Goal: Information Seeking & Learning: Learn about a topic

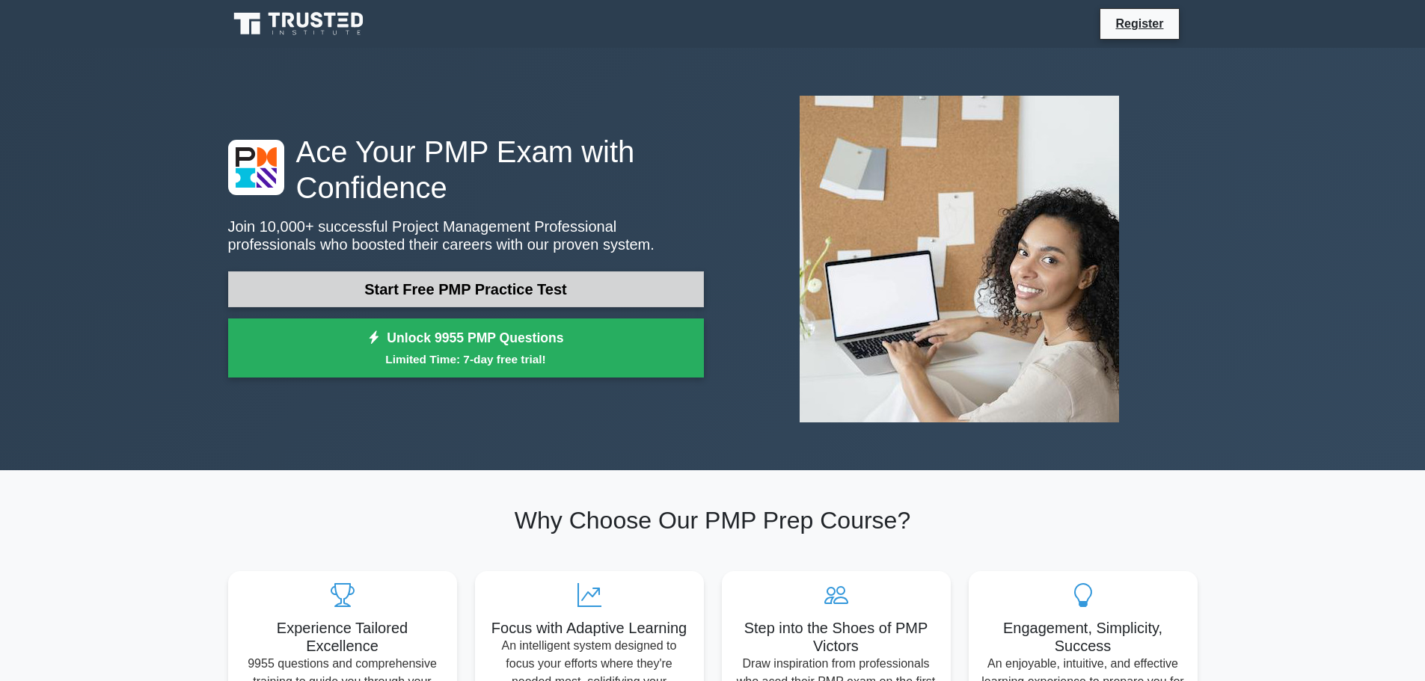
click at [534, 291] on link "Start Free PMP Practice Test" at bounding box center [466, 290] width 476 height 36
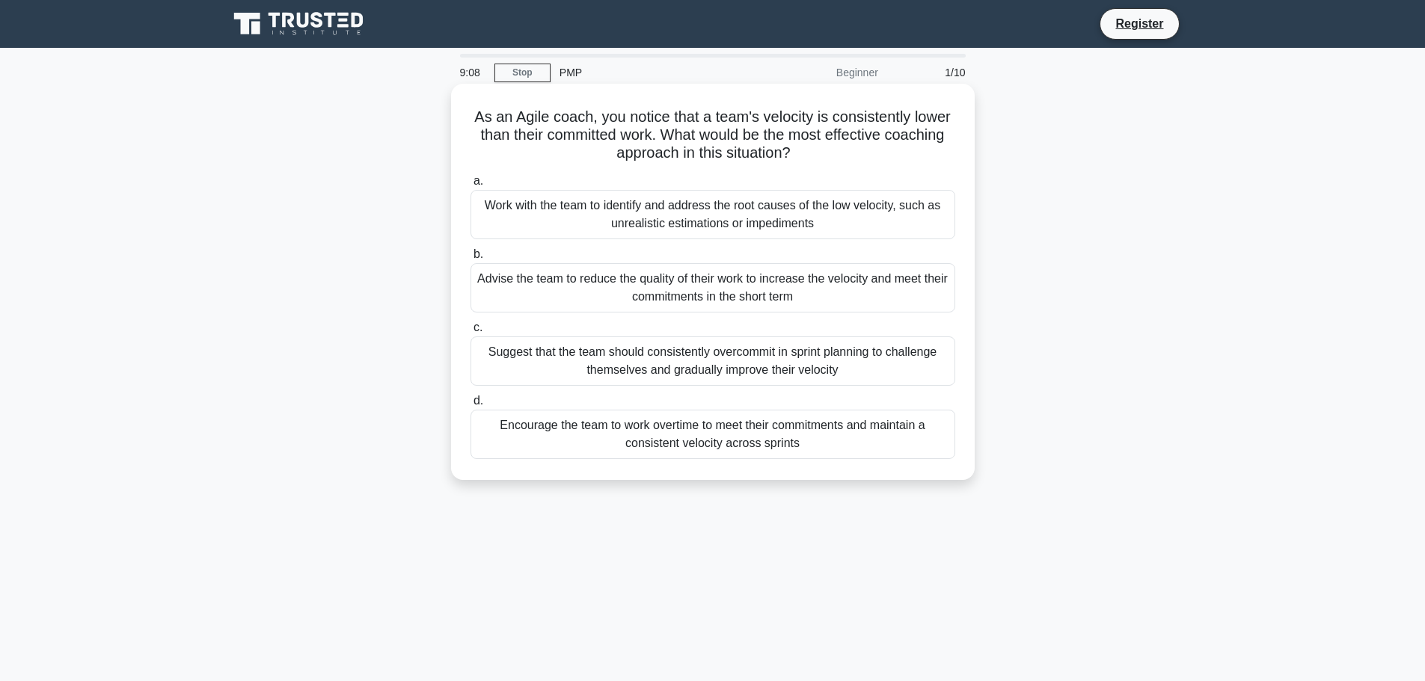
click at [863, 213] on div "Work with the team to identify and address the root causes of the low velocity,…" at bounding box center [712, 214] width 485 height 49
click at [470, 186] on input "a. Work with the team to identify and address the root causes of the low veloci…" at bounding box center [470, 182] width 0 height 10
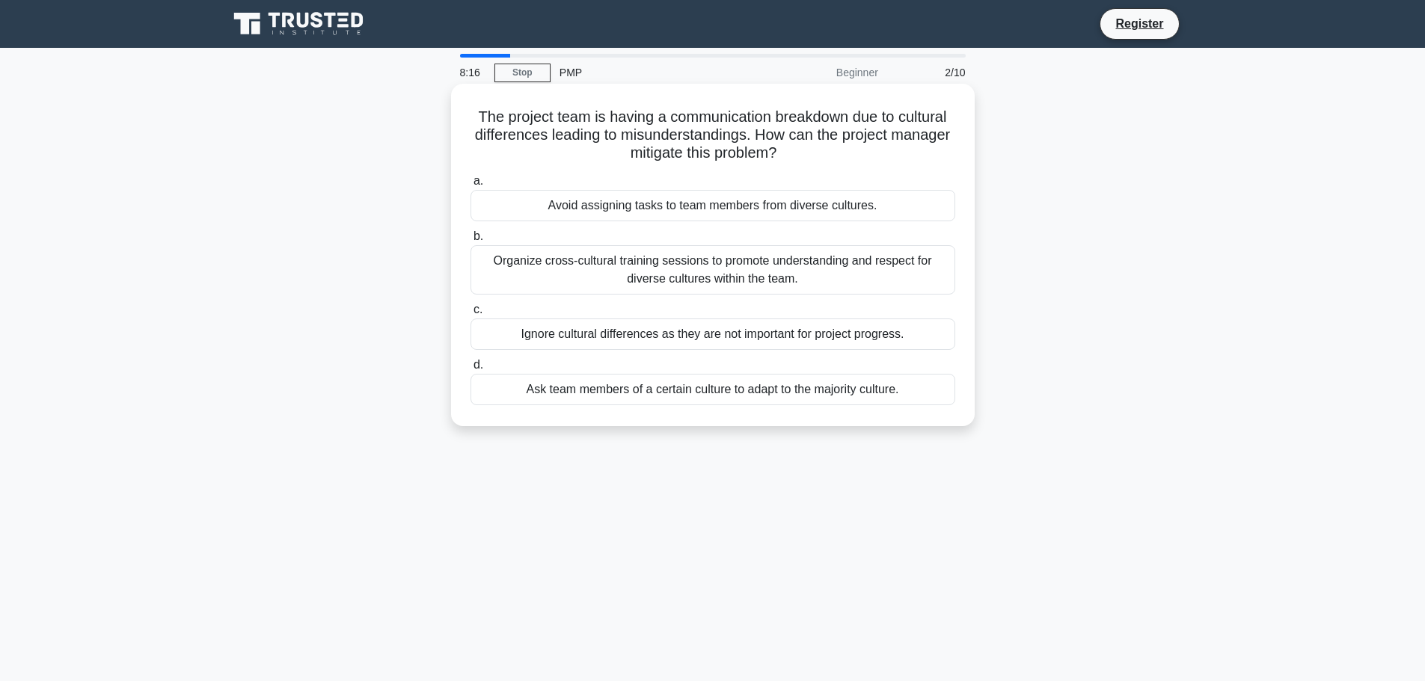
click at [877, 269] on div "Organize cross-cultural training sessions to promote understanding and respect …" at bounding box center [712, 269] width 485 height 49
click at [470, 242] on input "b. Organize cross-cultural training sessions to promote understanding and respe…" at bounding box center [470, 237] width 0 height 10
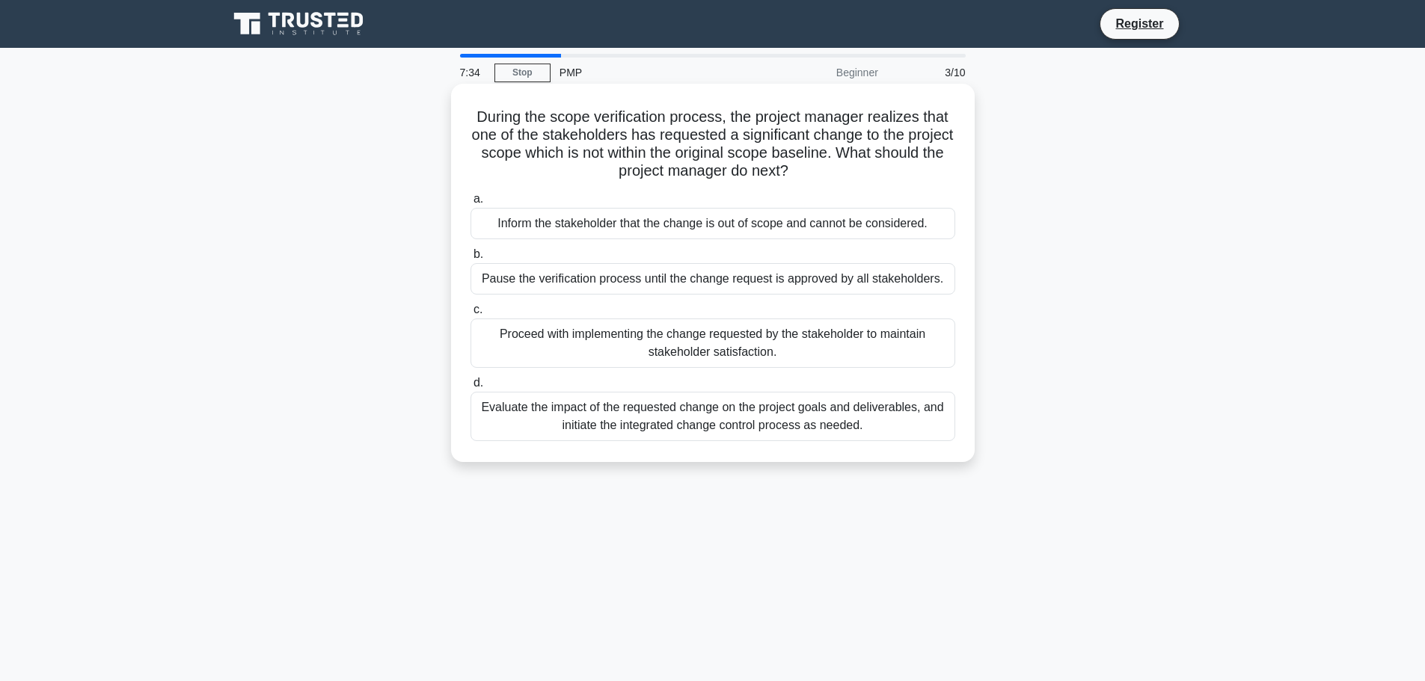
click at [877, 405] on div "Evaluate the impact of the requested change on the project goals and deliverabl…" at bounding box center [712, 416] width 485 height 49
click at [470, 388] on input "d. Evaluate the impact of the requested change on the project goals and deliver…" at bounding box center [470, 383] width 0 height 10
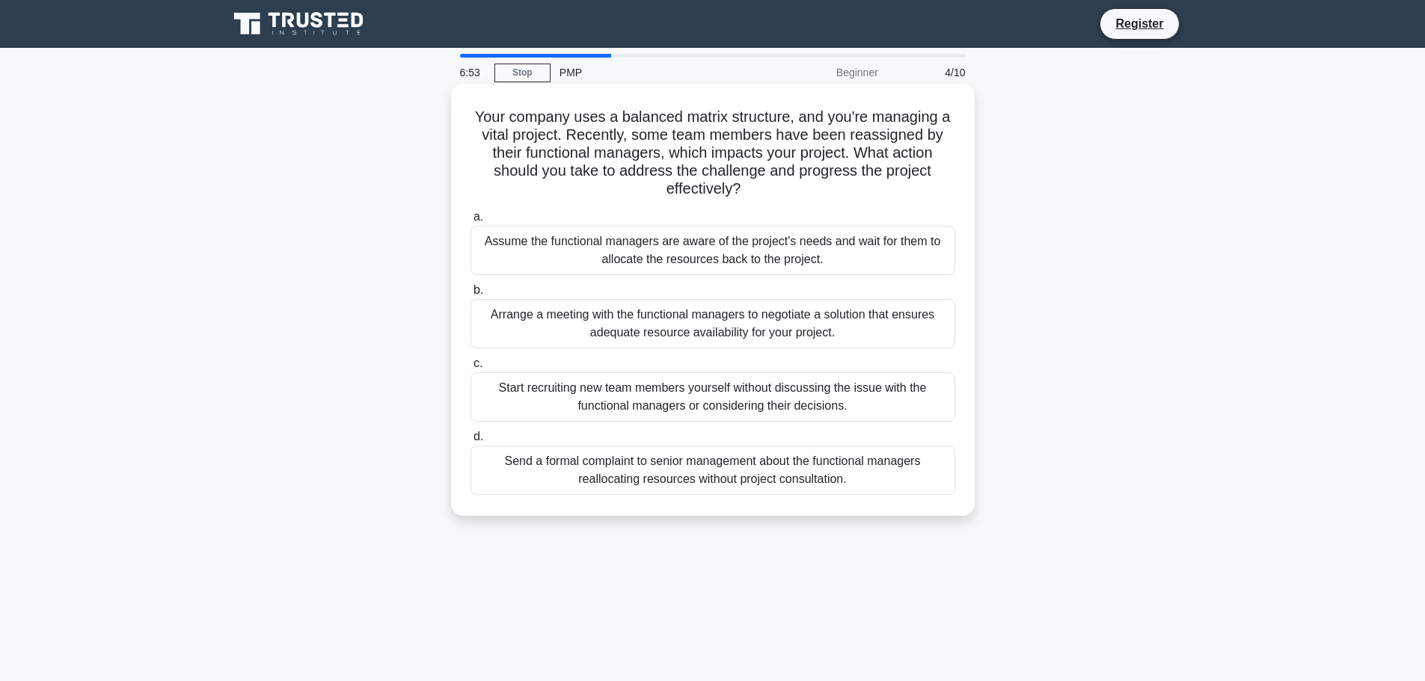
click at [769, 327] on div "Arrange a meeting with the functional managers to negotiate a solution that ens…" at bounding box center [712, 323] width 485 height 49
click at [470, 295] on input "b. Arrange a meeting with the functional managers to negotiate a solution that …" at bounding box center [470, 291] width 0 height 10
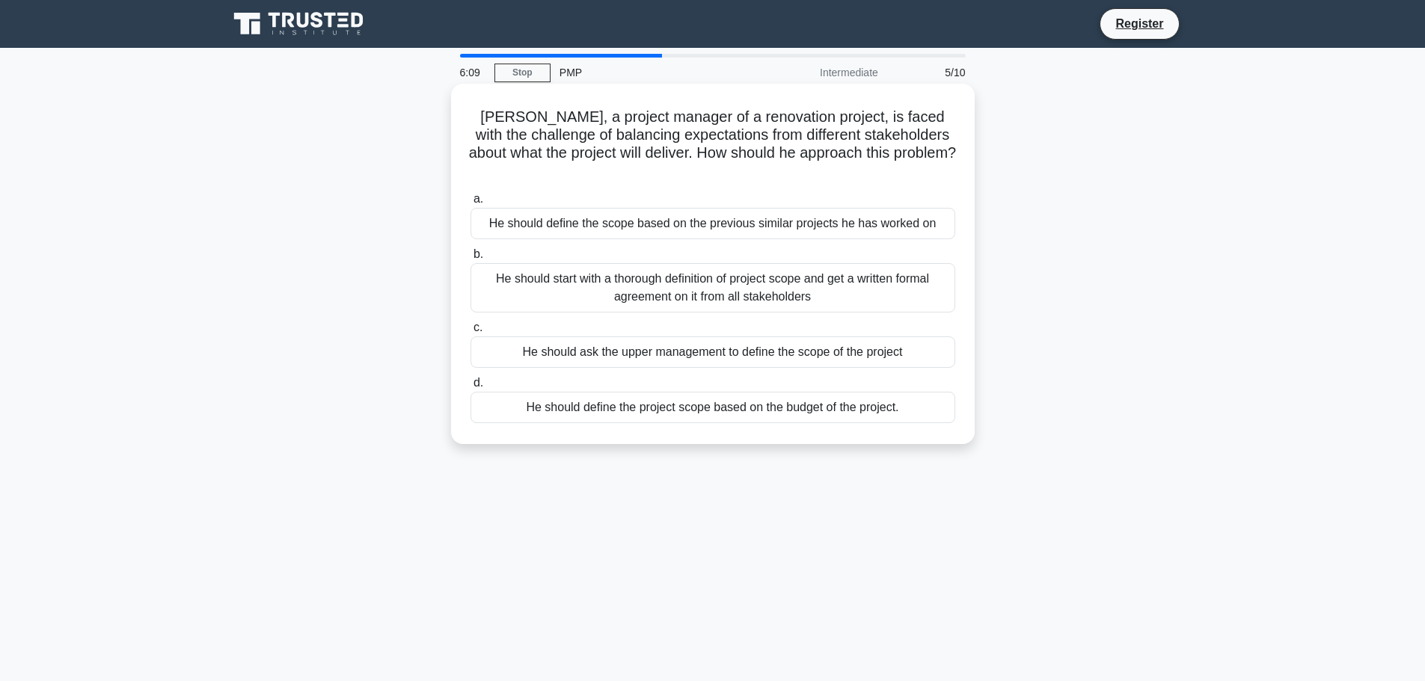
click at [802, 272] on div "He should start with a thorough definition of project scope and get a written f…" at bounding box center [712, 287] width 485 height 49
click at [470, 260] on input "b. He should start with a thorough definition of project scope and get a writte…" at bounding box center [470, 255] width 0 height 10
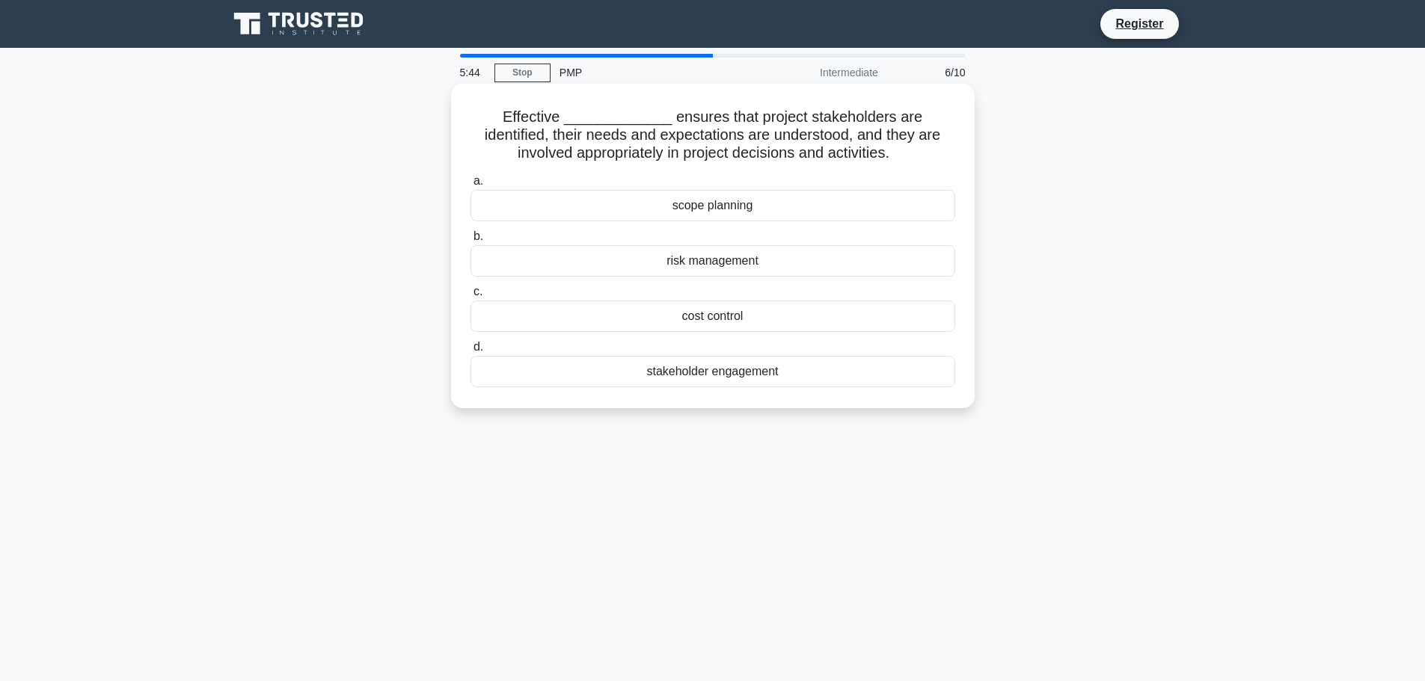
click at [811, 212] on div "scope planning" at bounding box center [712, 205] width 485 height 31
click at [470, 186] on input "a. scope planning" at bounding box center [470, 182] width 0 height 10
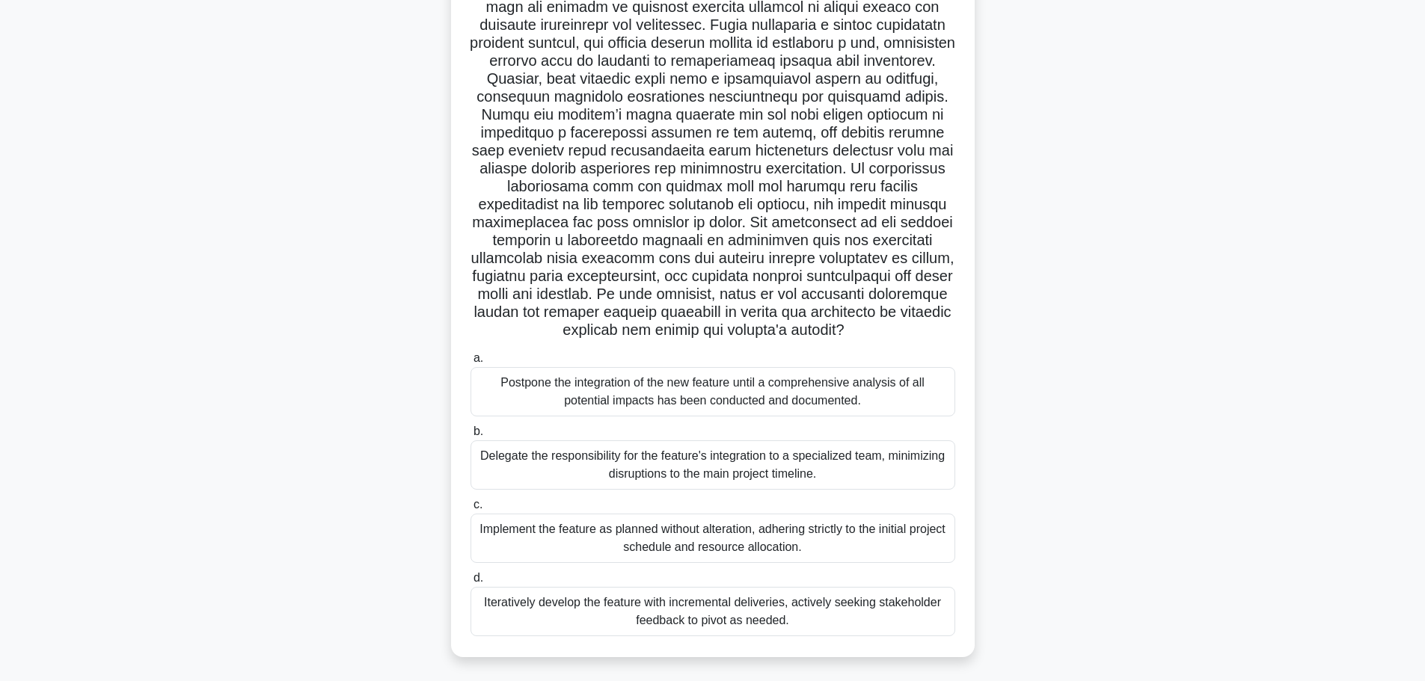
scroll to position [150, 0]
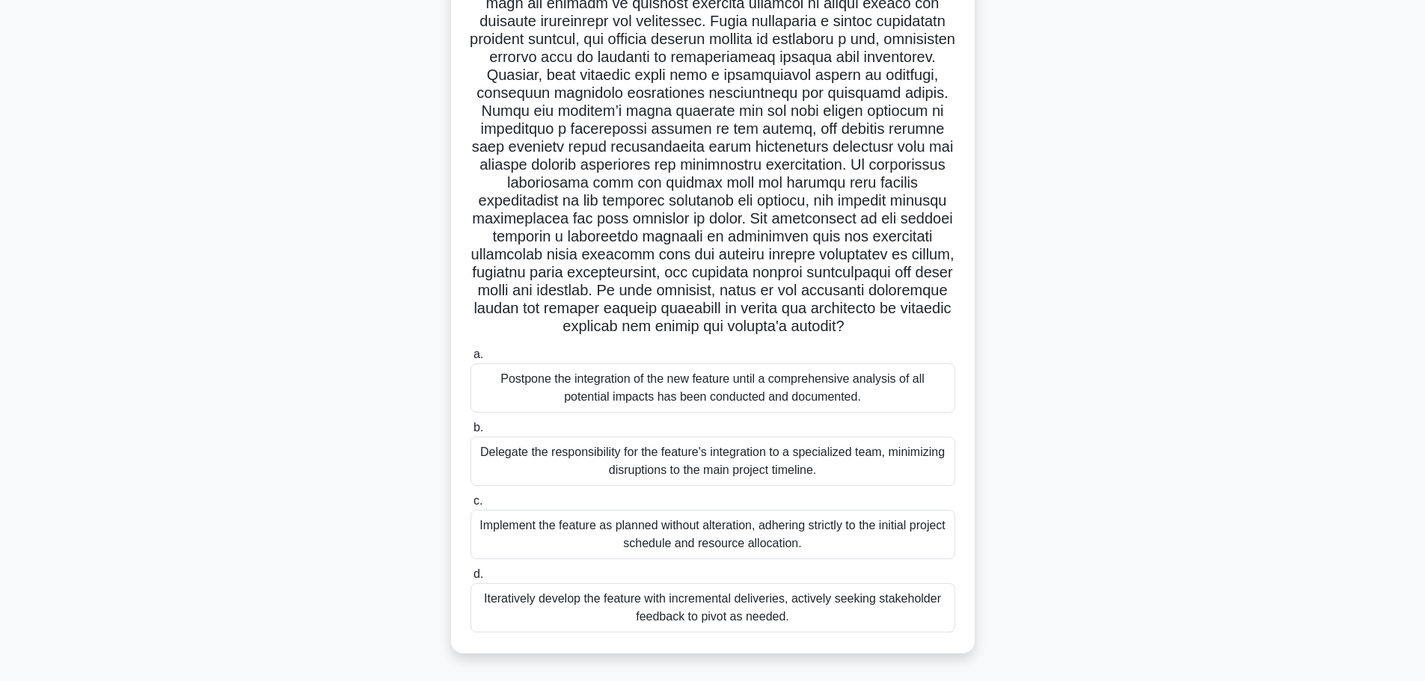
click at [763, 451] on div "Delegate the responsibility for the feature's integration to a specialized team…" at bounding box center [712, 461] width 485 height 49
click at [470, 433] on input "b. Delegate the responsibility for the feature's integration to a specialized t…" at bounding box center [470, 428] width 0 height 10
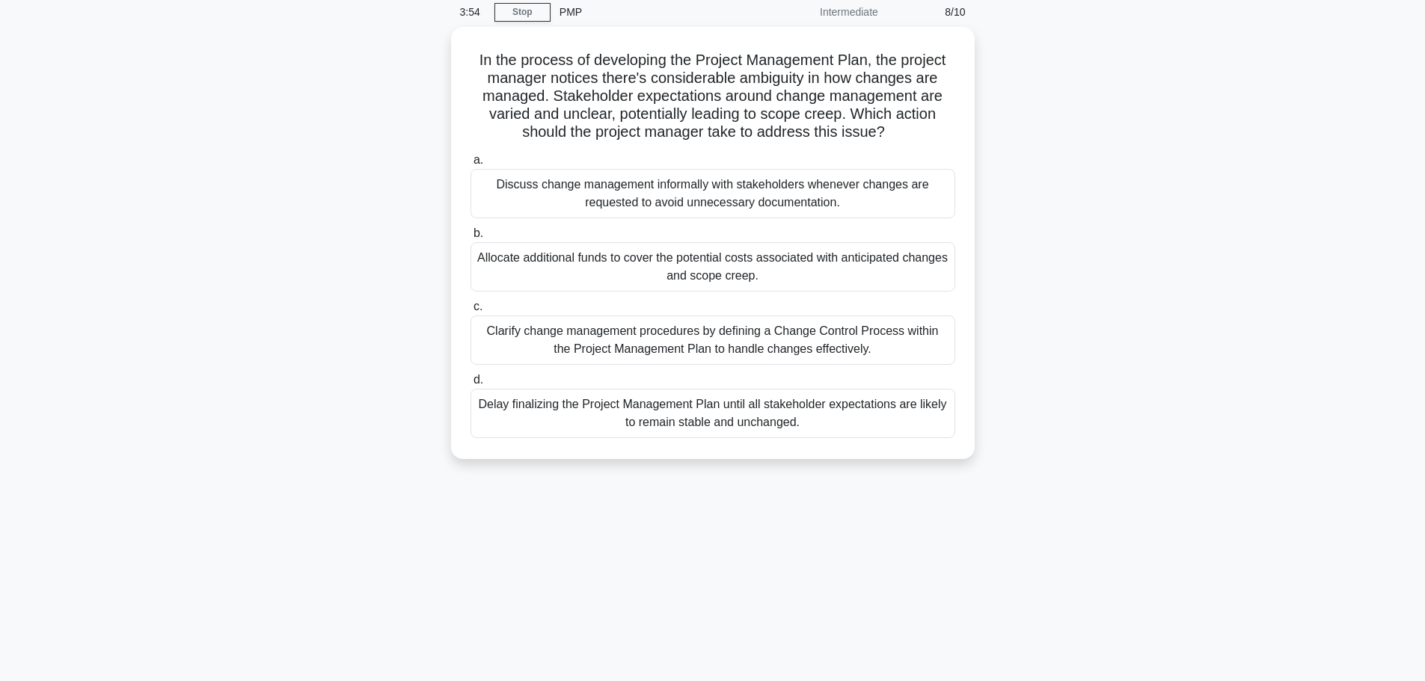
scroll to position [0, 0]
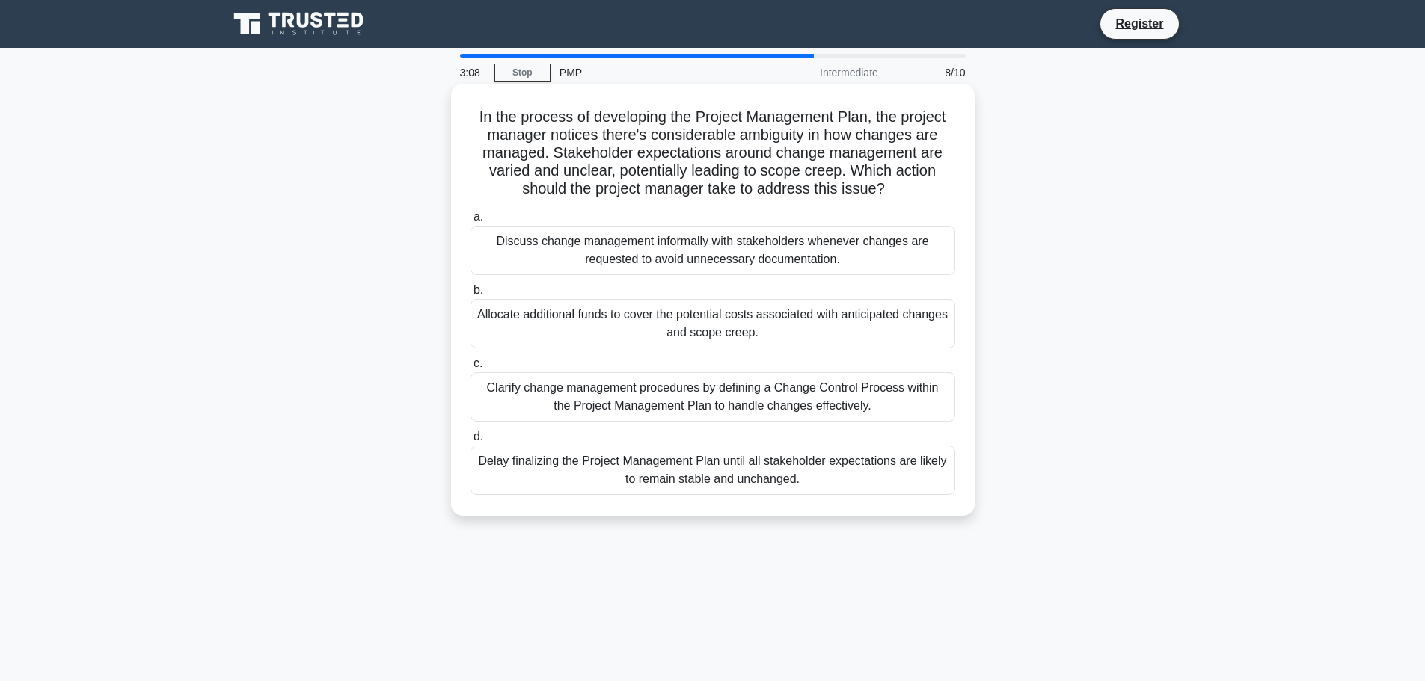
click at [886, 393] on div "Clarify change management procedures by defining a Change Control Process withi…" at bounding box center [712, 396] width 485 height 49
click at [470, 369] on input "c. Clarify change management procedures by defining a Change Control Process wi…" at bounding box center [470, 364] width 0 height 10
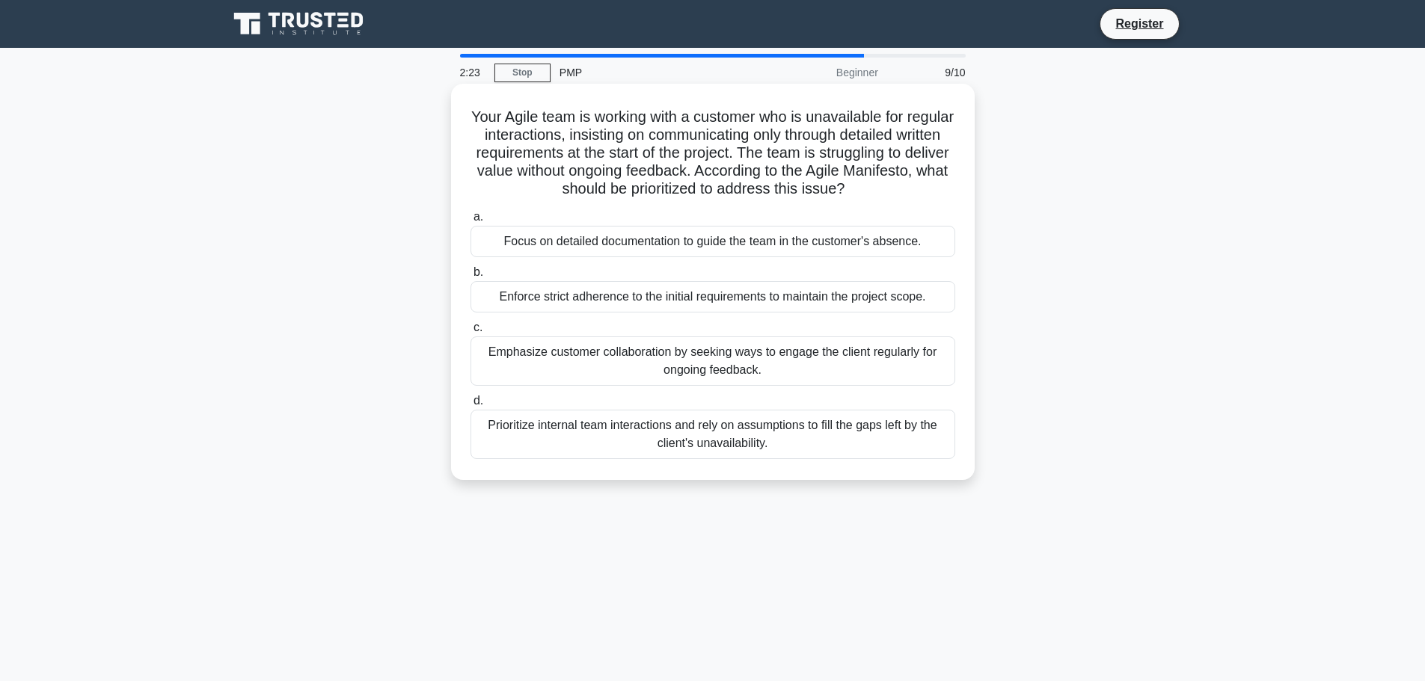
click at [847, 353] on div "Emphasize customer collaboration by seeking ways to engage the client regularly…" at bounding box center [712, 361] width 485 height 49
click at [470, 333] on input "c. Emphasize customer collaboration by seeking ways to engage the client regula…" at bounding box center [470, 328] width 0 height 10
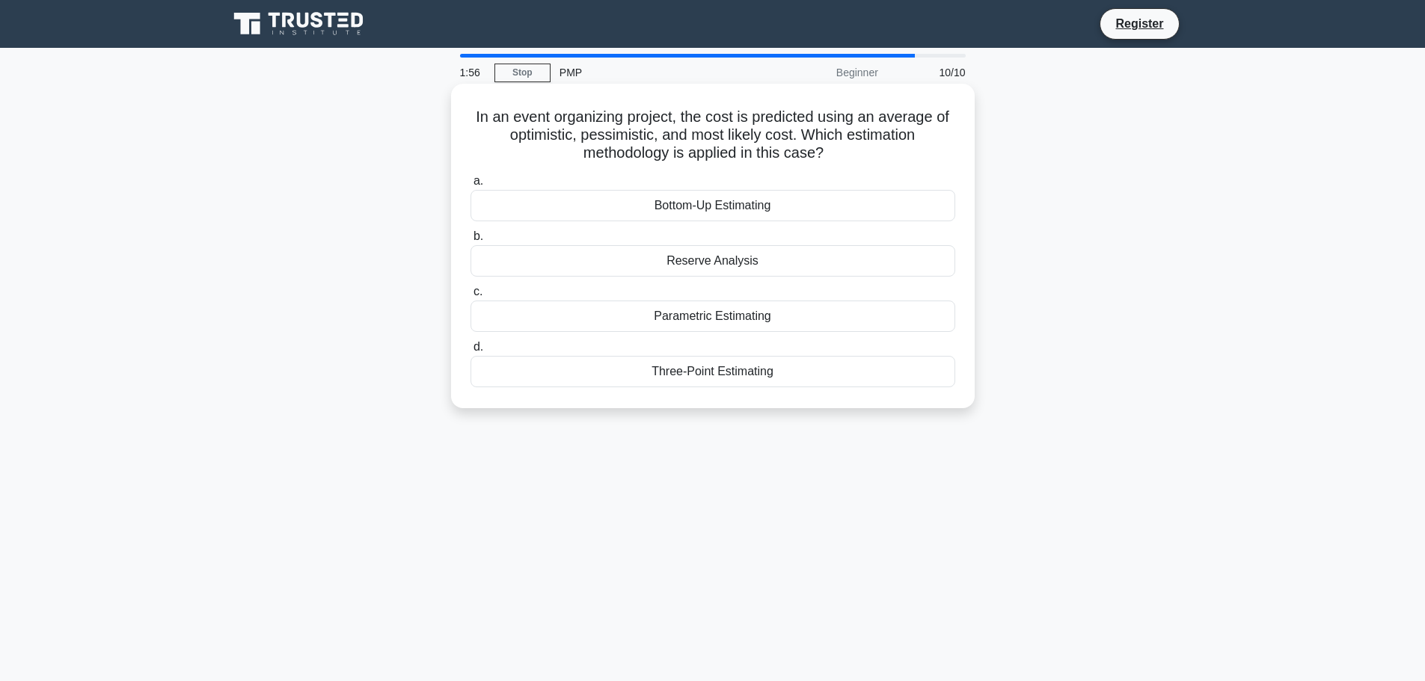
click at [689, 377] on div "Three-Point Estimating" at bounding box center [712, 371] width 485 height 31
click at [470, 352] on input "d. Three-Point Estimating" at bounding box center [470, 348] width 0 height 10
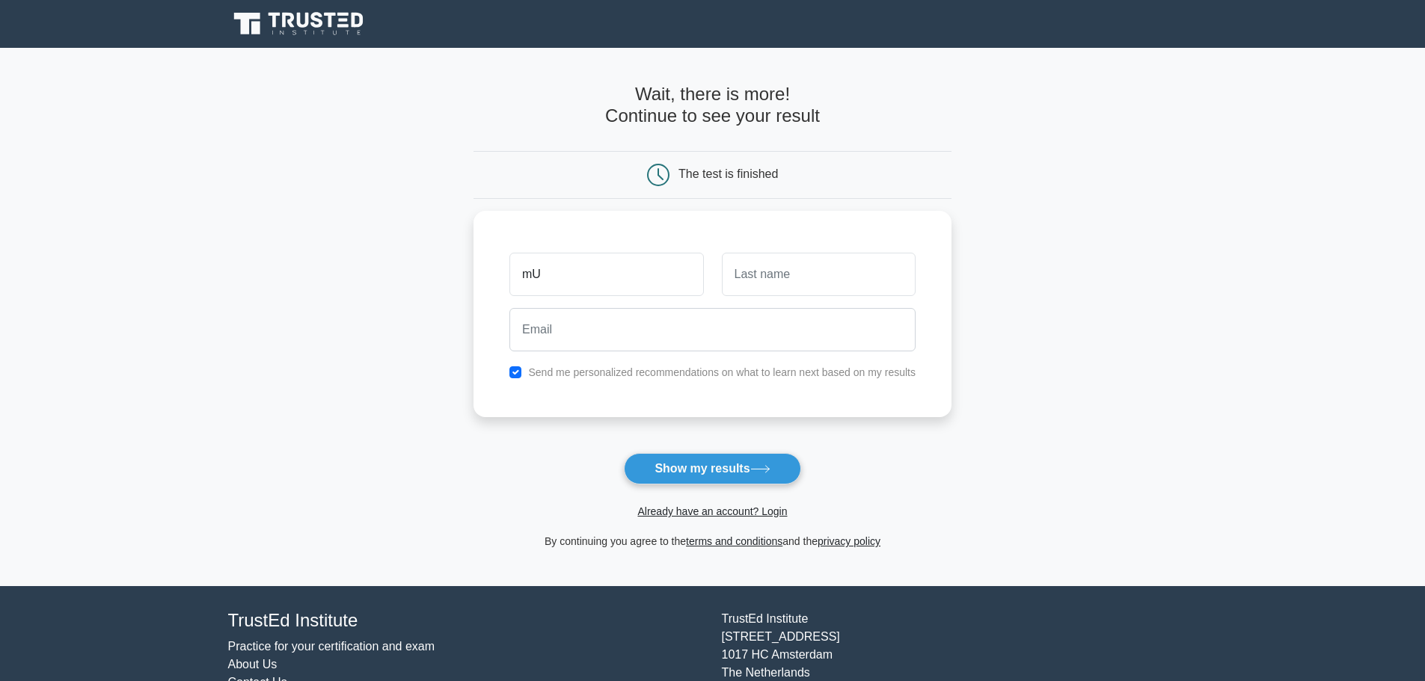
type input "m"
type input "Muruganandan"
click at [833, 273] on input "text" at bounding box center [819, 270] width 194 height 43
type input "Subramani"
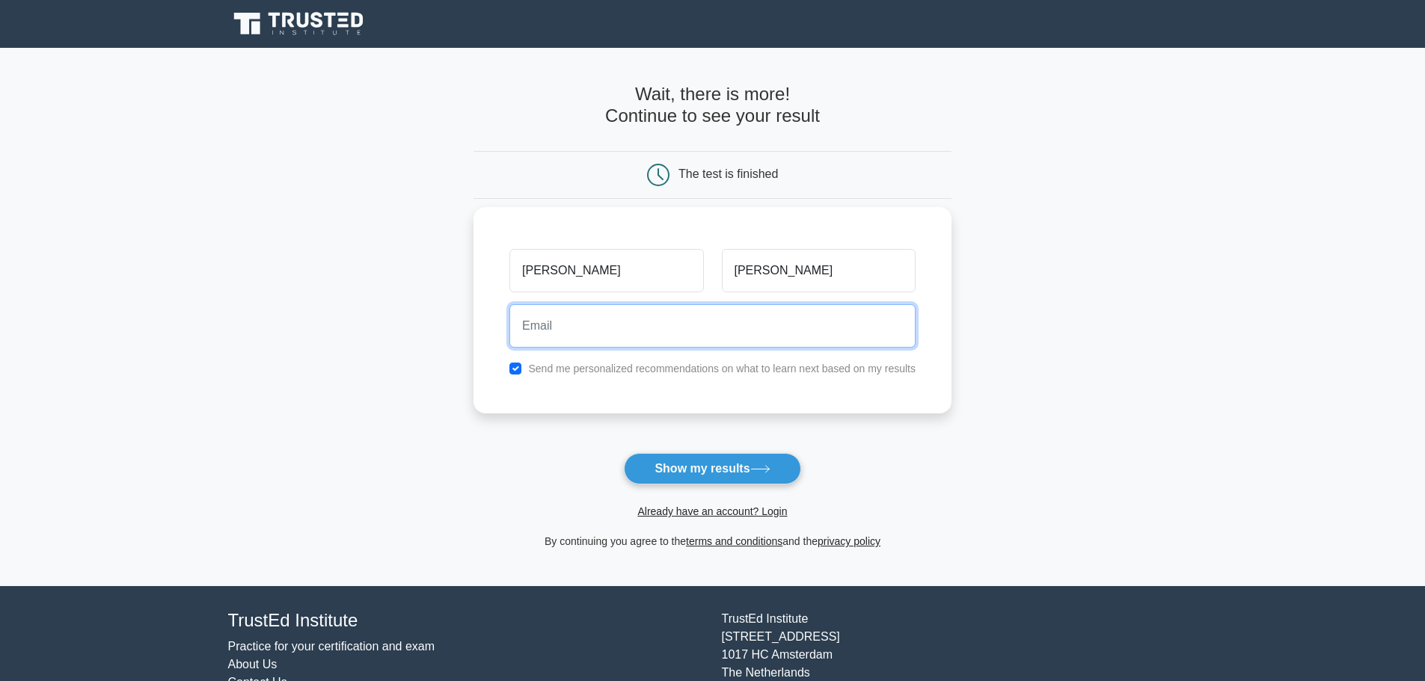
click at [620, 325] on input "email" at bounding box center [712, 325] width 406 height 43
drag, startPoint x: 561, startPoint y: 328, endPoint x: 509, endPoint y: 333, distance: 52.5
click at [509, 333] on div "givingtoall@gmail.com" at bounding box center [712, 325] width 424 height 55
type input "anandm40@live.com"
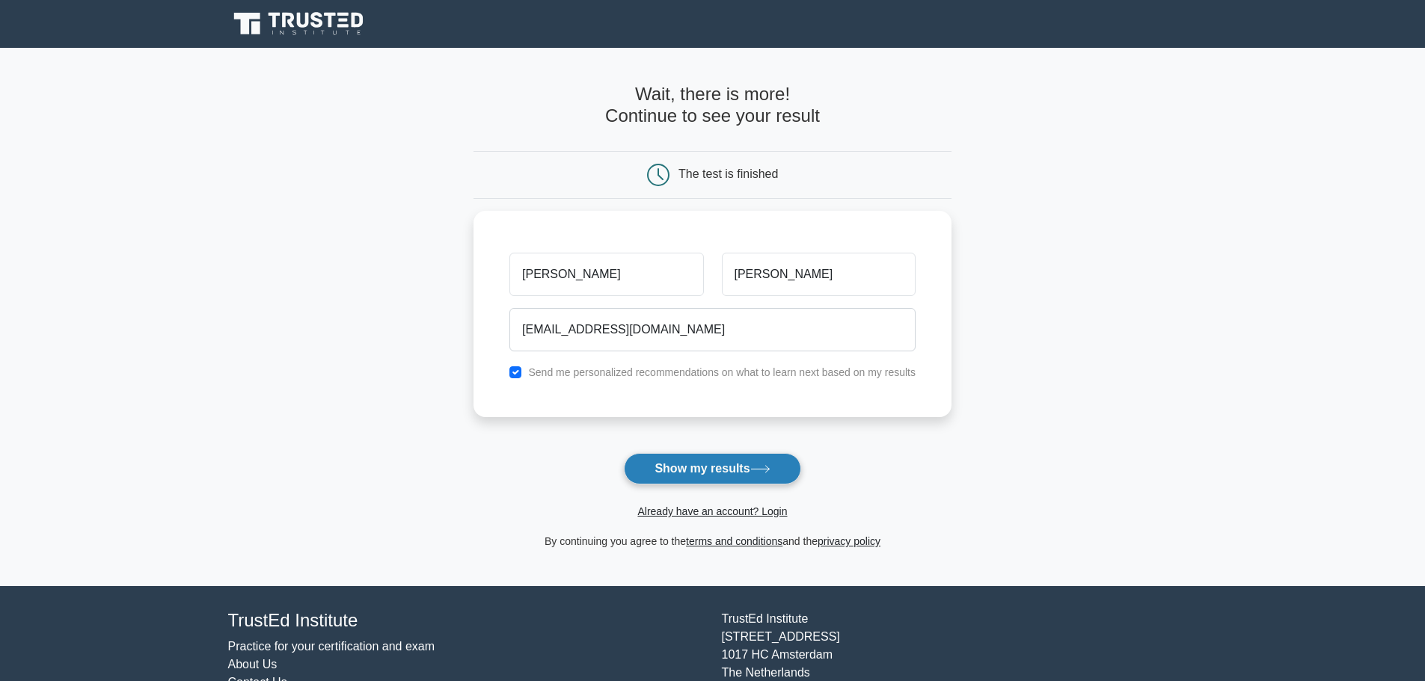
click at [702, 476] on button "Show my results" at bounding box center [712, 468] width 177 height 31
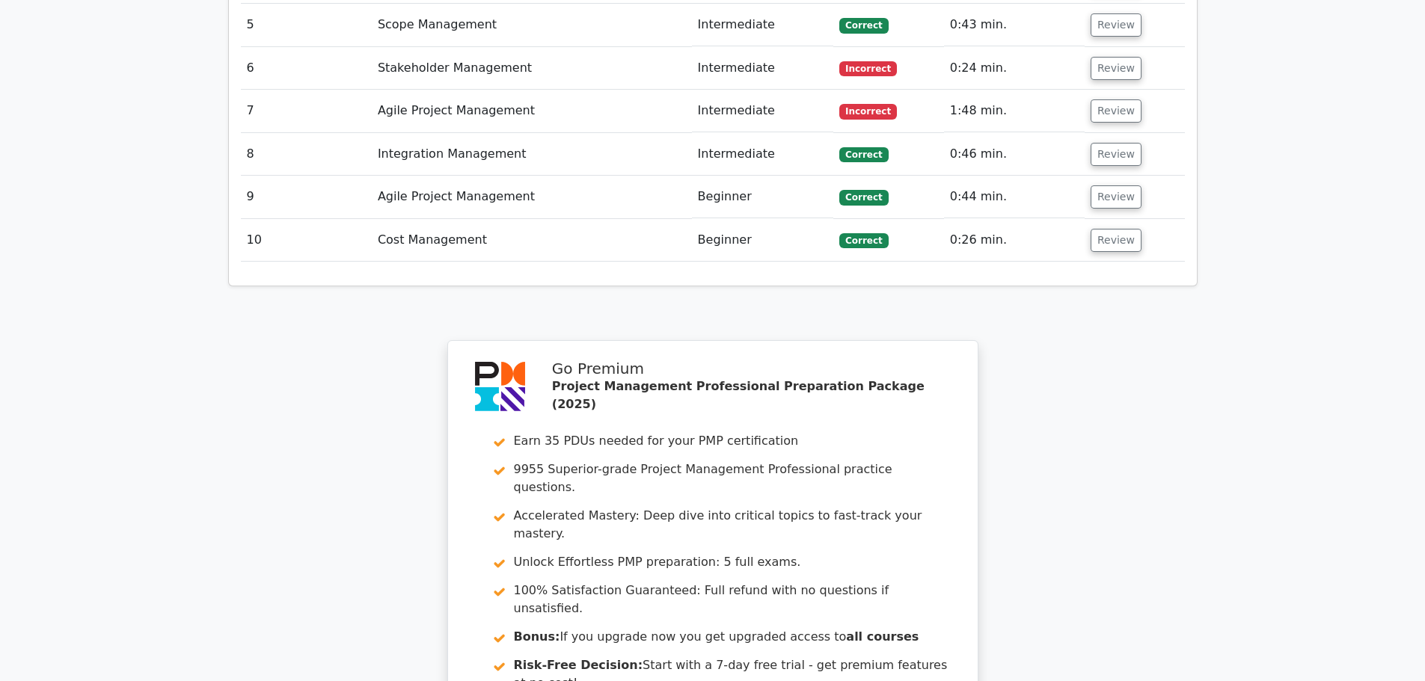
scroll to position [2094, 0]
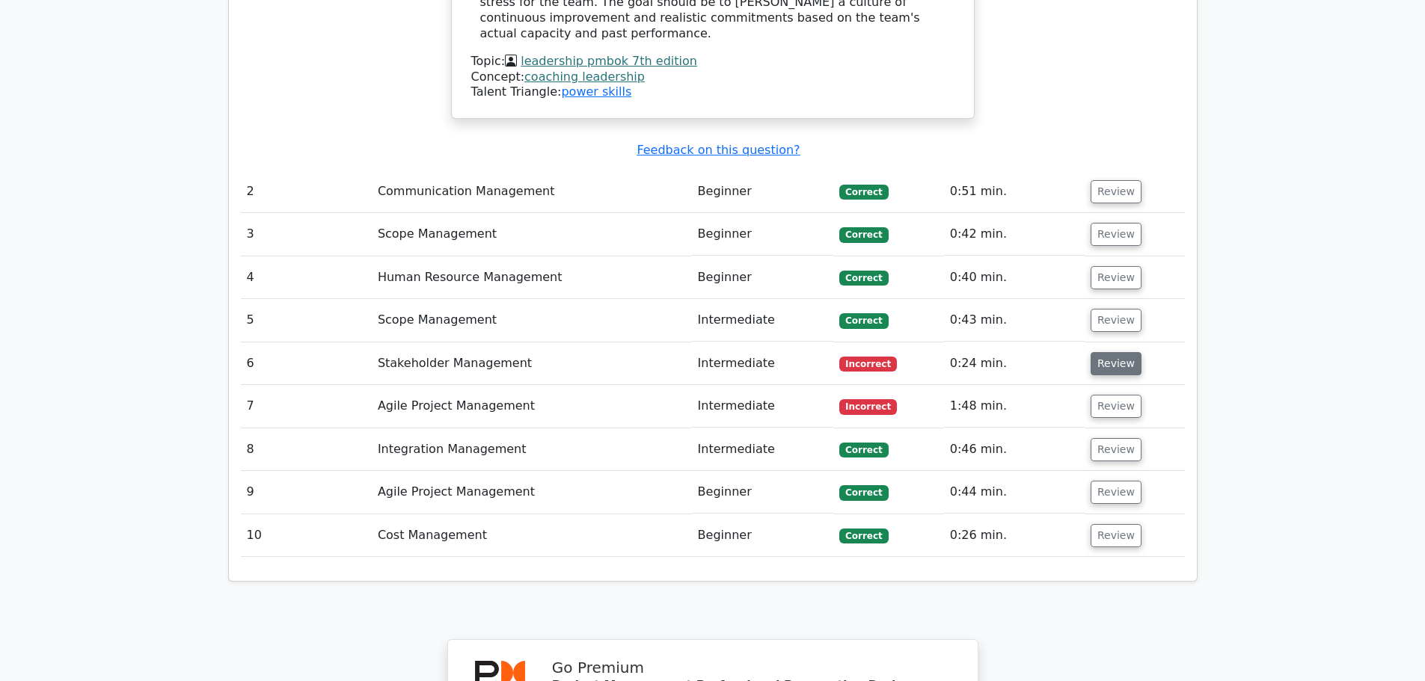
click at [1117, 352] on button "Review" at bounding box center [1116, 363] width 51 height 23
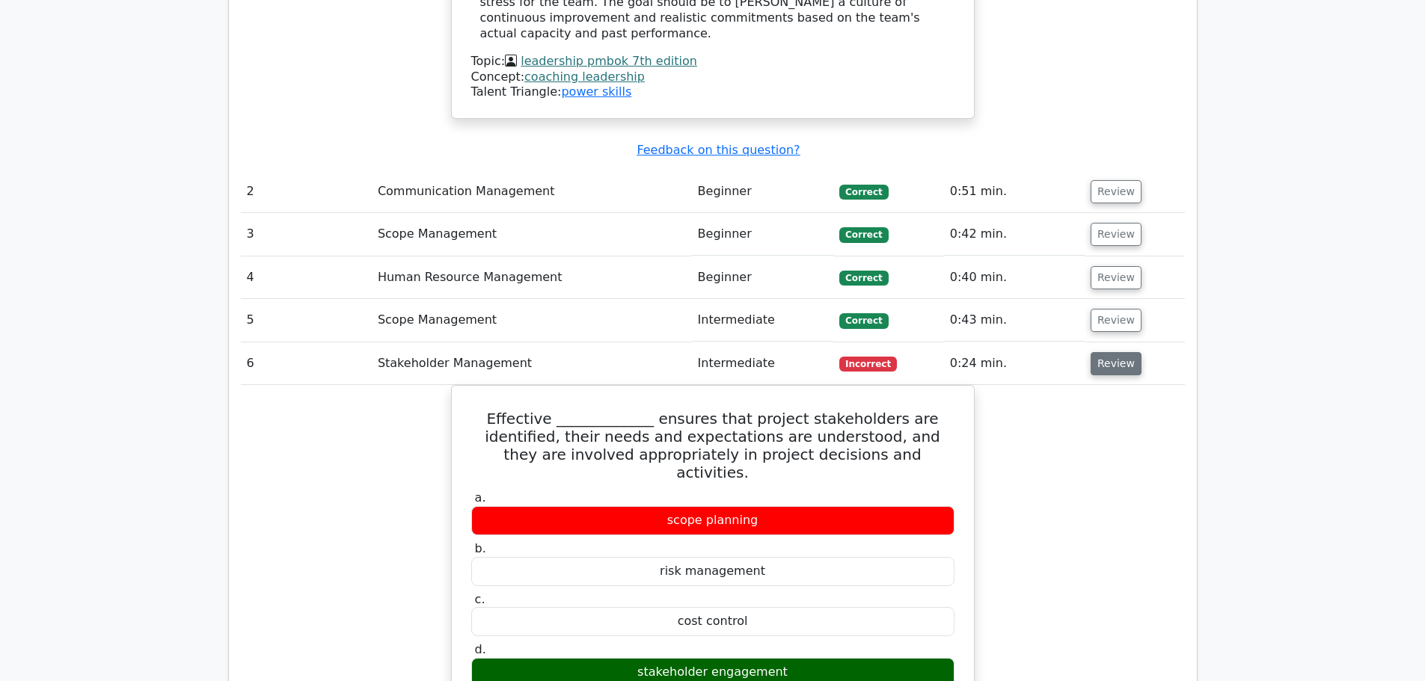
click at [1121, 352] on button "Review" at bounding box center [1116, 363] width 51 height 23
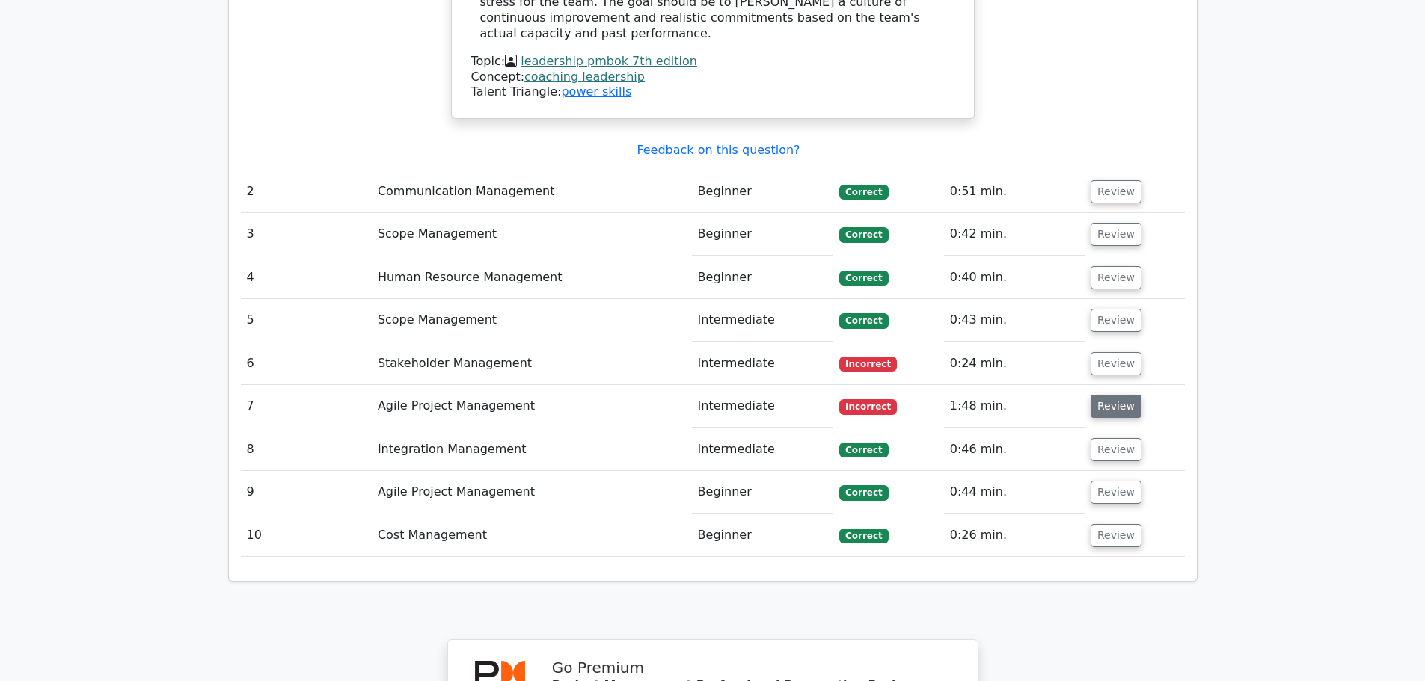
click at [1113, 395] on button "Review" at bounding box center [1116, 406] width 51 height 23
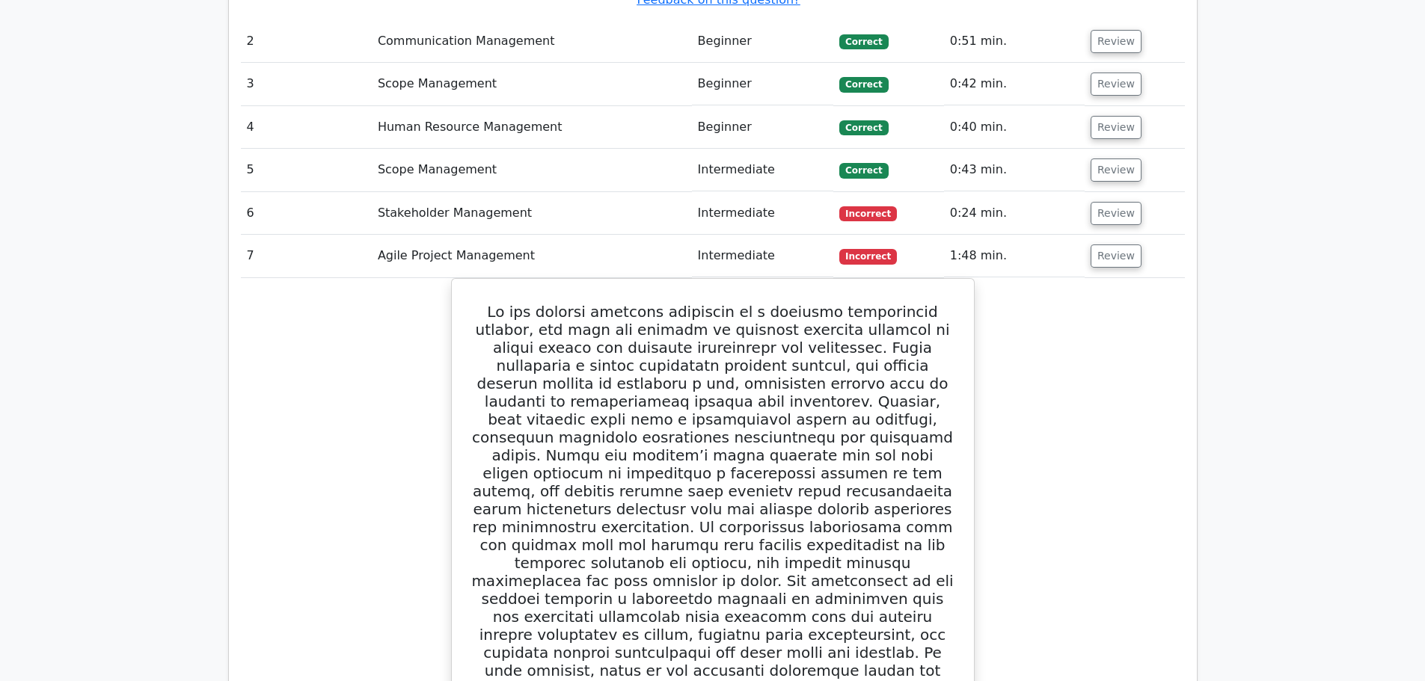
scroll to position [2244, 0]
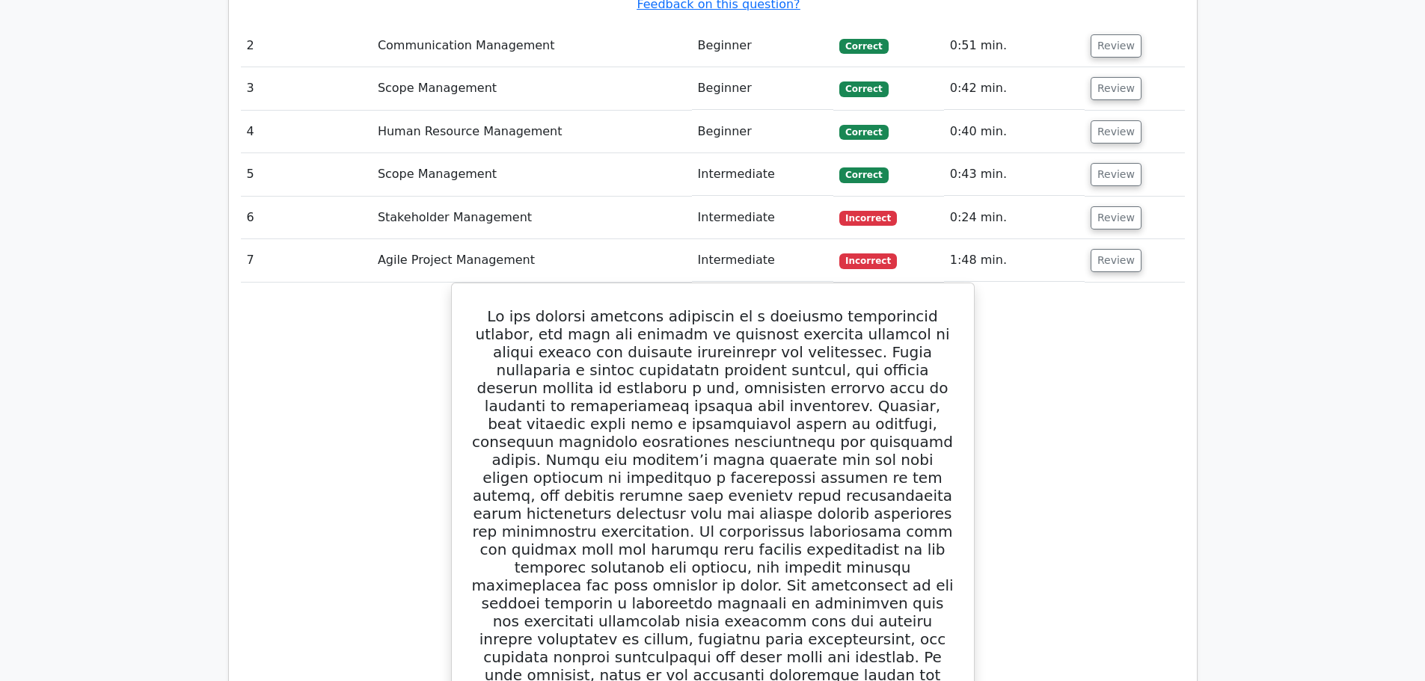
click at [1257, 174] on main "Go Premium Project Management Professional Preparation Package (2025) Earn 35 P…" at bounding box center [712, 97] width 1425 height 4586
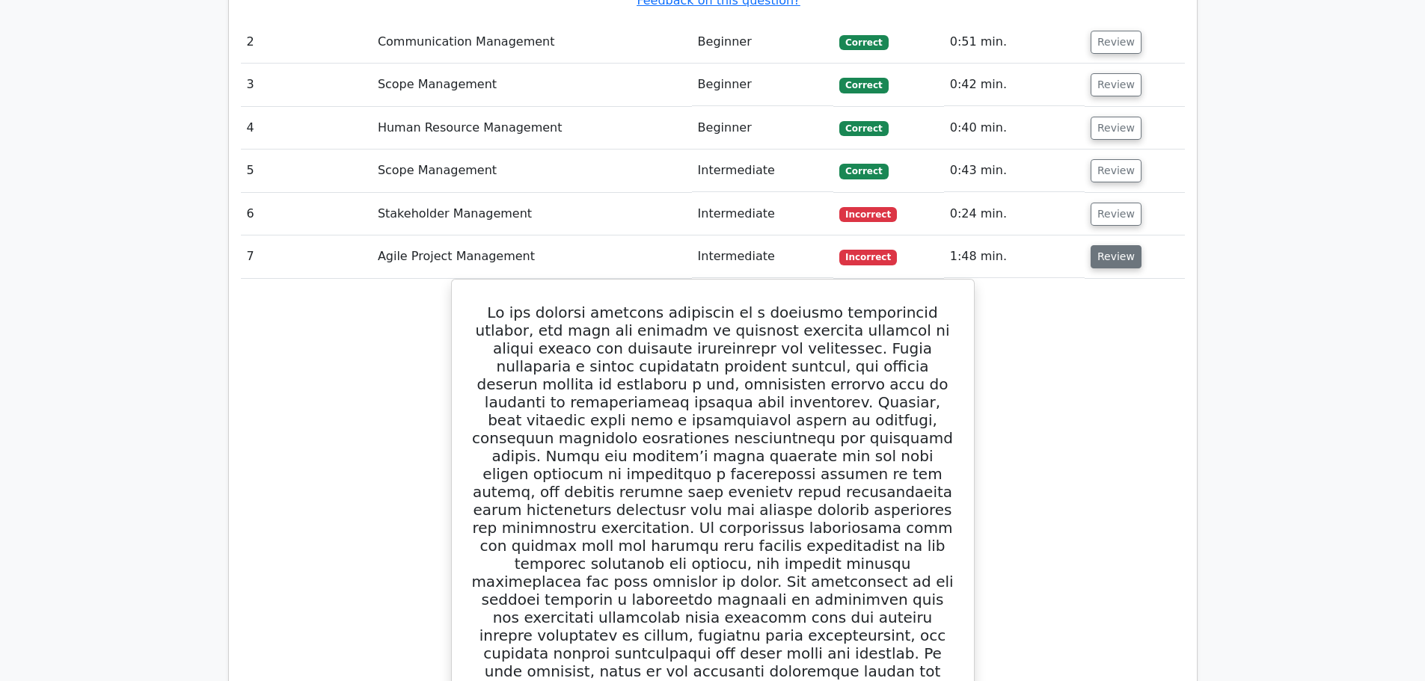
click at [1093, 245] on button "Review" at bounding box center [1116, 256] width 51 height 23
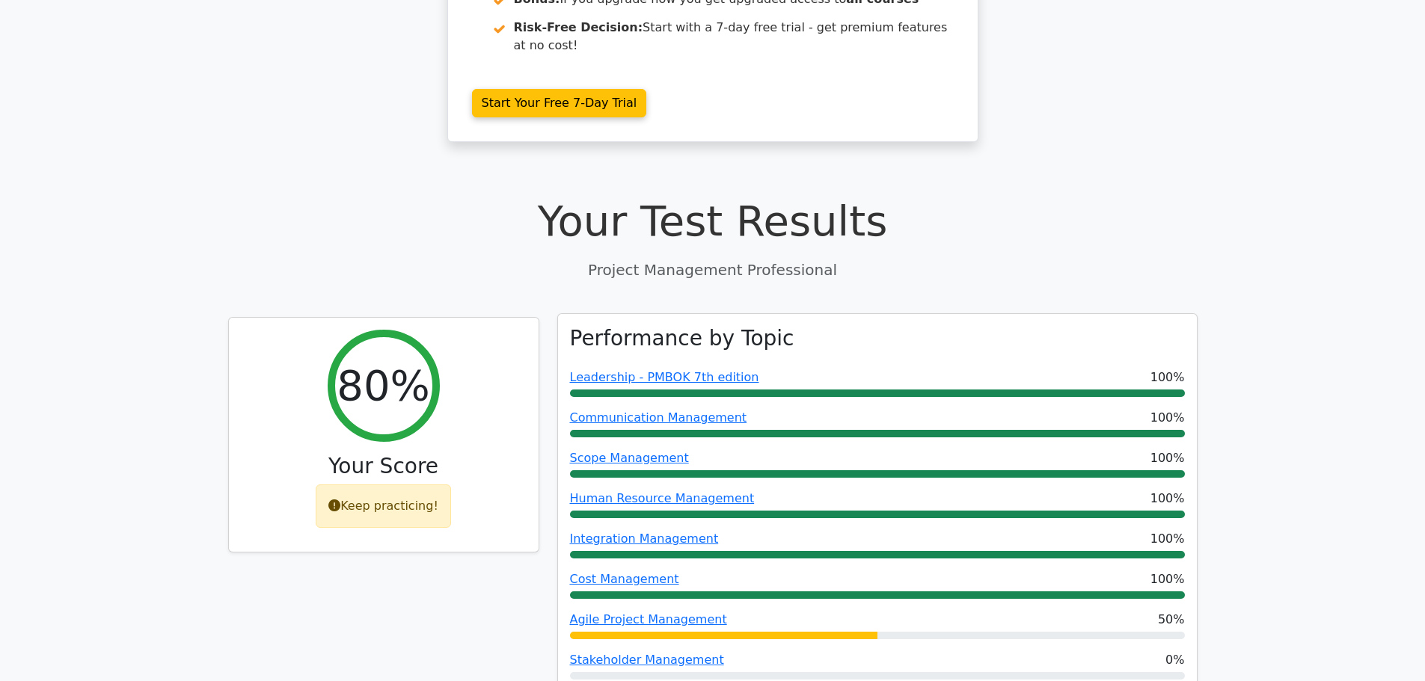
scroll to position [449, 0]
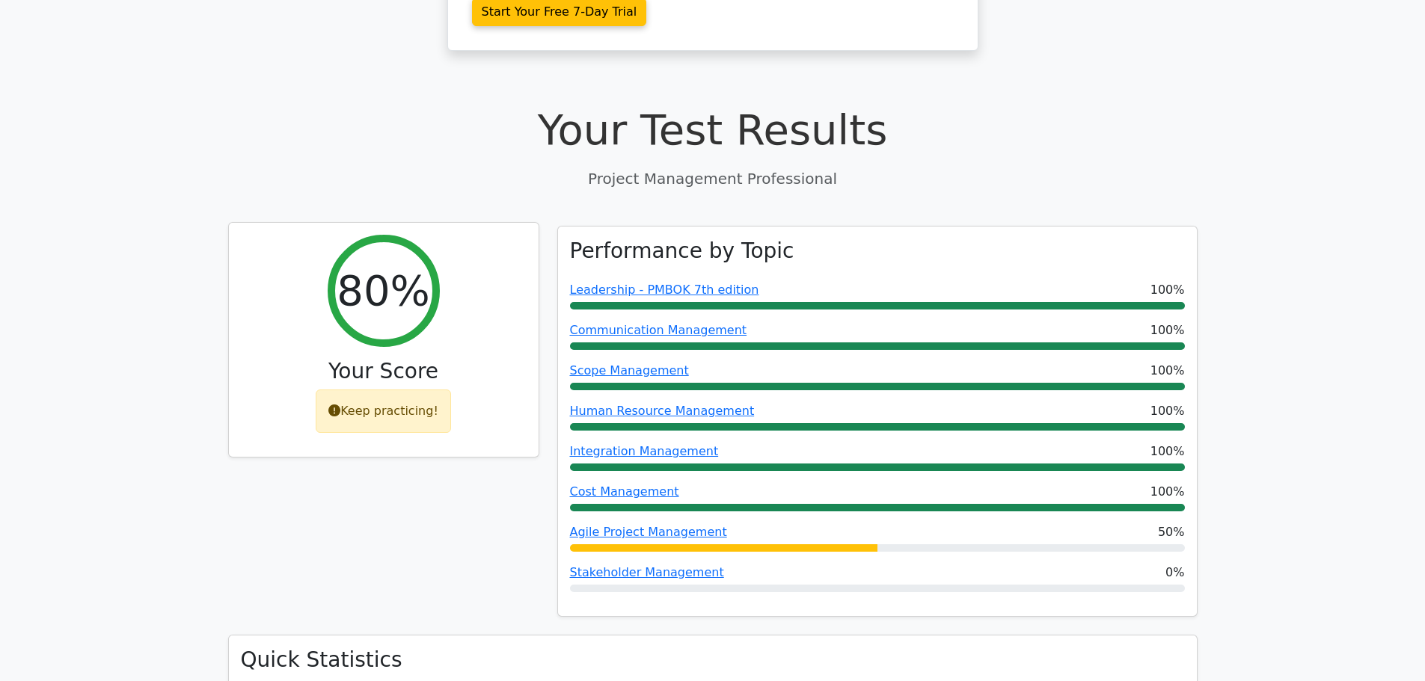
click at [390, 390] on div "Keep practicing!" at bounding box center [383, 411] width 135 height 43
click at [339, 405] on icon at bounding box center [334, 411] width 12 height 12
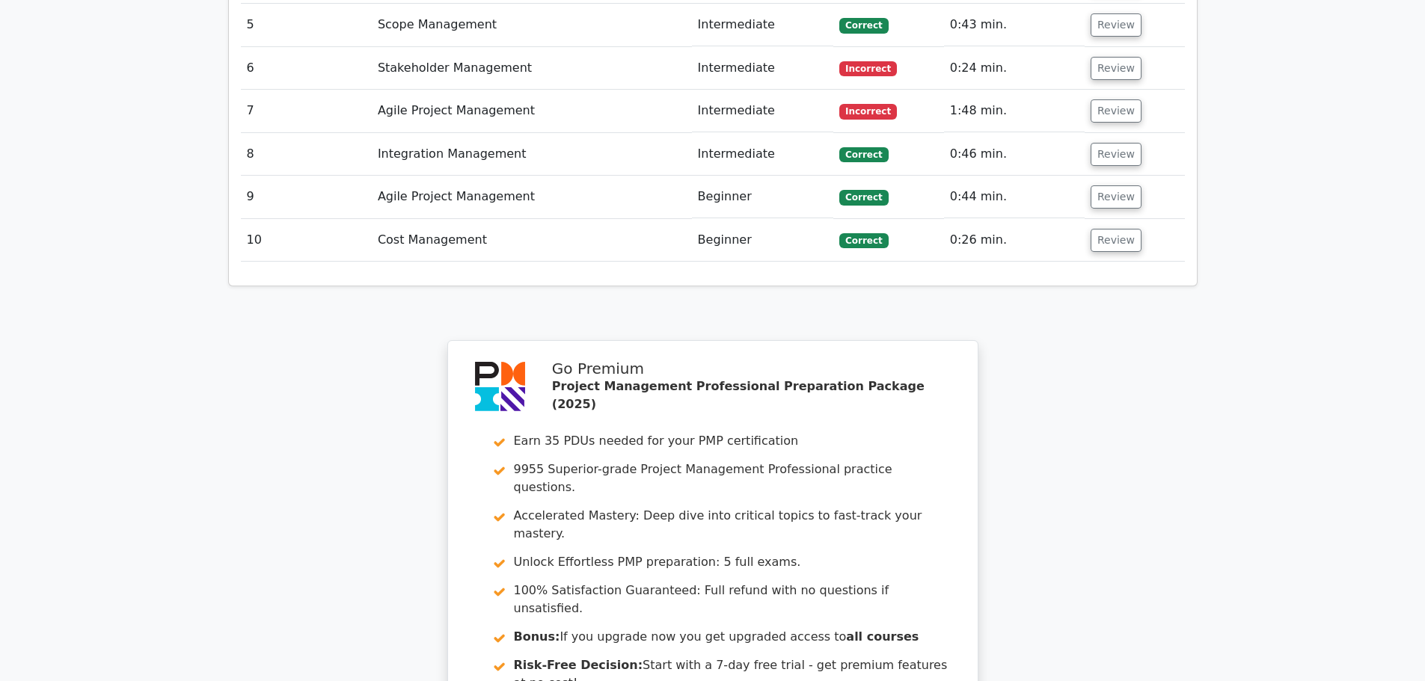
scroll to position [2609, 0]
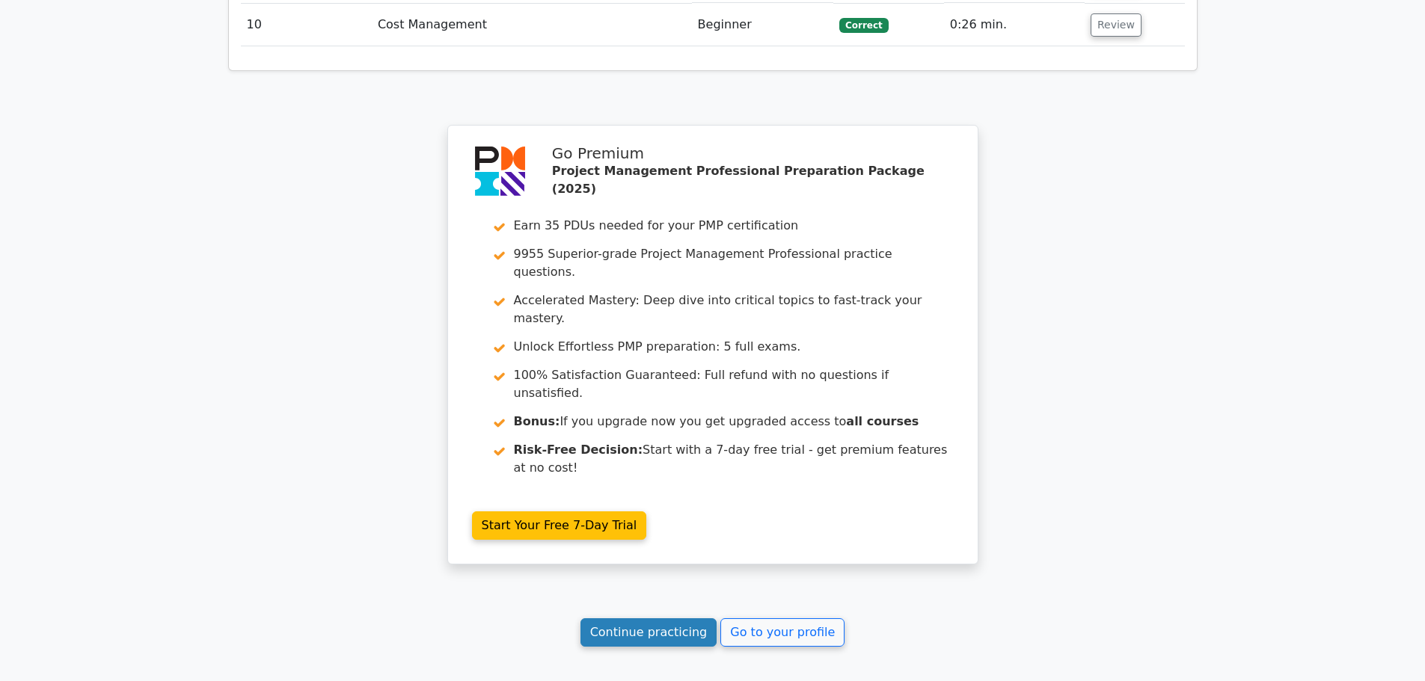
click at [651, 619] on link "Continue practicing" at bounding box center [648, 633] width 137 height 28
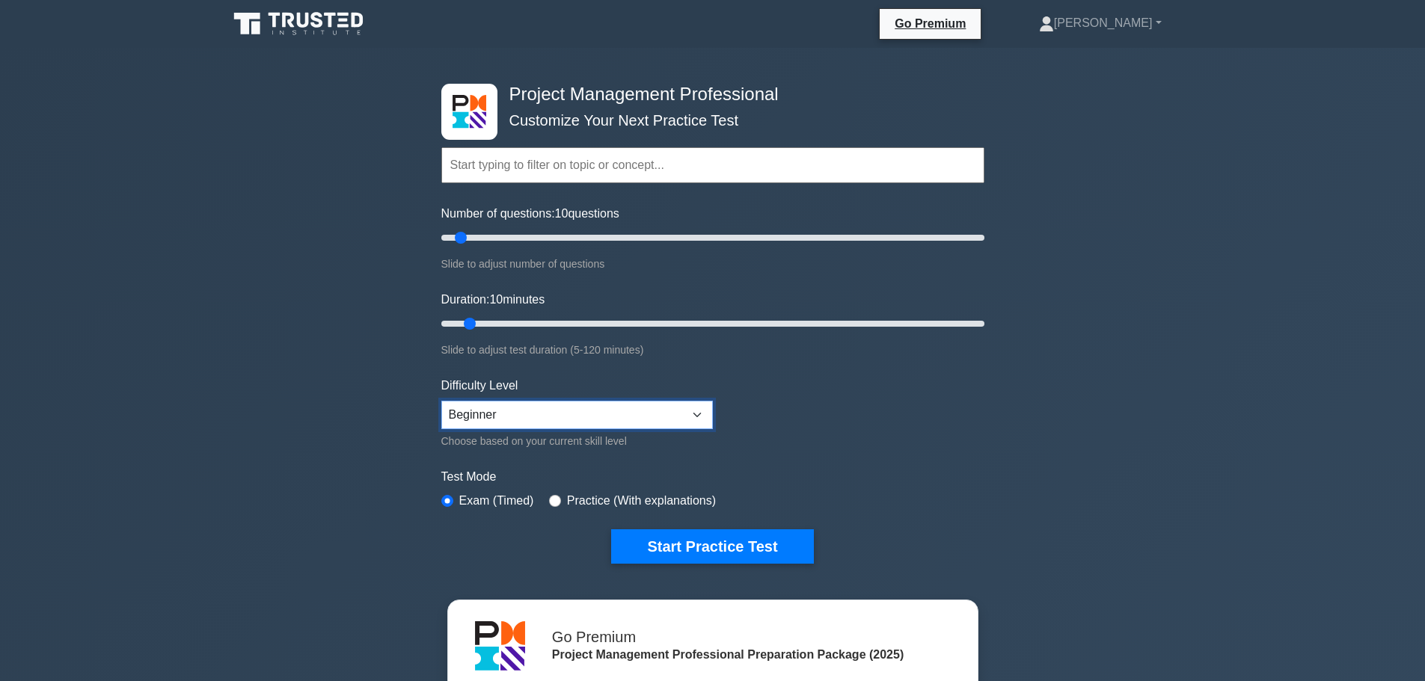
click at [660, 418] on select "Beginner Intermediate Expert" at bounding box center [577, 415] width 272 height 28
select select "expert"
click at [441, 401] on select "Beginner Intermediate Expert" at bounding box center [577, 415] width 272 height 28
drag, startPoint x: 461, startPoint y: 237, endPoint x: 988, endPoint y: 234, distance: 527.3
type input "200"
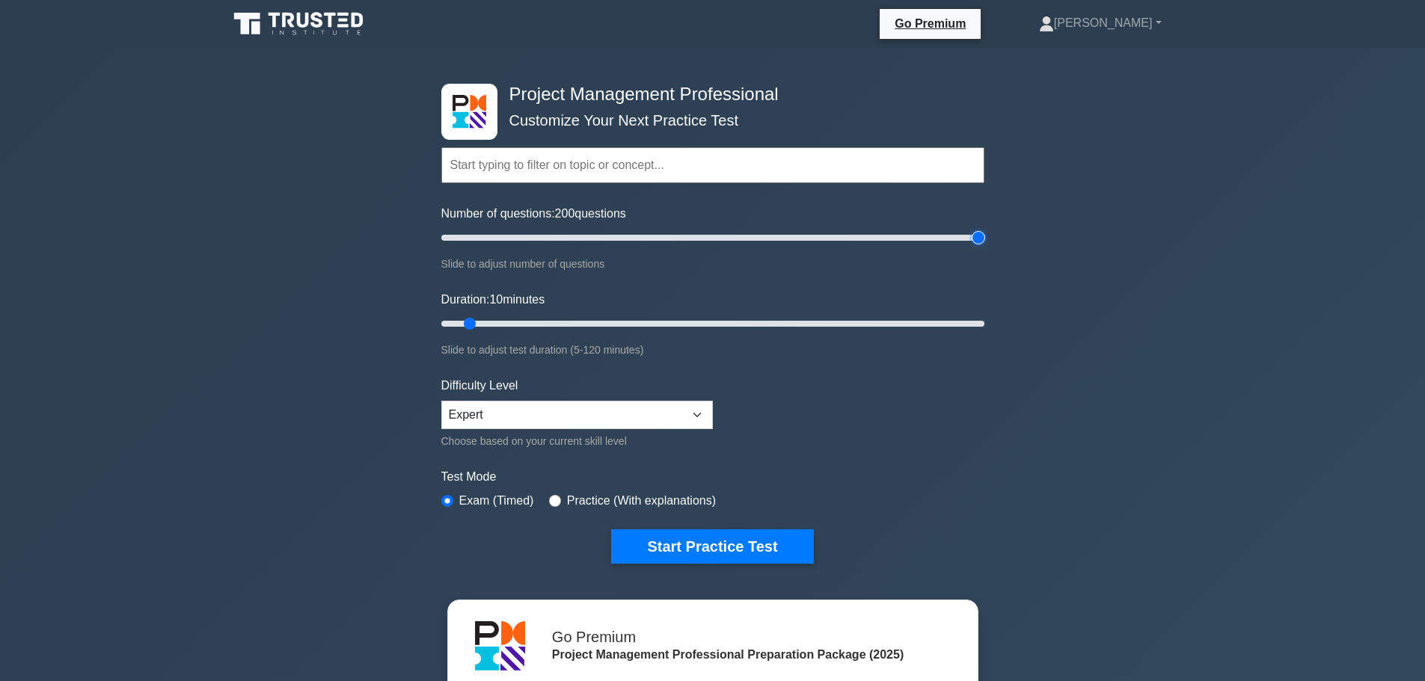
click at [984, 234] on input "Number of questions: 200 questions" at bounding box center [712, 238] width 543 height 18
drag, startPoint x: 465, startPoint y: 319, endPoint x: 1047, endPoint y: 340, distance: 582.3
type input "120"
click at [984, 333] on input "Duration: 120 minutes" at bounding box center [712, 324] width 543 height 18
click at [749, 546] on button "Start Practice Test" at bounding box center [712, 547] width 202 height 34
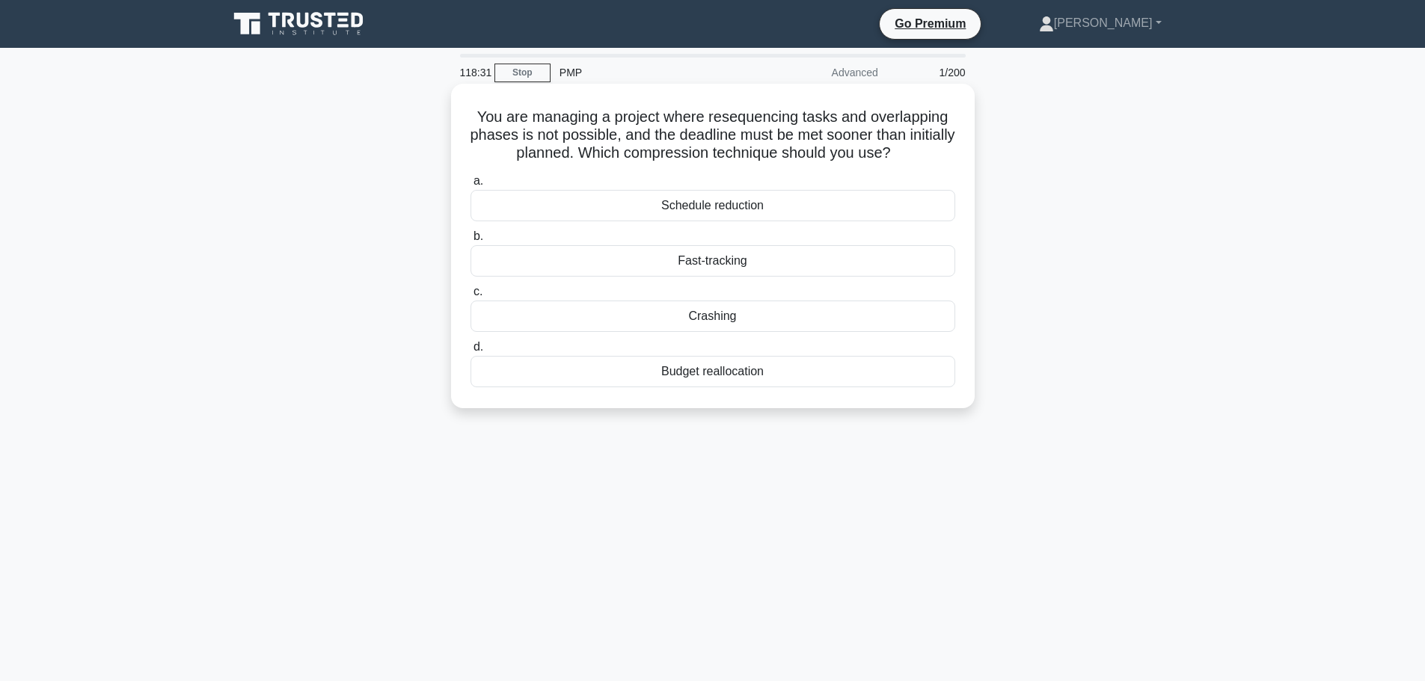
click at [790, 316] on div "Crashing" at bounding box center [712, 316] width 485 height 31
click at [470, 297] on input "c. Crashing" at bounding box center [470, 292] width 0 height 10
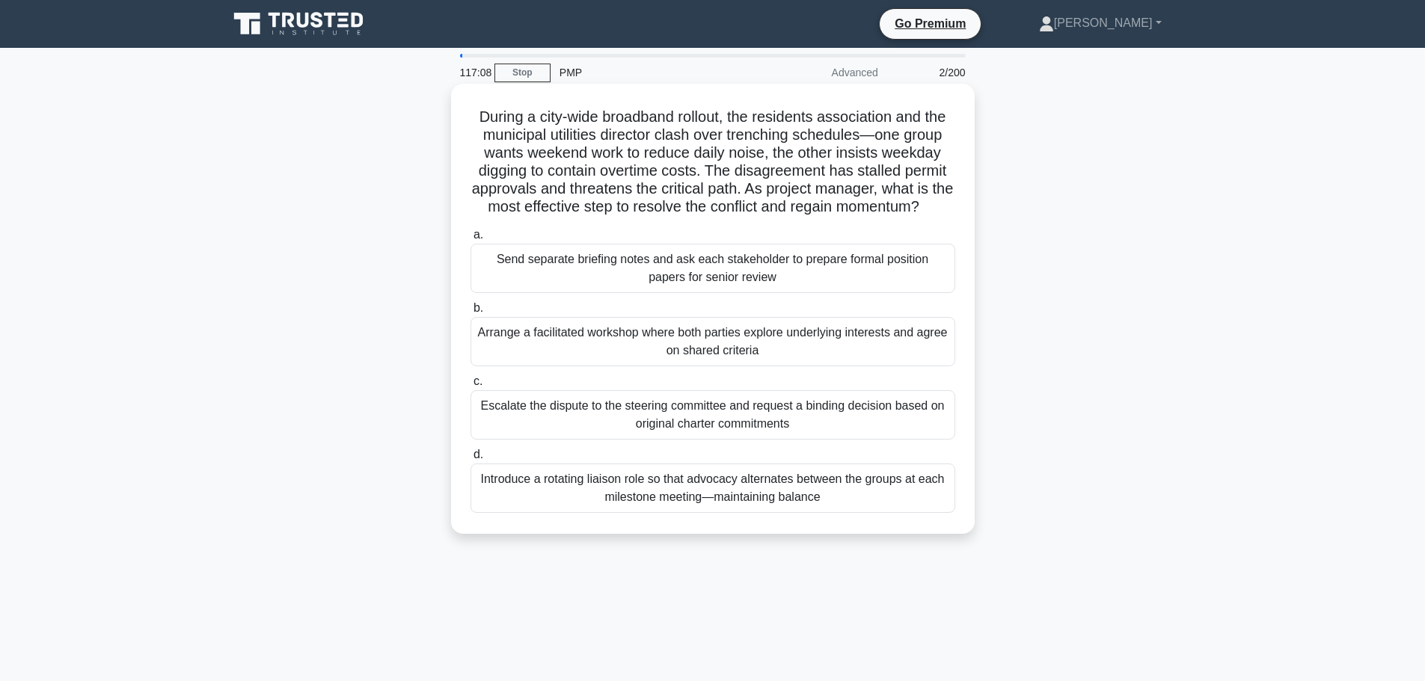
click at [790, 288] on div "Send separate briefing notes and ask each stakeholder to prepare formal positio…" at bounding box center [712, 268] width 485 height 49
click at [470, 240] on input "a. Send separate briefing notes and ask each stakeholder to prepare formal posi…" at bounding box center [470, 235] width 0 height 10
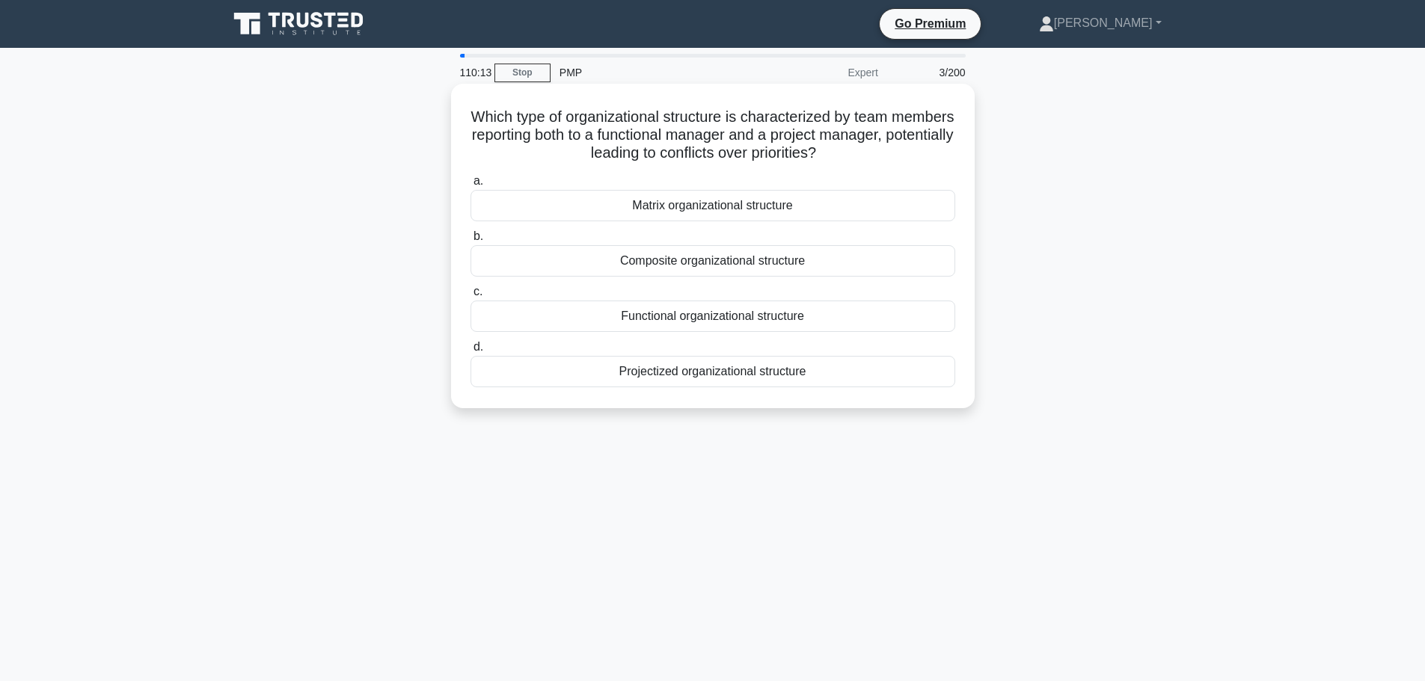
click at [925, 215] on div "Matrix organizational structure" at bounding box center [712, 205] width 485 height 31
click at [470, 186] on input "a. Matrix organizational structure" at bounding box center [470, 182] width 0 height 10
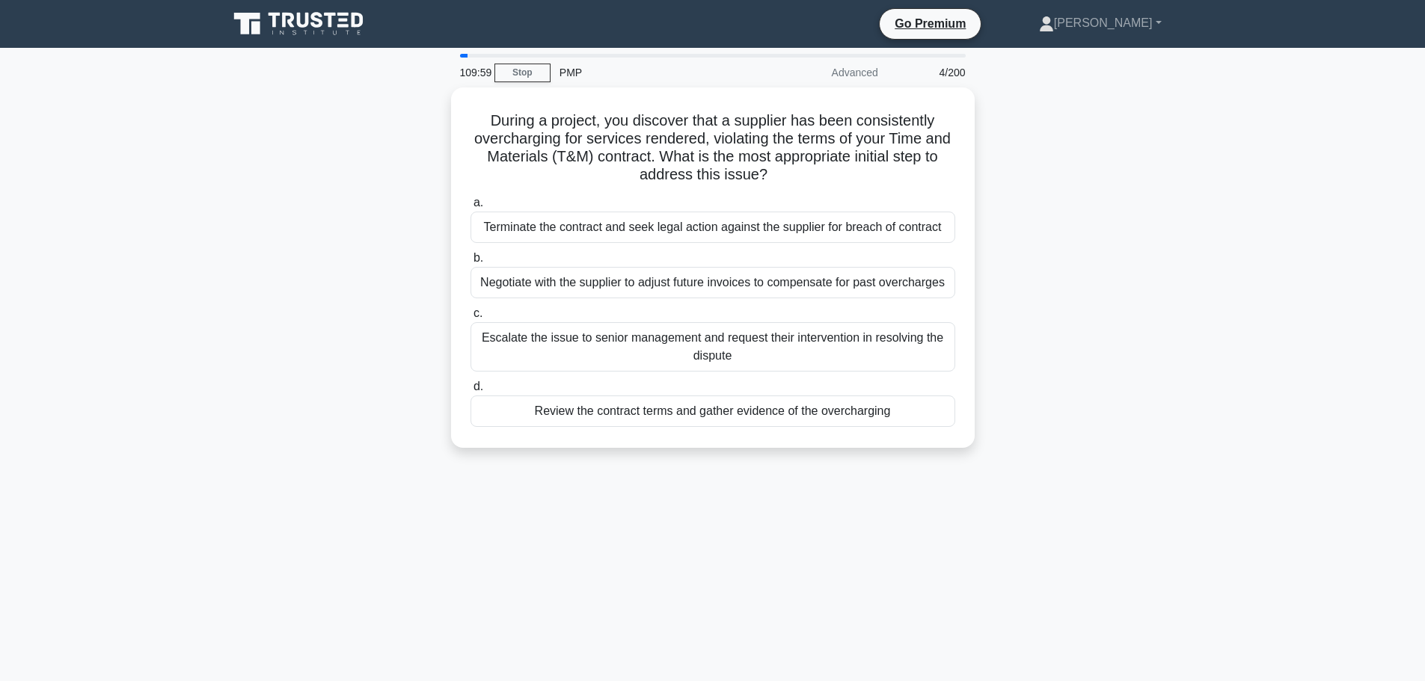
click at [925, 215] on div "Terminate the contract and seek legal action against the supplier for breach of…" at bounding box center [712, 227] width 485 height 31
click at [470, 208] on input "a. Terminate the contract and seek legal action against the supplier for breach…" at bounding box center [470, 203] width 0 height 10
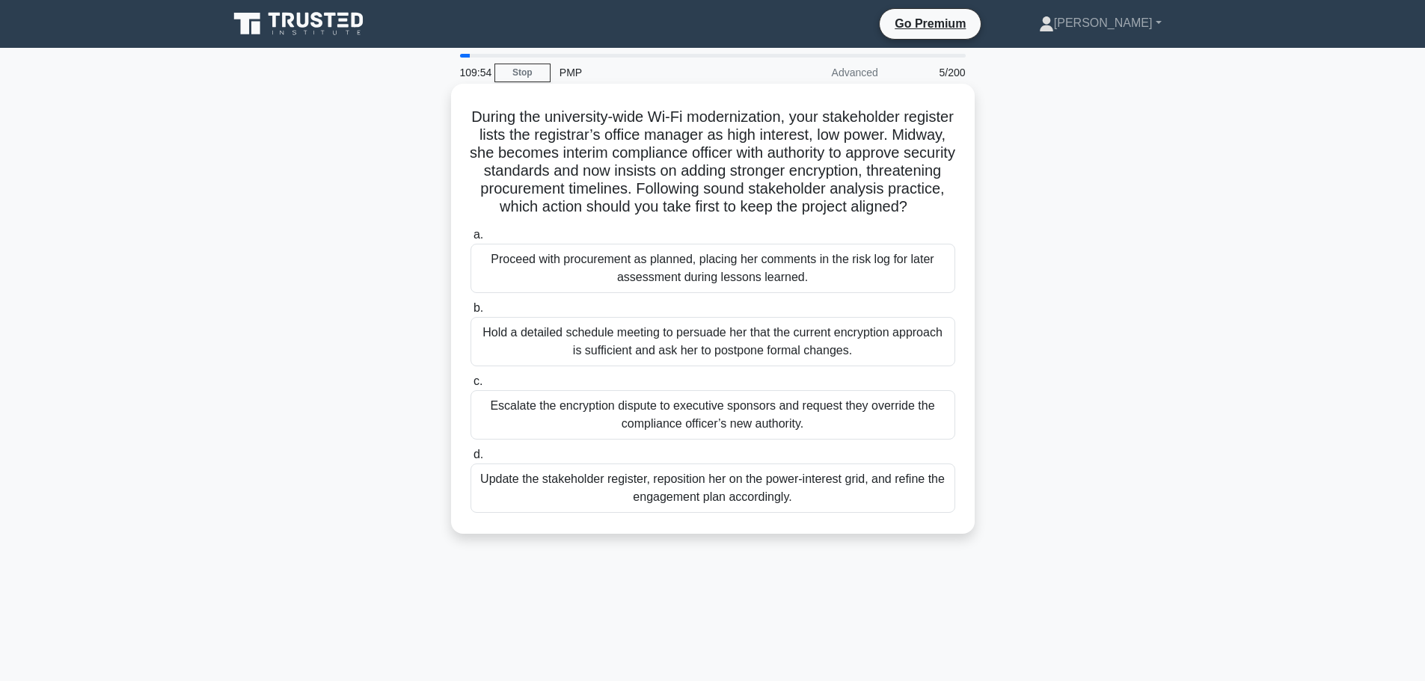
click at [901, 279] on div "Proceed with procurement as planned, placing her comments in the risk log for l…" at bounding box center [712, 268] width 485 height 49
click at [470, 240] on input "a. Proceed with procurement as planned, placing her comments in the risk log fo…" at bounding box center [470, 235] width 0 height 10
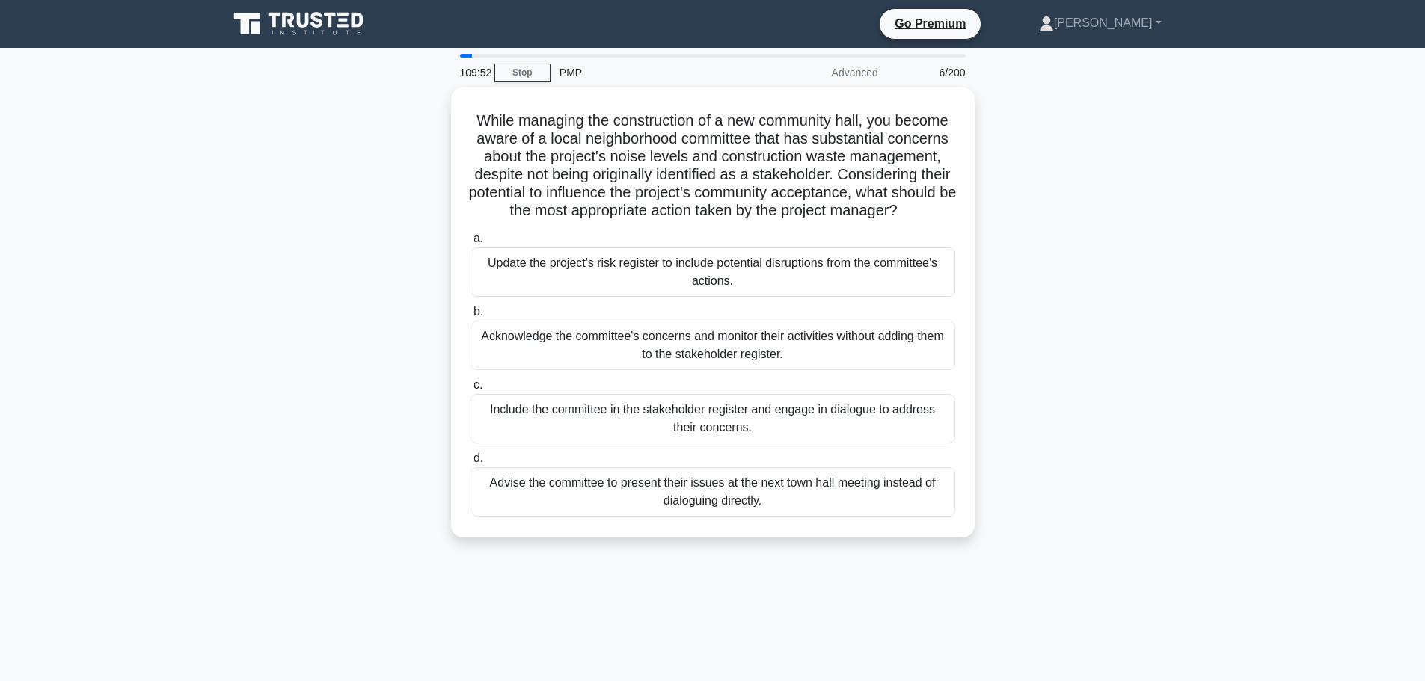
click at [901, 279] on div "Update the project's risk register to include potential disruptions from the co…" at bounding box center [712, 272] width 485 height 49
click at [470, 244] on input "a. Update the project's risk register to include potential disruptions from the…" at bounding box center [470, 239] width 0 height 10
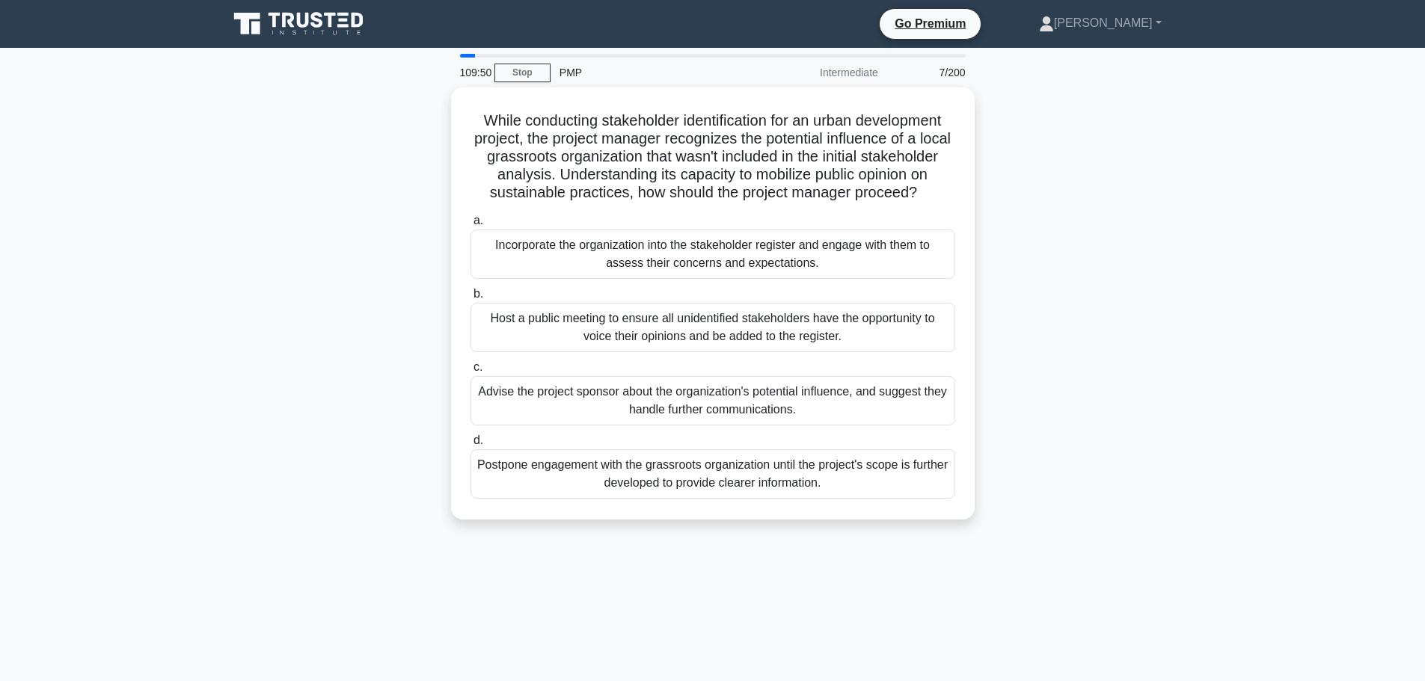
click at [901, 279] on div "Incorporate the organization into the stakeholder register and engage with them…" at bounding box center [712, 254] width 485 height 49
click at [470, 226] on input "a. Incorporate the organization into the stakeholder register and engage with t…" at bounding box center [470, 221] width 0 height 10
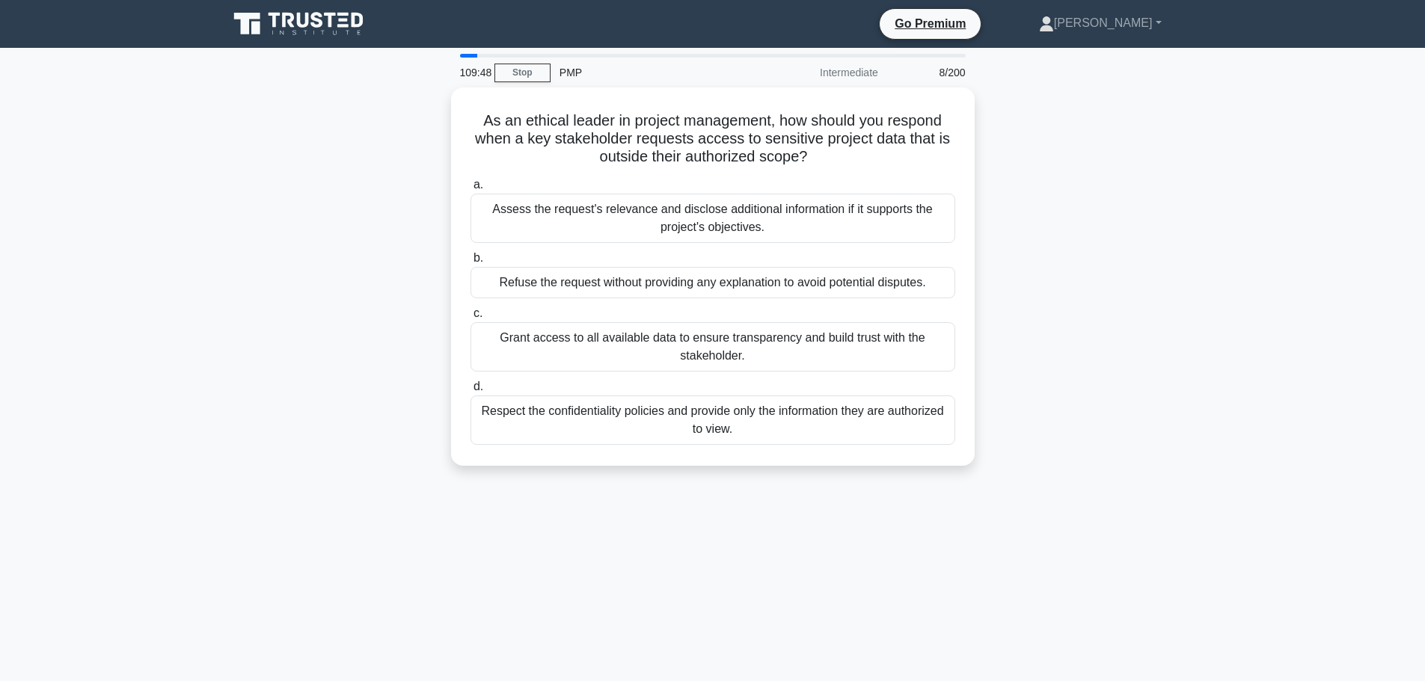
click at [901, 279] on div "Refuse the request without providing any explanation to avoid potential dispute…" at bounding box center [712, 282] width 485 height 31
click at [470, 263] on input "b. Refuse the request without providing any explanation to avoid potential disp…" at bounding box center [470, 259] width 0 height 10
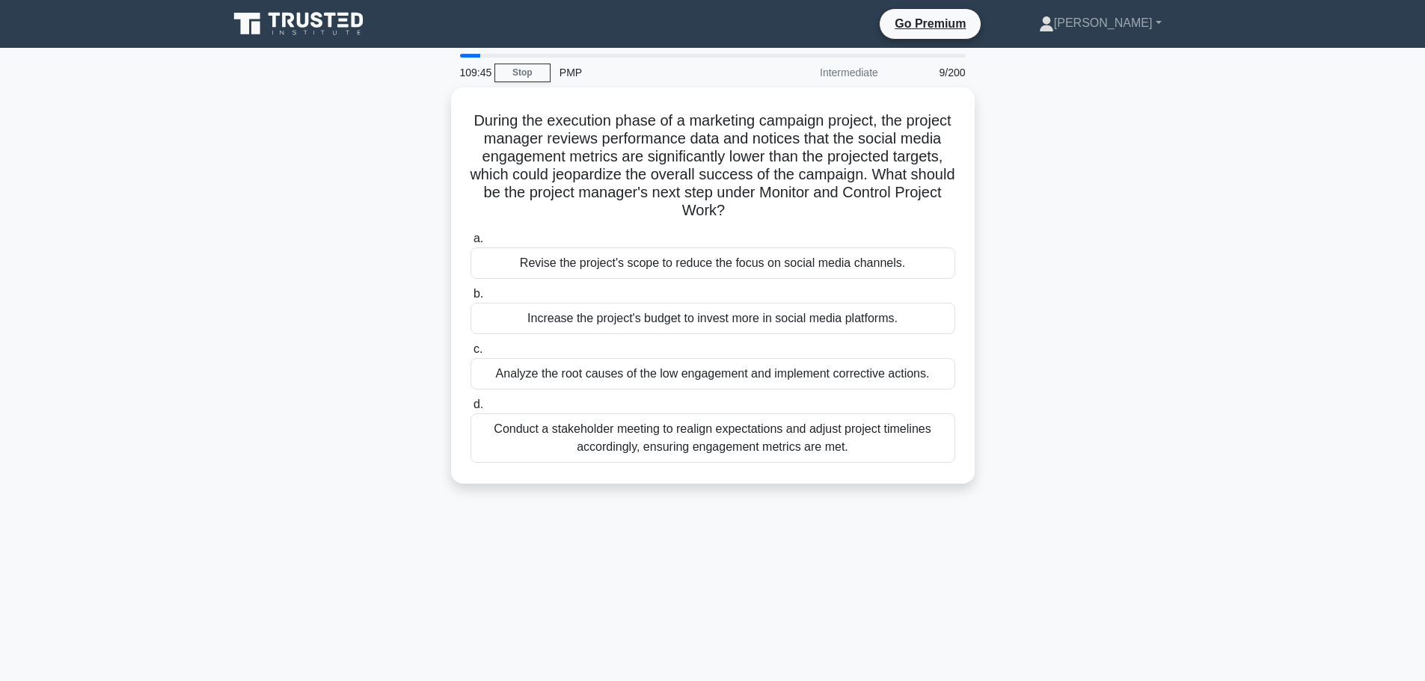
click at [901, 279] on div "Revise the project's scope to reduce the focus on social media channels." at bounding box center [712, 263] width 485 height 31
click at [470, 244] on input "a. Revise the project's scope to reduce the focus on social media channels." at bounding box center [470, 239] width 0 height 10
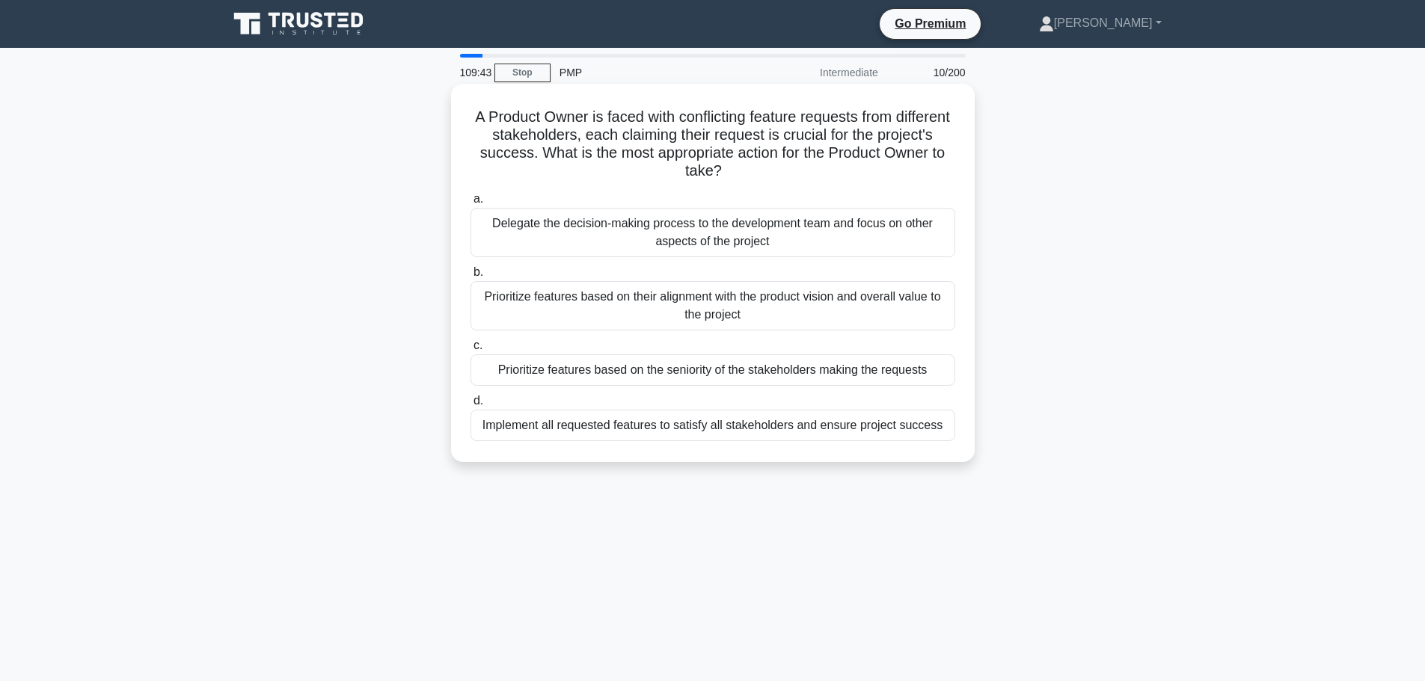
click at [901, 236] on div "Delegate the decision-making process to the development team and focus on other…" at bounding box center [712, 232] width 485 height 49
click at [470, 204] on input "a. Delegate the decision-making process to the development team and focus on ot…" at bounding box center [470, 199] width 0 height 10
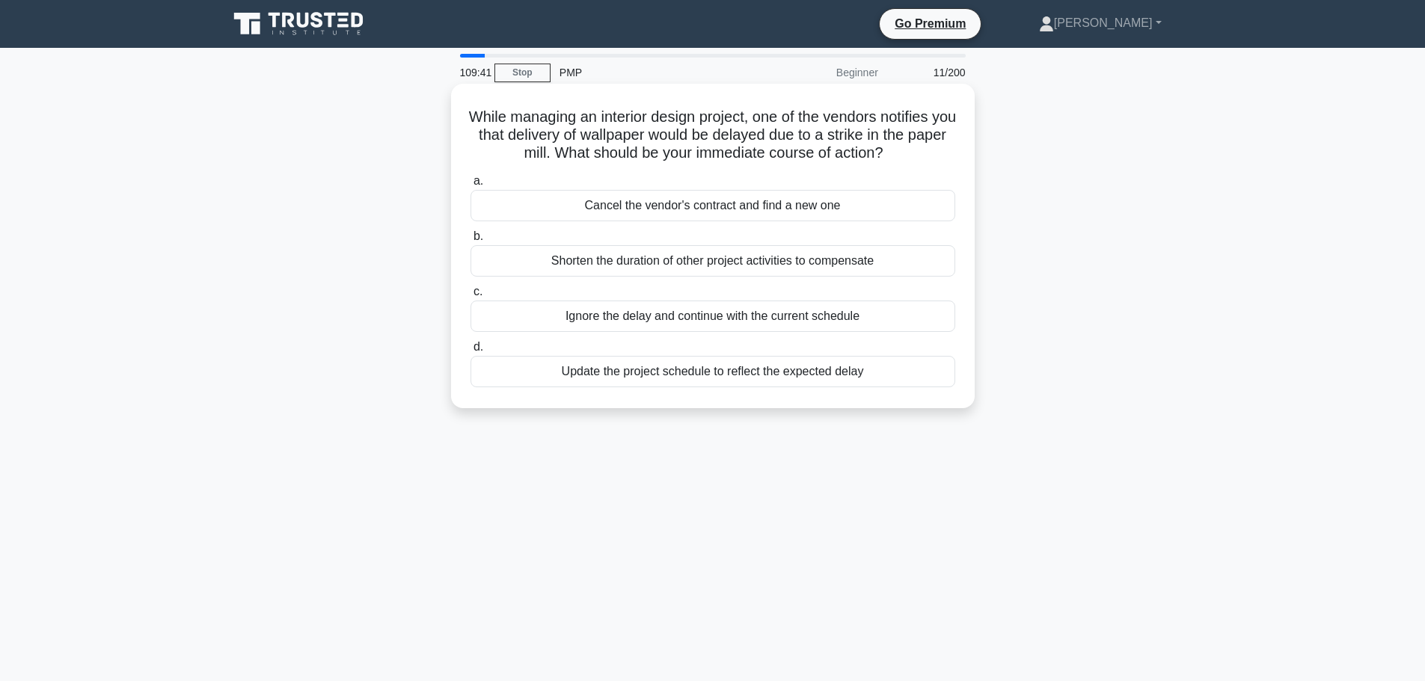
click at [901, 213] on div "Cancel the vendor's contract and find a new one" at bounding box center [712, 205] width 485 height 31
click at [470, 186] on input "a. Cancel the vendor's contract and find a new one" at bounding box center [470, 182] width 0 height 10
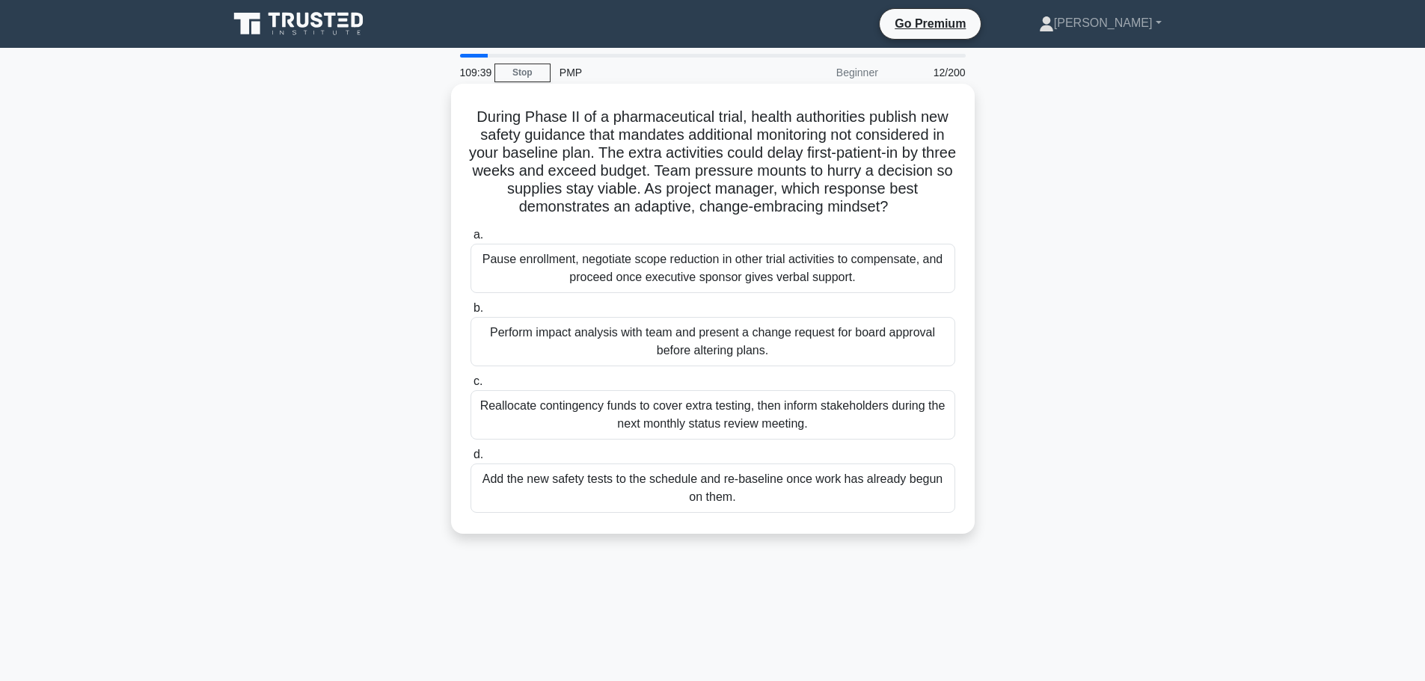
click at [874, 254] on div "Pause enrollment, negotiate scope reduction in other trial activities to compen…" at bounding box center [712, 268] width 485 height 49
click at [470, 240] on input "a. Pause enrollment, negotiate scope reduction in other trial activities to com…" at bounding box center [470, 235] width 0 height 10
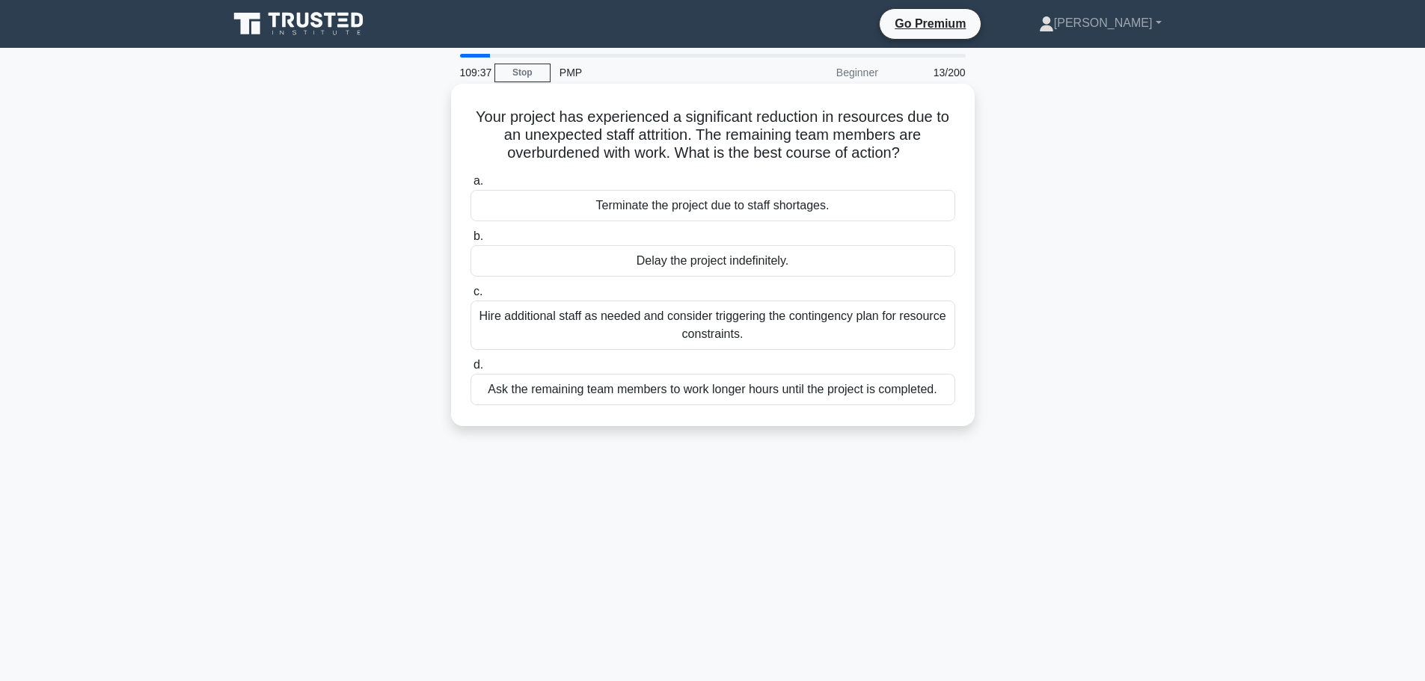
click at [897, 211] on div "Terminate the project due to staff shortages." at bounding box center [712, 205] width 485 height 31
click at [470, 186] on input "a. Terminate the project due to staff shortages." at bounding box center [470, 182] width 0 height 10
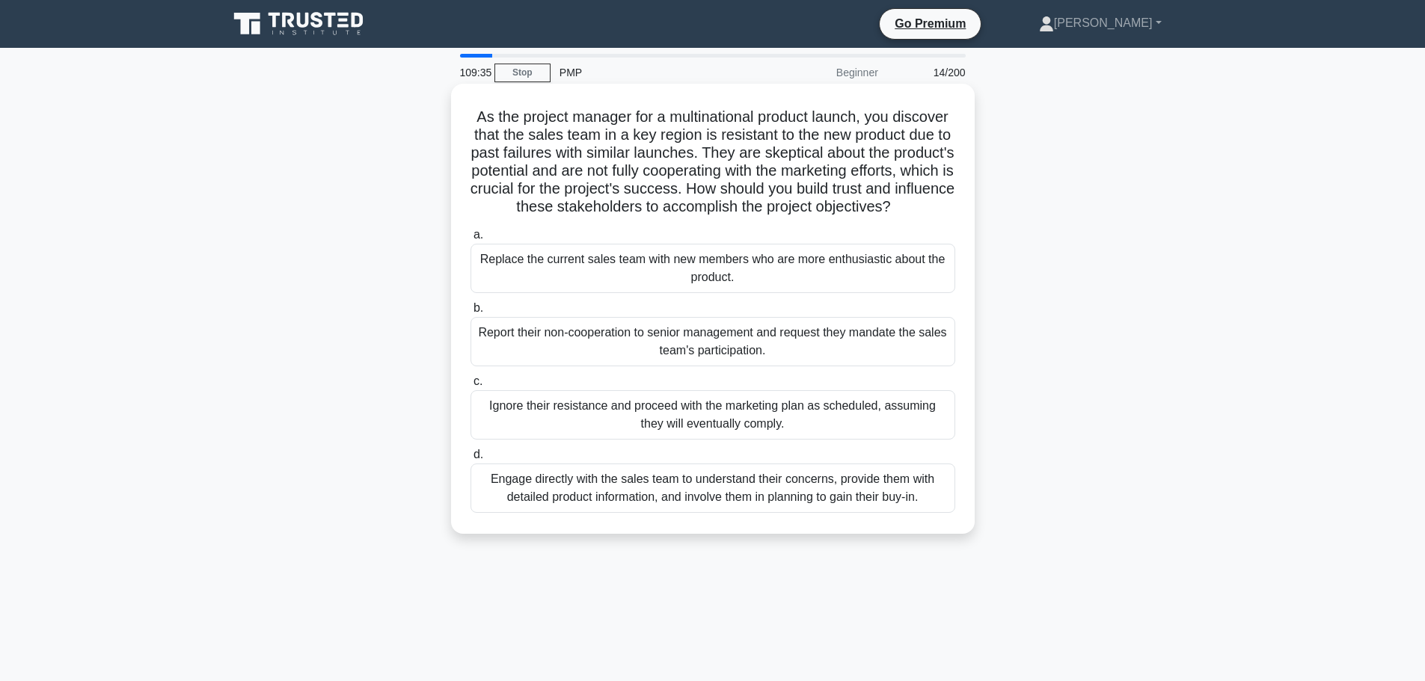
click at [892, 288] on div "Replace the current sales team with new members who are more enthusiastic about…" at bounding box center [712, 268] width 485 height 49
click at [470, 240] on input "a. Replace the current sales team with new members who are more enthusiastic ab…" at bounding box center [470, 235] width 0 height 10
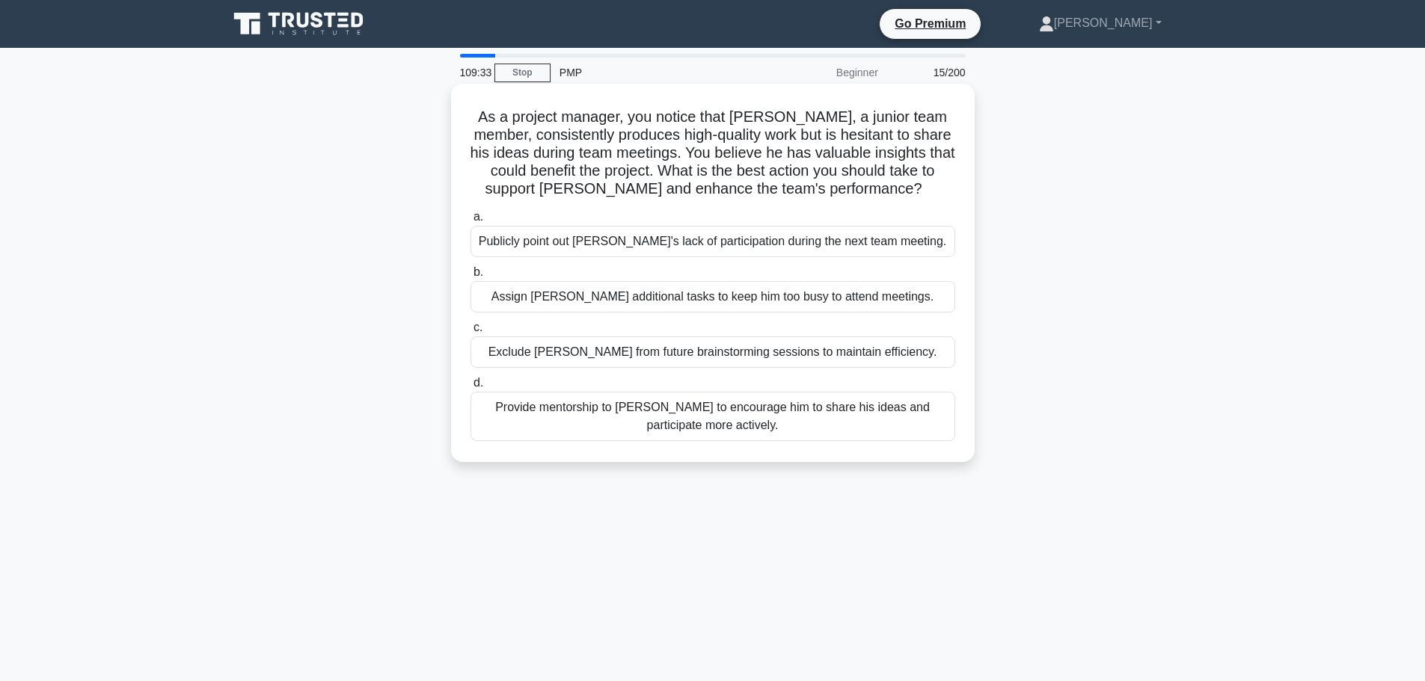
click at [897, 248] on div "Publicly point out James's lack of participation during the next team meeting." at bounding box center [712, 241] width 485 height 31
click at [470, 222] on input "a. Publicly point out James's lack of participation during the next team meetin…" at bounding box center [470, 217] width 0 height 10
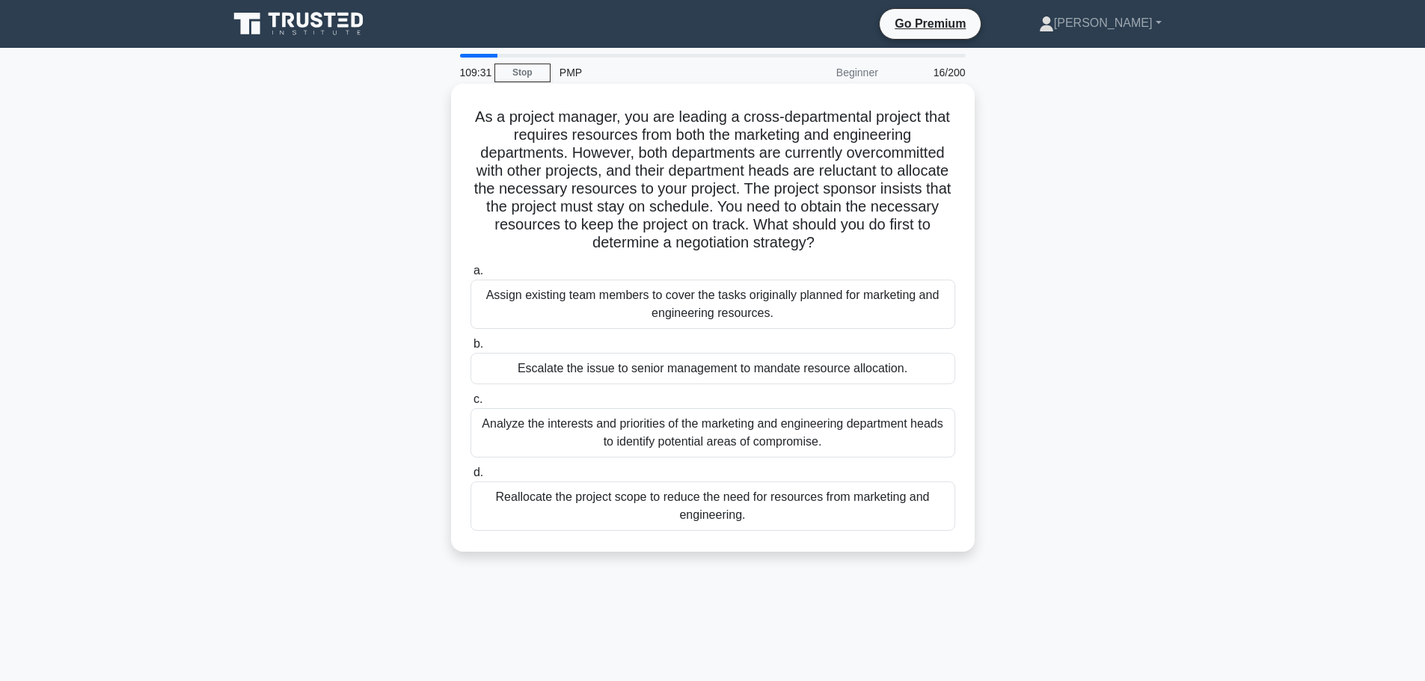
click at [882, 296] on div "Assign existing team members to cover the tasks originally planned for marketin…" at bounding box center [712, 304] width 485 height 49
click at [470, 276] on input "a. Assign existing team members to cover the tasks originally planned for marke…" at bounding box center [470, 271] width 0 height 10
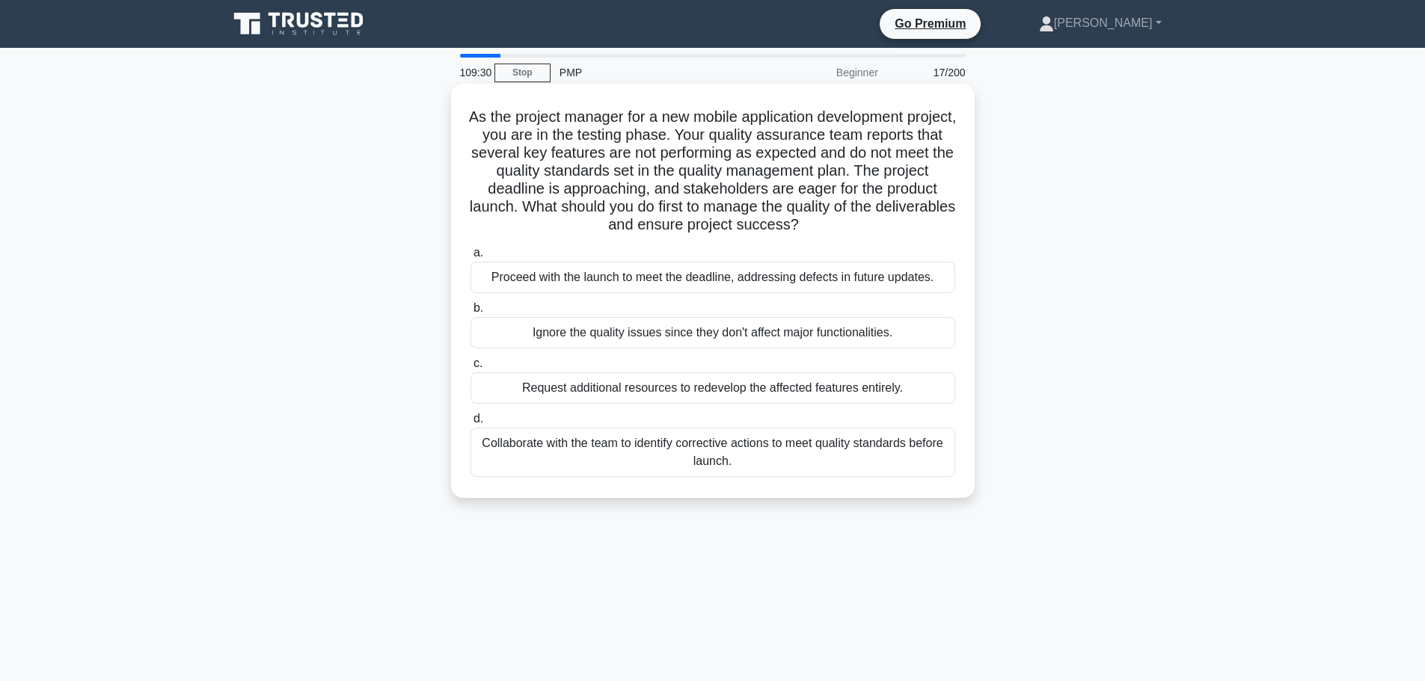
click at [883, 283] on div "Proceed with the launch to meet the deadline, addressing defects in future upda…" at bounding box center [712, 277] width 485 height 31
click at [470, 258] on input "a. Proceed with the launch to meet the deadline, addressing defects in future u…" at bounding box center [470, 253] width 0 height 10
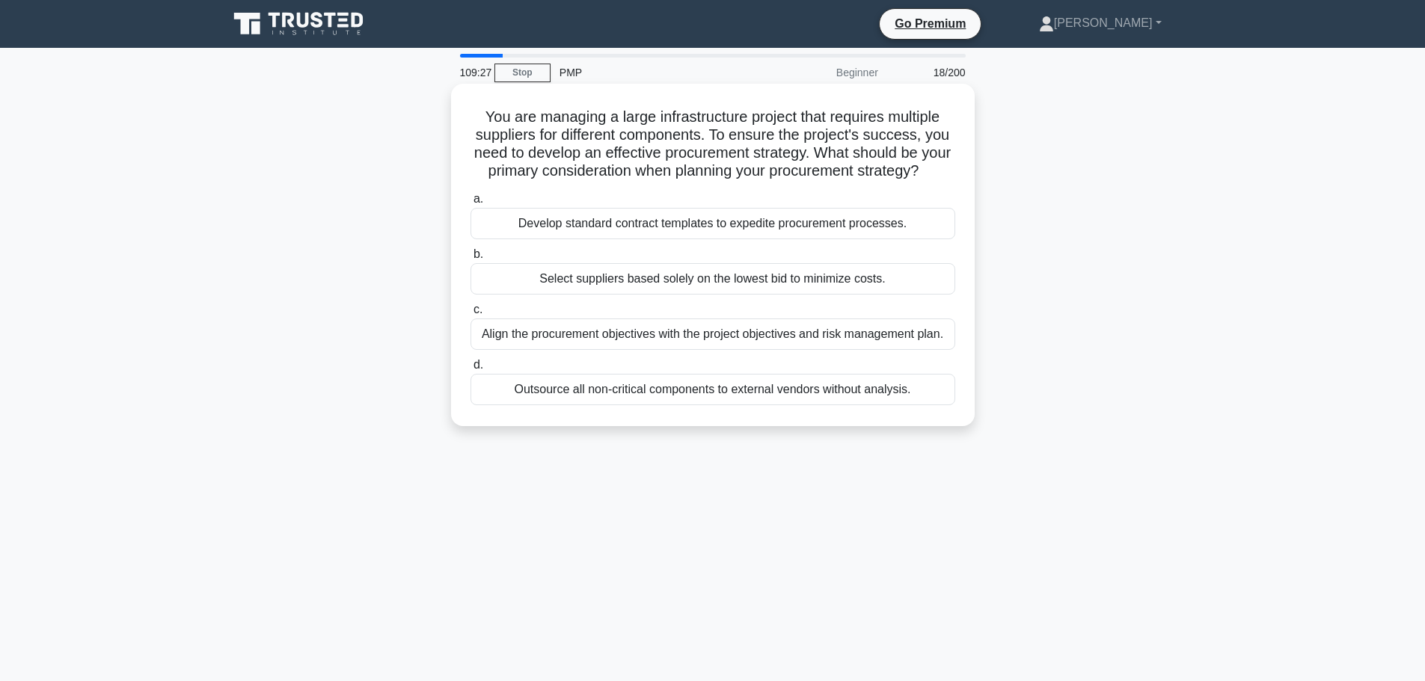
click at [888, 239] on div "Develop standard contract templates to expedite procurement processes." at bounding box center [712, 223] width 485 height 31
click at [470, 204] on input "a. Develop standard contract templates to expedite procurement processes." at bounding box center [470, 199] width 0 height 10
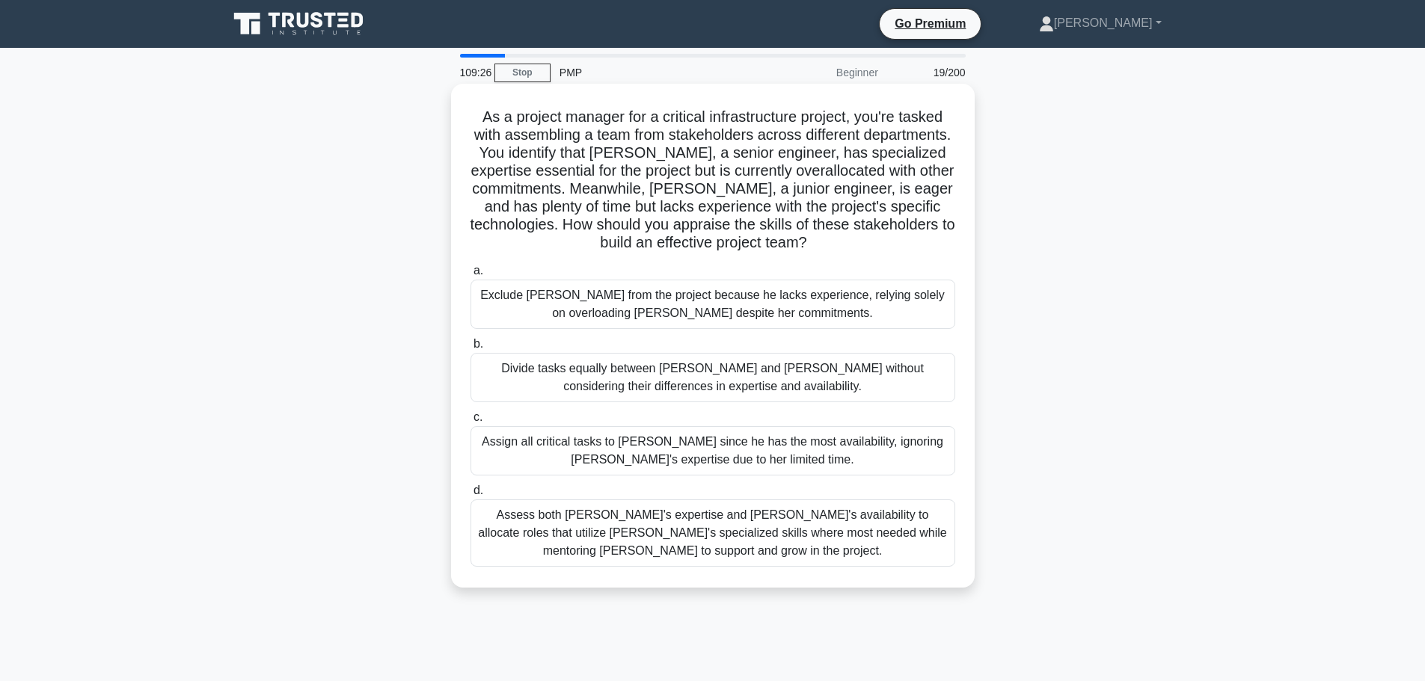
click at [875, 304] on div "Exclude Tom from the project because he lacks experience, relying solely on ove…" at bounding box center [712, 304] width 485 height 49
click at [470, 276] on input "a. Exclude Tom from the project because he lacks experience, relying solely on …" at bounding box center [470, 271] width 0 height 10
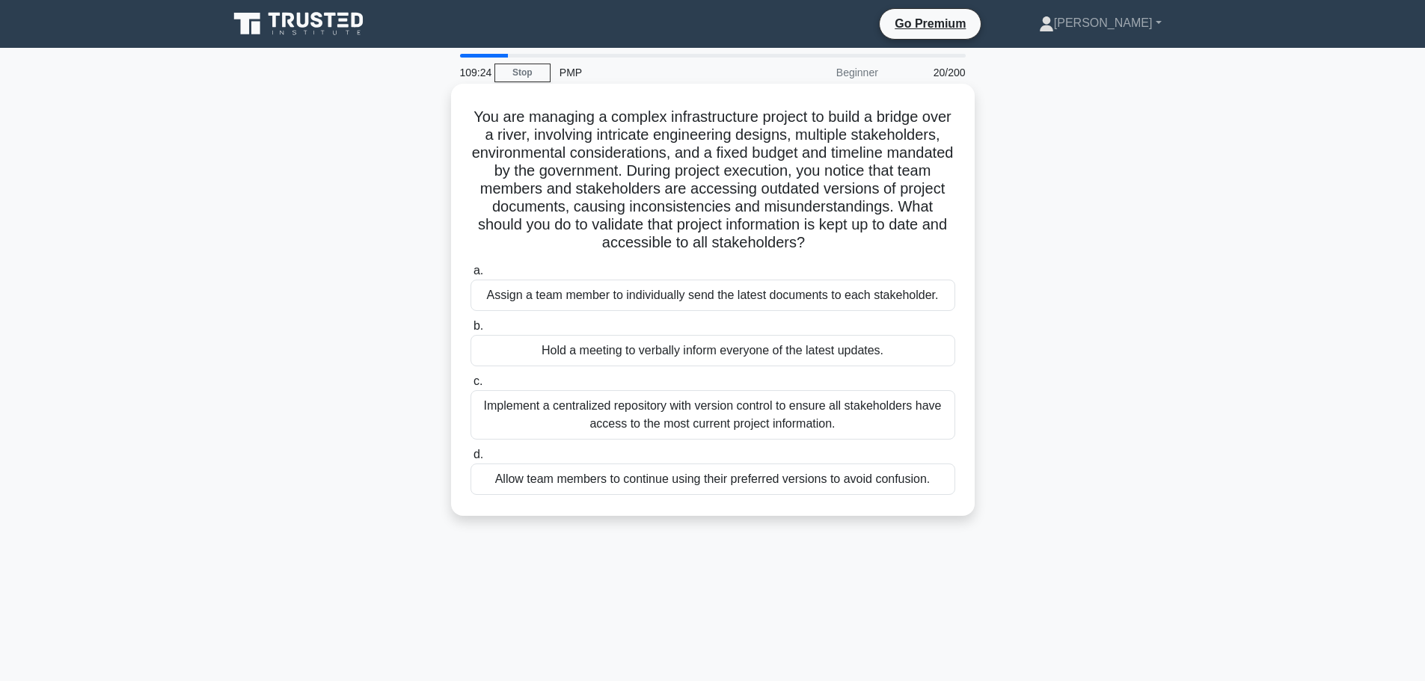
click at [879, 301] on div "Assign a team member to individually send the latest documents to each stakehol…" at bounding box center [712, 295] width 485 height 31
click at [470, 276] on input "a. Assign a team member to individually send the latest documents to each stake…" at bounding box center [470, 271] width 0 height 10
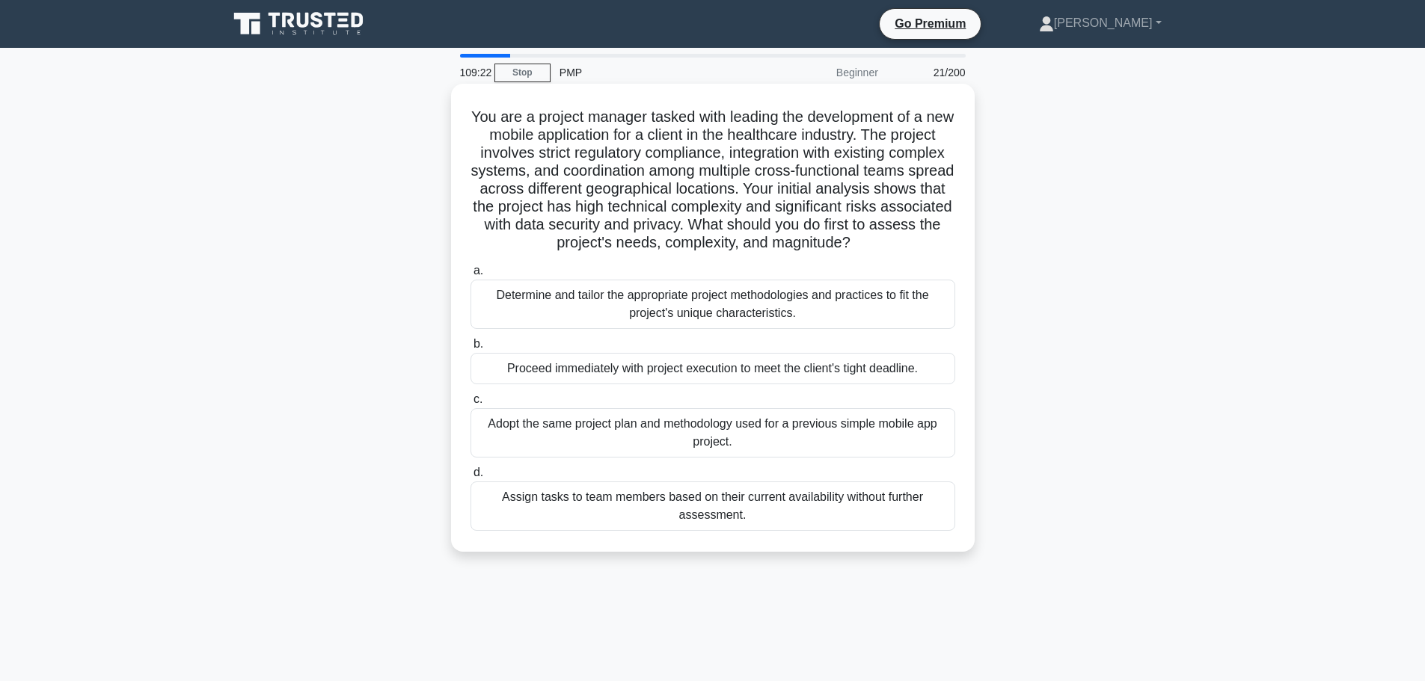
click at [867, 313] on div "Determine and tailor the appropriate project methodologies and practices to fit…" at bounding box center [712, 304] width 485 height 49
click at [470, 276] on input "a. Determine and tailor the appropriate project methodologies and practices to …" at bounding box center [470, 271] width 0 height 10
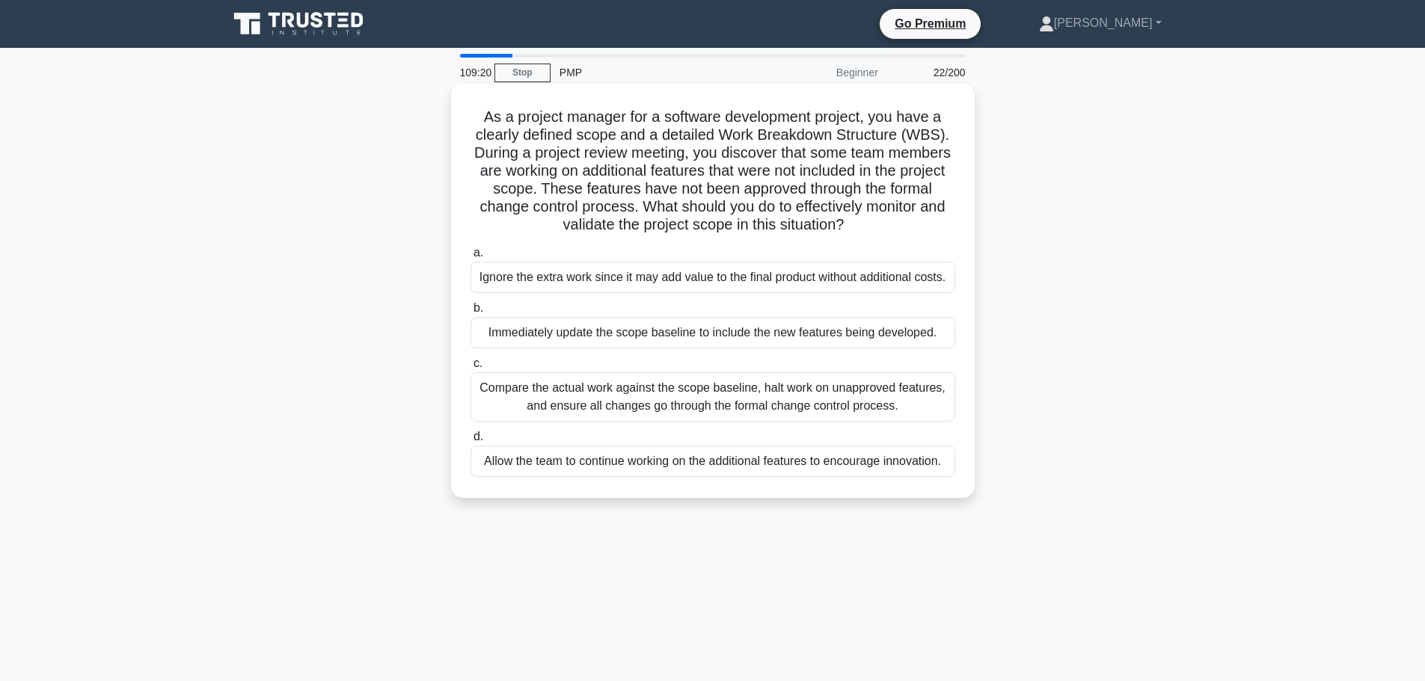
click at [874, 275] on div "Ignore the extra work since it may add value to the final product without addit…" at bounding box center [712, 277] width 485 height 31
click at [470, 258] on input "a. Ignore the extra work since it may add value to the final product without ad…" at bounding box center [470, 253] width 0 height 10
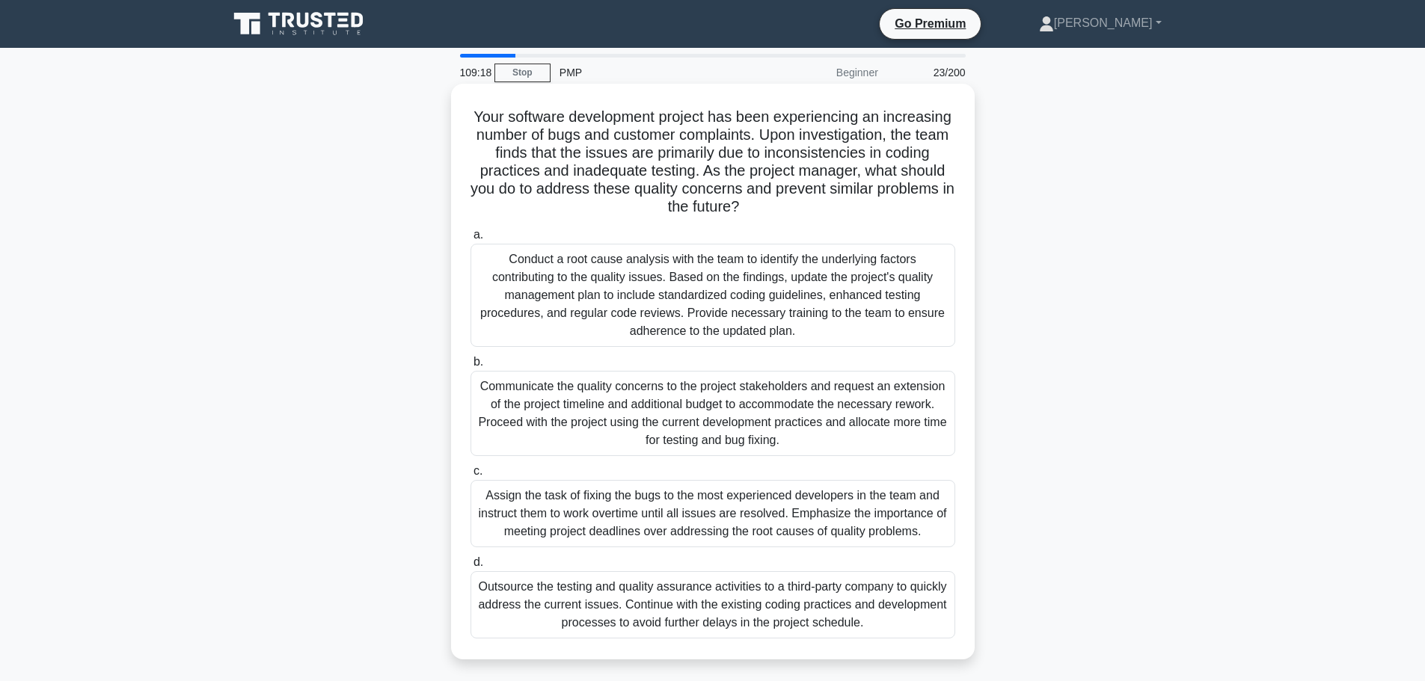
click at [855, 298] on div "Conduct a root cause analysis with the team to identify the underlying factors …" at bounding box center [712, 295] width 485 height 103
click at [470, 240] on input "a. Conduct a root cause analysis with the team to identify the underlying facto…" at bounding box center [470, 235] width 0 height 10
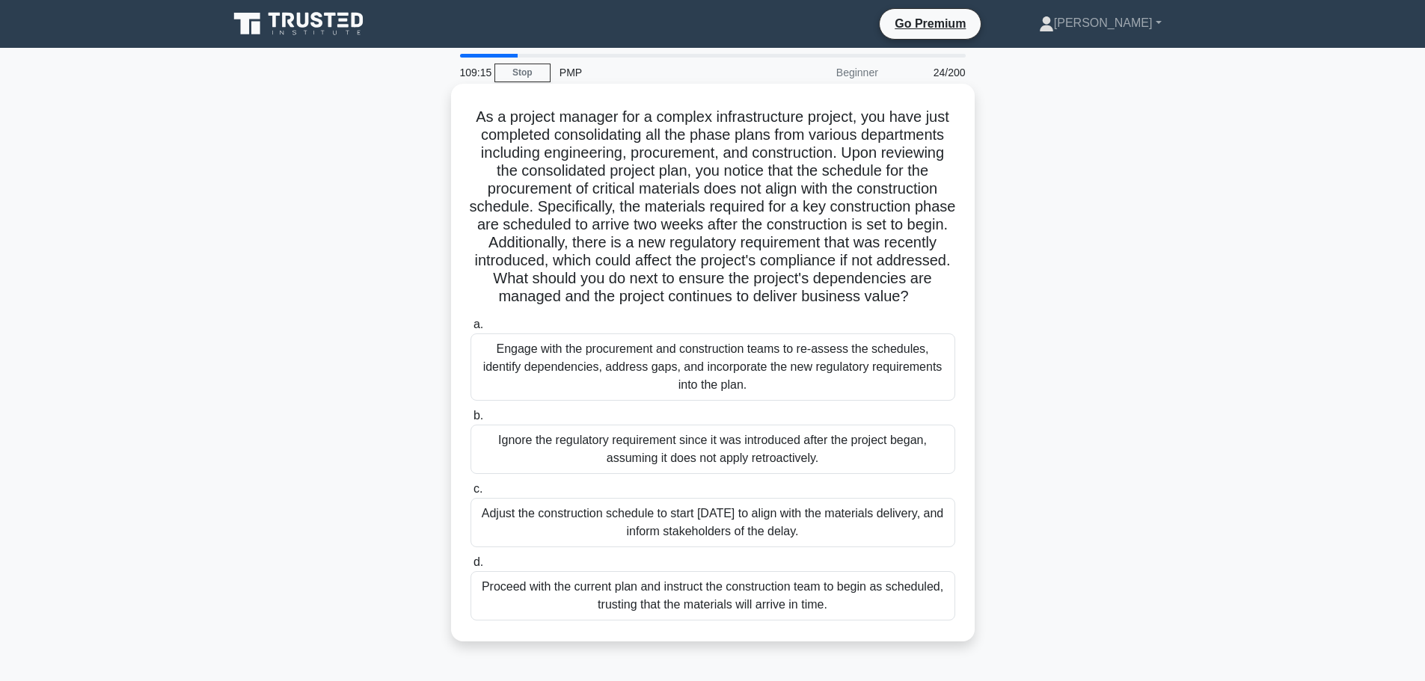
click at [878, 400] on div "Engage with the procurement and construction teams to re-assess the schedules, …" at bounding box center [712, 367] width 485 height 67
click at [470, 330] on input "a. Engage with the procurement and construction teams to re-assess the schedule…" at bounding box center [470, 325] width 0 height 10
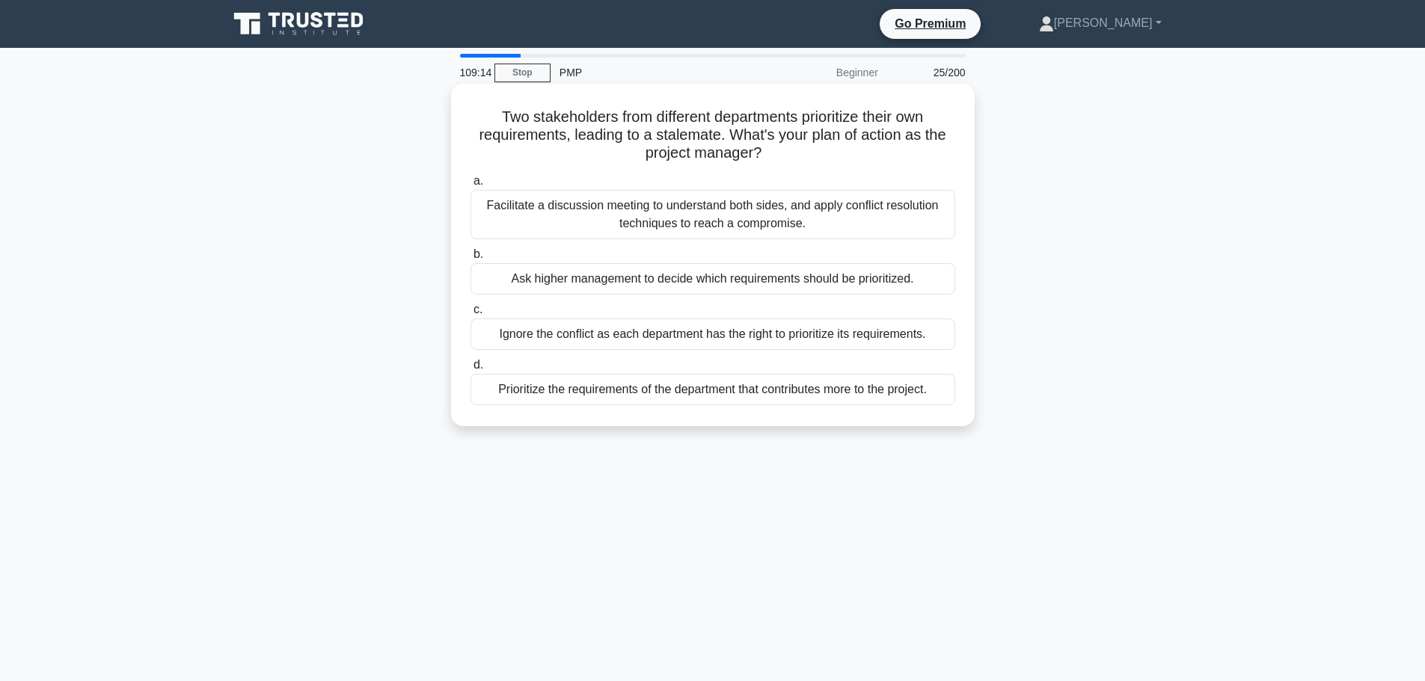
click at [898, 229] on div "Facilitate a discussion meeting to understand both sides, and apply conflict re…" at bounding box center [712, 214] width 485 height 49
click at [470, 186] on input "a. Facilitate a discussion meeting to understand both sides, and apply conflict…" at bounding box center [470, 182] width 0 height 10
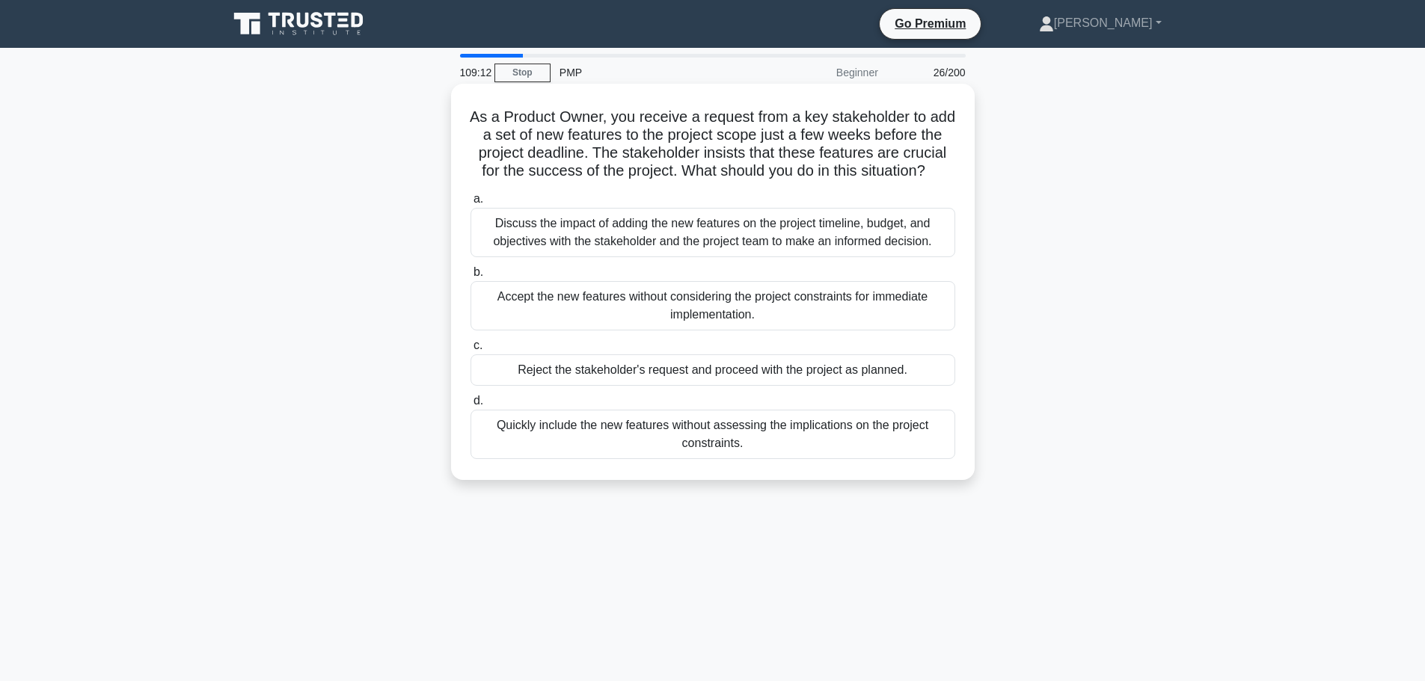
click at [884, 236] on div "Discuss the impact of adding the new features on the project timeline, budget, …" at bounding box center [712, 232] width 485 height 49
click at [470, 204] on input "a. Discuss the impact of adding the new features on the project timeline, budge…" at bounding box center [470, 199] width 0 height 10
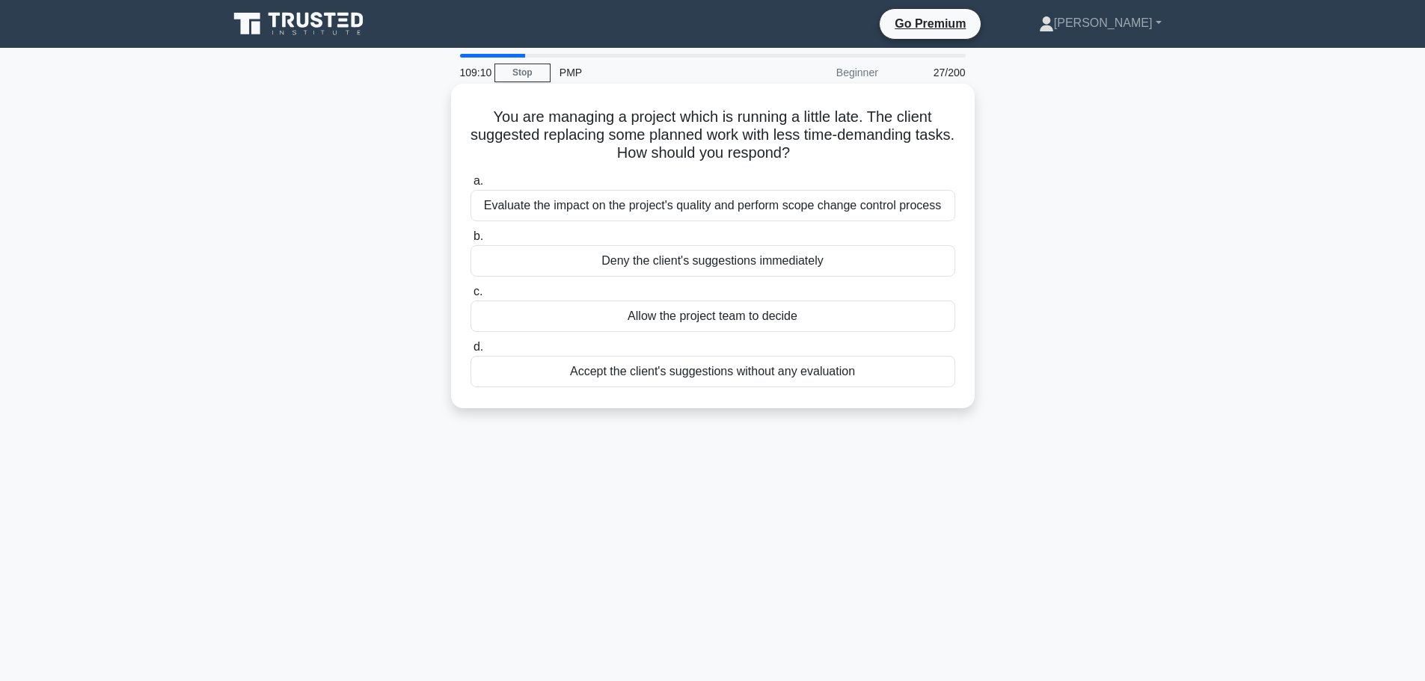
click at [885, 213] on div "Evaluate the impact on the project's quality and perform scope change control p…" at bounding box center [712, 205] width 485 height 31
click at [470, 186] on input "a. Evaluate the impact on the project's quality and perform scope change contro…" at bounding box center [470, 182] width 0 height 10
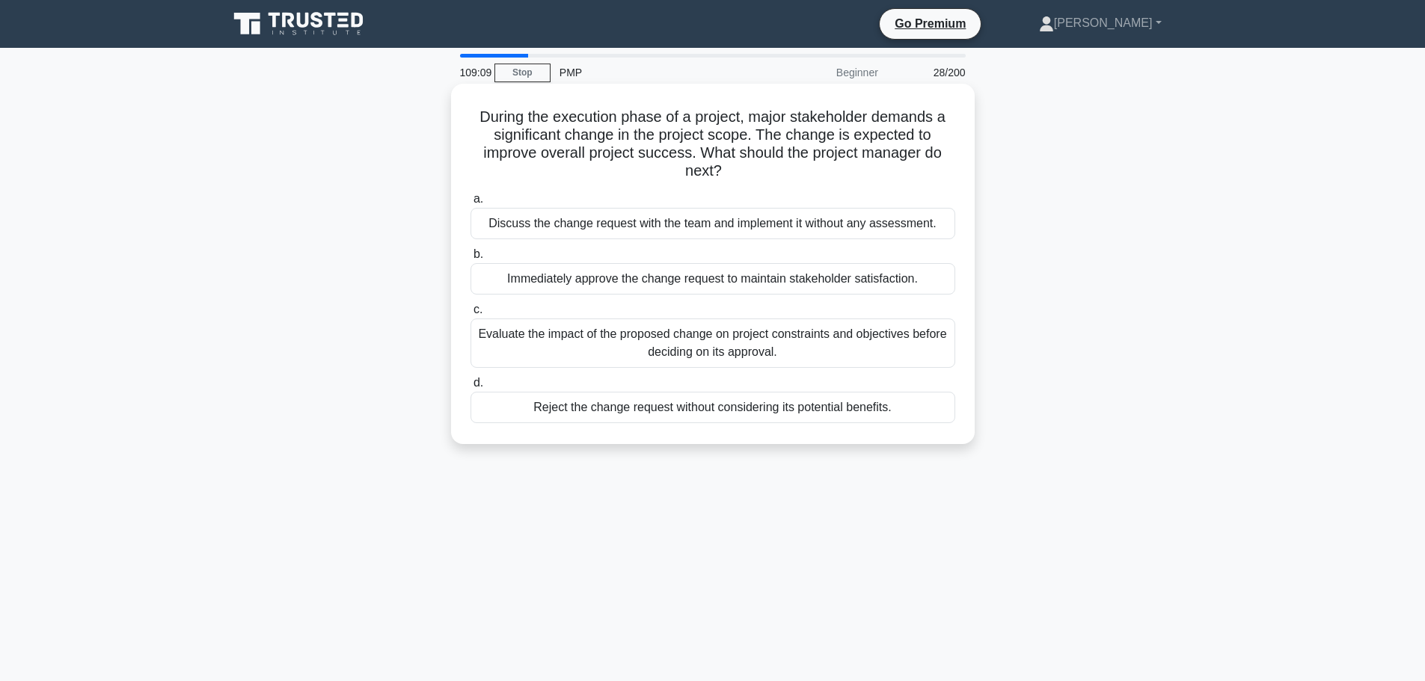
click at [877, 218] on div "Discuss the change request with the team and implement it without any assessmen…" at bounding box center [712, 223] width 485 height 31
click at [470, 204] on input "a. Discuss the change request with the team and implement it without any assess…" at bounding box center [470, 199] width 0 height 10
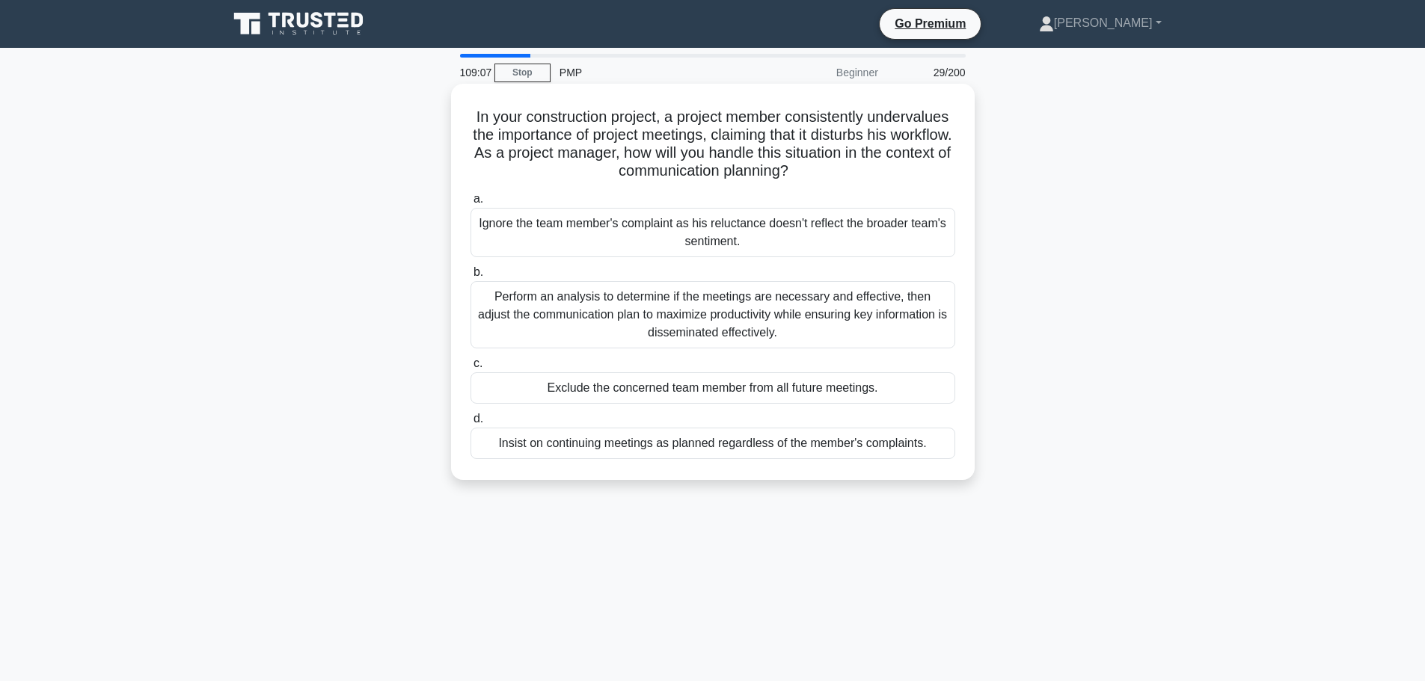
click at [869, 227] on div "Ignore the team member's complaint as his reluctance doesn't reflect the broade…" at bounding box center [712, 232] width 485 height 49
click at [470, 204] on input "a. Ignore the team member's complaint as his reluctance doesn't reflect the bro…" at bounding box center [470, 199] width 0 height 10
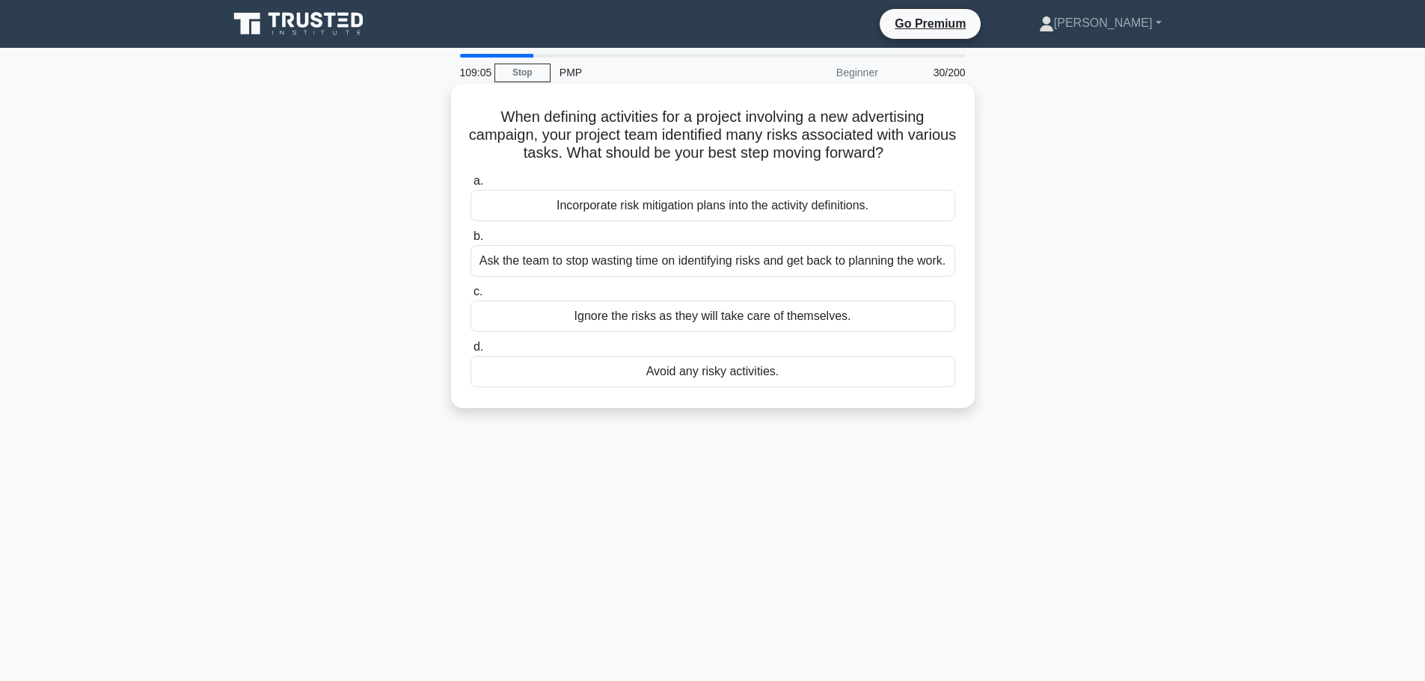
click at [871, 212] on div "Incorporate risk mitigation plans into the activity definitions." at bounding box center [712, 205] width 485 height 31
click at [470, 186] on input "a. Incorporate risk mitigation plans into the activity definitions." at bounding box center [470, 182] width 0 height 10
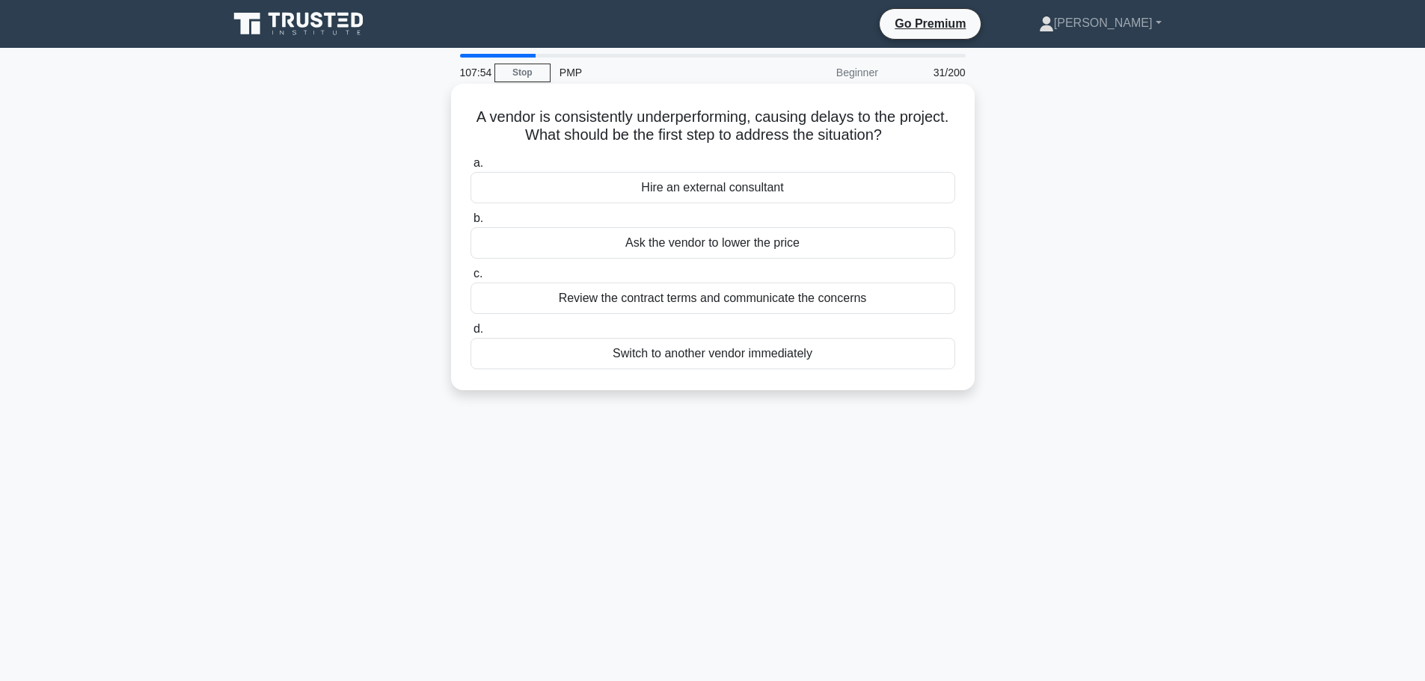
click at [852, 185] on div "Hire an external consultant" at bounding box center [712, 187] width 485 height 31
click at [470, 168] on input "a. Hire an external consultant" at bounding box center [470, 164] width 0 height 10
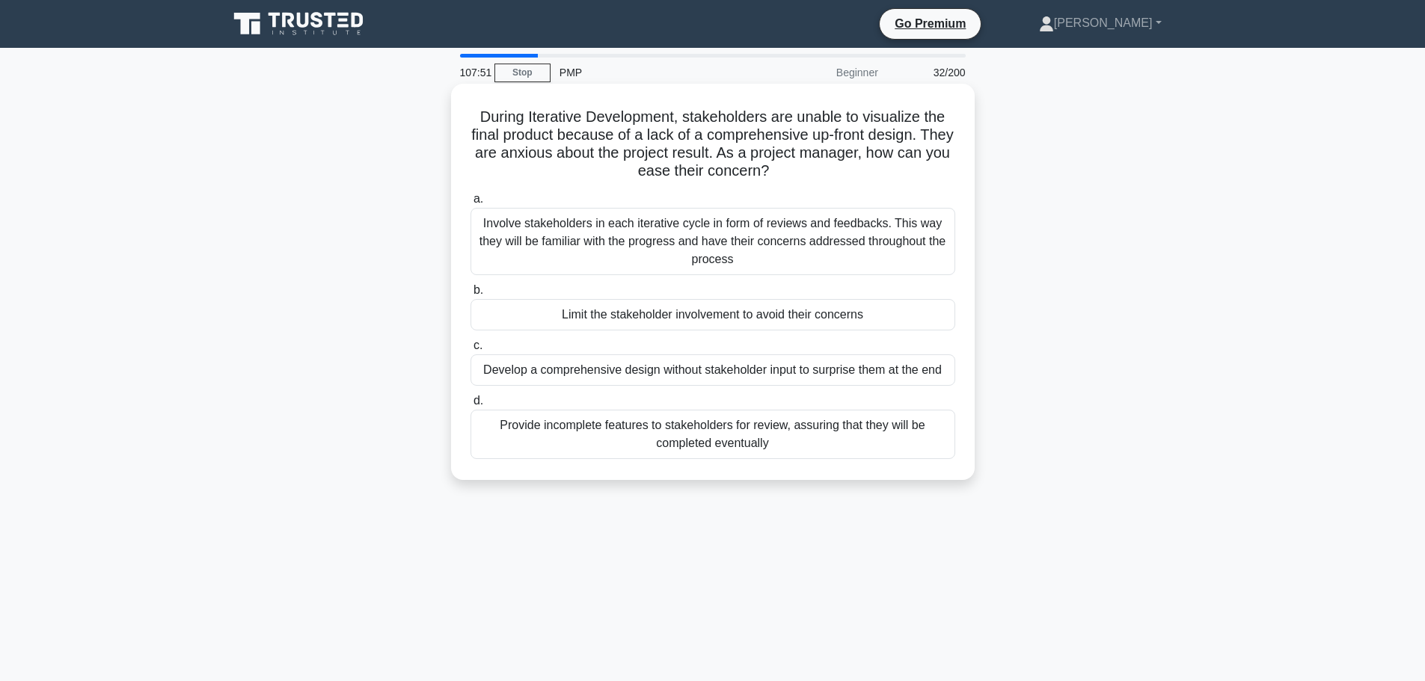
click at [853, 245] on div "Involve stakeholders in each iterative cycle in form of reviews and feedbacks. …" at bounding box center [712, 241] width 485 height 67
click at [470, 204] on input "a. Involve stakeholders in each iterative cycle in form of reviews and feedback…" at bounding box center [470, 199] width 0 height 10
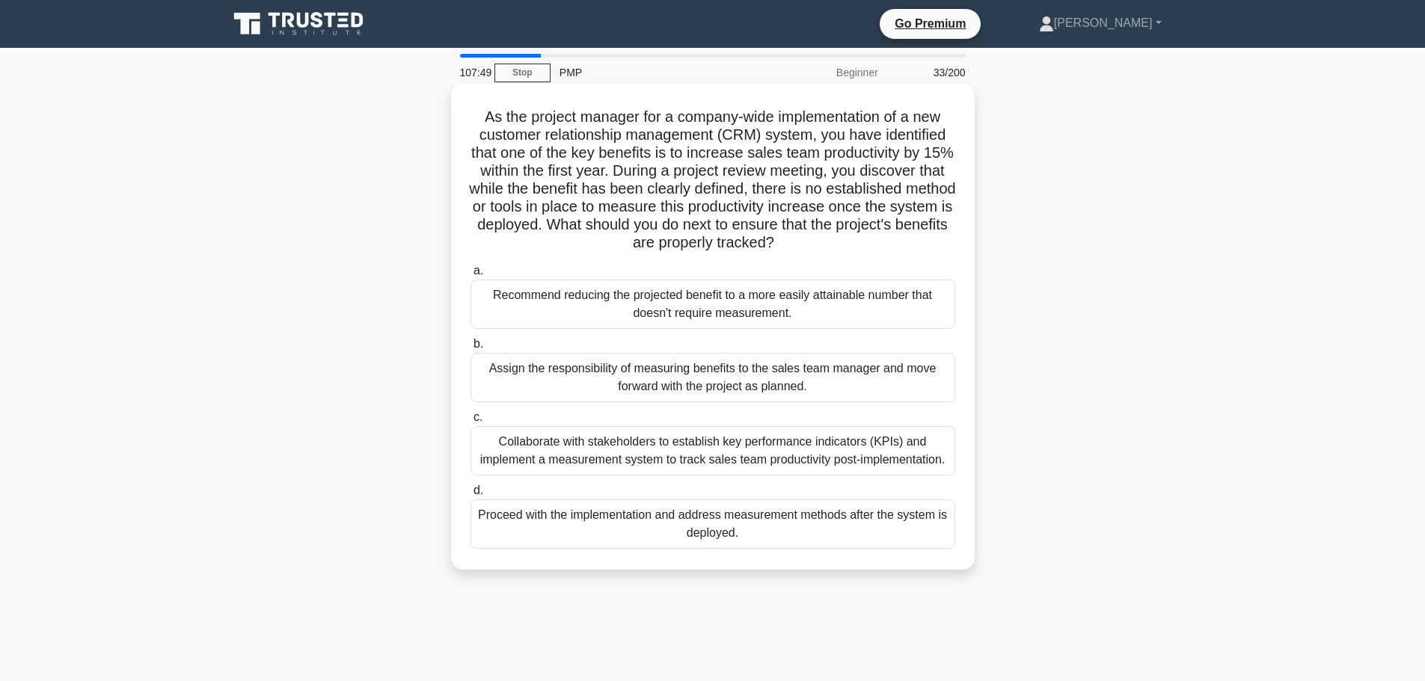
click at [856, 288] on div "Recommend reducing the projected benefit to a more easily attainable number tha…" at bounding box center [712, 304] width 485 height 49
click at [470, 276] on input "a. Recommend reducing the projected benefit to a more easily attainable number …" at bounding box center [470, 271] width 0 height 10
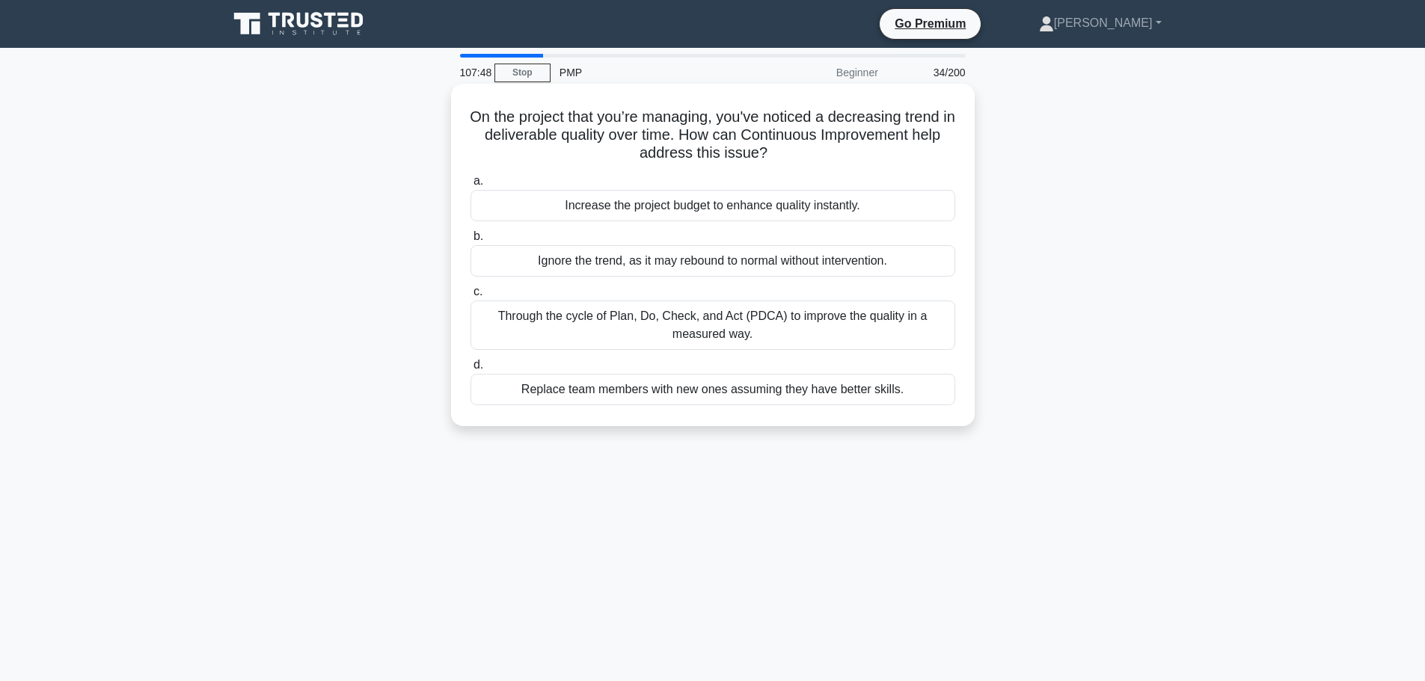
click at [845, 216] on div "Increase the project budget to enhance quality instantly." at bounding box center [712, 205] width 485 height 31
click at [470, 186] on input "a. Increase the project budget to enhance quality instantly." at bounding box center [470, 182] width 0 height 10
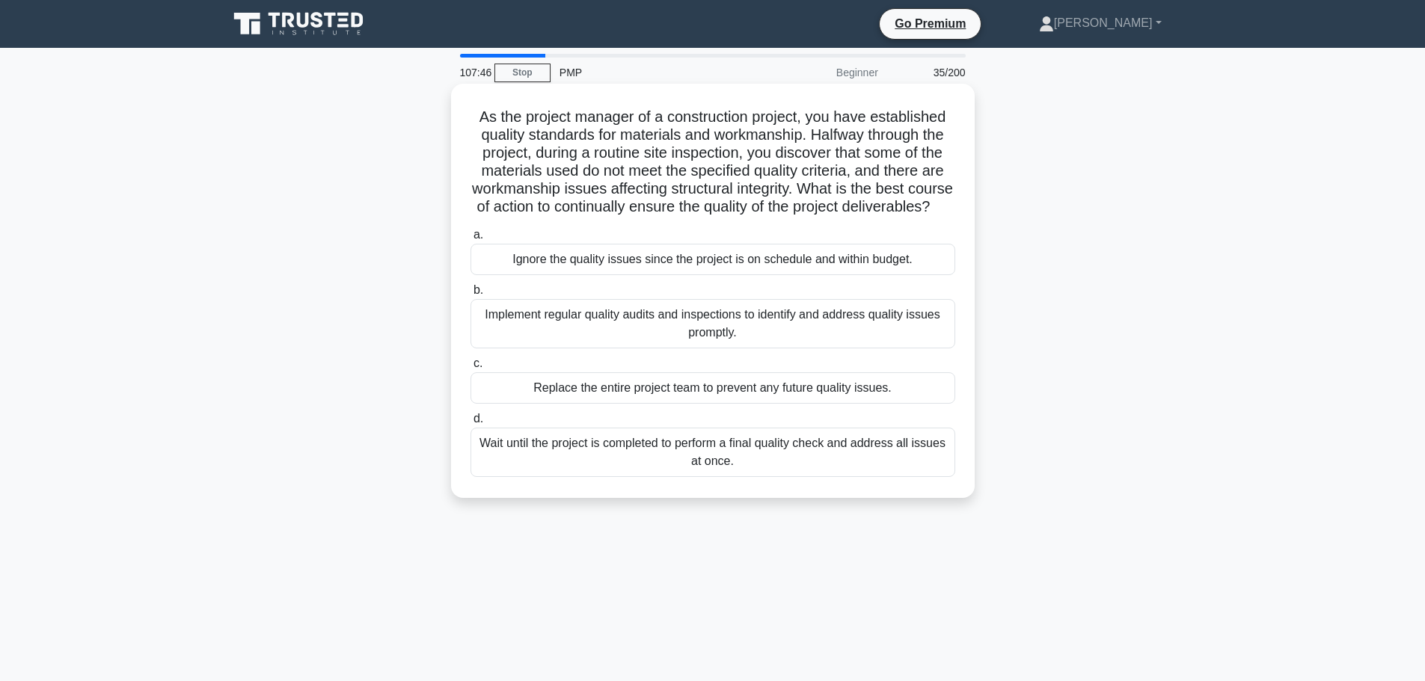
click at [840, 275] on div "Ignore the quality issues since the project is on schedule and within budget." at bounding box center [712, 259] width 485 height 31
click at [470, 240] on input "a. Ignore the quality issues since the project is on schedule and within budget." at bounding box center [470, 235] width 0 height 10
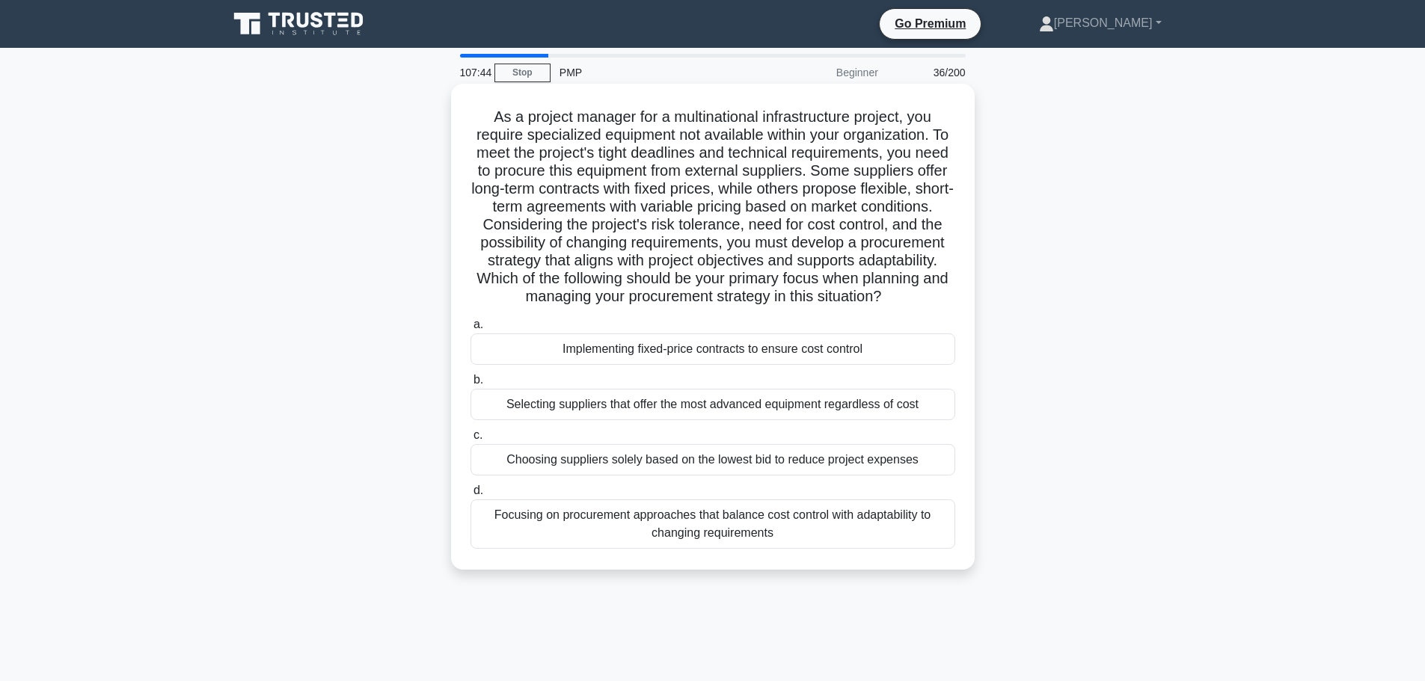
click at [837, 358] on div "Implementing fixed-price contracts to ensure cost control" at bounding box center [712, 349] width 485 height 31
click at [470, 330] on input "a. Implementing fixed-price contracts to ensure cost control" at bounding box center [470, 325] width 0 height 10
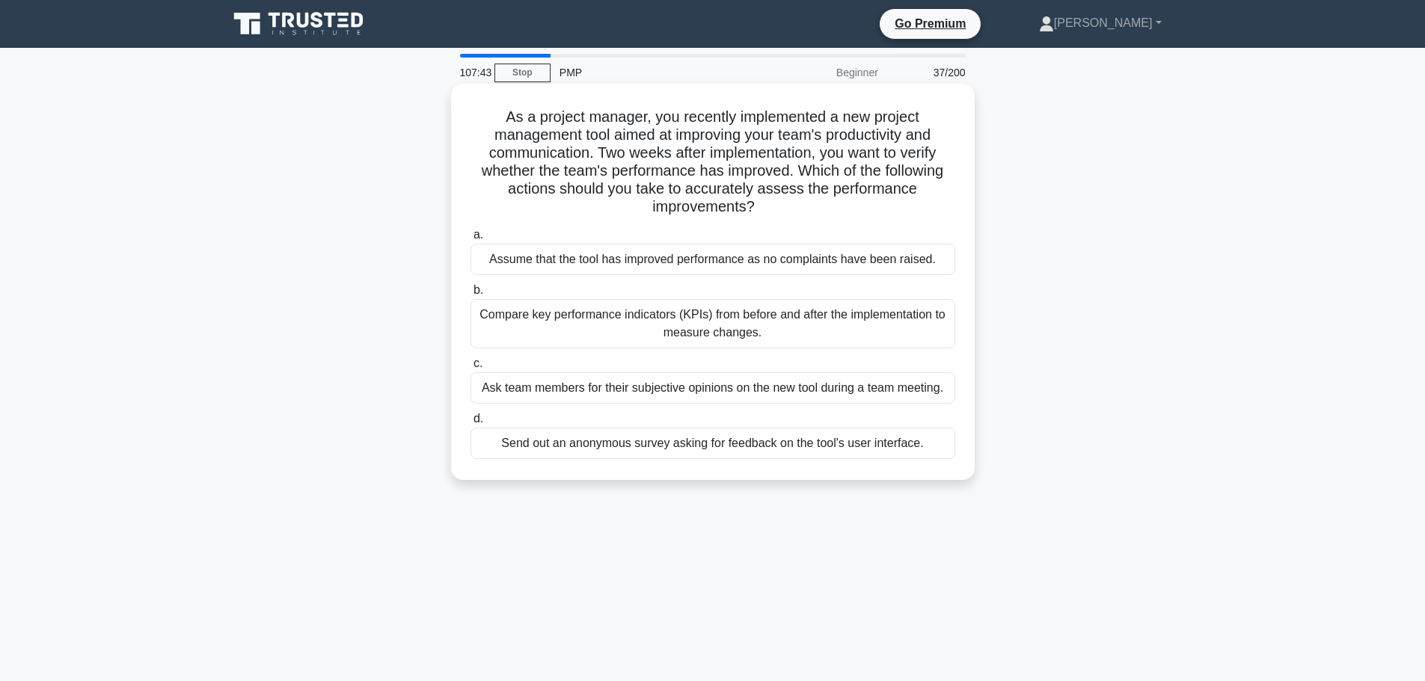
click at [839, 269] on div "Assume that the tool has improved performance as no complaints have been raised." at bounding box center [712, 259] width 485 height 31
click at [470, 240] on input "a. Assume that the tool has improved performance as no complaints have been rai…" at bounding box center [470, 235] width 0 height 10
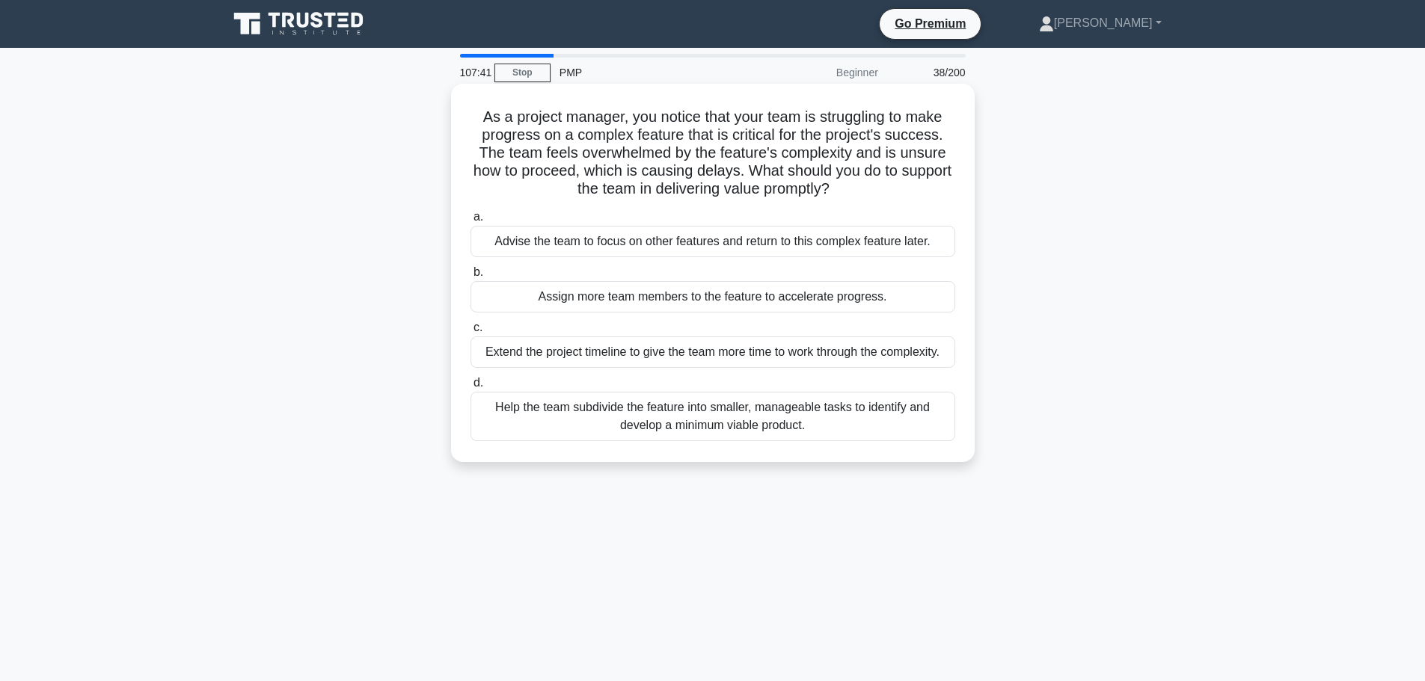
click at [835, 295] on div "Assign more team members to the feature to accelerate progress." at bounding box center [712, 296] width 485 height 31
click at [470, 277] on input "b. Assign more team members to the feature to accelerate progress." at bounding box center [470, 273] width 0 height 10
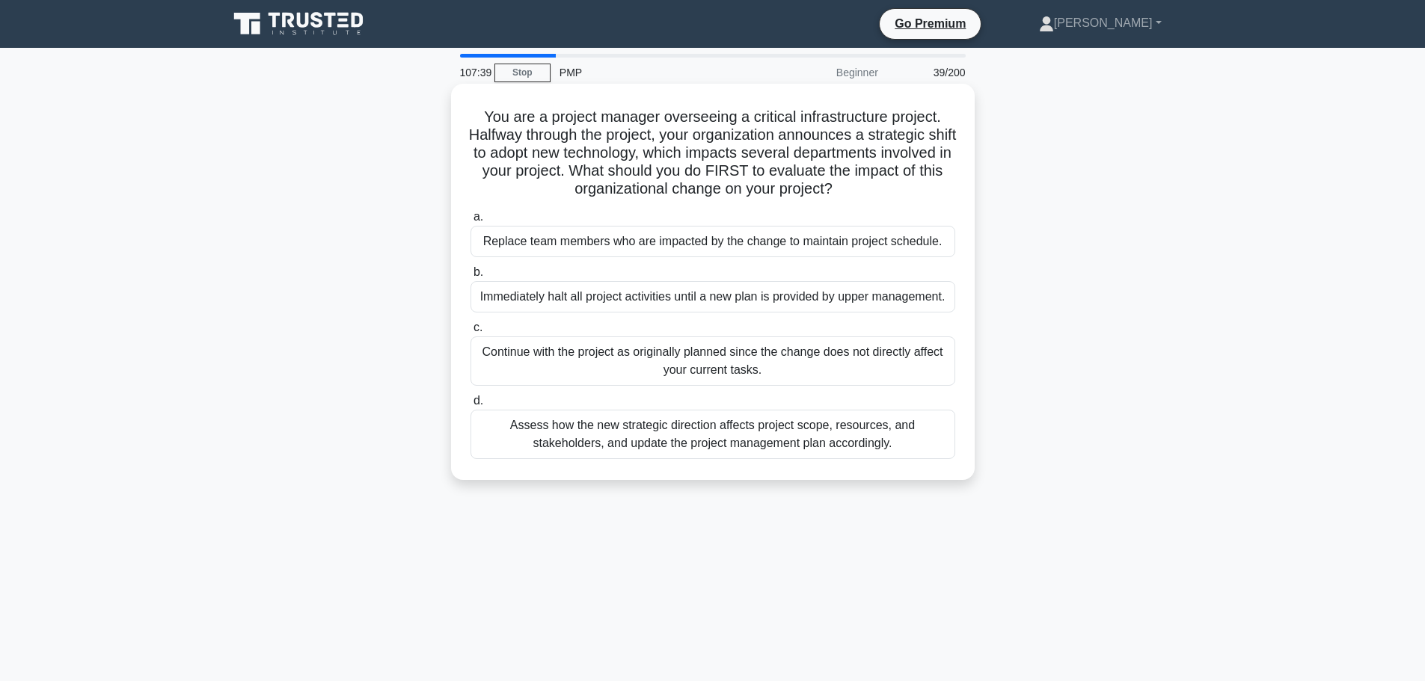
click at [836, 292] on div "Immediately halt all project activities until a new plan is provided by upper m…" at bounding box center [712, 296] width 485 height 31
click at [470, 277] on input "b. Immediately halt all project activities until a new plan is provided by uppe…" at bounding box center [470, 273] width 0 height 10
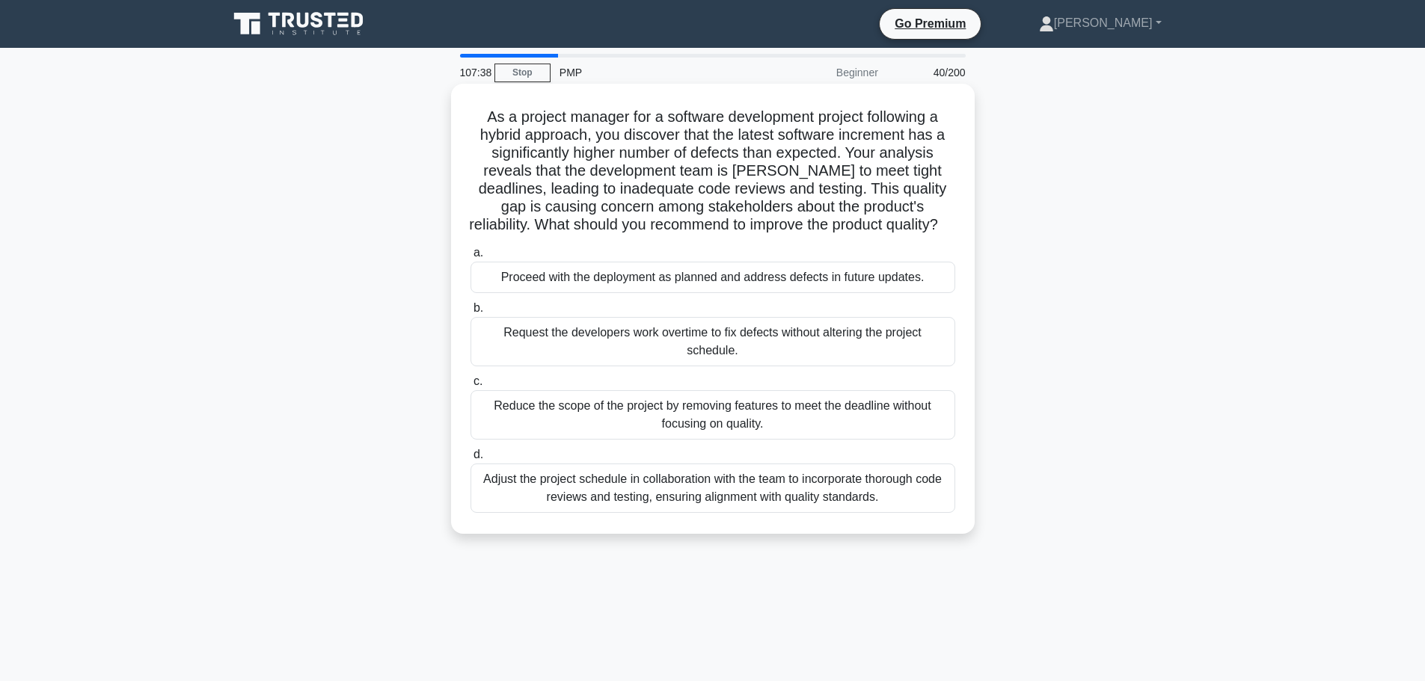
click at [840, 287] on div "Proceed with the deployment as planned and address defects in future updates." at bounding box center [712, 277] width 485 height 31
click at [470, 258] on input "a. Proceed with the deployment as planned and address defects in future updates." at bounding box center [470, 253] width 0 height 10
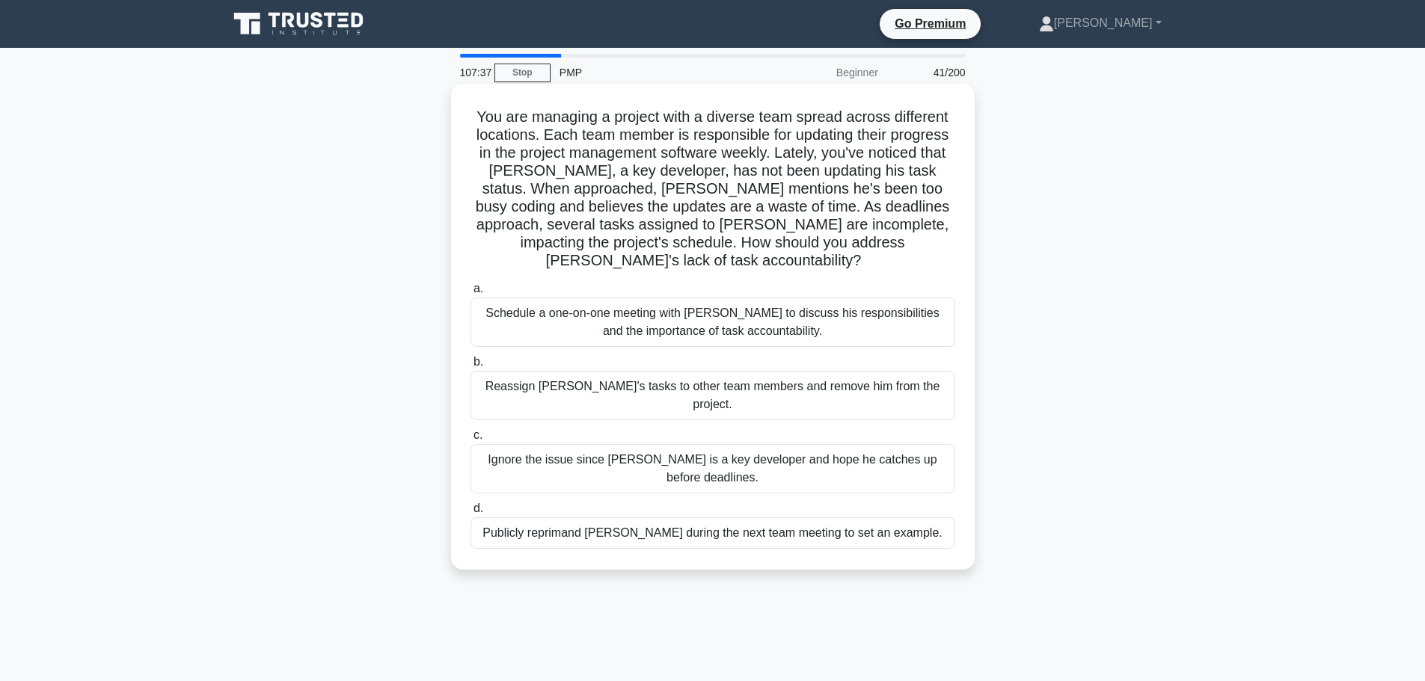
click at [836, 304] on div "Schedule a one-on-one meeting with [PERSON_NAME] to discuss his responsibilitie…" at bounding box center [712, 322] width 485 height 49
click at [470, 294] on input "a. Schedule a one-on-one meeting with Alex to discuss his responsibilities and …" at bounding box center [470, 289] width 0 height 10
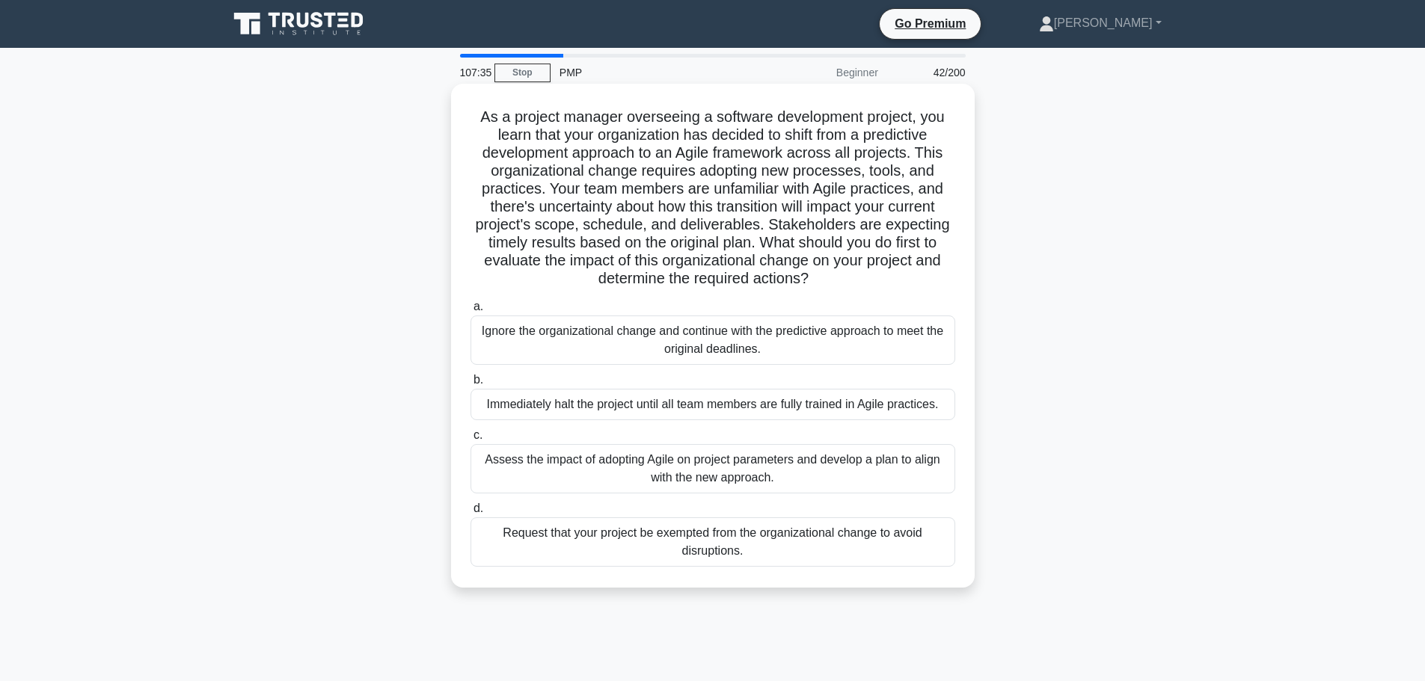
click at [829, 334] on div "Ignore the organizational change and continue with the predictive approach to m…" at bounding box center [712, 340] width 485 height 49
click at [470, 312] on input "a. Ignore the organizational change and continue with the predictive approach t…" at bounding box center [470, 307] width 0 height 10
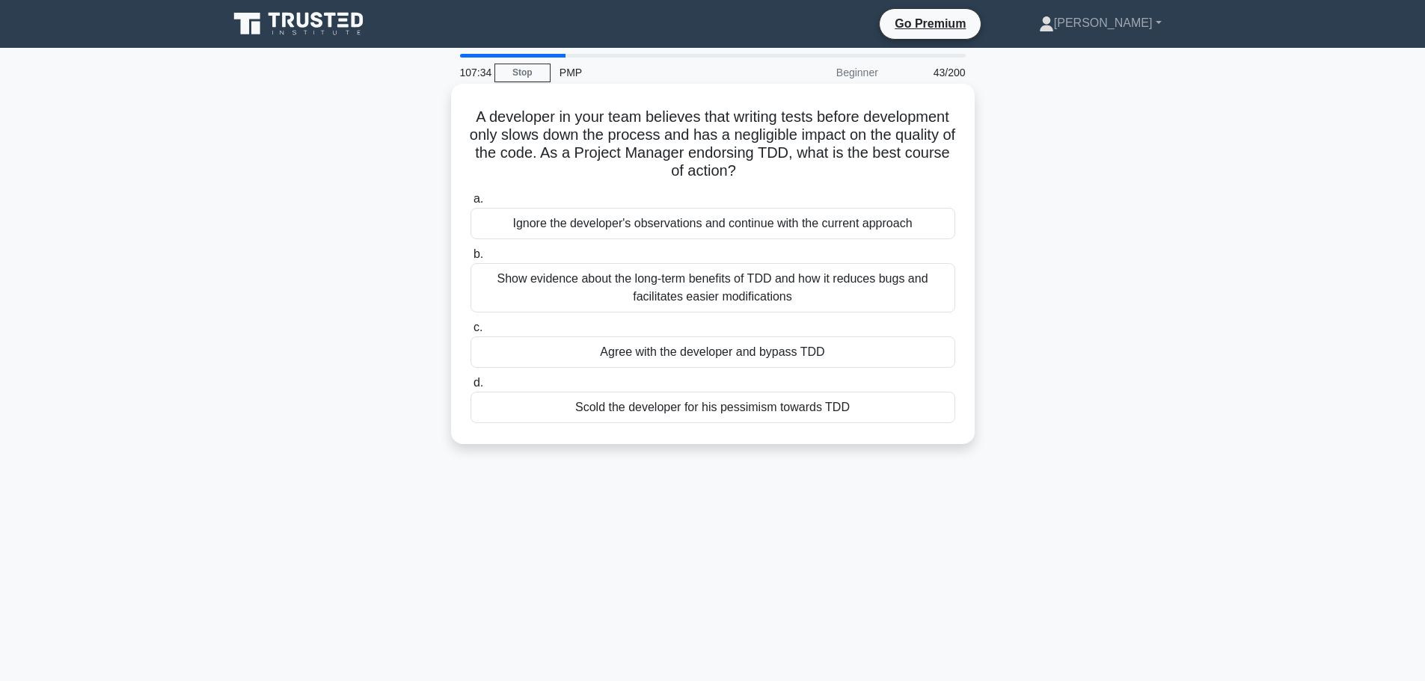
click at [840, 283] on div "Show evidence about the long-term benefits of TDD and how it reduces bugs and f…" at bounding box center [712, 287] width 485 height 49
click at [470, 260] on input "b. Show evidence about the long-term benefits of TDD and how it reduces bugs an…" at bounding box center [470, 255] width 0 height 10
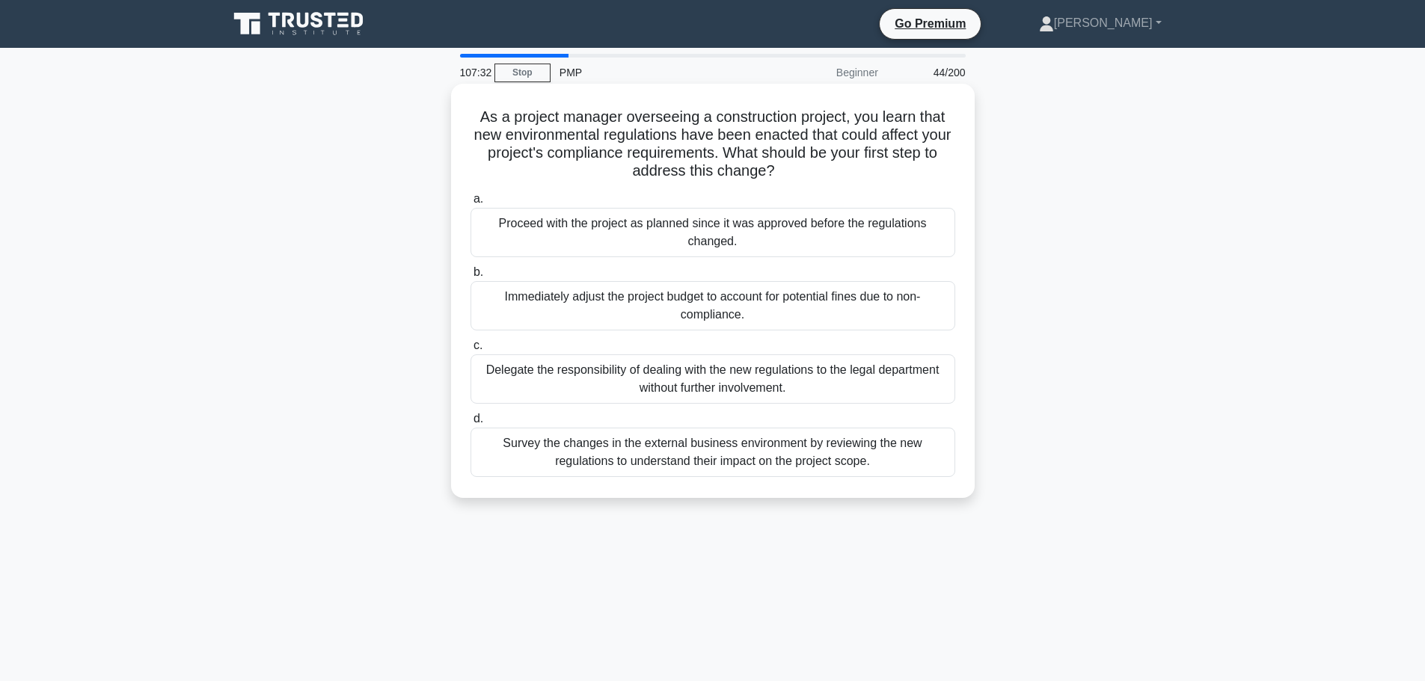
click at [847, 228] on div "Proceed with the project as planned since it was approved before the regulation…" at bounding box center [712, 232] width 485 height 49
click at [470, 204] on input "a. Proceed with the project as planned since it was approved before the regulat…" at bounding box center [470, 199] width 0 height 10
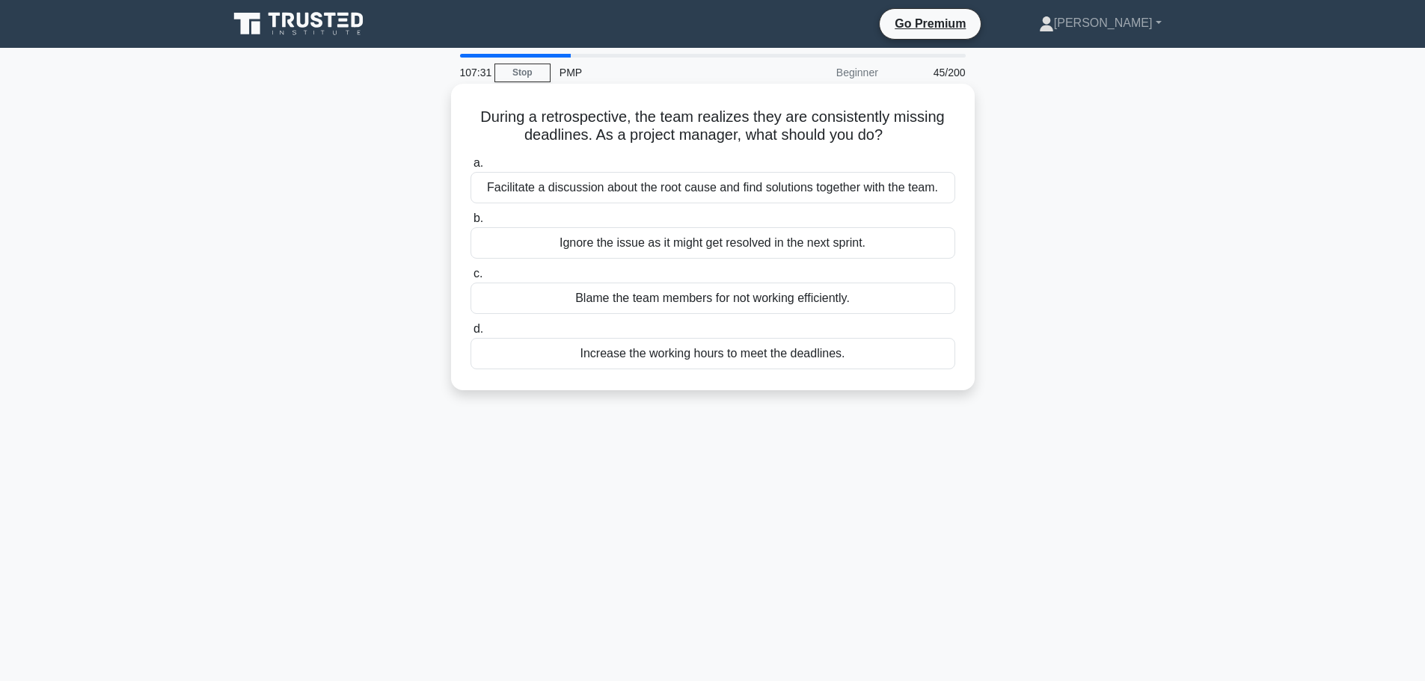
click at [838, 250] on div "Ignore the issue as it might get resolved in the next sprint." at bounding box center [712, 242] width 485 height 31
click at [470, 224] on input "b. Ignore the issue as it might get resolved in the next sprint." at bounding box center [470, 219] width 0 height 10
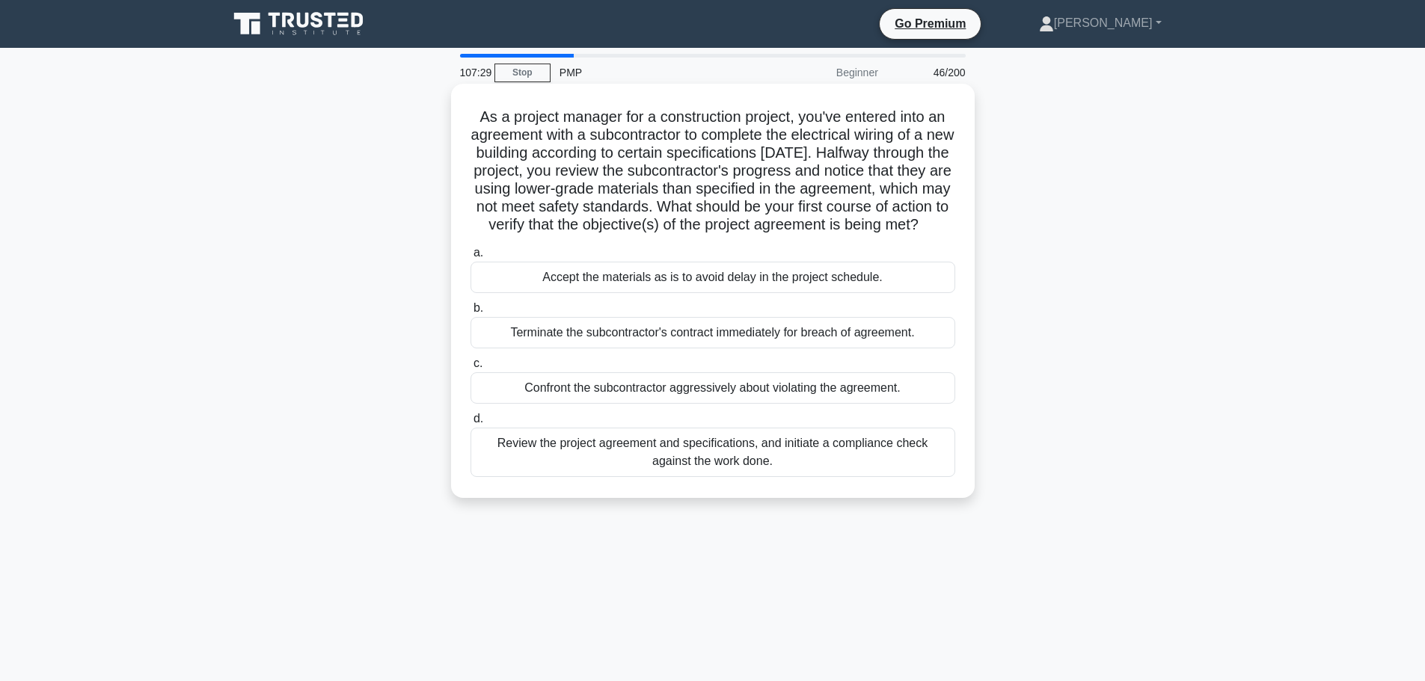
click at [826, 292] on div "Accept the materials as is to avoid delay in the project schedule." at bounding box center [712, 277] width 485 height 31
click at [470, 258] on input "a. Accept the materials as is to avoid delay in the project schedule." at bounding box center [470, 253] width 0 height 10
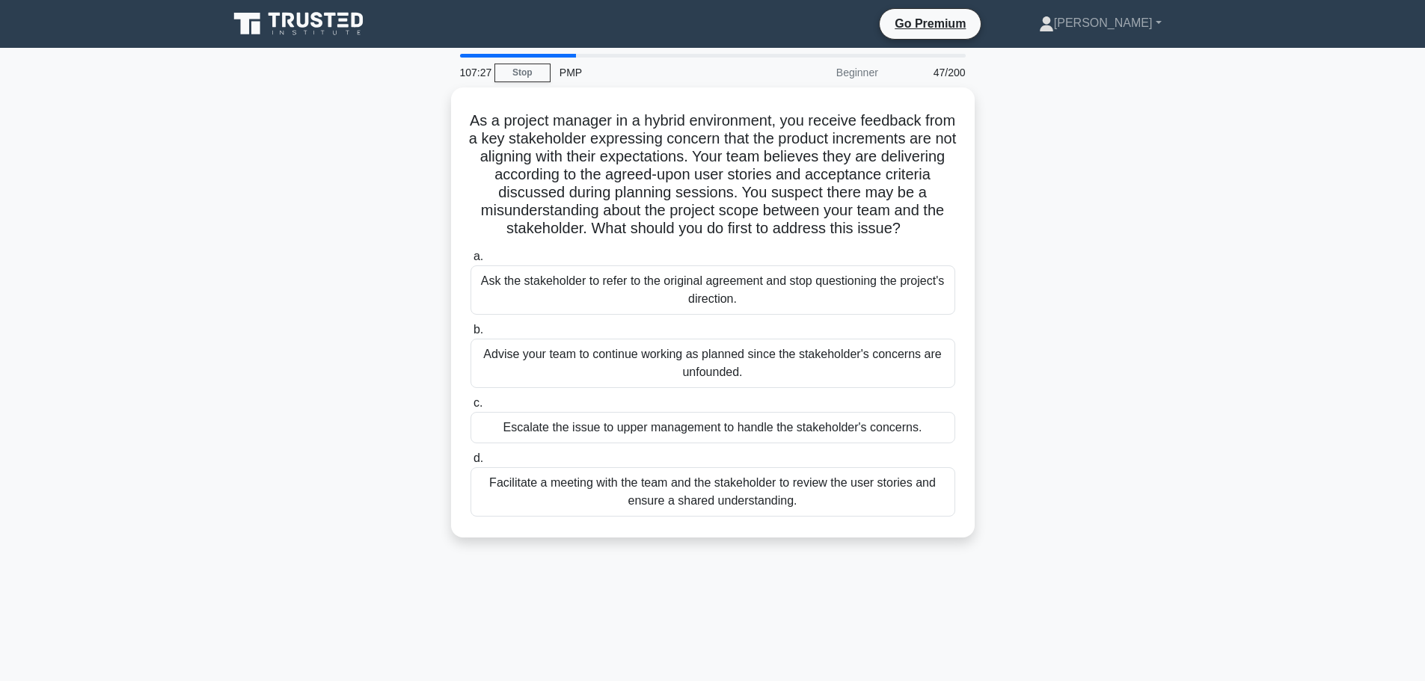
click at [826, 292] on div "Ask the stakeholder to refer to the original agreement and stop questioning the…" at bounding box center [712, 290] width 485 height 49
click at [470, 262] on input "a. Ask the stakeholder to refer to the original agreement and stop questioning …" at bounding box center [470, 257] width 0 height 10
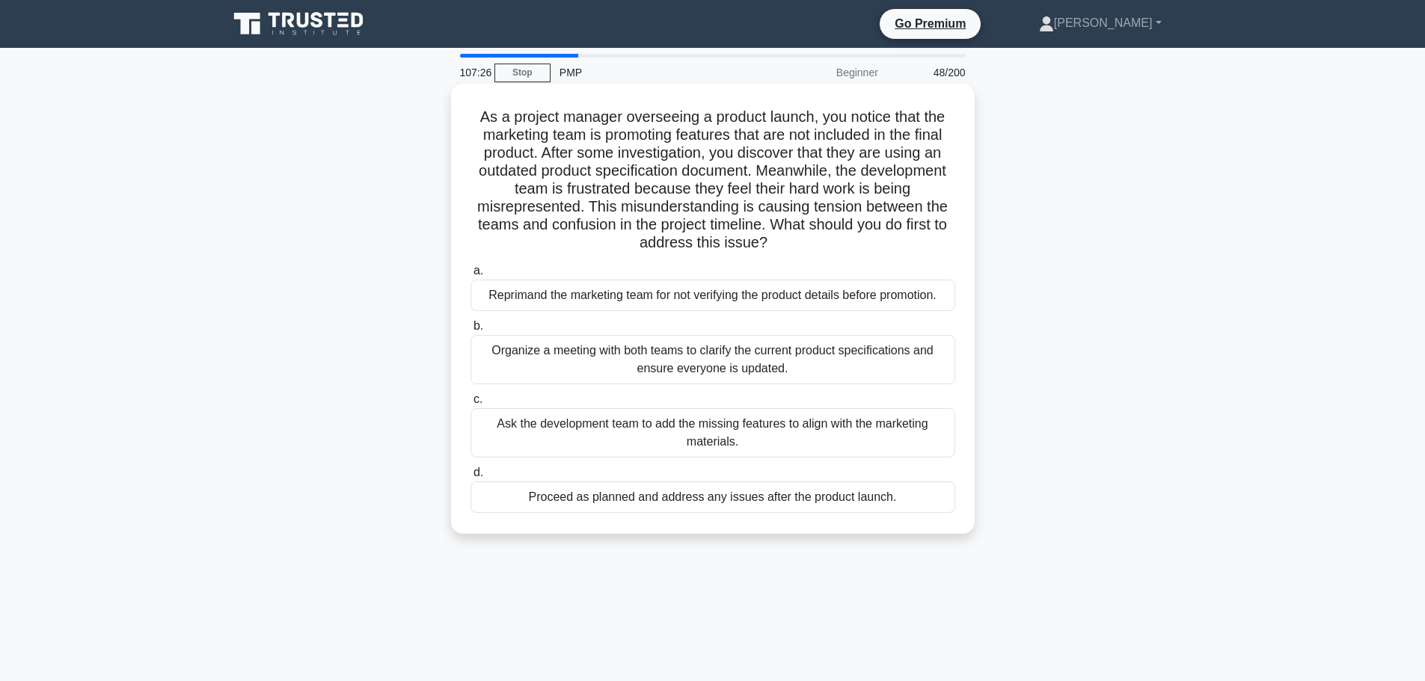
click at [826, 295] on div "Reprimand the marketing team for not verifying the product details before promo…" at bounding box center [712, 295] width 485 height 31
click at [470, 276] on input "a. Reprimand the marketing team for not verifying the product details before pr…" at bounding box center [470, 271] width 0 height 10
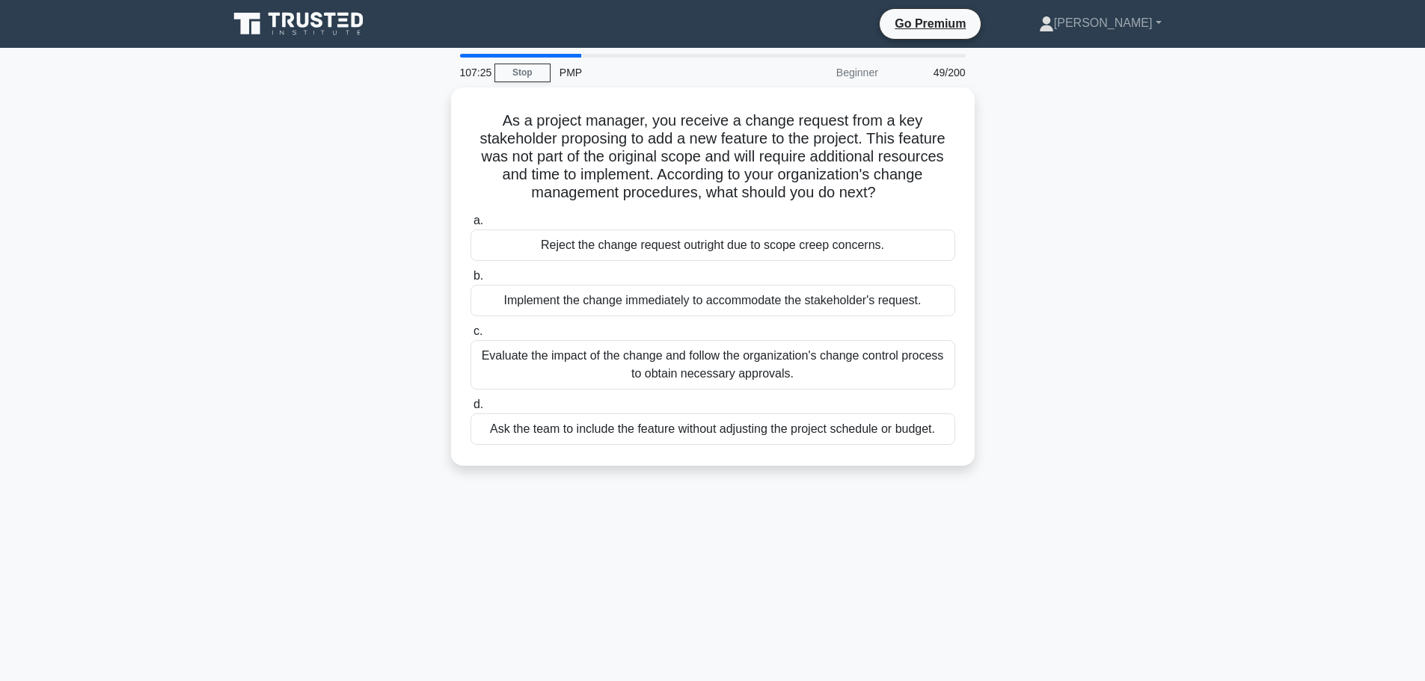
click at [826, 295] on div "Implement the change immediately to accommodate the stakeholder's request." at bounding box center [712, 300] width 485 height 31
click at [470, 281] on input "b. Implement the change immediately to accommodate the stakeholder's request." at bounding box center [470, 277] width 0 height 10
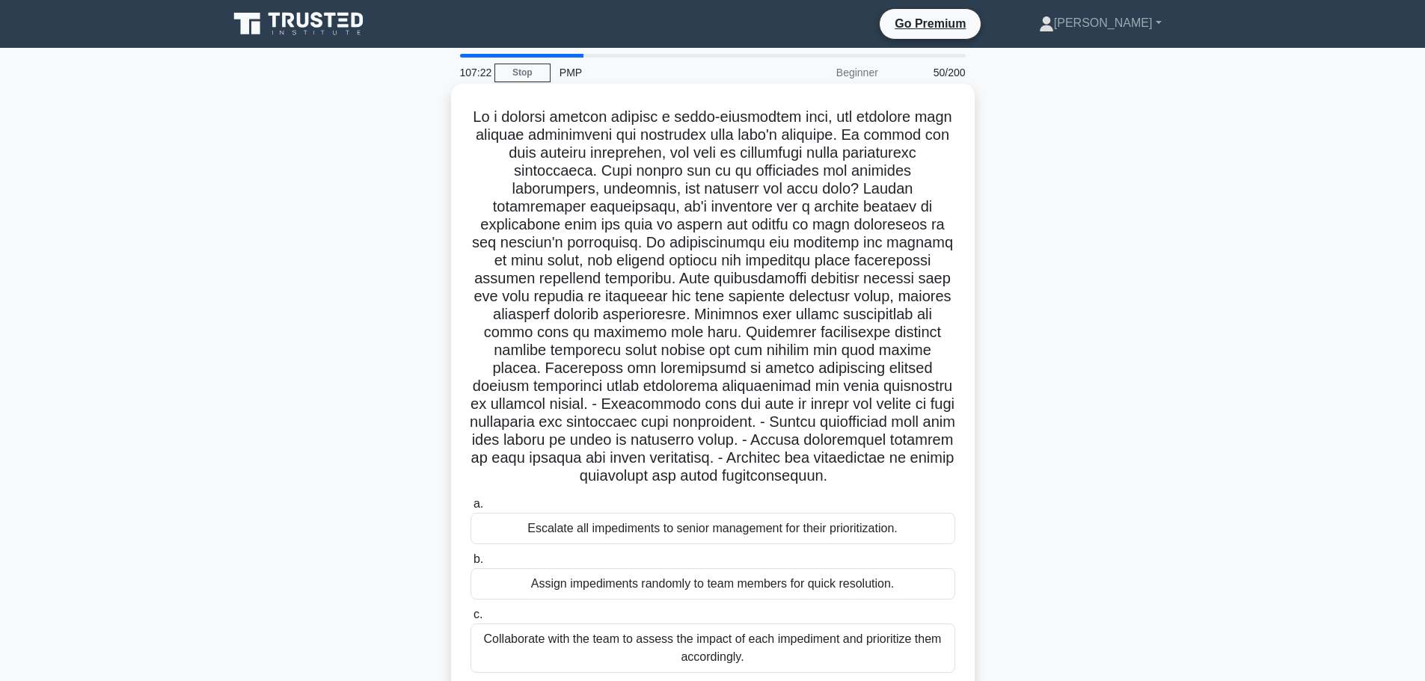
click at [833, 526] on div "Escalate all impediments to senior management for their prioritization." at bounding box center [712, 528] width 485 height 31
click at [470, 509] on input "a. Escalate all impediments to senior management for their prioritization." at bounding box center [470, 505] width 0 height 10
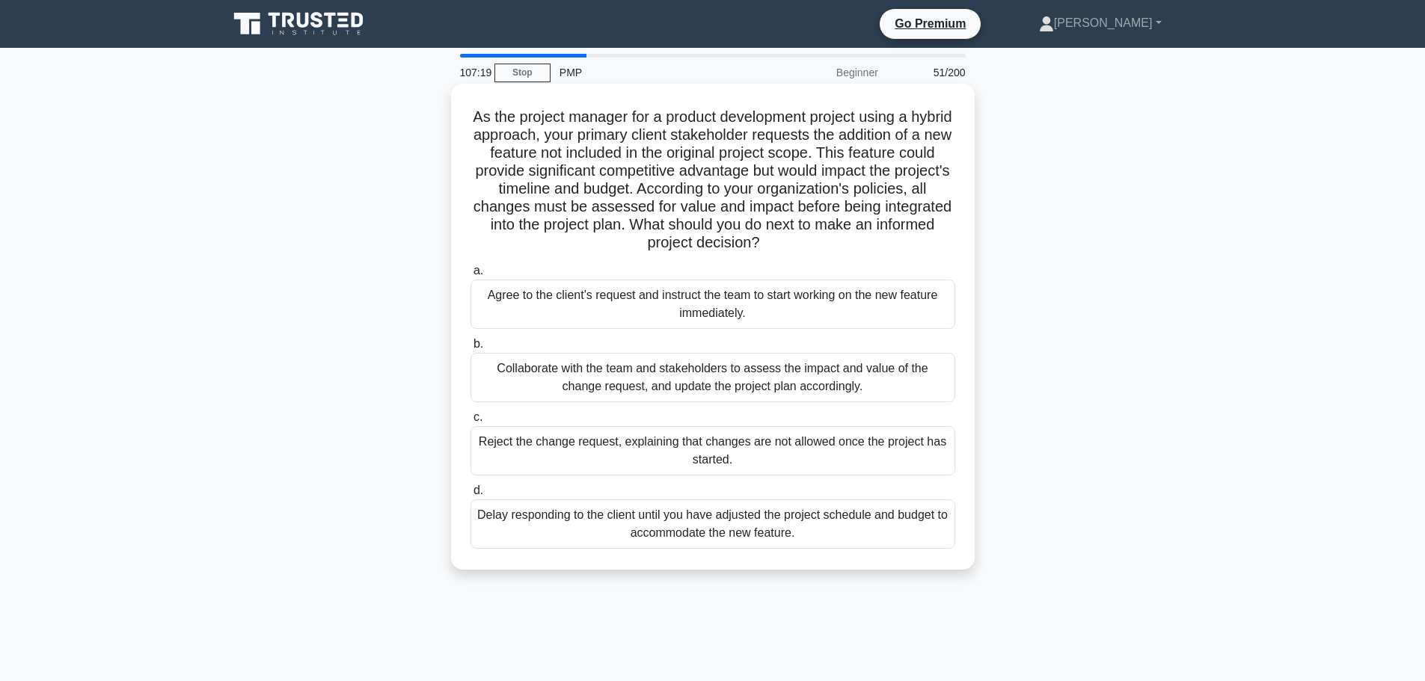
click at [828, 320] on div "Agree to the client's request and instruct the team to start working on the new…" at bounding box center [712, 304] width 485 height 49
click at [470, 276] on input "a. Agree to the client's request and instruct the team to start working on the …" at bounding box center [470, 271] width 0 height 10
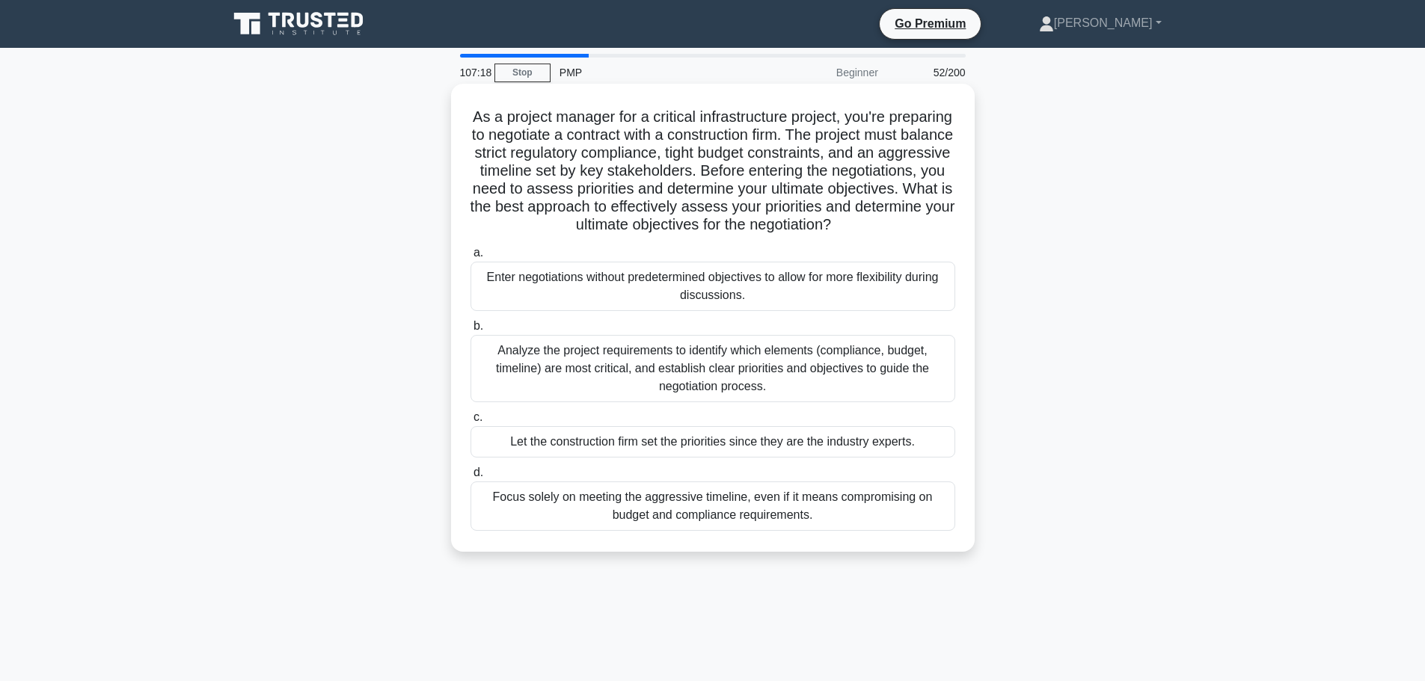
click at [827, 311] on div "Enter negotiations without predetermined objectives to allow for more flexibili…" at bounding box center [712, 286] width 485 height 49
click at [470, 258] on input "a. Enter negotiations without predetermined objectives to allow for more flexib…" at bounding box center [470, 253] width 0 height 10
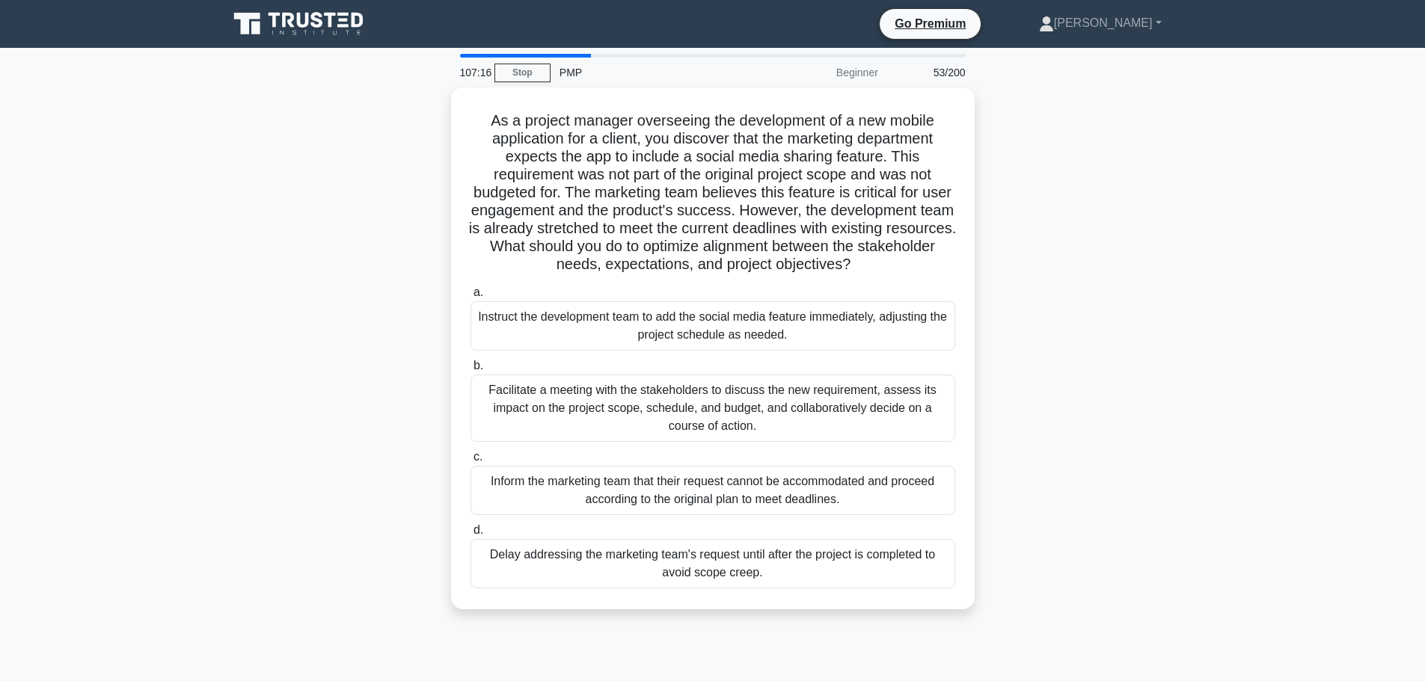
click at [827, 320] on div "Instruct the development team to add the social media feature immediately, adju…" at bounding box center [712, 325] width 485 height 49
click at [470, 298] on input "a. Instruct the development team to add the social media feature immediately, a…" at bounding box center [470, 293] width 0 height 10
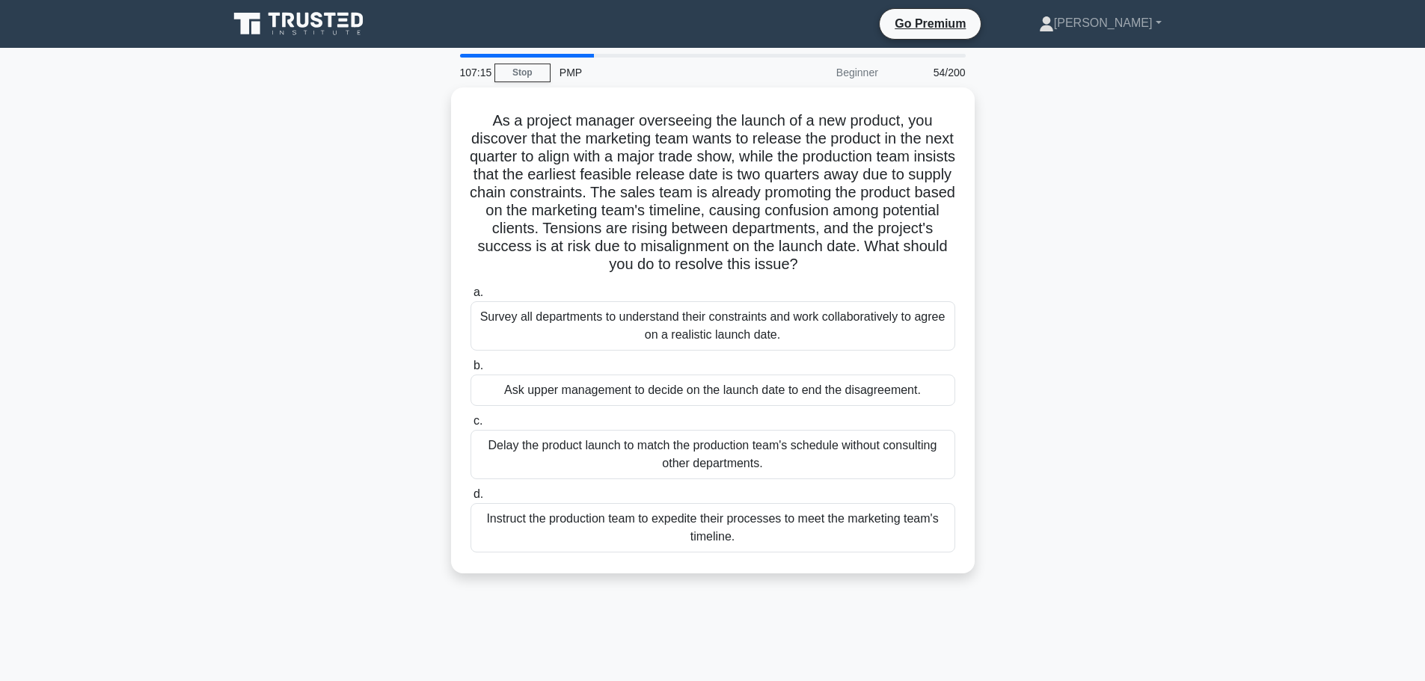
click at [827, 320] on div "Survey all departments to understand their constraints and work collaboratively…" at bounding box center [712, 325] width 485 height 49
click at [470, 298] on input "a. Survey all departments to understand their constraints and work collaborativ…" at bounding box center [470, 293] width 0 height 10
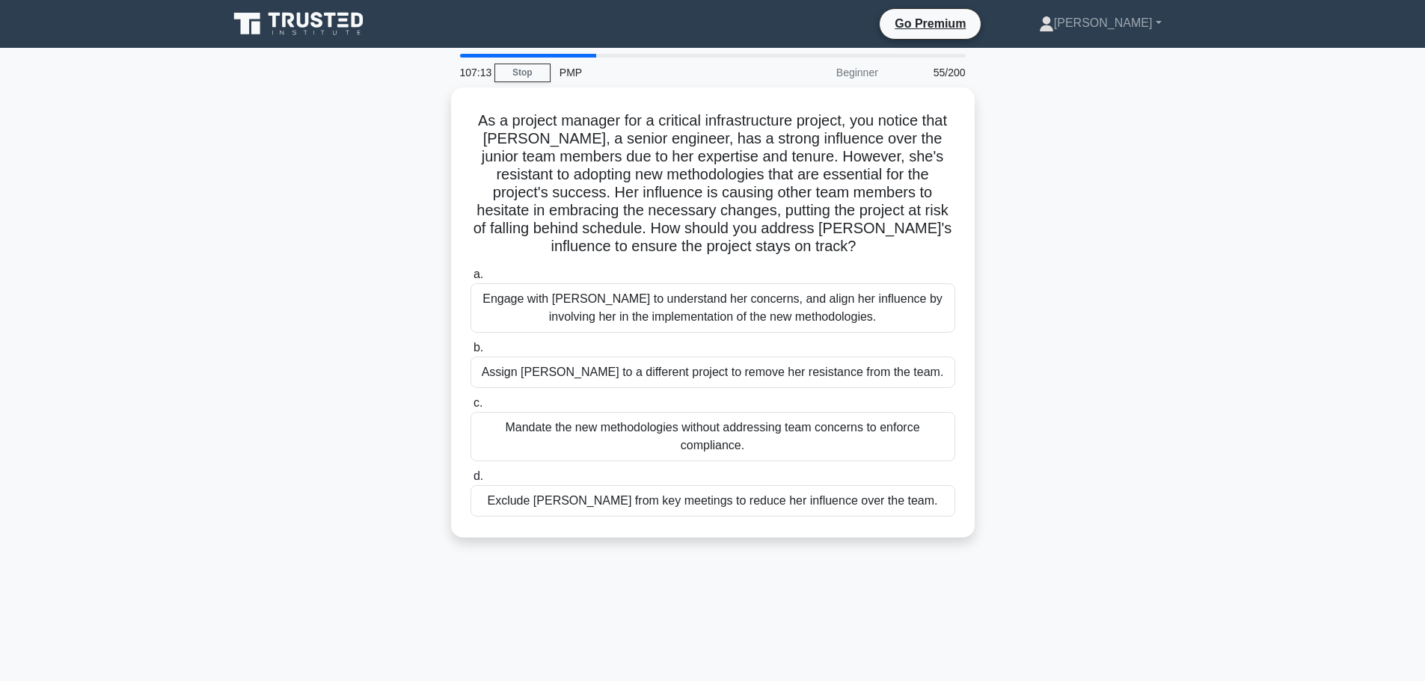
click at [827, 320] on div "Engage with [PERSON_NAME] to understand her concerns, and align her influence b…" at bounding box center [712, 307] width 485 height 49
click at [470, 280] on input "a. Engage with Emily to understand her concerns, and align her influence by inv…" at bounding box center [470, 275] width 0 height 10
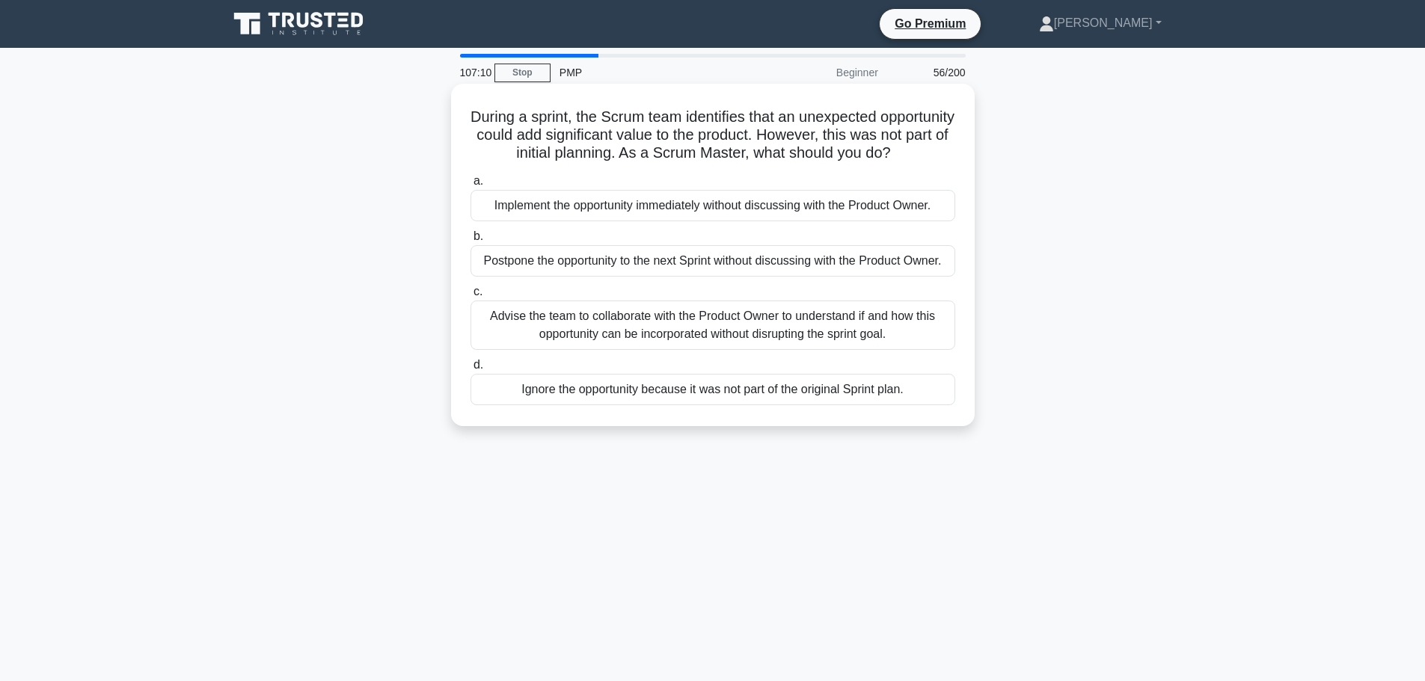
click at [839, 277] on div "Postpone the opportunity to the next Sprint without discussing with the Product…" at bounding box center [712, 260] width 485 height 31
click at [470, 242] on input "b. Postpone the opportunity to the next Sprint without discussing with the Prod…" at bounding box center [470, 237] width 0 height 10
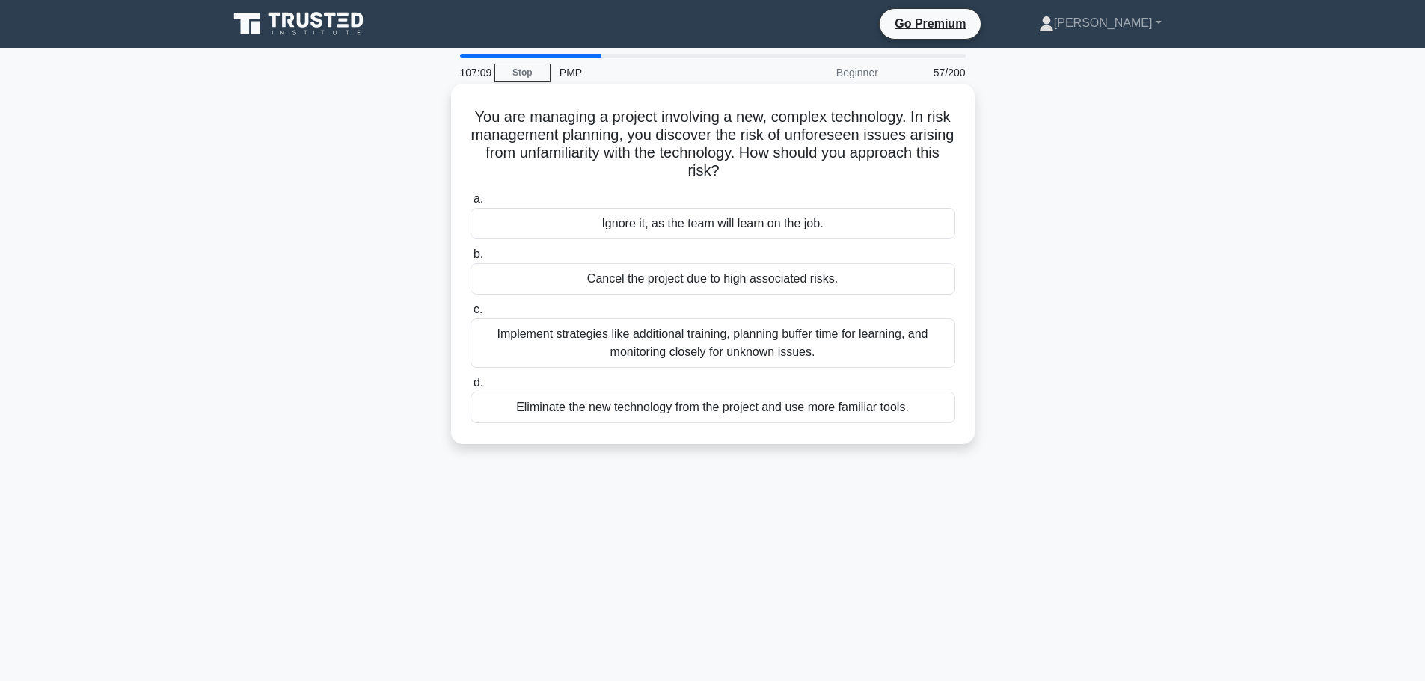
click at [838, 276] on div "Cancel the project due to high associated risks." at bounding box center [712, 278] width 485 height 31
click at [470, 260] on input "b. Cancel the project due to high associated risks." at bounding box center [470, 255] width 0 height 10
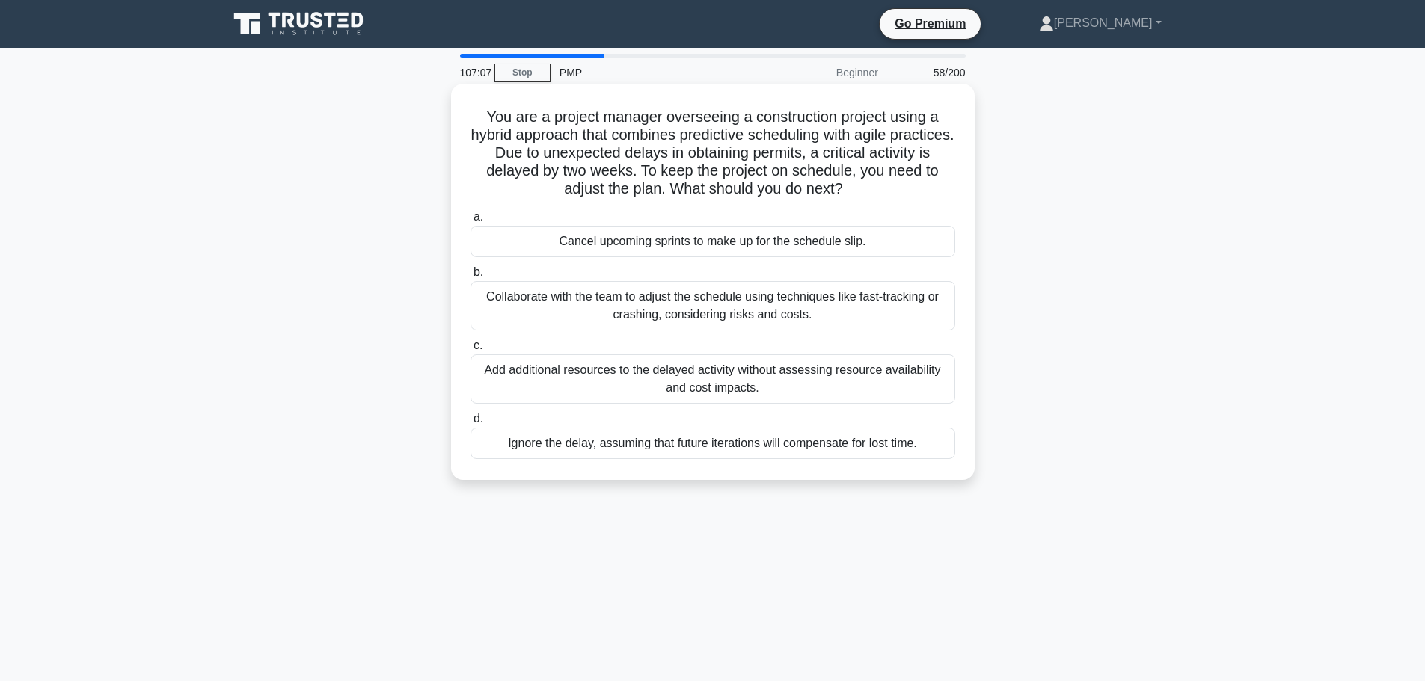
click at [839, 311] on div "Collaborate with the team to adjust the schedule using techniques like fast-tra…" at bounding box center [712, 305] width 485 height 49
click at [470, 277] on input "b. Collaborate with the team to adjust the schedule using techniques like fast-…" at bounding box center [470, 273] width 0 height 10
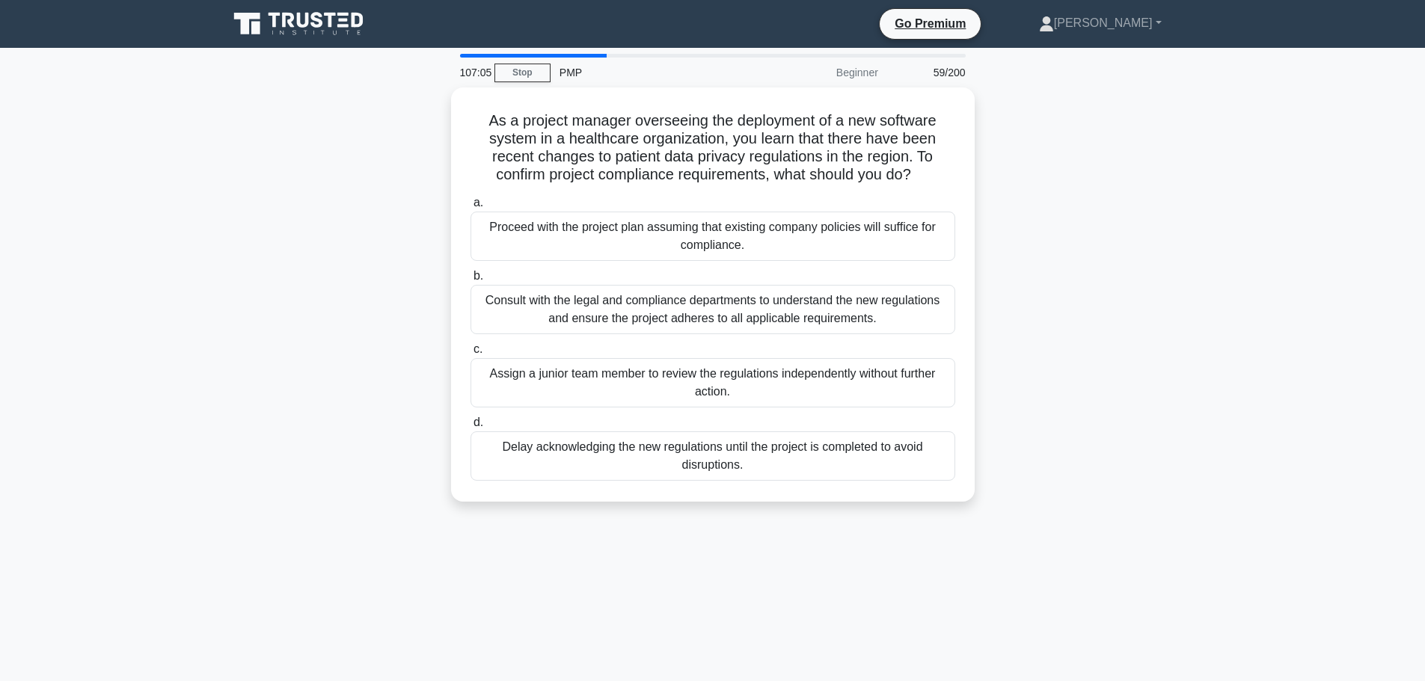
click at [839, 311] on div "Consult with the legal and compliance departments to understand the new regulat…" at bounding box center [712, 309] width 485 height 49
click at [470, 281] on input "b. Consult with the legal and compliance departments to understand the new regu…" at bounding box center [470, 277] width 0 height 10
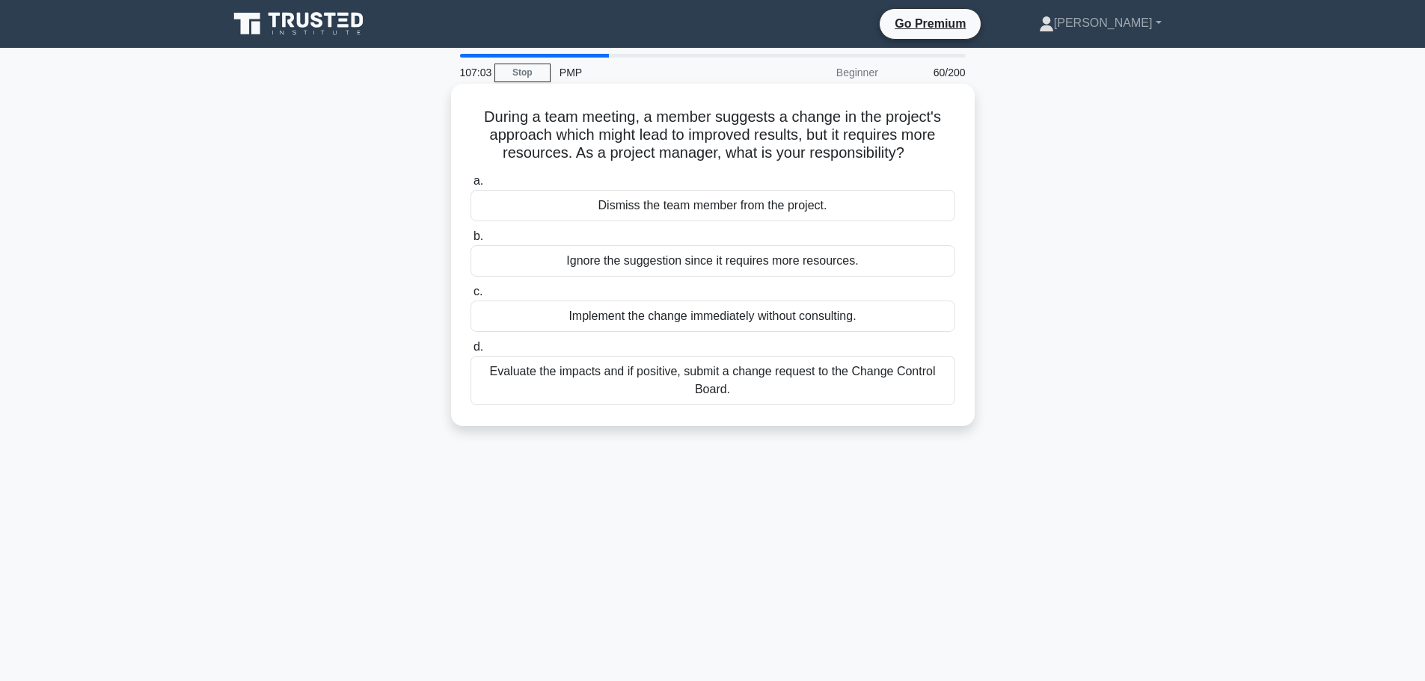
click at [841, 272] on div "Ignore the suggestion since it requires more resources." at bounding box center [712, 260] width 485 height 31
click at [470, 242] on input "b. Ignore the suggestion since it requires more resources." at bounding box center [470, 237] width 0 height 10
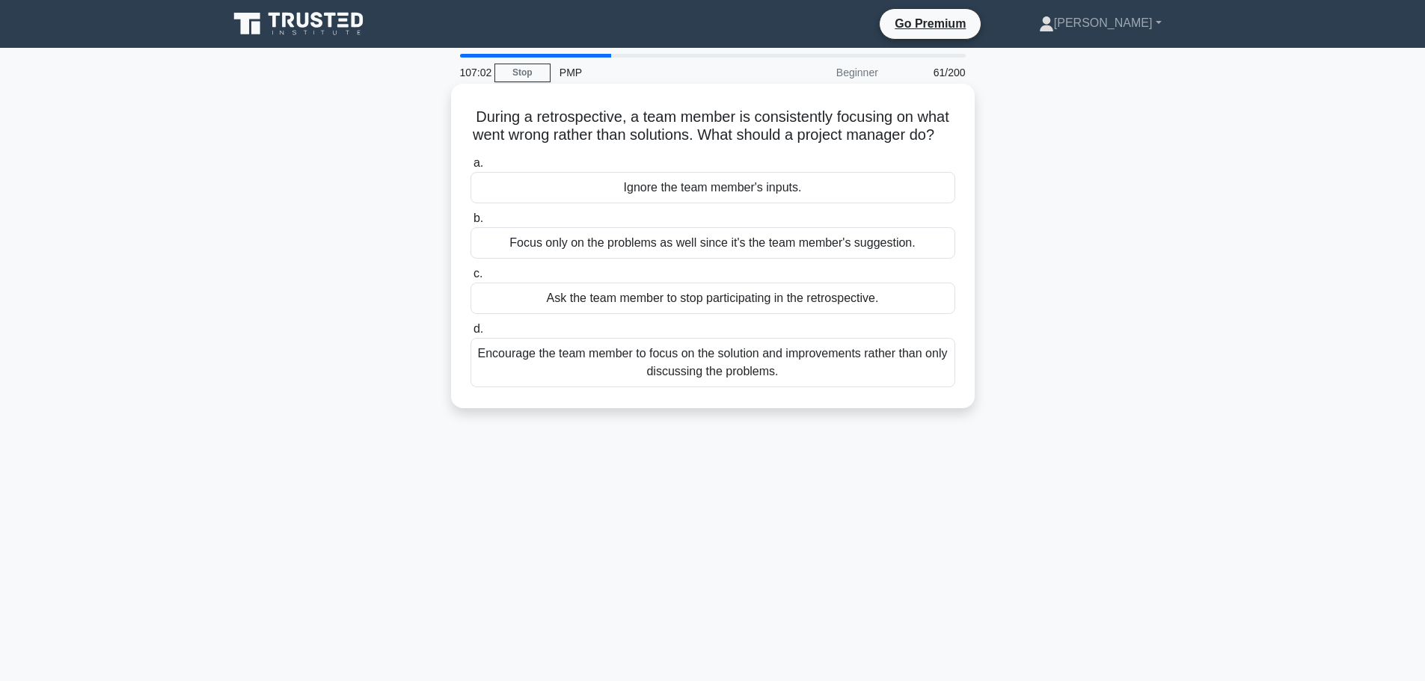
click at [841, 259] on div "Focus only on the problems as well since it's the team member's suggestion." at bounding box center [712, 242] width 485 height 31
click at [470, 224] on input "b. Focus only on the problems as well since it's the team member's suggestion." at bounding box center [470, 219] width 0 height 10
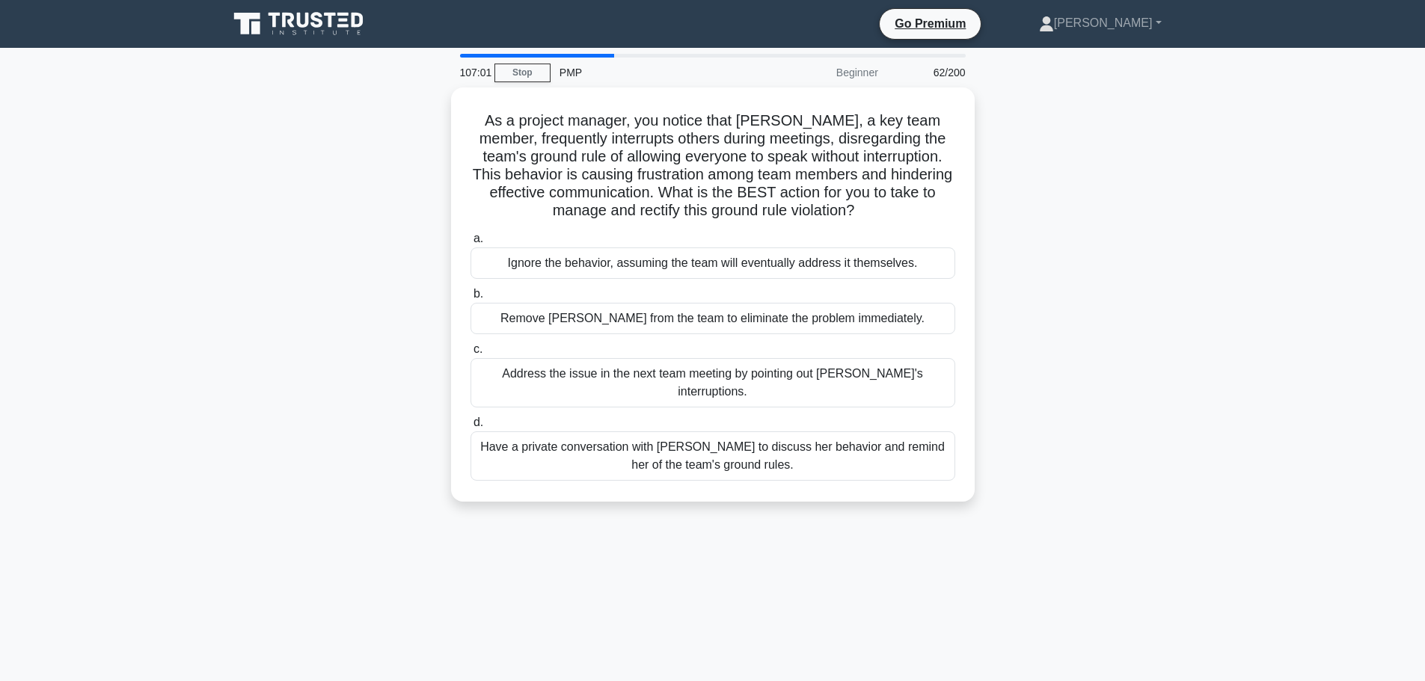
click at [841, 270] on div "Ignore the behavior, assuming the team will eventually address it themselves." at bounding box center [712, 263] width 485 height 31
click at [470, 244] on input "a. Ignore the behavior, assuming the team will eventually address it themselves." at bounding box center [470, 239] width 0 height 10
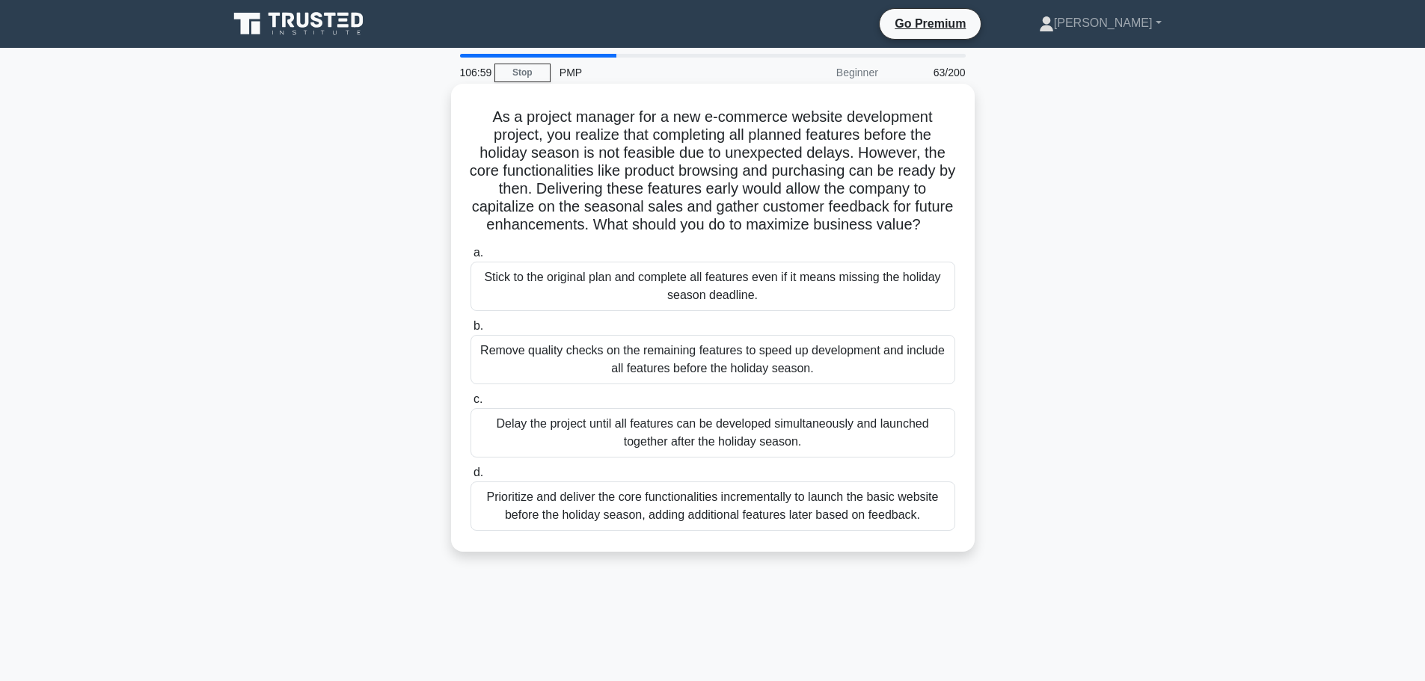
click at [833, 301] on div "Stick to the original plan and complete all features even if it means missing t…" at bounding box center [712, 286] width 485 height 49
click at [470, 258] on input "a. Stick to the original plan and complete all features even if it means missin…" at bounding box center [470, 253] width 0 height 10
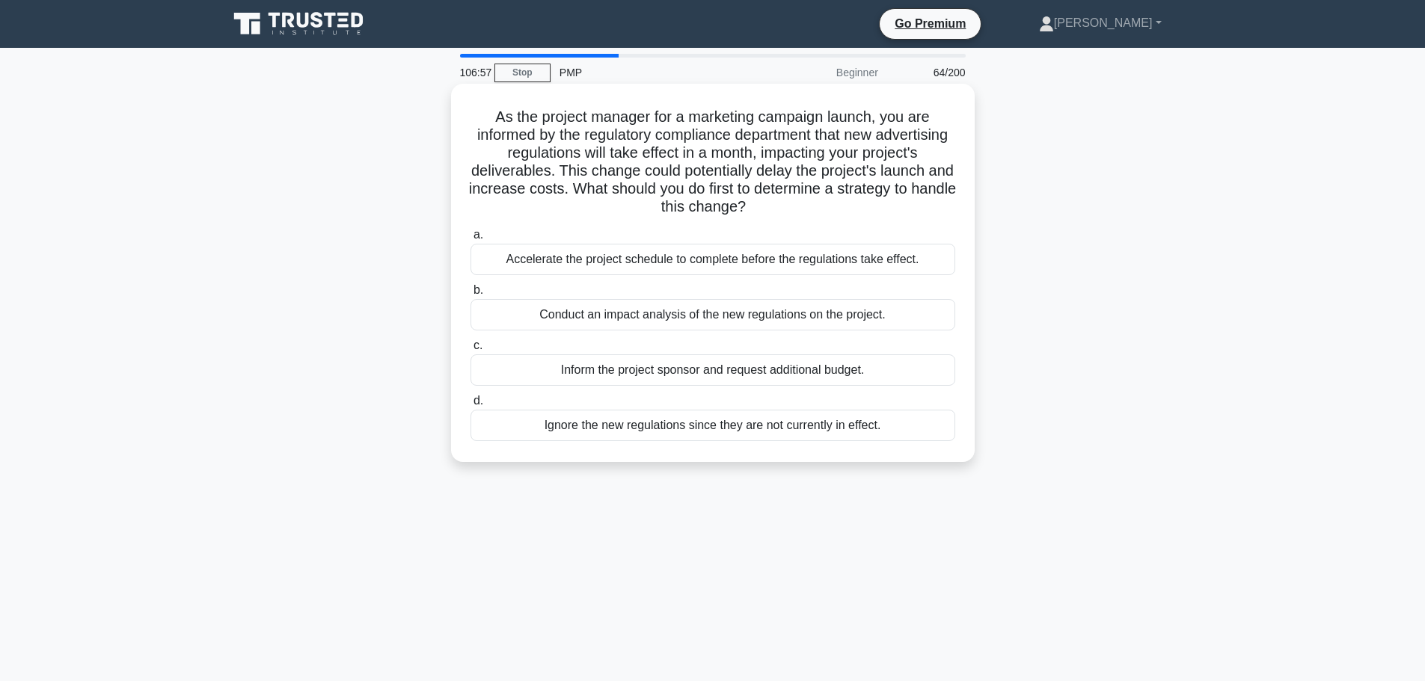
click at [840, 266] on div "Accelerate the project schedule to complete before the regulations take effect." at bounding box center [712, 259] width 485 height 31
click at [470, 240] on input "a. Accelerate the project schedule to complete before the regulations take effe…" at bounding box center [470, 235] width 0 height 10
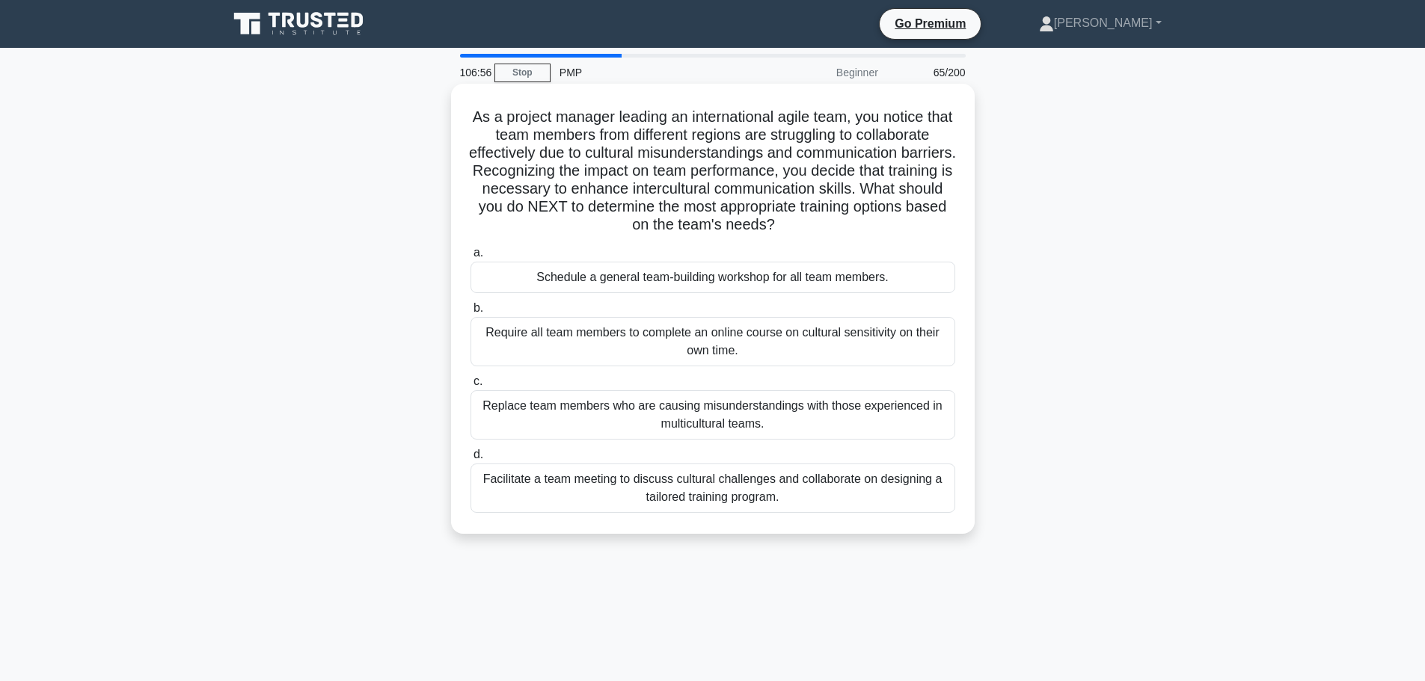
click at [836, 277] on div "Schedule a general team-building workshop for all team members." at bounding box center [712, 277] width 485 height 31
click at [470, 258] on input "a. Schedule a general team-building workshop for all team members." at bounding box center [470, 253] width 0 height 10
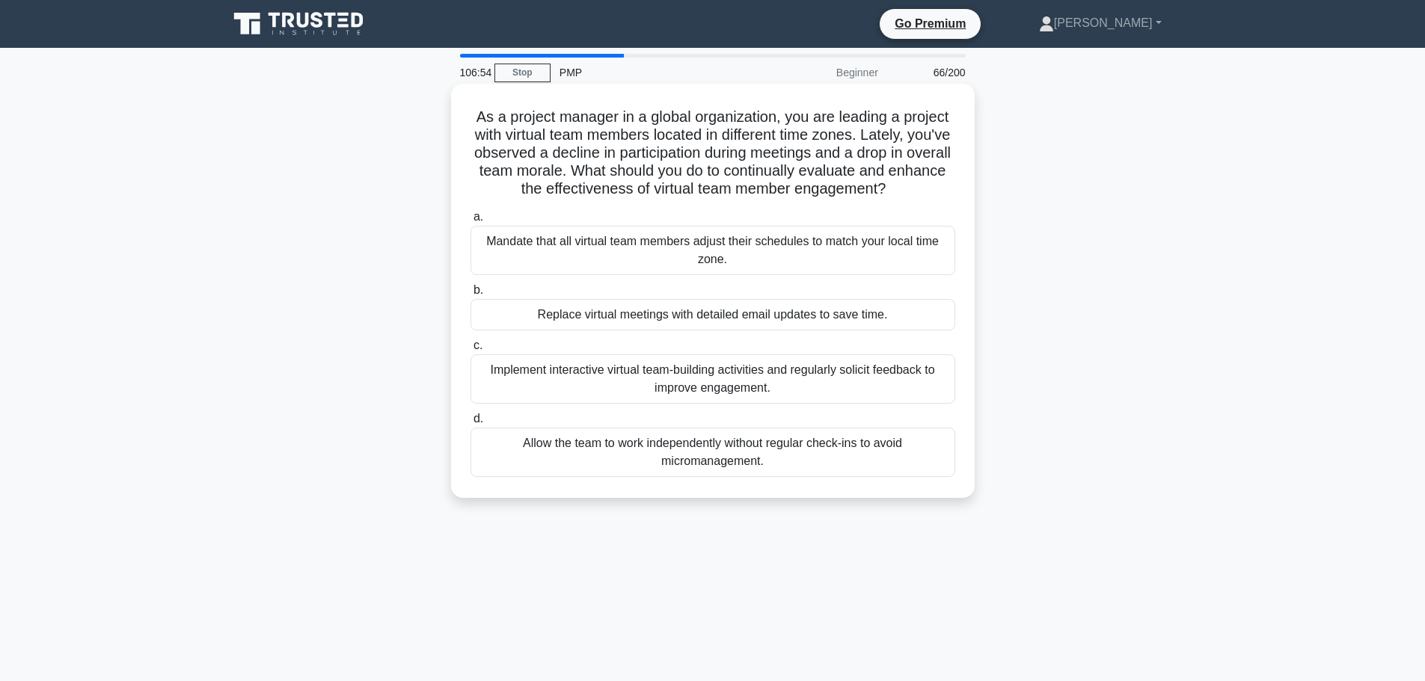
click at [841, 261] on div "Mandate that all virtual team members adjust their schedules to match your loca…" at bounding box center [712, 250] width 485 height 49
click at [470, 222] on input "a. Mandate that all virtual team members adjust their schedules to match your l…" at bounding box center [470, 217] width 0 height 10
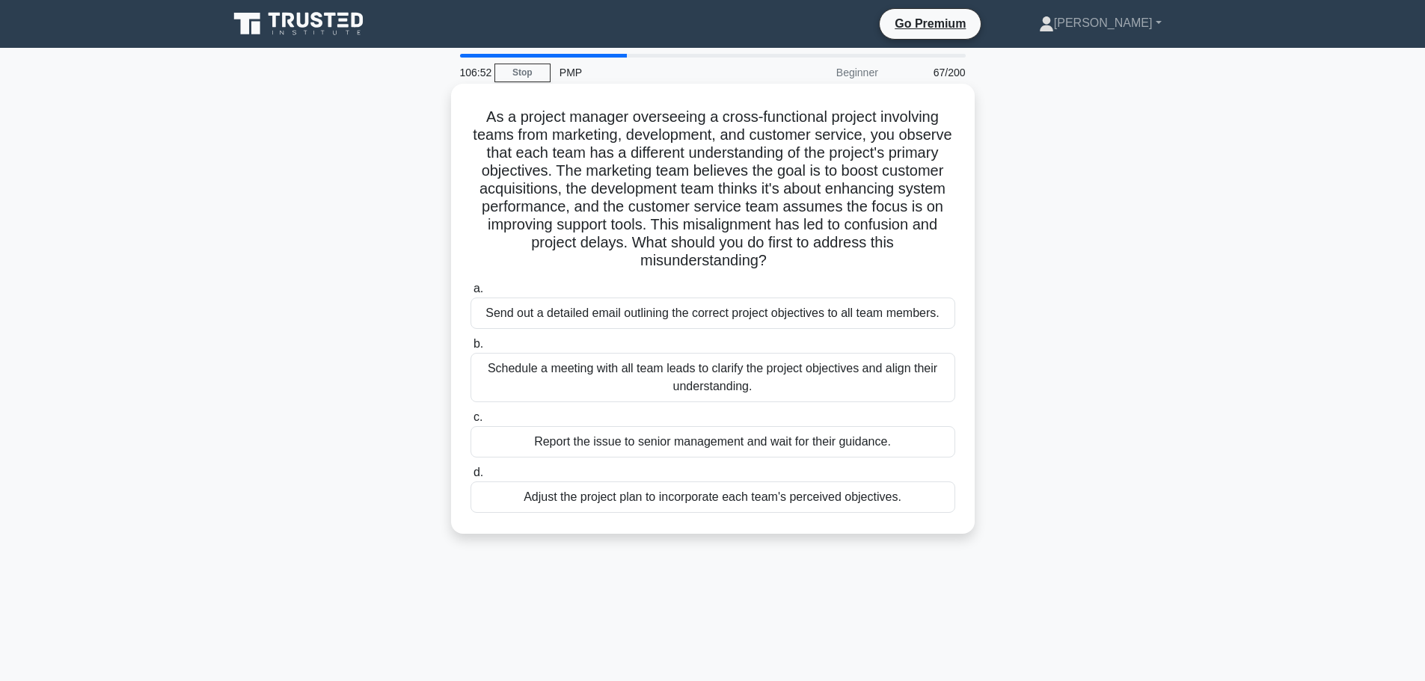
click at [841, 314] on div "Send out a detailed email outlining the correct project objectives to all team …" at bounding box center [712, 313] width 485 height 31
click at [470, 294] on input "a. Send out a detailed email outlining the correct project objectives to all te…" at bounding box center [470, 289] width 0 height 10
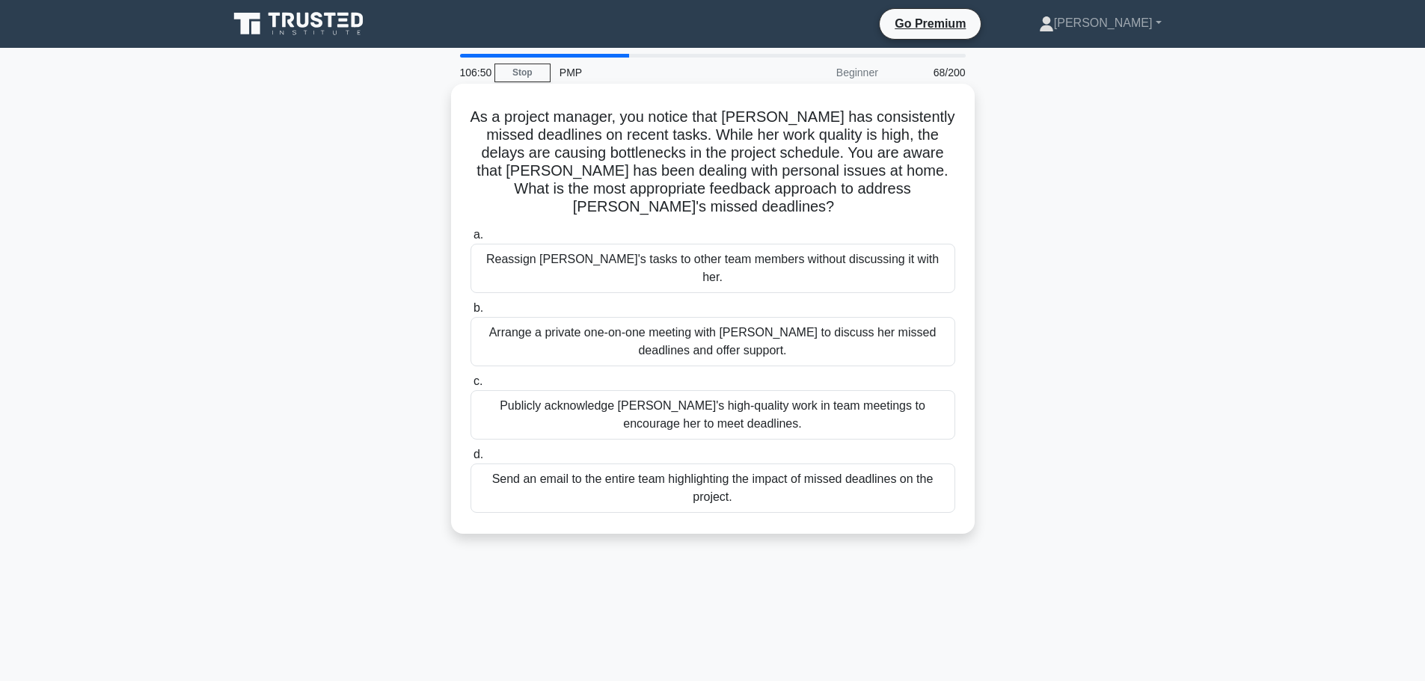
click at [838, 249] on div "Reassign [PERSON_NAME]'s tasks to other team members without discussing it with…" at bounding box center [712, 268] width 485 height 49
click at [470, 240] on input "a. Reassign Emily's tasks to other team members without discussing it with her." at bounding box center [470, 235] width 0 height 10
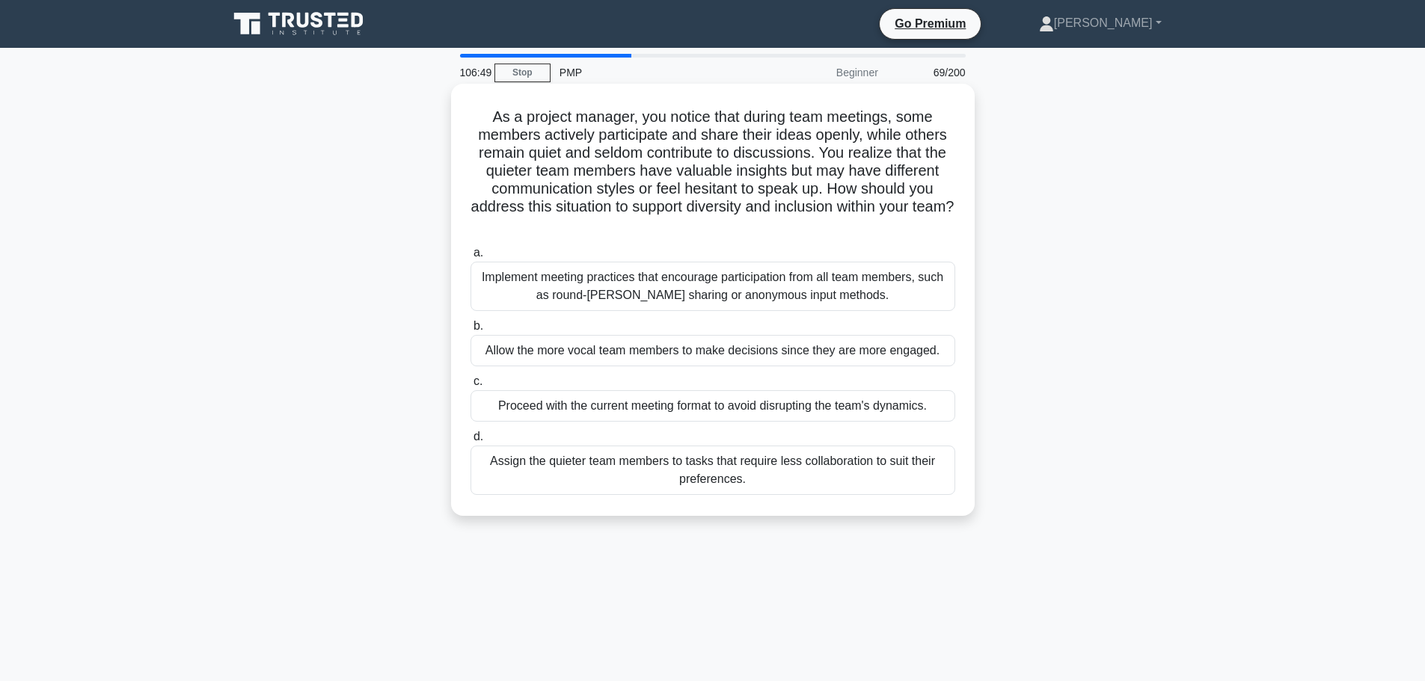
click at [832, 290] on div "Implement meeting practices that encourage participation from all team members,…" at bounding box center [712, 286] width 485 height 49
click at [470, 258] on input "a. Implement meeting practices that encourage participation from all team membe…" at bounding box center [470, 253] width 0 height 10
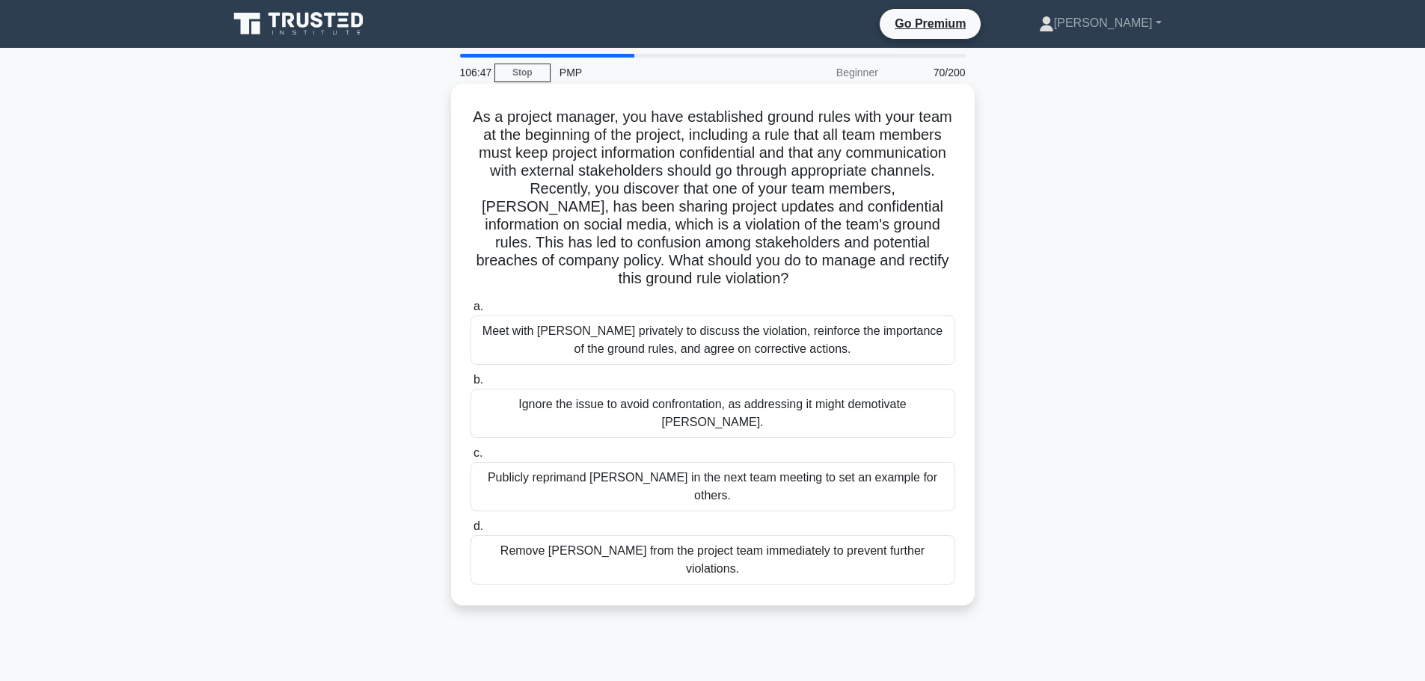
click at [842, 343] on div "Meet with [PERSON_NAME] privately to discuss the violation, reinforce the impor…" at bounding box center [712, 340] width 485 height 49
click at [470, 312] on input "a. Meet with Tom privately to discuss the violation, reinforce the importance o…" at bounding box center [470, 307] width 0 height 10
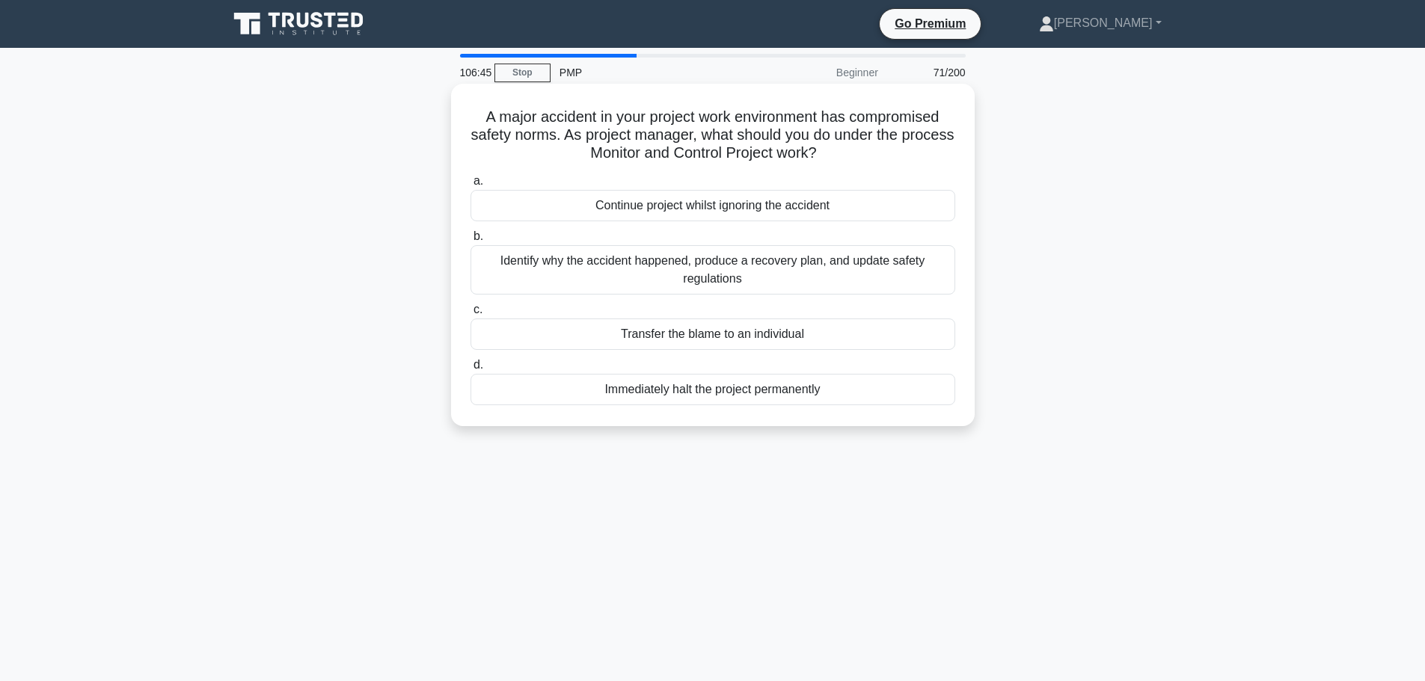
click at [843, 213] on div "Continue project whilst ignoring the accident" at bounding box center [712, 205] width 485 height 31
click at [470, 186] on input "a. Continue project whilst ignoring the accident" at bounding box center [470, 182] width 0 height 10
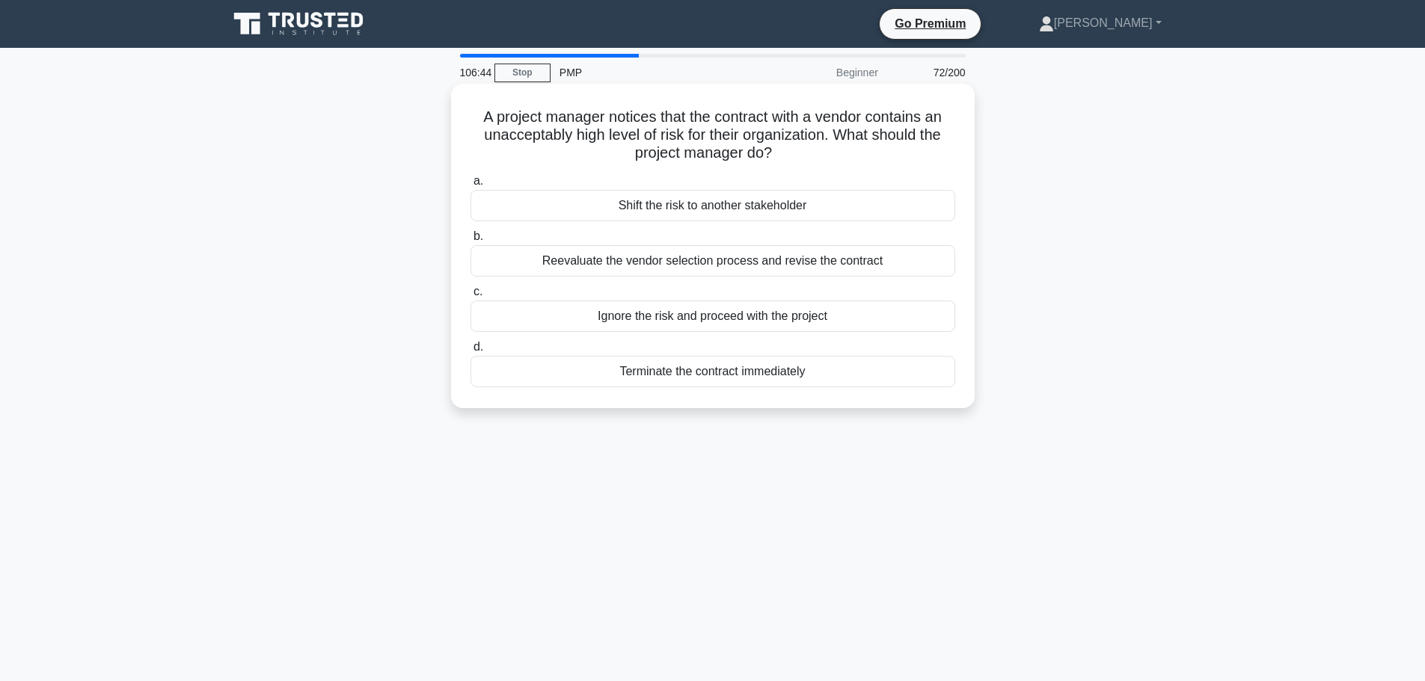
click at [834, 206] on div "Shift the risk to another stakeholder" at bounding box center [712, 205] width 485 height 31
click at [470, 186] on input "a. Shift the risk to another stakeholder" at bounding box center [470, 182] width 0 height 10
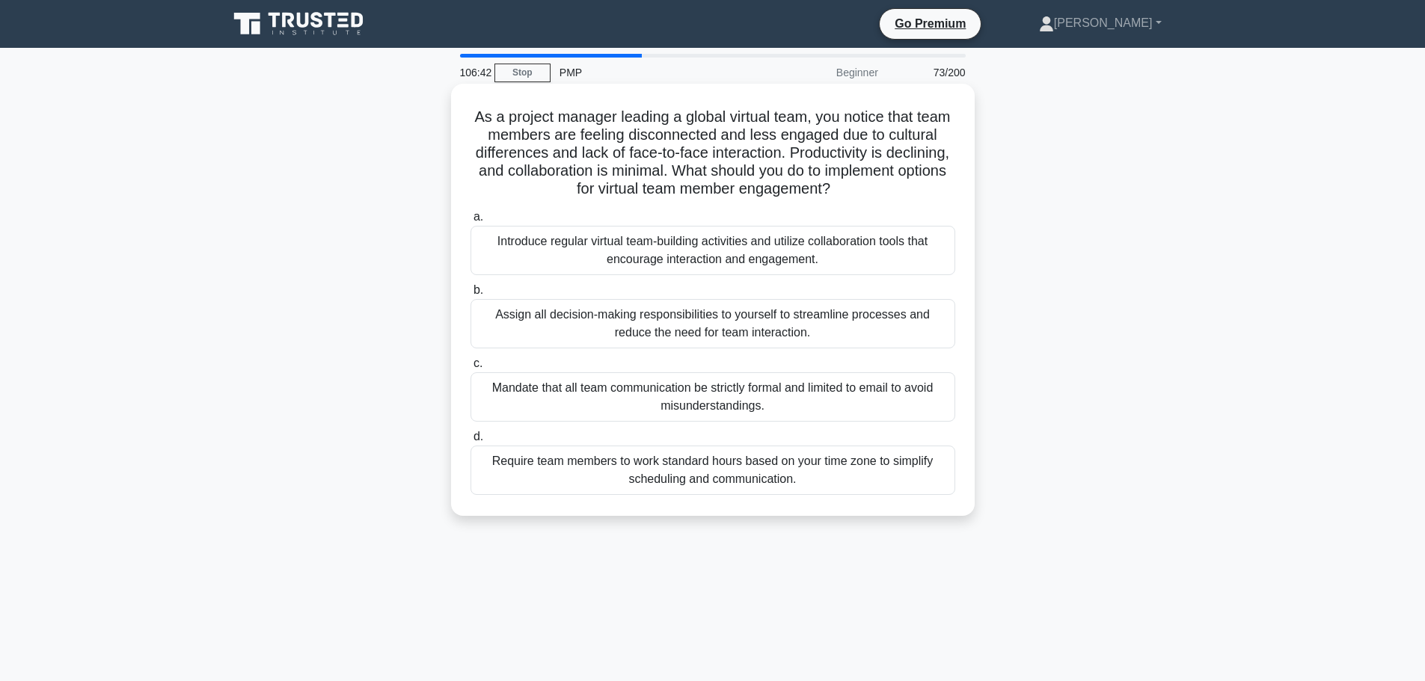
click at [838, 246] on div "Introduce regular virtual team-building activities and utilize collaboration to…" at bounding box center [712, 250] width 485 height 49
click at [470, 222] on input "a. Introduce regular virtual team-building activities and utilize collaboration…" at bounding box center [470, 217] width 0 height 10
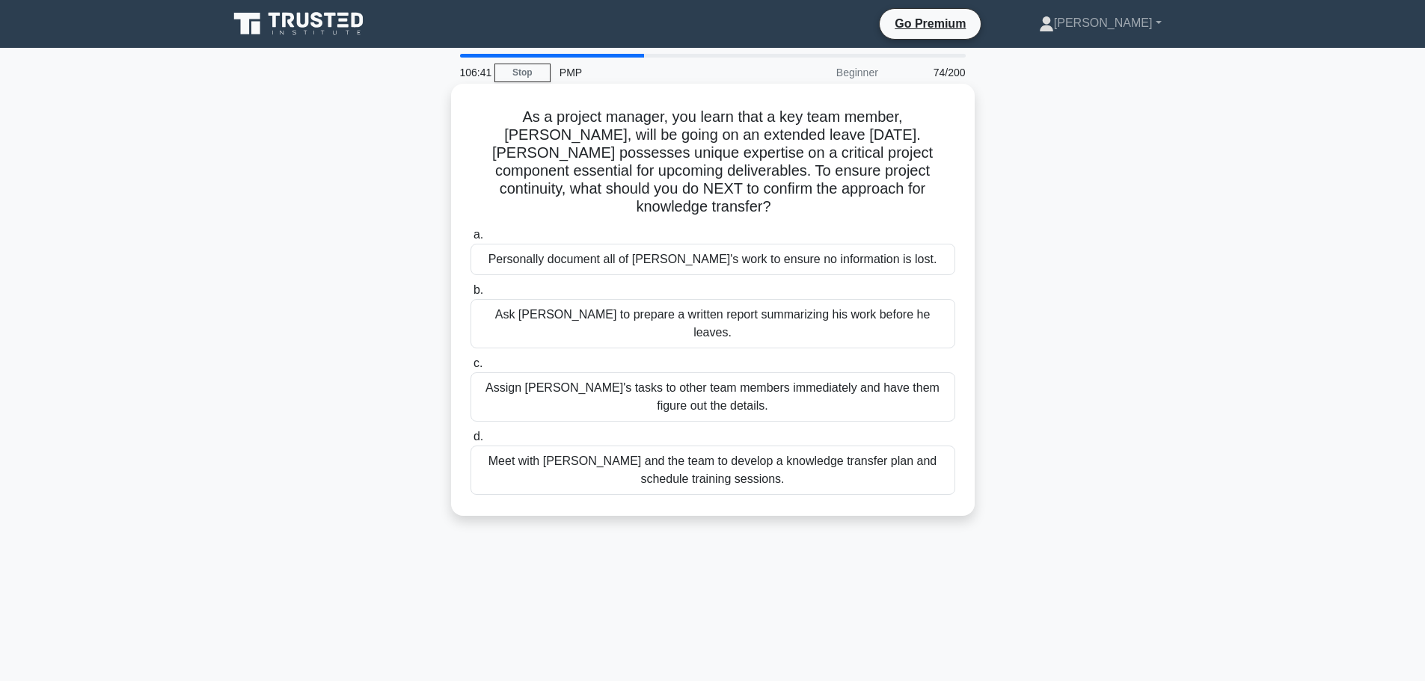
click at [838, 245] on div "Personally document all of [PERSON_NAME]'s work to ensure no information is los…" at bounding box center [712, 259] width 485 height 31
click at [470, 240] on input "a. Personally document all of Tom's work to ensure no information is lost." at bounding box center [470, 235] width 0 height 10
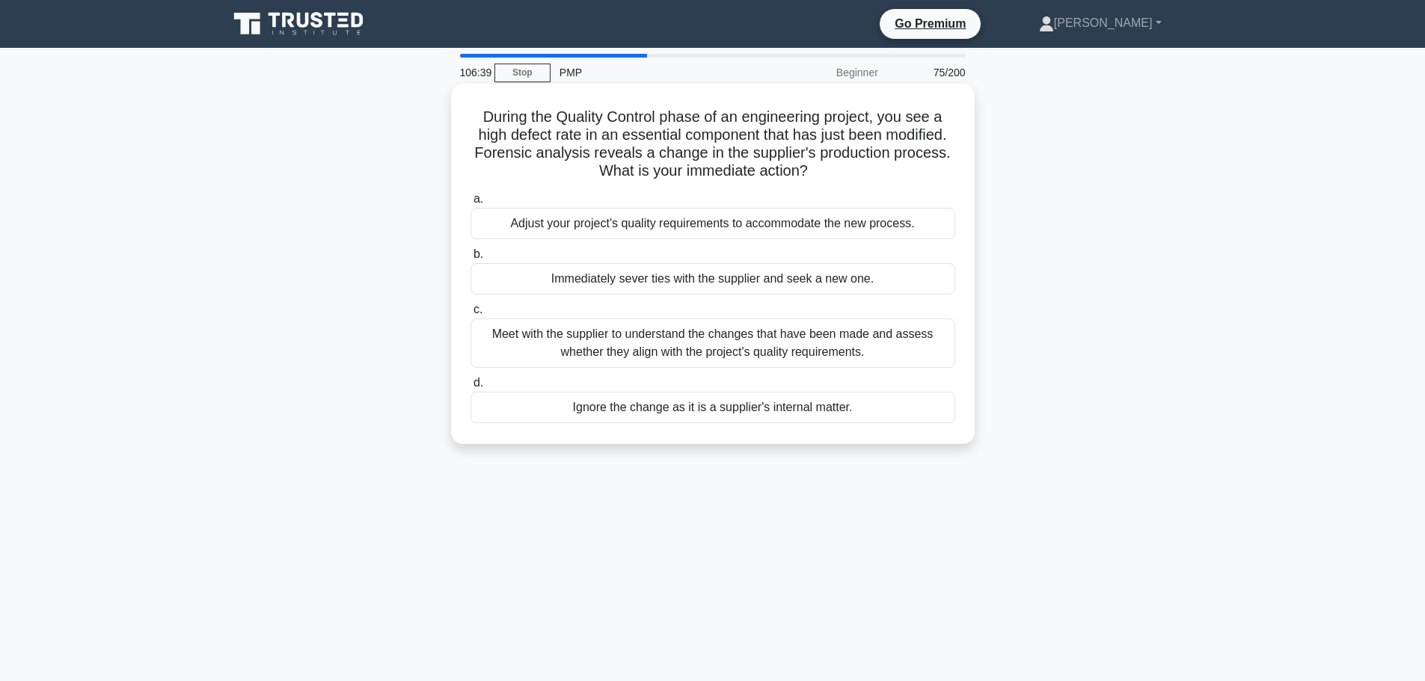
click at [837, 230] on div "Adjust your project's quality requirements to accommodate the new process." at bounding box center [712, 223] width 485 height 31
click at [470, 204] on input "a. Adjust your project's quality requirements to accommodate the new process." at bounding box center [470, 199] width 0 height 10
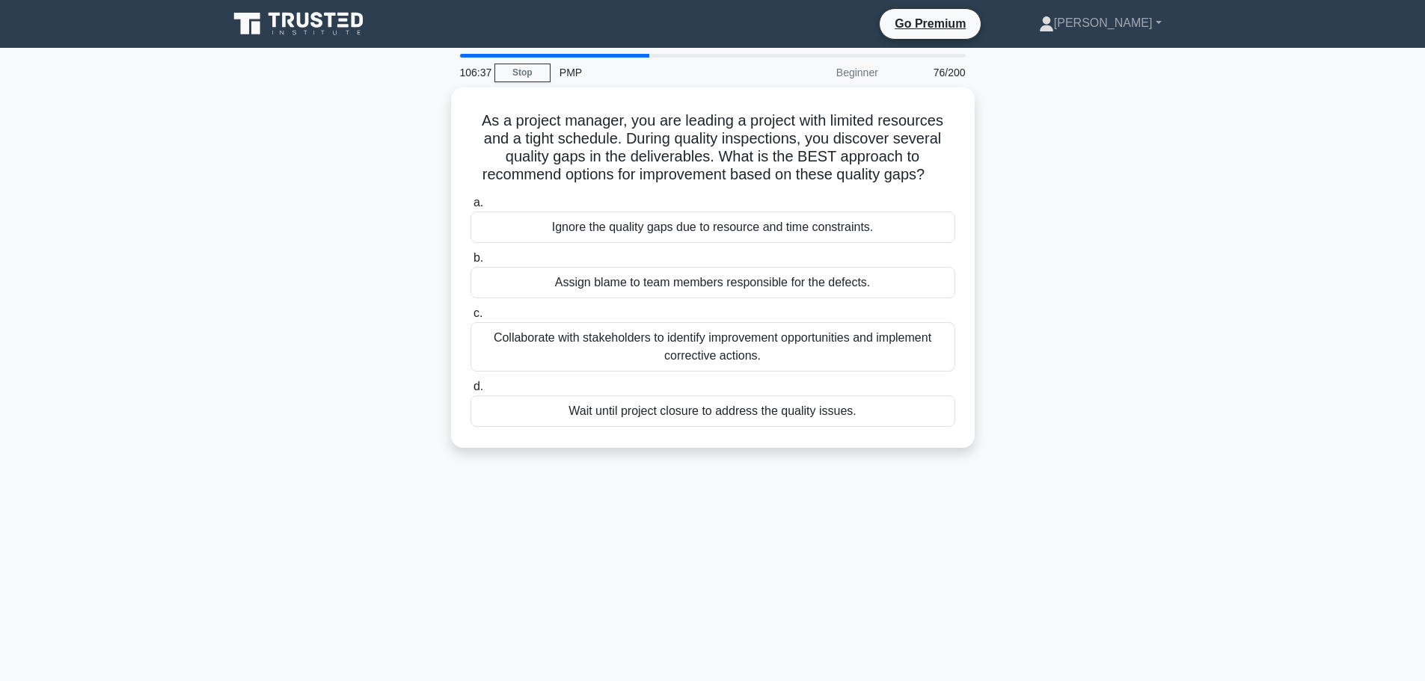
click at [837, 230] on div "Ignore the quality gaps due to resource and time constraints." at bounding box center [712, 227] width 485 height 31
click at [470, 208] on input "a. Ignore the quality gaps due to resource and time constraints." at bounding box center [470, 203] width 0 height 10
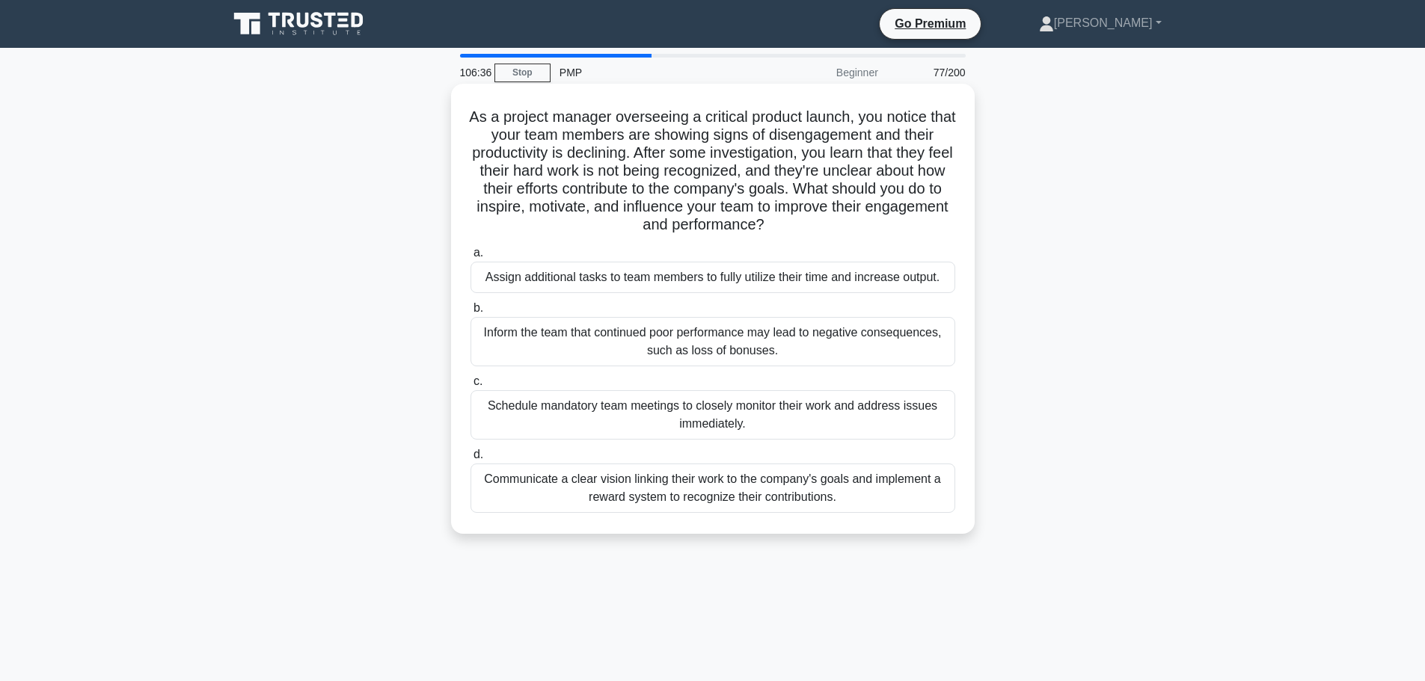
click at [833, 270] on div "Assign additional tasks to team members to fully utilize their time and increas…" at bounding box center [712, 277] width 485 height 31
click at [470, 258] on input "a. Assign additional tasks to team members to fully utilize their time and incr…" at bounding box center [470, 253] width 0 height 10
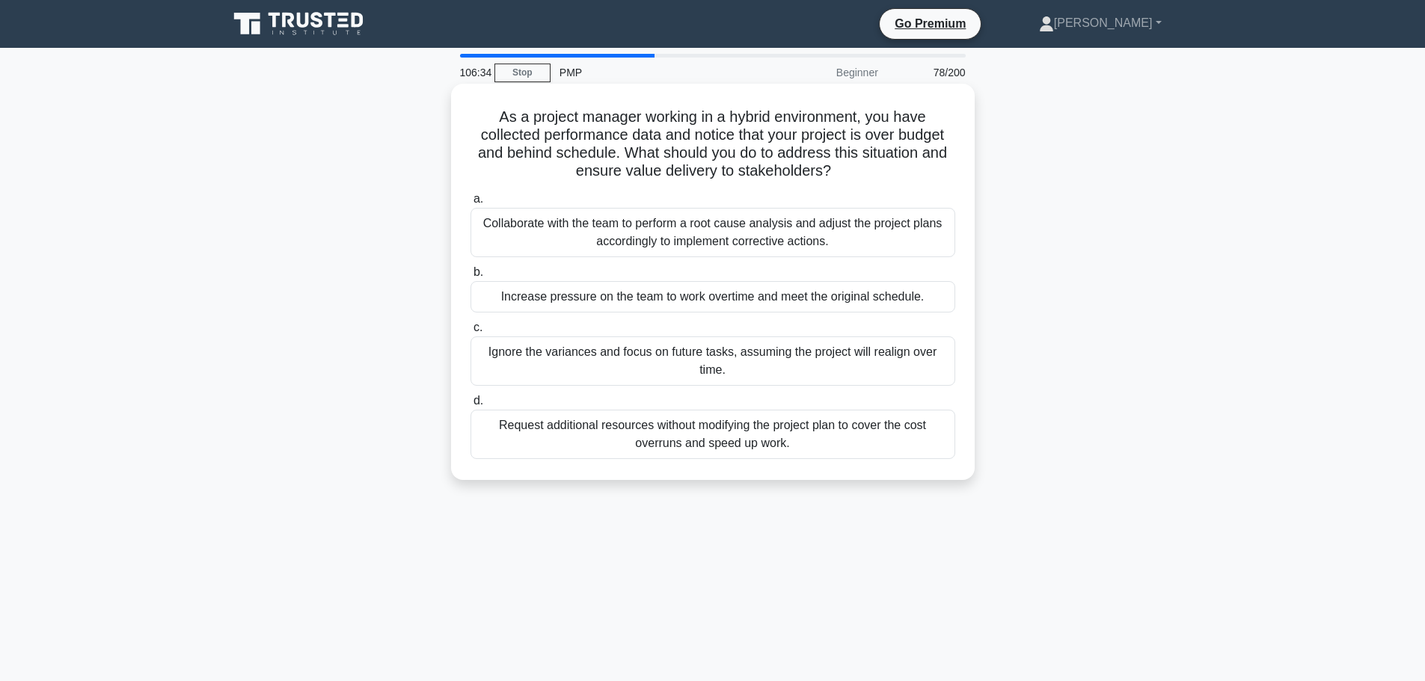
click at [834, 243] on div "Collaborate with the team to perform a root cause analysis and adjust the proje…" at bounding box center [712, 232] width 485 height 49
click at [470, 204] on input "a. Collaborate with the team to perform a root cause analysis and adjust the pr…" at bounding box center [470, 199] width 0 height 10
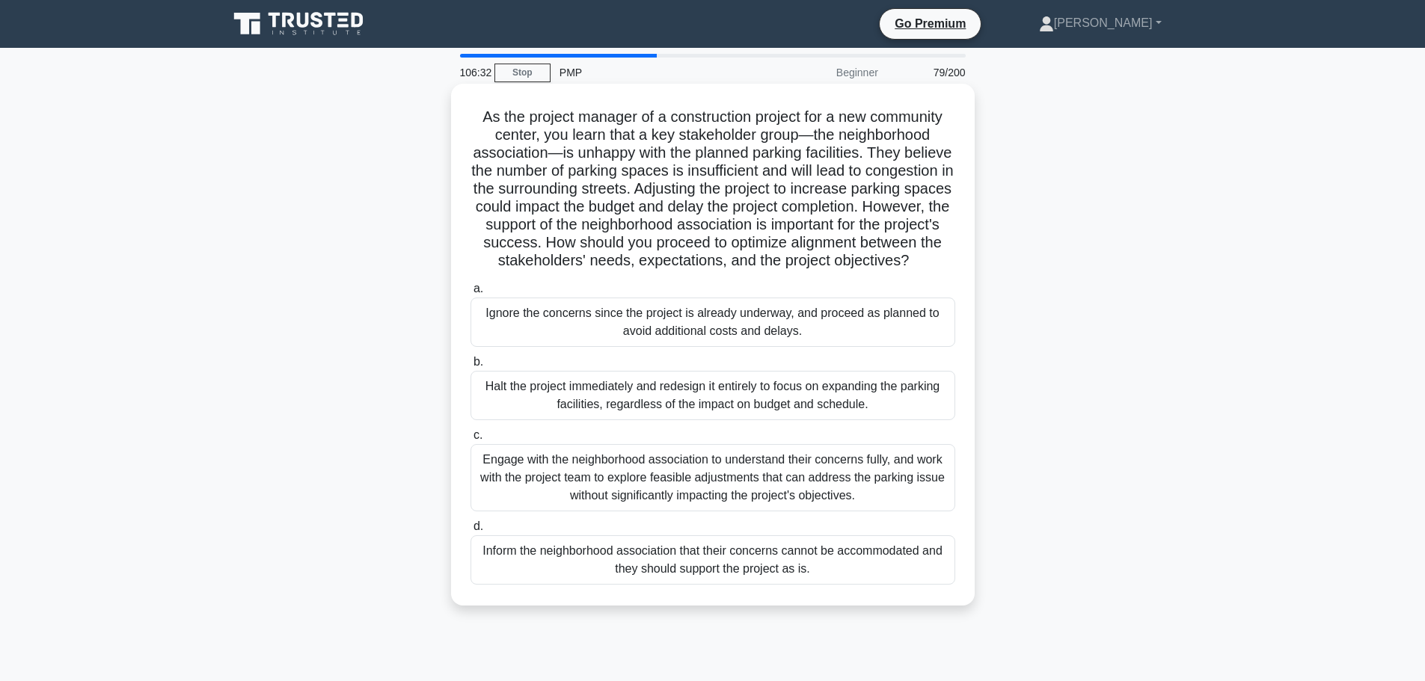
click at [840, 324] on div "Ignore the concerns since the project is already underway, and proceed as plann…" at bounding box center [712, 322] width 485 height 49
click at [470, 294] on input "a. Ignore the concerns since the project is already underway, and proceed as pl…" at bounding box center [470, 289] width 0 height 10
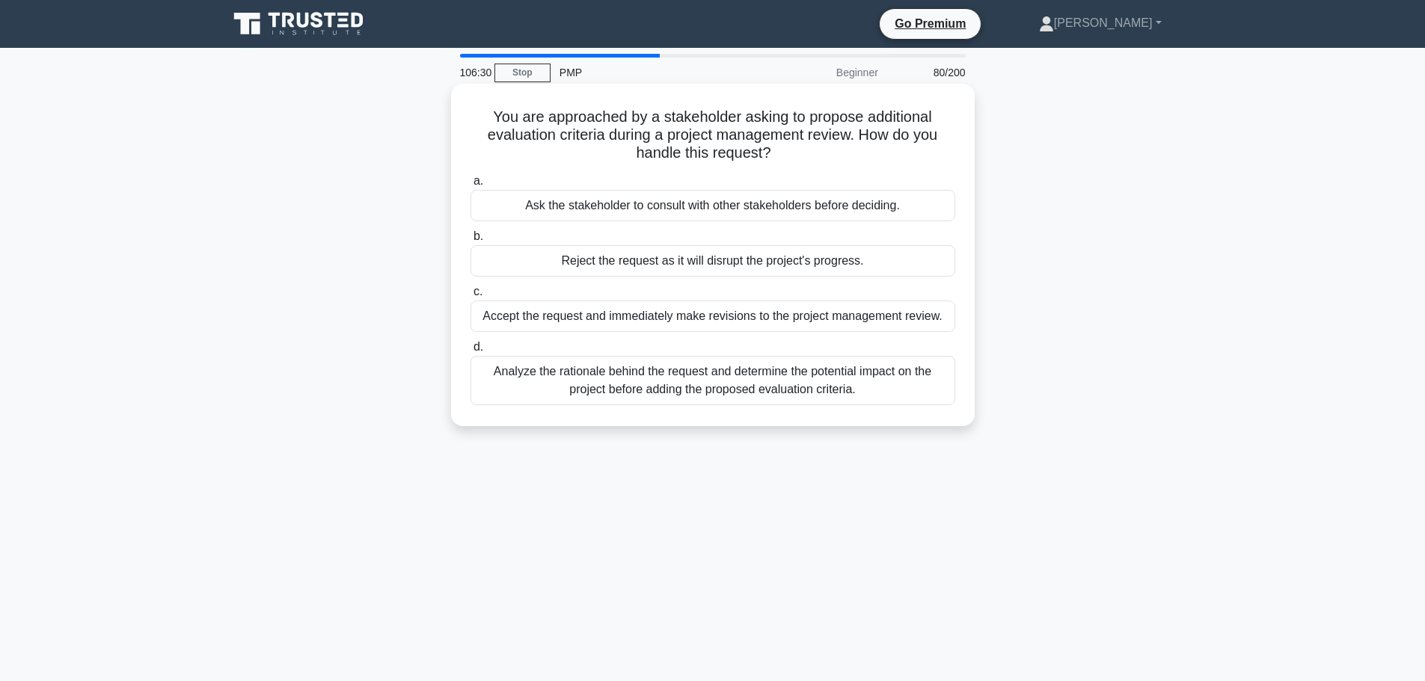
click at [836, 200] on div "Ask the stakeholder to consult with other stakeholders before deciding." at bounding box center [712, 205] width 485 height 31
click at [470, 186] on input "a. Ask the stakeholder to consult with other stakeholders before deciding." at bounding box center [470, 182] width 0 height 10
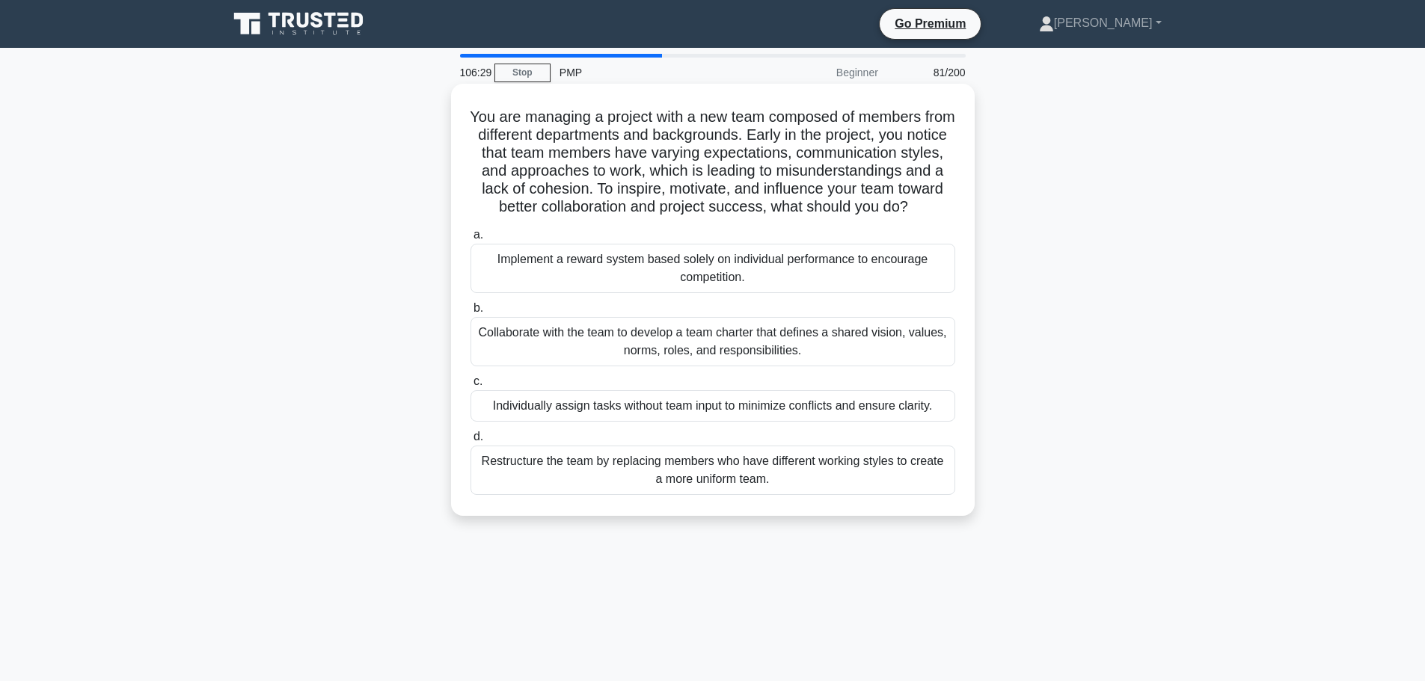
click at [807, 279] on div "Implement a reward system based solely on individual performance to encourage c…" at bounding box center [712, 268] width 485 height 49
click at [470, 240] on input "a. Implement a reward system based solely on individual performance to encourag…" at bounding box center [470, 235] width 0 height 10
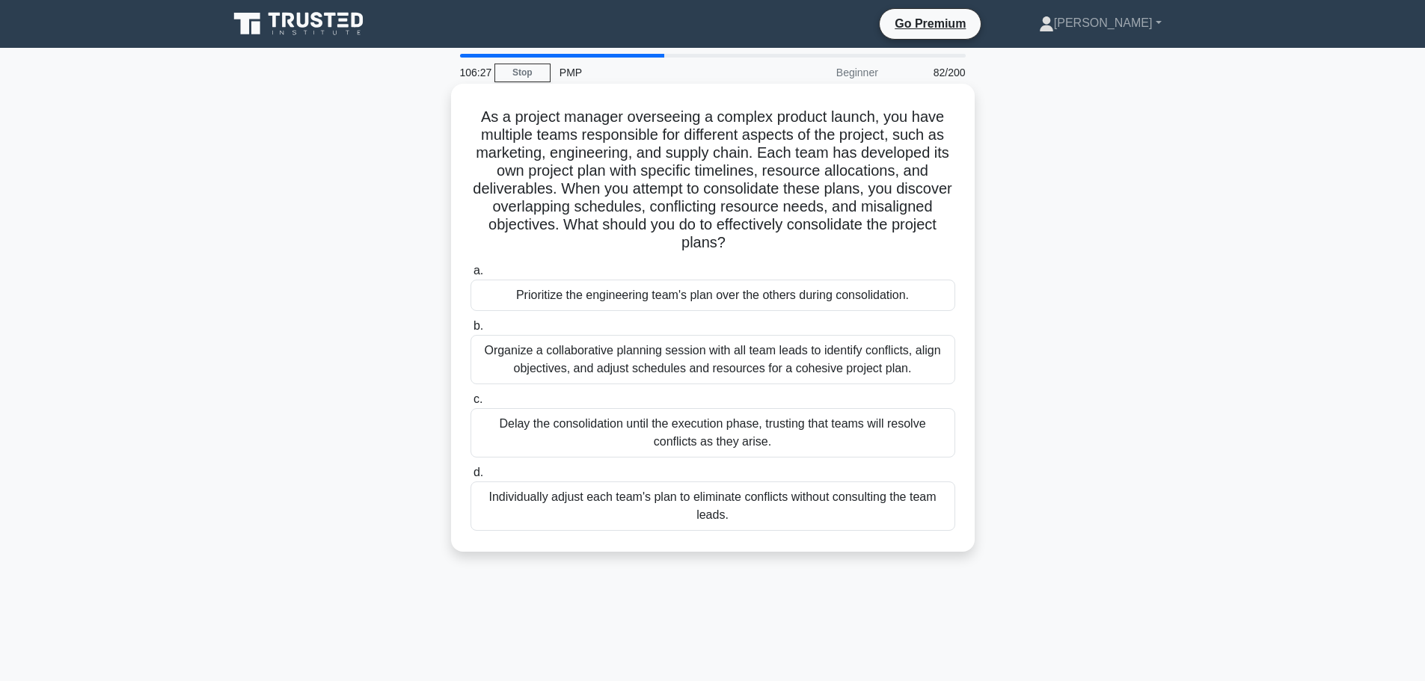
click at [813, 299] on div "Prioritize the engineering team's plan over the others during consolidation." at bounding box center [712, 295] width 485 height 31
click at [470, 276] on input "a. Prioritize the engineering team's plan over the others during consolidation." at bounding box center [470, 271] width 0 height 10
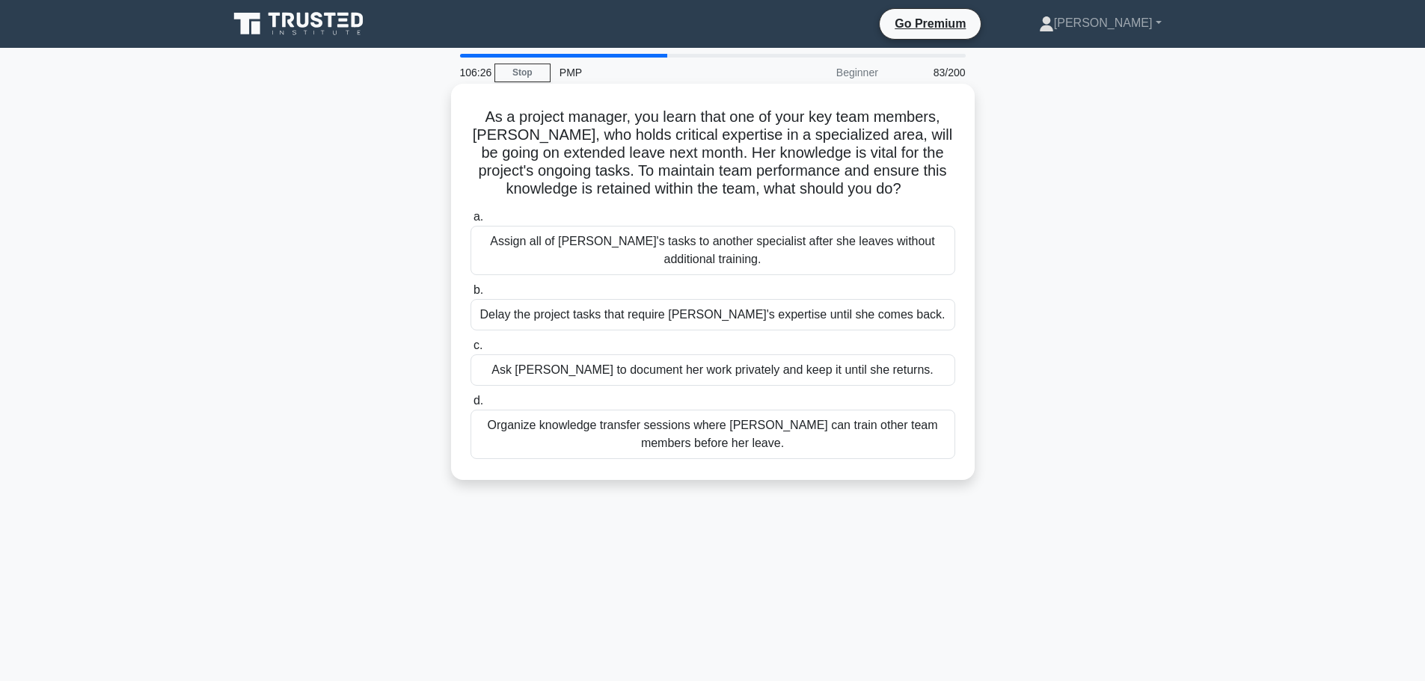
click at [824, 252] on div "Assign all of [PERSON_NAME]'s tasks to another specialist after she leaves with…" at bounding box center [712, 250] width 485 height 49
click at [470, 222] on input "a. Assign all of Emma's tasks to another specialist after she leaves without ad…" at bounding box center [470, 217] width 0 height 10
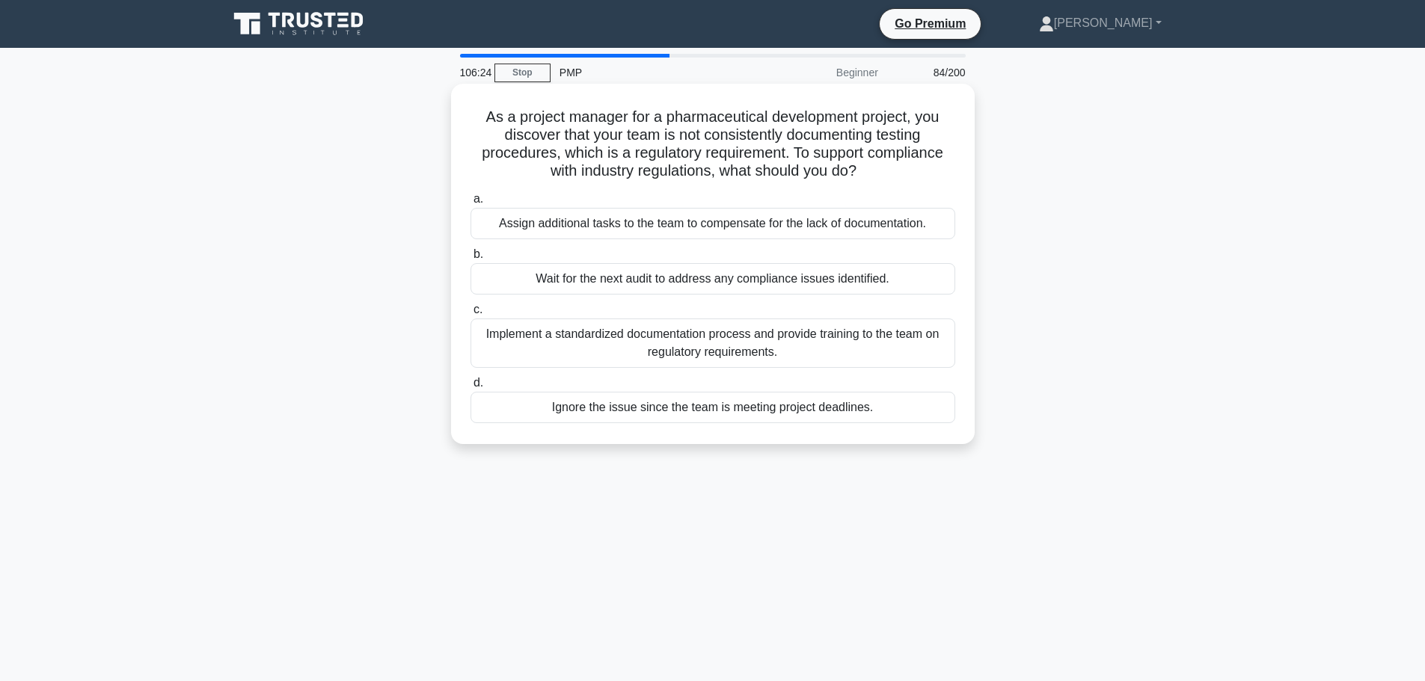
click at [820, 233] on div "Assign additional tasks to the team to compensate for the lack of documentation." at bounding box center [712, 223] width 485 height 31
click at [470, 204] on input "a. Assign additional tasks to the team to compensate for the lack of documentat…" at bounding box center [470, 199] width 0 height 10
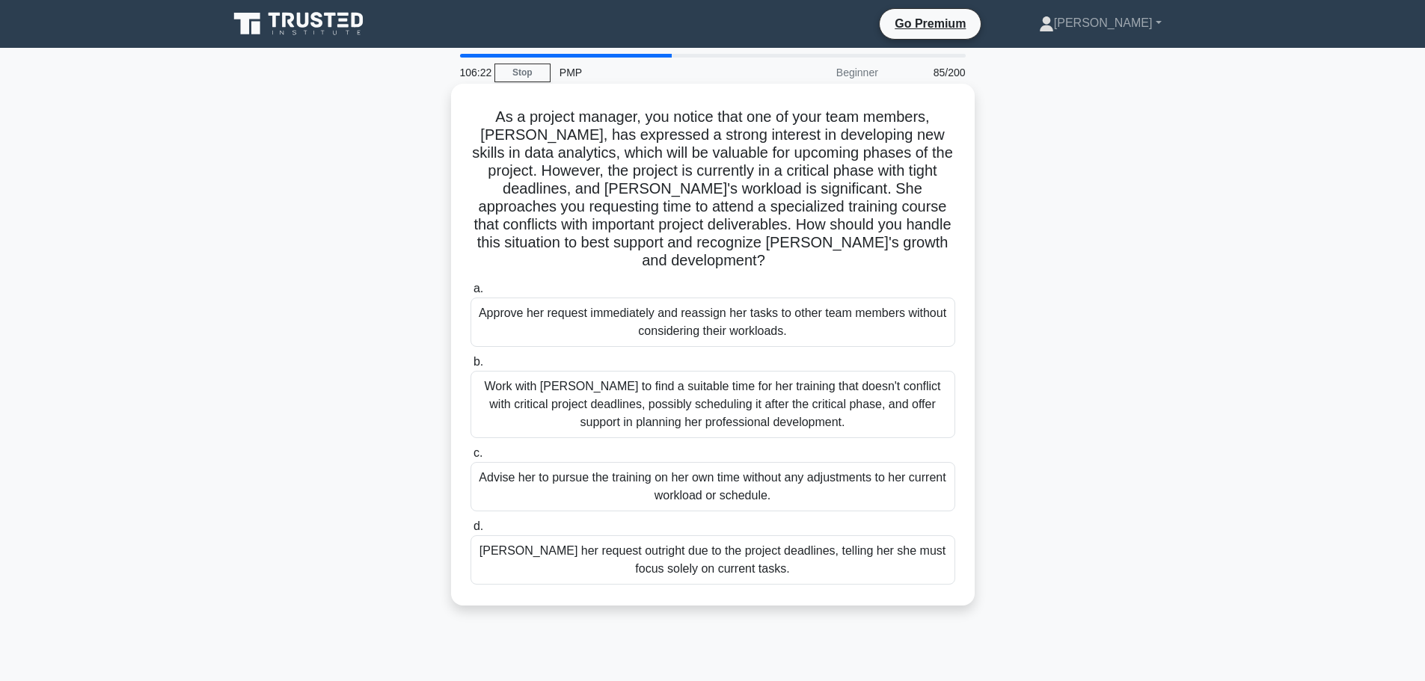
click at [818, 303] on div "Approve her request immediately and reassign her tasks to other team members wi…" at bounding box center [712, 322] width 485 height 49
click at [470, 294] on input "a. Approve her request immediately and reassign her tasks to other team members…" at bounding box center [470, 289] width 0 height 10
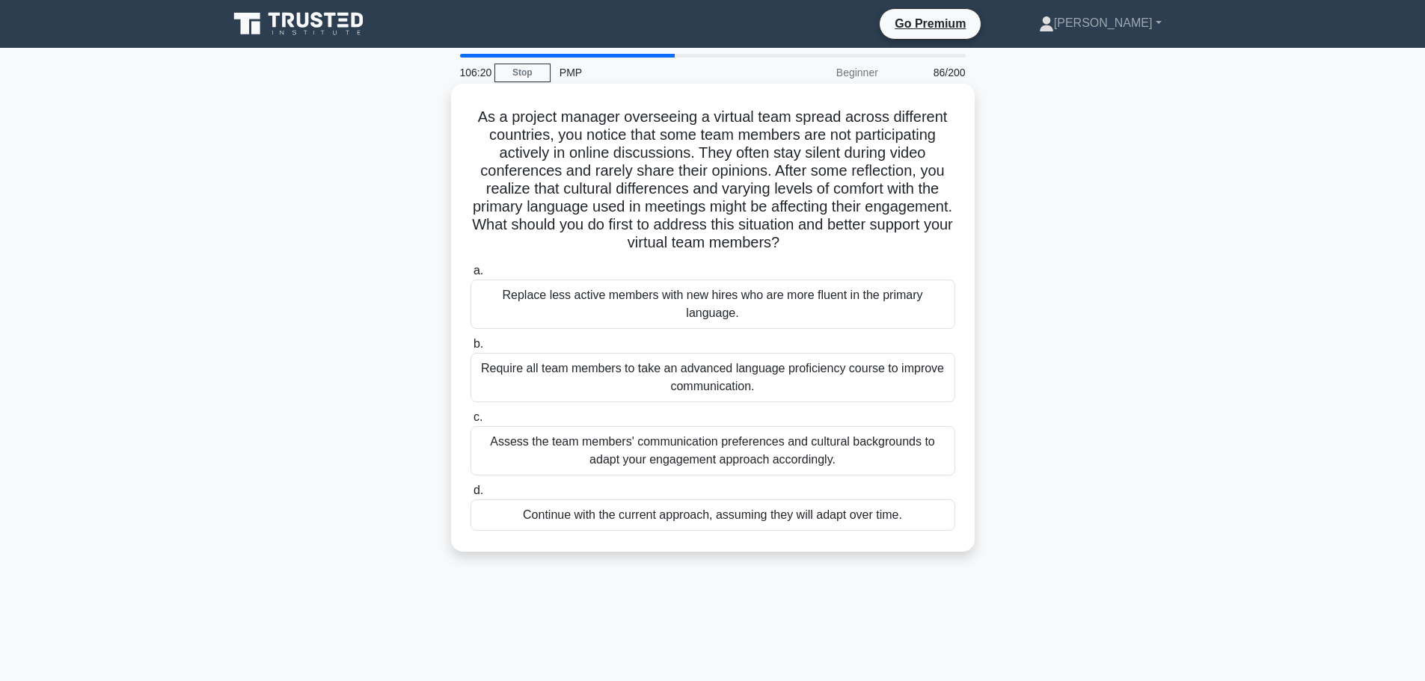
click at [818, 299] on div "Replace less active members with new hires who are more fluent in the primary l…" at bounding box center [712, 304] width 485 height 49
click at [470, 276] on input "a. Replace less active members with new hires who are more fluent in the primar…" at bounding box center [470, 271] width 0 height 10
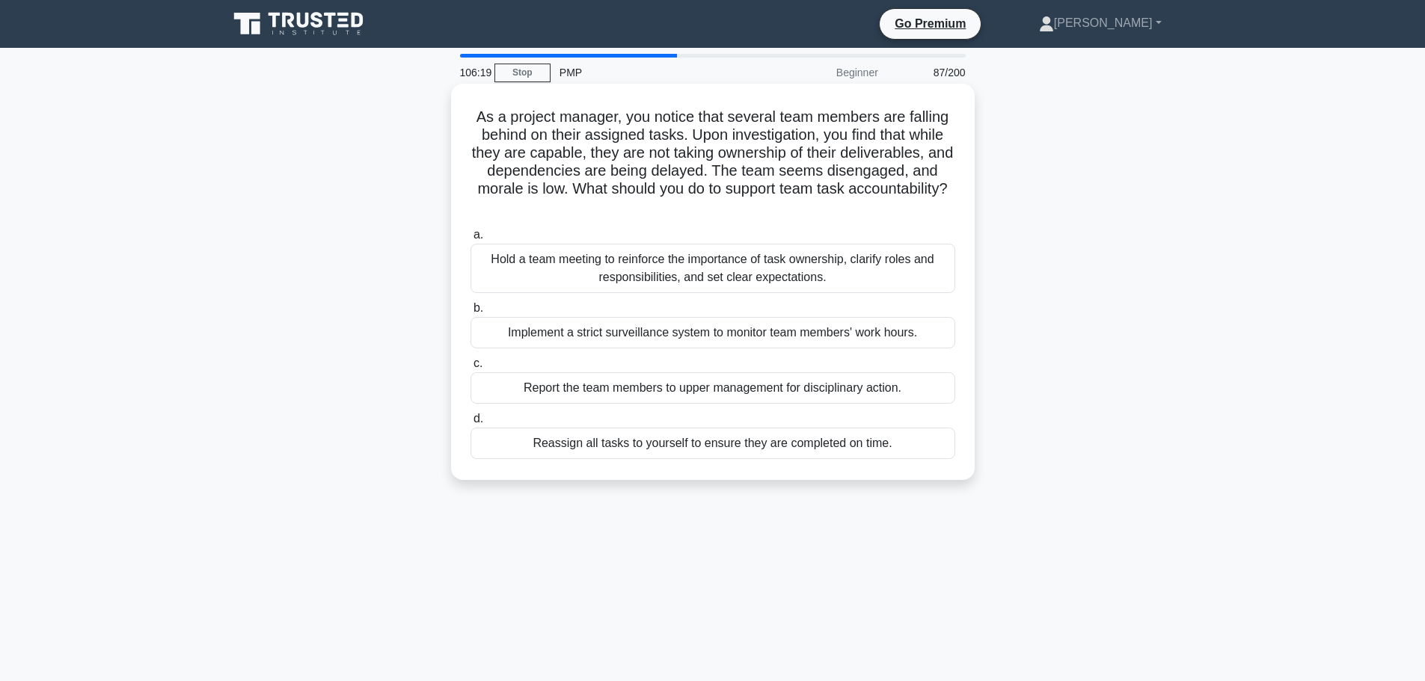
click at [822, 261] on div "Hold a team meeting to reinforce the importance of task ownership, clarify role…" at bounding box center [712, 268] width 485 height 49
click at [470, 240] on input "a. Hold a team meeting to reinforce the importance of task ownership, clarify r…" at bounding box center [470, 235] width 0 height 10
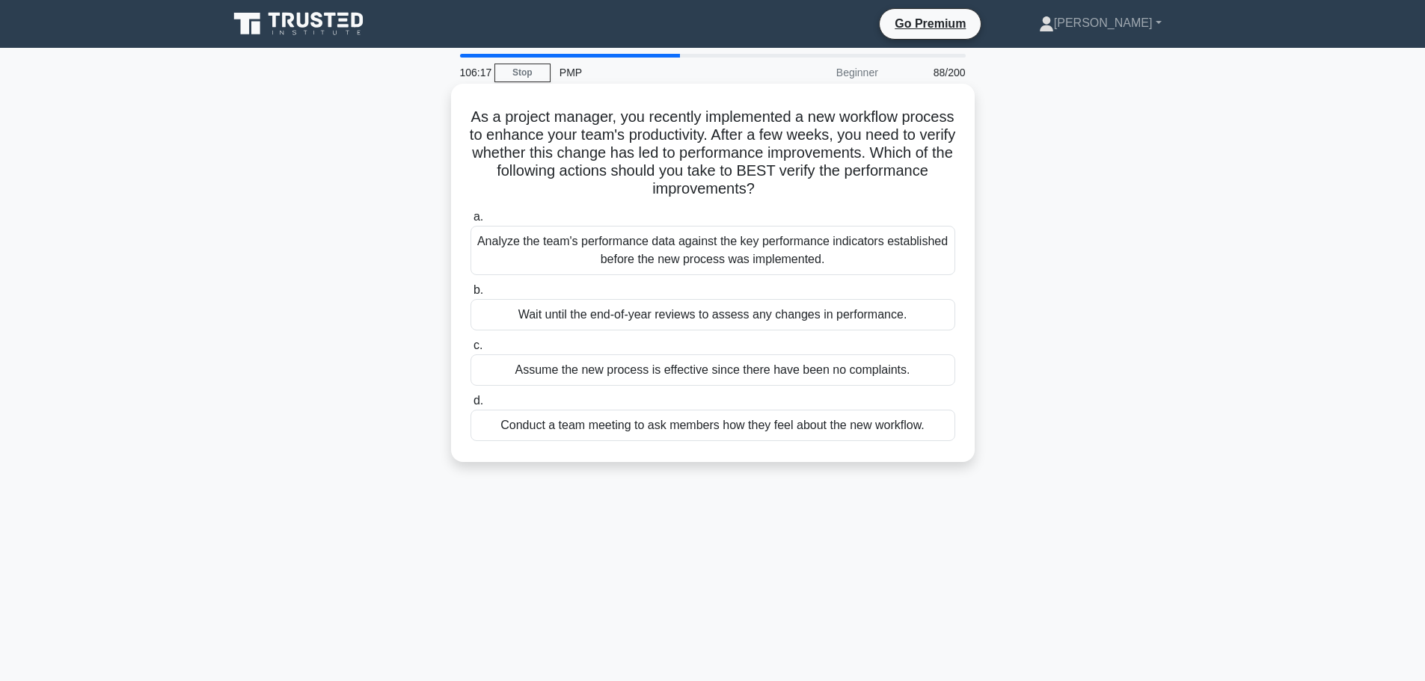
click at [822, 269] on div "Analyze the team's performance data against the key performance indicators esta…" at bounding box center [712, 250] width 485 height 49
click at [470, 222] on input "a. Analyze the team's performance data against the key performance indicators e…" at bounding box center [470, 217] width 0 height 10
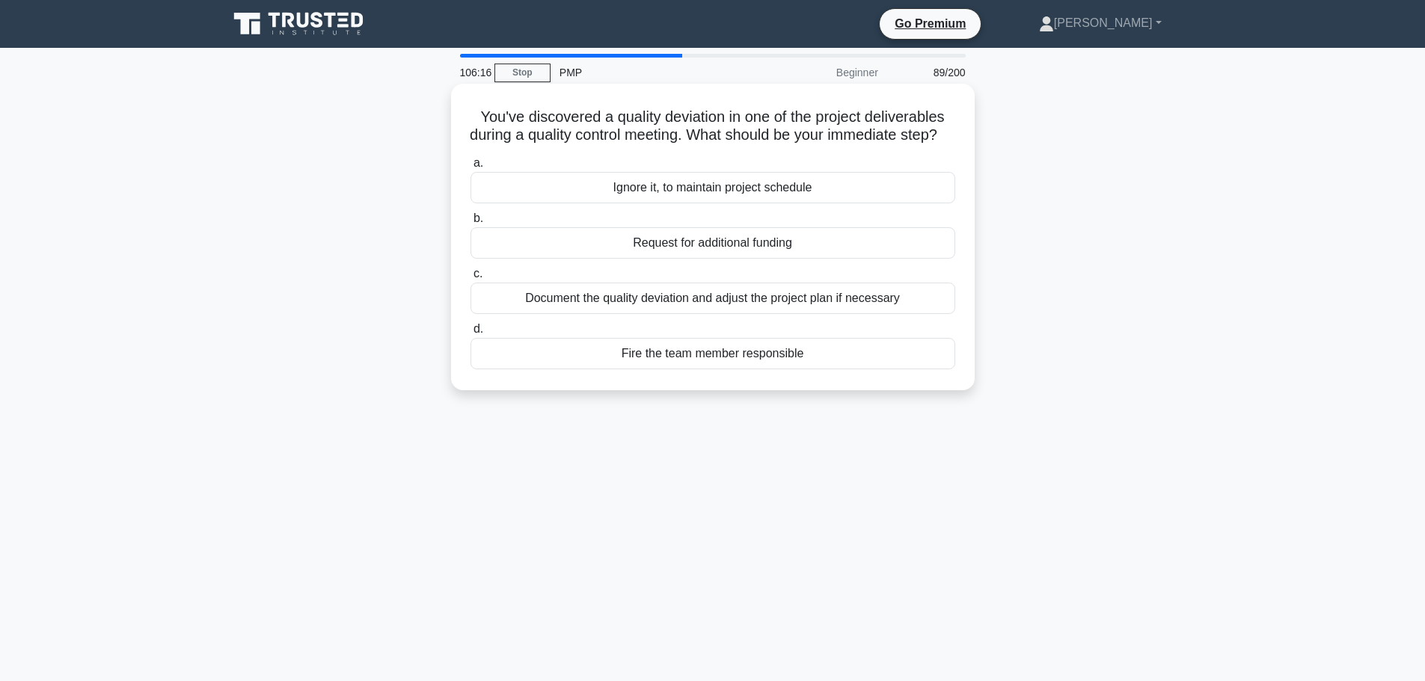
click at [829, 203] on div "Ignore it, to maintain project schedule" at bounding box center [712, 187] width 485 height 31
click at [470, 168] on input "a. Ignore it, to maintain project schedule" at bounding box center [470, 164] width 0 height 10
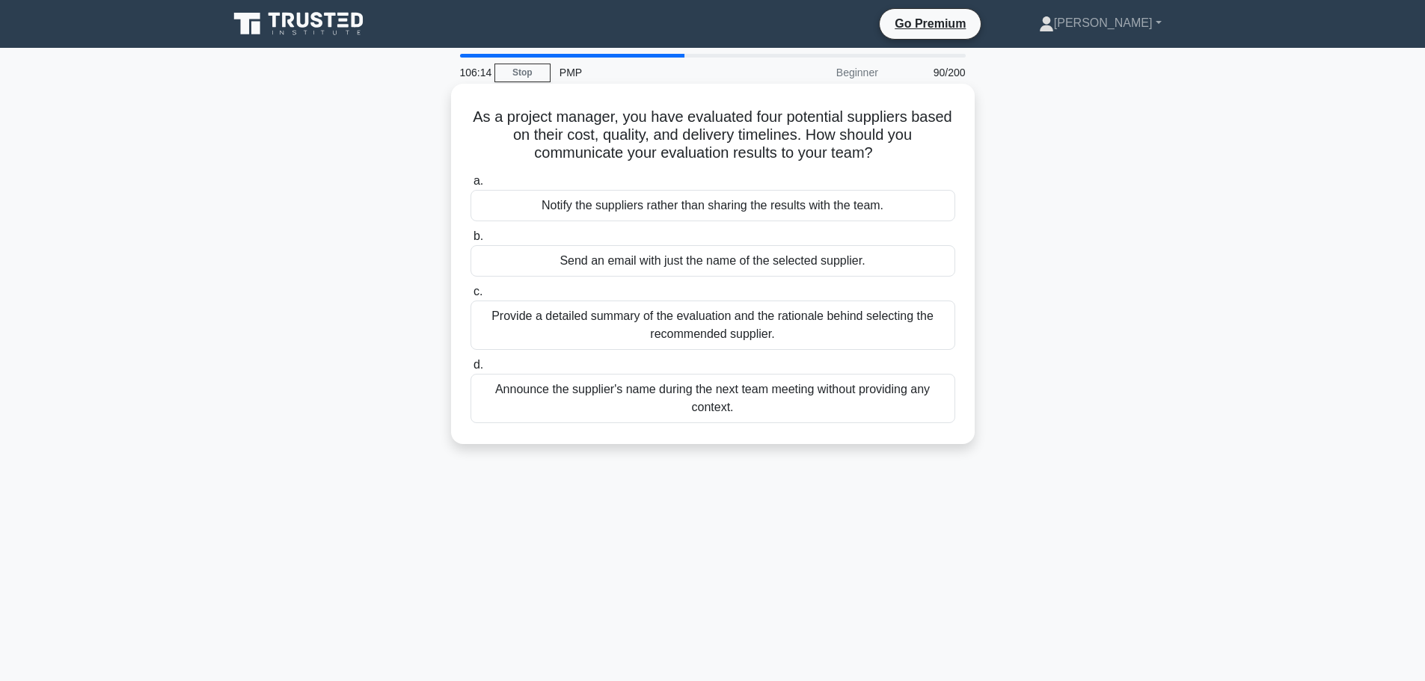
click at [826, 196] on div "Notify the suppliers rather than sharing the results with the team." at bounding box center [712, 205] width 485 height 31
click at [470, 186] on input "a. Notify the suppliers rather than sharing the results with the team." at bounding box center [470, 182] width 0 height 10
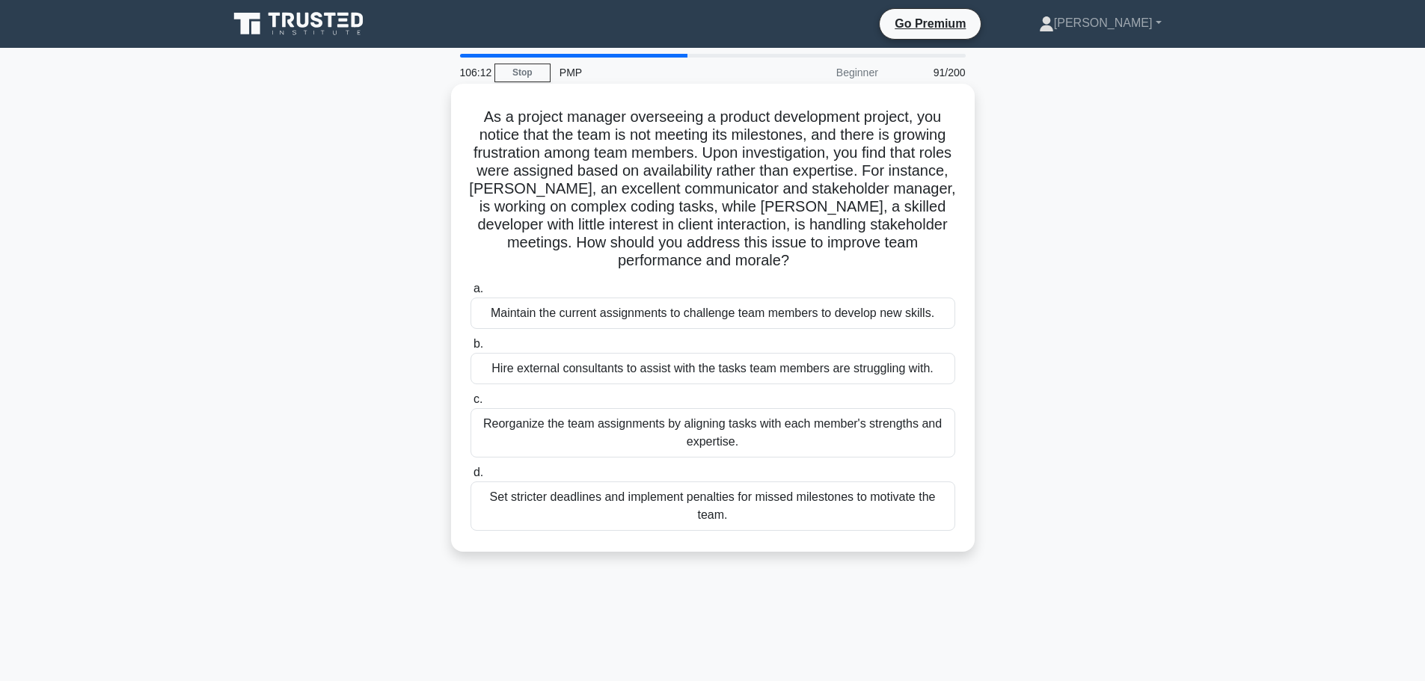
click at [829, 307] on div "Maintain the current assignments to challenge team members to develop new skill…" at bounding box center [712, 313] width 485 height 31
click at [470, 294] on input "a. Maintain the current assignments to challenge team members to develop new sk…" at bounding box center [470, 289] width 0 height 10
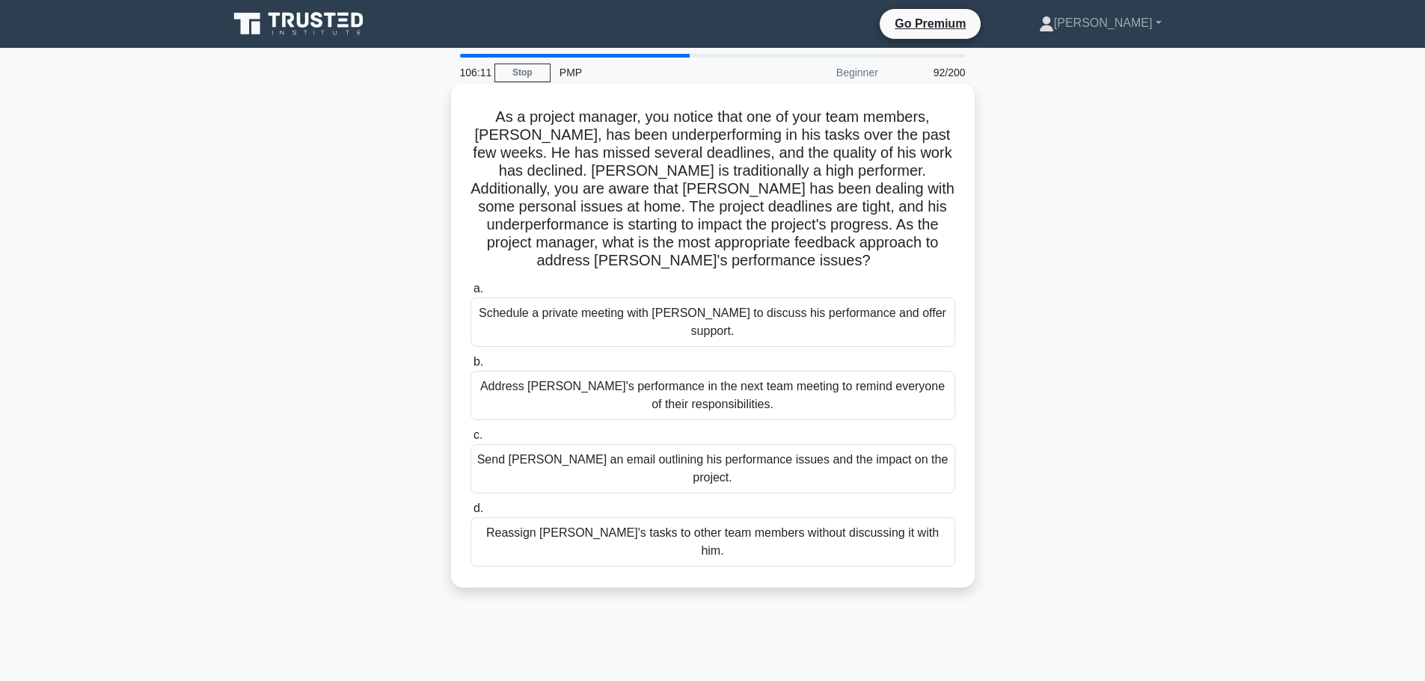
click at [825, 319] on div "Schedule a private meeting with [PERSON_NAME] to discuss his performance and of…" at bounding box center [712, 322] width 485 height 49
click at [470, 294] on input "a. Schedule a private meeting with Carlos to discuss his performance and offer …" at bounding box center [470, 289] width 0 height 10
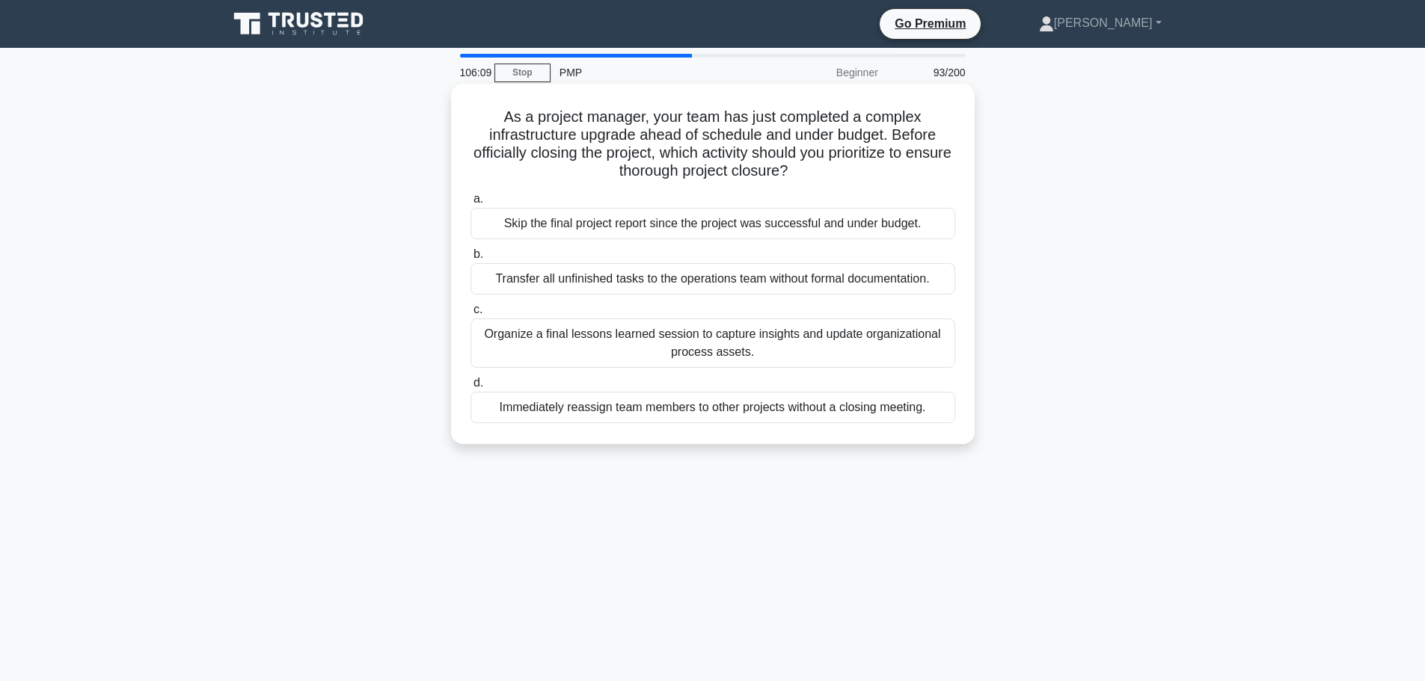
click at [826, 231] on div "Skip the final project report since the project was successful and under budget." at bounding box center [712, 223] width 485 height 31
click at [470, 204] on input "a. Skip the final project report since the project was successful and under bud…" at bounding box center [470, 199] width 0 height 10
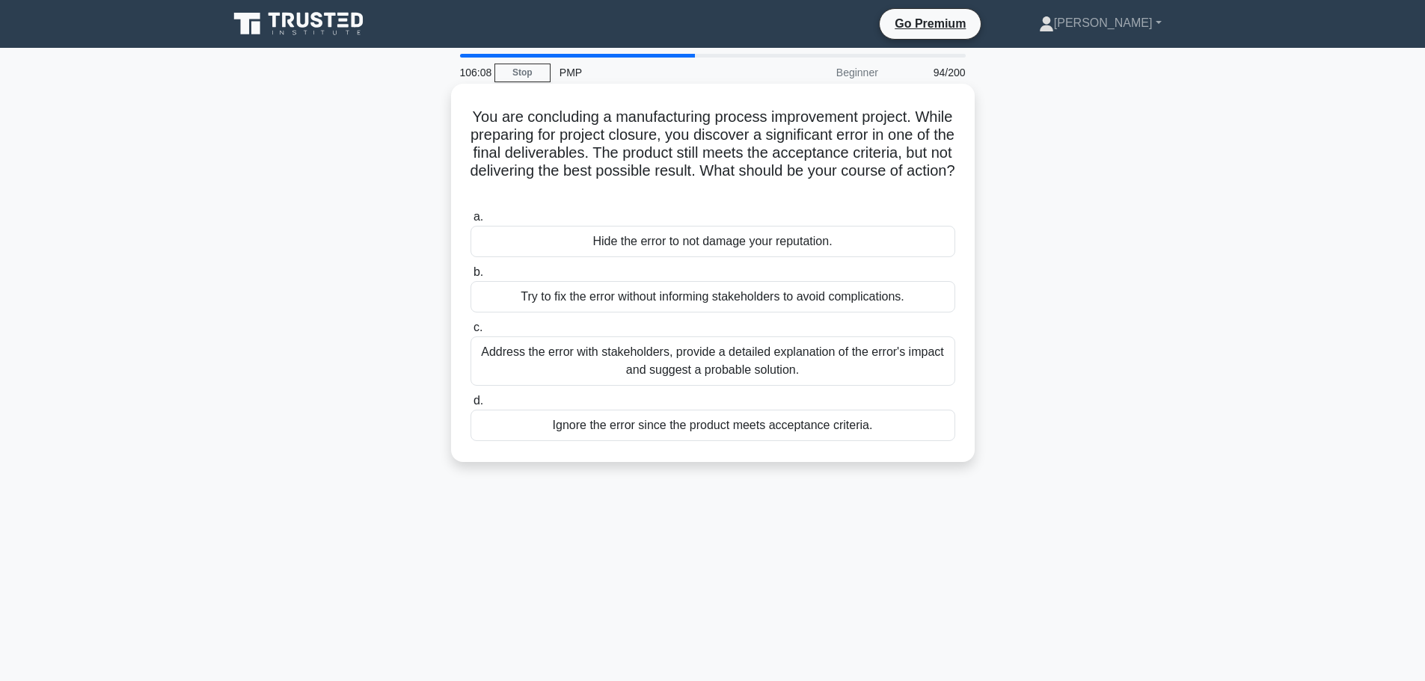
click at [810, 246] on div "Hide the error to not damage your reputation." at bounding box center [712, 241] width 485 height 31
click at [470, 222] on input "a. Hide the error to not damage your reputation." at bounding box center [470, 217] width 0 height 10
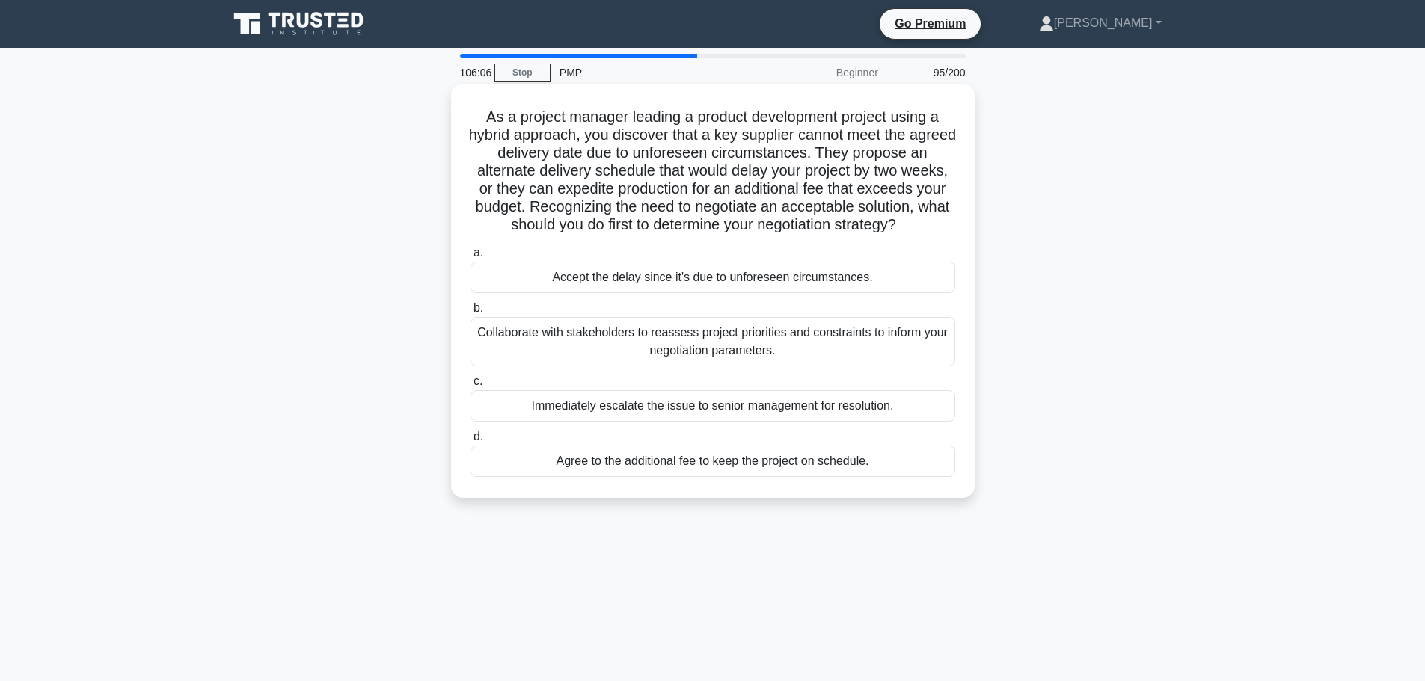
click at [810, 277] on div "Accept the delay since it's due to unforeseen circumstances." at bounding box center [712, 277] width 485 height 31
click at [470, 258] on input "a. Accept the delay since it's due to unforeseen circumstances." at bounding box center [470, 253] width 0 height 10
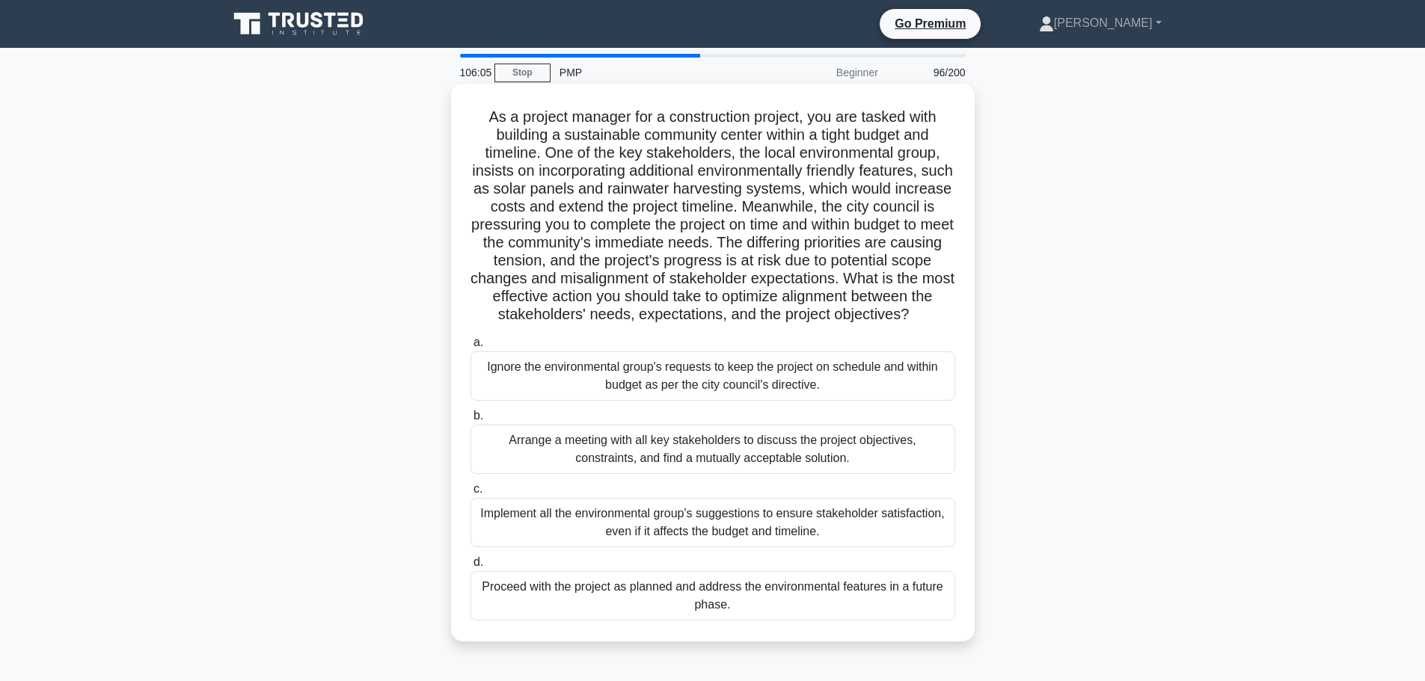
click at [805, 382] on div "Ignore the environmental group's requests to keep the project on schedule and w…" at bounding box center [712, 376] width 485 height 49
click at [470, 348] on input "a. Ignore the environmental group's requests to keep the project on schedule an…" at bounding box center [470, 343] width 0 height 10
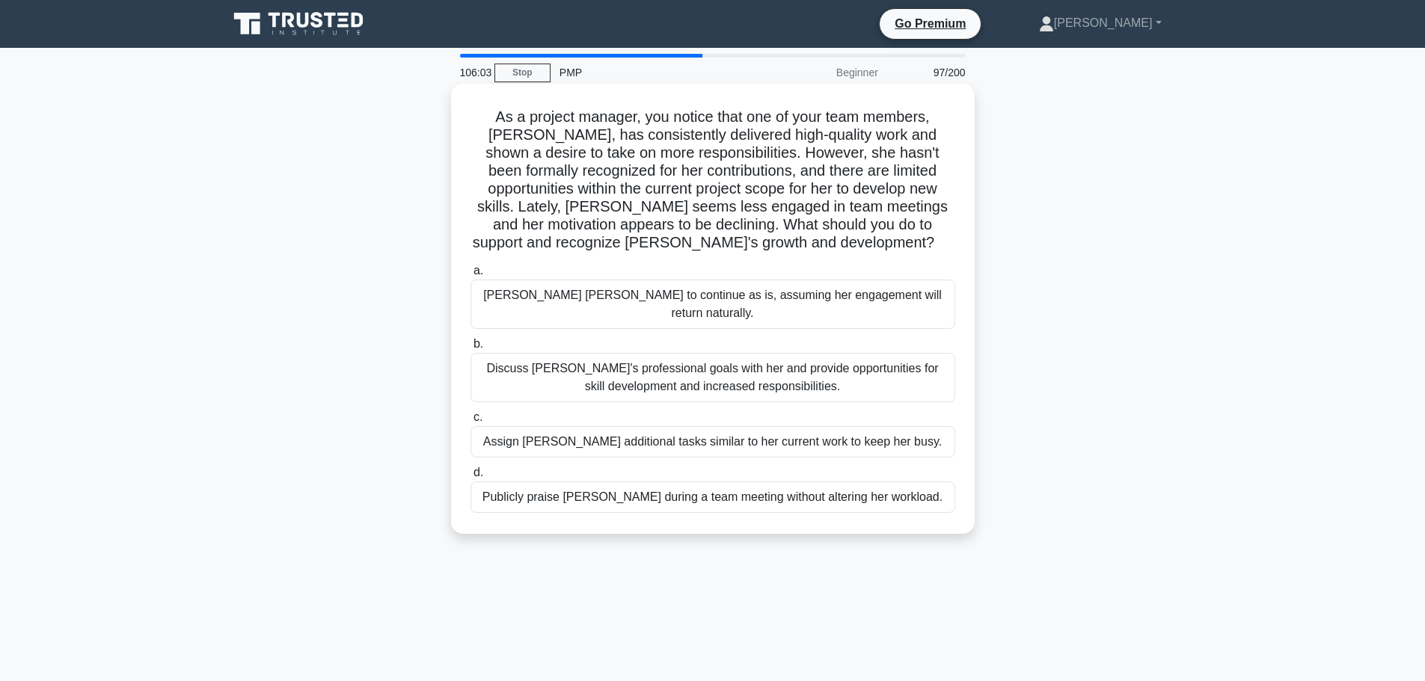
click at [807, 298] on div "[PERSON_NAME] [PERSON_NAME] to continue as is, assuming her engagement will ret…" at bounding box center [712, 304] width 485 height 49
click at [470, 276] on input "a. Allow Emily to continue as is, assuming her engagement will return naturally." at bounding box center [470, 271] width 0 height 10
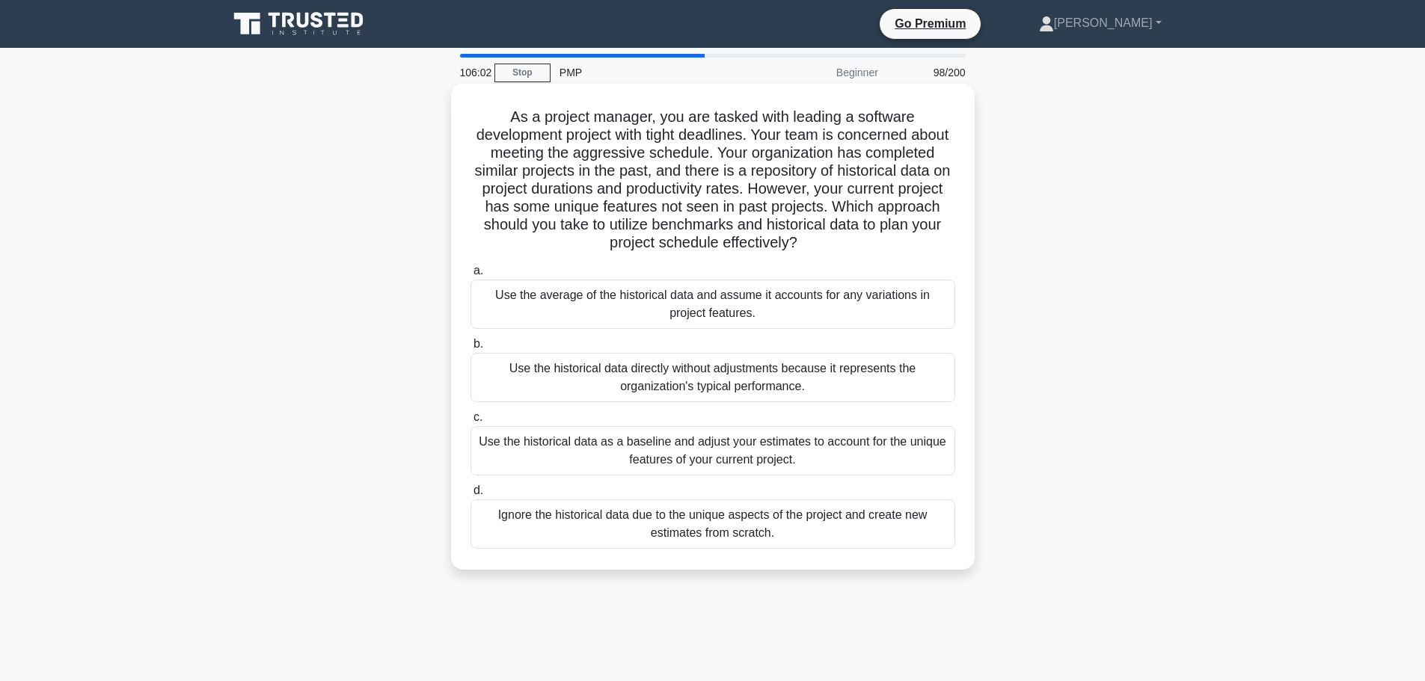
click at [801, 305] on div "Use the average of the historical data and assume it accounts for any variation…" at bounding box center [712, 304] width 485 height 49
click at [470, 276] on input "a. Use the average of the historical data and assume it accounts for any variat…" at bounding box center [470, 271] width 0 height 10
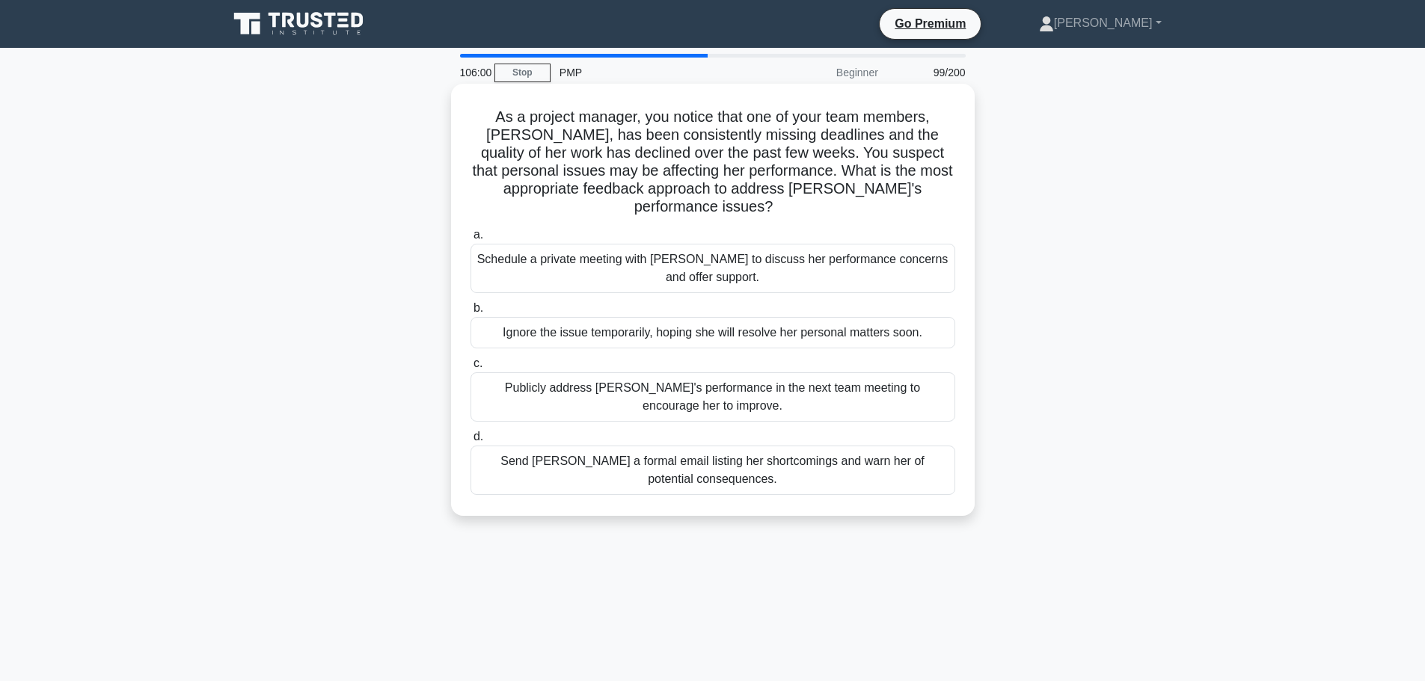
click at [814, 244] on div "Schedule a private meeting with [PERSON_NAME] to discuss her performance concer…" at bounding box center [712, 268] width 485 height 49
click at [470, 240] on input "a. Schedule a private meeting with Emily to discuss her performance concerns an…" at bounding box center [470, 235] width 0 height 10
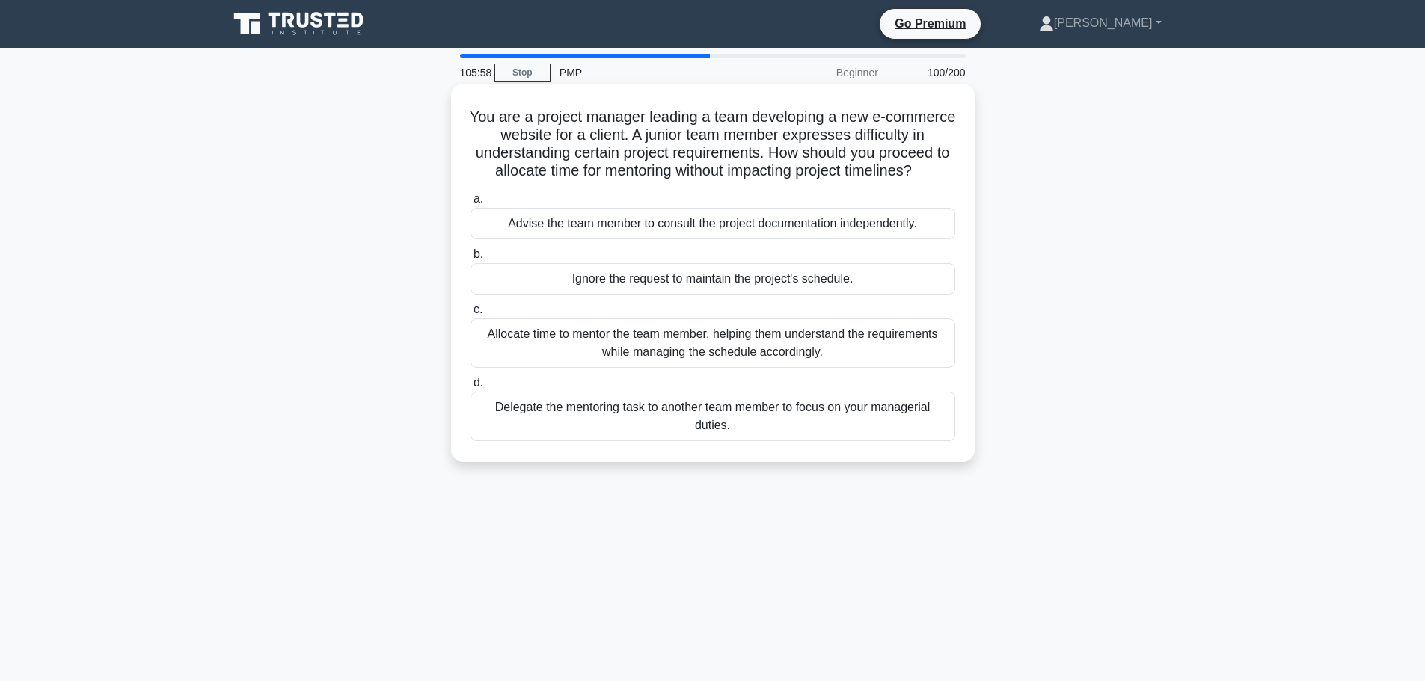
click at [811, 239] on div "Advise the team member to consult the project documentation independently." at bounding box center [712, 223] width 485 height 31
click at [470, 204] on input "a. Advise the team member to consult the project documentation independently." at bounding box center [470, 199] width 0 height 10
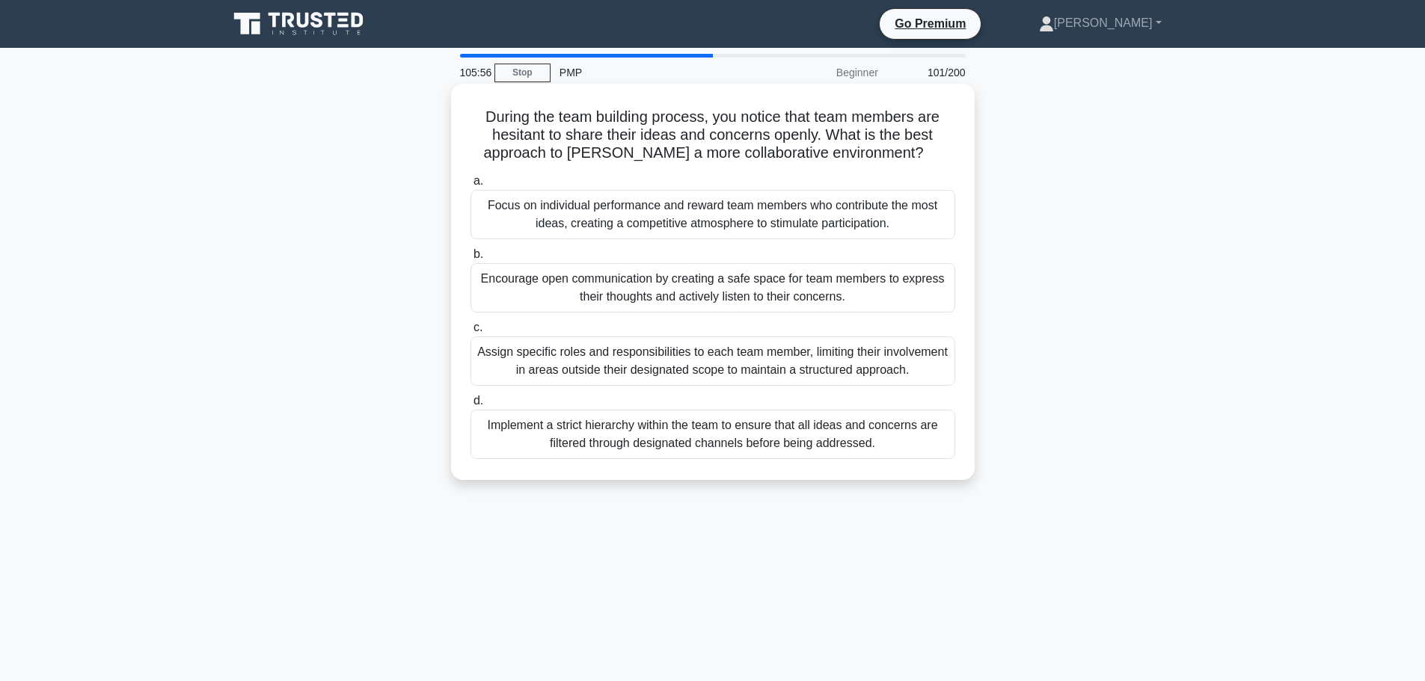
click at [811, 239] on div "Focus on individual performance and reward team members who contribute the most…" at bounding box center [712, 214] width 485 height 49
click at [470, 186] on input "a. Focus on individual performance and reward team members who contribute the m…" at bounding box center [470, 182] width 0 height 10
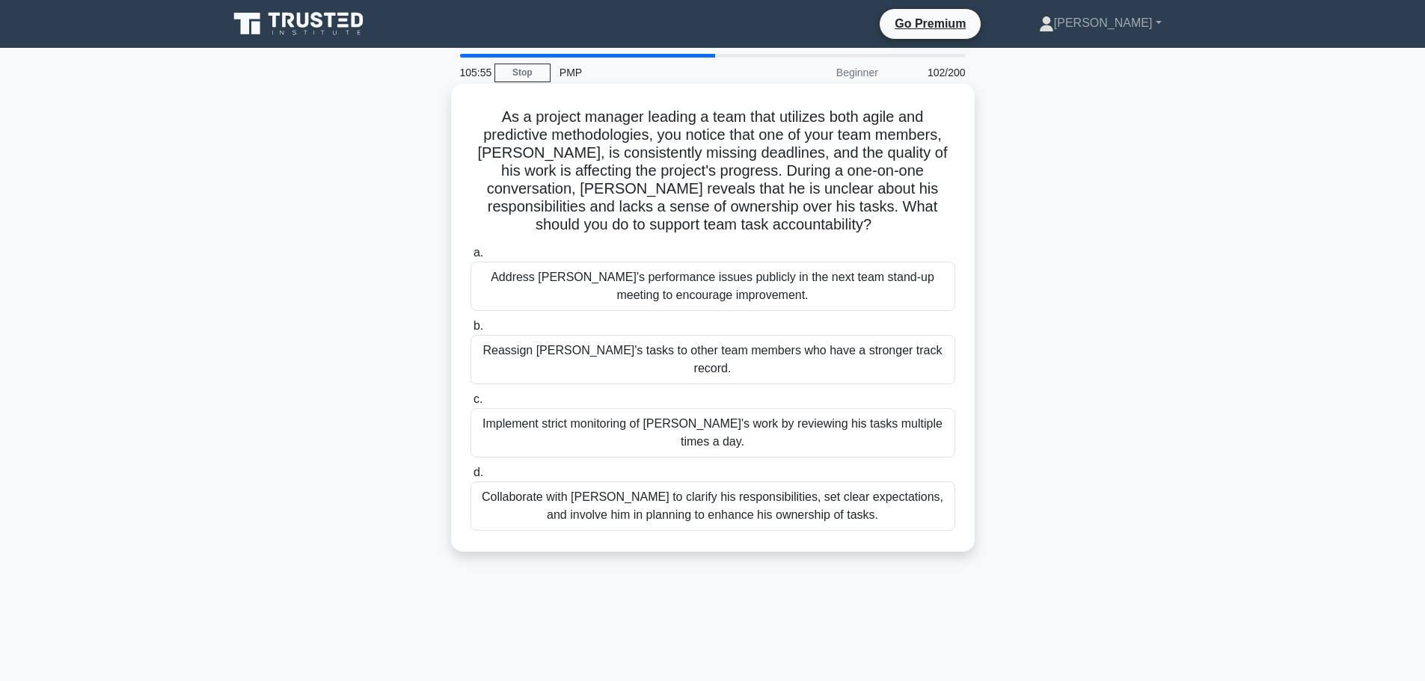
click at [808, 272] on div "Address [PERSON_NAME]'s performance issues publicly in the next team stand-up m…" at bounding box center [712, 286] width 485 height 49
click at [470, 258] on input "a. Address Alex's performance issues publicly in the next team stand-up meeting…" at bounding box center [470, 253] width 0 height 10
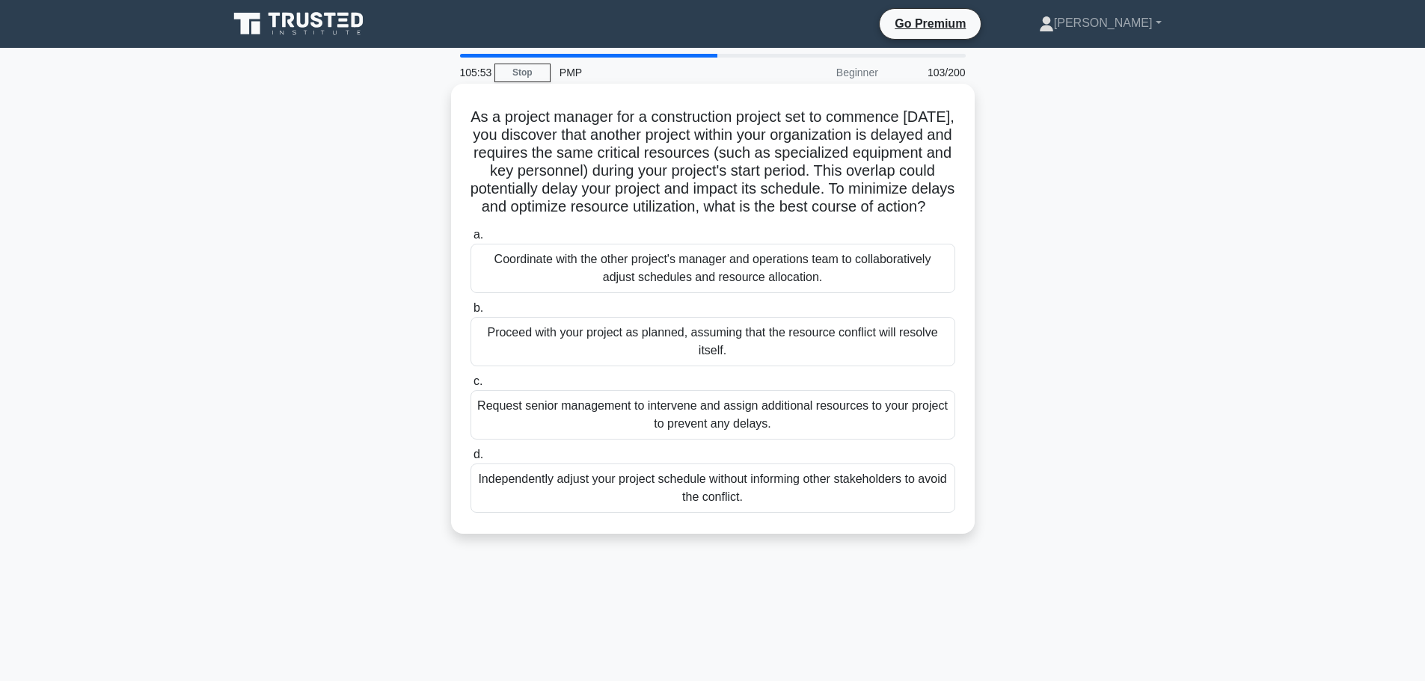
click at [806, 276] on div "Coordinate with the other project's manager and operations team to collaborativ…" at bounding box center [712, 268] width 485 height 49
click at [470, 240] on input "a. Coordinate with the other project's manager and operations team to collabora…" at bounding box center [470, 235] width 0 height 10
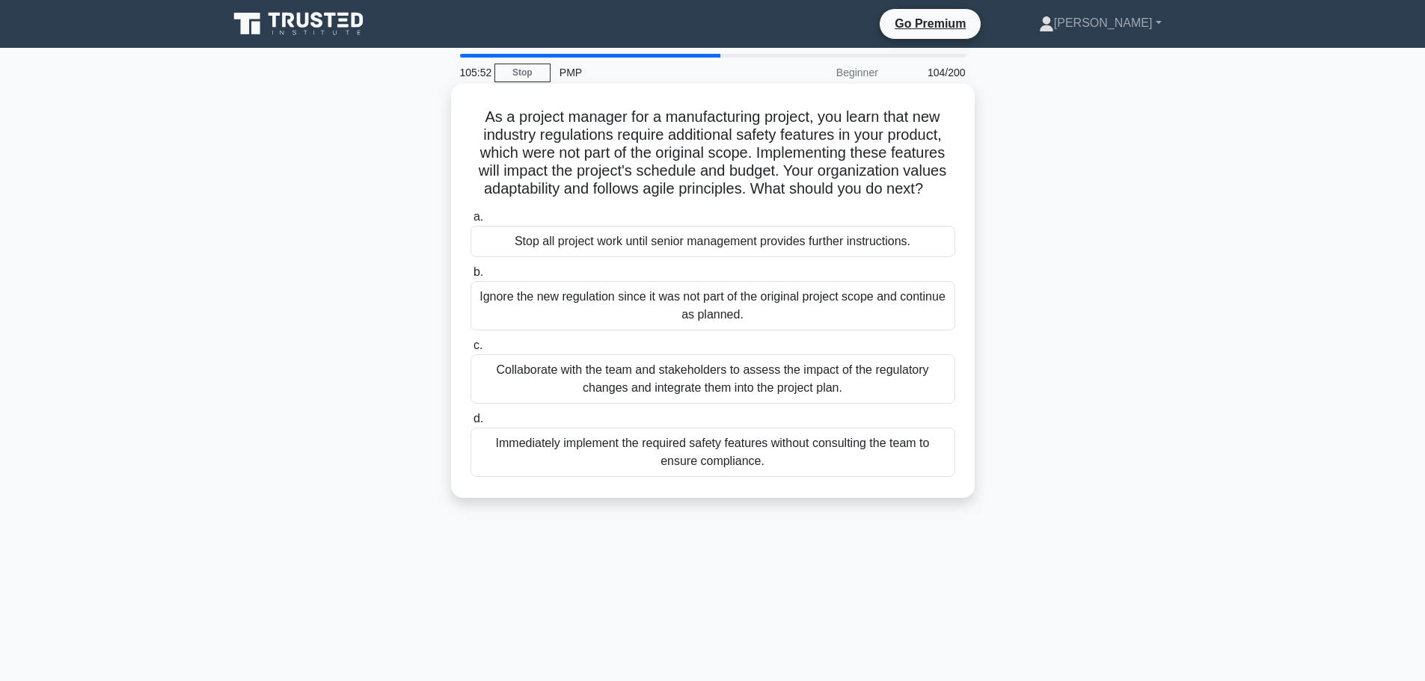
click at [809, 241] on div "Stop all project work until senior management provides further instructions." at bounding box center [712, 241] width 485 height 31
click at [470, 222] on input "a. Stop all project work until senior management provides further instructions." at bounding box center [470, 217] width 0 height 10
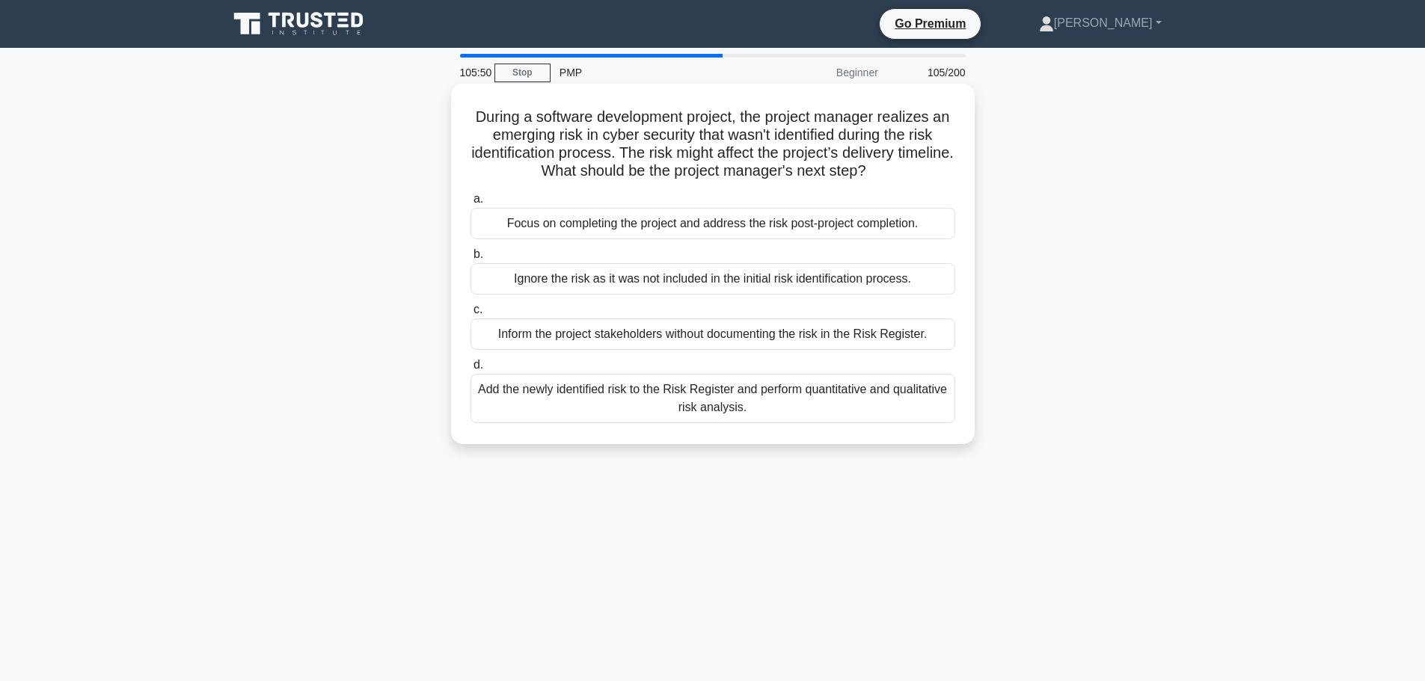
click at [803, 226] on div "Focus on completing the project and address the risk post-project completion." at bounding box center [712, 223] width 485 height 31
click at [470, 204] on input "a. Focus on completing the project and address the risk post-project completion." at bounding box center [470, 199] width 0 height 10
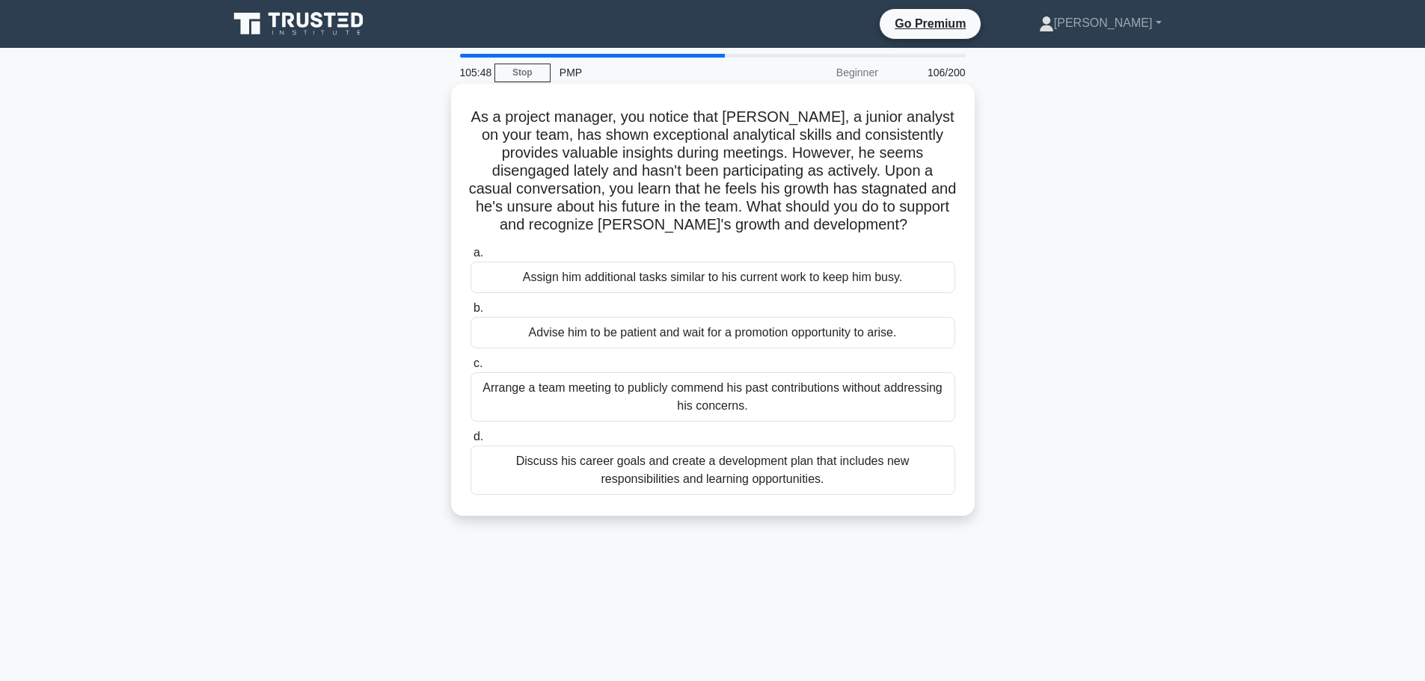
click at [809, 277] on div "Assign him additional tasks similar to his current work to keep him busy." at bounding box center [712, 277] width 485 height 31
click at [470, 258] on input "a. Assign him additional tasks similar to his current work to keep him busy." at bounding box center [470, 253] width 0 height 10
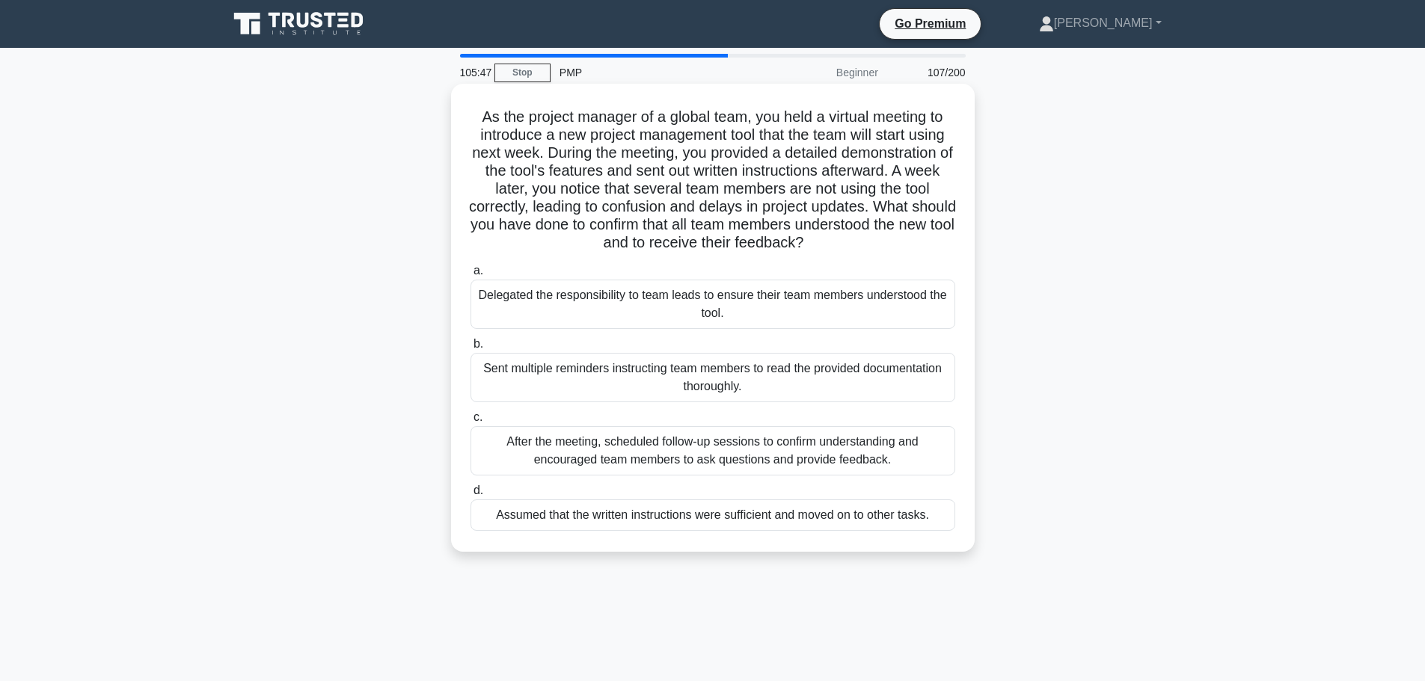
click at [803, 295] on div "Delegated the responsibility to team leads to ensure their team members underst…" at bounding box center [712, 304] width 485 height 49
click at [470, 276] on input "a. Delegated the responsibility to team leads to ensure their team members unde…" at bounding box center [470, 271] width 0 height 10
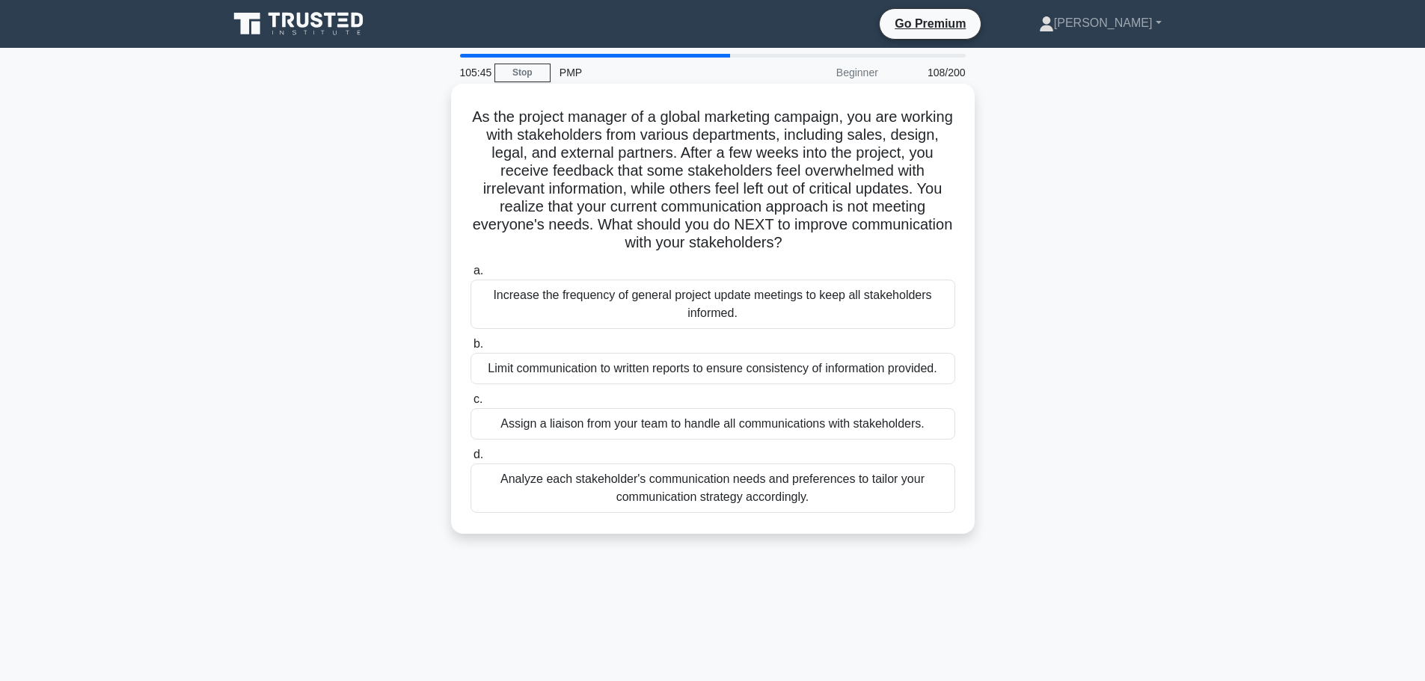
click at [803, 296] on div "Increase the frequency of general project update meetings to keep all stakehold…" at bounding box center [712, 304] width 485 height 49
click at [470, 276] on input "a. Increase the frequency of general project update meetings to keep all stakeh…" at bounding box center [470, 271] width 0 height 10
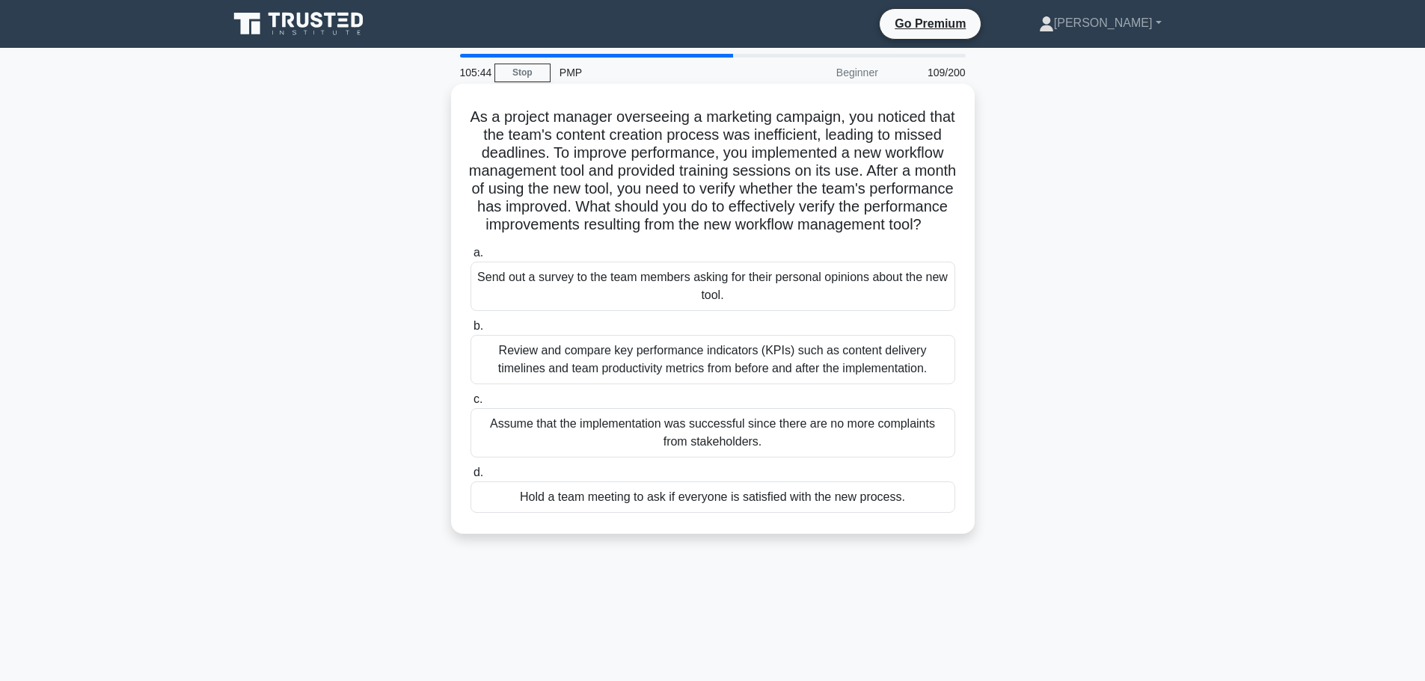
click at [803, 298] on div "Send out a survey to the team members asking for their personal opinions about …" at bounding box center [712, 286] width 485 height 49
click at [470, 258] on input "a. Send out a survey to the team members asking for their personal opinions abo…" at bounding box center [470, 253] width 0 height 10
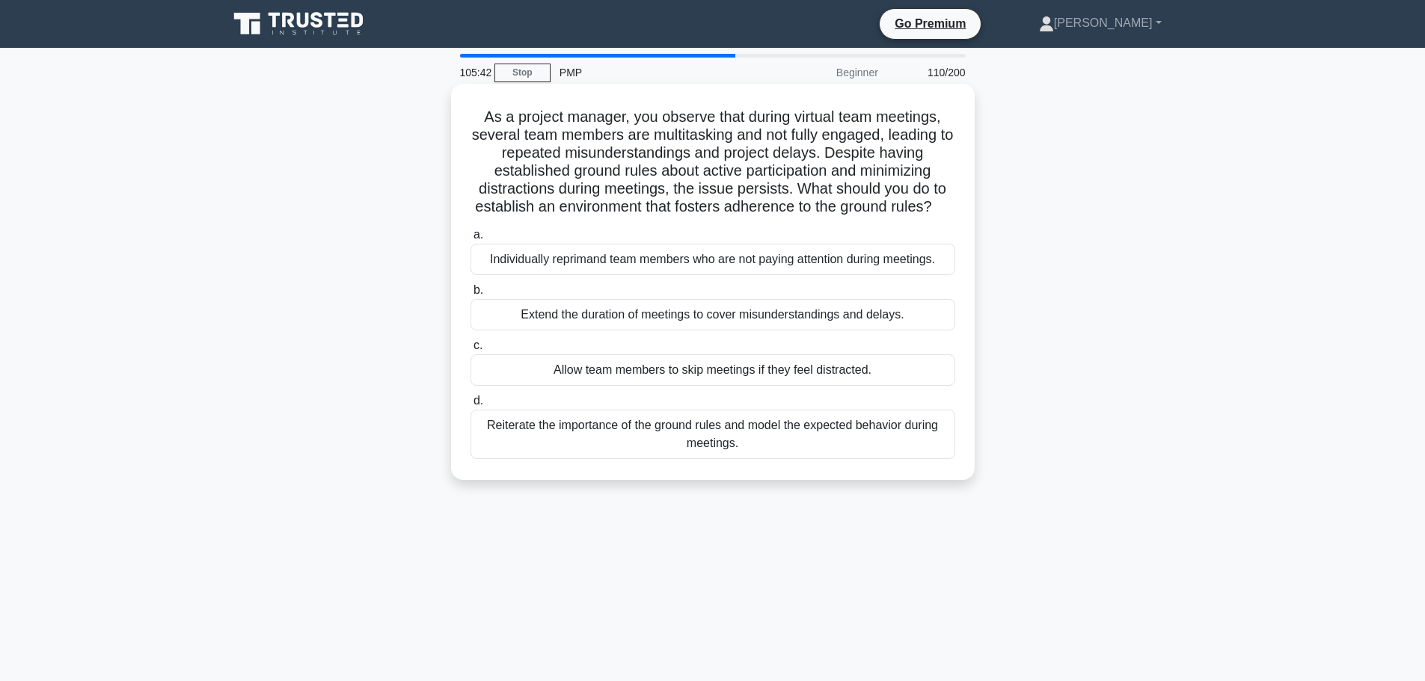
click at [809, 275] on div "Individually reprimand team members who are not paying attention during meeting…" at bounding box center [712, 259] width 485 height 31
click at [470, 240] on input "a. Individually reprimand team members who are not paying attention during meet…" at bounding box center [470, 235] width 0 height 10
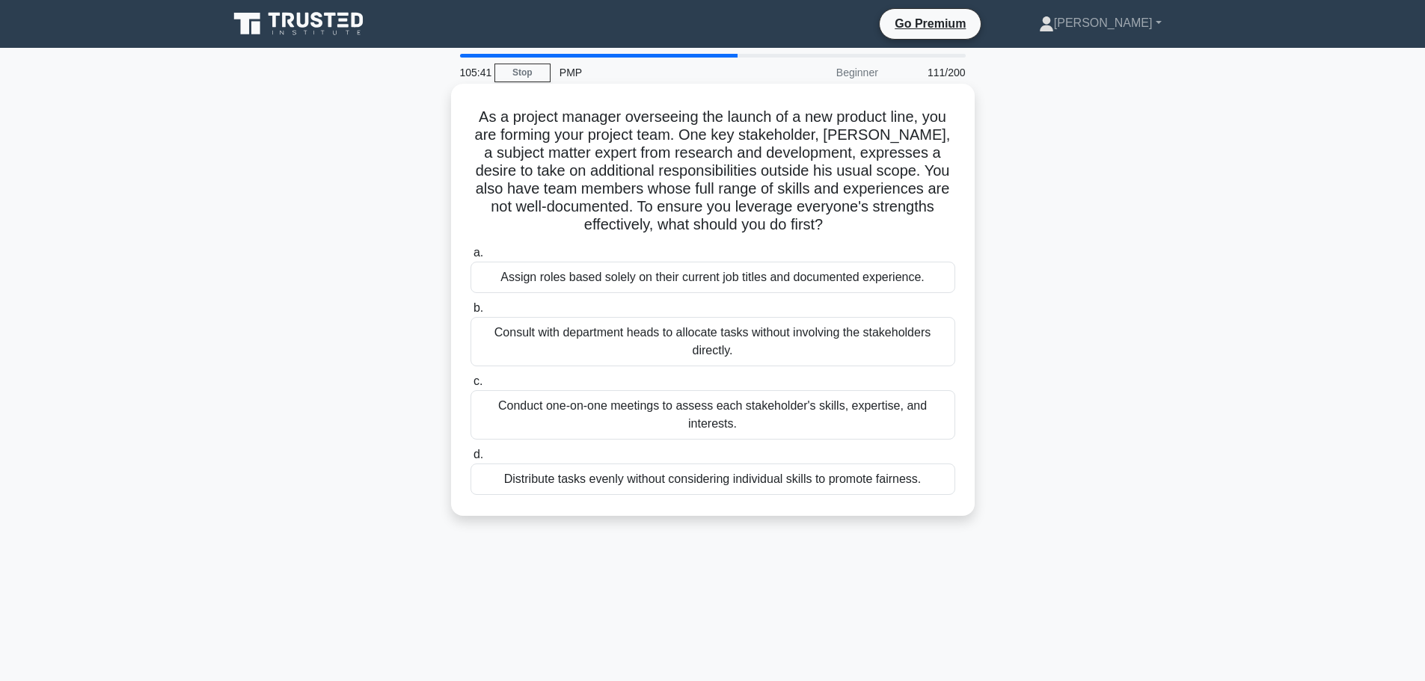
click at [809, 275] on div "Assign roles based solely on their current job titles and documented experience." at bounding box center [712, 277] width 485 height 31
click at [470, 258] on input "a. Assign roles based solely on their current job titles and documented experie…" at bounding box center [470, 253] width 0 height 10
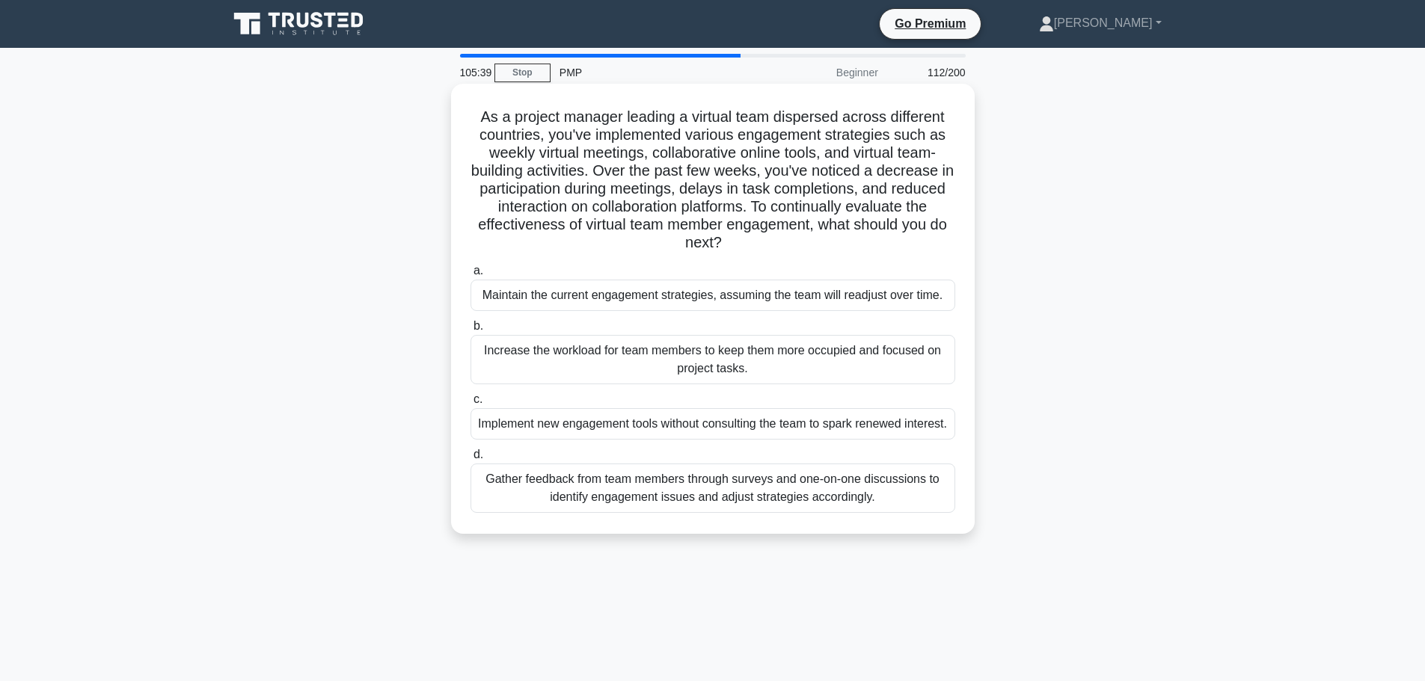
click at [809, 295] on div "Maintain the current engagement strategies, assuming the team will readjust ove…" at bounding box center [712, 295] width 485 height 31
click at [470, 276] on input "a. Maintain the current engagement strategies, assuming the team will readjust …" at bounding box center [470, 271] width 0 height 10
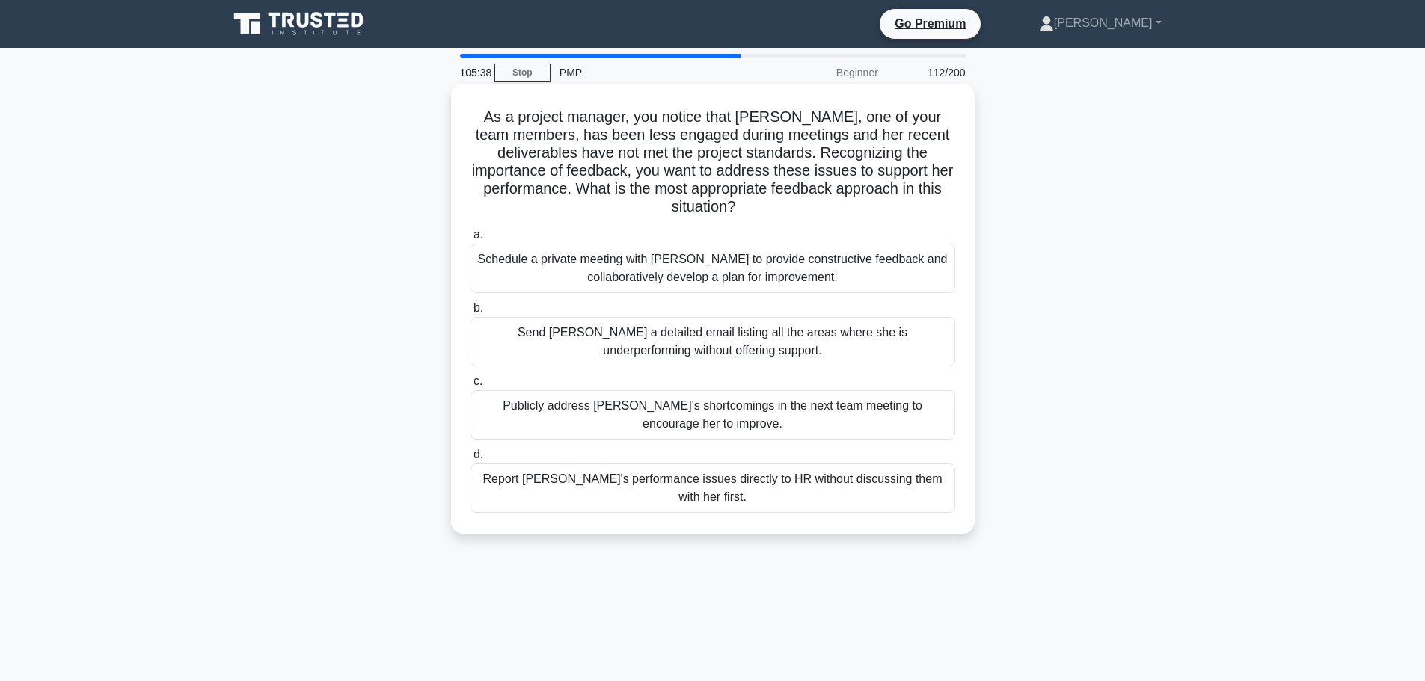
click at [809, 261] on div "Schedule a private meeting with [PERSON_NAME] to provide constructive feedback …" at bounding box center [712, 268] width 485 height 49
click at [470, 240] on input "a. Schedule a private meeting with Samantha to provide constructive feedback an…" at bounding box center [470, 235] width 0 height 10
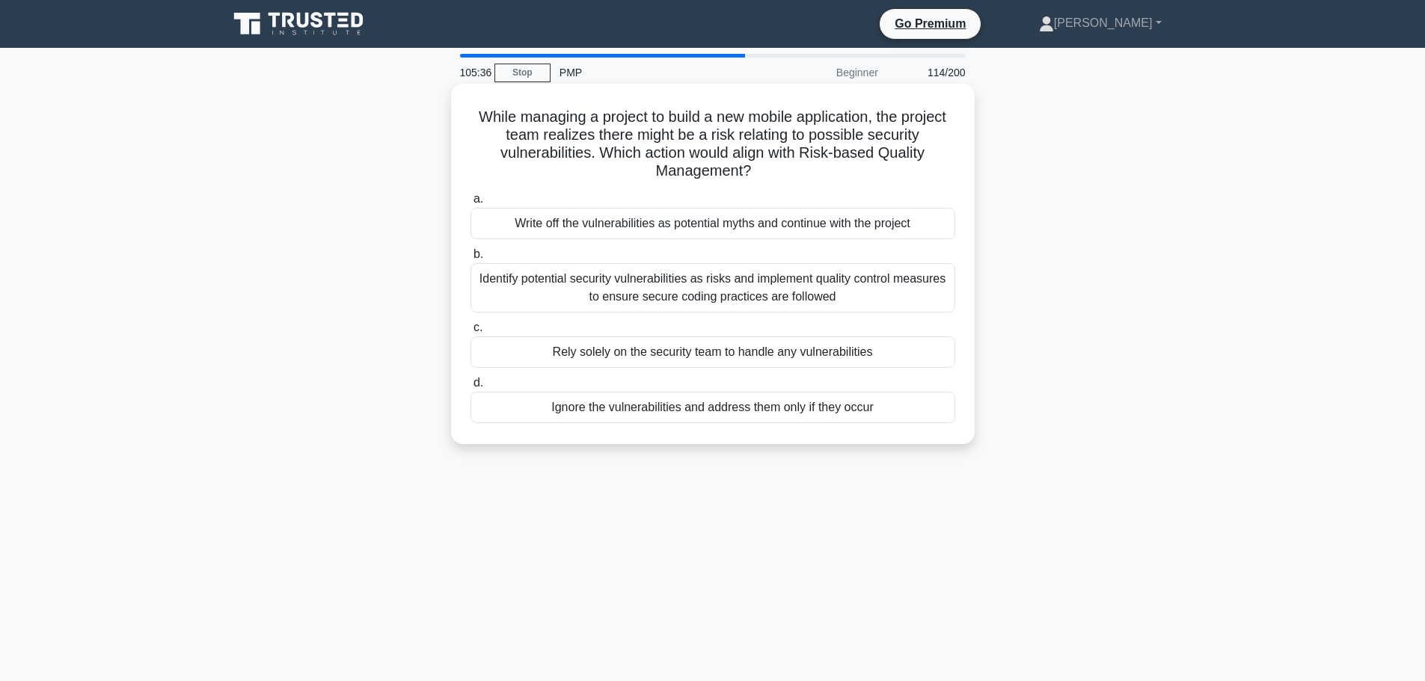
click at [810, 229] on div "Write off the vulnerabilities as potential myths and continue with the project" at bounding box center [712, 223] width 485 height 31
click at [470, 204] on input "a. Write off the vulnerabilities as potential myths and continue with the proje…" at bounding box center [470, 199] width 0 height 10
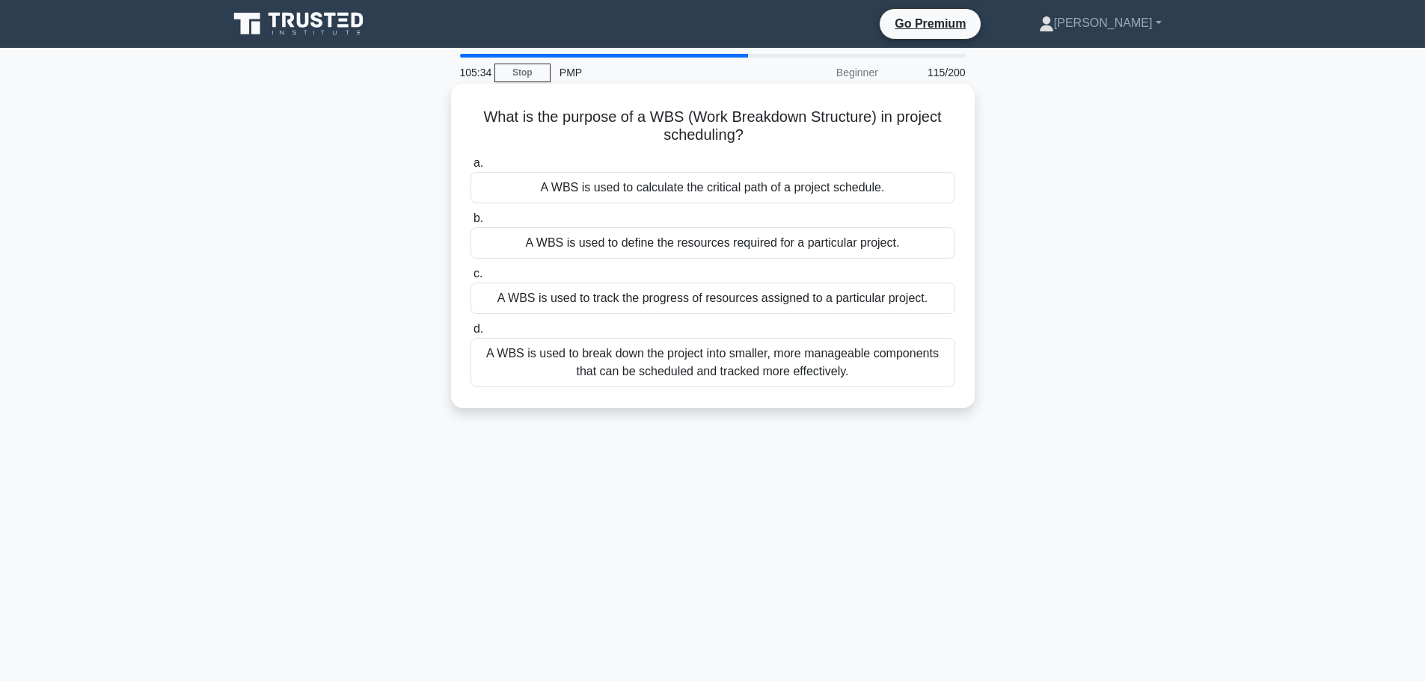
click at [818, 191] on div "A WBS is used to calculate the critical path of a project schedule." at bounding box center [712, 187] width 485 height 31
click at [470, 168] on input "a. A WBS is used to calculate the critical path of a project schedule." at bounding box center [470, 164] width 0 height 10
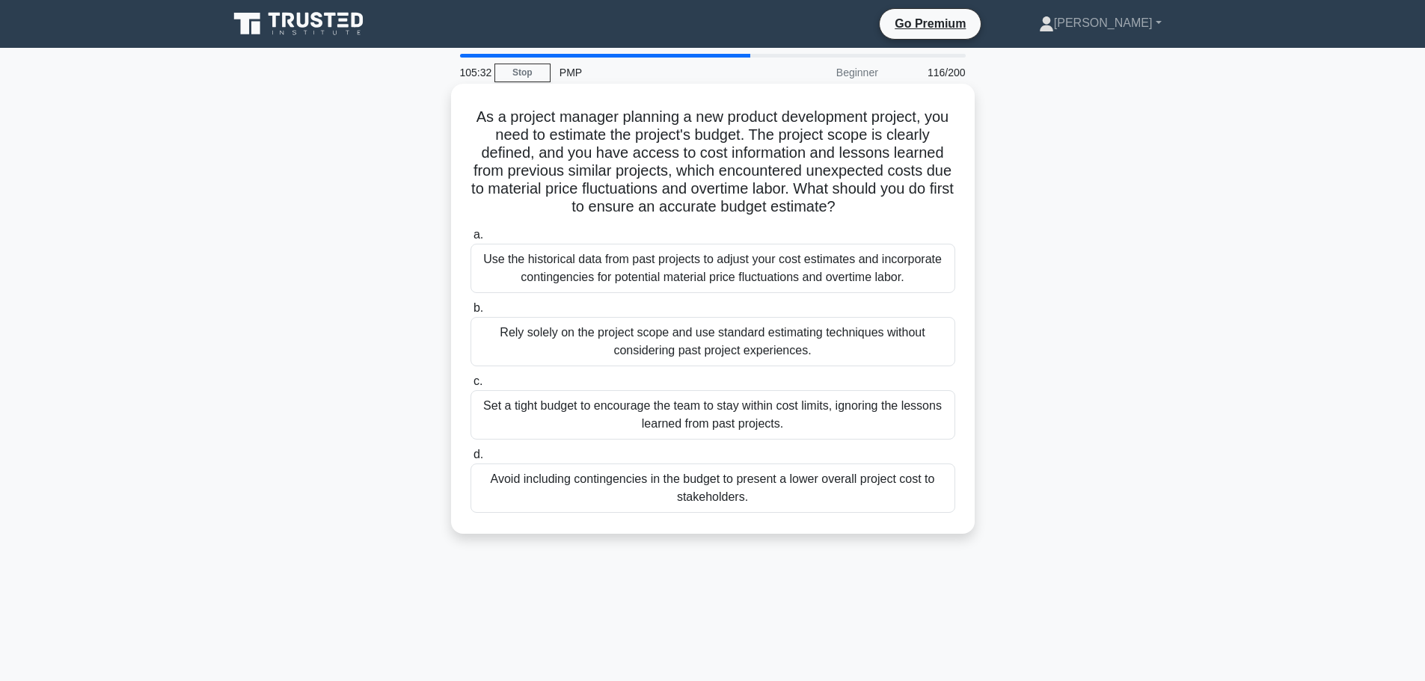
click at [812, 254] on div "Use the historical data from past projects to adjust your cost estimates and in…" at bounding box center [712, 268] width 485 height 49
click at [470, 240] on input "a. Use the historical data from past projects to adjust your cost estimates and…" at bounding box center [470, 235] width 0 height 10
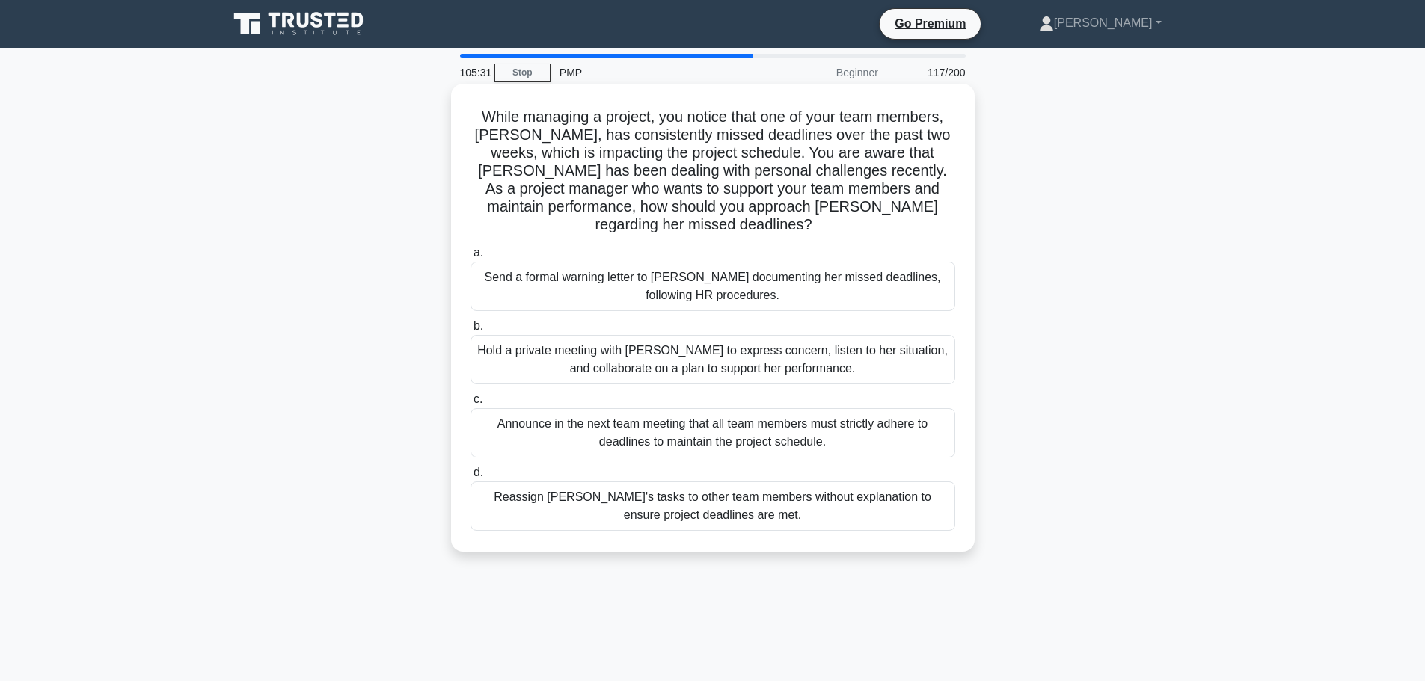
click at [809, 262] on div "Send a formal warning letter to [PERSON_NAME] documenting her missed deadlines,…" at bounding box center [712, 286] width 485 height 49
click at [470, 258] on input "a. Send a formal warning letter to Emma documenting her missed deadlines, follo…" at bounding box center [470, 253] width 0 height 10
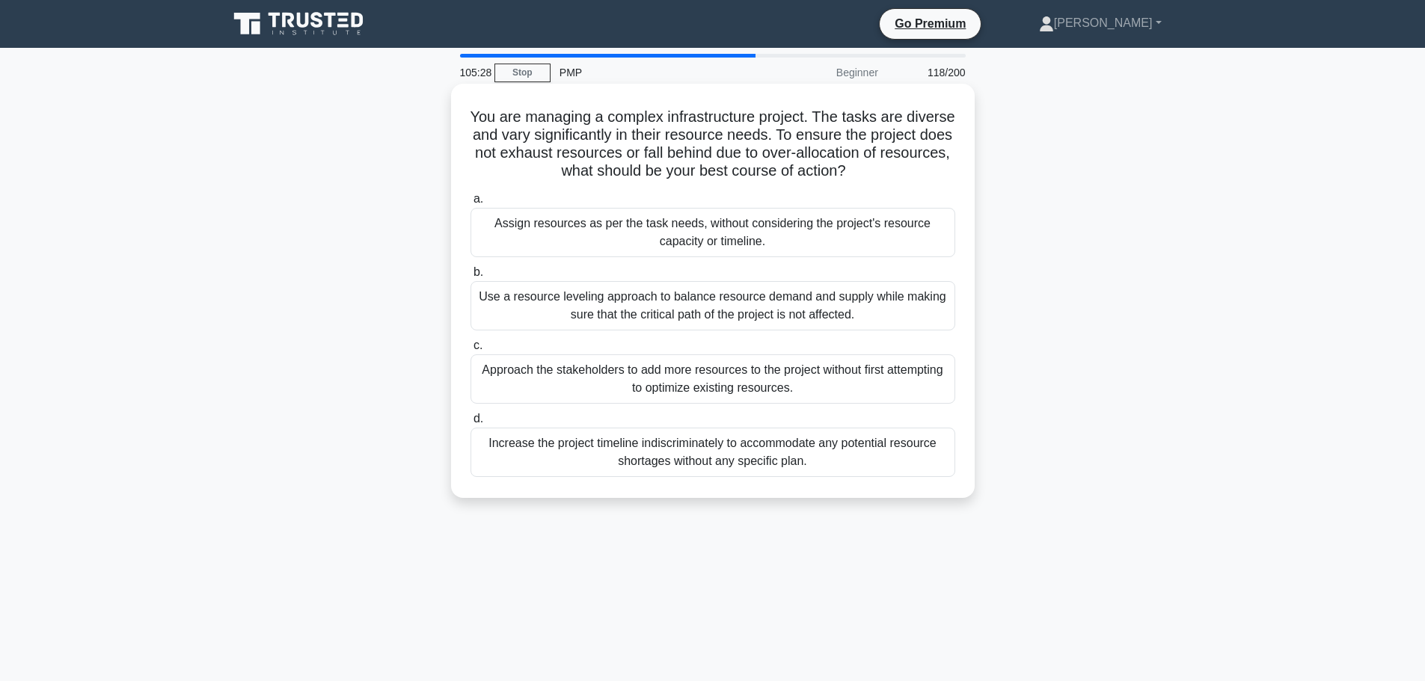
click at [814, 242] on div "Assign resources as per the task needs, without considering the project's resou…" at bounding box center [712, 232] width 485 height 49
click at [470, 204] on input "a. Assign resources as per the task needs, without considering the project's re…" at bounding box center [470, 199] width 0 height 10
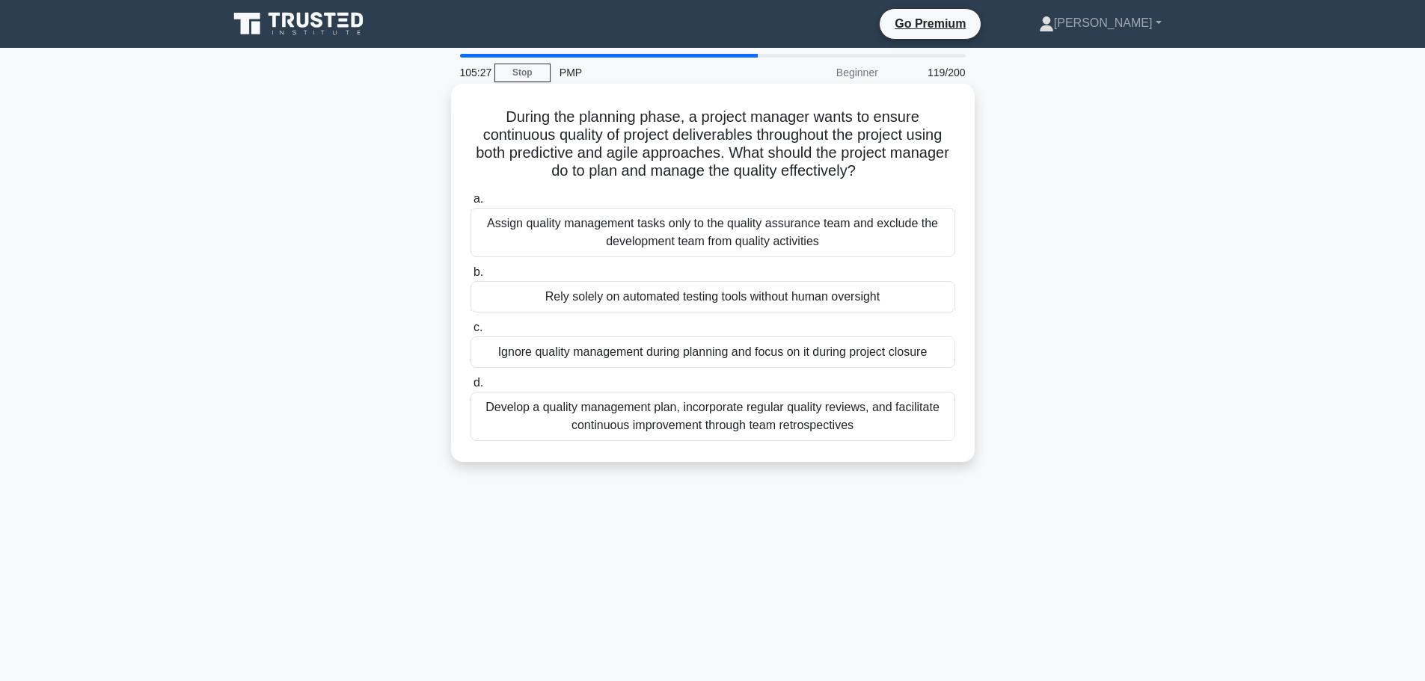
click at [814, 242] on div "Assign quality management tasks only to the quality assurance team and exclude …" at bounding box center [712, 232] width 485 height 49
click at [470, 204] on input "a. Assign quality management tasks only to the quality assurance team and exclu…" at bounding box center [470, 199] width 0 height 10
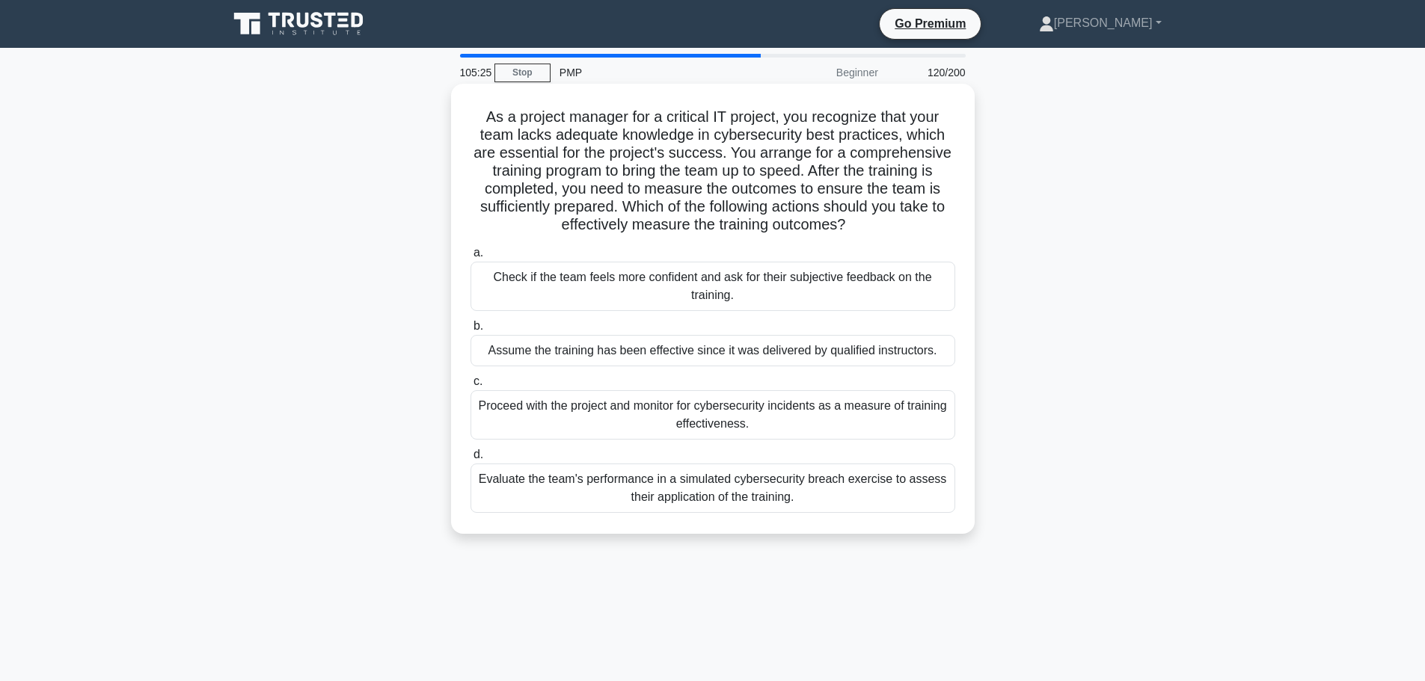
click at [814, 265] on div "Check if the team feels more confident and ask for their subjective feedback on…" at bounding box center [712, 286] width 485 height 49
click at [470, 258] on input "a. Check if the team feels more confident and ask for their subjective feedback…" at bounding box center [470, 253] width 0 height 10
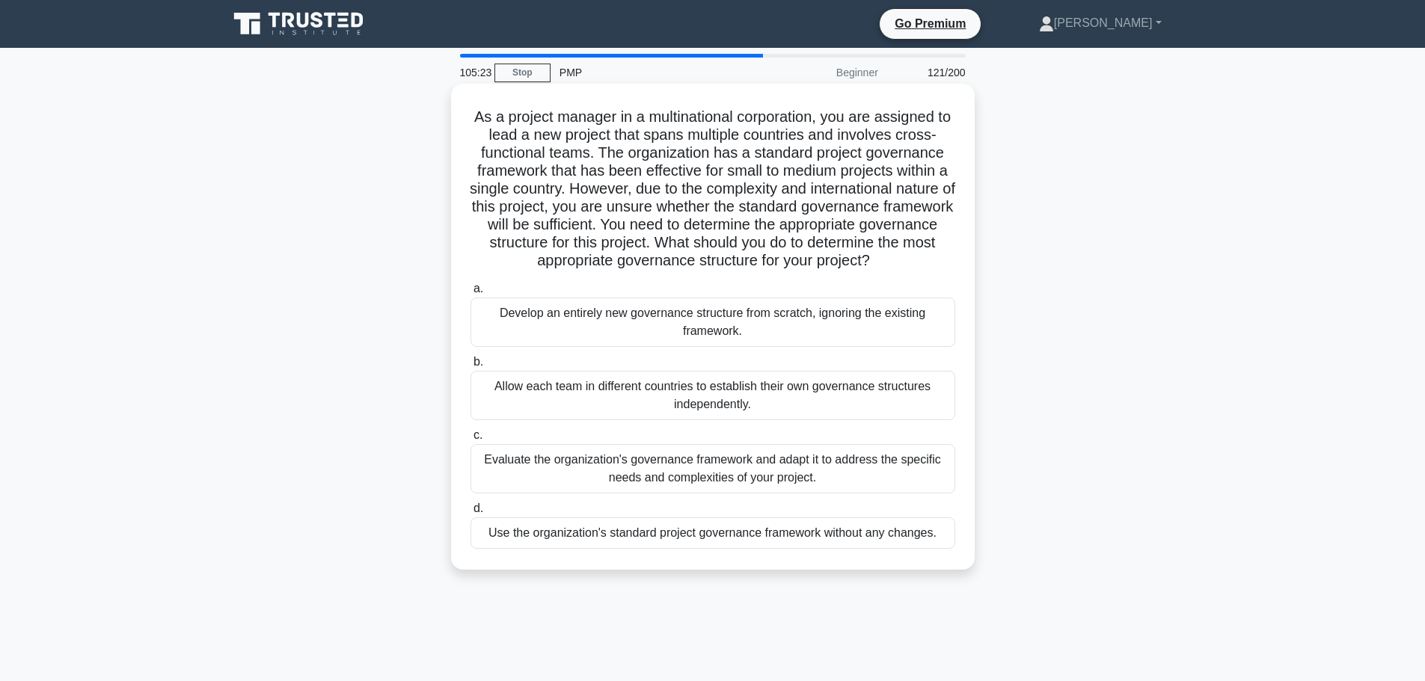
click at [816, 289] on label "a. Develop an entirely new governance structure from scratch, ignoring the exis…" at bounding box center [712, 313] width 485 height 67
click at [470, 289] on input "a. Develop an entirely new governance structure from scratch, ignoring the exis…" at bounding box center [470, 289] width 0 height 10
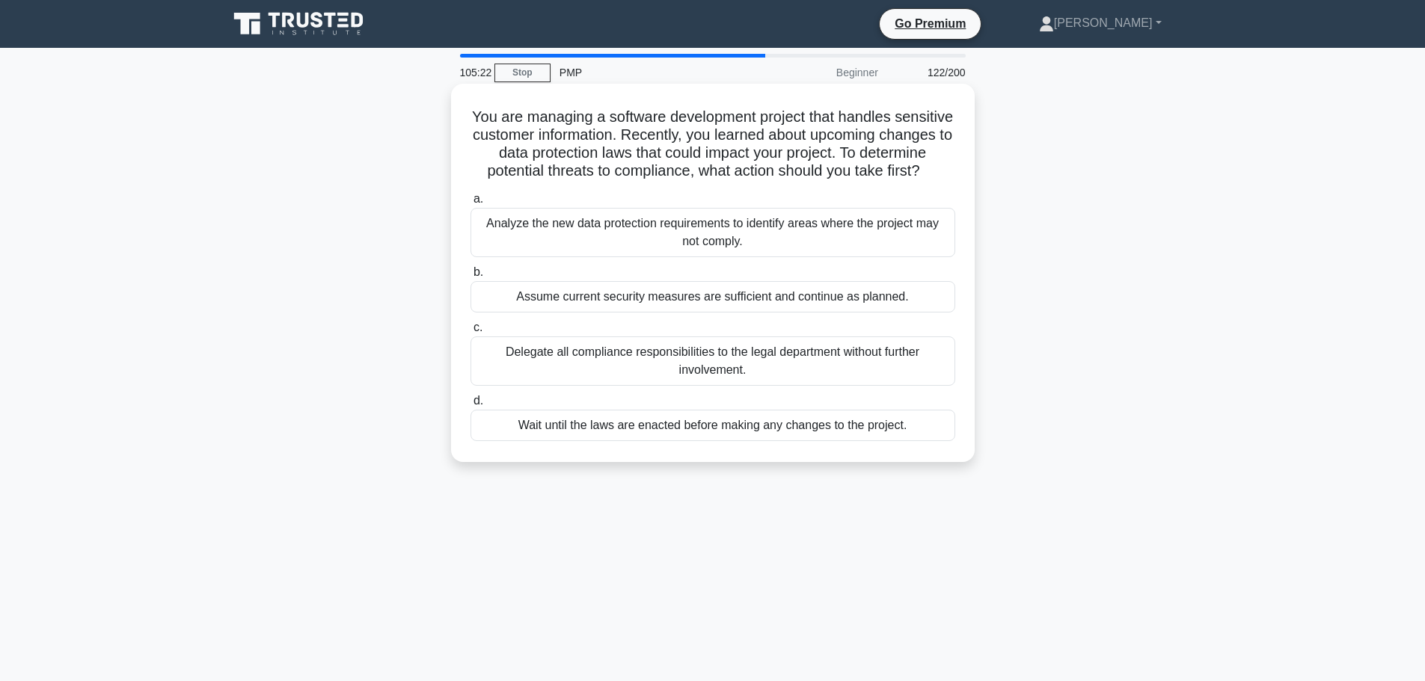
click at [820, 257] on div "Analyze the new data protection requirements to identify areas where the projec…" at bounding box center [712, 232] width 485 height 49
click at [470, 204] on input "a. Analyze the new data protection requirements to identify areas where the pro…" at bounding box center [470, 199] width 0 height 10
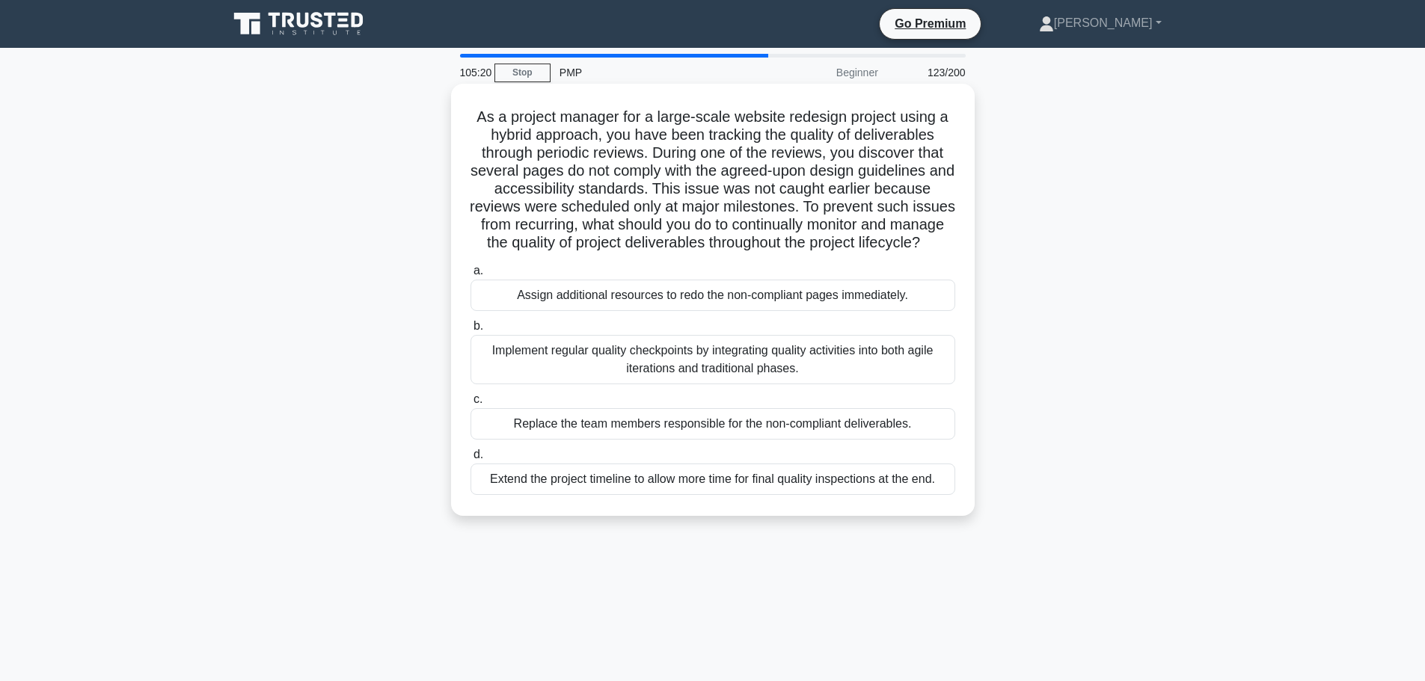
click at [820, 301] on div "Assign additional resources to redo the non-compliant pages immediately." at bounding box center [712, 295] width 485 height 31
click at [470, 276] on input "a. Assign additional resources to redo the non-compliant pages immediately." at bounding box center [470, 271] width 0 height 10
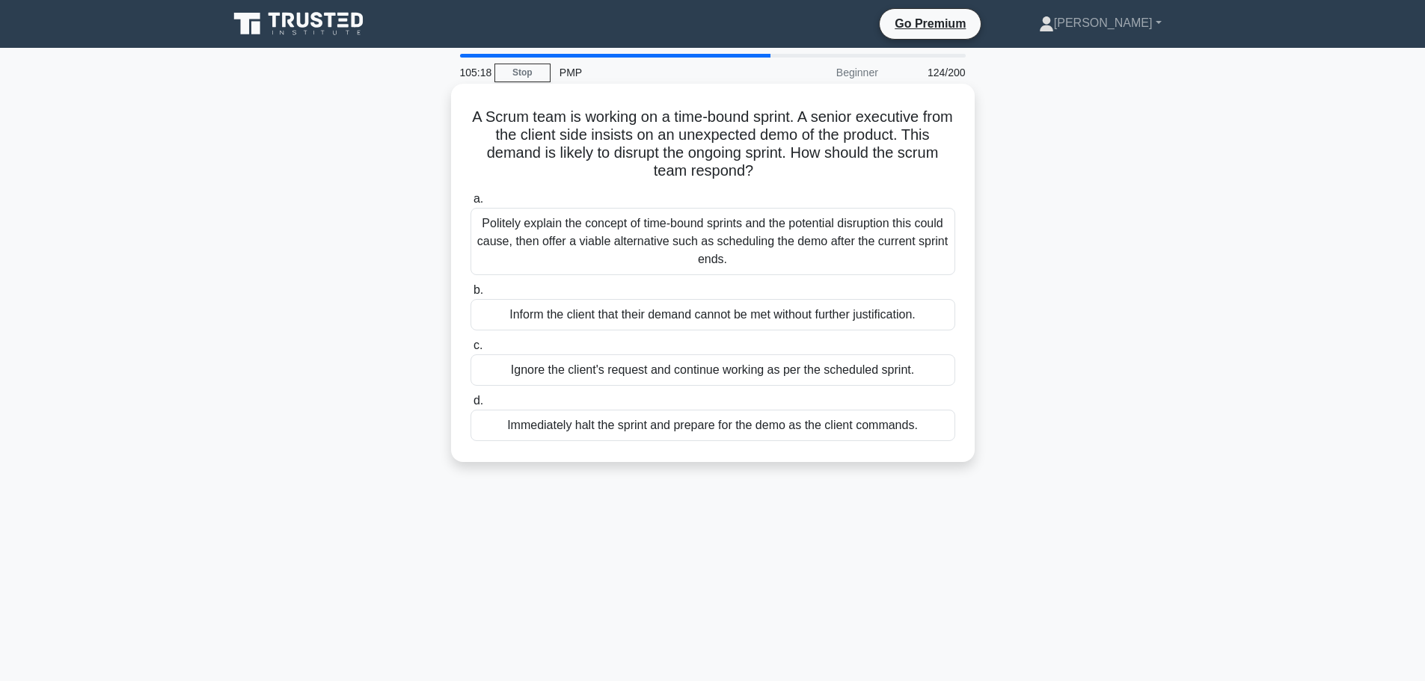
click at [829, 246] on div "Politely explain the concept of time-bound sprints and the potential disruption…" at bounding box center [712, 241] width 485 height 67
click at [470, 204] on input "a. Politely explain the concept of time-bound sprints and the potential disrupt…" at bounding box center [470, 199] width 0 height 10
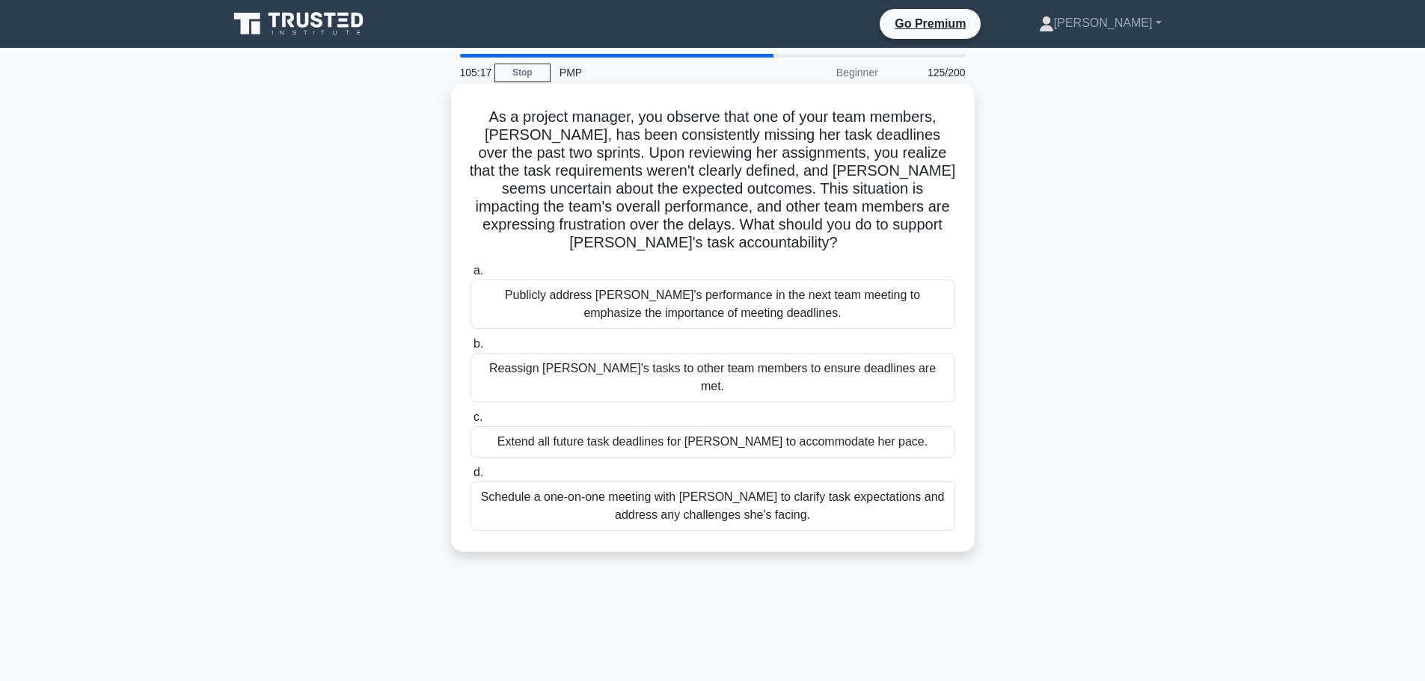
click at [825, 291] on div "Publicly address [PERSON_NAME]'s performance in the next team meeting to emphas…" at bounding box center [712, 304] width 485 height 49
click at [470, 276] on input "a. Publicly address Emily's performance in the next team meeting to emphasize t…" at bounding box center [470, 271] width 0 height 10
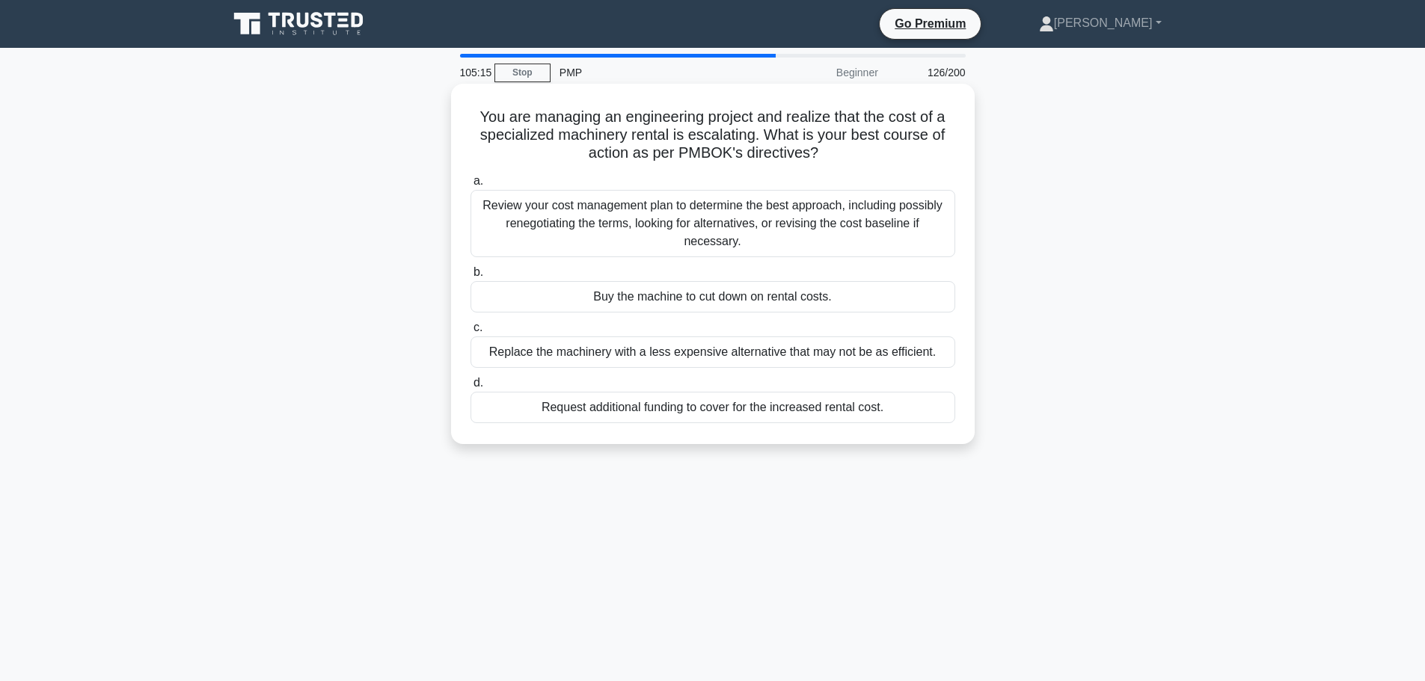
click at [836, 221] on div "Review your cost management plan to determine the best approach, including poss…" at bounding box center [712, 223] width 485 height 67
click at [470, 186] on input "a. Review your cost management plan to determine the best approach, including p…" at bounding box center [470, 182] width 0 height 10
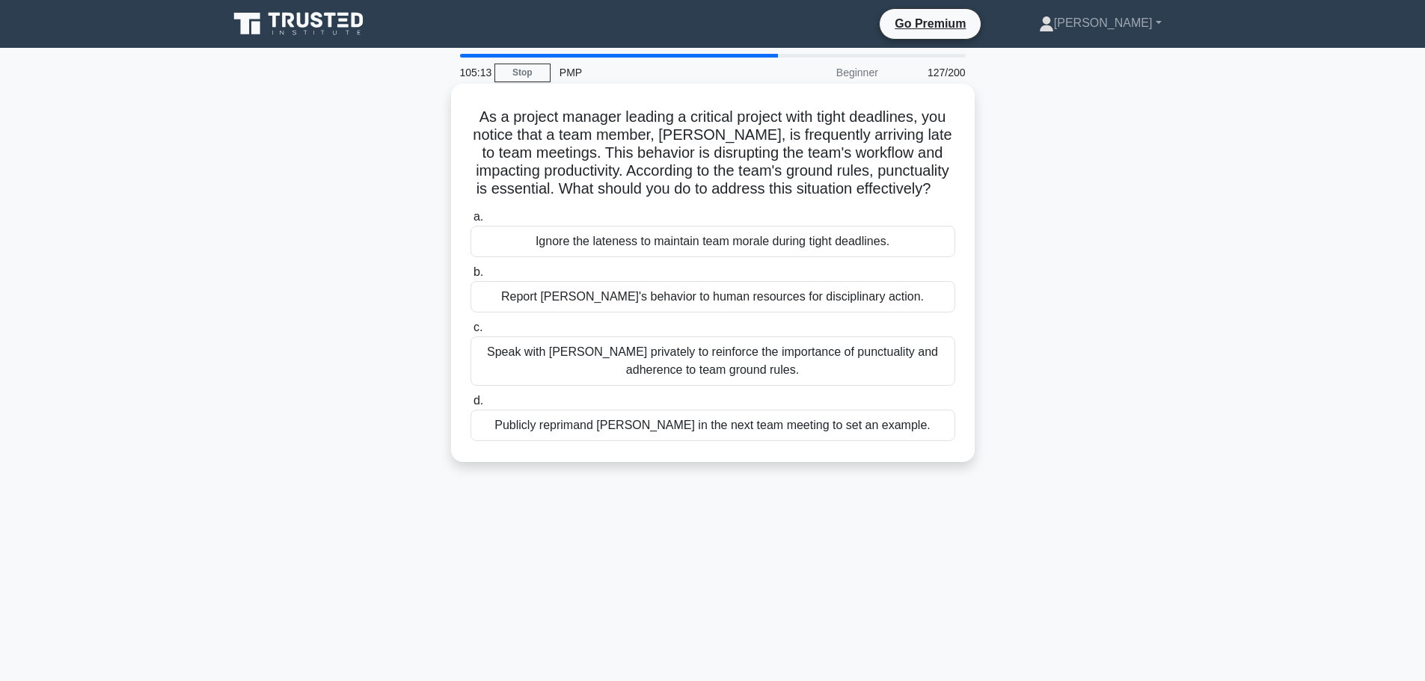
click at [826, 257] on div "Ignore the lateness to maintain team morale during tight deadlines." at bounding box center [712, 241] width 485 height 31
click at [470, 222] on input "a. Ignore the lateness to maintain team morale during tight deadlines." at bounding box center [470, 217] width 0 height 10
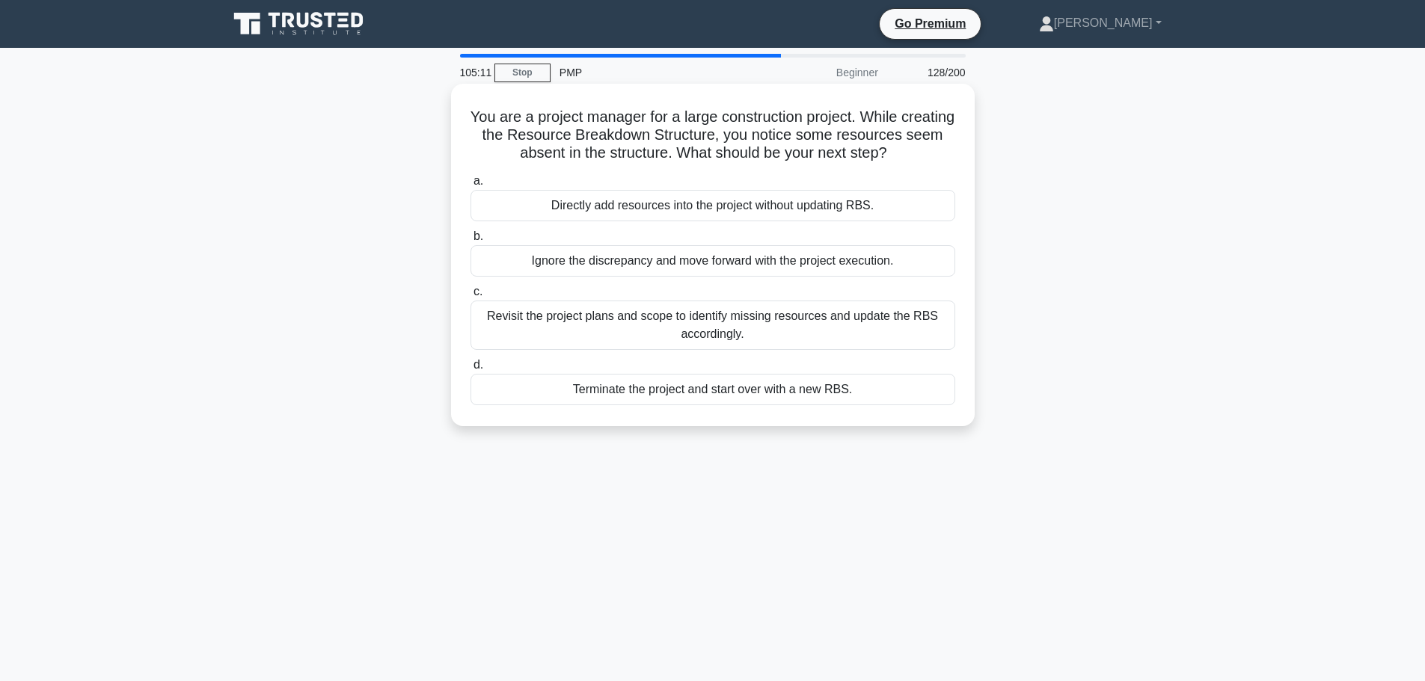
click at [828, 197] on div "Directly add resources into the project without updating RBS." at bounding box center [712, 205] width 485 height 31
click at [470, 186] on input "a. Directly add resources into the project without updating RBS." at bounding box center [470, 182] width 0 height 10
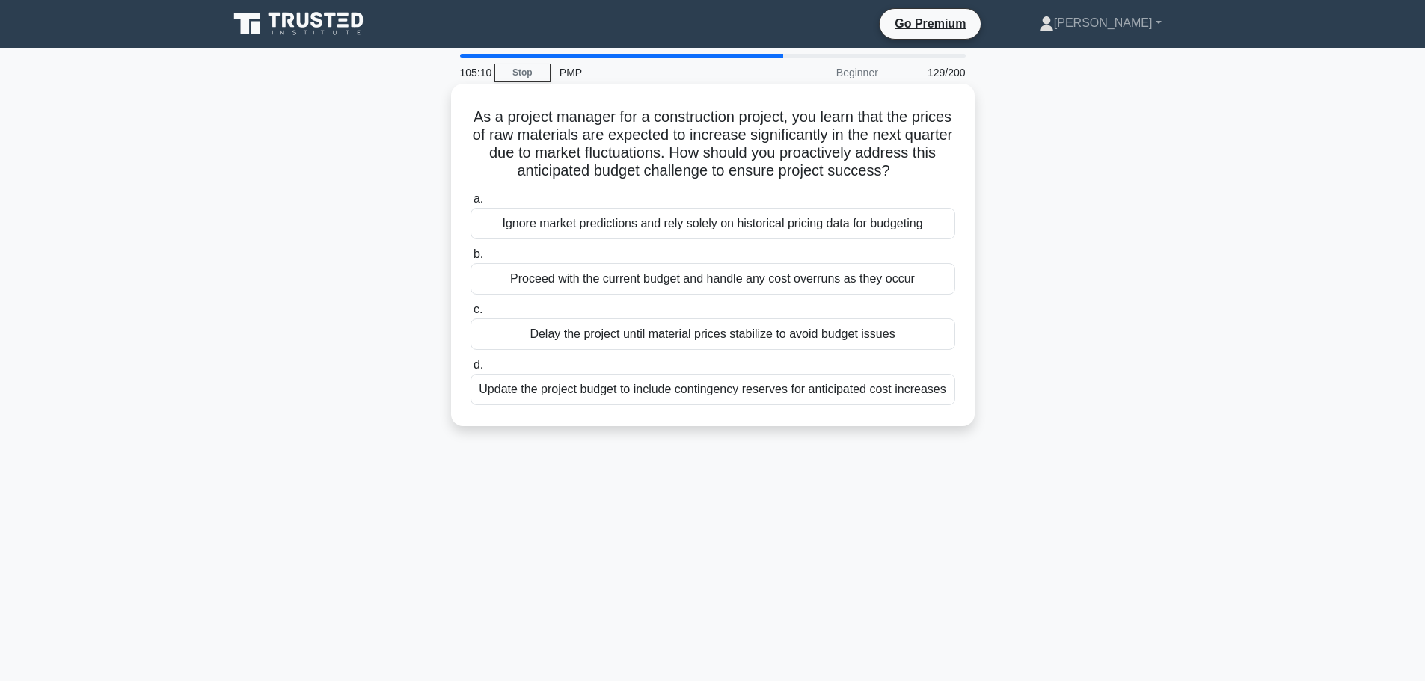
click at [827, 225] on div "Ignore market predictions and rely solely on historical pricing data for budget…" at bounding box center [712, 223] width 485 height 31
click at [470, 204] on input "a. Ignore market predictions and rely solely on historical pricing data for bud…" at bounding box center [470, 199] width 0 height 10
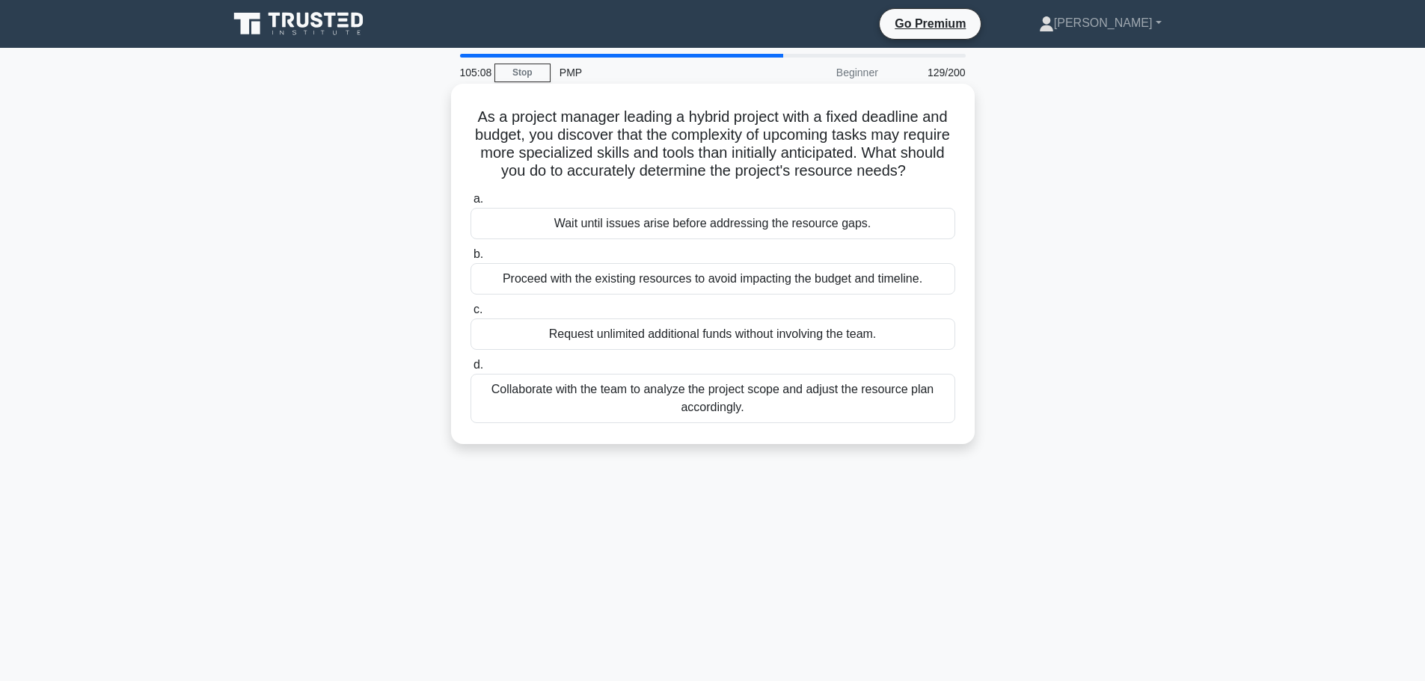
click at [833, 216] on div "Wait until issues arise before addressing the resource gaps." at bounding box center [712, 223] width 485 height 31
click at [470, 204] on input "a. Wait until issues arise before addressing the resource gaps." at bounding box center [470, 199] width 0 height 10
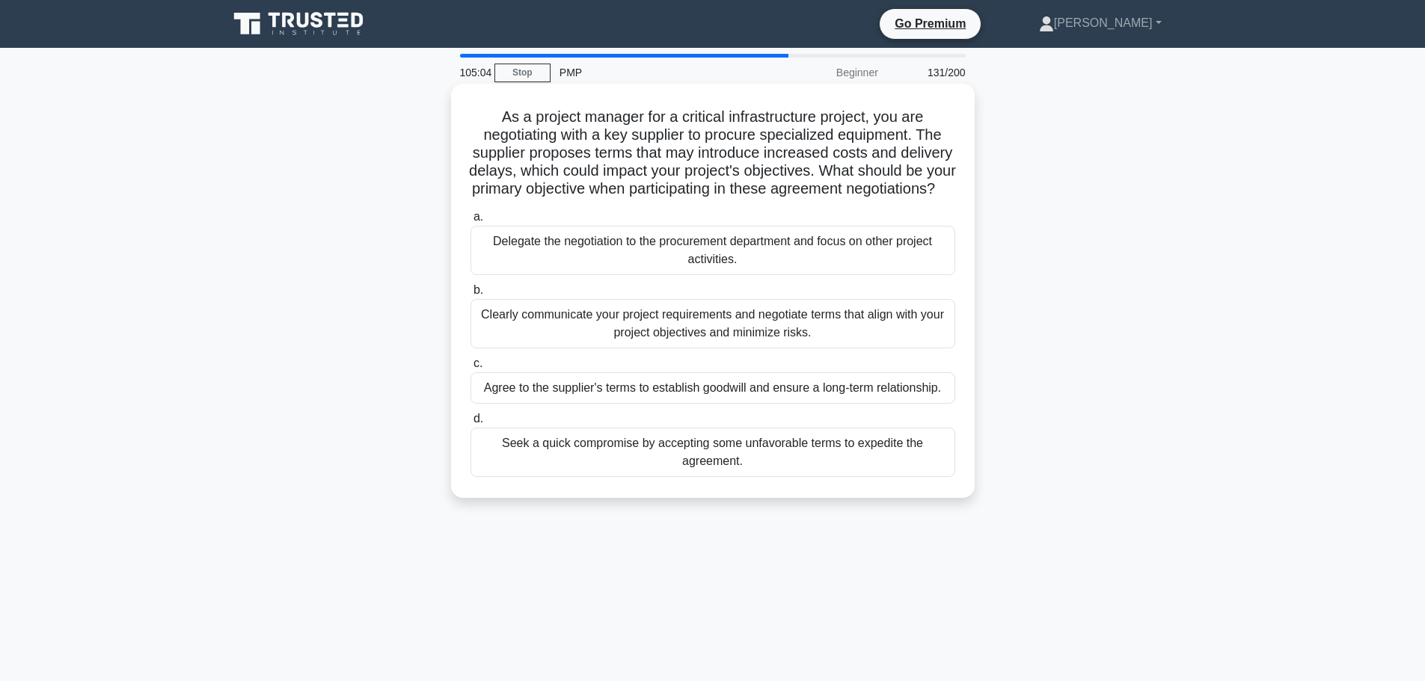
click at [835, 275] on div "Delegate the negotiation to the procurement department and focus on other proje…" at bounding box center [712, 250] width 485 height 49
click at [470, 222] on input "a. Delegate the negotiation to the procurement department and focus on other pr…" at bounding box center [470, 217] width 0 height 10
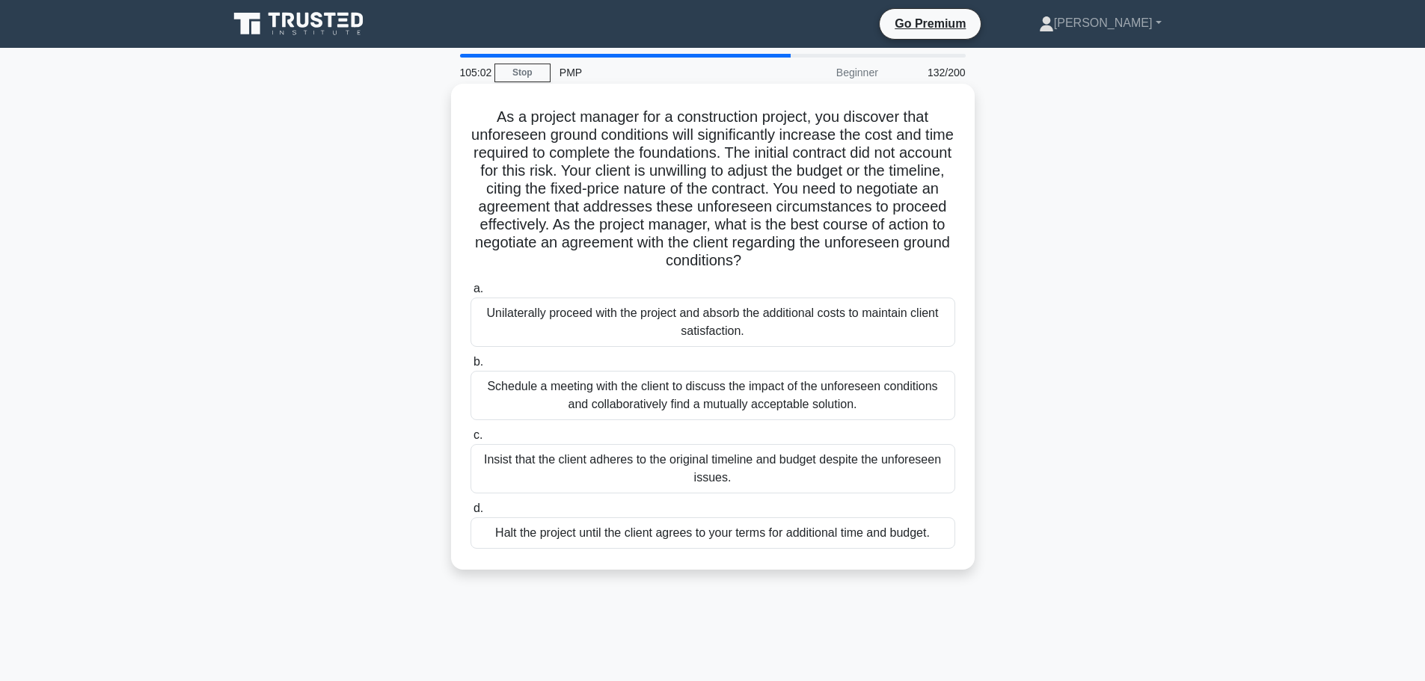
click at [838, 314] on div "Unilaterally proceed with the project and absorb the additional costs to mainta…" at bounding box center [712, 322] width 485 height 49
click at [470, 294] on input "a. Unilaterally proceed with the project and absorb the additional costs to mai…" at bounding box center [470, 289] width 0 height 10
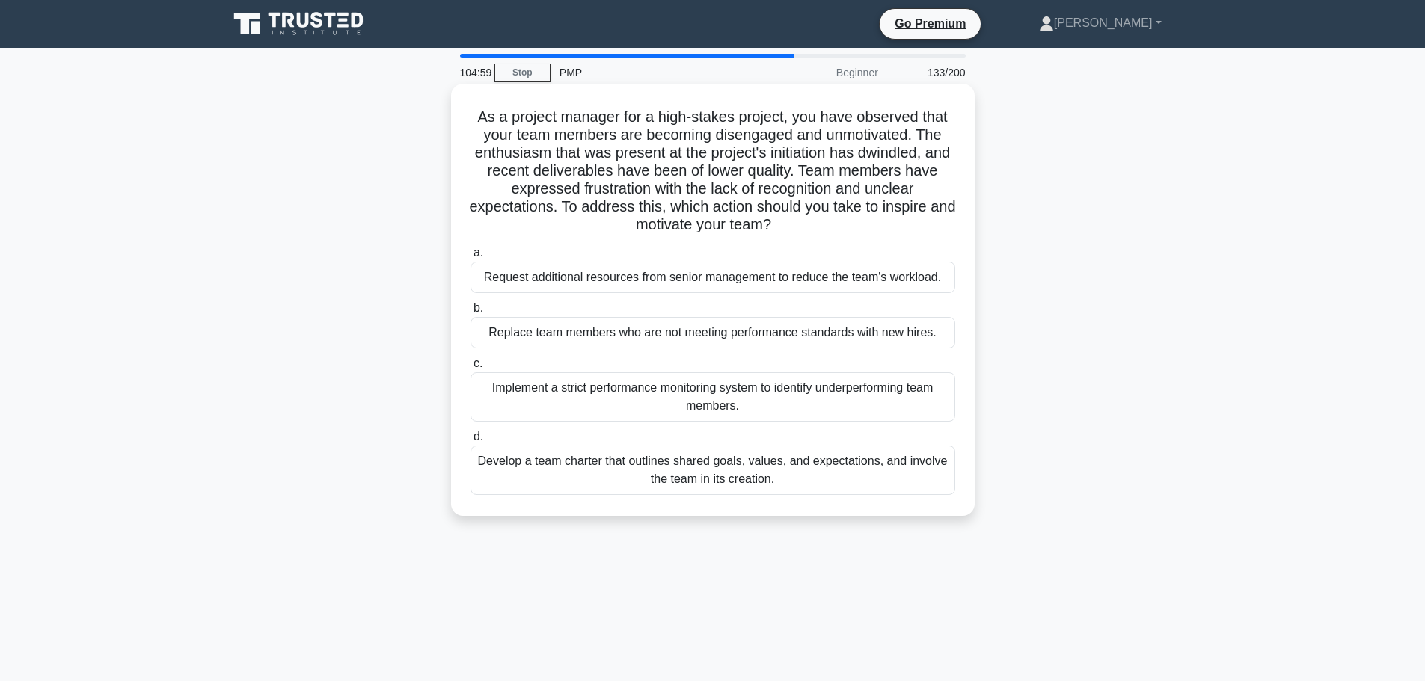
click at [840, 262] on label "a. Request additional resources from senior management to reduce the team's wor…" at bounding box center [712, 268] width 485 height 49
click at [470, 258] on input "a. Request additional resources from senior management to reduce the team's wor…" at bounding box center [470, 253] width 0 height 10
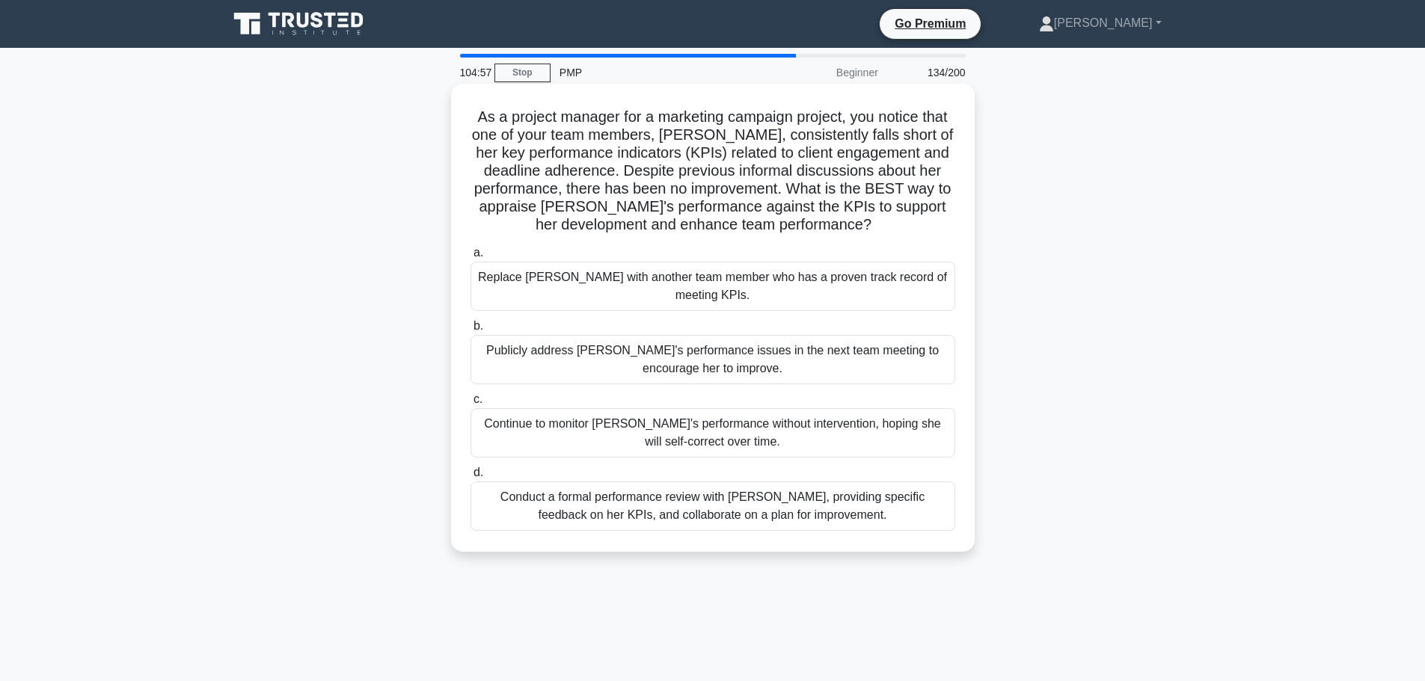
click at [835, 281] on div "Replace [PERSON_NAME] with another team member who has a proven track record of…" at bounding box center [712, 286] width 485 height 49
click at [470, 258] on input "a. Replace Emily with another team member who has a proven track record of meet…" at bounding box center [470, 253] width 0 height 10
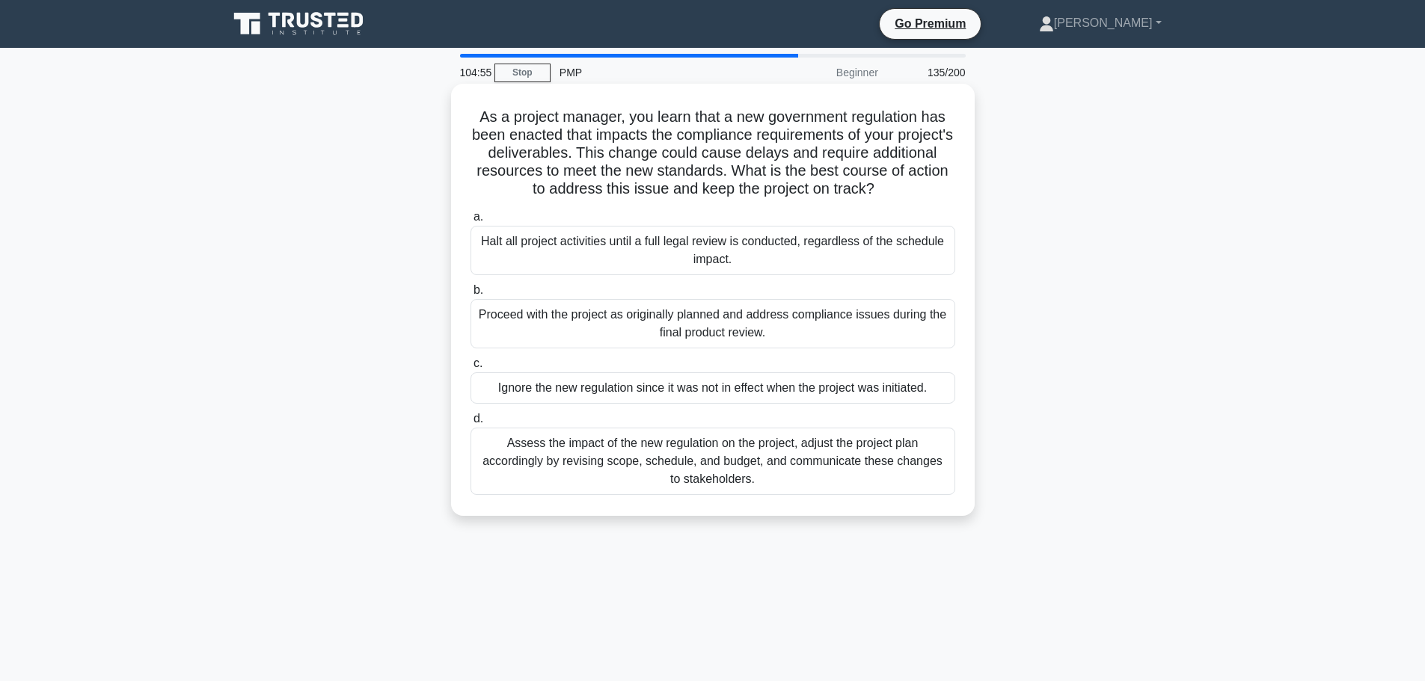
click at [840, 249] on div "Halt all project activities until a full legal review is conducted, regardless …" at bounding box center [712, 250] width 485 height 49
click at [470, 222] on input "a. Halt all project activities until a full legal review is conducted, regardle…" at bounding box center [470, 217] width 0 height 10
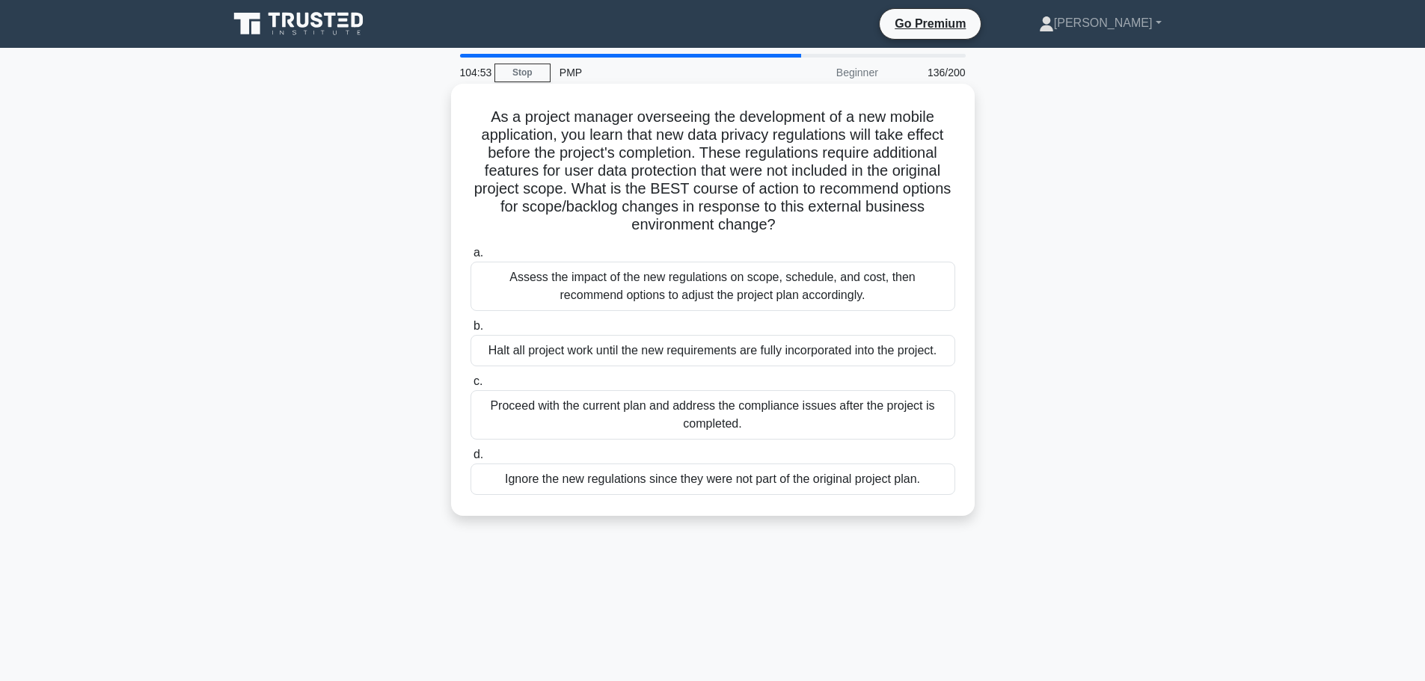
click at [835, 279] on div "Assess the impact of the new regulations on scope, schedule, and cost, then rec…" at bounding box center [712, 286] width 485 height 49
click at [470, 258] on input "a. Assess the impact of the new regulations on scope, schedule, and cost, then …" at bounding box center [470, 253] width 0 height 10
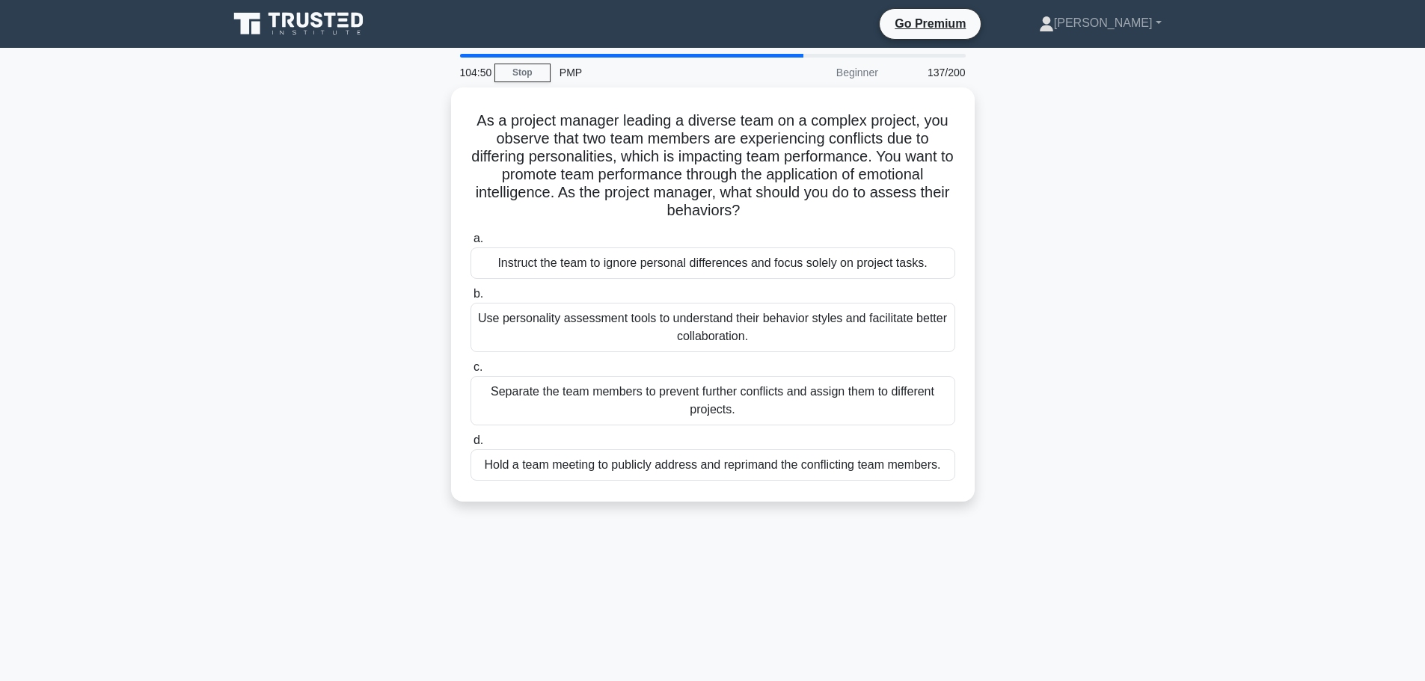
click at [1049, 227] on div "As a project manager leading a diverse team on a complex project, you observe t…" at bounding box center [712, 304] width 987 height 432
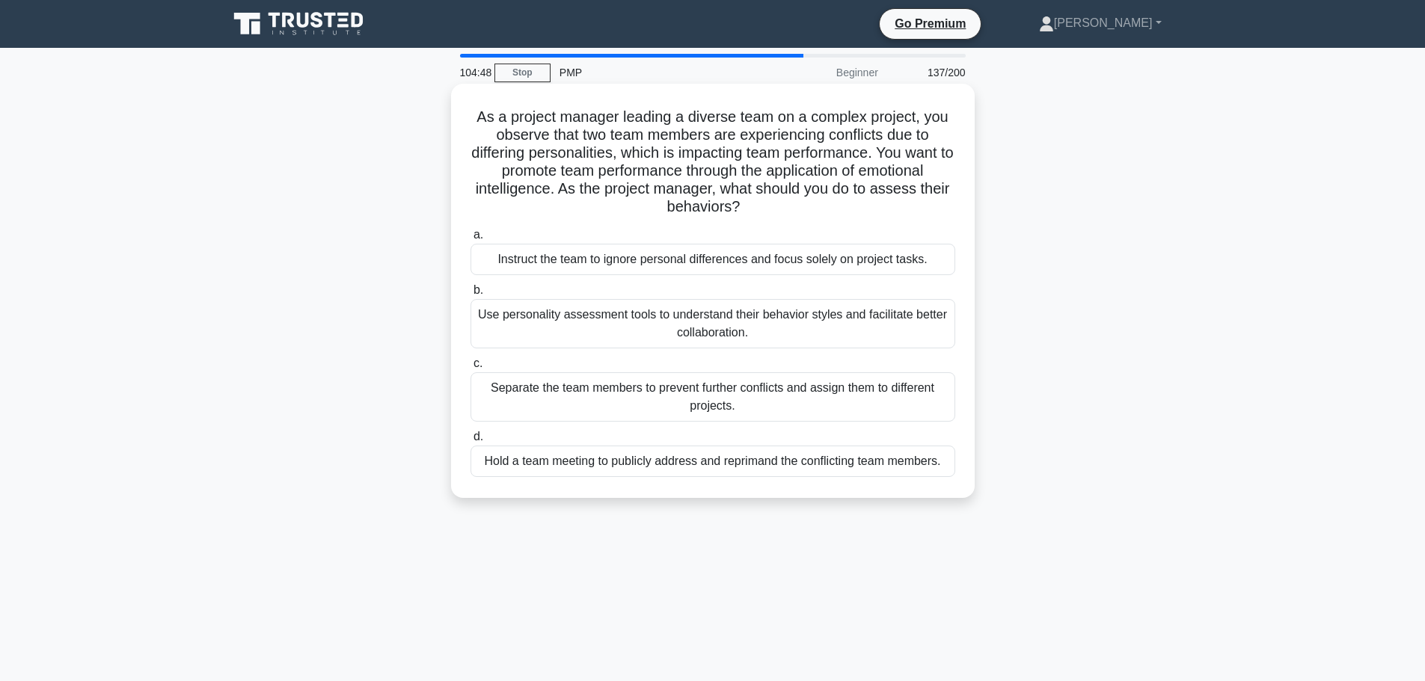
click at [771, 262] on div "Instruct the team to ignore personal differences and focus solely on project ta…" at bounding box center [712, 259] width 485 height 31
click at [470, 240] on input "a. Instruct the team to ignore personal differences and focus solely on project…" at bounding box center [470, 235] width 0 height 10
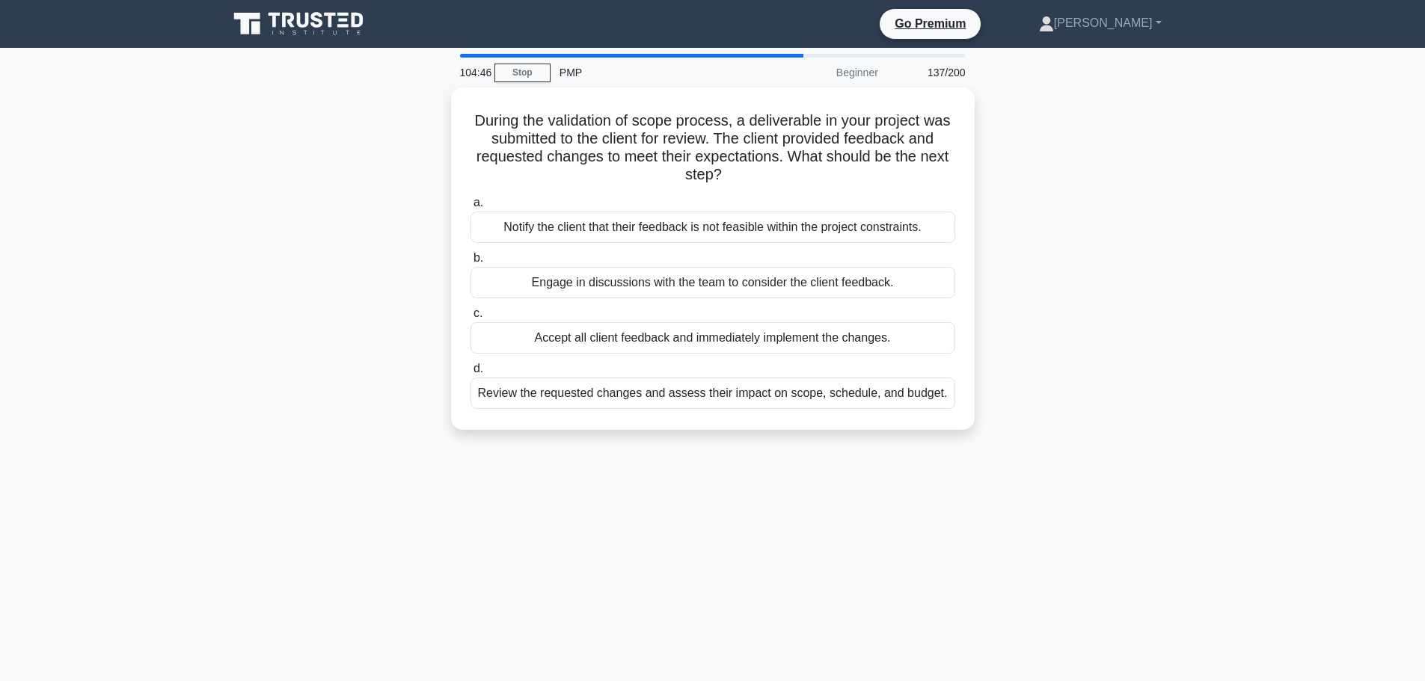
click at [771, 262] on label "b. Engage in discussions with the team to consider the client feedback." at bounding box center [712, 273] width 485 height 49
click at [470, 262] on input "b. Engage in discussions with the team to consider the client feedback." at bounding box center [470, 259] width 0 height 10
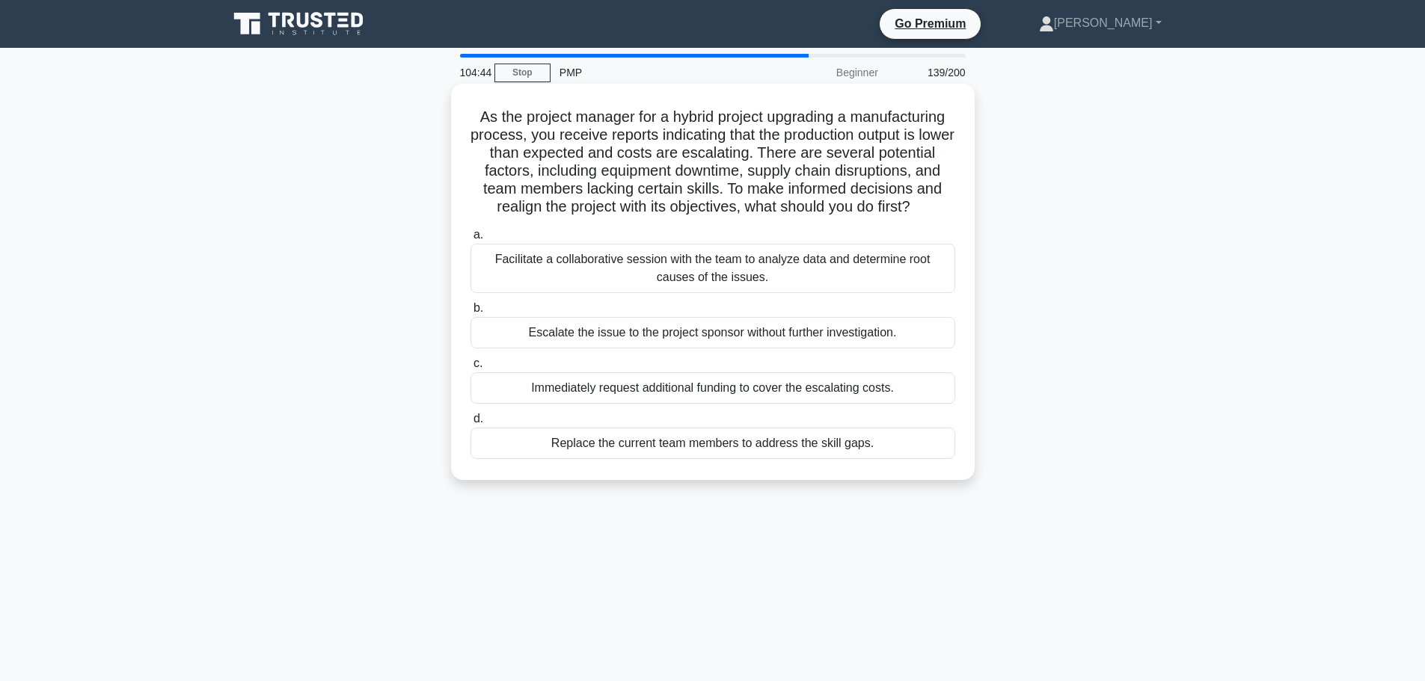
click at [768, 278] on div "Facilitate a collaborative session with the team to analyze data and determine …" at bounding box center [712, 268] width 485 height 49
click at [470, 240] on input "a. Facilitate a collaborative session with the team to analyze data and determi…" at bounding box center [470, 235] width 0 height 10
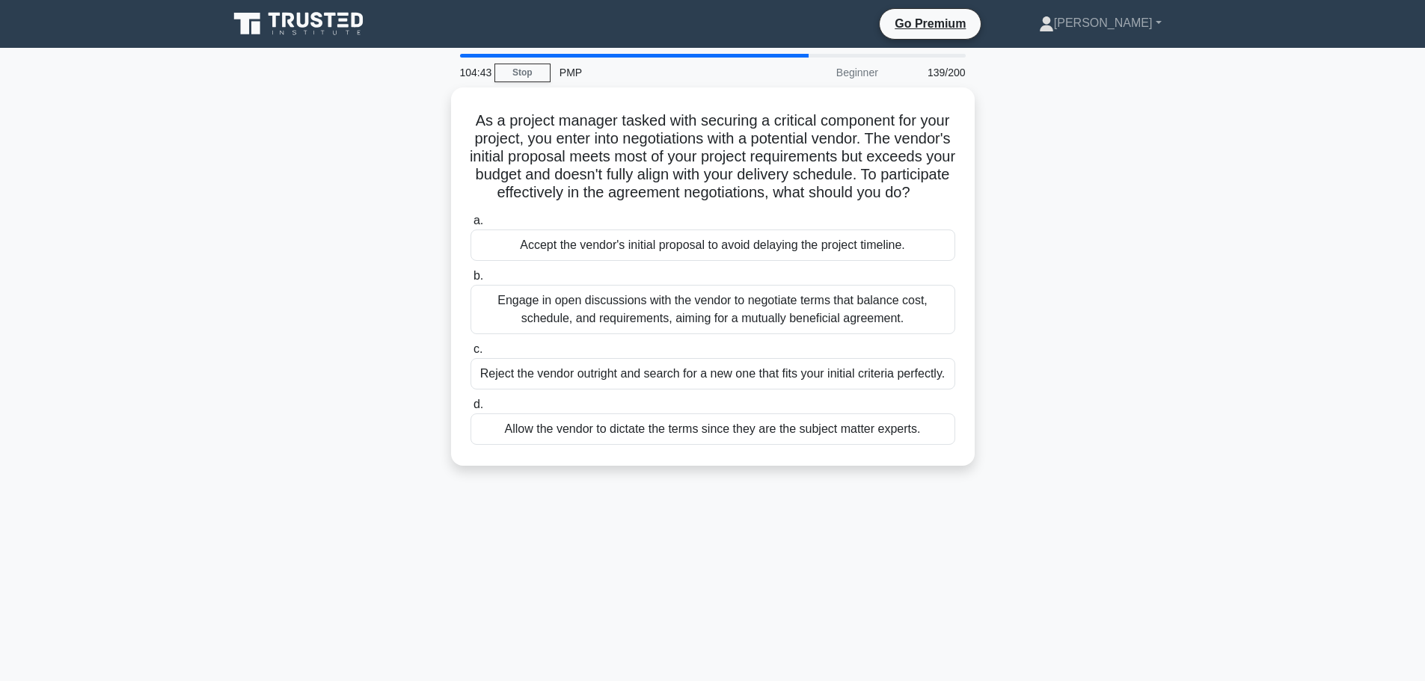
click at [768, 278] on div "a. Accept the vendor's initial proposal to avoid delaying the project timeline.…" at bounding box center [712, 328] width 503 height 239
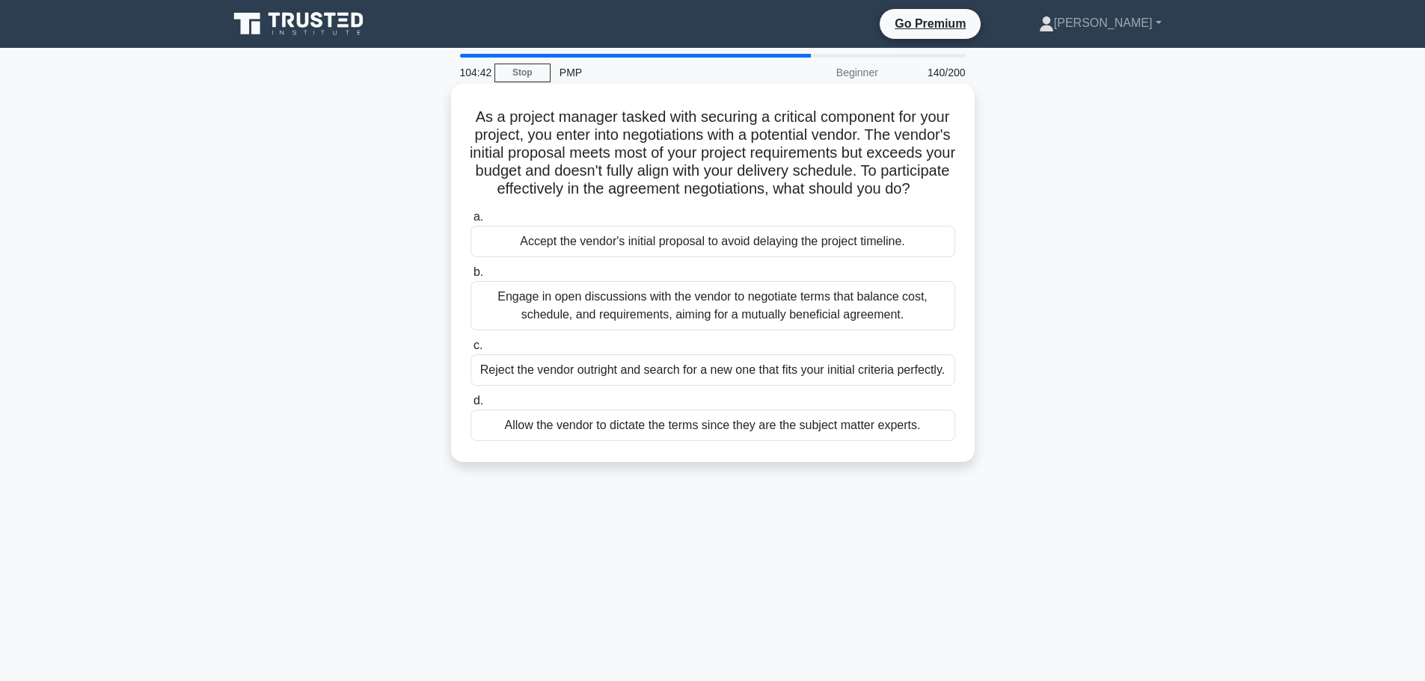
click at [768, 257] on div "Accept the vendor's initial proposal to avoid delaying the project timeline." at bounding box center [712, 241] width 485 height 31
click at [470, 222] on input "a. Accept the vendor's initial proposal to avoid delaying the project timeline." at bounding box center [470, 217] width 0 height 10
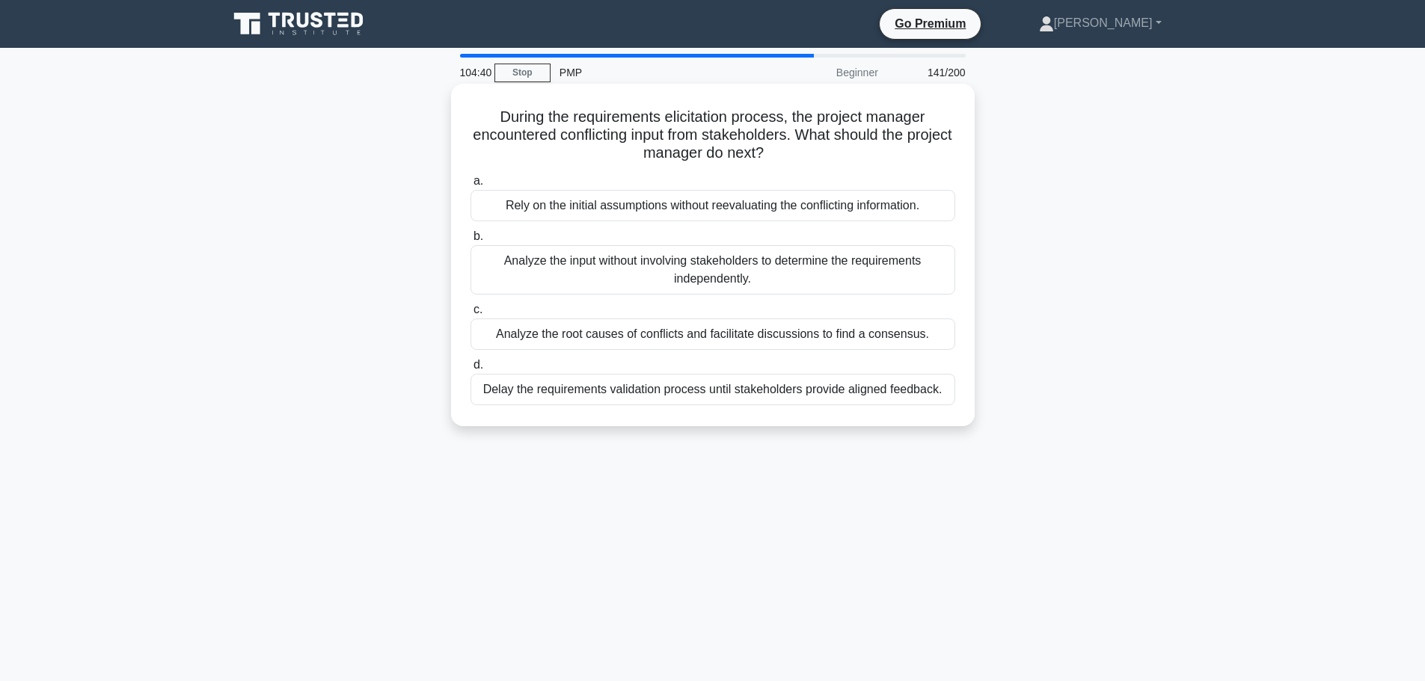
click at [776, 207] on div "Rely on the initial assumptions without reevaluating the conflicting informatio…" at bounding box center [712, 205] width 485 height 31
click at [470, 186] on input "a. Rely on the initial assumptions without reevaluating the conflicting informa…" at bounding box center [470, 182] width 0 height 10
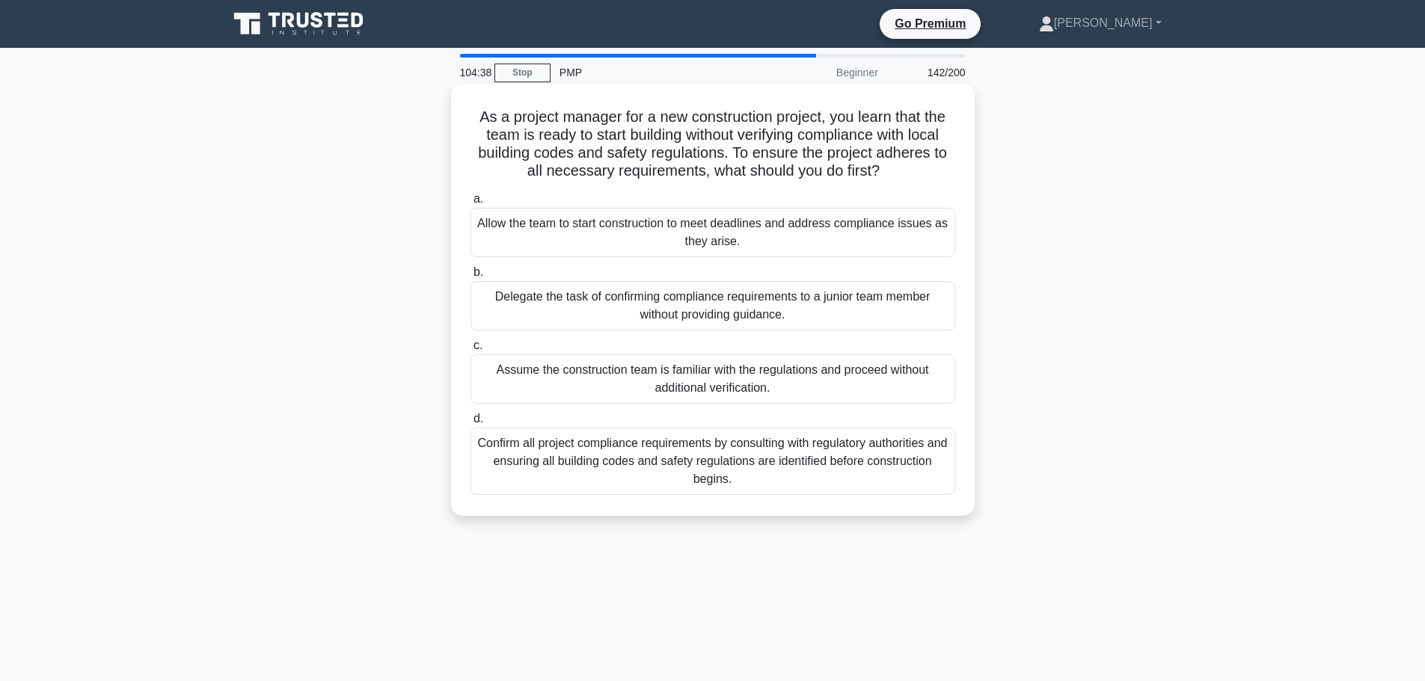
click at [773, 225] on div "Allow the team to start construction to meet deadlines and address compliance i…" at bounding box center [712, 232] width 485 height 49
click at [470, 204] on input "a. Allow the team to start construction to meet deadlines and address complianc…" at bounding box center [470, 199] width 0 height 10
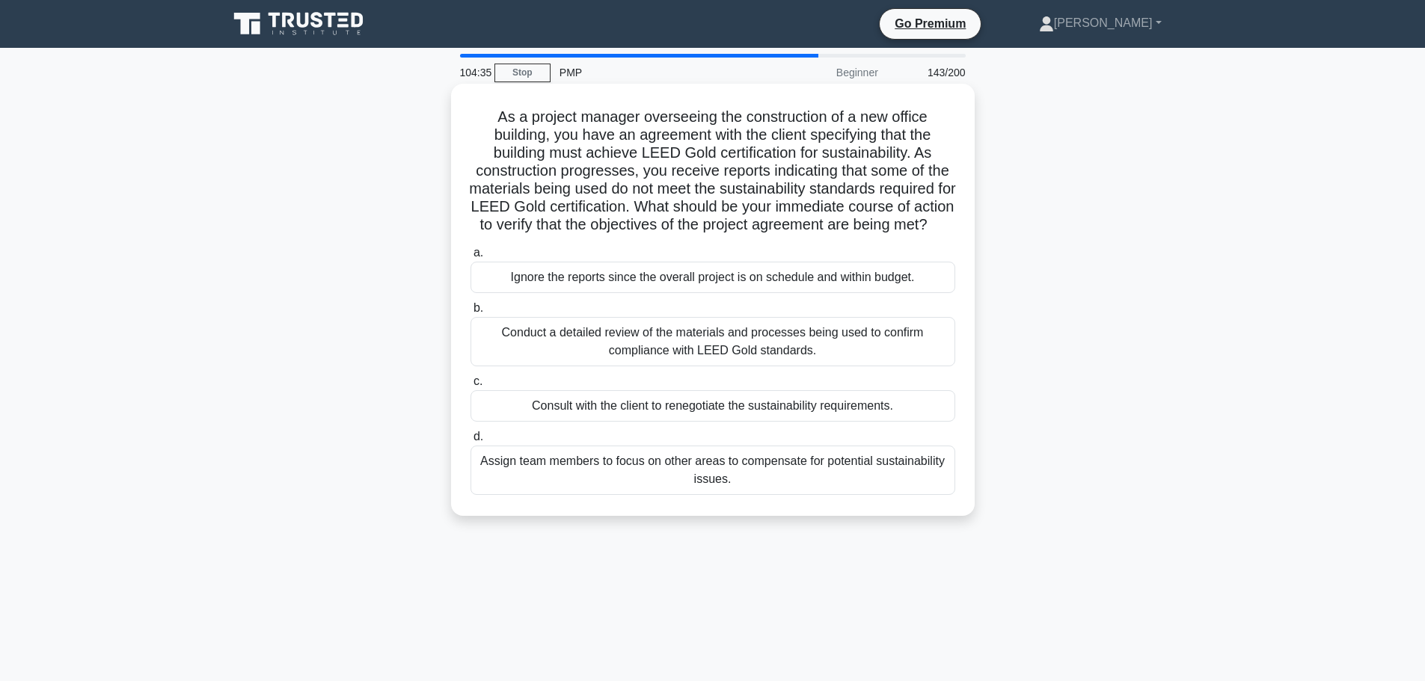
click at [768, 289] on div "Ignore the reports since the overall project is on schedule and within budget." at bounding box center [712, 277] width 485 height 31
click at [470, 258] on input "a. Ignore the reports since the overall project is on schedule and within budge…" at bounding box center [470, 253] width 0 height 10
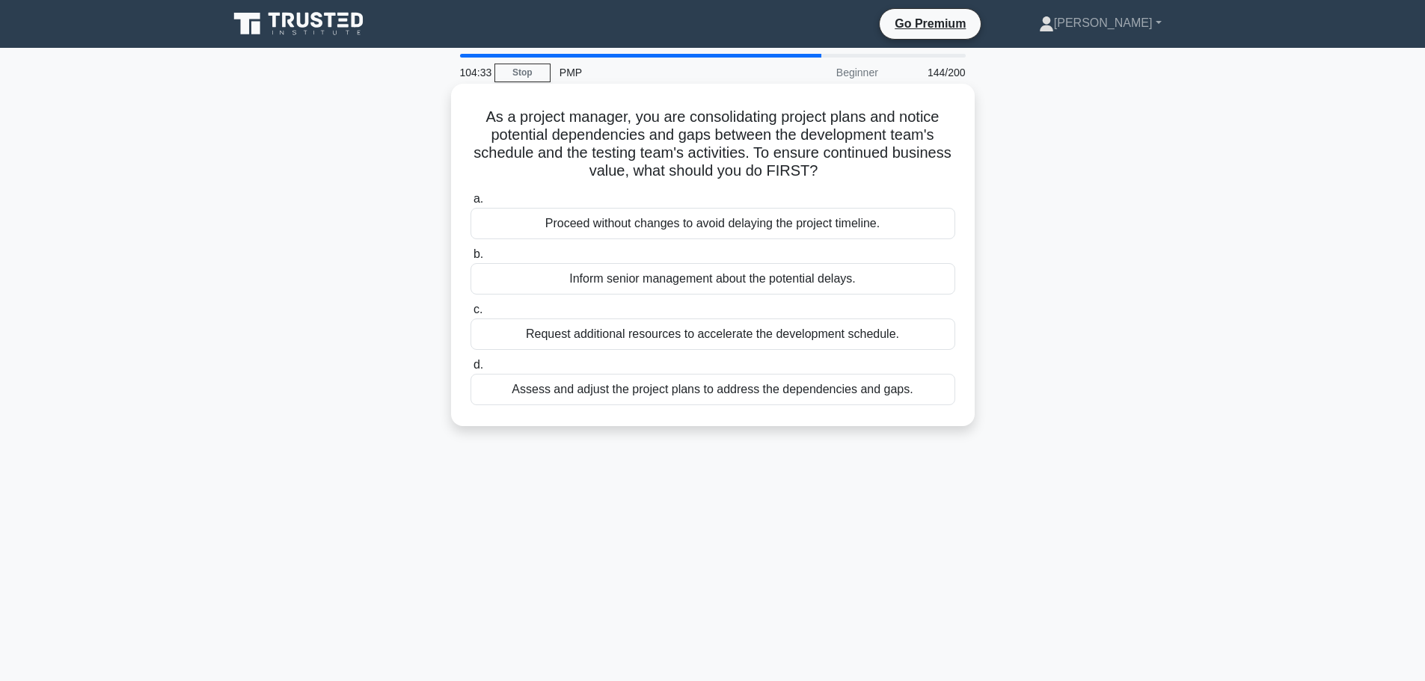
click at [766, 224] on div "Proceed without changes to avoid delaying the project timeline." at bounding box center [712, 223] width 485 height 31
click at [470, 204] on input "a. Proceed without changes to avoid delaying the project timeline." at bounding box center [470, 199] width 0 height 10
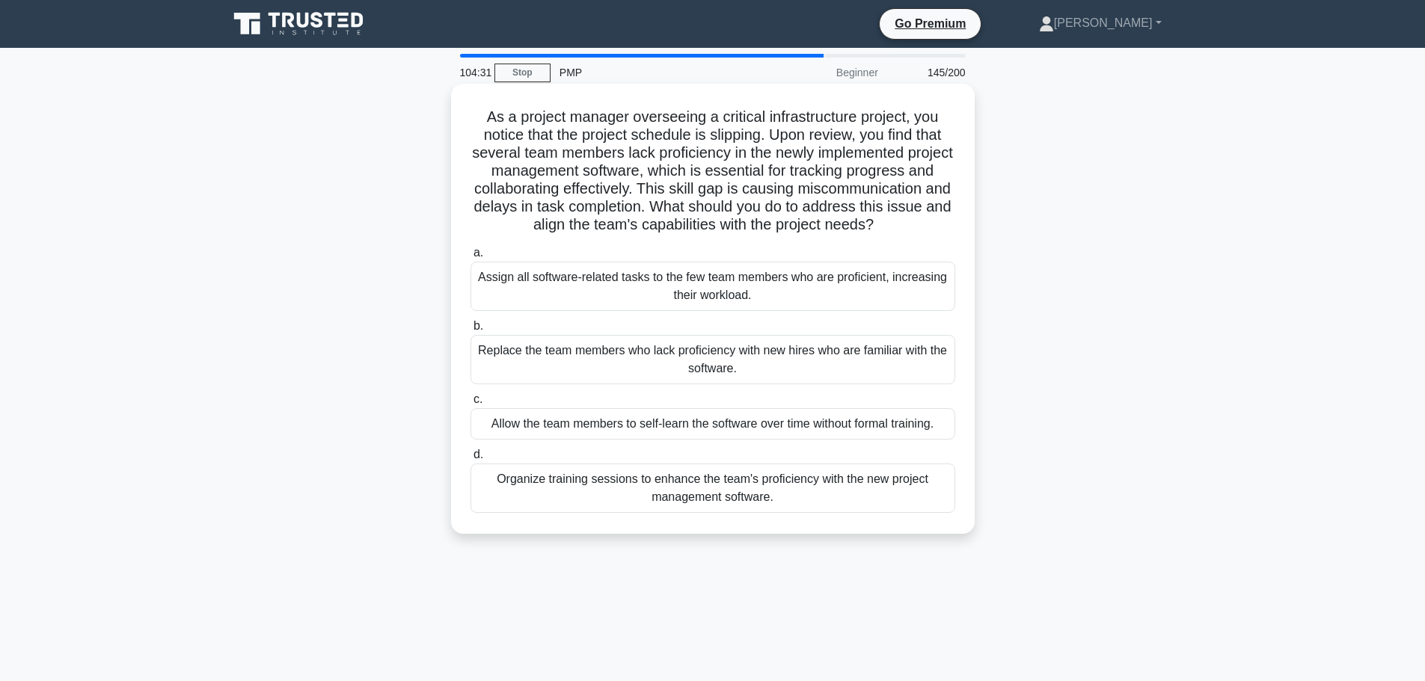
click at [767, 294] on div "Assign all software-related tasks to the few team members who are proficient, i…" at bounding box center [712, 286] width 485 height 49
click at [470, 258] on input "a. Assign all software-related tasks to the few team members who are proficient…" at bounding box center [470, 253] width 0 height 10
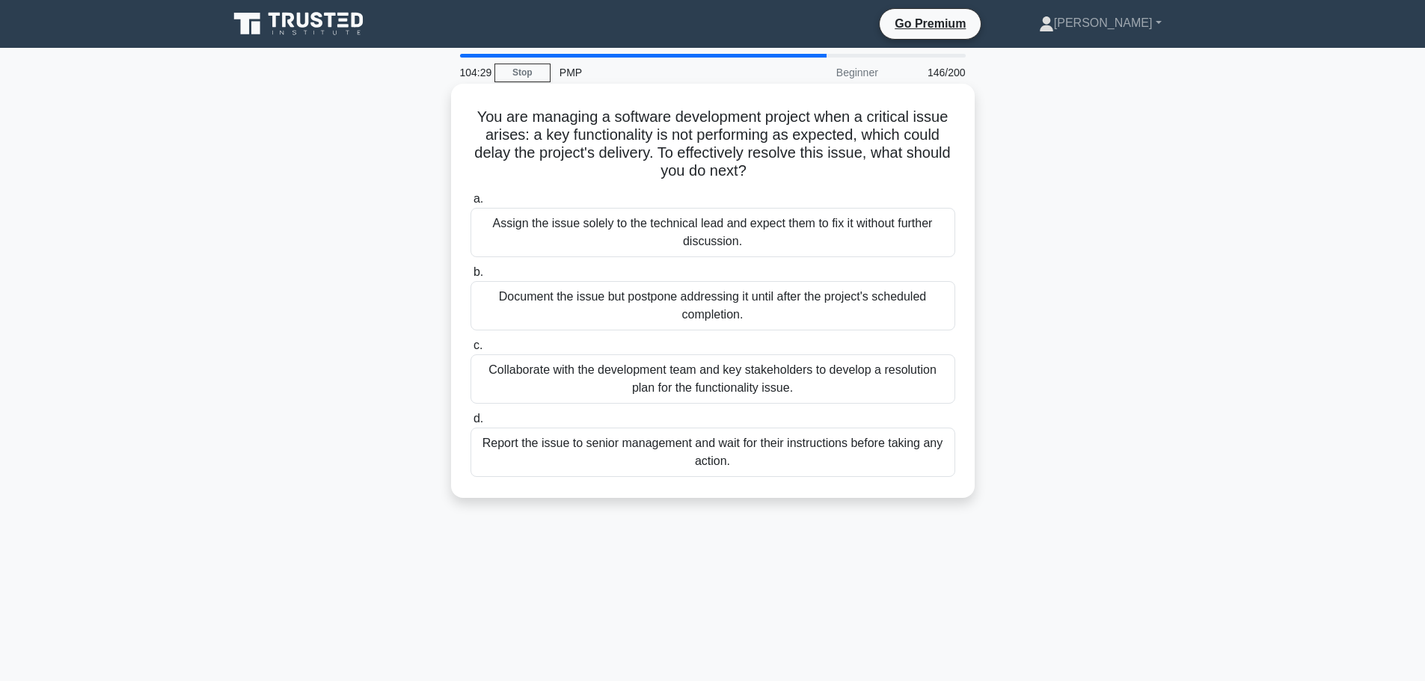
click at [770, 241] on div "Assign the issue solely to the technical lead and expect them to fix it without…" at bounding box center [712, 232] width 485 height 49
click at [470, 204] on input "a. Assign the issue solely to the technical lead and expect them to fix it with…" at bounding box center [470, 199] width 0 height 10
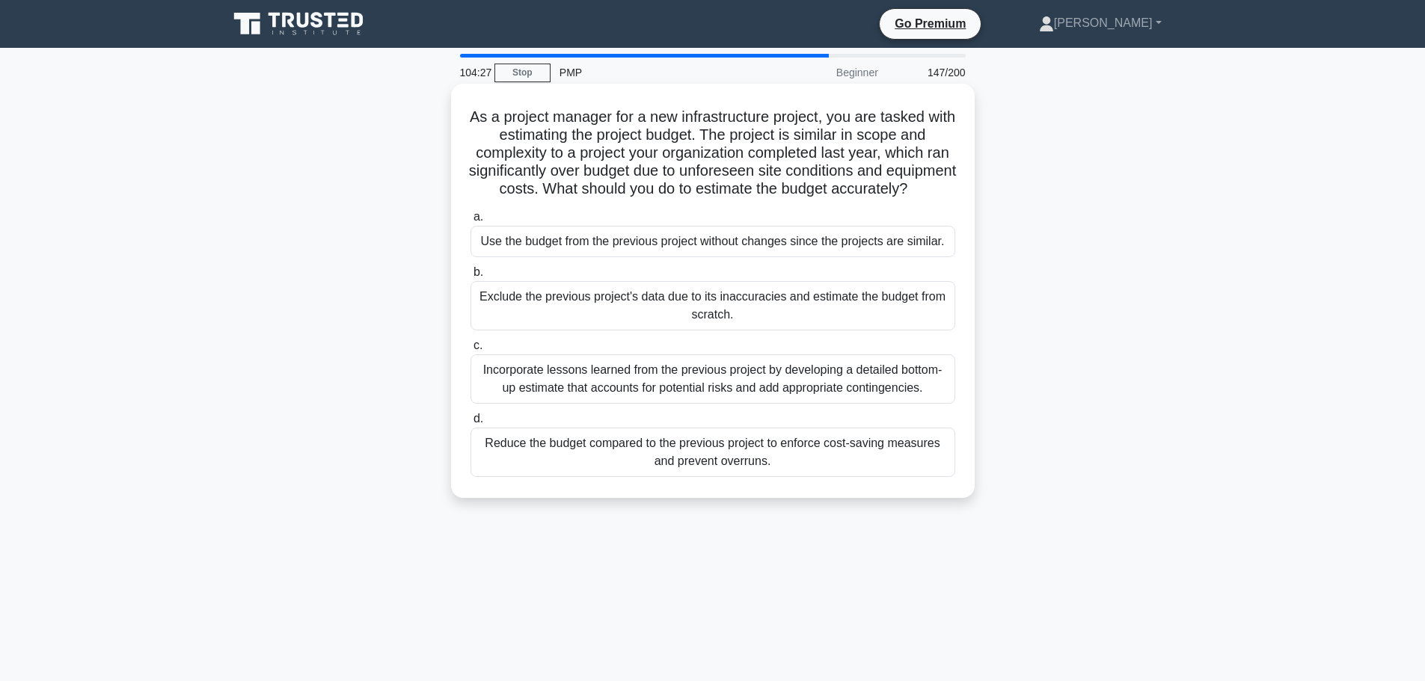
click at [767, 257] on div "Use the budget from the previous project without changes since the projects are…" at bounding box center [712, 241] width 485 height 31
click at [470, 222] on input "a. Use the budget from the previous project without changes since the projects …" at bounding box center [470, 217] width 0 height 10
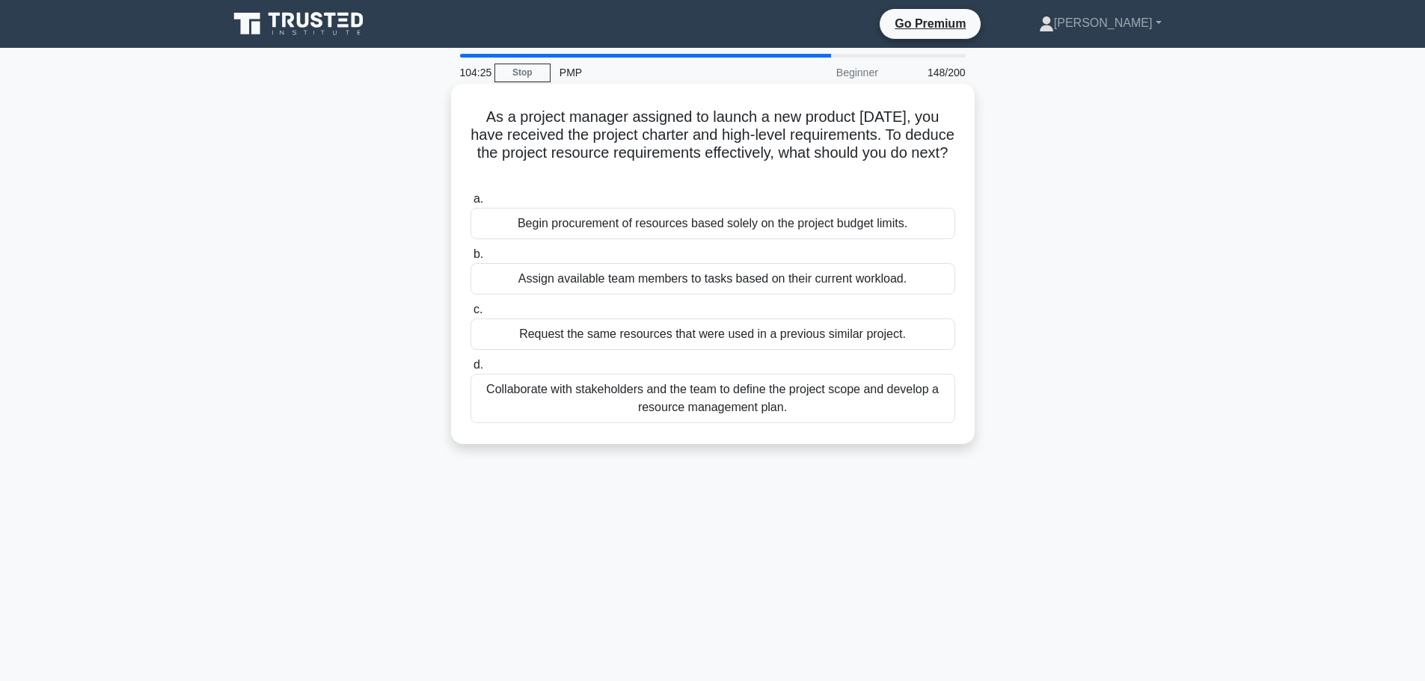
click at [767, 227] on div "Begin procurement of resources based solely on the project budget limits." at bounding box center [712, 223] width 485 height 31
click at [470, 204] on input "a. Begin procurement of resources based solely on the project budget limits." at bounding box center [470, 199] width 0 height 10
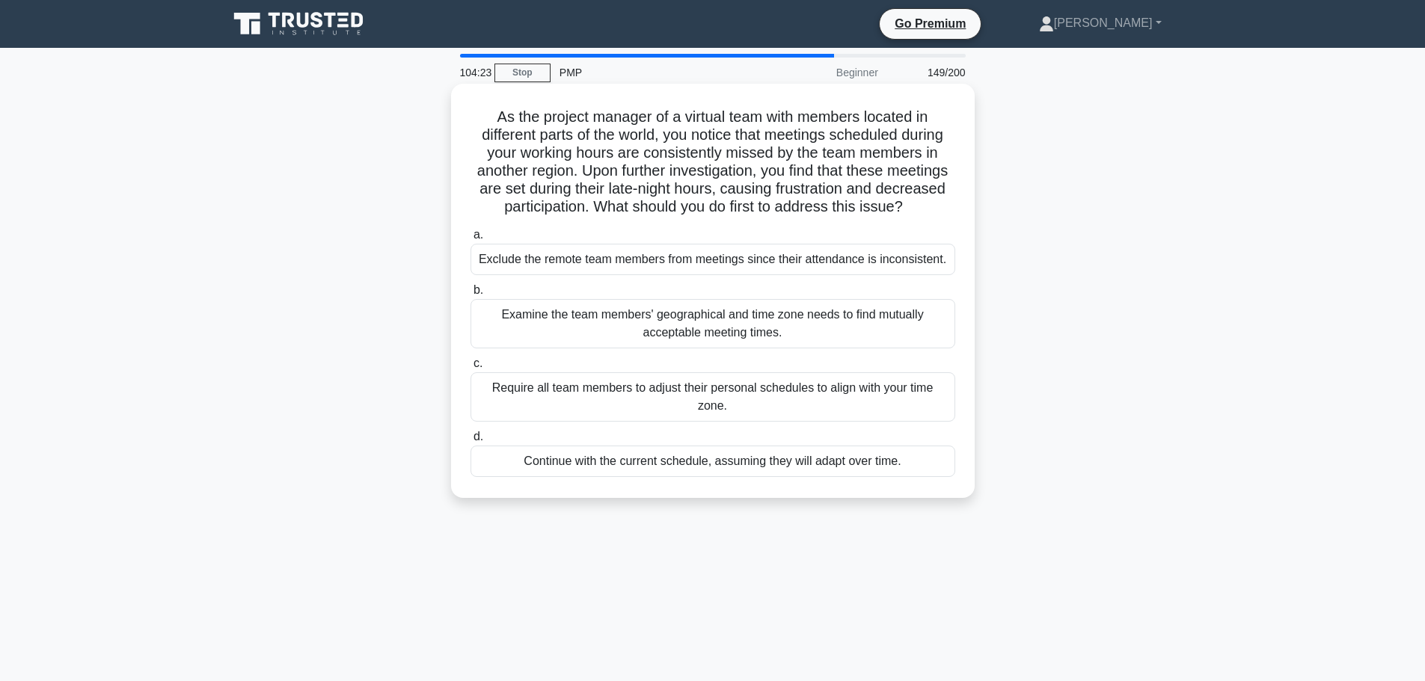
click at [779, 275] on div "Exclude the remote team members from meetings since their attendance is inconsi…" at bounding box center [712, 259] width 485 height 31
click at [470, 240] on input "a. Exclude the remote team members from meetings since their attendance is inco…" at bounding box center [470, 235] width 0 height 10
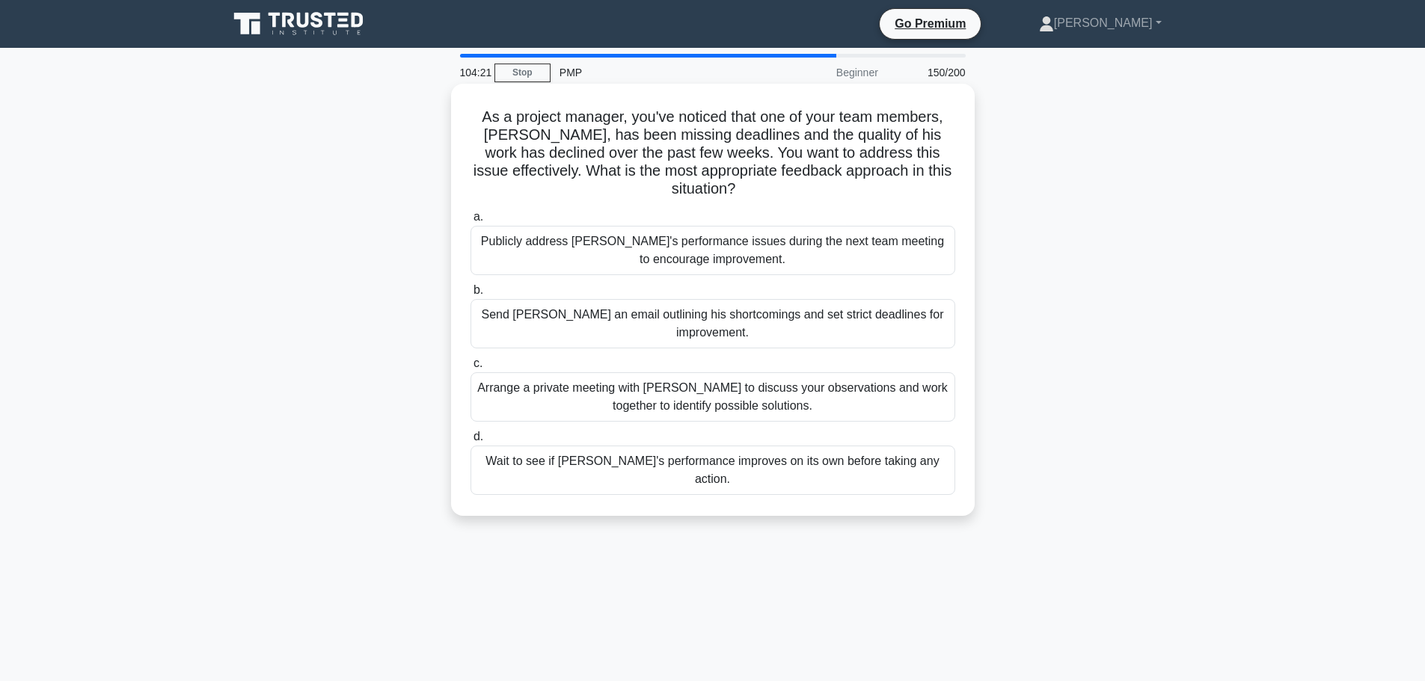
click at [779, 253] on div "Publicly address [PERSON_NAME]'s performance issues during the next team meetin…" at bounding box center [712, 250] width 485 height 49
click at [470, 222] on input "a. Publicly address Alex's performance issues during the next team meeting to e…" at bounding box center [470, 217] width 0 height 10
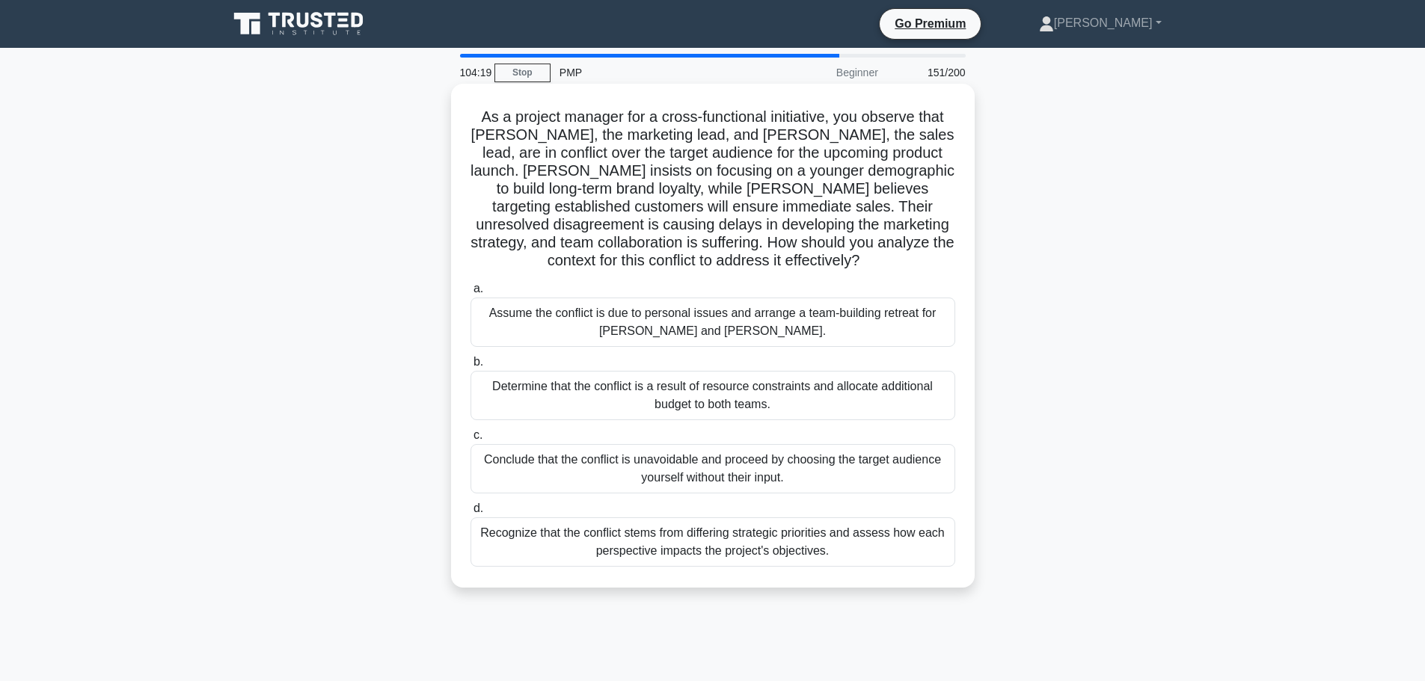
click at [774, 309] on div "Assume the conflict is due to personal issues and arrange a team-building retre…" at bounding box center [712, 322] width 485 height 49
click at [470, 294] on input "a. Assume the conflict is due to personal issues and arrange a team-building re…" at bounding box center [470, 289] width 0 height 10
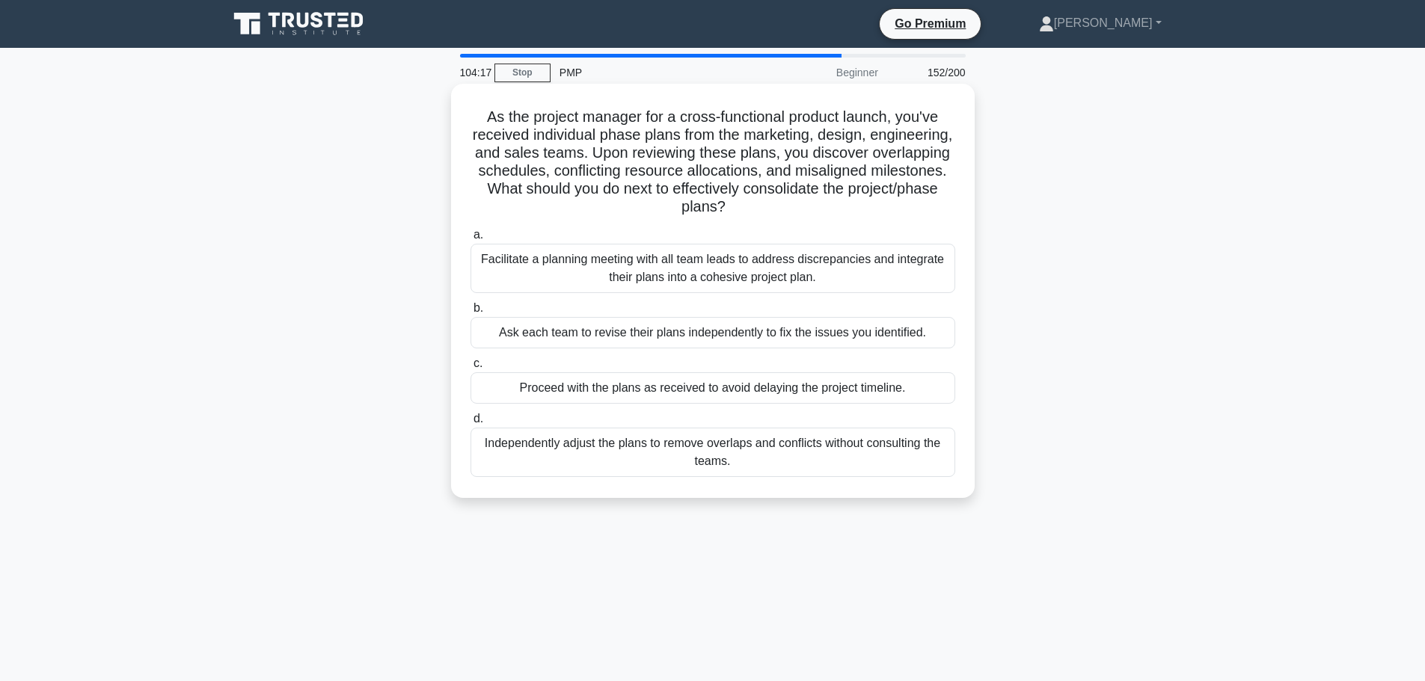
click at [775, 283] on div "Facilitate a planning meeting with all team leads to address discrepancies and …" at bounding box center [712, 268] width 485 height 49
click at [470, 240] on input "a. Facilitate a planning meeting with all team leads to address discrepancies a…" at bounding box center [470, 235] width 0 height 10
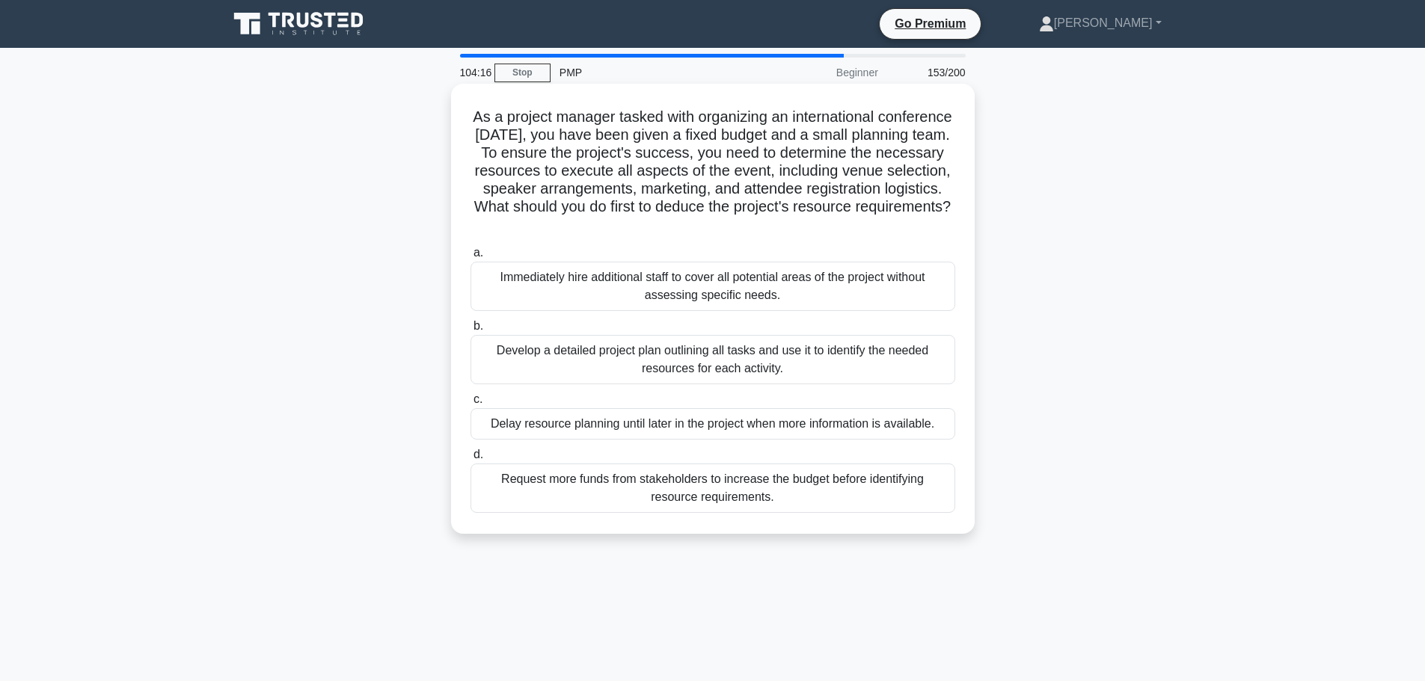
click at [772, 278] on div "Immediately hire additional staff to cover all potential areas of the project w…" at bounding box center [712, 286] width 485 height 49
click at [470, 258] on input "a. Immediately hire additional staff to cover all potential areas of the projec…" at bounding box center [470, 253] width 0 height 10
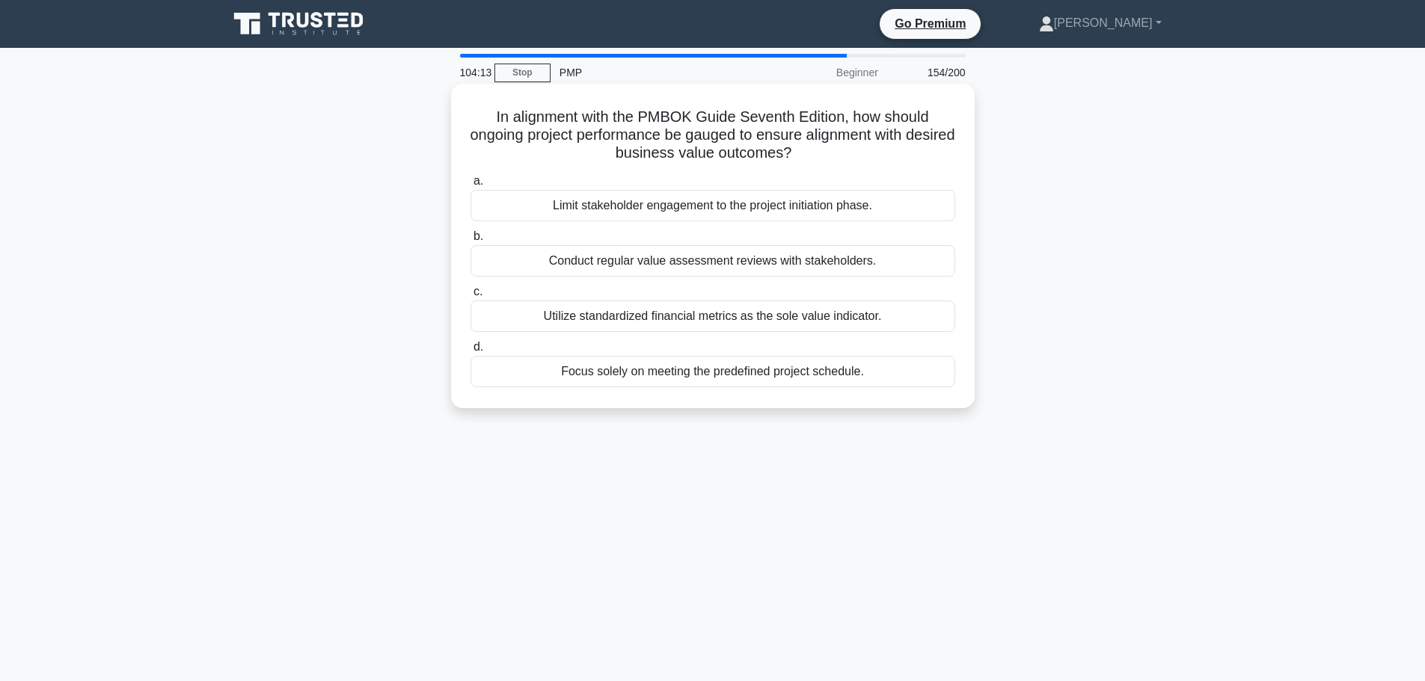
click at [781, 215] on div "Limit stakeholder engagement to the project initiation phase." at bounding box center [712, 205] width 485 height 31
click at [470, 186] on input "a. Limit stakeholder engagement to the project initiation phase." at bounding box center [470, 182] width 0 height 10
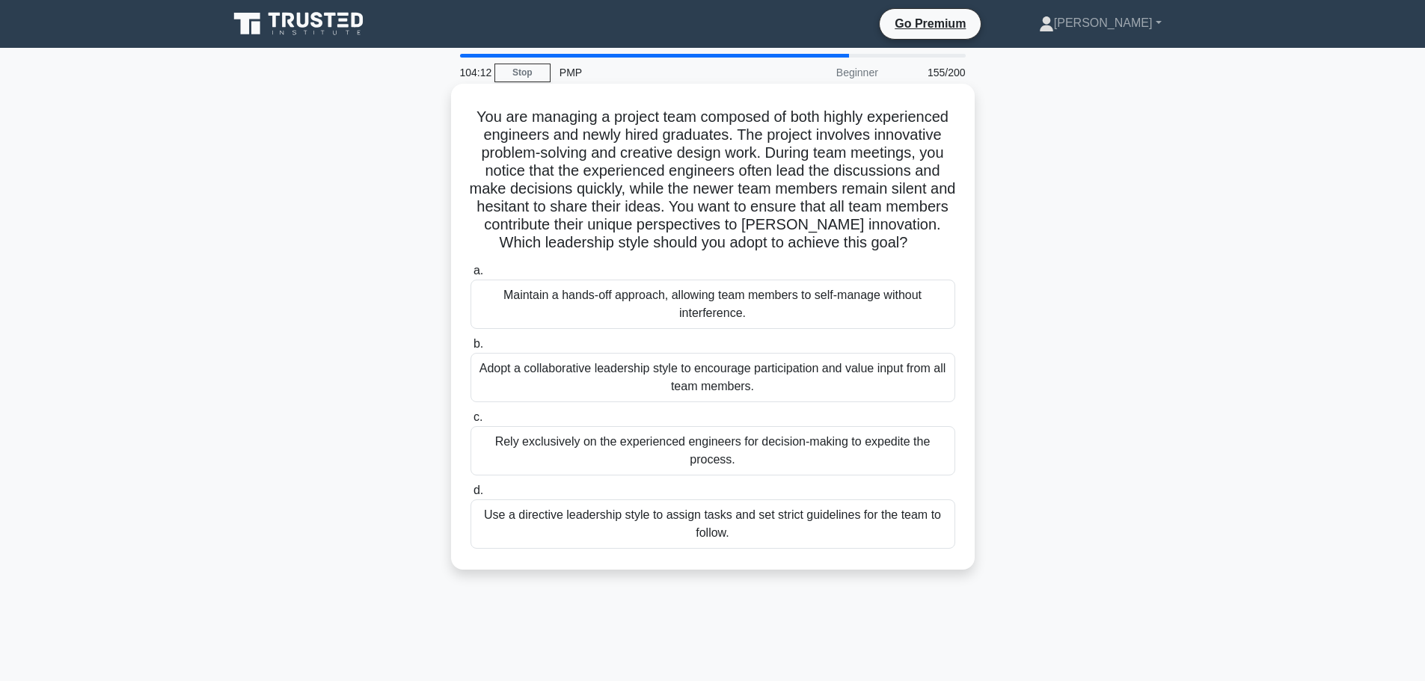
click at [773, 297] on div "Maintain a hands-off approach, allowing team members to self-manage without int…" at bounding box center [712, 304] width 485 height 49
click at [470, 276] on input "a. Maintain a hands-off approach, allowing team members to self-manage without …" at bounding box center [470, 271] width 0 height 10
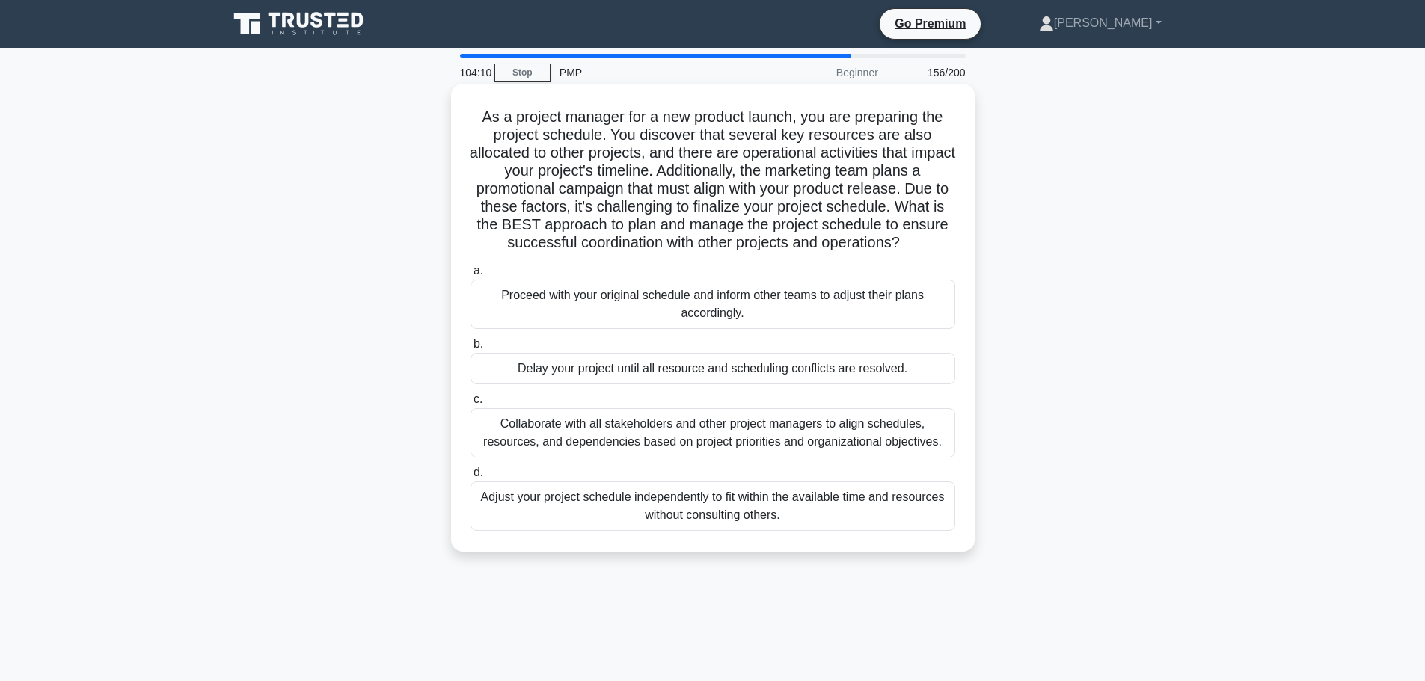
click at [772, 305] on div "Proceed with your original schedule and inform other teams to adjust their plan…" at bounding box center [712, 304] width 485 height 49
click at [470, 276] on input "a. Proceed with your original schedule and inform other teams to adjust their p…" at bounding box center [470, 271] width 0 height 10
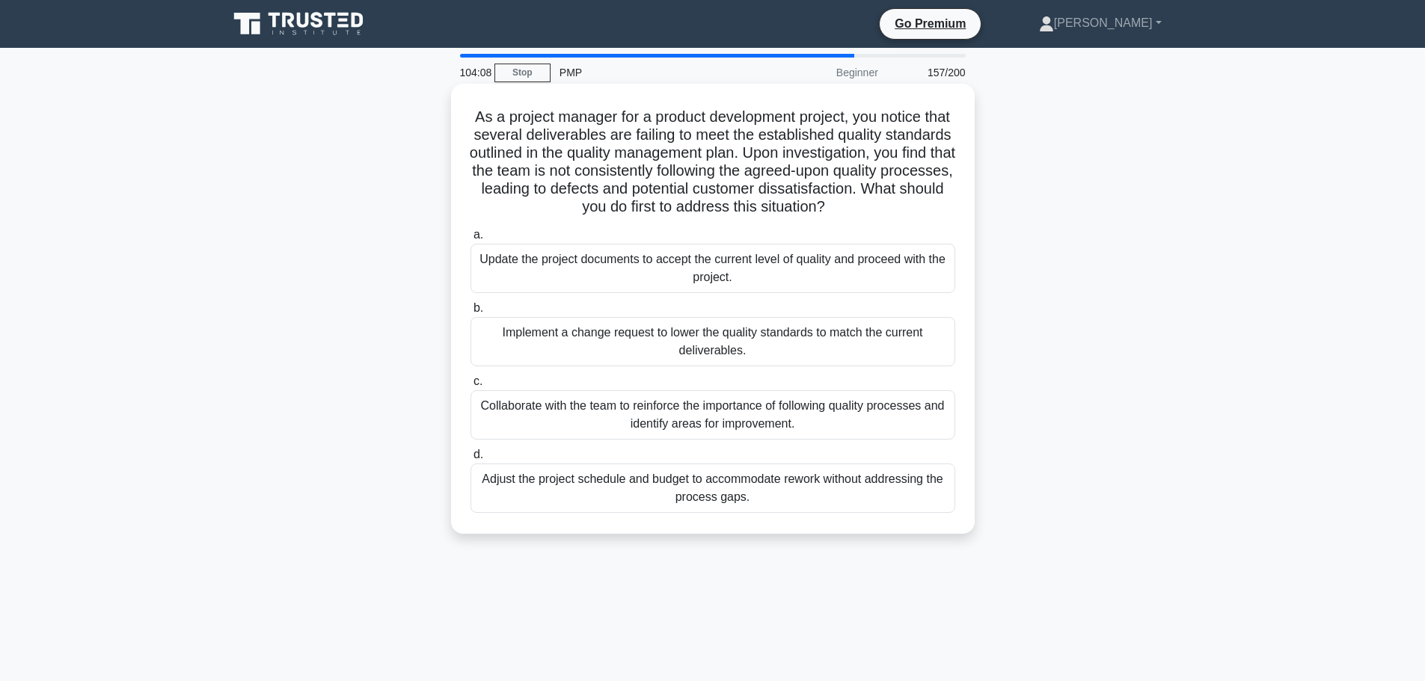
click at [773, 293] on div "Update the project documents to accept the current level of quality and proceed…" at bounding box center [712, 268] width 485 height 49
click at [470, 240] on input "a. Update the project documents to accept the current level of quality and proc…" at bounding box center [470, 235] width 0 height 10
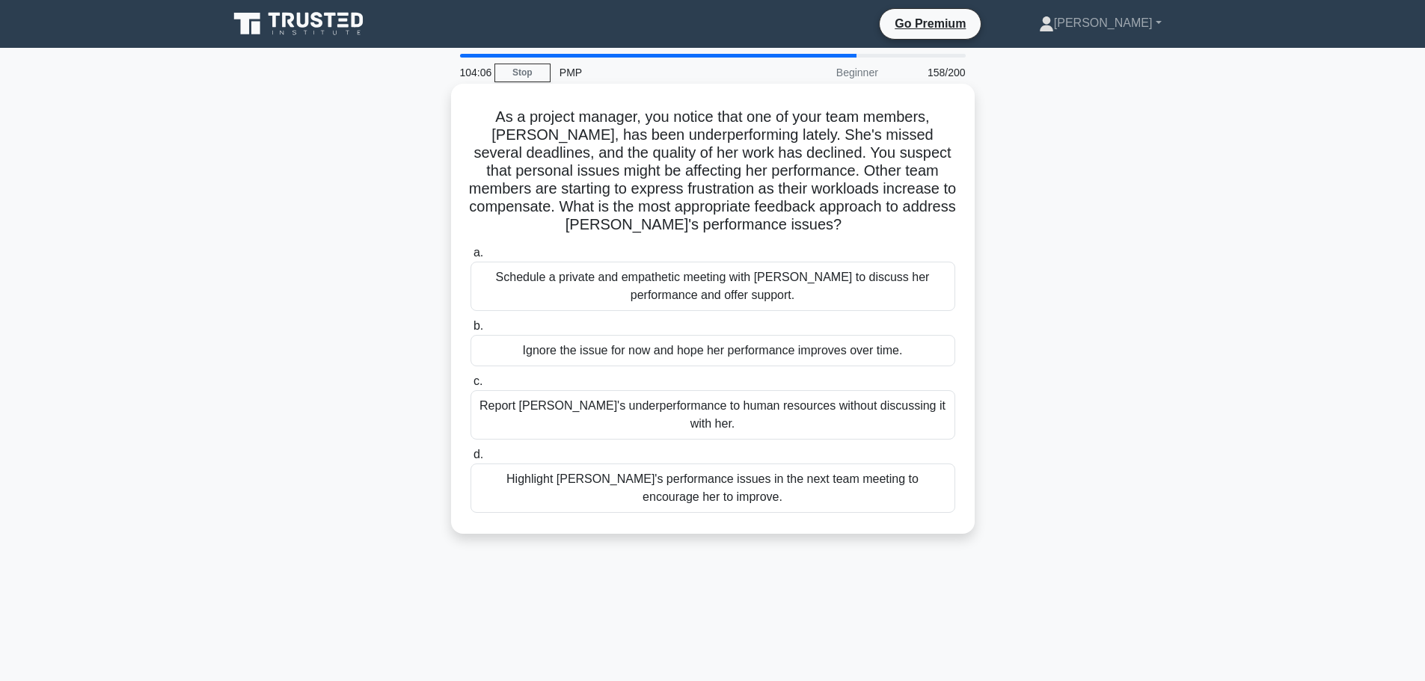
click at [773, 291] on div "Schedule a private and empathetic meeting with [PERSON_NAME] to discuss her per…" at bounding box center [712, 286] width 485 height 49
click at [470, 258] on input "a. Schedule a private and empathetic meeting with Karen to discuss her performa…" at bounding box center [470, 253] width 0 height 10
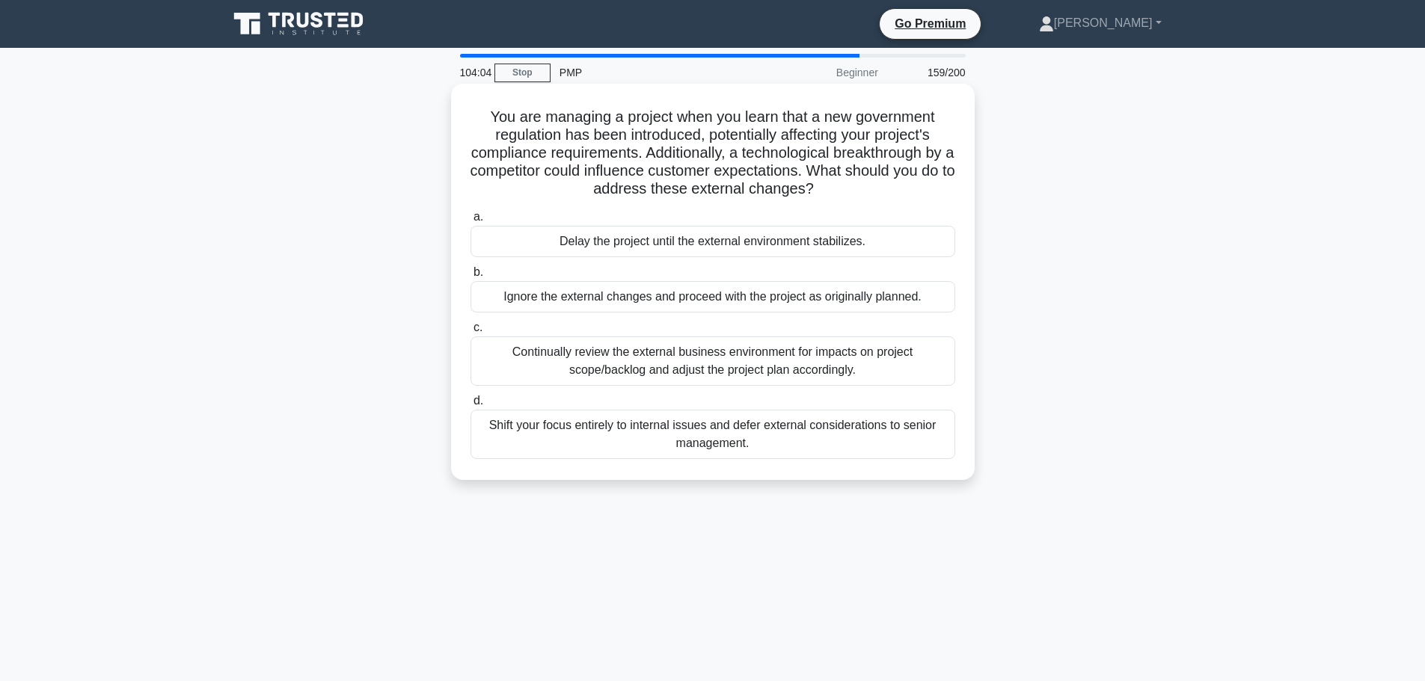
click at [775, 247] on div "Delay the project until the external environment stabilizes." at bounding box center [712, 241] width 485 height 31
click at [470, 222] on input "a. Delay the project until the external environment stabilizes." at bounding box center [470, 217] width 0 height 10
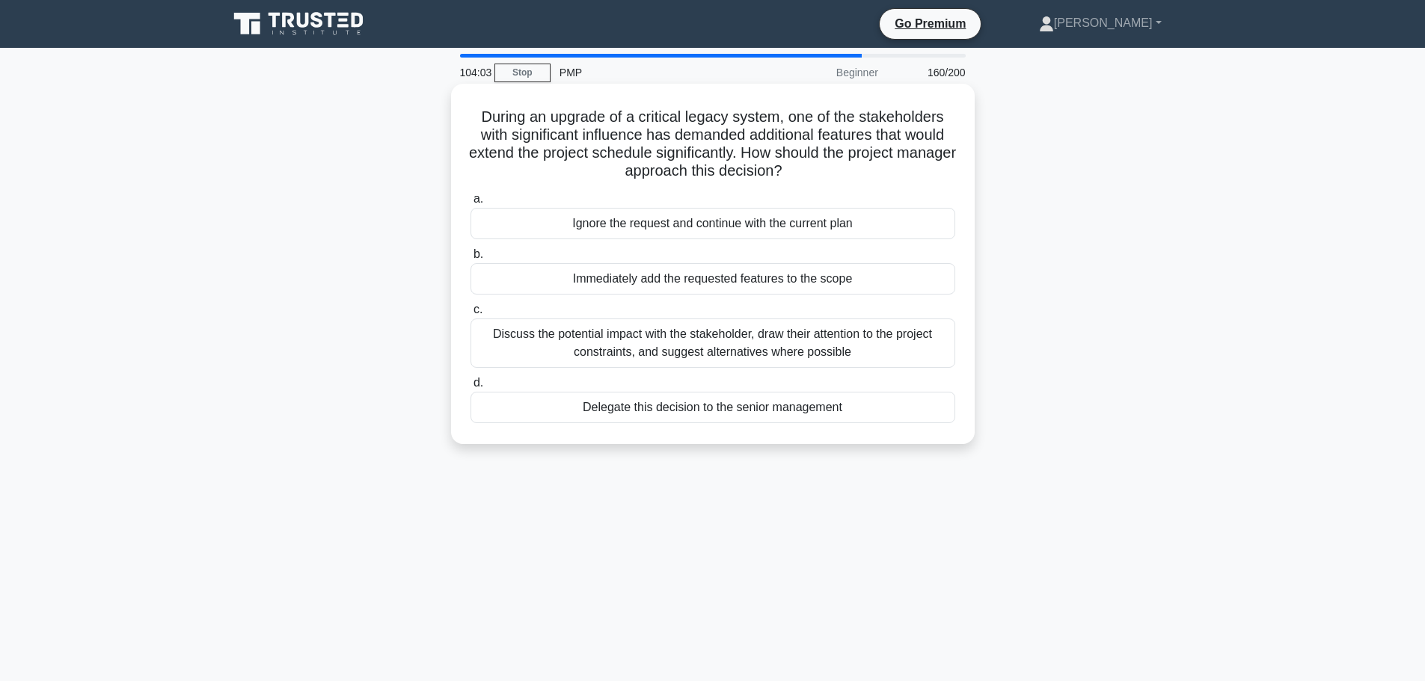
click at [770, 277] on div "Immediately add the requested features to the scope" at bounding box center [712, 278] width 485 height 31
click at [470, 260] on input "b. Immediately add the requested features to the scope" at bounding box center [470, 255] width 0 height 10
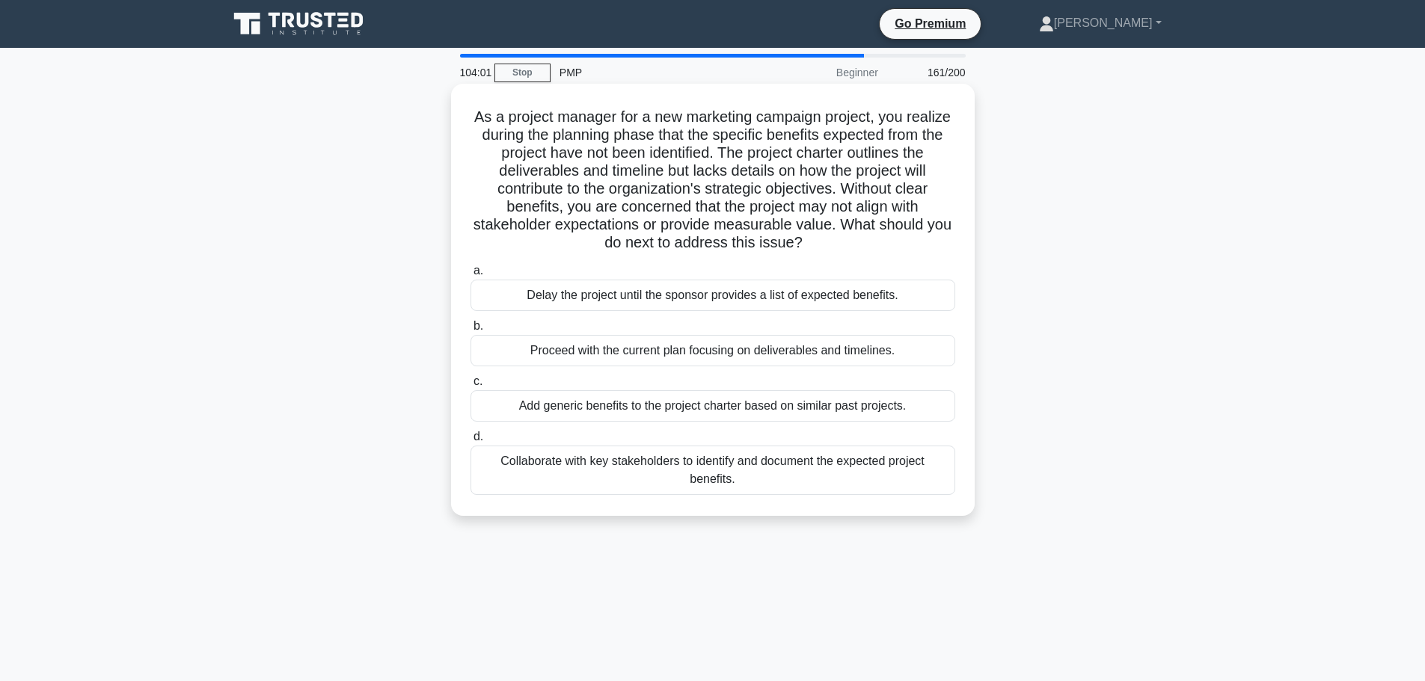
click at [767, 292] on div "Delay the project until the sponsor provides a list of expected benefits." at bounding box center [712, 295] width 485 height 31
click at [470, 276] on input "a. Delay the project until the sponsor provides a list of expected benefits." at bounding box center [470, 271] width 0 height 10
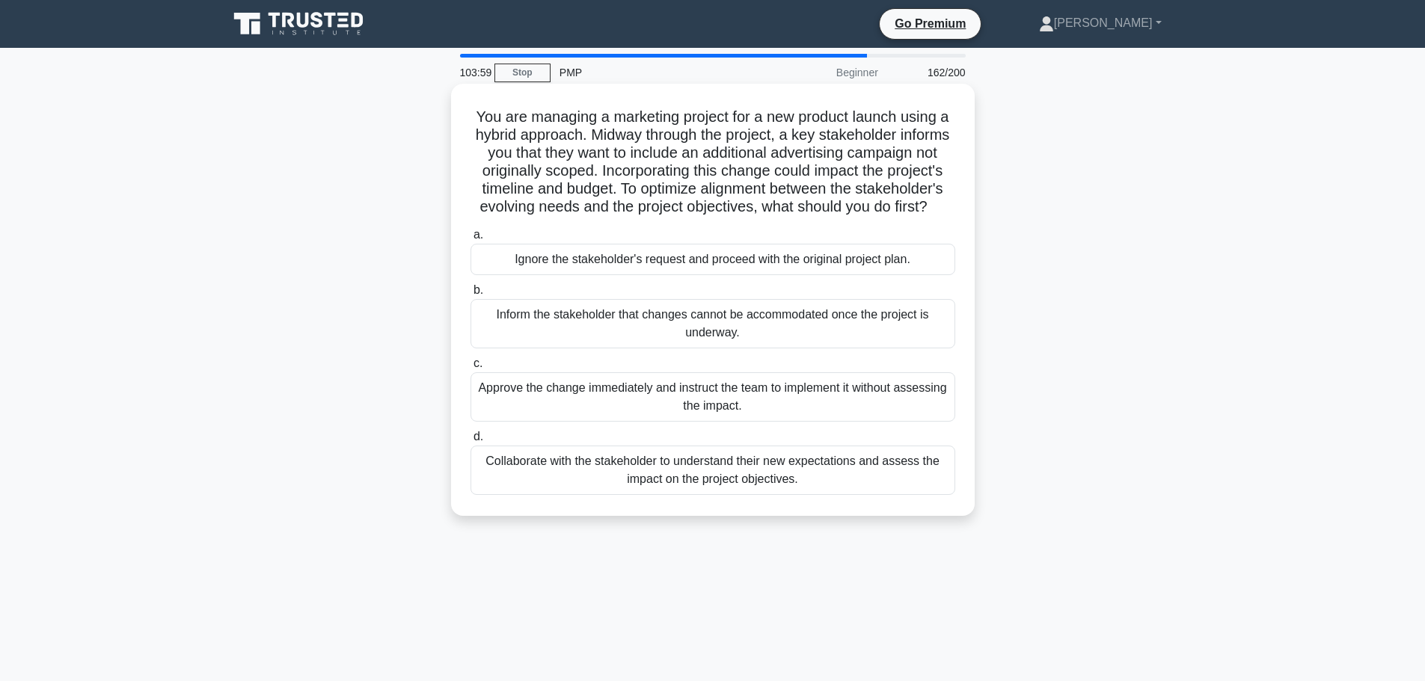
click at [767, 275] on div "Ignore the stakeholder's request and proceed with the original project plan." at bounding box center [712, 259] width 485 height 31
click at [470, 240] on input "a. Ignore the stakeholder's request and proceed with the original project plan." at bounding box center [470, 235] width 0 height 10
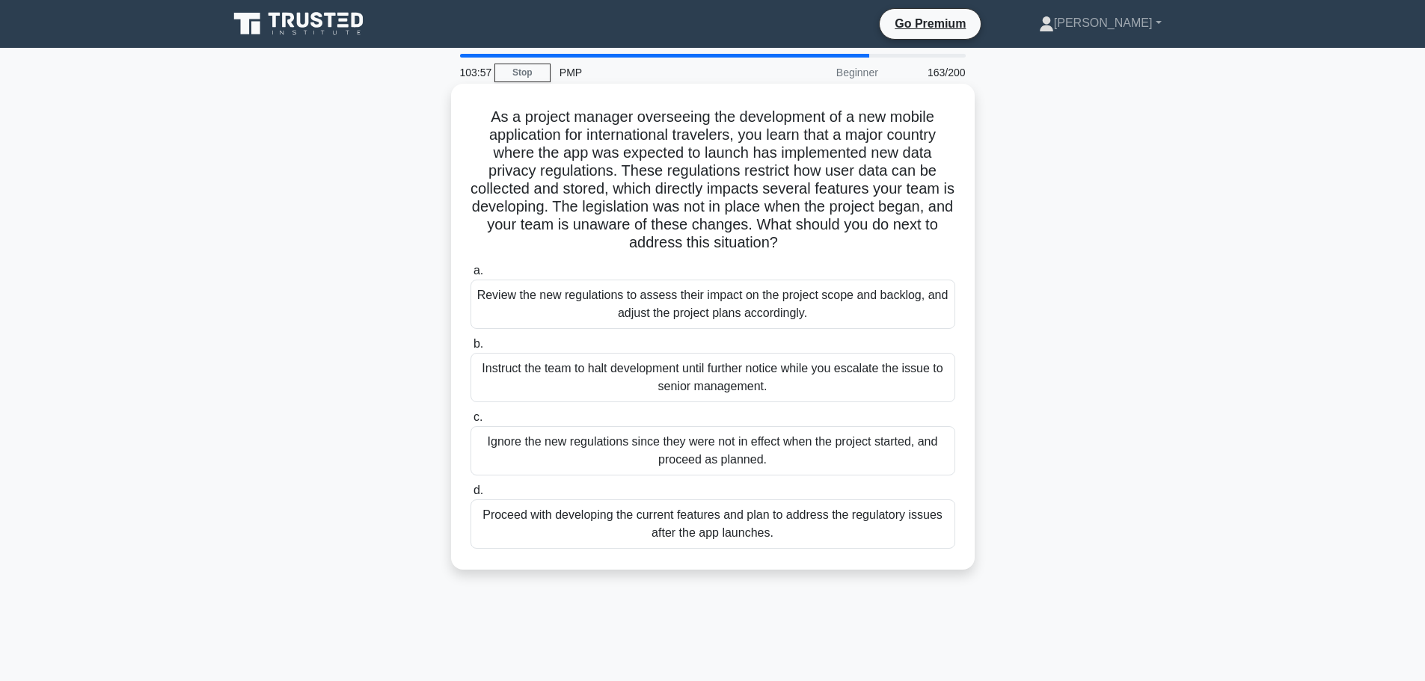
click at [763, 296] on div "Review the new regulations to assess their impact on the project scope and back…" at bounding box center [712, 304] width 485 height 49
click at [470, 276] on input "a. Review the new regulations to assess their impact on the project scope and b…" at bounding box center [470, 271] width 0 height 10
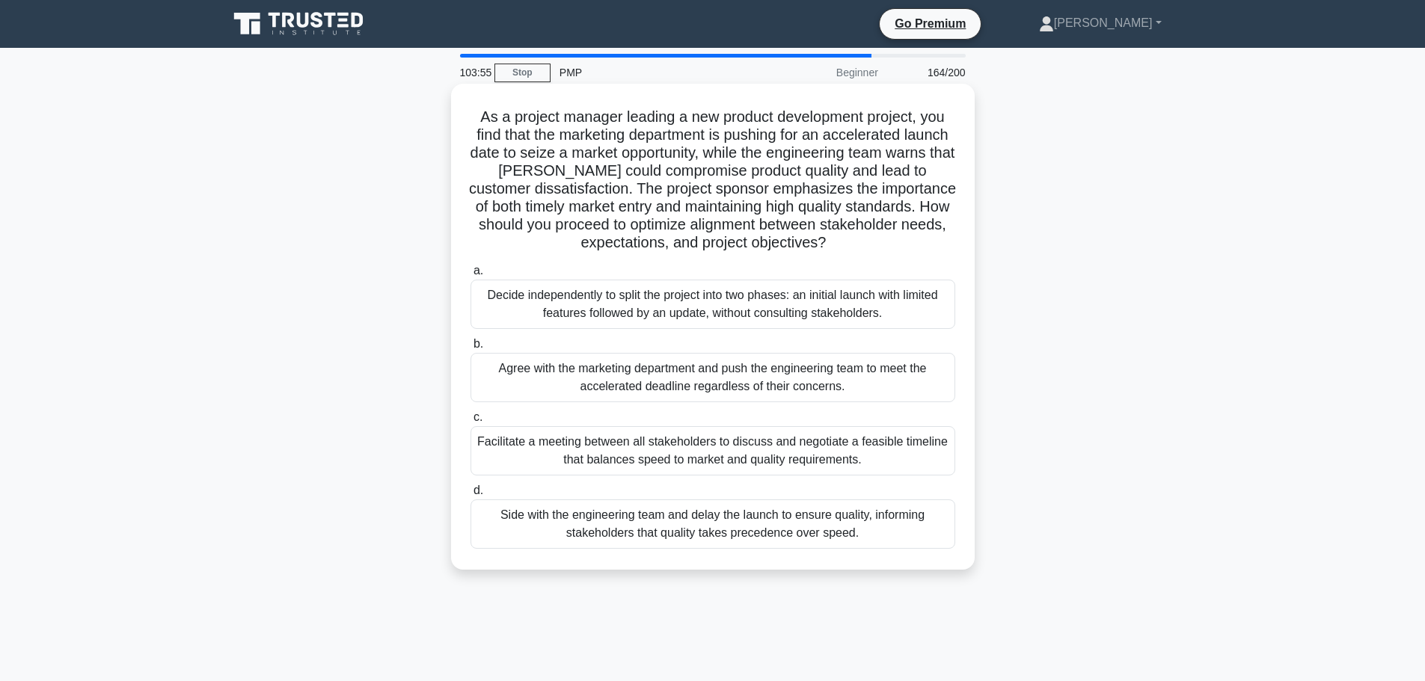
click at [768, 310] on div "Decide independently to split the project into two phases: an initial launch wi…" at bounding box center [712, 304] width 485 height 49
click at [470, 276] on input "a. Decide independently to split the project into two phases: an initial launch…" at bounding box center [470, 271] width 0 height 10
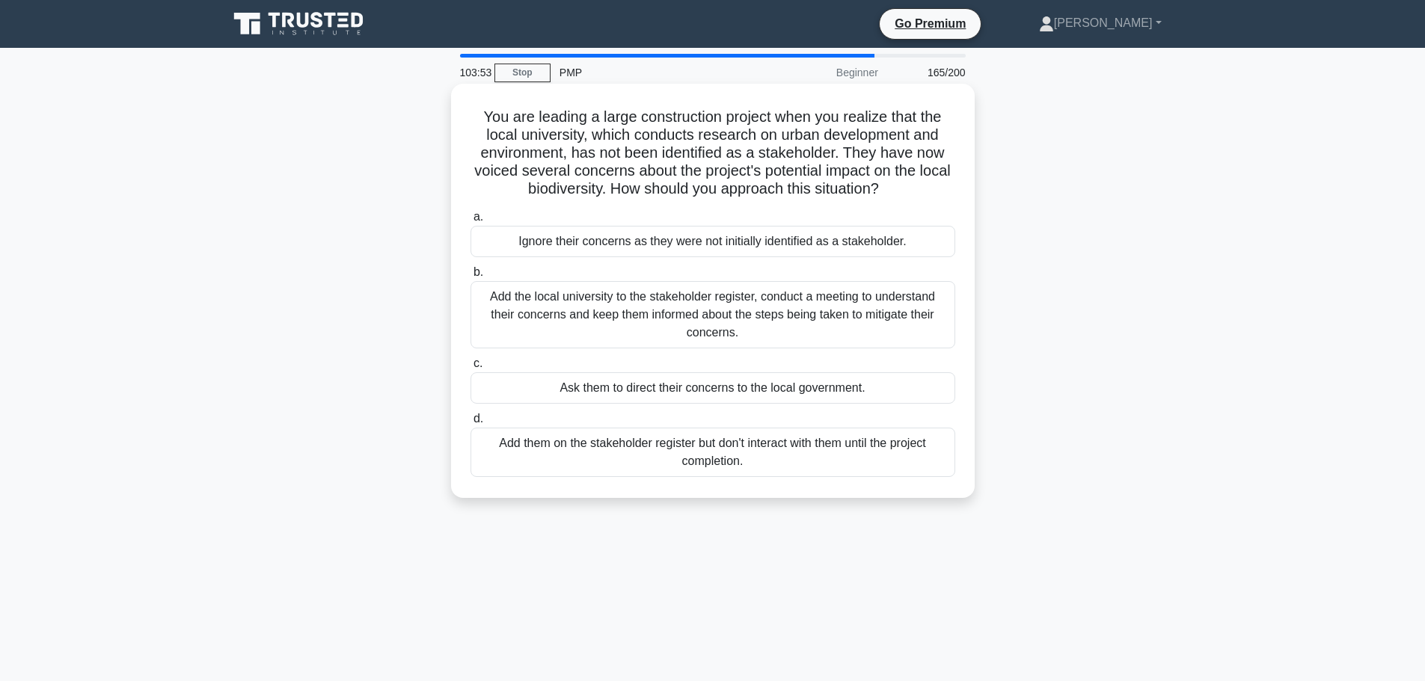
click at [772, 246] on div "Ignore their concerns as they were not initially identified as a stakeholder." at bounding box center [712, 241] width 485 height 31
click at [470, 222] on input "a. Ignore their concerns as they were not initially identified as a stakeholder." at bounding box center [470, 217] width 0 height 10
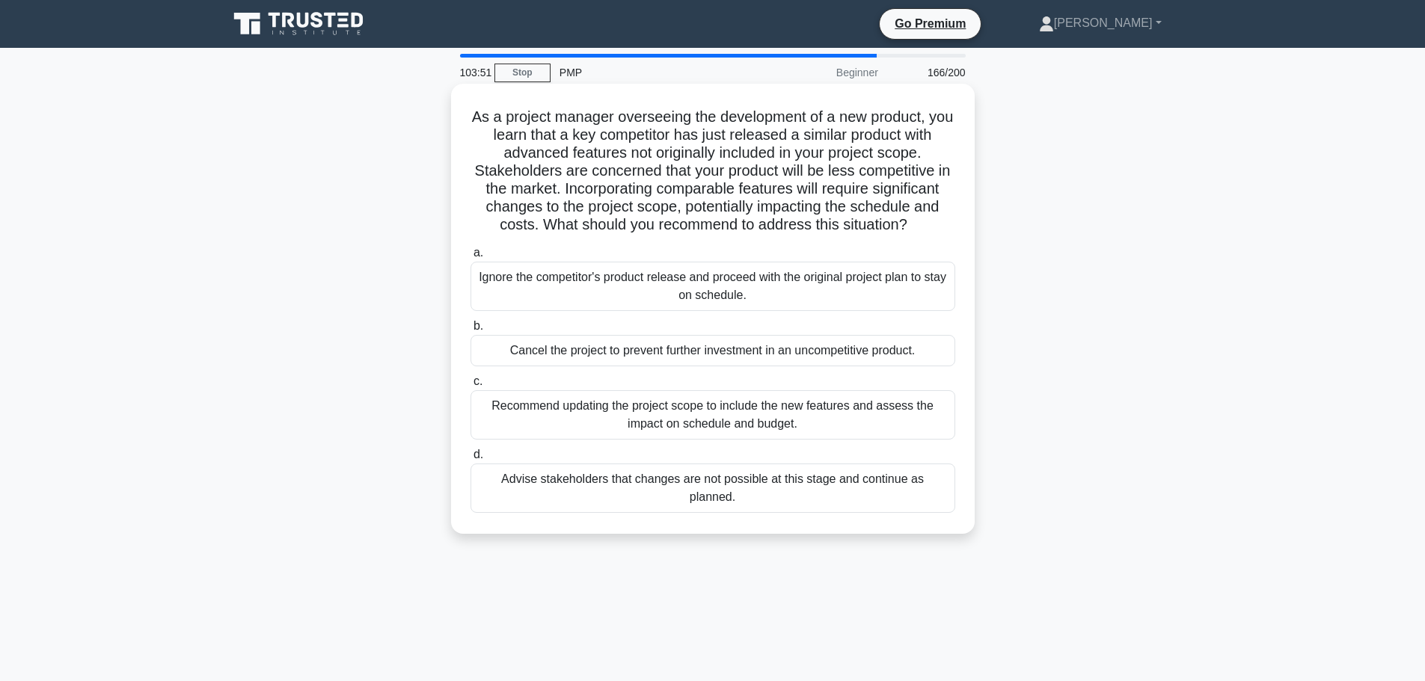
click at [770, 288] on div "Ignore the competitor's product release and proceed with the original project p…" at bounding box center [712, 286] width 485 height 49
click at [470, 258] on input "a. Ignore the competitor's product release and proceed with the original projec…" at bounding box center [470, 253] width 0 height 10
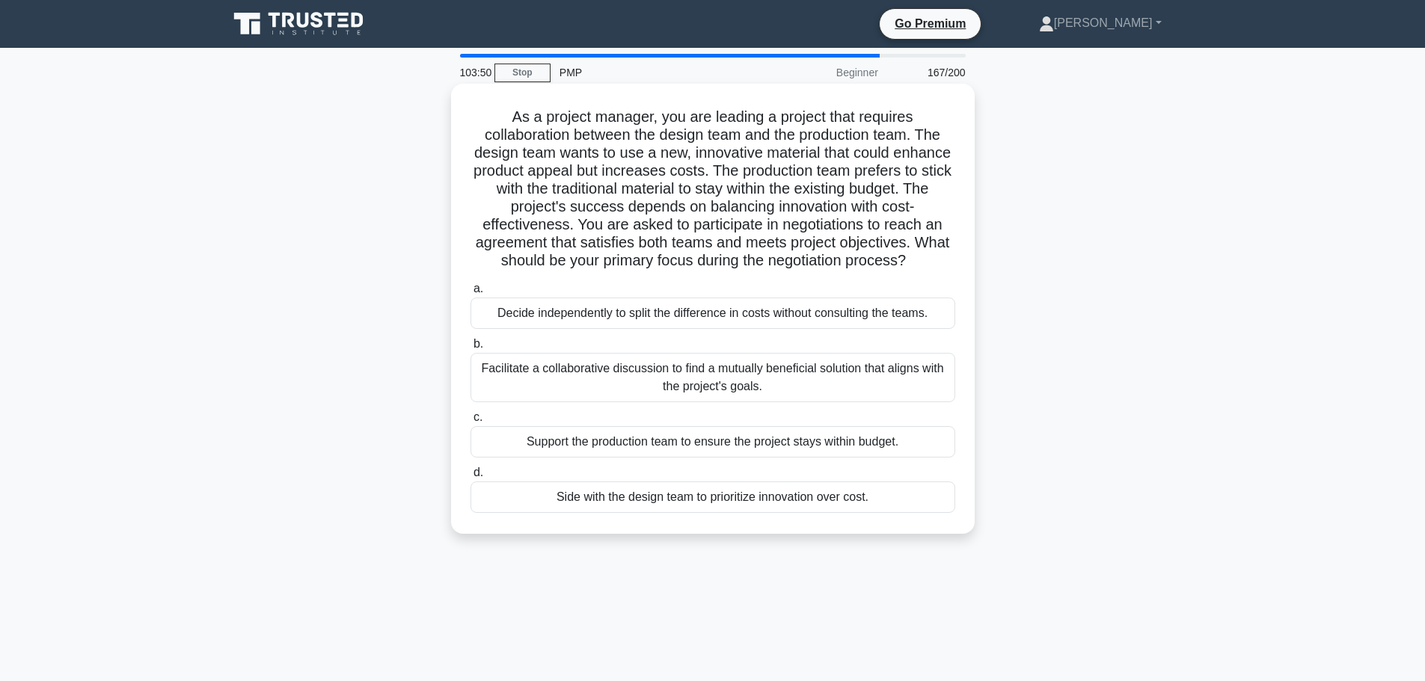
click at [770, 312] on div "Decide independently to split the difference in costs without consulting the te…" at bounding box center [712, 313] width 485 height 31
click at [470, 294] on input "a. Decide independently to split the difference in costs without consulting the…" at bounding box center [470, 289] width 0 height 10
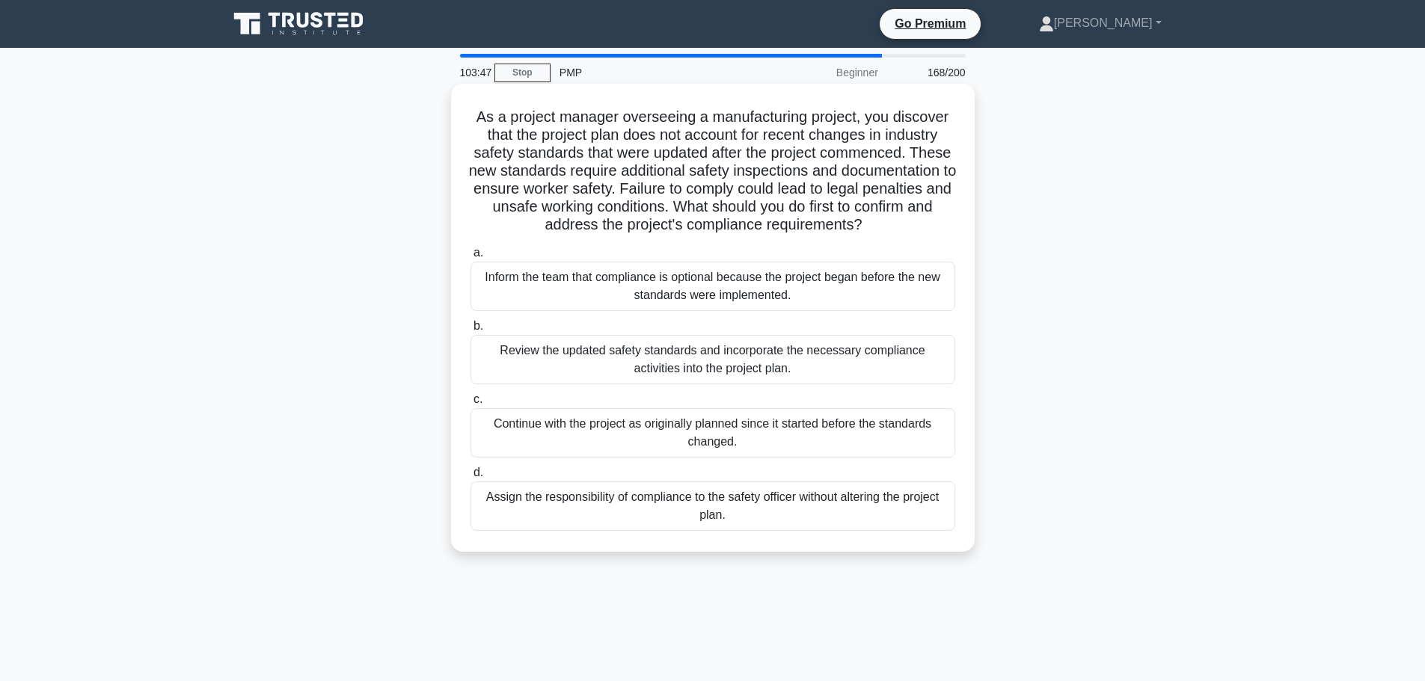
click at [771, 293] on div "Inform the team that compliance is optional because the project began before th…" at bounding box center [712, 286] width 485 height 49
click at [470, 258] on input "a. Inform the team that compliance is optional because the project began before…" at bounding box center [470, 253] width 0 height 10
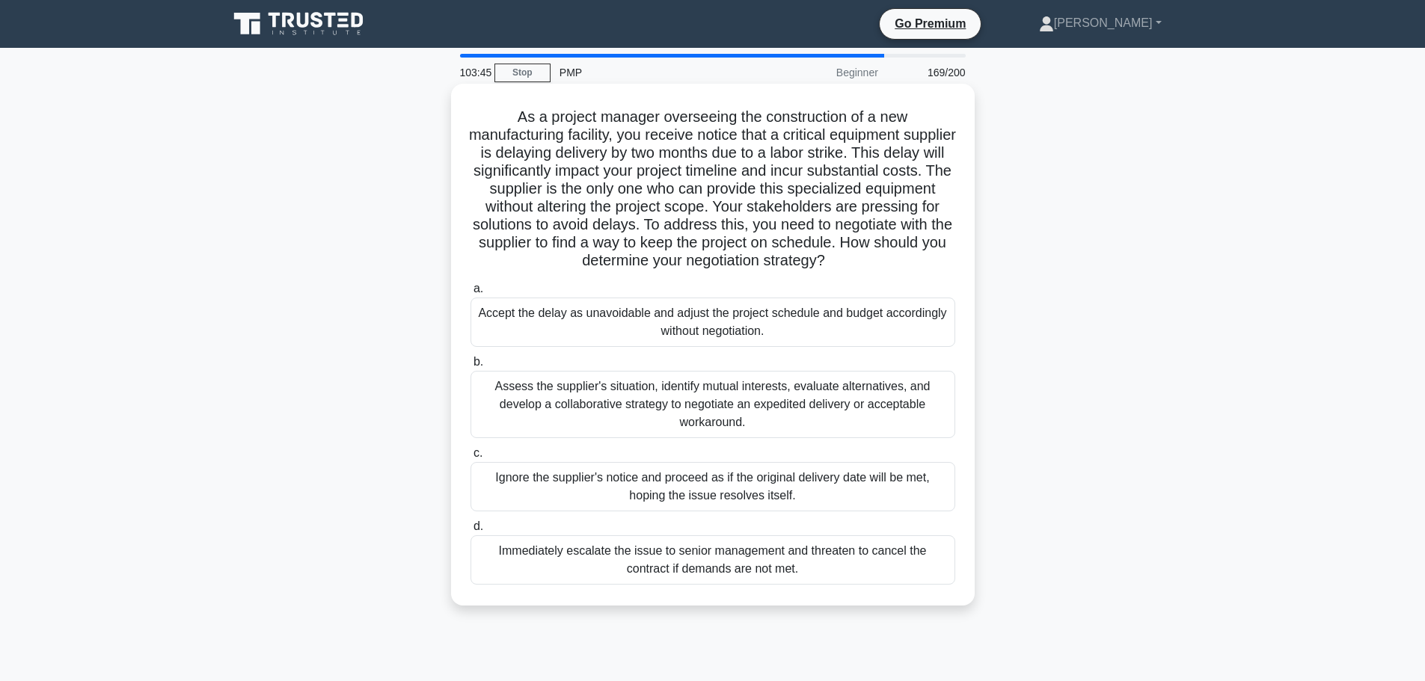
click at [771, 324] on div "Accept the delay as unavoidable and adjust the project schedule and budget acco…" at bounding box center [712, 322] width 485 height 49
click at [470, 294] on input "a. Accept the delay as unavoidable and adjust the project schedule and budget a…" at bounding box center [470, 289] width 0 height 10
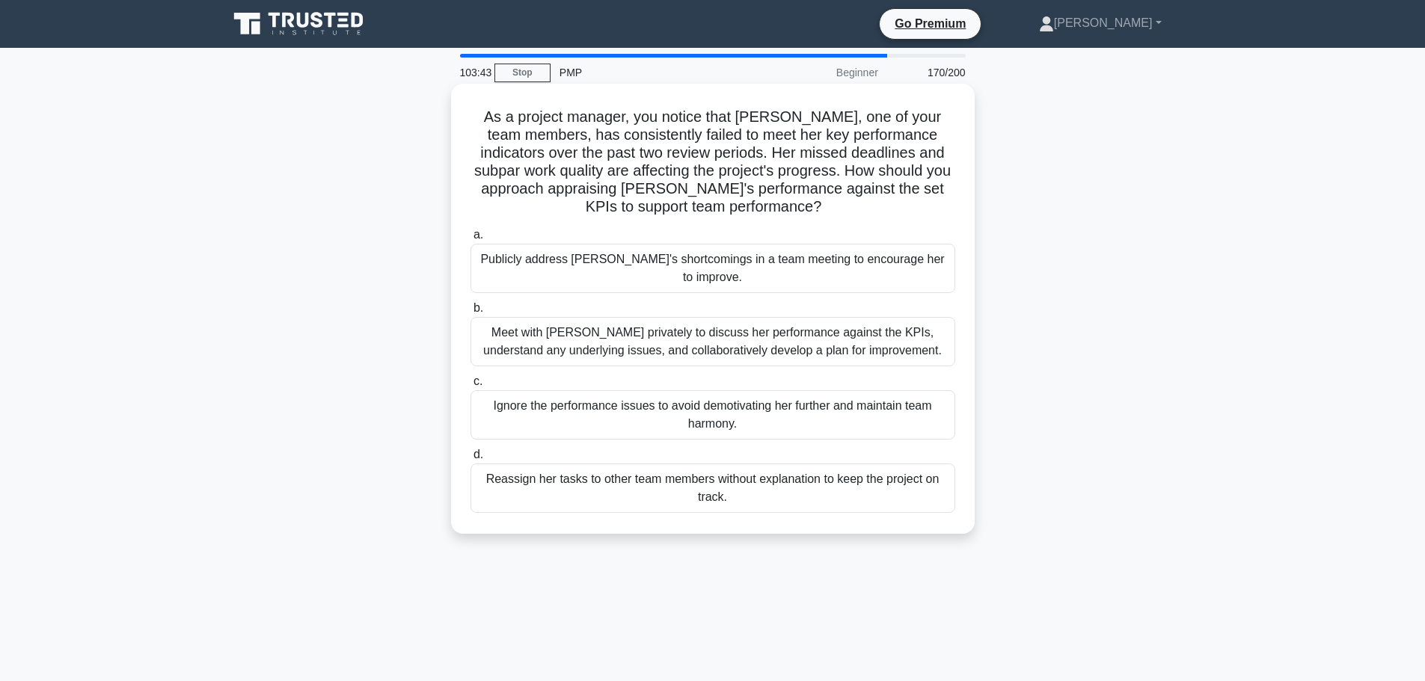
click at [770, 262] on div "Publicly address [PERSON_NAME]'s shortcomings in a team meeting to encourage he…" at bounding box center [712, 268] width 485 height 49
click at [470, 240] on input "a. Publicly address Karen's shortcomings in a team meeting to encourage her to …" at bounding box center [470, 235] width 0 height 10
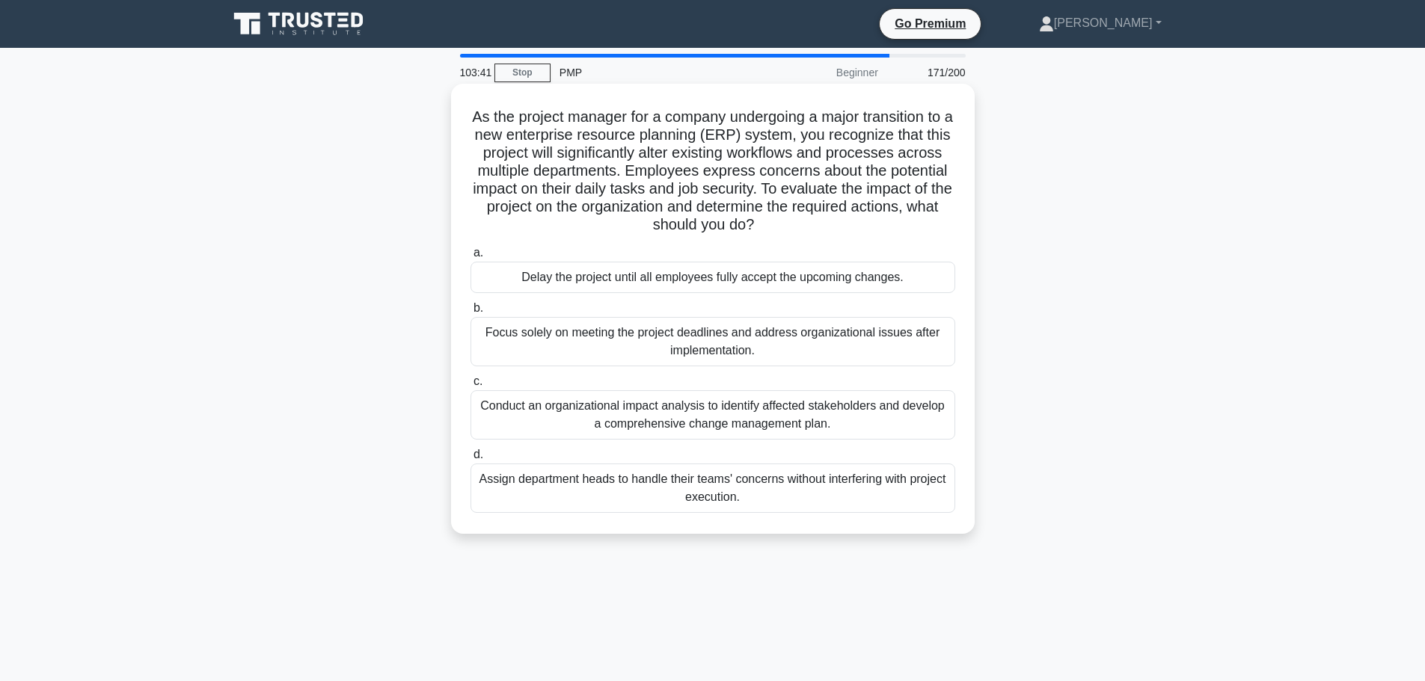
click at [767, 283] on div "Delay the project until all employees fully accept the upcoming changes." at bounding box center [712, 277] width 485 height 31
click at [470, 258] on input "a. Delay the project until all employees fully accept the upcoming changes." at bounding box center [470, 253] width 0 height 10
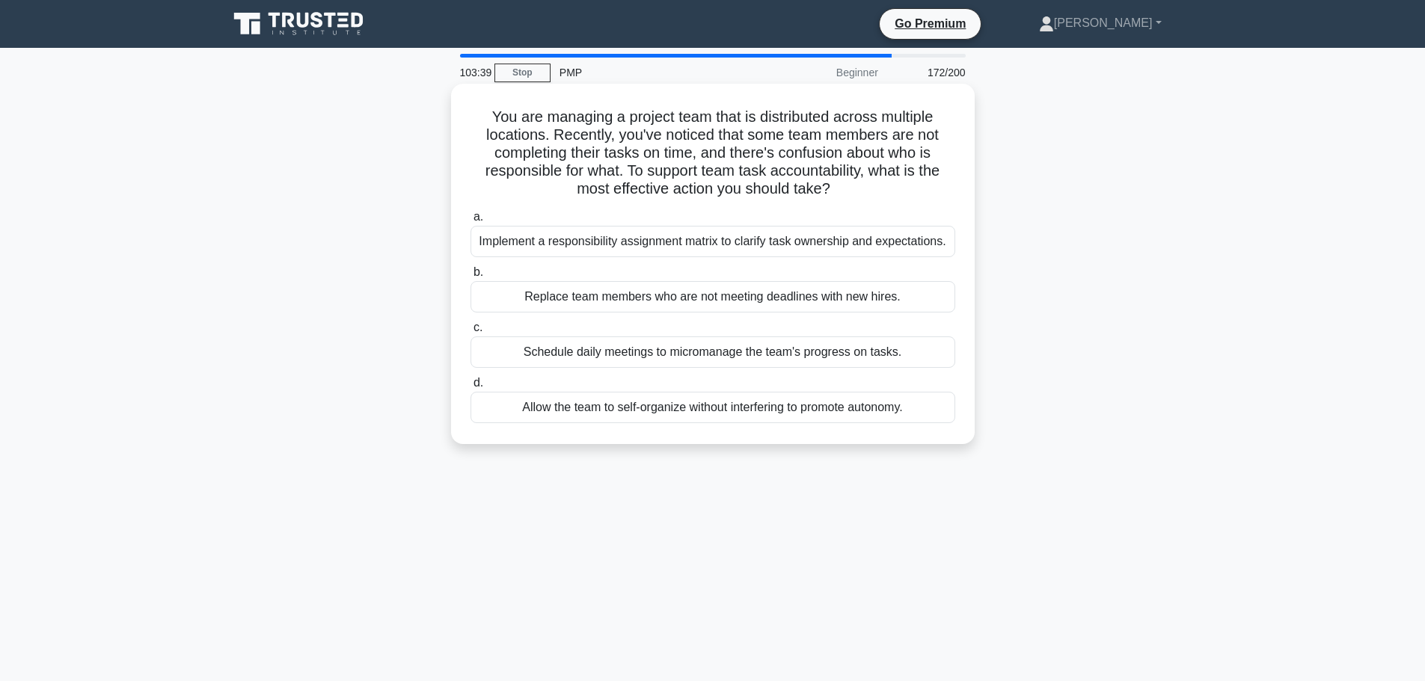
click at [772, 248] on div "Implement a responsibility assignment matrix to clarify task ownership and expe…" at bounding box center [712, 241] width 485 height 31
click at [470, 222] on input "a. Implement a responsibility assignment matrix to clarify task ownership and e…" at bounding box center [470, 217] width 0 height 10
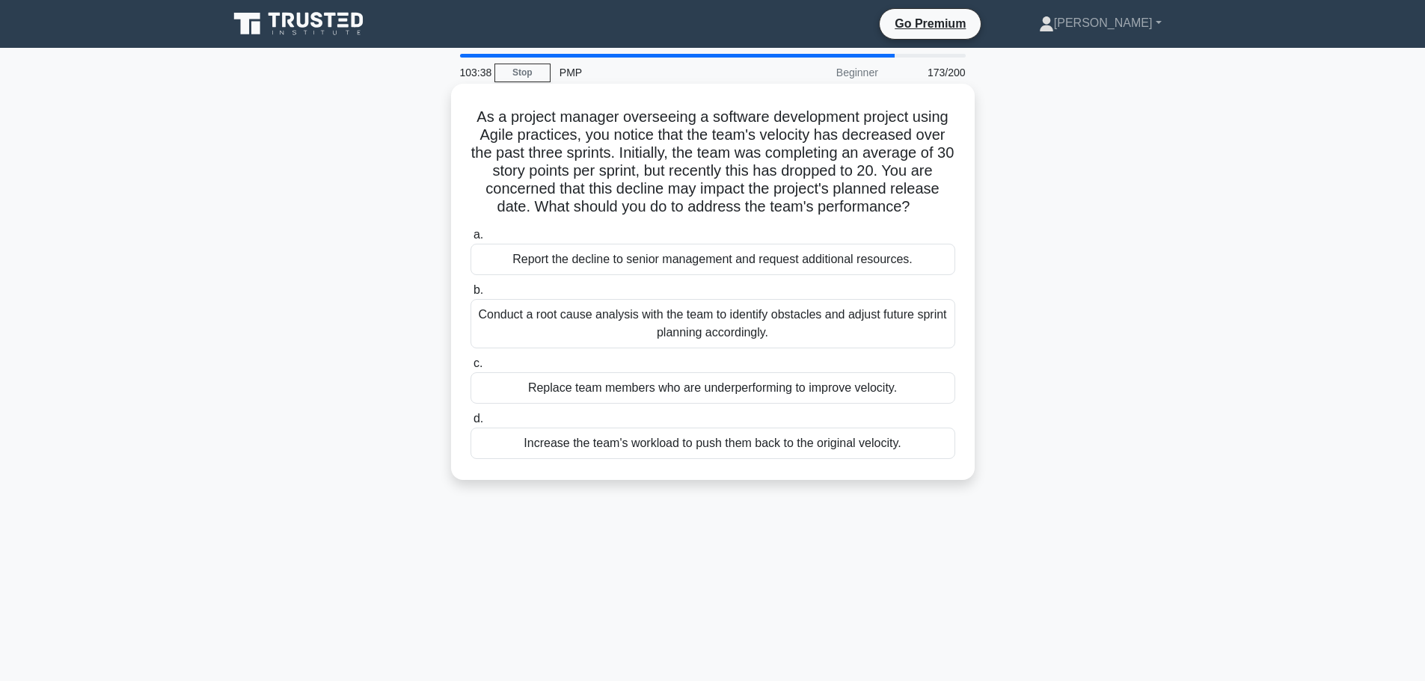
click at [767, 264] on div "Report the decline to senior management and request additional resources." at bounding box center [712, 259] width 485 height 31
click at [470, 240] on input "a. Report the decline to senior management and request additional resources." at bounding box center [470, 235] width 0 height 10
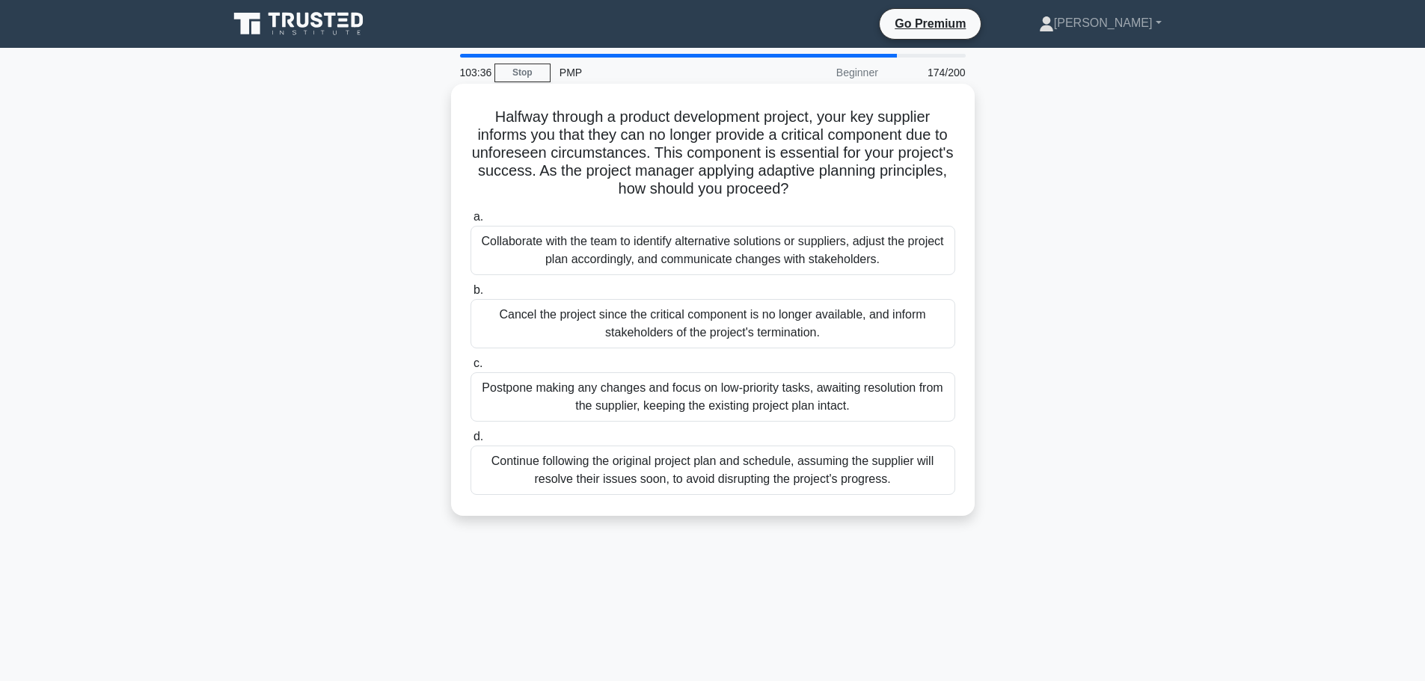
click at [768, 257] on div "Collaborate with the team to identify alternative solutions or suppliers, adjus…" at bounding box center [712, 250] width 485 height 49
click at [470, 222] on input "a. Collaborate with the team to identify alternative solutions or suppliers, ad…" at bounding box center [470, 217] width 0 height 10
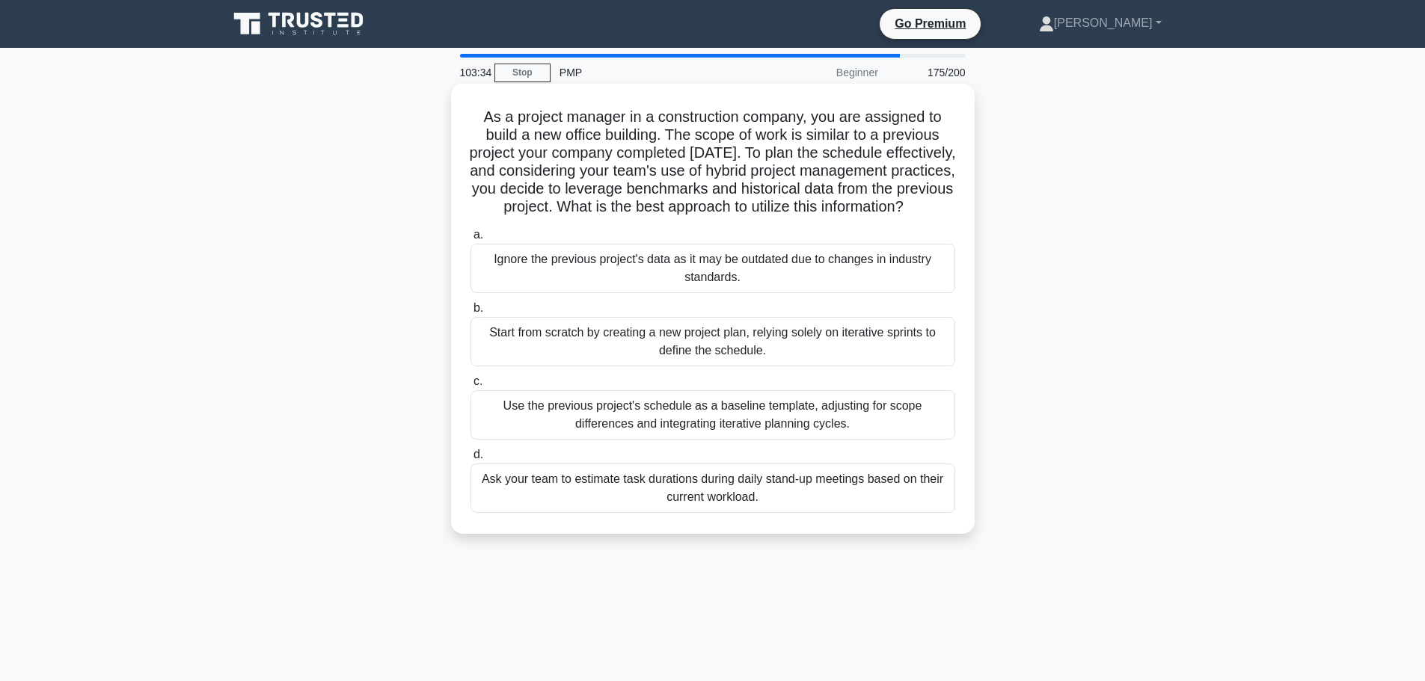
click at [766, 280] on div "Ignore the previous project's data as it may be outdated due to changes in indu…" at bounding box center [712, 268] width 485 height 49
click at [470, 240] on input "a. Ignore the previous project's data as it may be outdated due to changes in i…" at bounding box center [470, 235] width 0 height 10
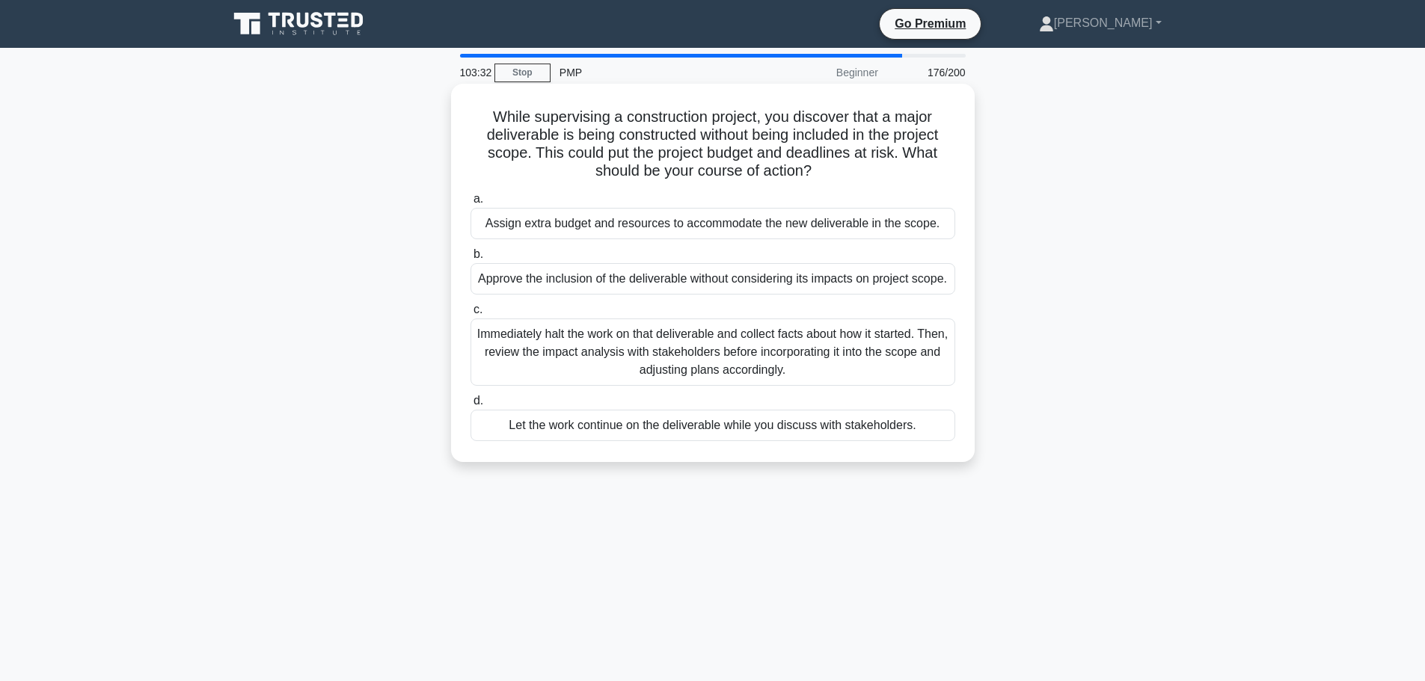
click at [784, 224] on div "Assign extra budget and resources to accommodate the new deliverable in the sco…" at bounding box center [712, 223] width 485 height 31
click at [470, 204] on input "a. Assign extra budget and resources to accommodate the new deliverable in the …" at bounding box center [470, 199] width 0 height 10
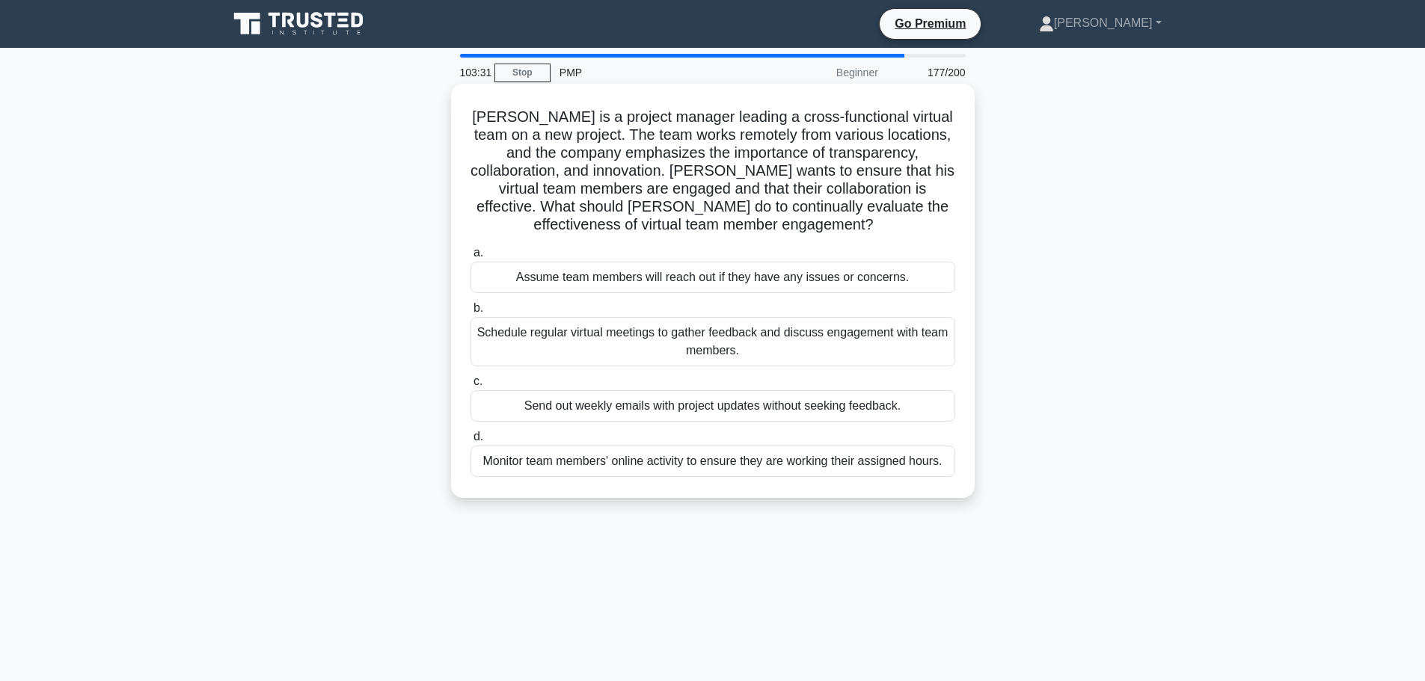
click at [775, 274] on div "Assume team members will reach out if they have any issues or concerns." at bounding box center [712, 277] width 485 height 31
click at [470, 258] on input "a. Assume team members will reach out if they have any issues or concerns." at bounding box center [470, 253] width 0 height 10
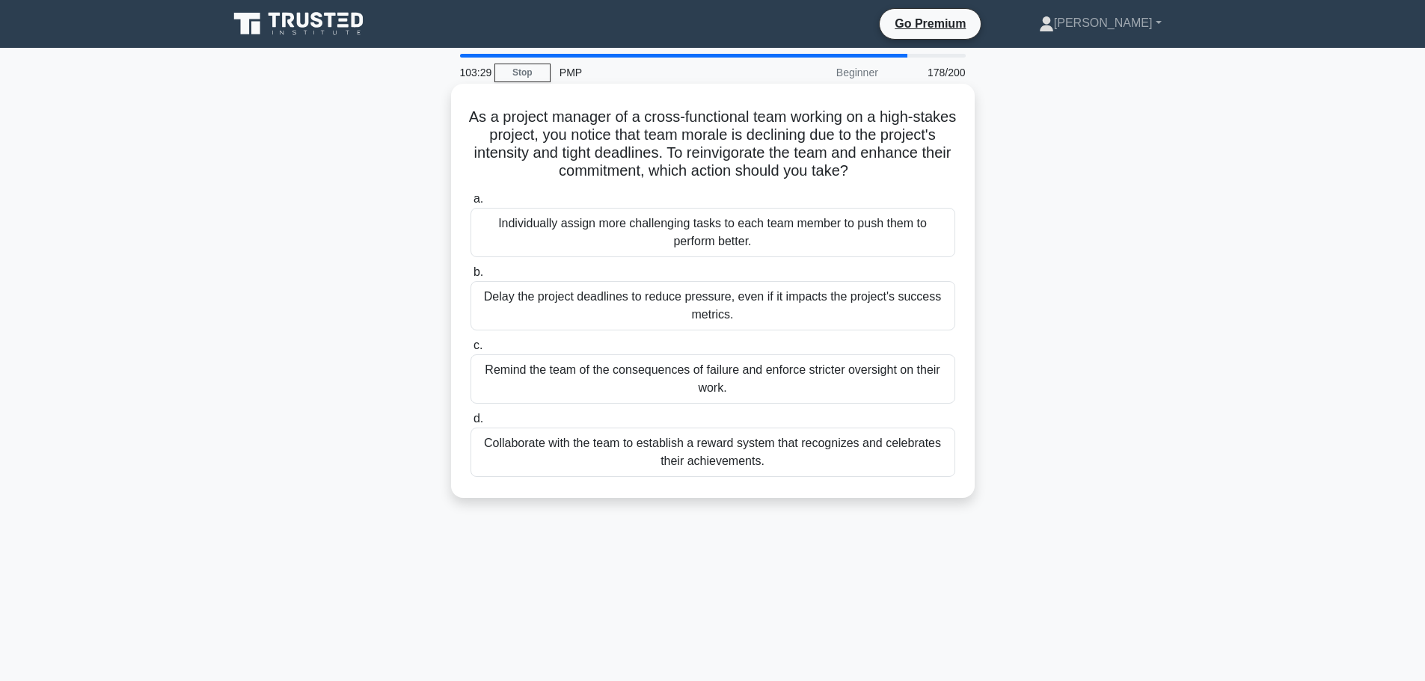
click at [783, 245] on div "Individually assign more challenging tasks to each team member to push them to …" at bounding box center [712, 232] width 485 height 49
click at [470, 204] on input "a. Individually assign more challenging tasks to each team member to push them …" at bounding box center [470, 199] width 0 height 10
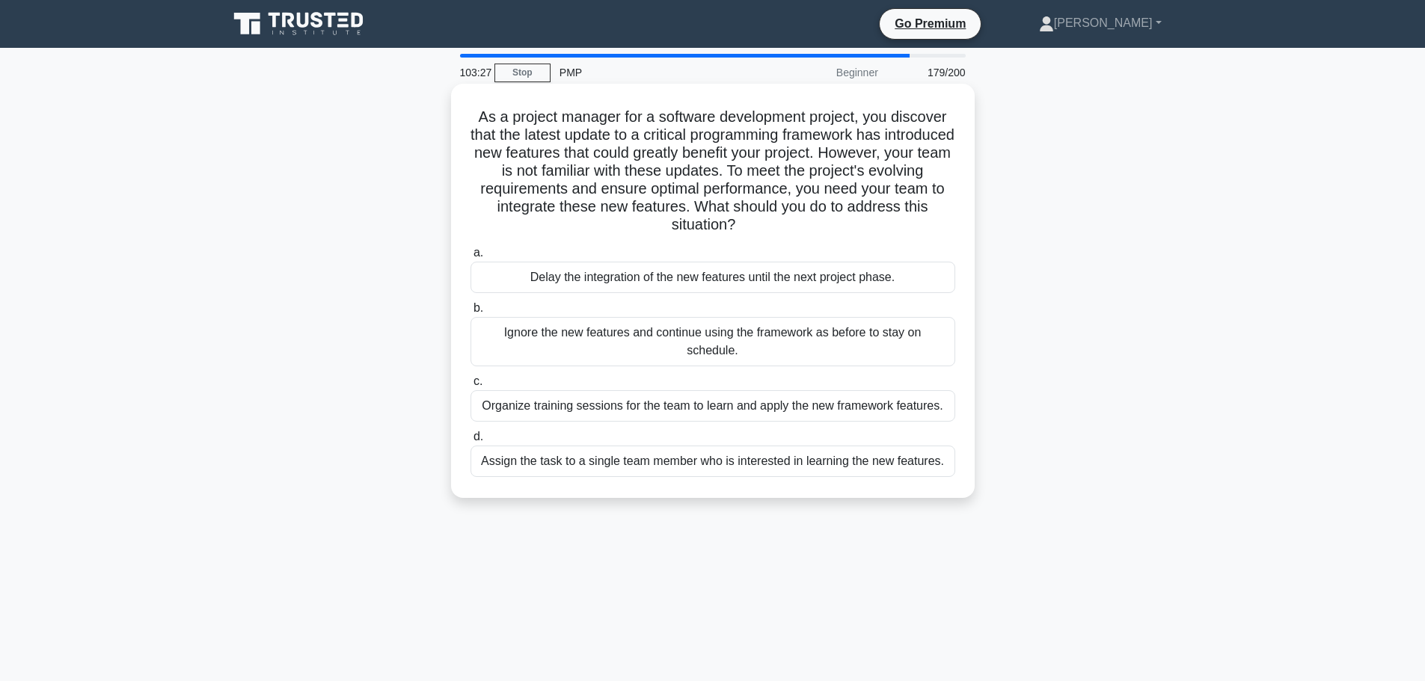
click at [777, 278] on div "Delay the integration of the new features until the next project phase." at bounding box center [712, 277] width 485 height 31
click at [470, 258] on input "a. Delay the integration of the new features until the next project phase." at bounding box center [470, 253] width 0 height 10
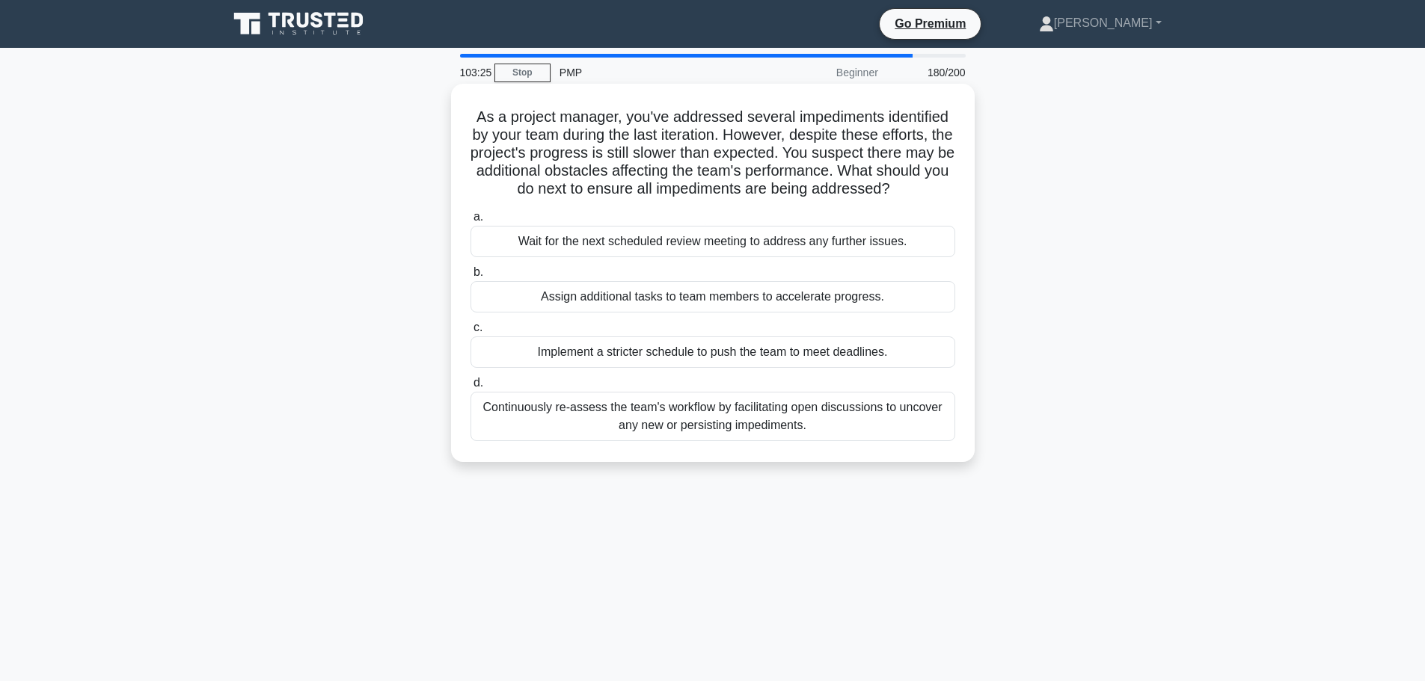
click at [780, 240] on div "Wait for the next scheduled review meeting to address any further issues." at bounding box center [712, 241] width 485 height 31
click at [470, 222] on input "a. Wait for the next scheduled review meeting to address any further issues." at bounding box center [470, 217] width 0 height 10
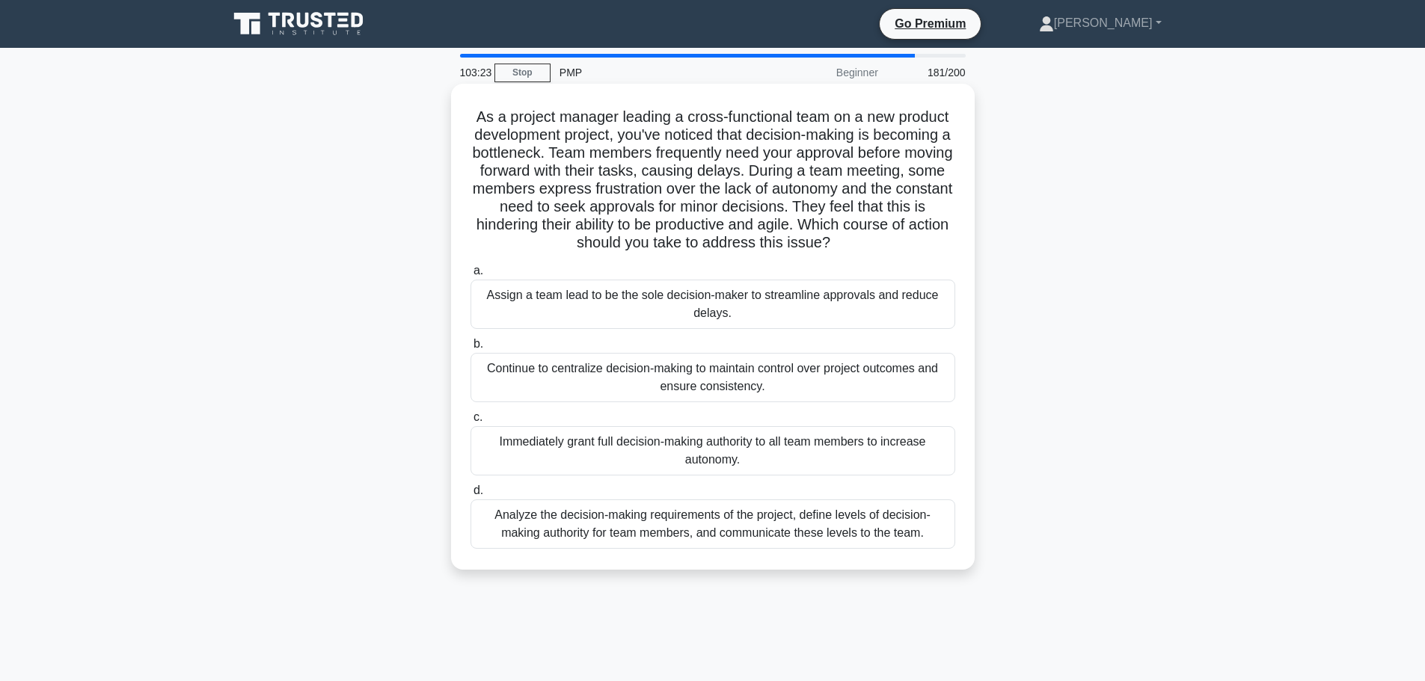
click at [780, 291] on div "Assign a team lead to be the sole decision-maker to streamline approvals and re…" at bounding box center [712, 304] width 485 height 49
click at [470, 276] on input "a. Assign a team lead to be the sole decision-maker to streamline approvals and…" at bounding box center [470, 271] width 0 height 10
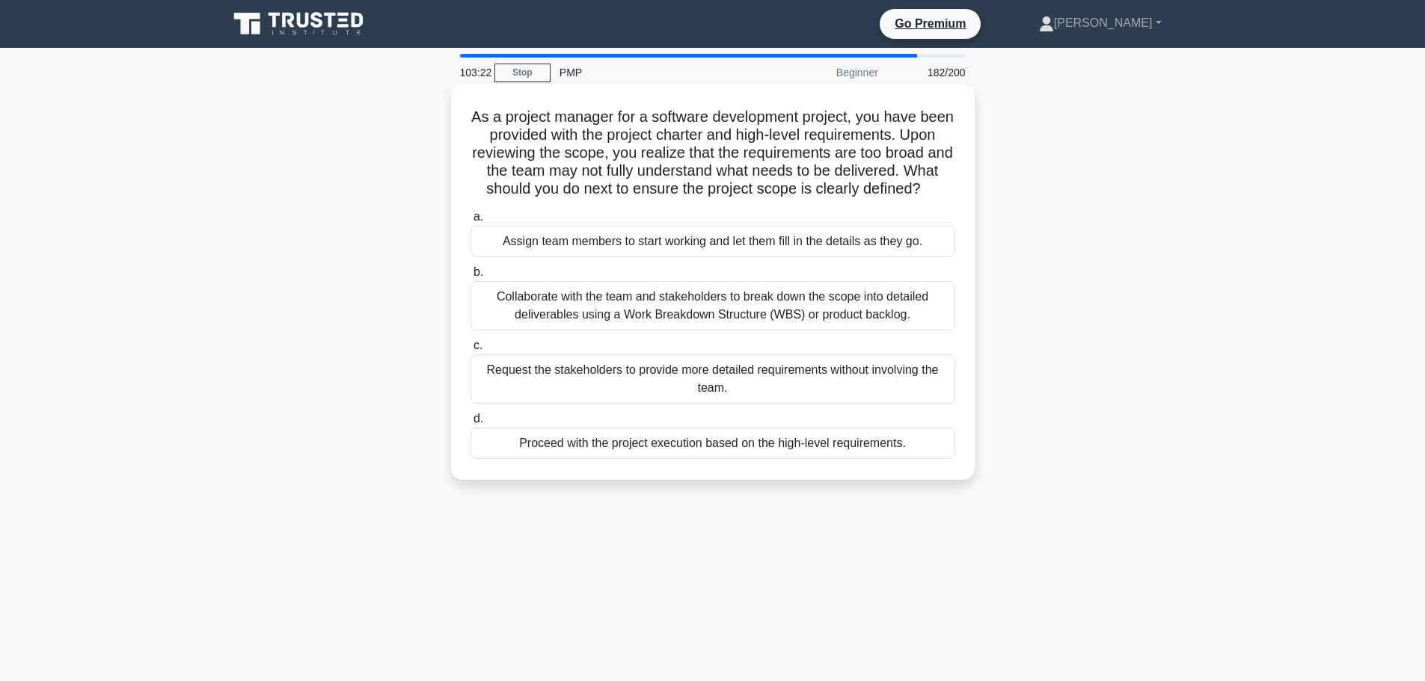
click at [783, 257] on div "Assign team members to start working and let them fill in the details as they g…" at bounding box center [712, 241] width 485 height 31
click at [470, 222] on input "a. Assign team members to start working and let them fill in the details as the…" at bounding box center [470, 217] width 0 height 10
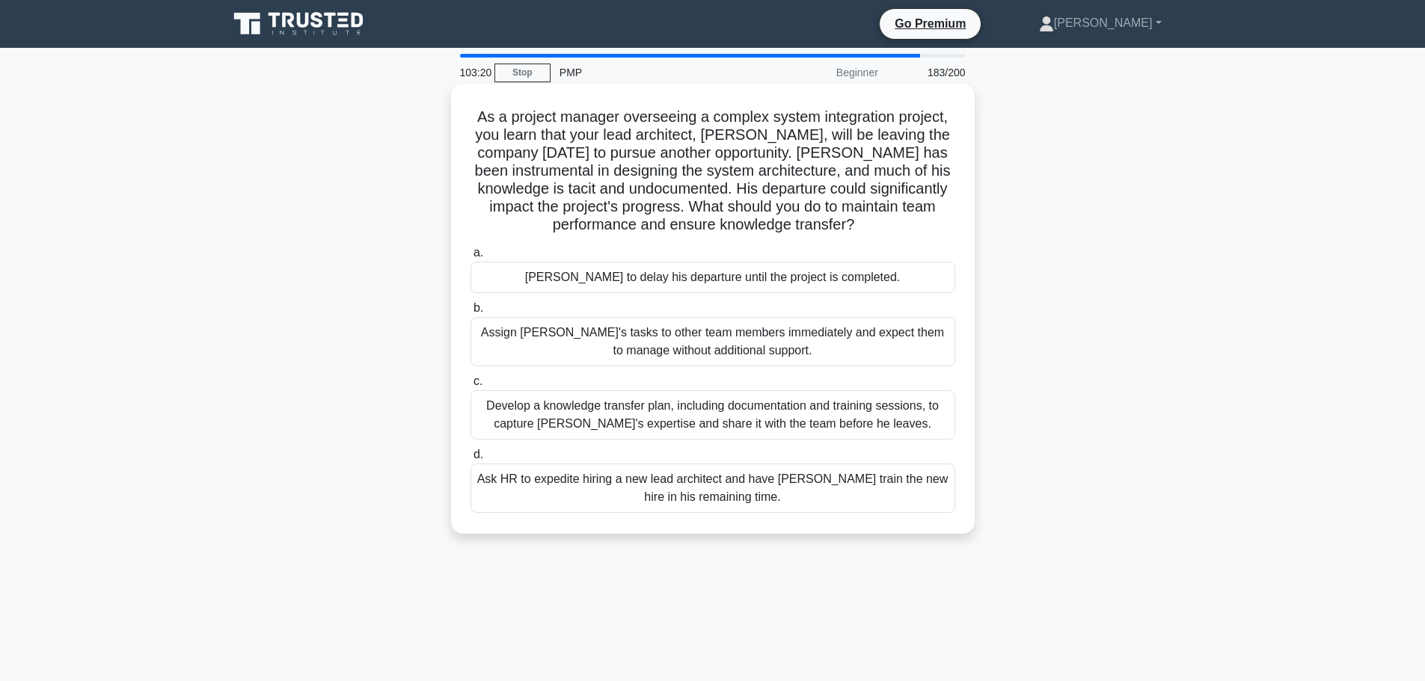
click at [779, 281] on div "[PERSON_NAME] to delay his departure until the project is completed." at bounding box center [712, 277] width 485 height 31
click at [470, 258] on input "a. Convince James to delay his departure until the project is completed." at bounding box center [470, 253] width 0 height 10
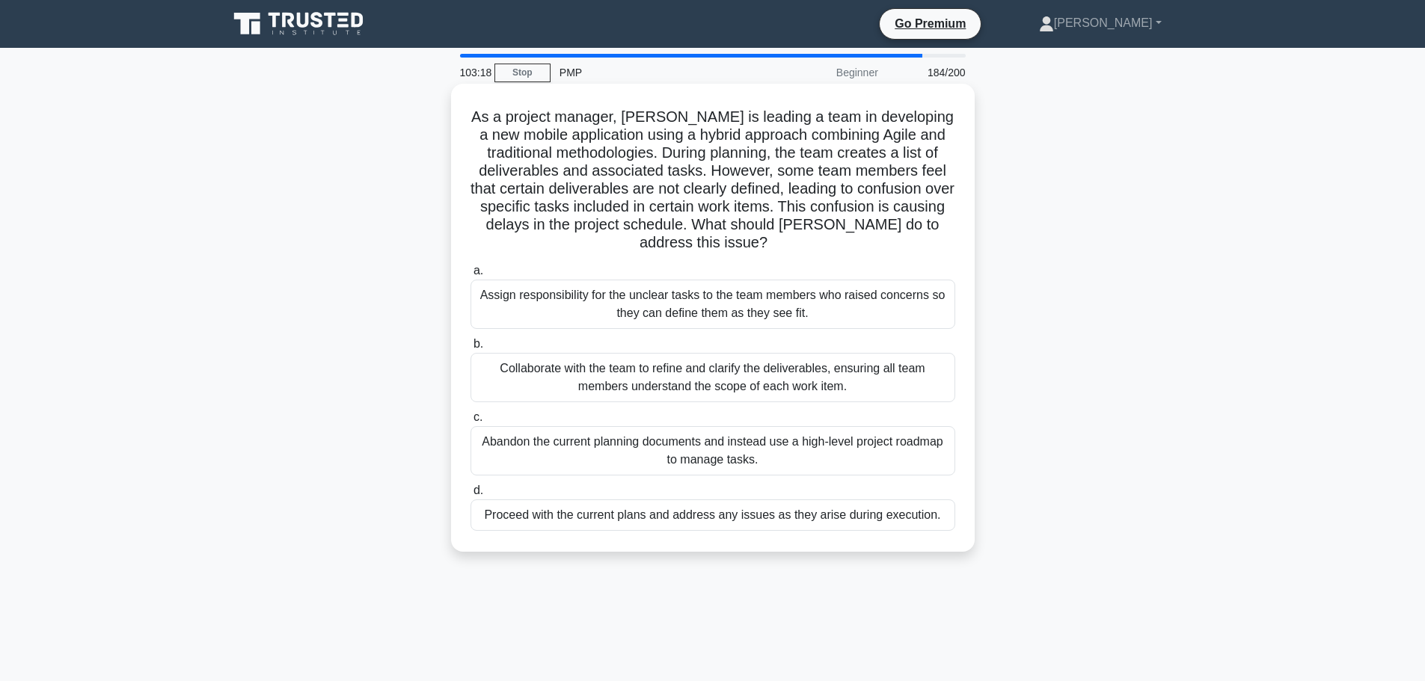
click at [779, 295] on div "Assign responsibility for the unclear tasks to the team members who raised conc…" at bounding box center [712, 304] width 485 height 49
click at [470, 276] on input "a. Assign responsibility for the unclear tasks to the team members who raised c…" at bounding box center [470, 271] width 0 height 10
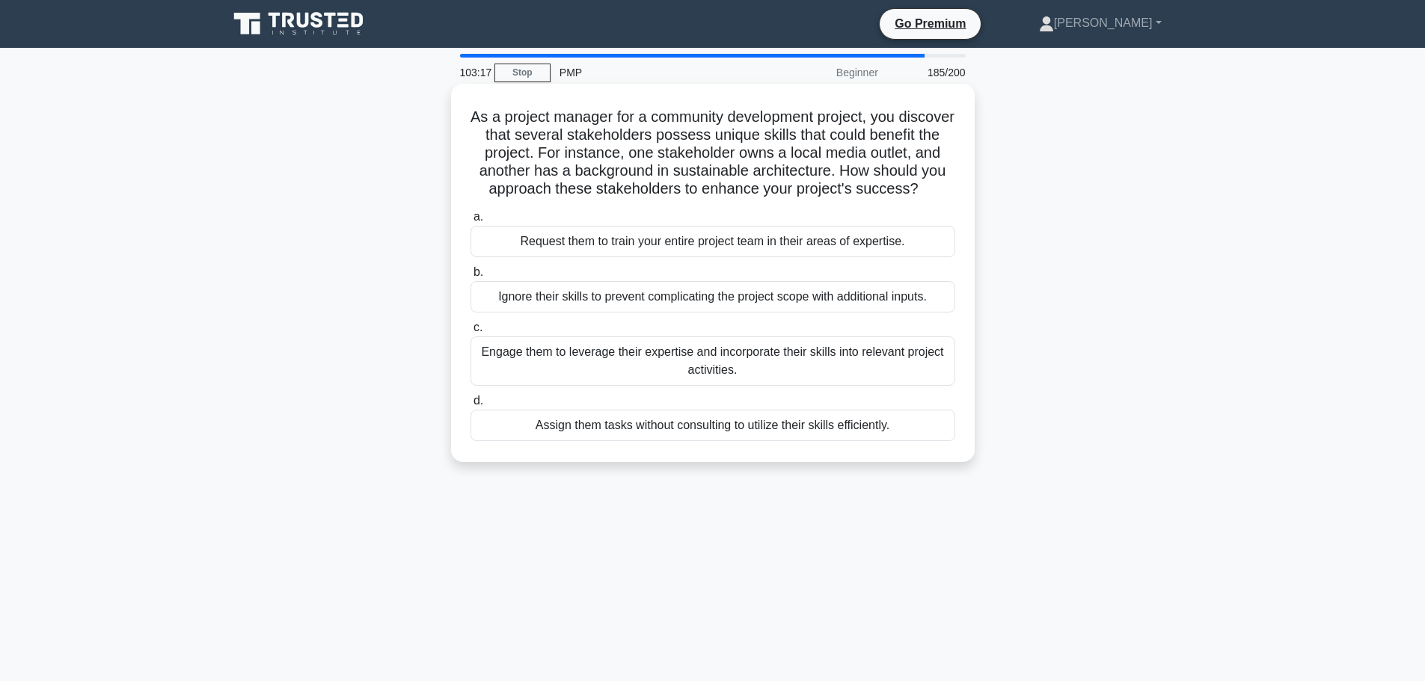
click at [782, 257] on div "Request them to train your entire project team in their areas of expertise." at bounding box center [712, 241] width 485 height 31
click at [470, 222] on input "a. Request them to train your entire project team in their areas of expertise." at bounding box center [470, 217] width 0 height 10
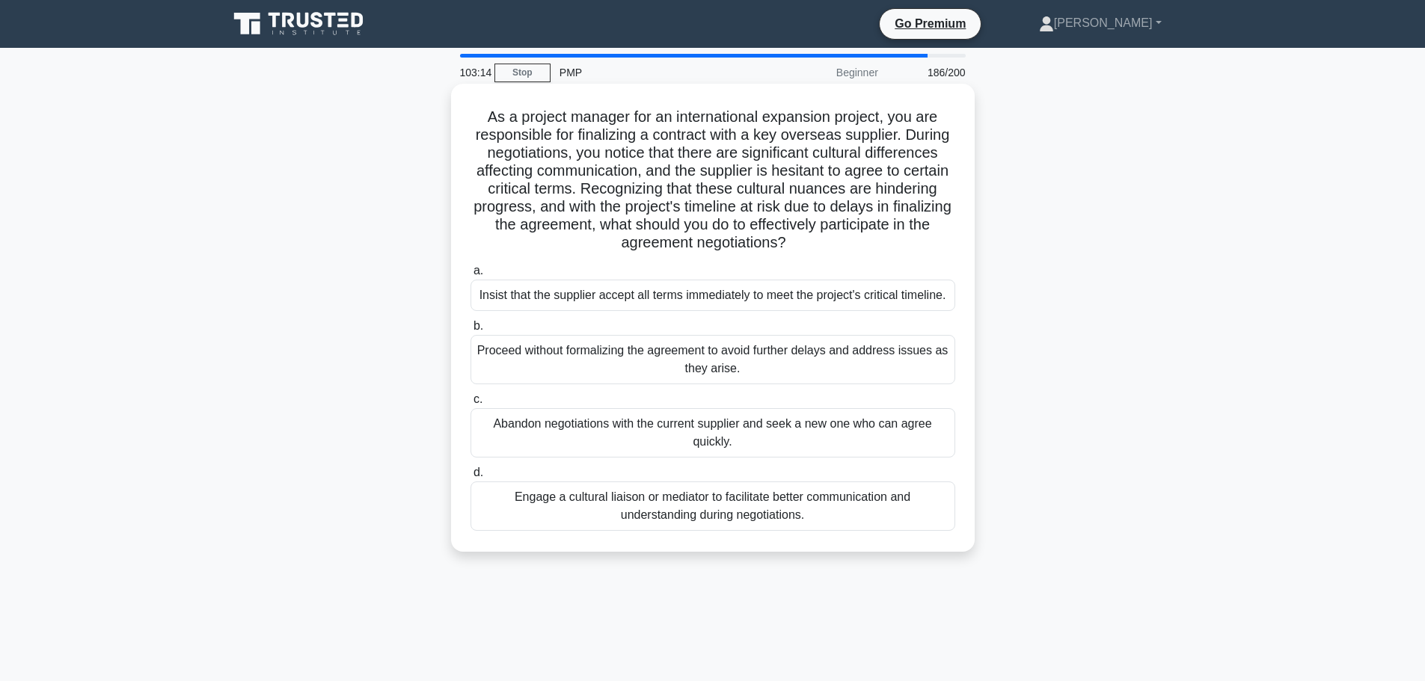
click at [782, 298] on div "Insist that the supplier accept all terms immediately to meet the project's cri…" at bounding box center [712, 295] width 485 height 31
click at [470, 276] on input "a. Insist that the supplier accept all terms immediately to meet the project's …" at bounding box center [470, 271] width 0 height 10
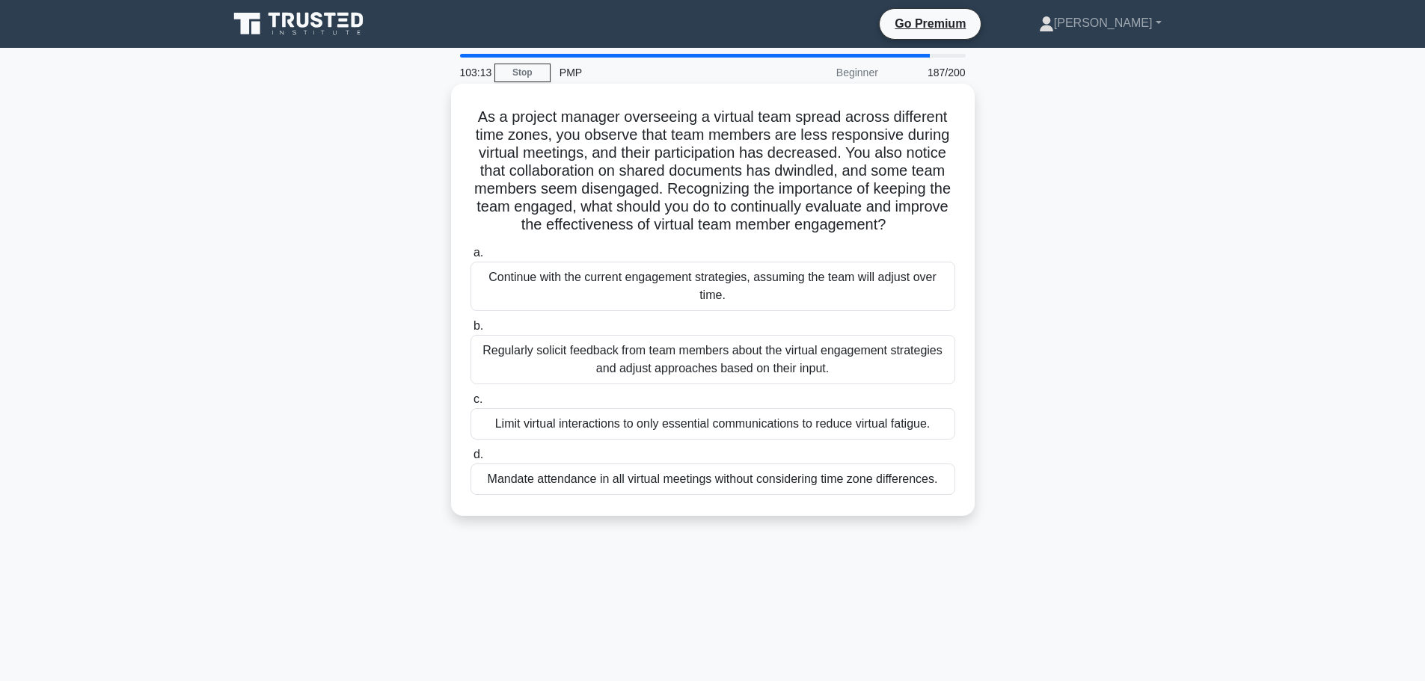
click at [782, 297] on div "Continue with the current engagement strategies, assuming the team will adjust …" at bounding box center [712, 286] width 485 height 49
click at [470, 258] on input "a. Continue with the current engagement strategies, assuming the team will adju…" at bounding box center [470, 253] width 0 height 10
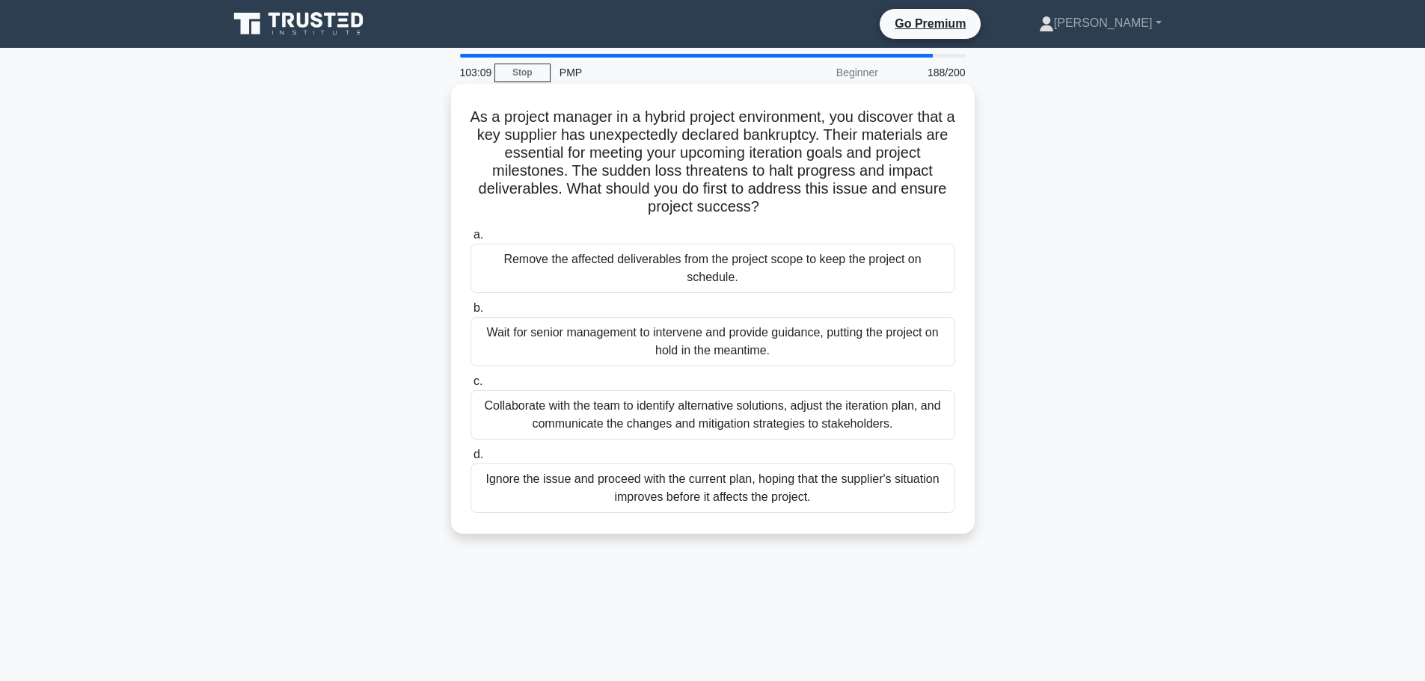
click at [723, 271] on div "Remove the affected deliverables from the project scope to keep the project on …" at bounding box center [712, 268] width 485 height 49
click at [470, 240] on input "a. Remove the affected deliverables from the project scope to keep the project …" at bounding box center [470, 235] width 0 height 10
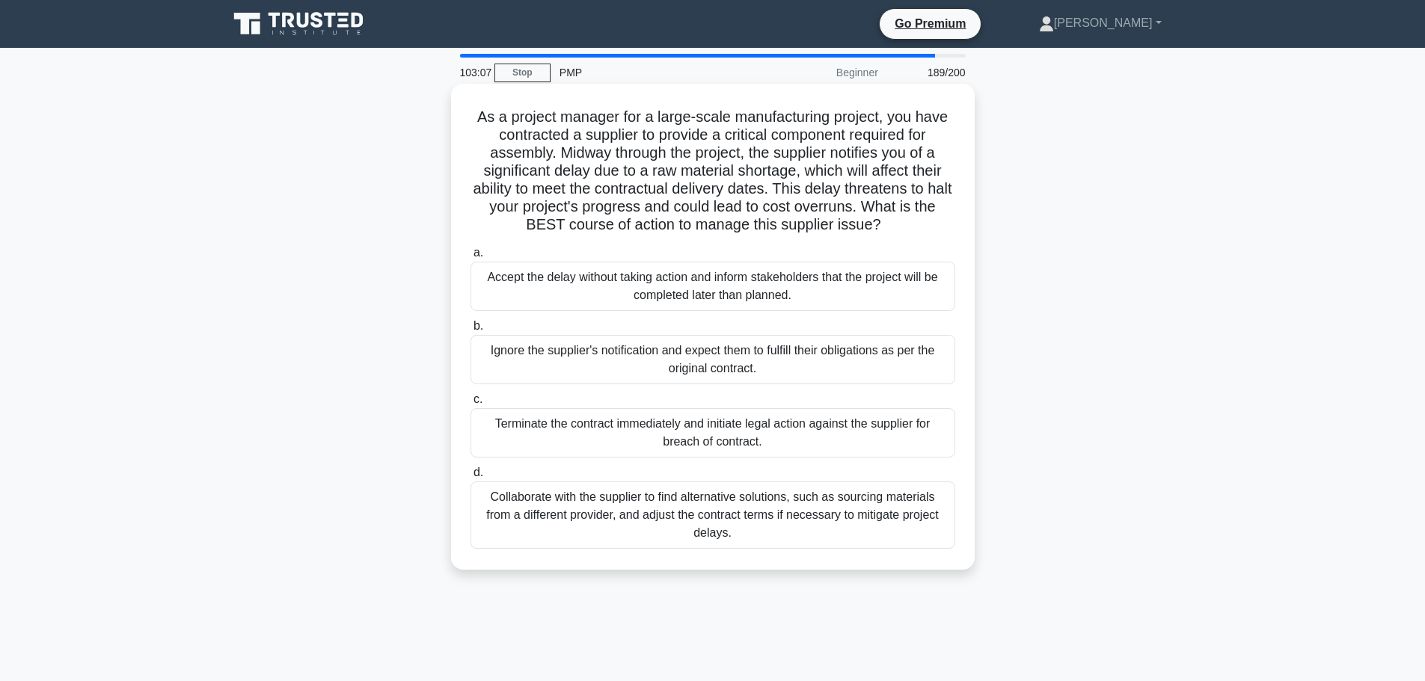
click at [730, 288] on div "Accept the delay without taking action and inform stakeholders that the project…" at bounding box center [712, 286] width 485 height 49
click at [470, 258] on input "a. Accept the delay without taking action and inform stakeholders that the proj…" at bounding box center [470, 253] width 0 height 10
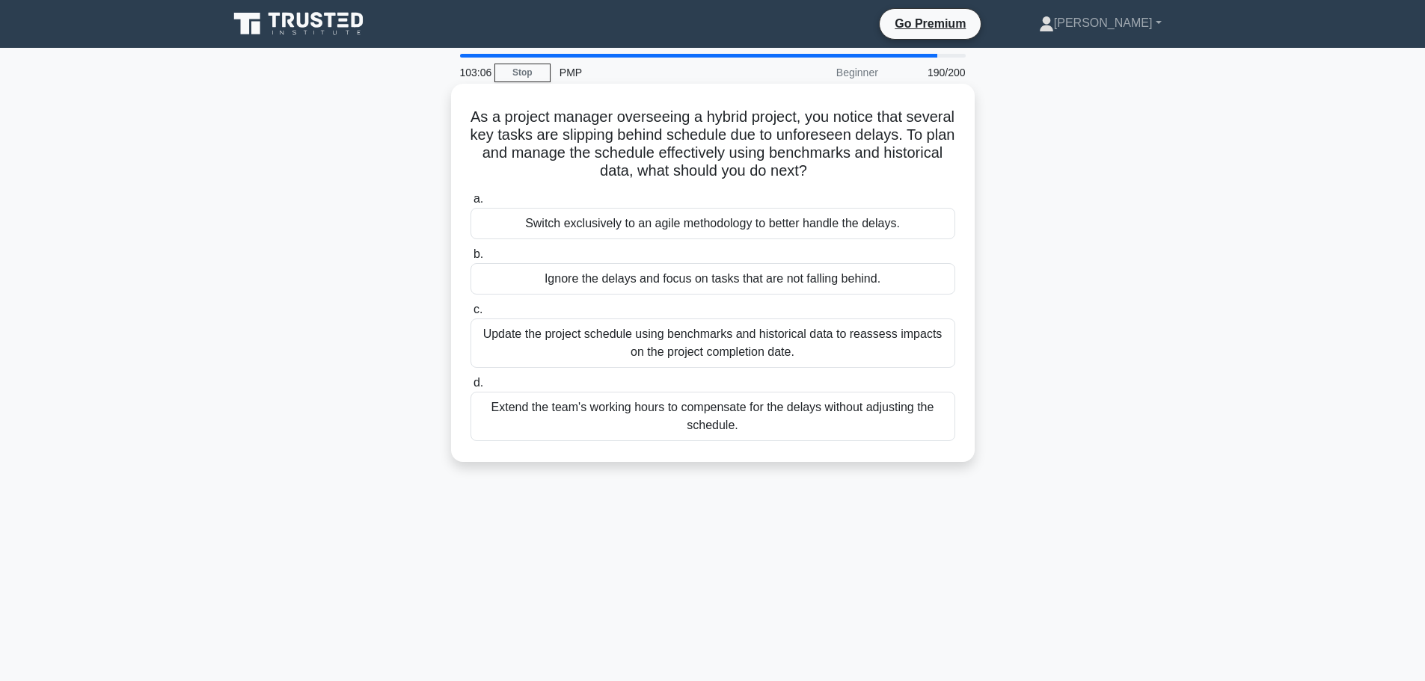
click at [754, 225] on div "Switch exclusively to an agile methodology to better handle the delays." at bounding box center [712, 223] width 485 height 31
click at [470, 204] on input "a. Switch exclusively to an agile methodology to better handle the delays." at bounding box center [470, 199] width 0 height 10
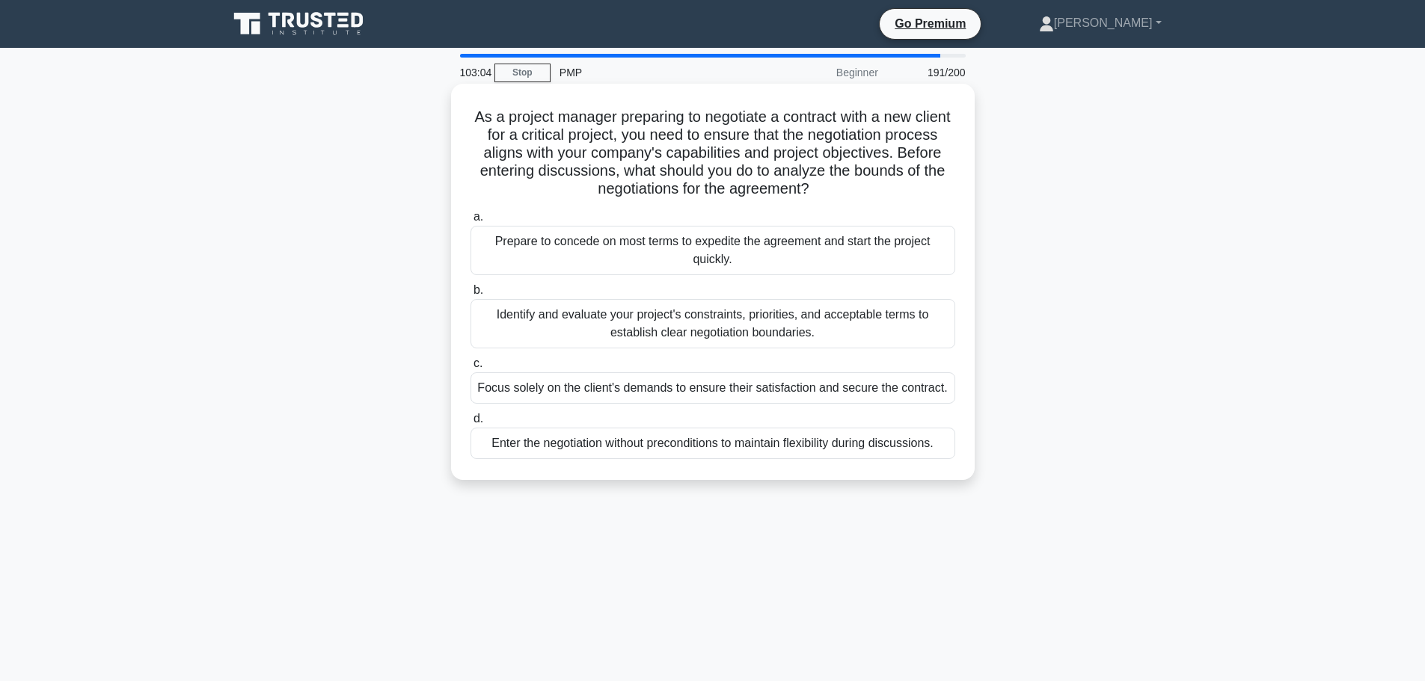
click at [773, 247] on div "Prepare to concede on most terms to expedite the agreement and start the projec…" at bounding box center [712, 250] width 485 height 49
click at [470, 222] on input "a. Prepare to concede on most terms to expedite the agreement and start the pro…" at bounding box center [470, 217] width 0 height 10
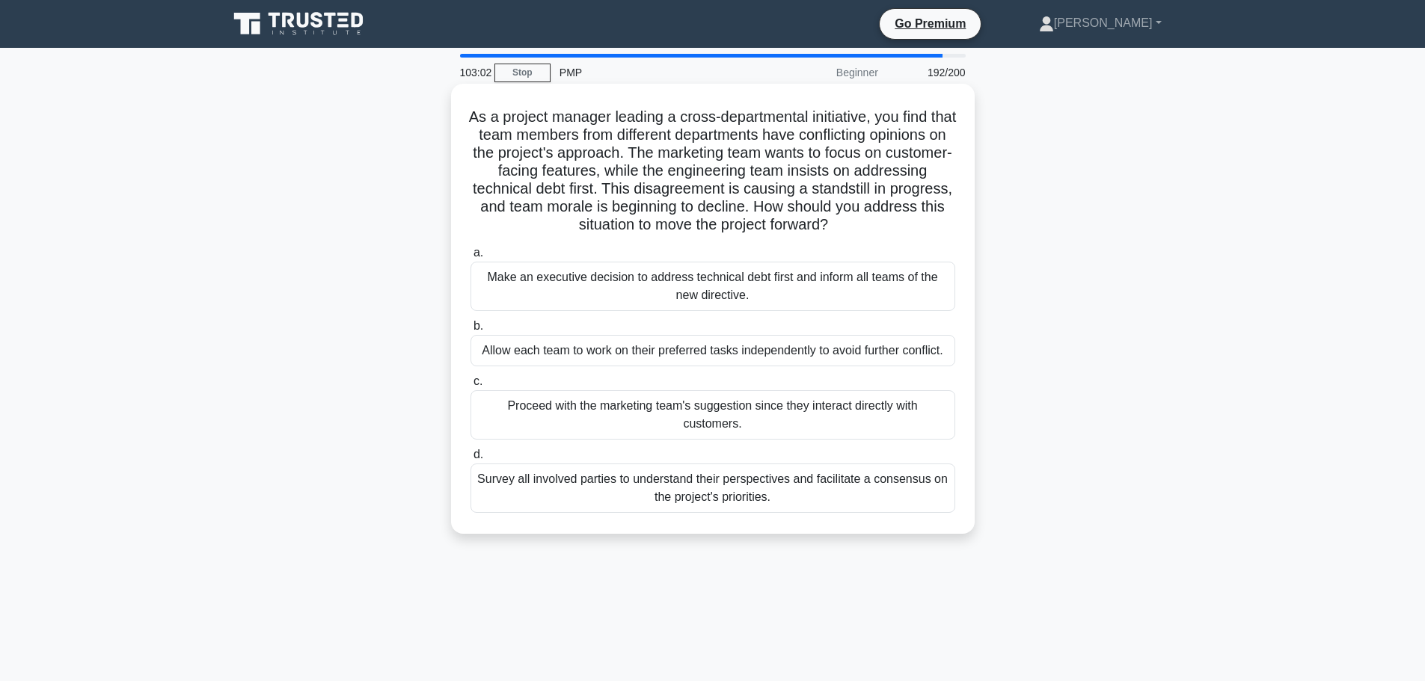
click at [764, 272] on div "Make an executive decision to address technical debt first and inform all teams…" at bounding box center [712, 286] width 485 height 49
click at [470, 258] on input "a. Make an executive decision to address technical debt first and inform all te…" at bounding box center [470, 253] width 0 height 10
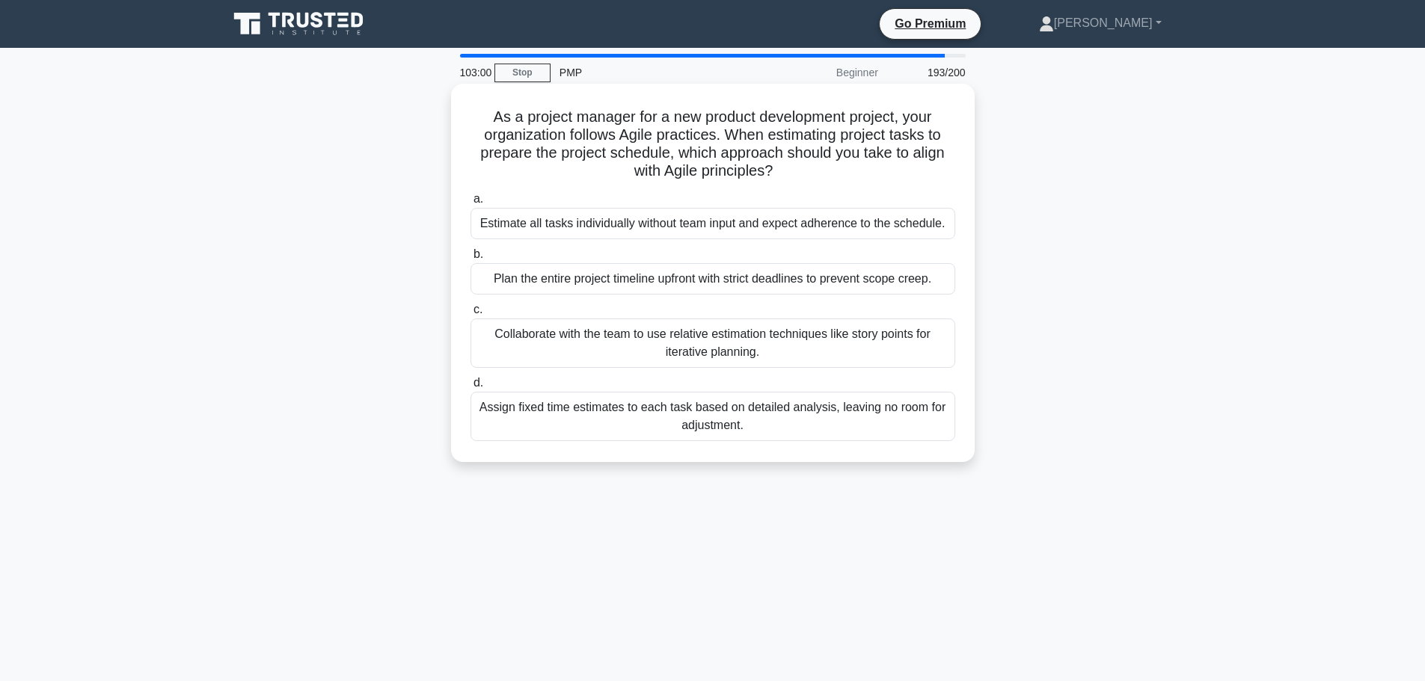
click at [776, 232] on div "Estimate all tasks individually without team input and expect adherence to the …" at bounding box center [712, 223] width 485 height 31
click at [470, 204] on input "a. Estimate all tasks individually without team input and expect adherence to t…" at bounding box center [470, 199] width 0 height 10
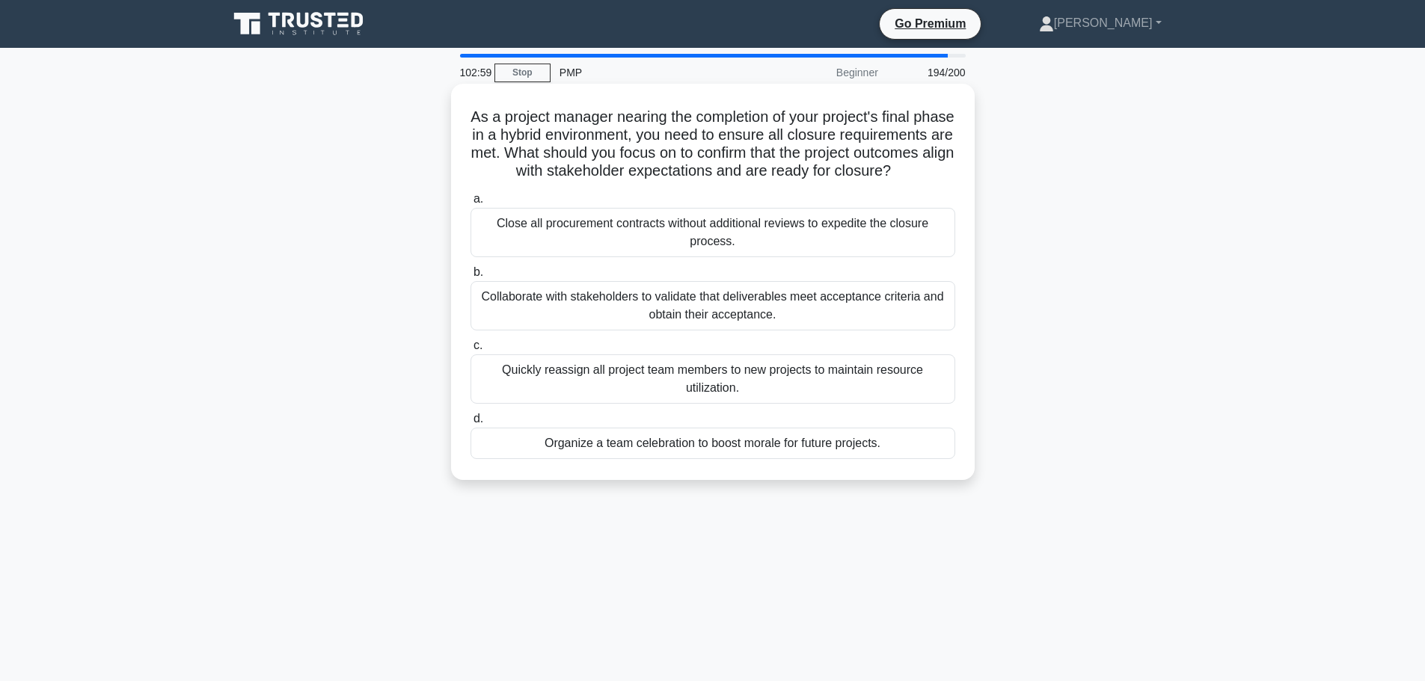
click at [776, 232] on div "Close all procurement contracts without additional reviews to expedite the clos…" at bounding box center [712, 232] width 485 height 49
click at [470, 204] on input "a. Close all procurement contracts without additional reviews to expedite the c…" at bounding box center [470, 199] width 0 height 10
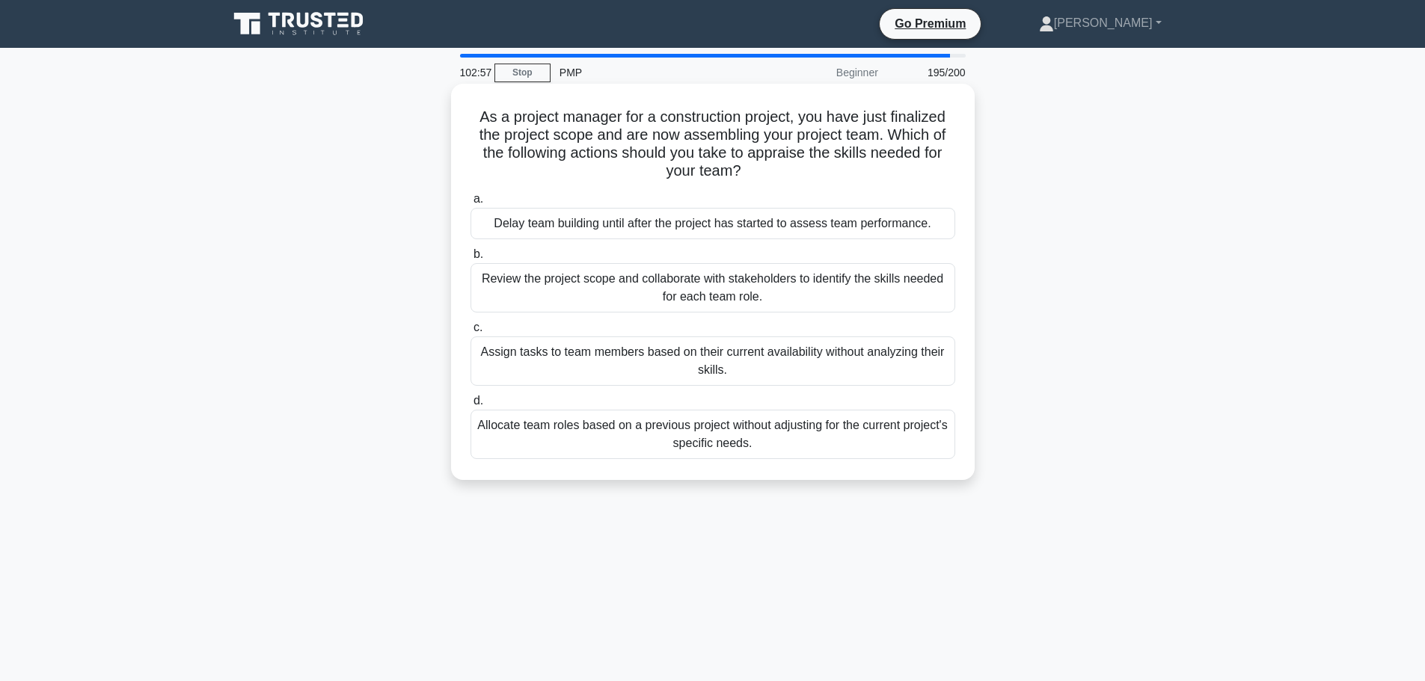
click at [760, 233] on div "Delay team building until after the project has started to assess team performa…" at bounding box center [712, 223] width 485 height 31
click at [470, 204] on input "a. Delay team building until after the project has started to assess team perfo…" at bounding box center [470, 199] width 0 height 10
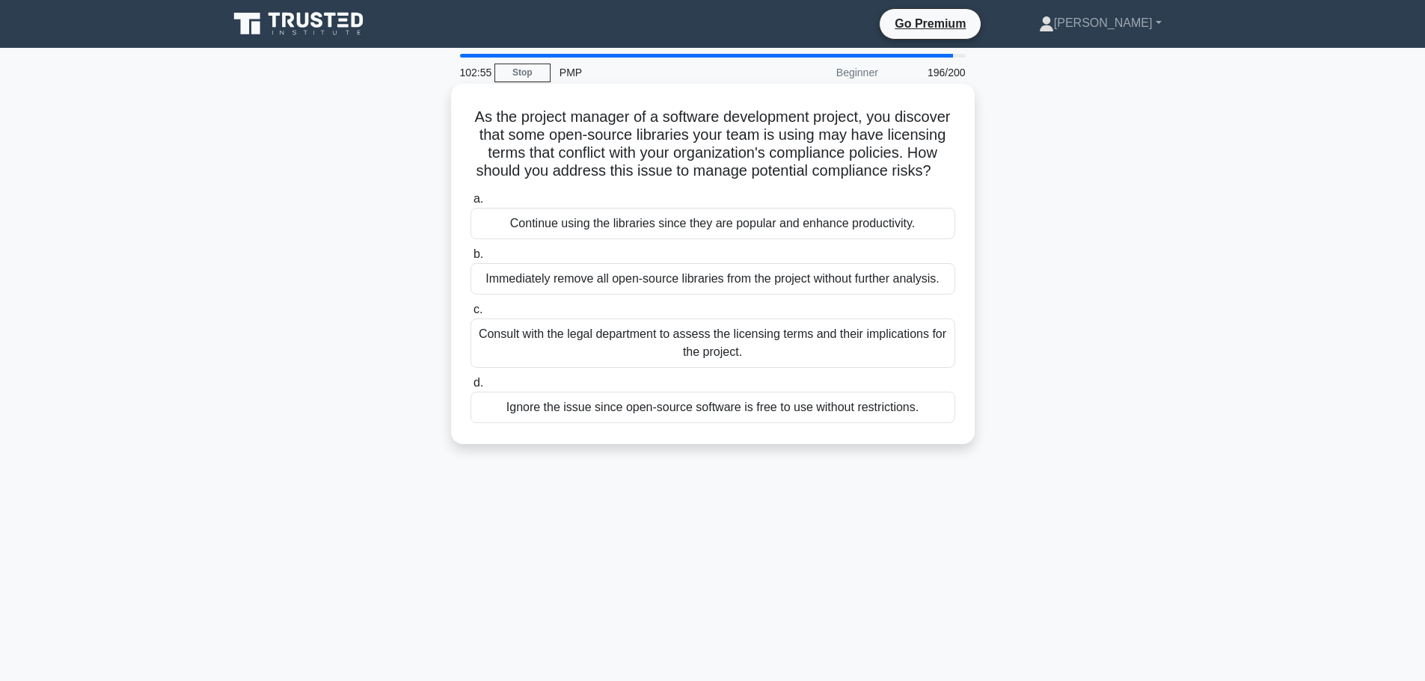
click at [763, 236] on div "Continue using the libraries since they are popular and enhance productivity." at bounding box center [712, 223] width 485 height 31
click at [470, 204] on input "a. Continue using the libraries since they are popular and enhance productivity." at bounding box center [470, 199] width 0 height 10
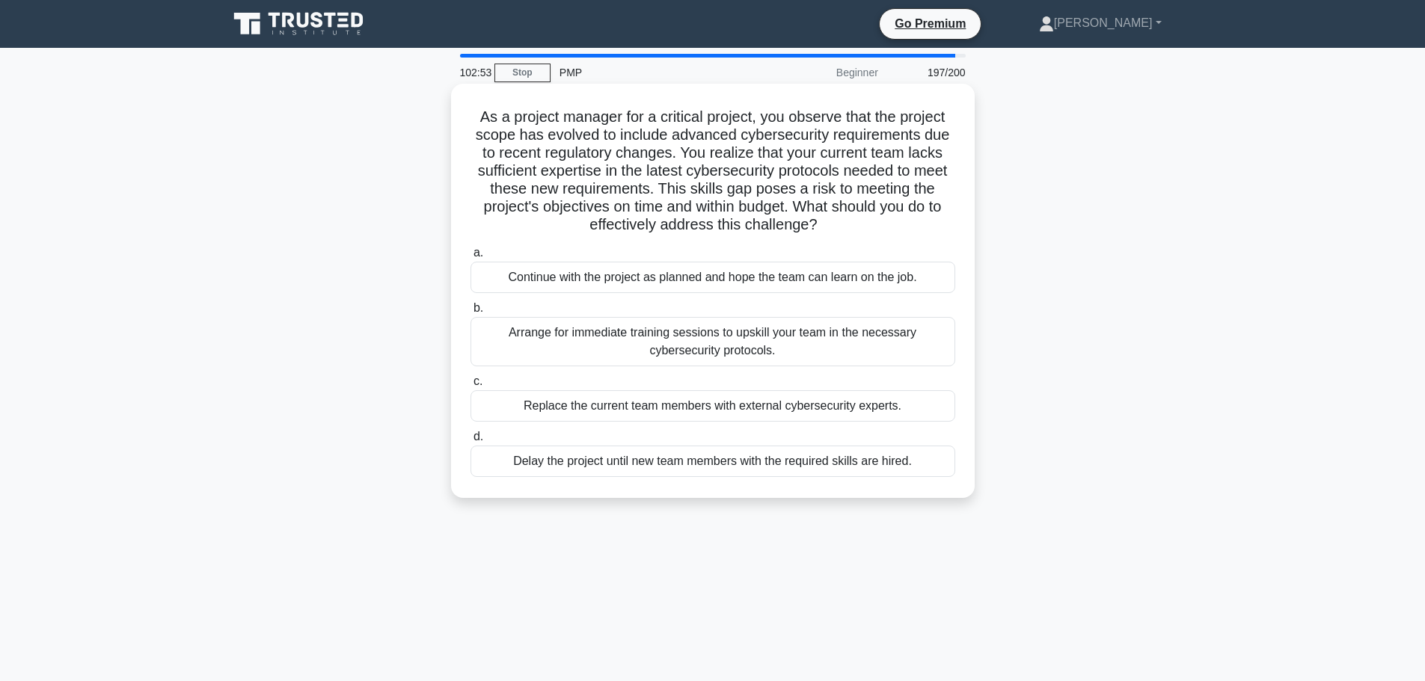
click at [772, 270] on div "Continue with the project as planned and hope the team can learn on the job." at bounding box center [712, 277] width 485 height 31
click at [470, 258] on input "a. Continue with the project as planned and hope the team can learn on the job." at bounding box center [470, 253] width 0 height 10
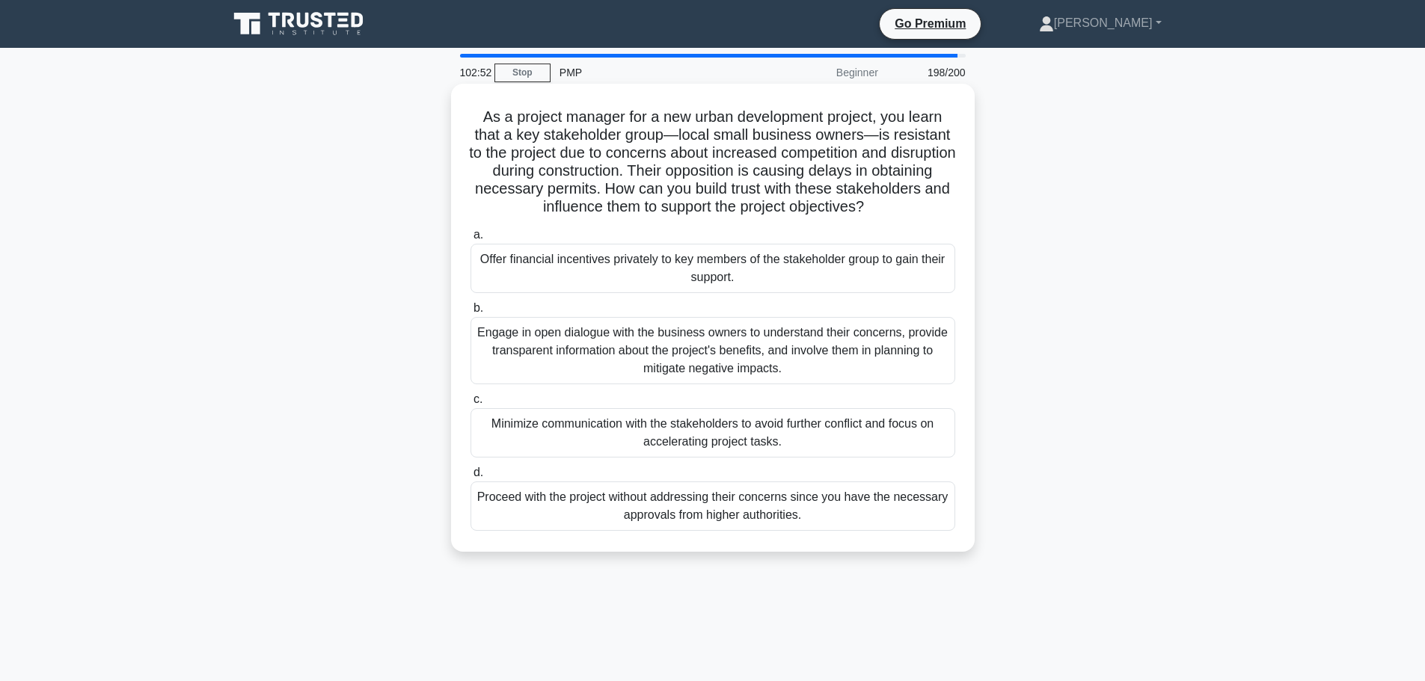
click at [772, 253] on div "Offer financial incentives privately to key members of the stakeholder group to…" at bounding box center [712, 268] width 485 height 49
click at [470, 240] on input "a. Offer financial incentives privately to key members of the stakeholder group…" at bounding box center [470, 235] width 0 height 10
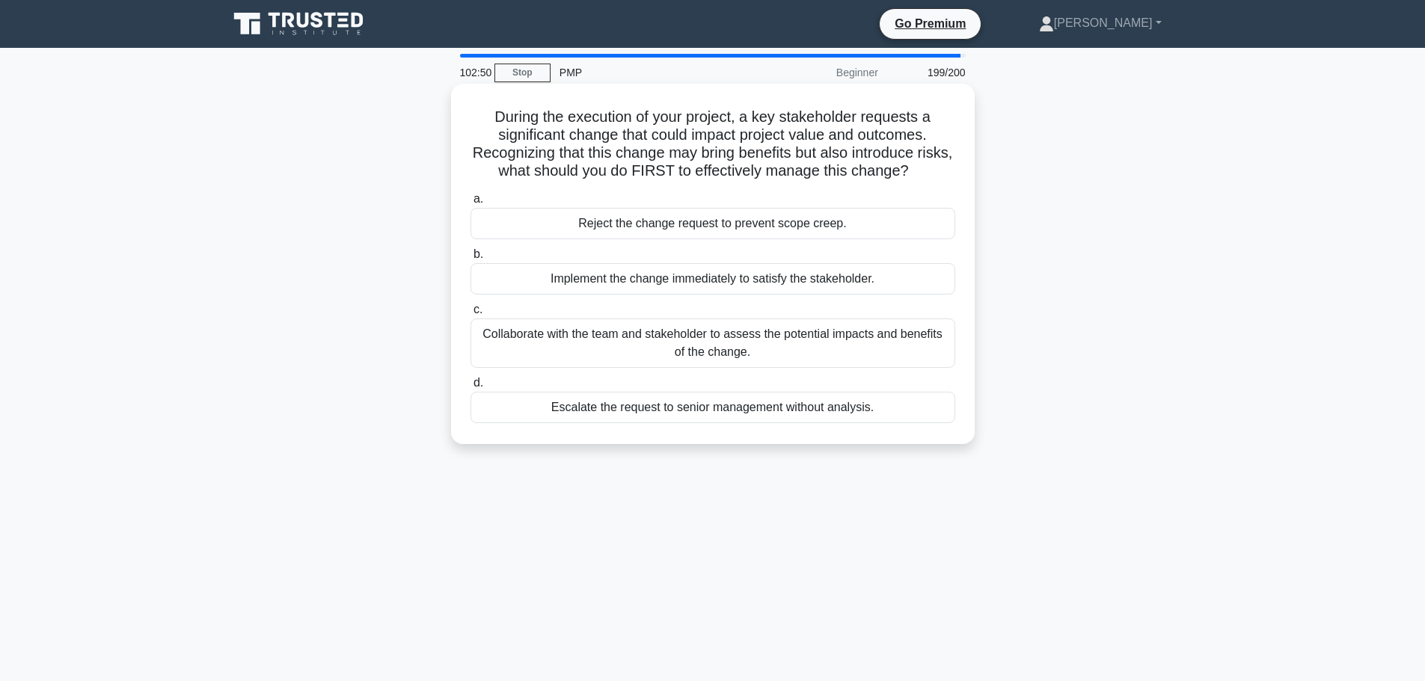
click at [776, 232] on div "Reject the change request to prevent scope creep." at bounding box center [712, 223] width 485 height 31
click at [470, 204] on input "a. Reject the change request to prevent scope creep." at bounding box center [470, 199] width 0 height 10
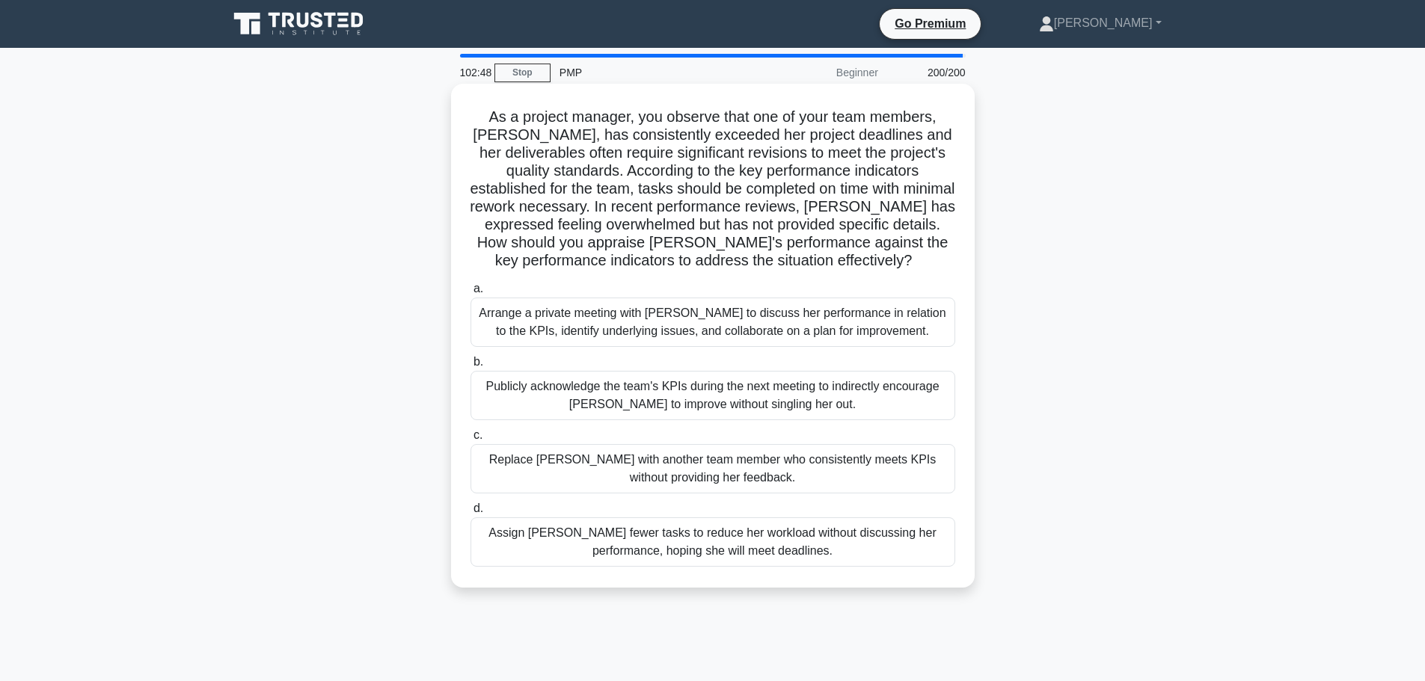
click at [782, 310] on div "Arrange a private meeting with [PERSON_NAME] to discuss her performance in rela…" at bounding box center [712, 322] width 485 height 49
click at [470, 294] on input "a. Arrange a private meeting with Emma to discuss her performance in relation t…" at bounding box center [470, 289] width 0 height 10
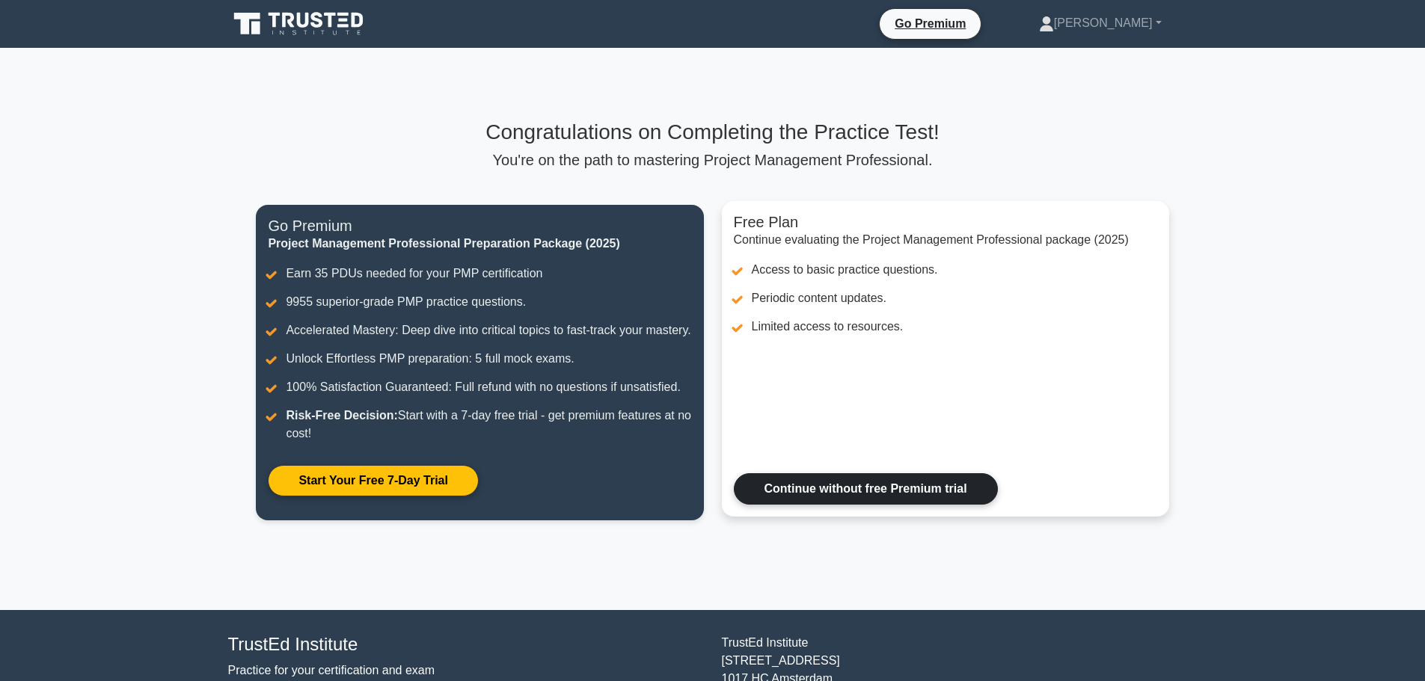
click at [850, 497] on link "Continue without free Premium trial" at bounding box center [866, 488] width 264 height 31
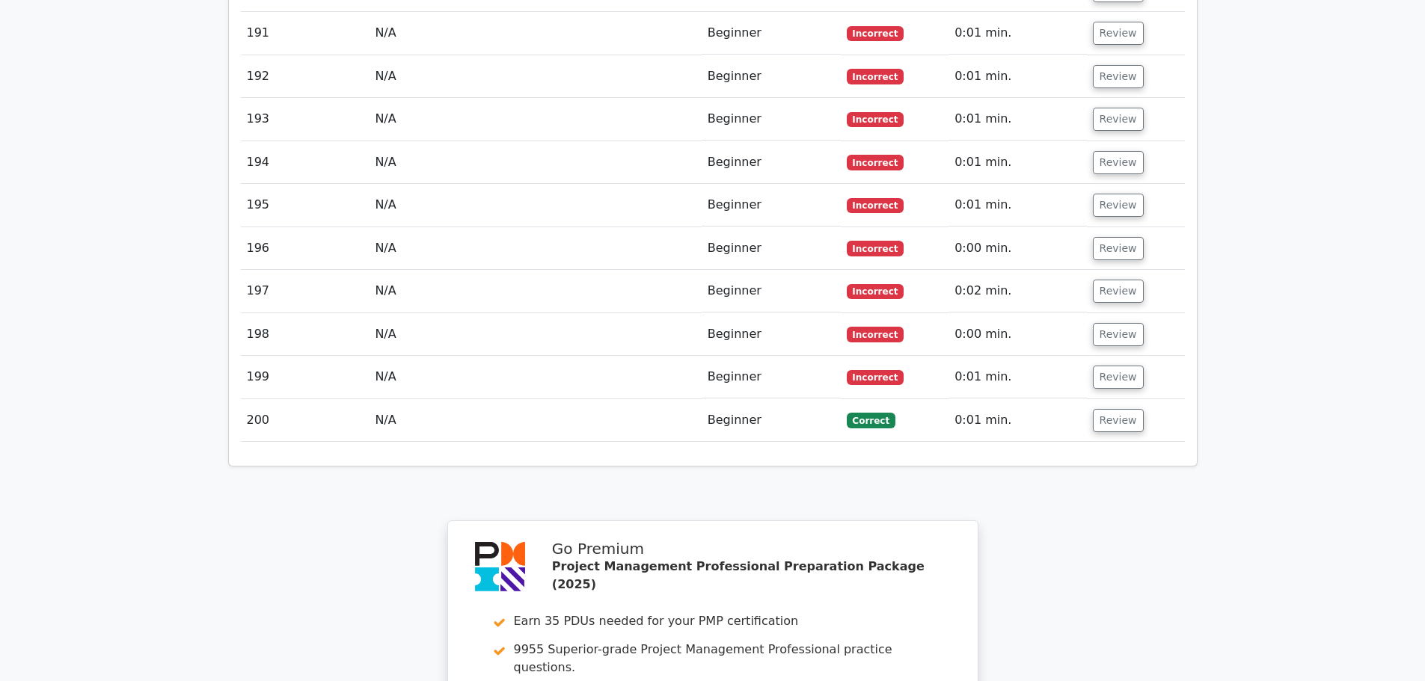
scroll to position [10791, 0]
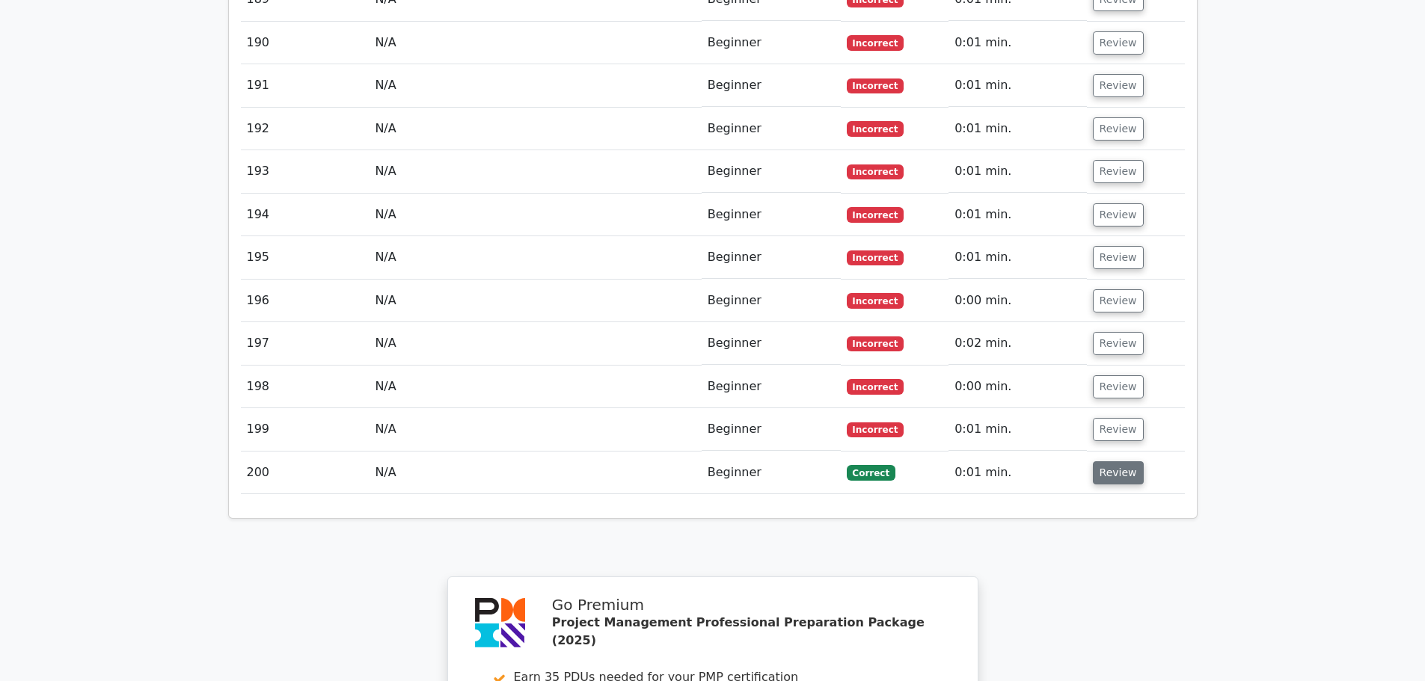
click at [1114, 461] on button "Review" at bounding box center [1118, 472] width 51 height 23
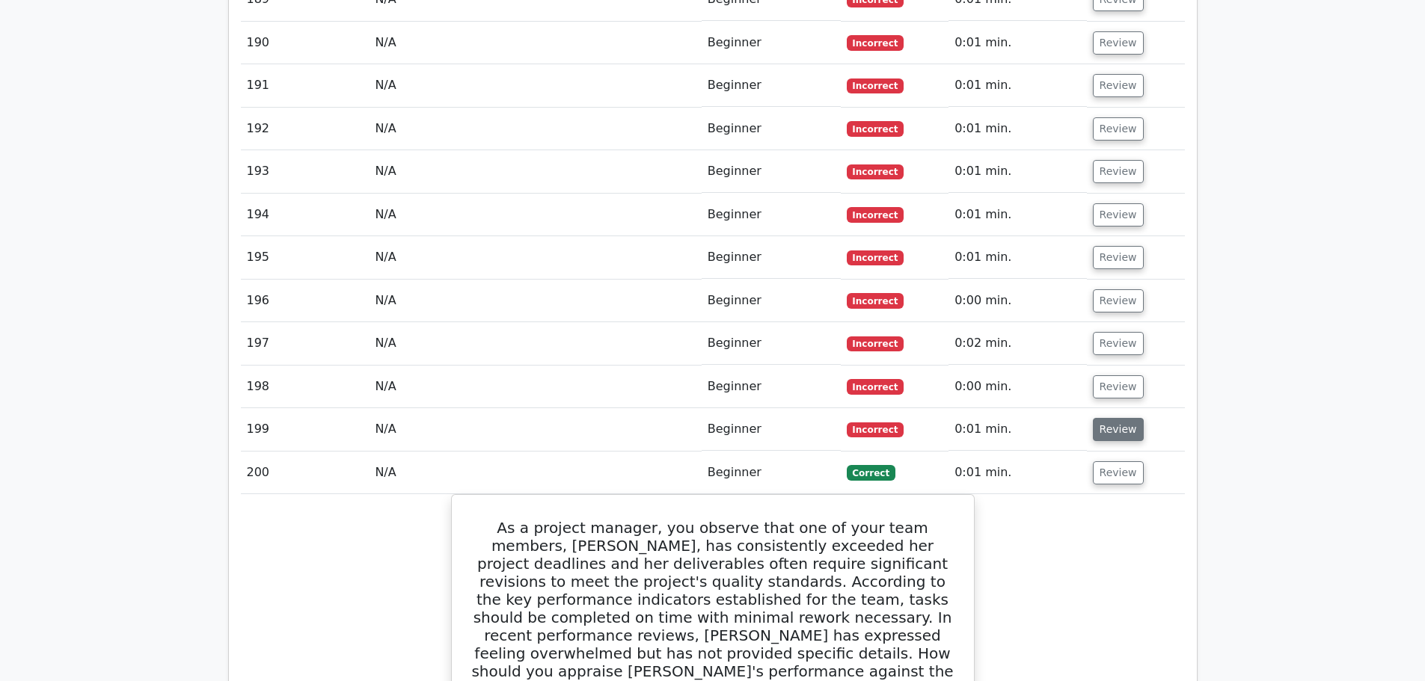
click at [1121, 418] on button "Review" at bounding box center [1118, 429] width 51 height 23
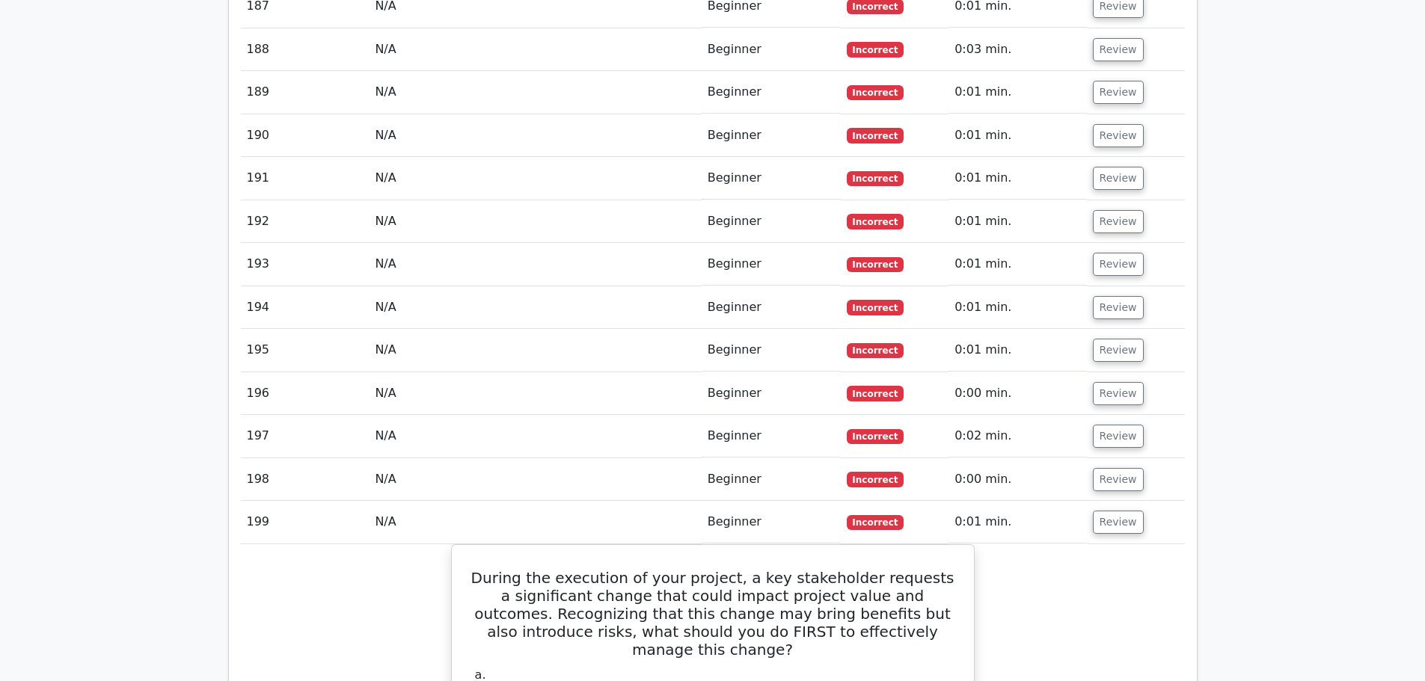
scroll to position [10492, 0]
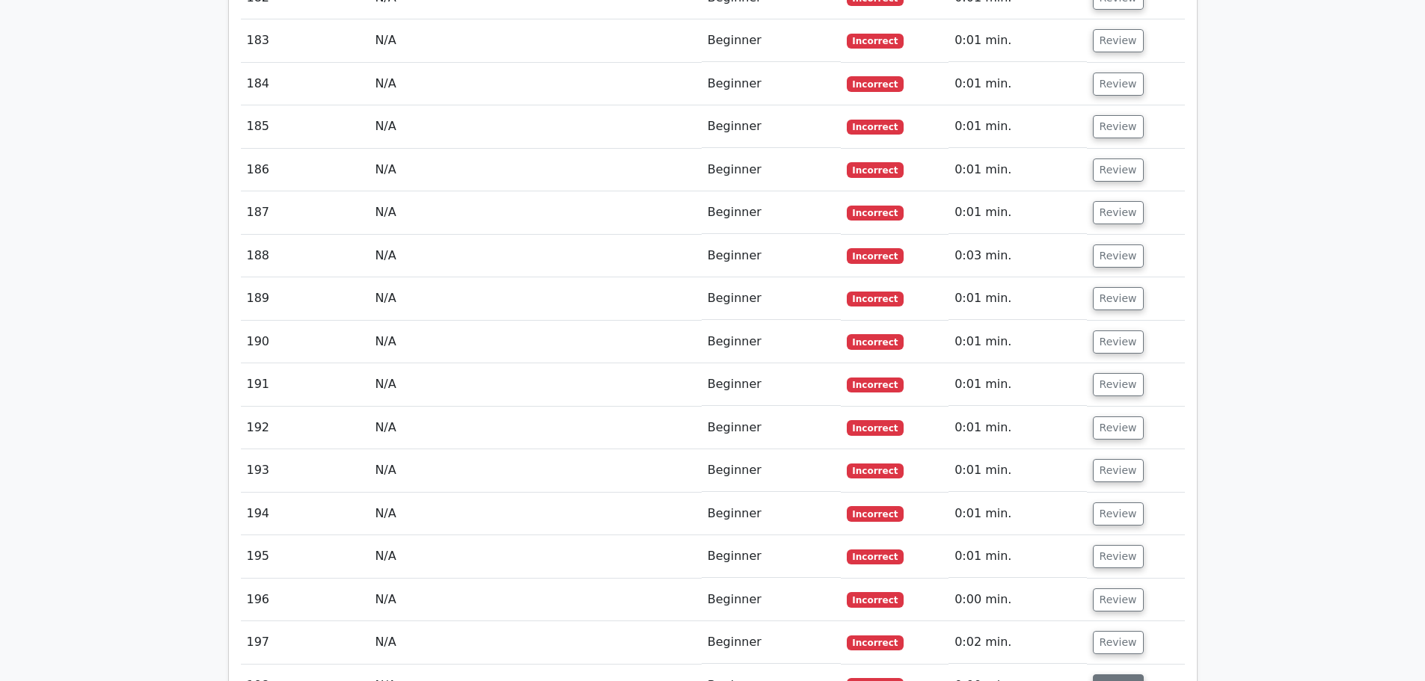
click at [1122, 675] on button "Review" at bounding box center [1118, 686] width 51 height 23
click at [1125, 631] on button "Review" at bounding box center [1118, 642] width 51 height 23
click at [1120, 589] on button "Review" at bounding box center [1118, 600] width 51 height 23
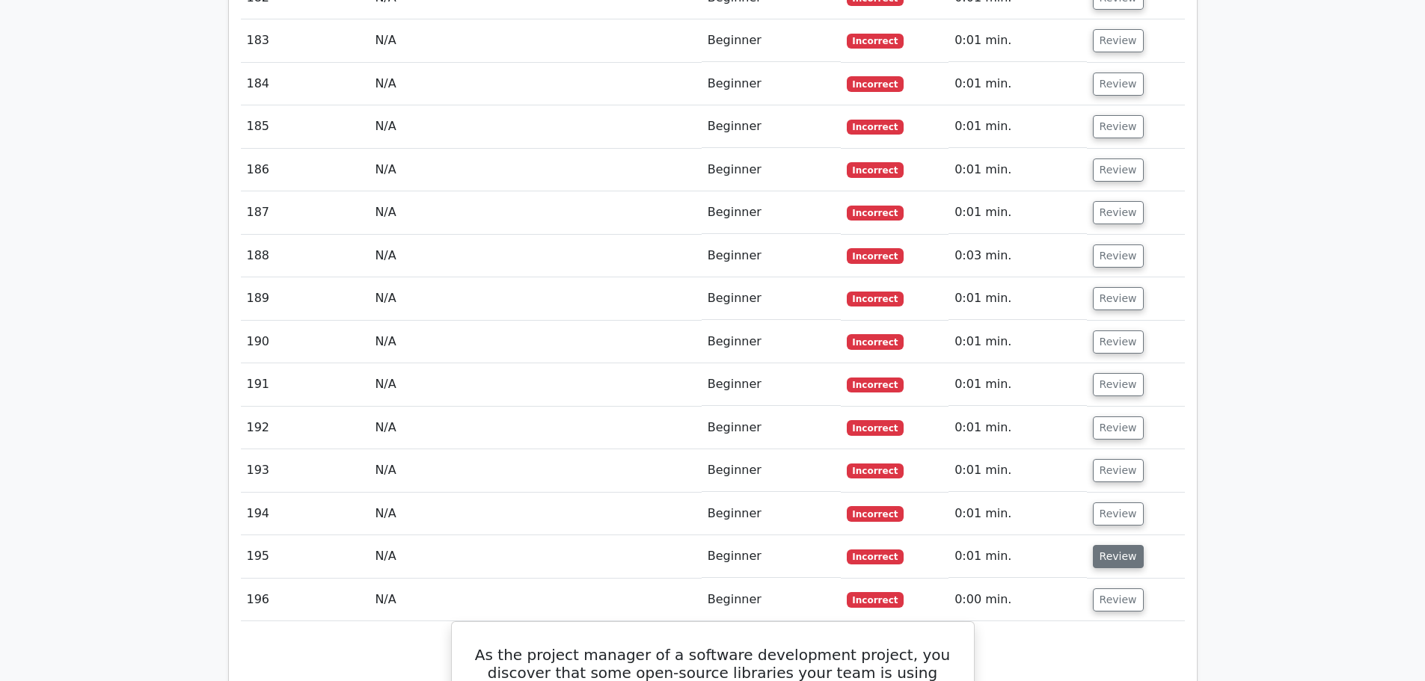
click at [1119, 545] on button "Review" at bounding box center [1118, 556] width 51 height 23
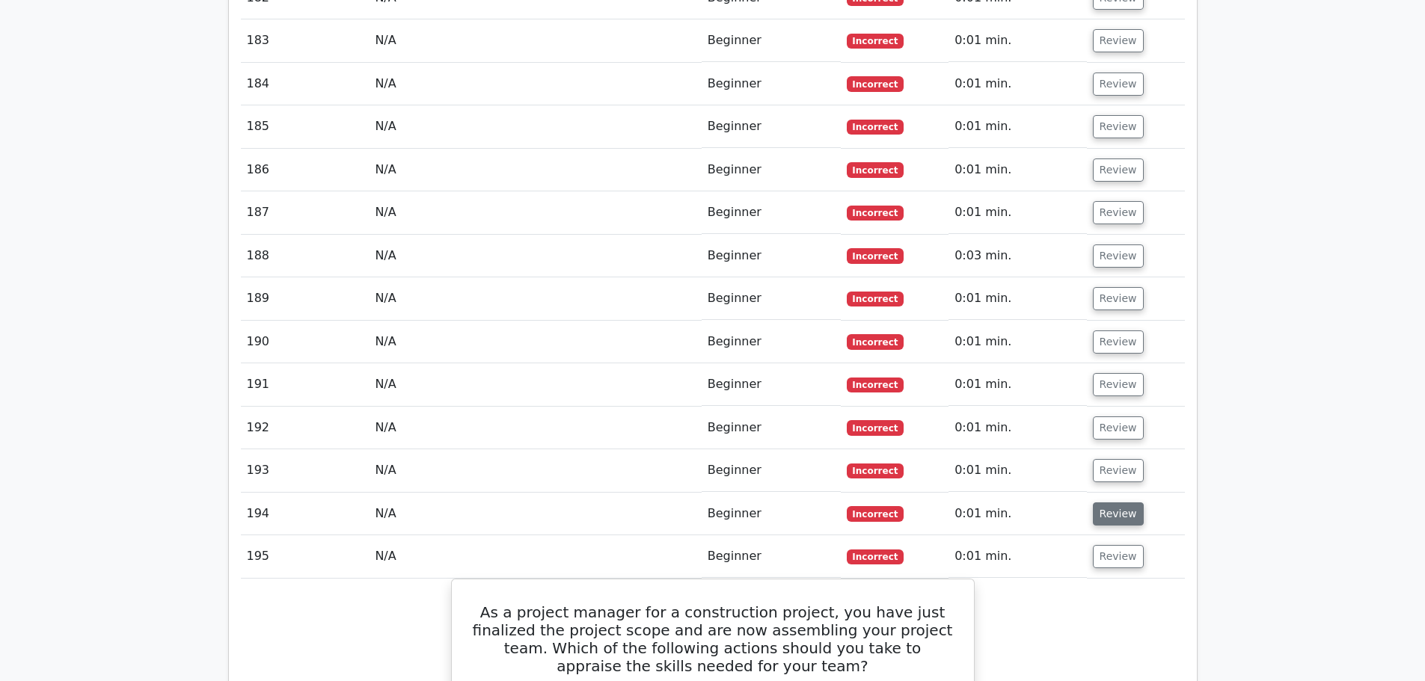
click at [1120, 503] on button "Review" at bounding box center [1118, 514] width 51 height 23
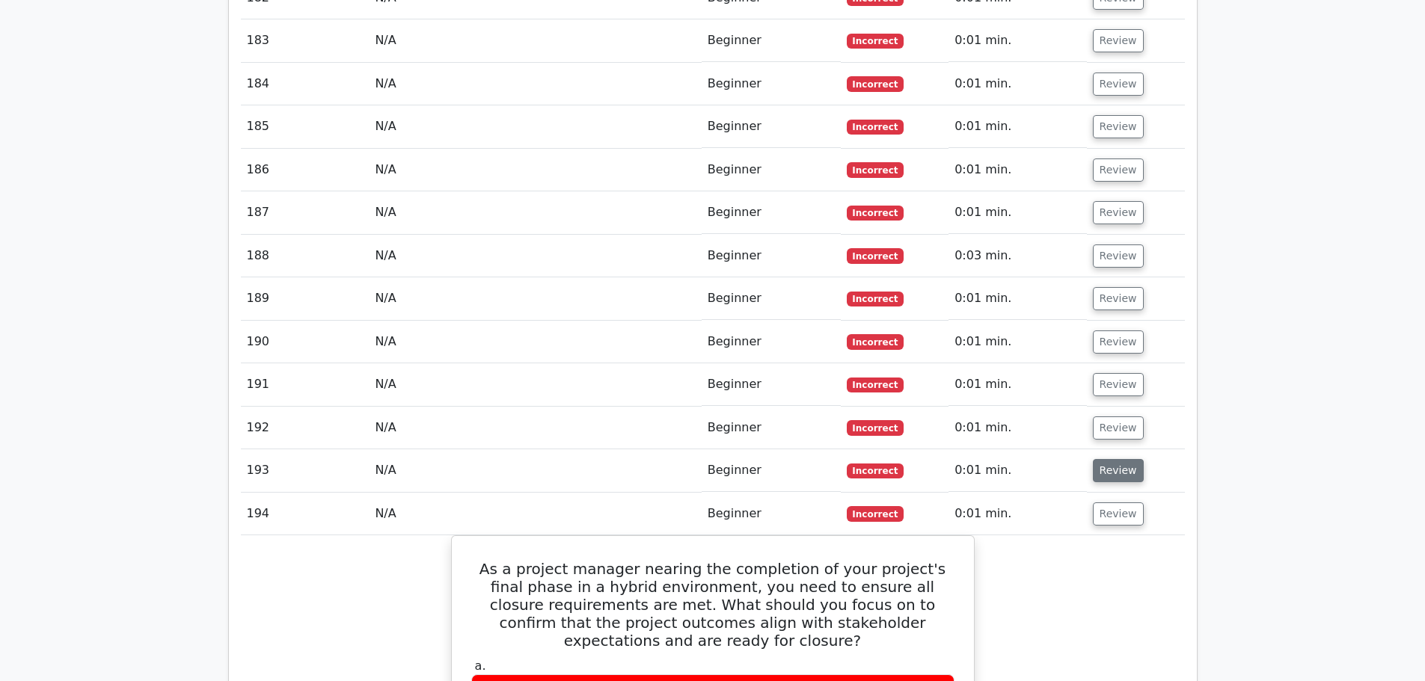
click at [1116, 459] on button "Review" at bounding box center [1118, 470] width 51 height 23
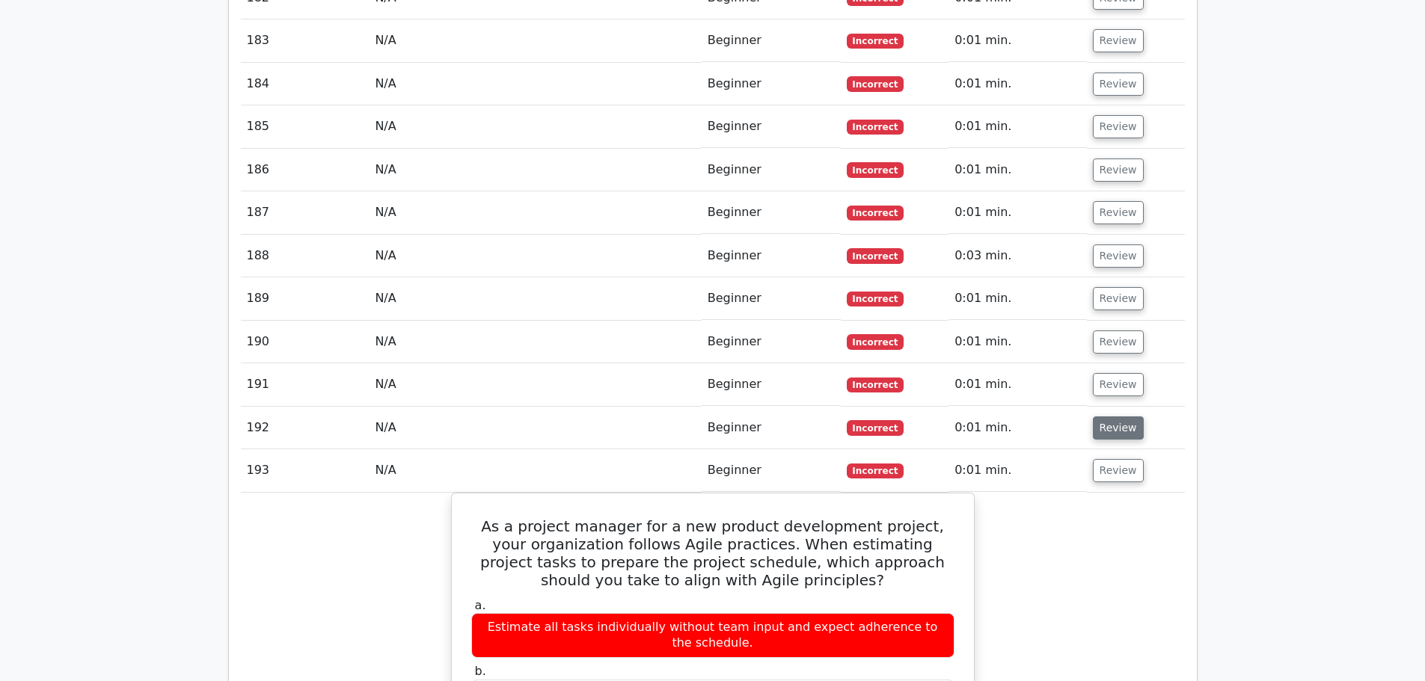
click at [1112, 417] on button "Review" at bounding box center [1118, 428] width 51 height 23
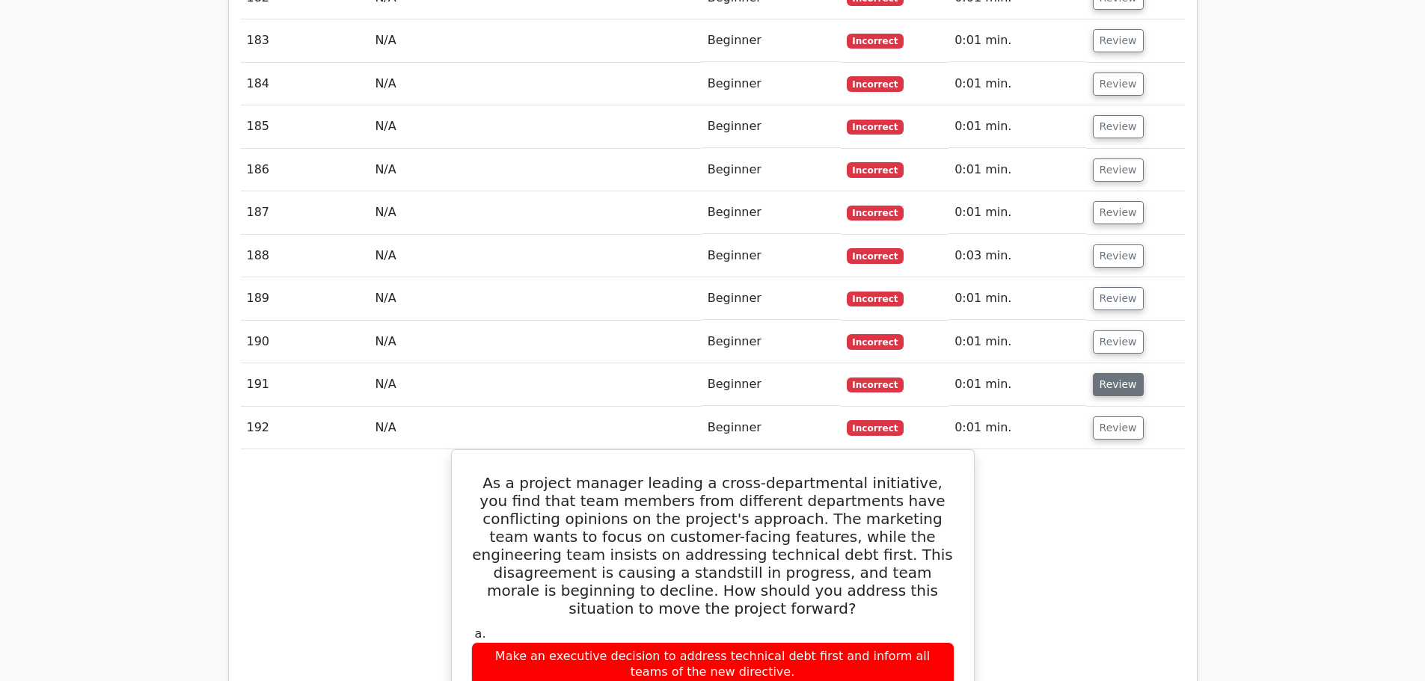
click at [1112, 373] on button "Review" at bounding box center [1118, 384] width 51 height 23
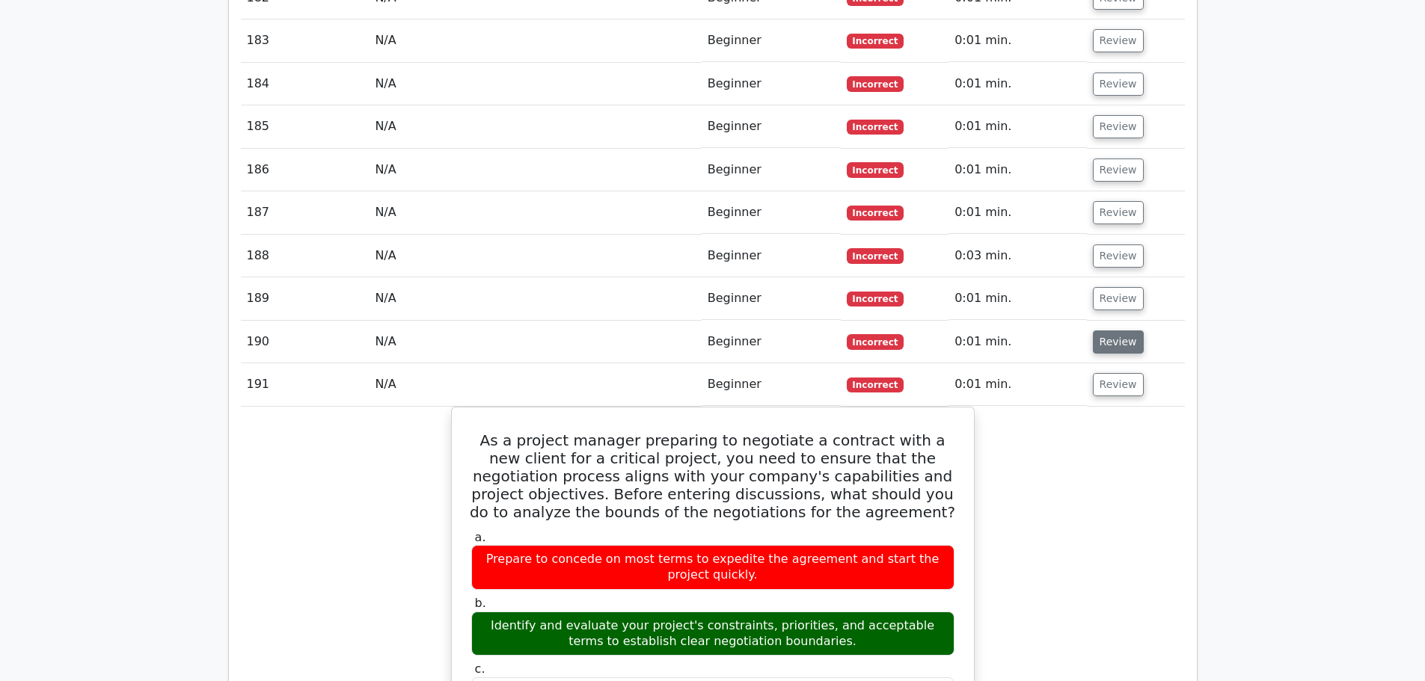
click at [1114, 331] on button "Review" at bounding box center [1118, 342] width 51 height 23
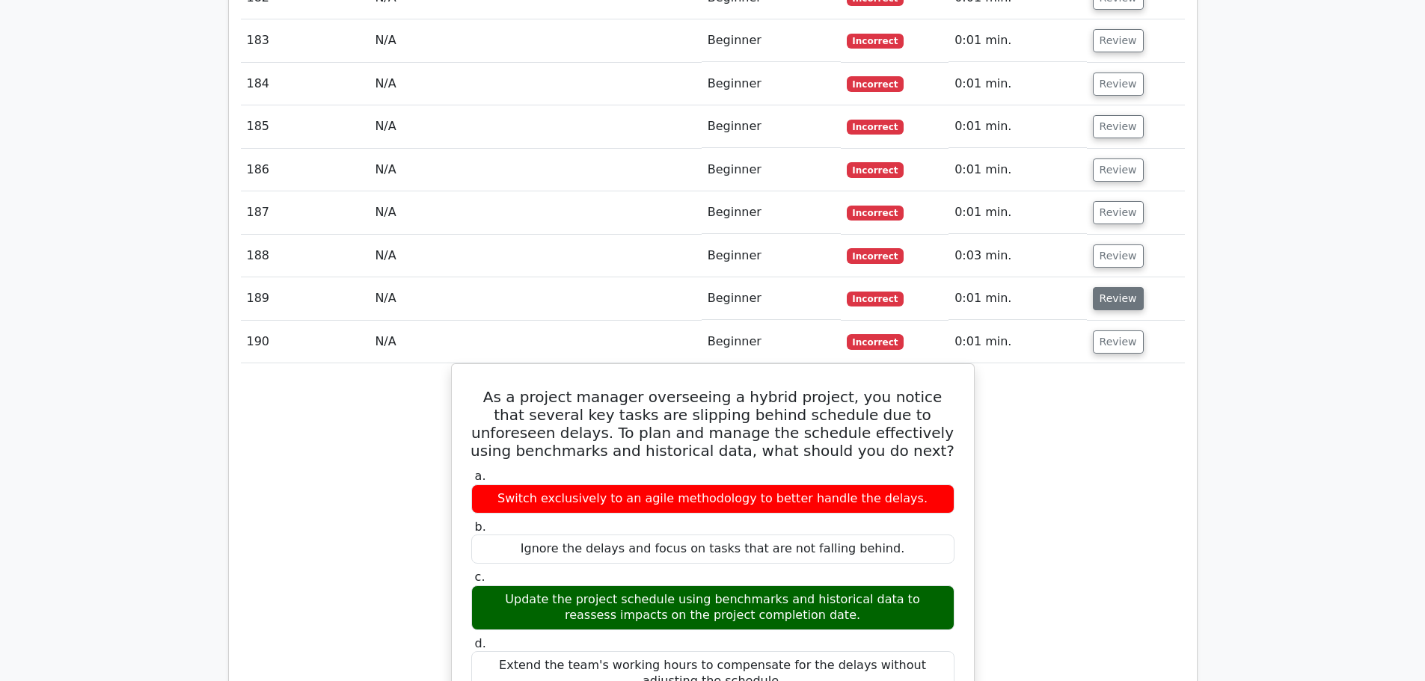
click at [1108, 287] on button "Review" at bounding box center [1118, 298] width 51 height 23
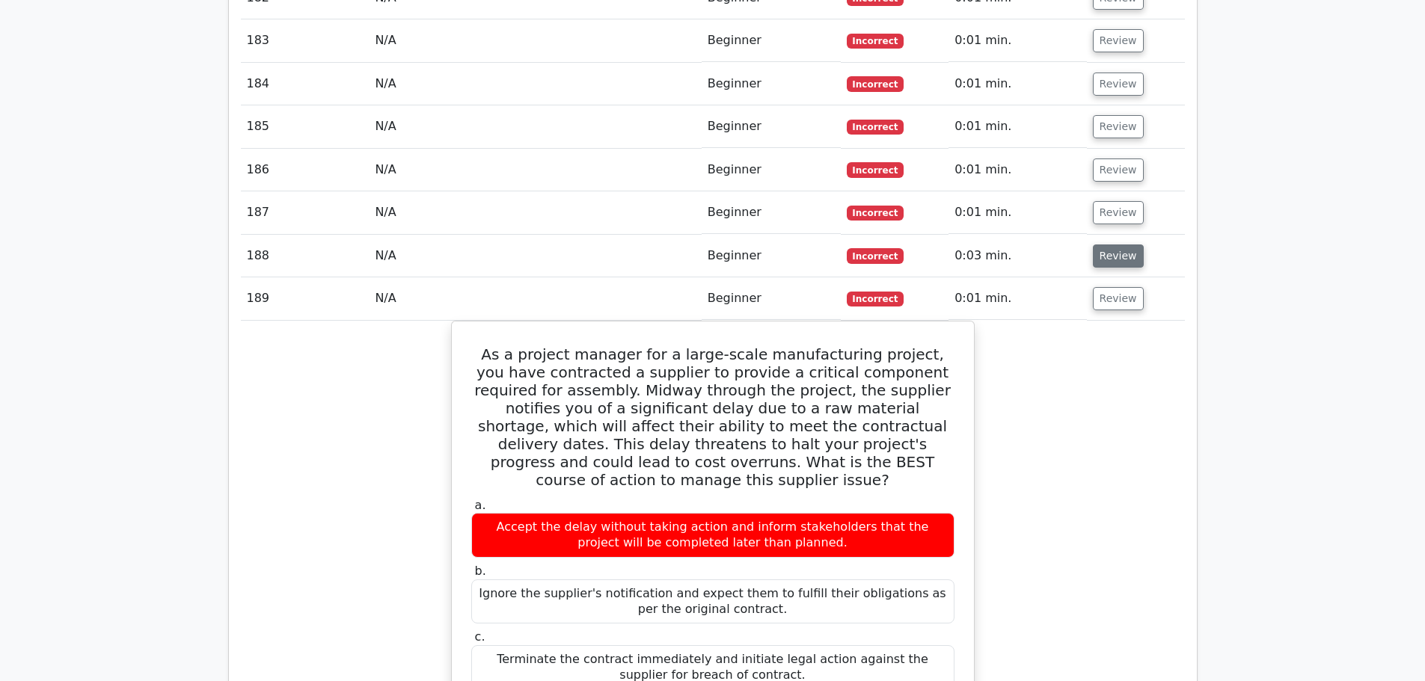
click at [1113, 245] on button "Review" at bounding box center [1118, 256] width 51 height 23
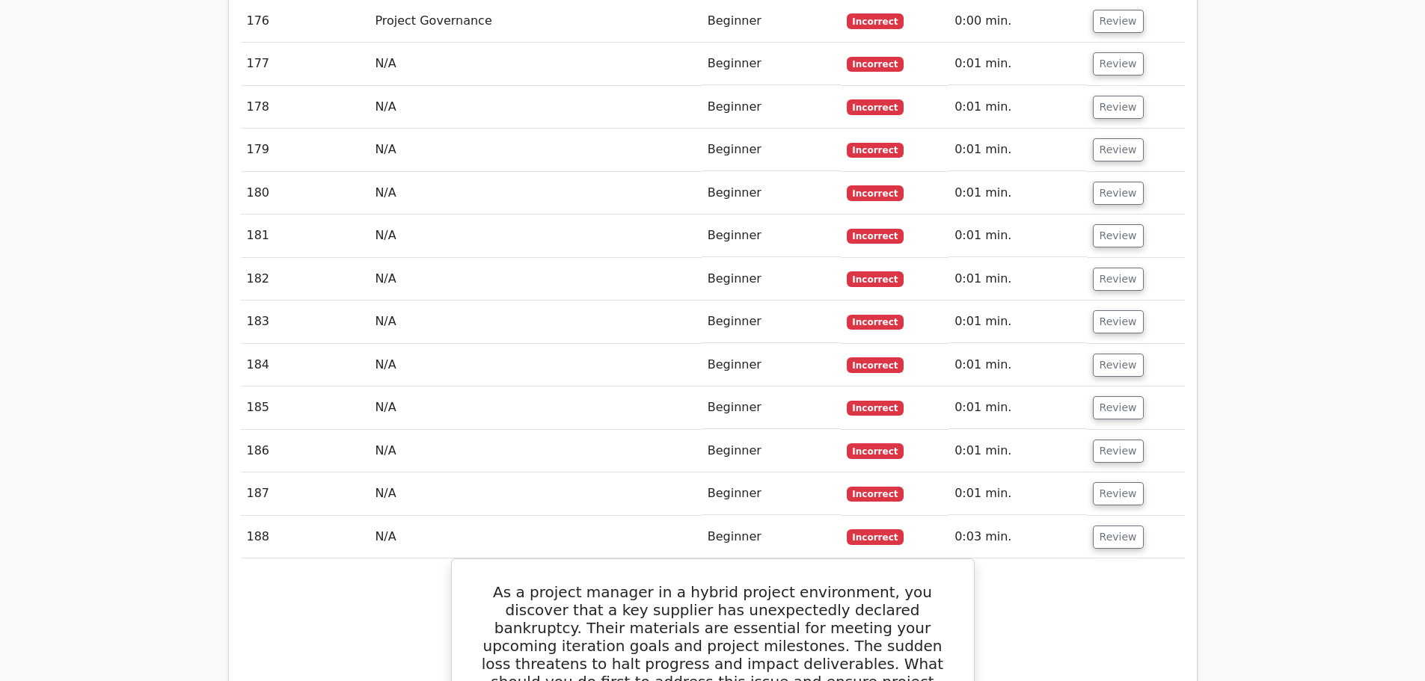
scroll to position [10118, 0]
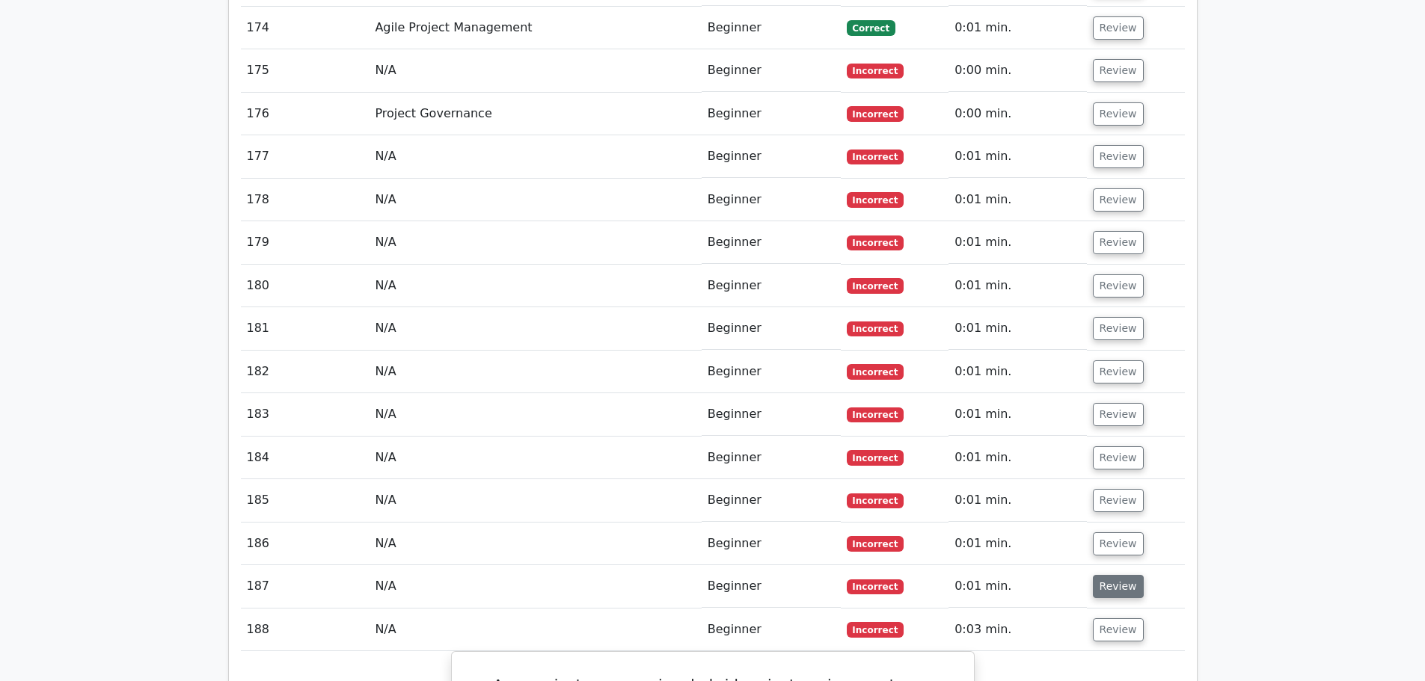
click at [1114, 575] on button "Review" at bounding box center [1118, 586] width 51 height 23
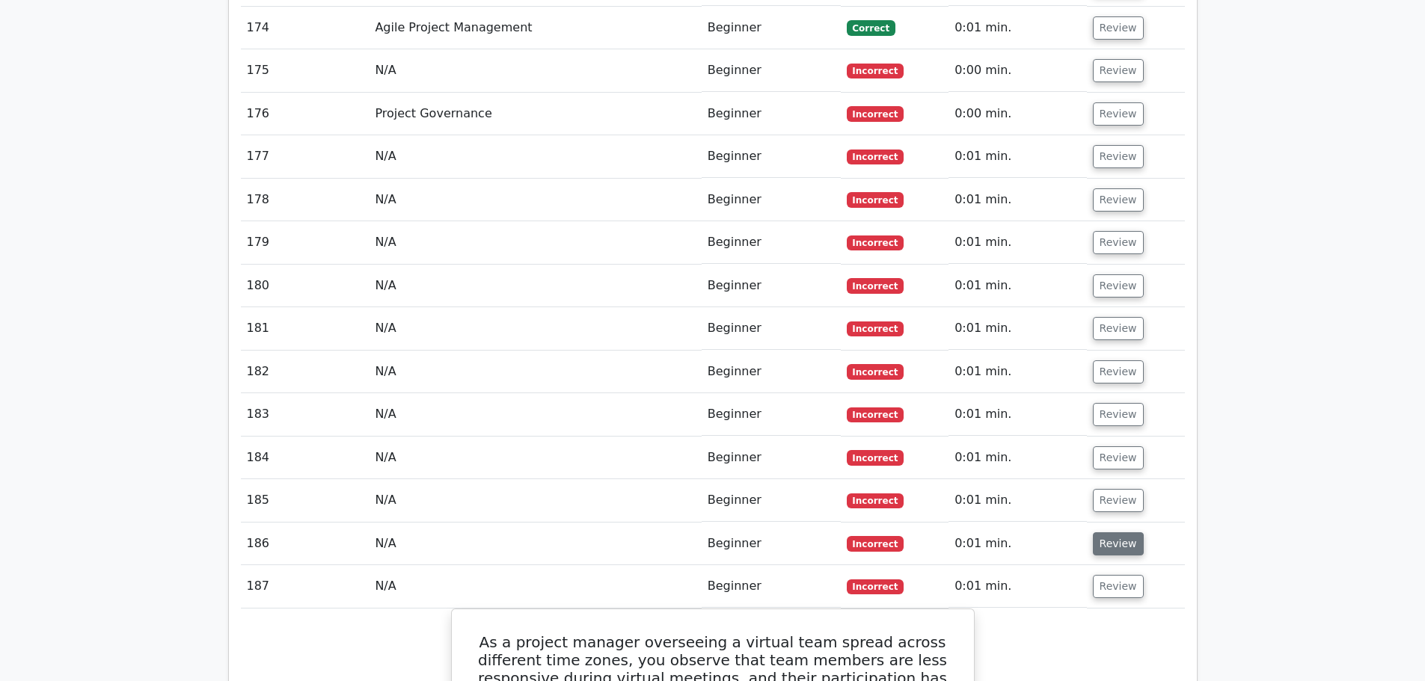
click at [1114, 533] on button "Review" at bounding box center [1118, 544] width 51 height 23
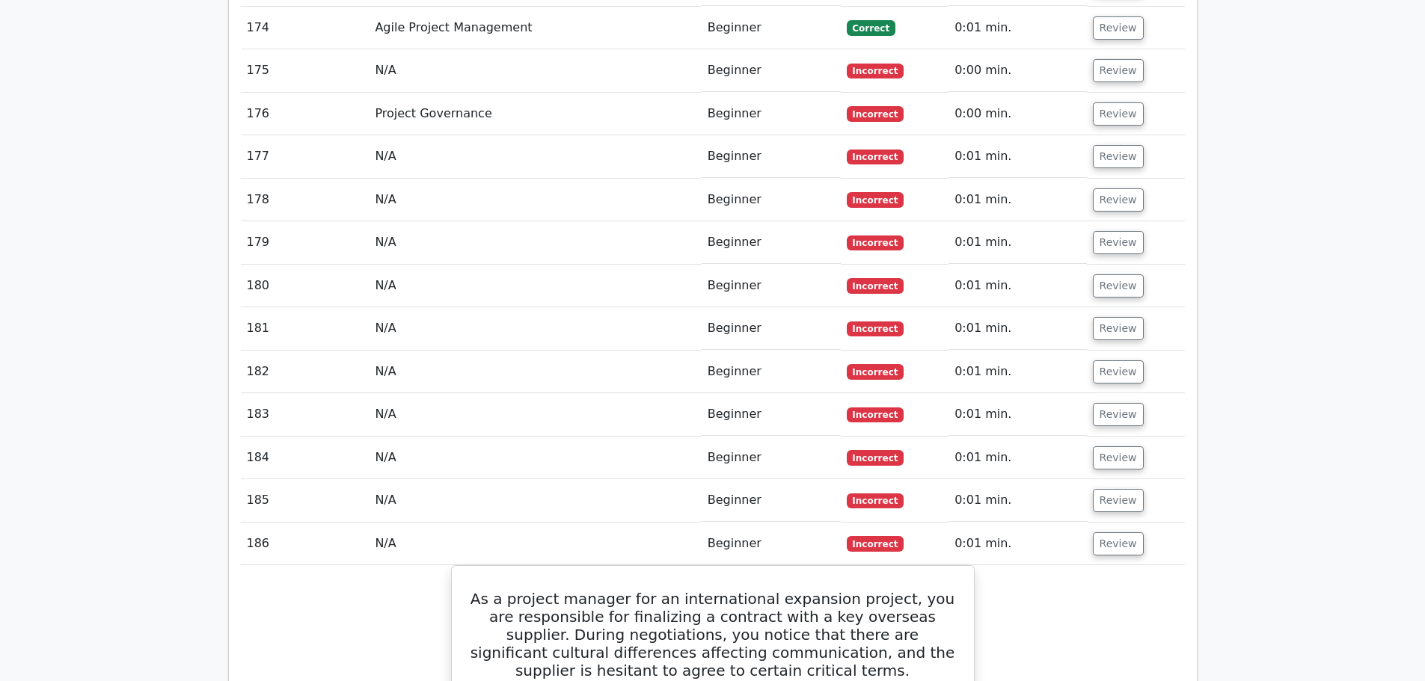
click at [1132, 479] on td "Review" at bounding box center [1136, 500] width 98 height 43
click at [1132, 489] on button "Review" at bounding box center [1118, 500] width 51 height 23
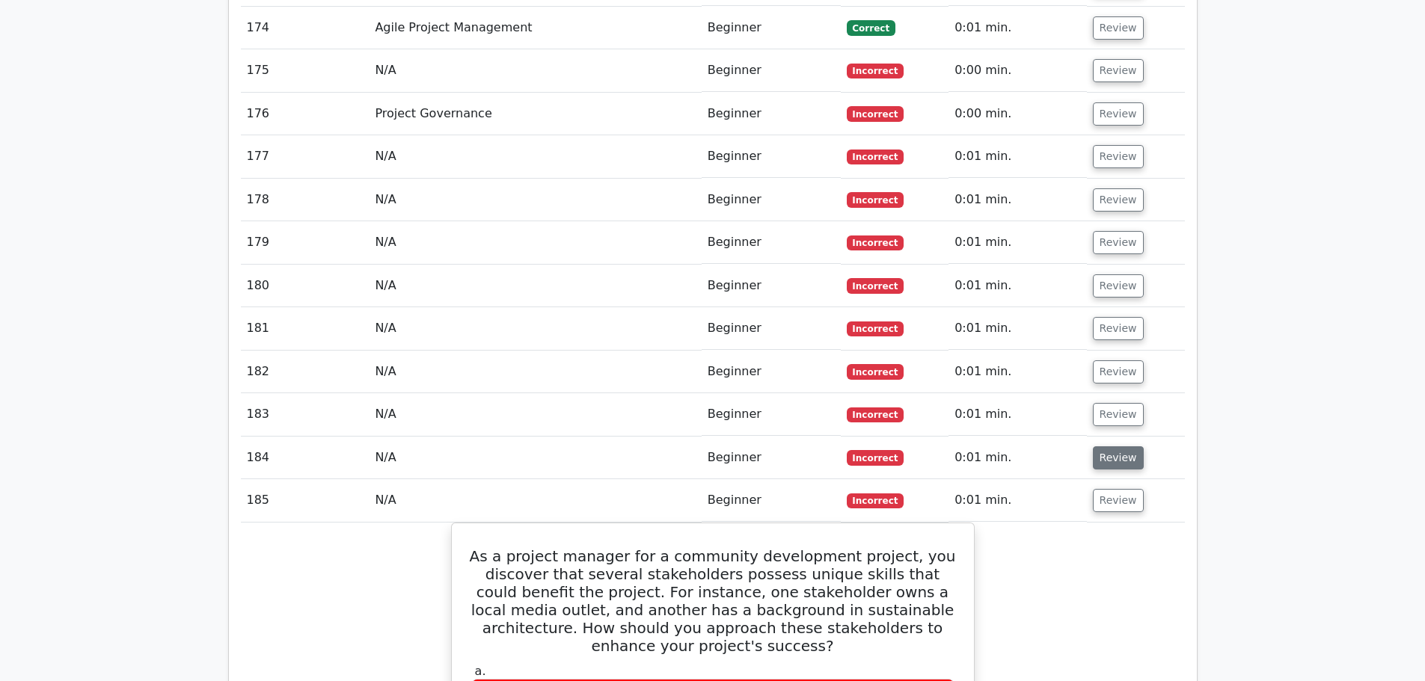
click at [1121, 447] on button "Review" at bounding box center [1118, 458] width 51 height 23
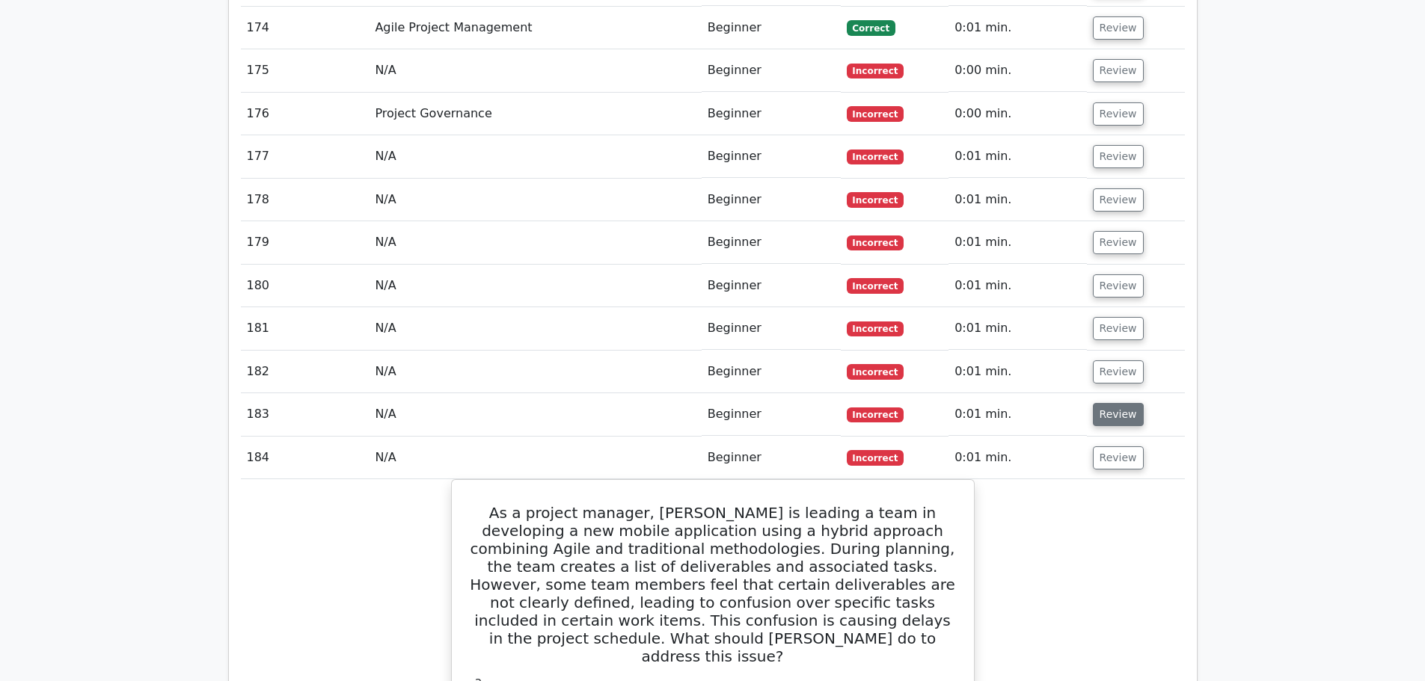
click at [1121, 403] on button "Review" at bounding box center [1118, 414] width 51 height 23
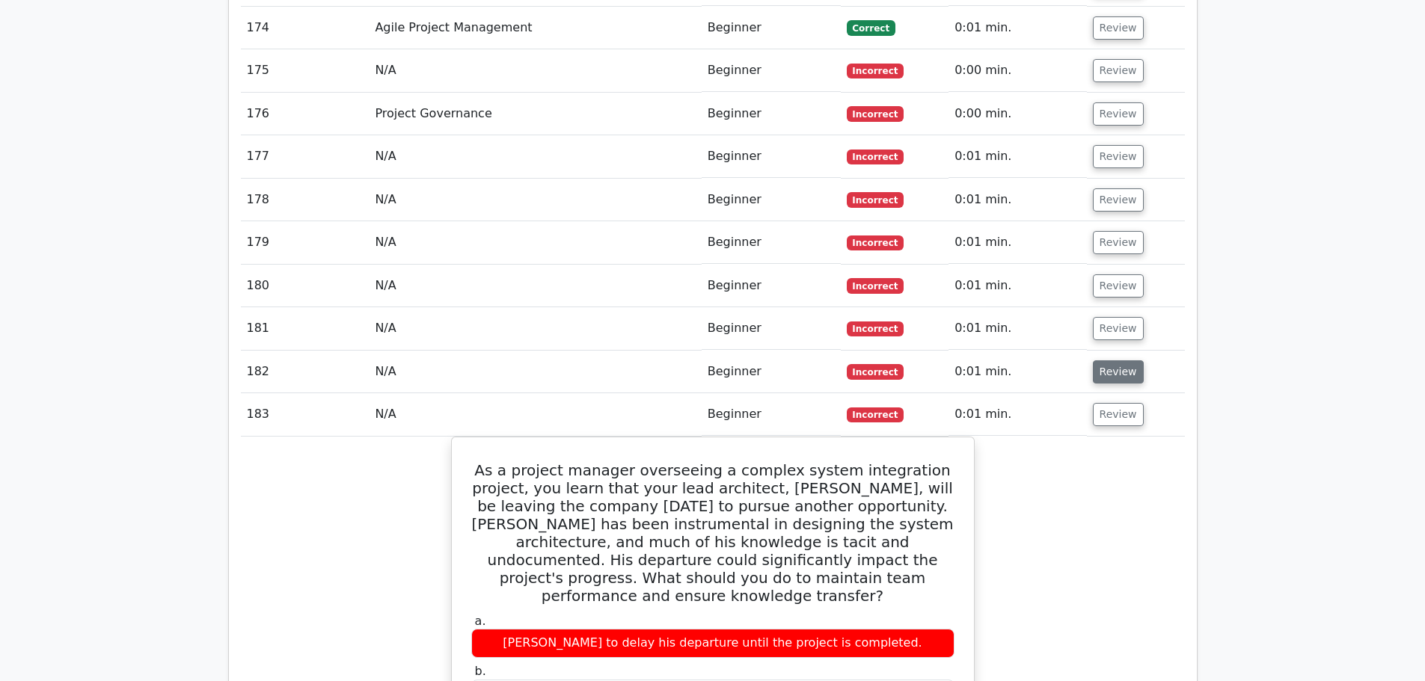
click at [1117, 361] on button "Review" at bounding box center [1118, 372] width 51 height 23
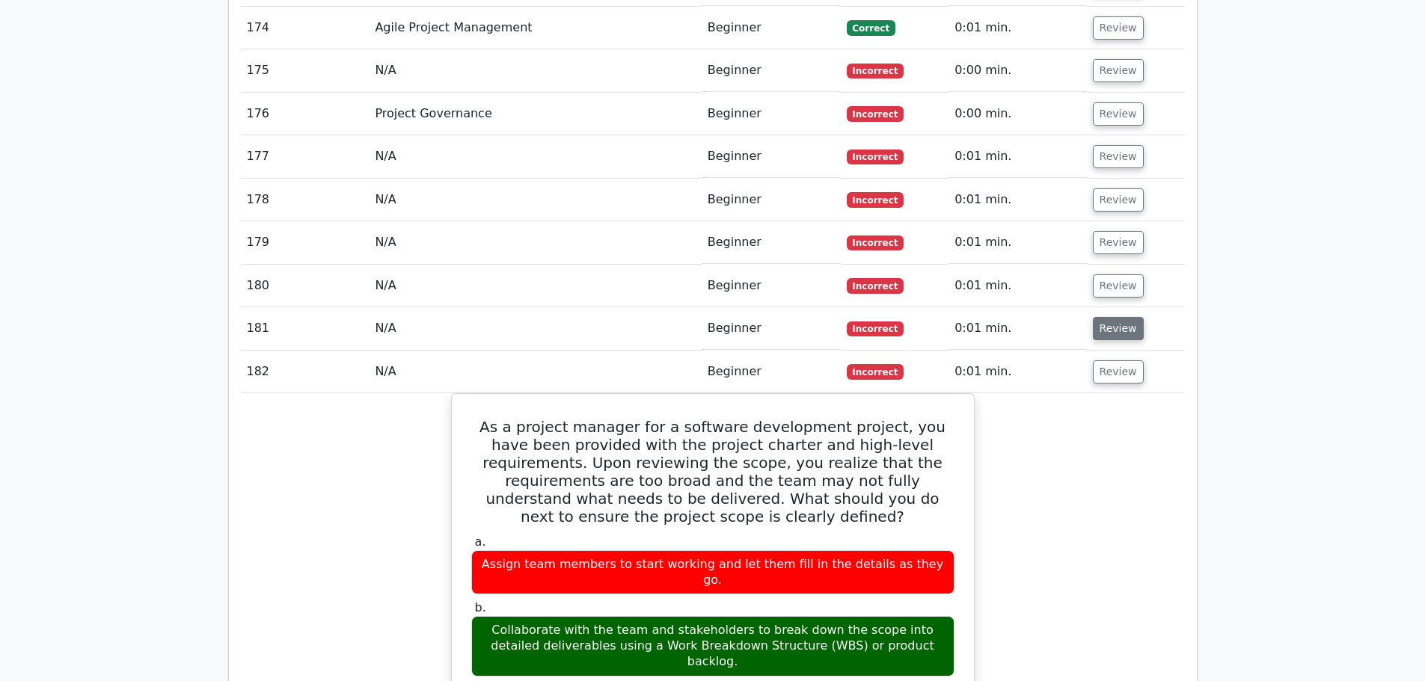
click at [1116, 317] on button "Review" at bounding box center [1118, 328] width 51 height 23
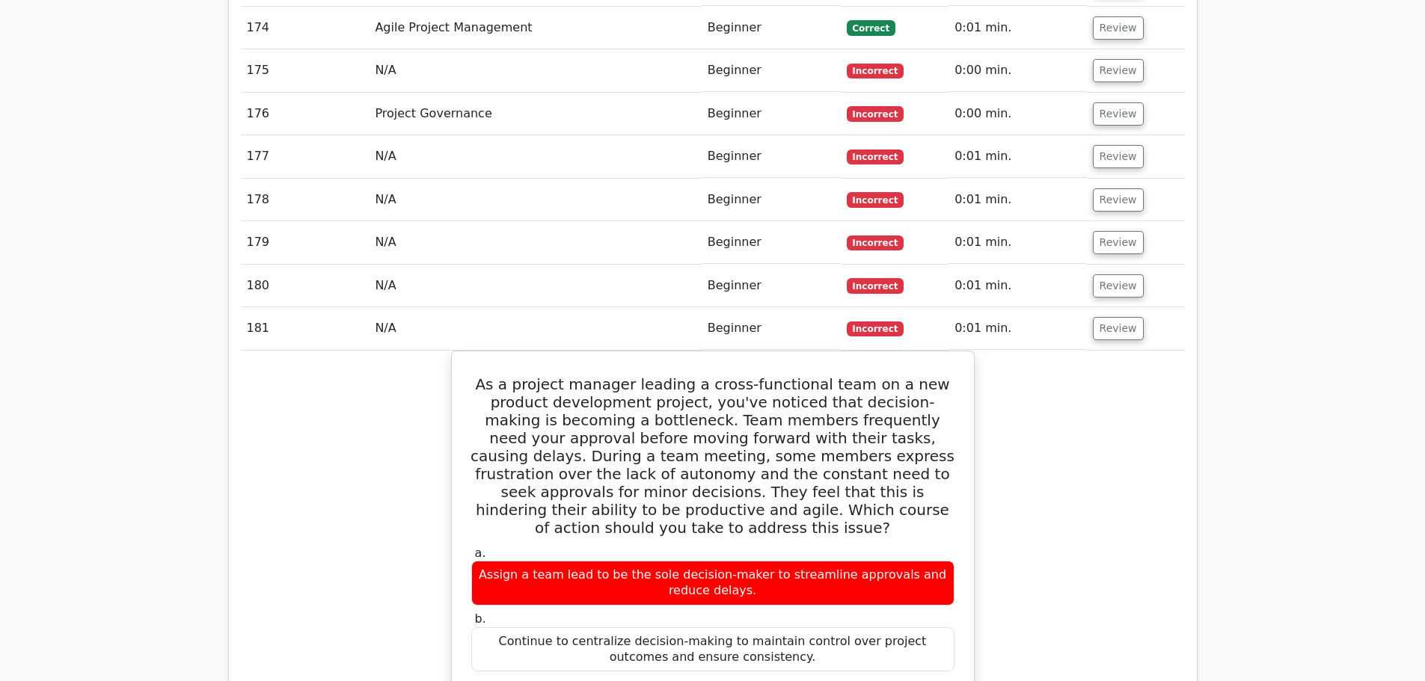
click at [1099, 265] on td "Review" at bounding box center [1136, 286] width 98 height 43
click at [1104, 275] on button "Review" at bounding box center [1118, 286] width 51 height 23
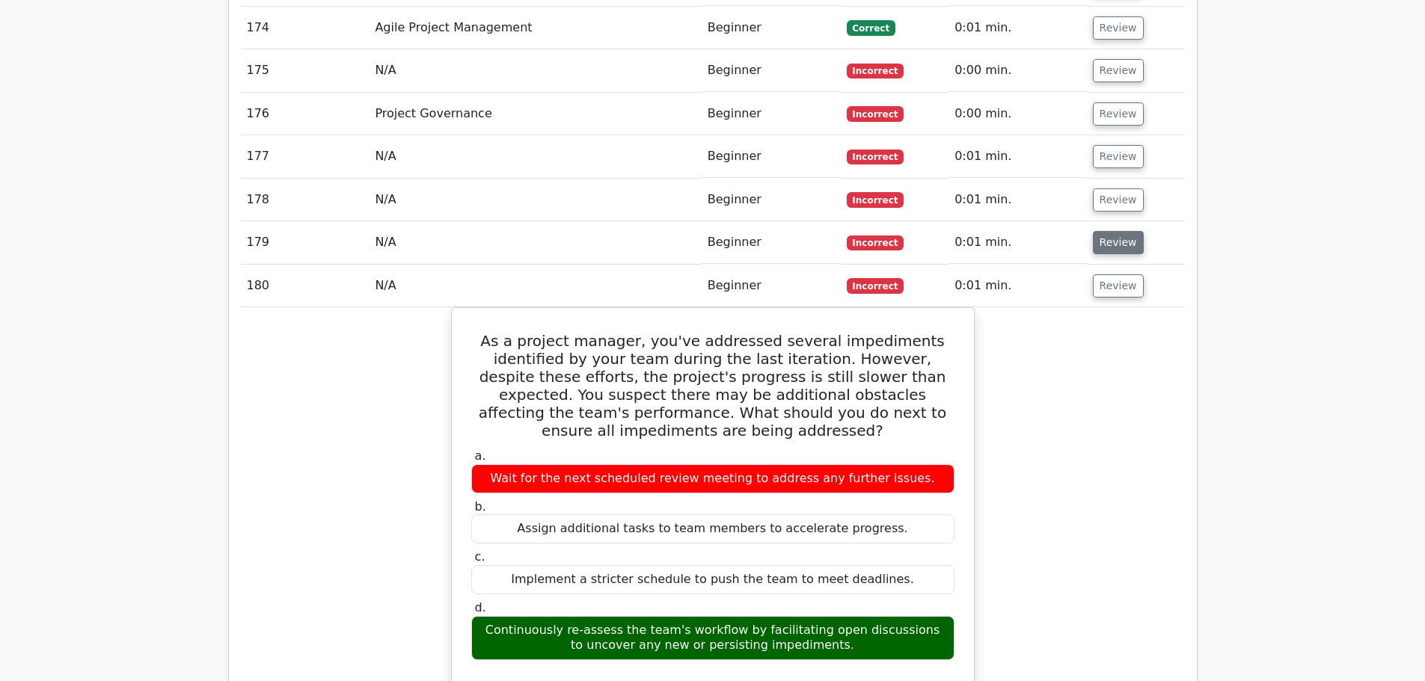
click at [1103, 231] on button "Review" at bounding box center [1118, 242] width 51 height 23
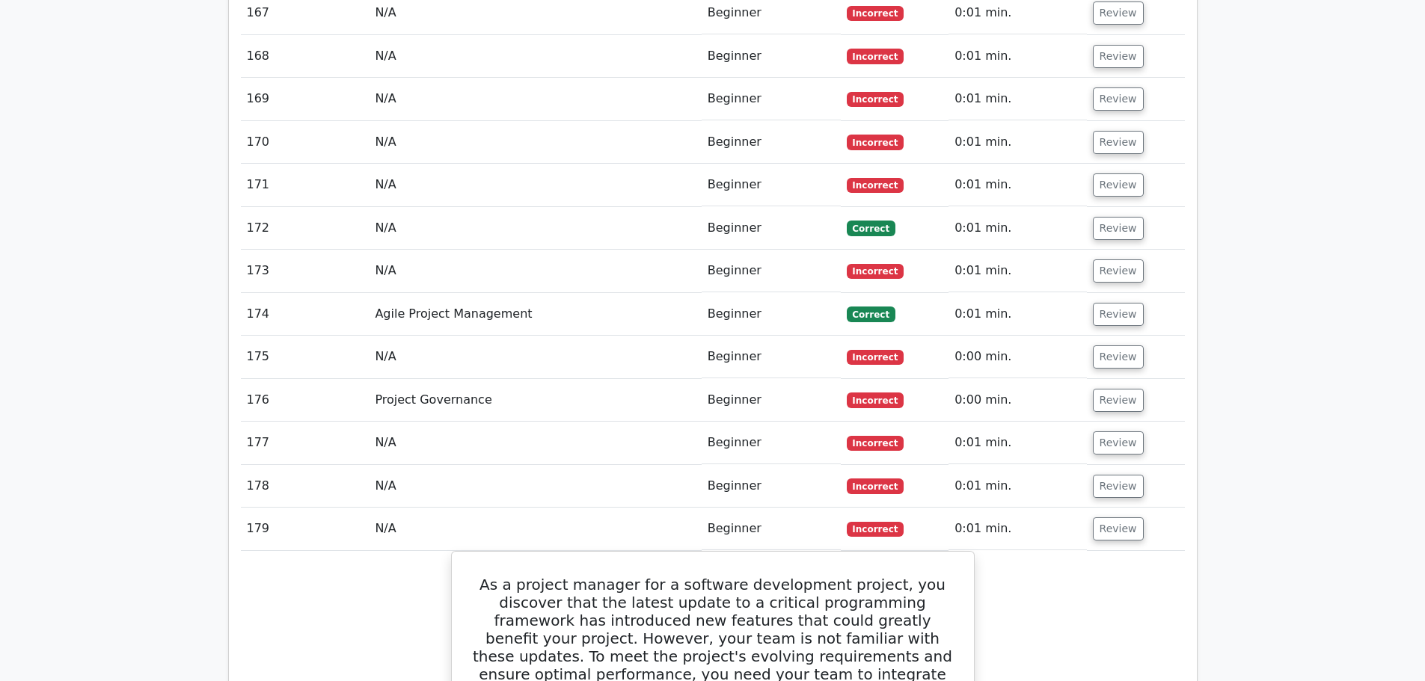
scroll to position [9818, 0]
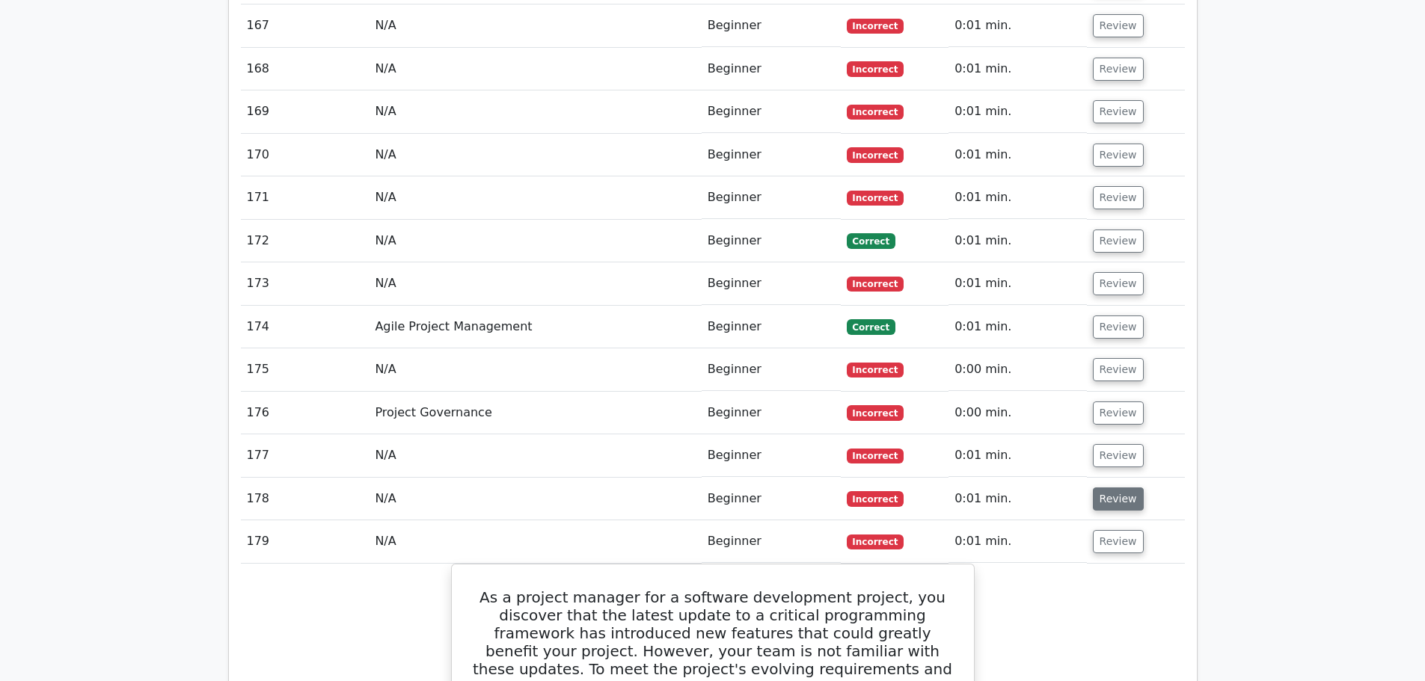
click at [1118, 488] on button "Review" at bounding box center [1118, 499] width 51 height 23
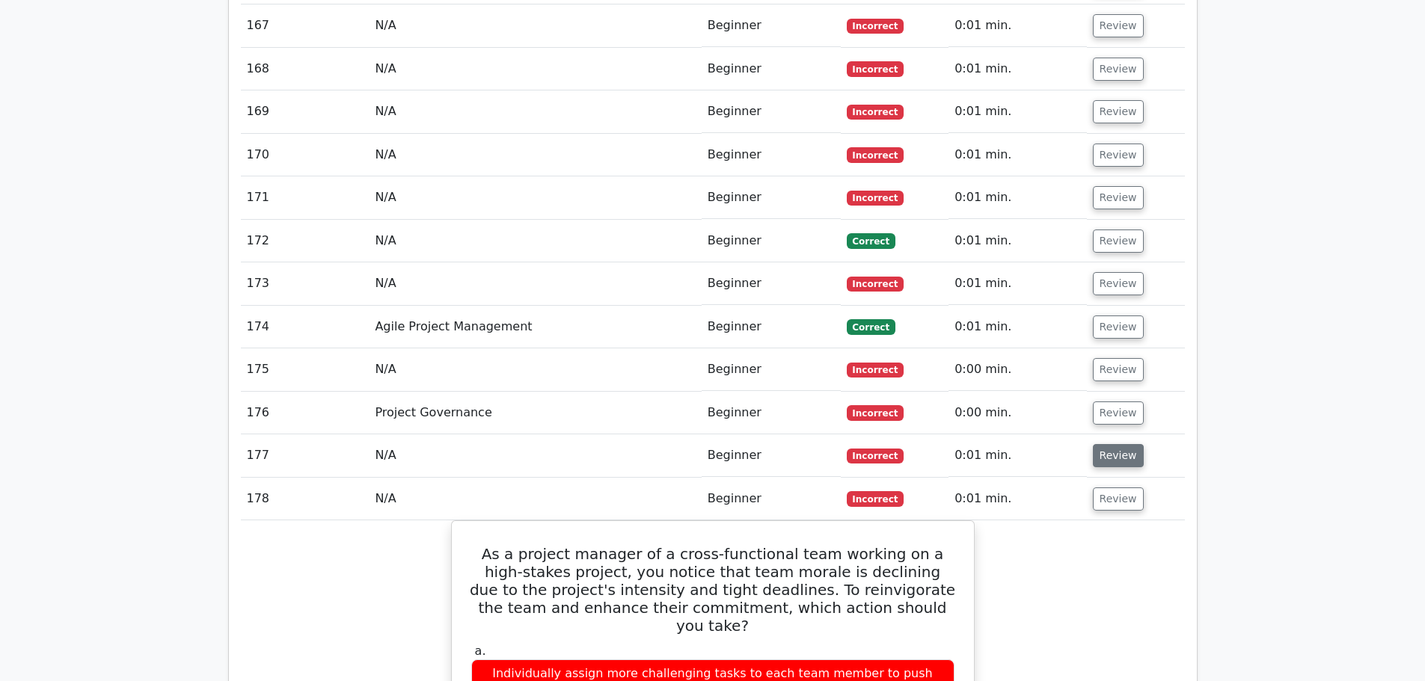
click at [1117, 444] on button "Review" at bounding box center [1118, 455] width 51 height 23
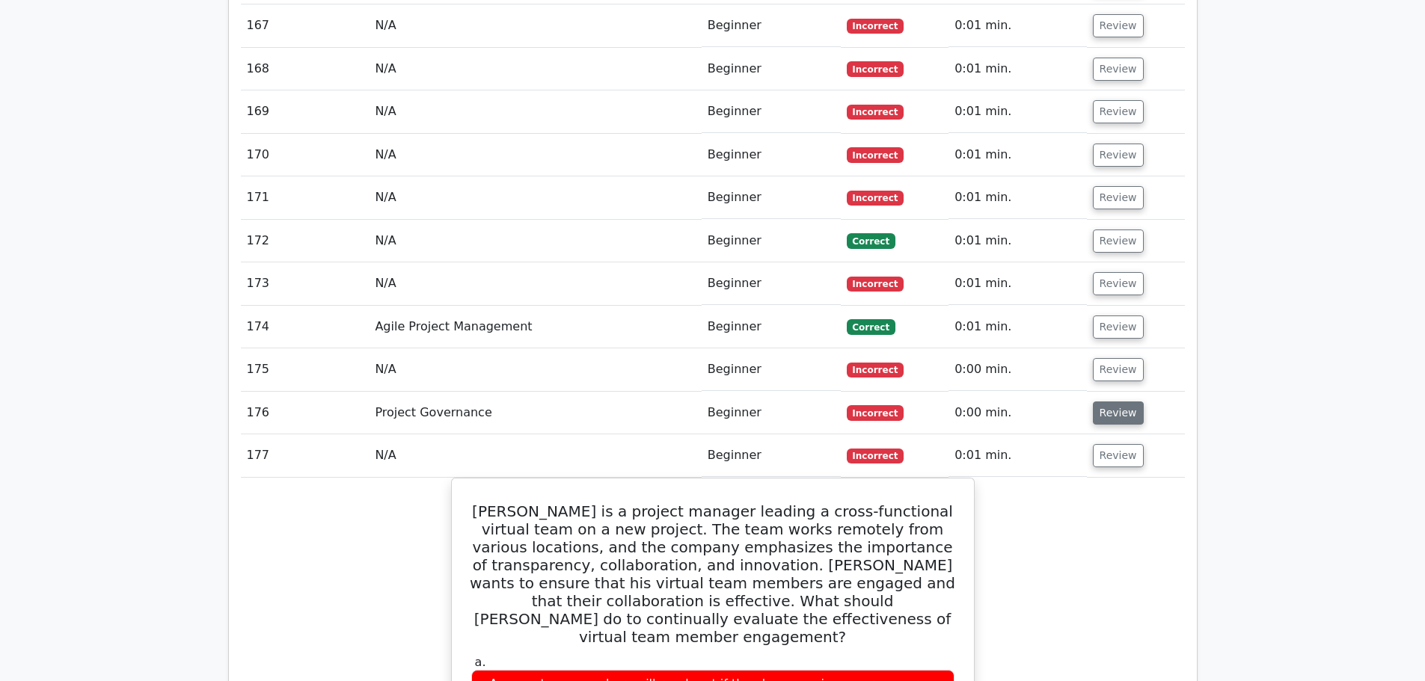
click at [1117, 402] on button "Review" at bounding box center [1118, 413] width 51 height 23
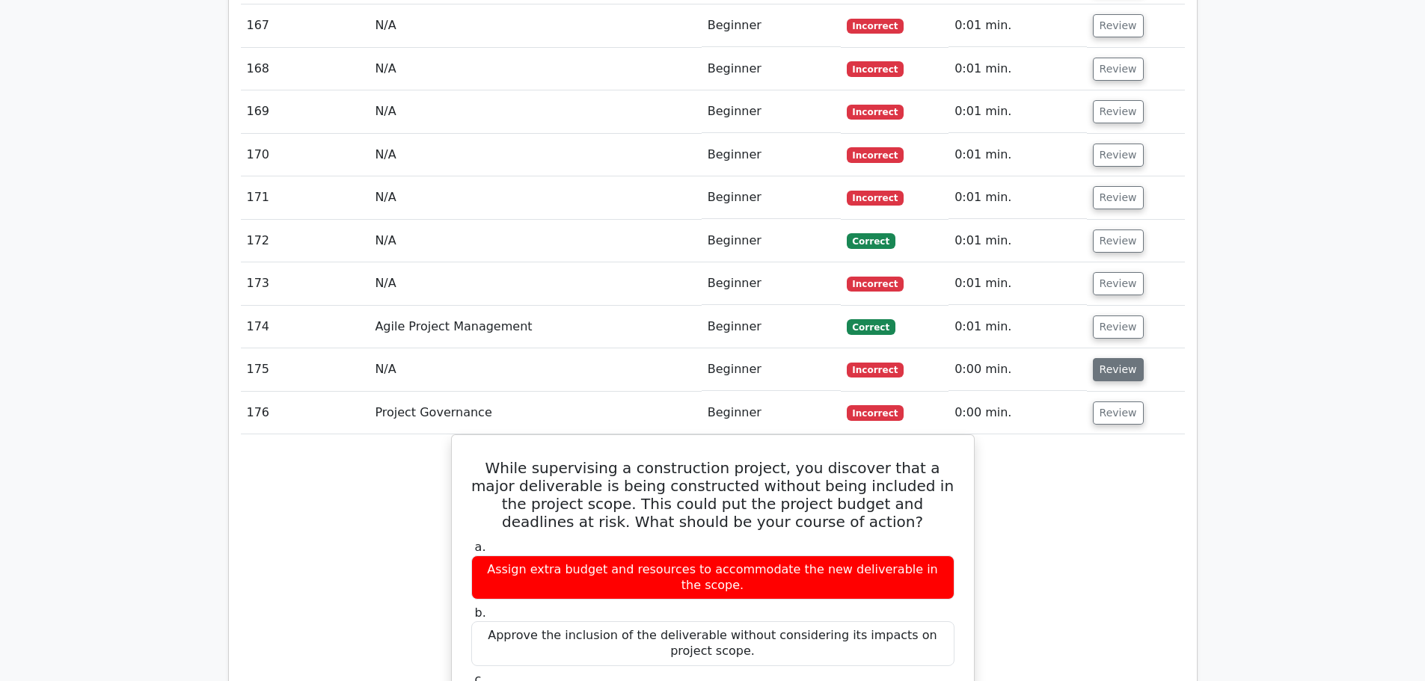
click at [1122, 358] on button "Review" at bounding box center [1118, 369] width 51 height 23
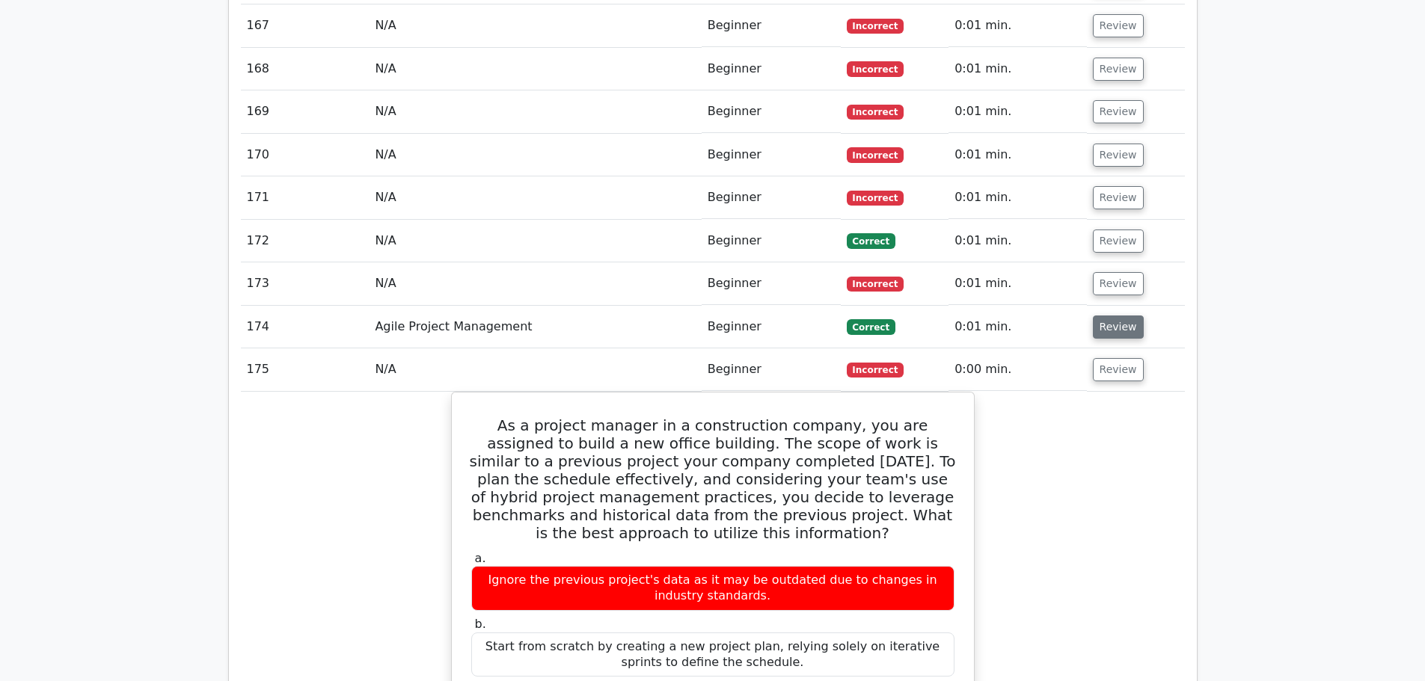
click at [1120, 316] on button "Review" at bounding box center [1118, 327] width 51 height 23
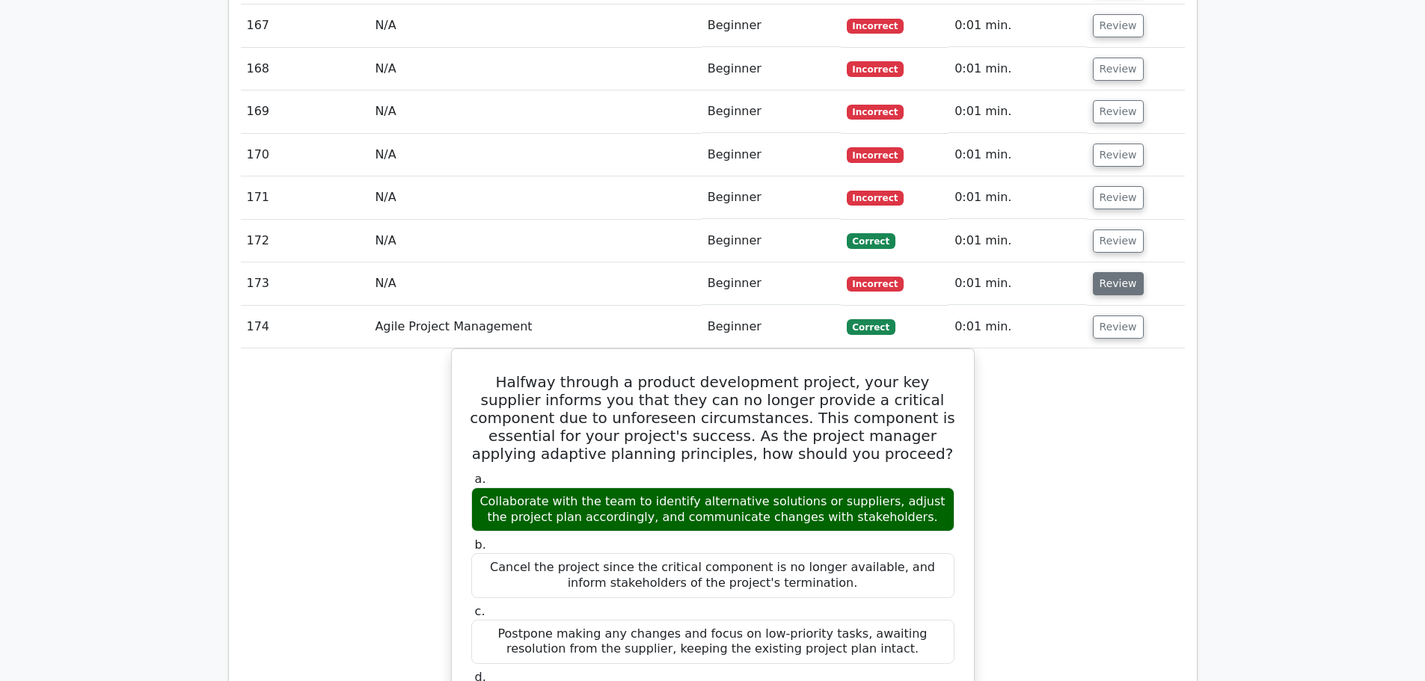
click at [1116, 272] on button "Review" at bounding box center [1118, 283] width 51 height 23
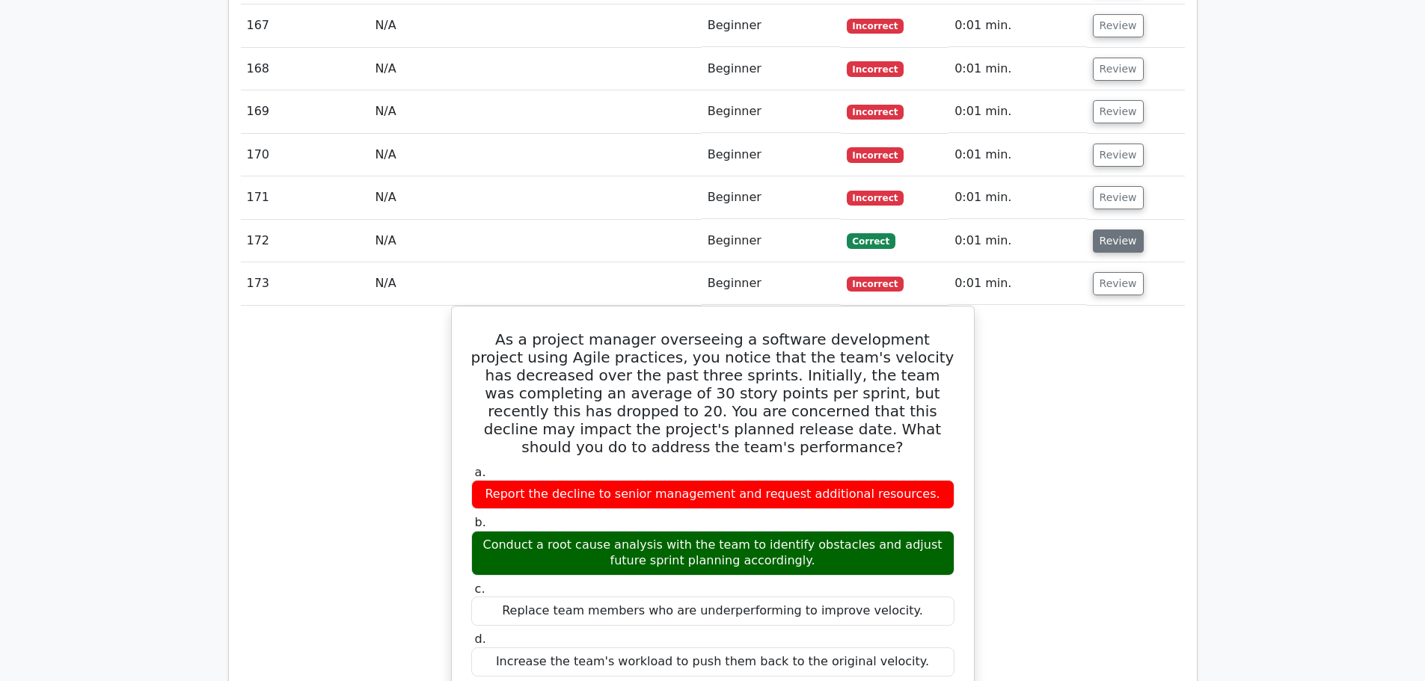
click at [1122, 230] on button "Review" at bounding box center [1118, 241] width 51 height 23
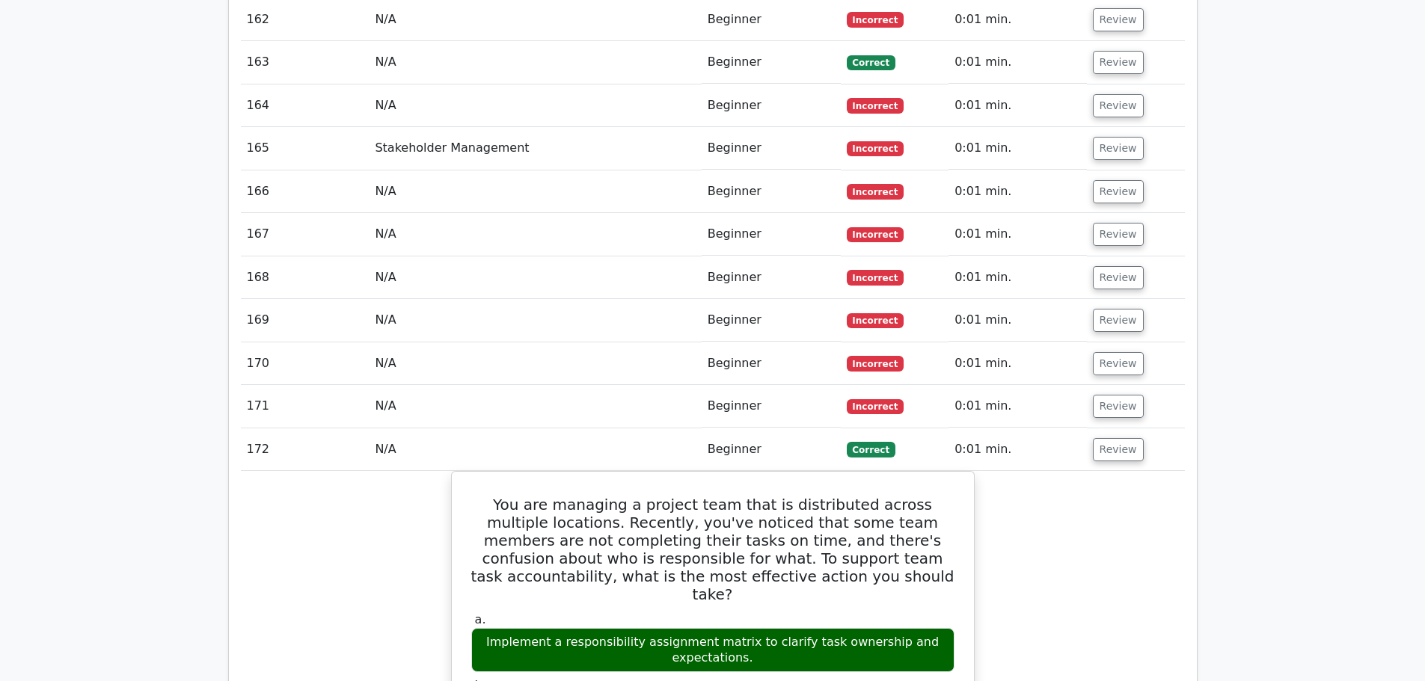
scroll to position [9519, 0]
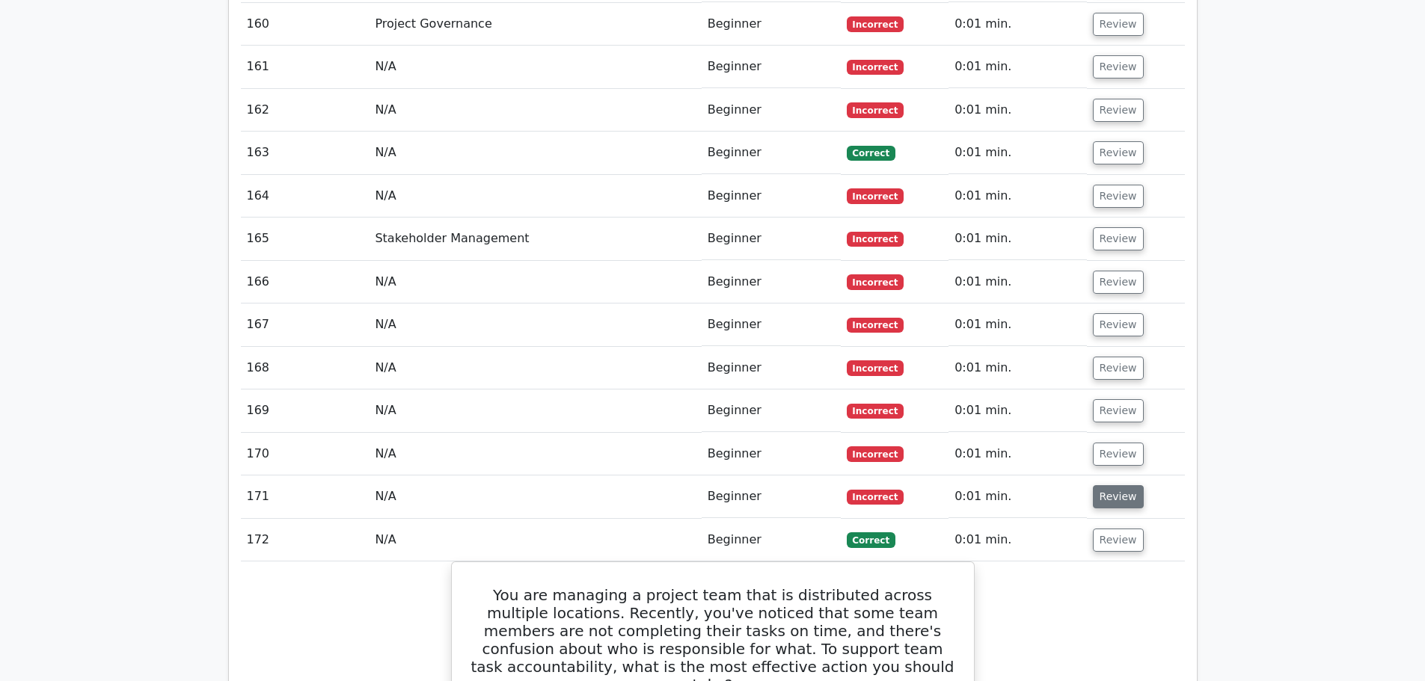
click at [1116, 485] on button "Review" at bounding box center [1118, 496] width 51 height 23
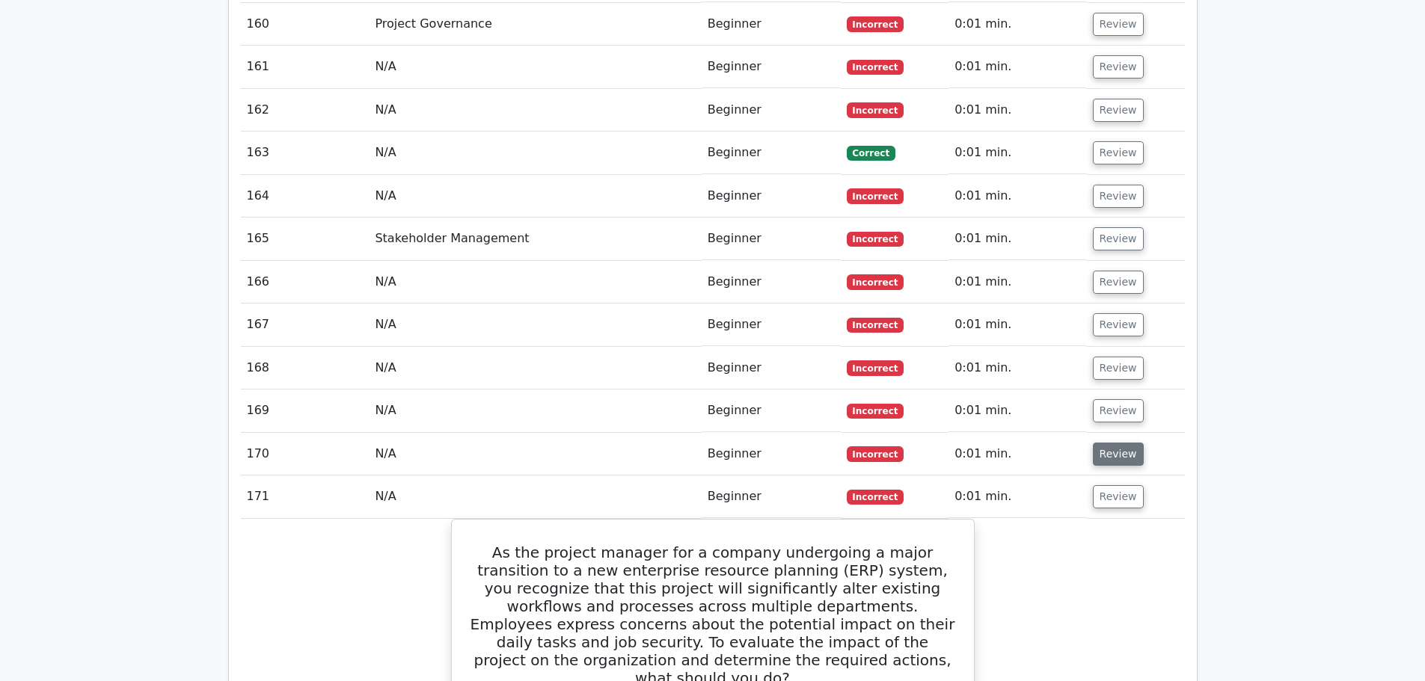
click at [1099, 443] on button "Review" at bounding box center [1118, 454] width 51 height 23
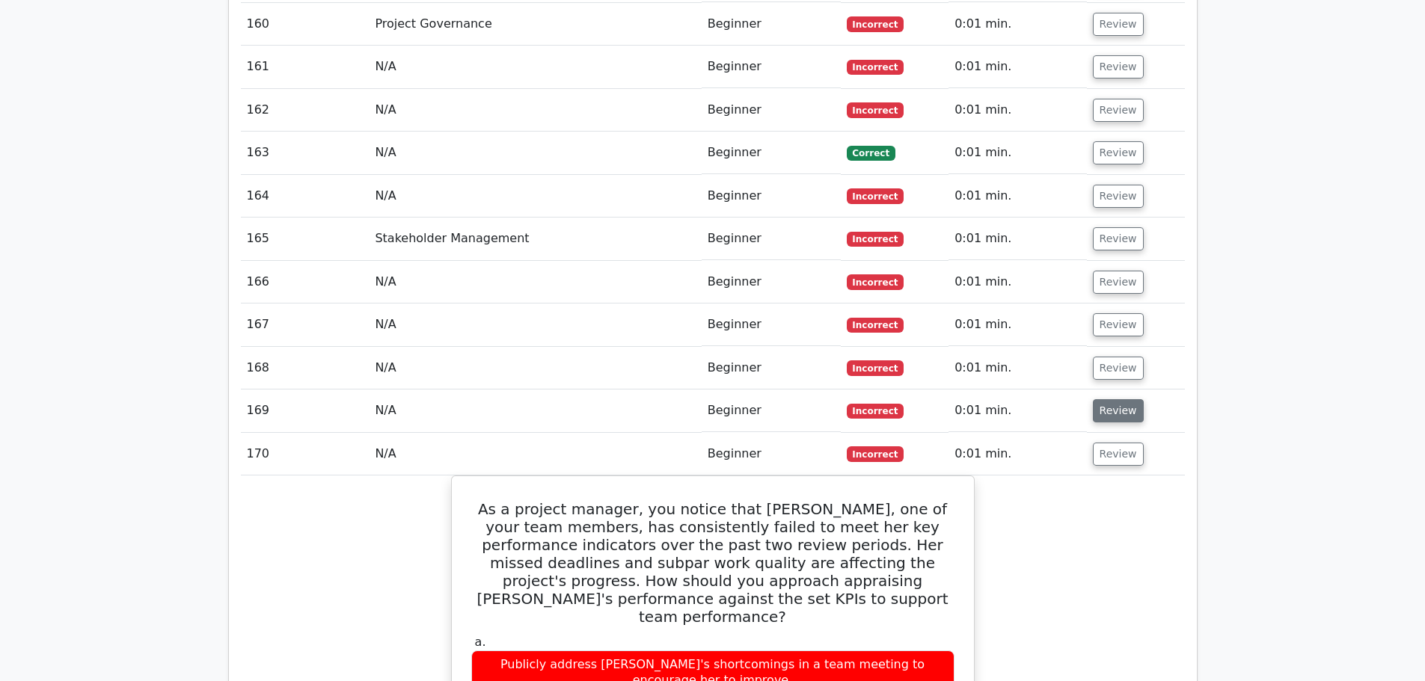
click at [1111, 399] on button "Review" at bounding box center [1118, 410] width 51 height 23
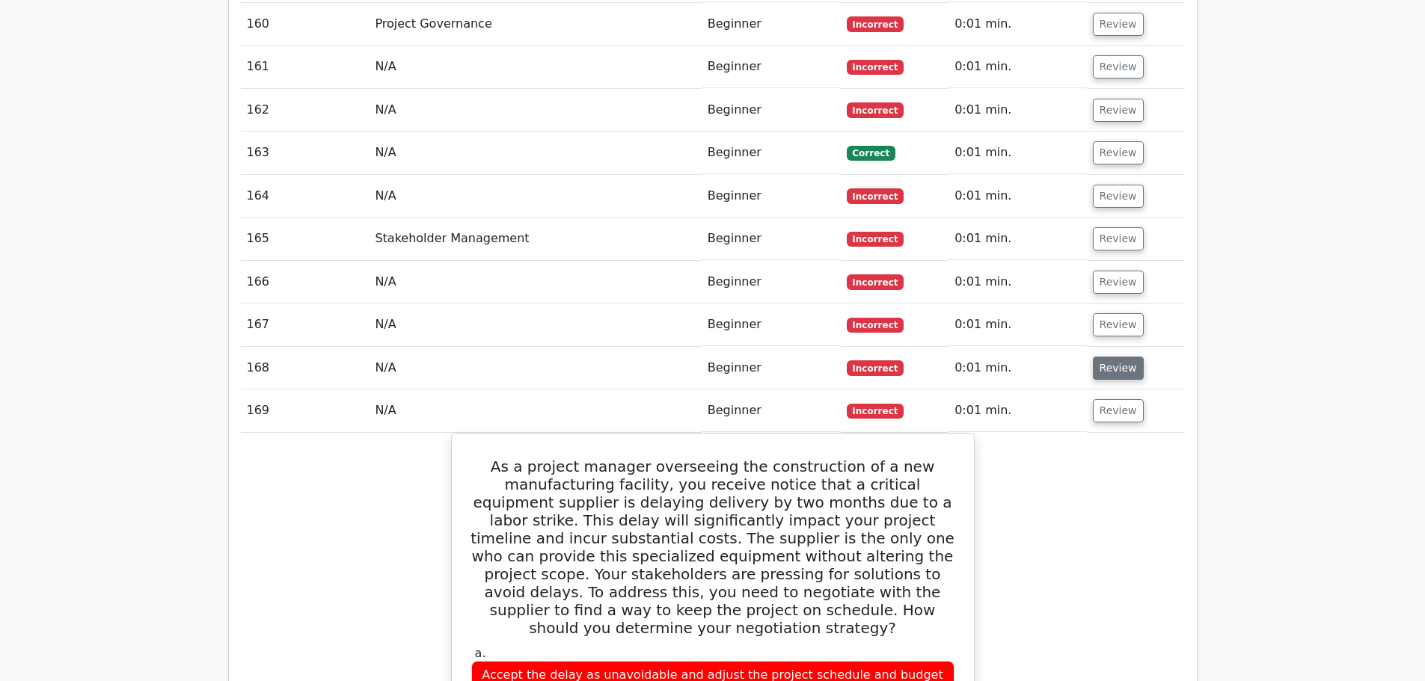
click at [1127, 357] on button "Review" at bounding box center [1118, 368] width 51 height 23
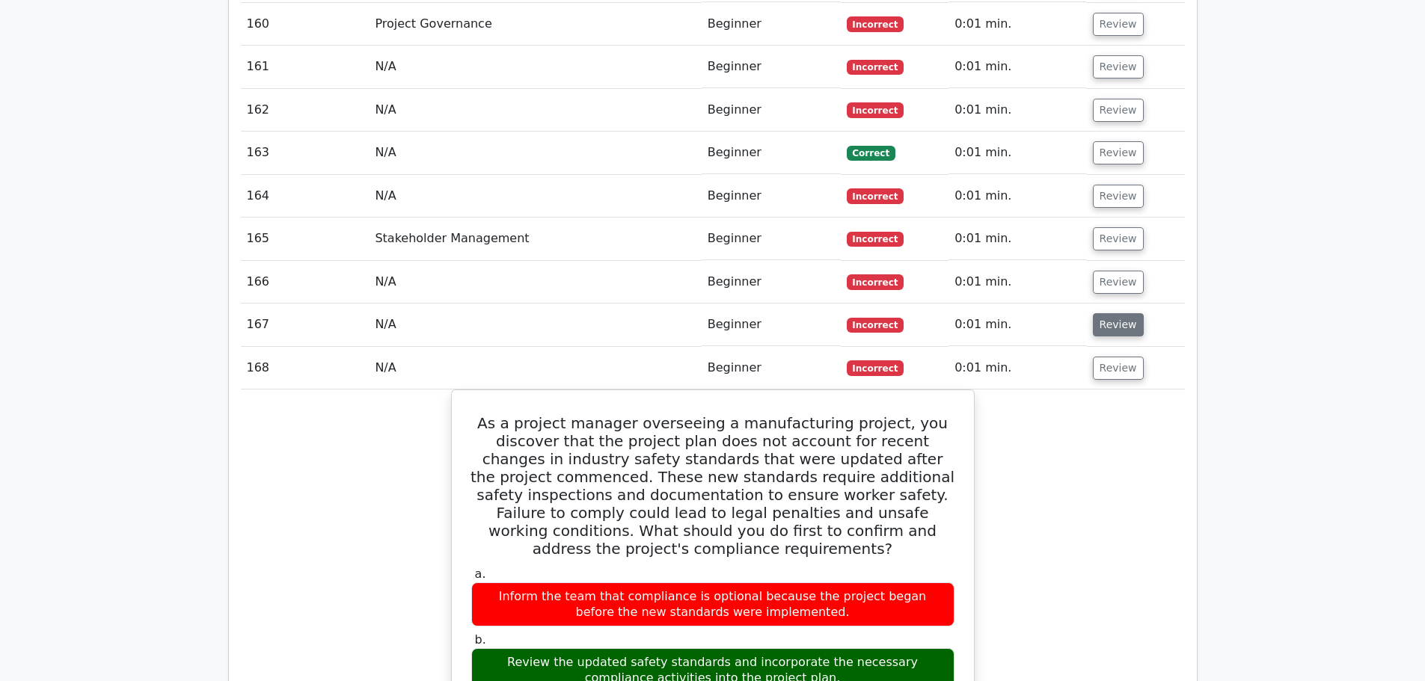
click at [1117, 313] on button "Review" at bounding box center [1118, 324] width 51 height 23
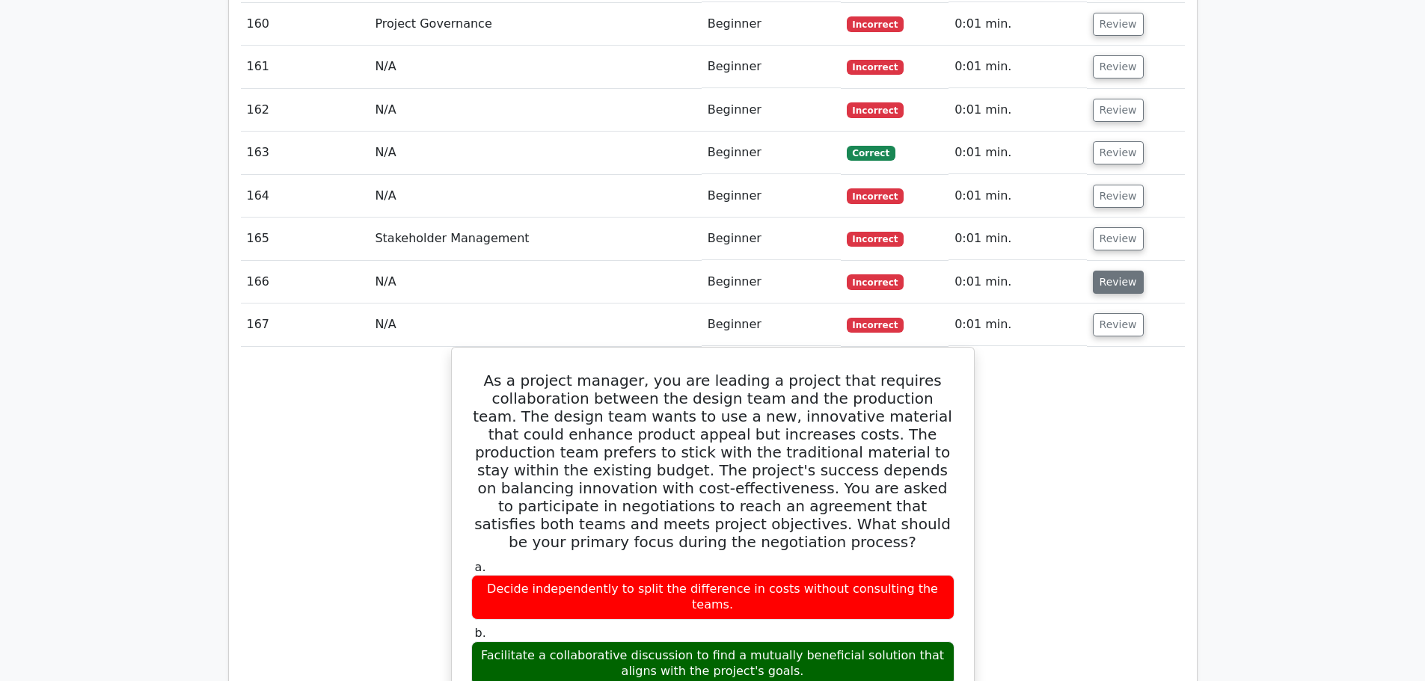
click at [1116, 271] on button "Review" at bounding box center [1118, 282] width 51 height 23
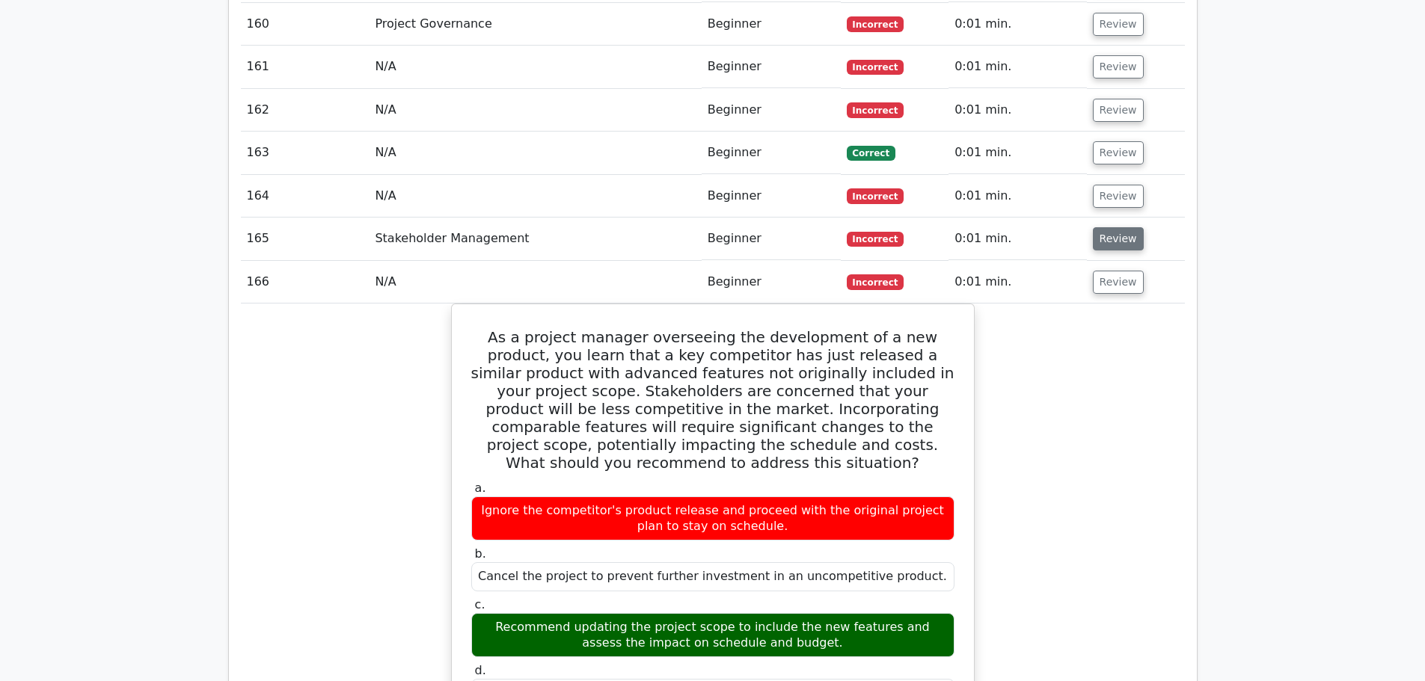
click at [1114, 227] on button "Review" at bounding box center [1118, 238] width 51 height 23
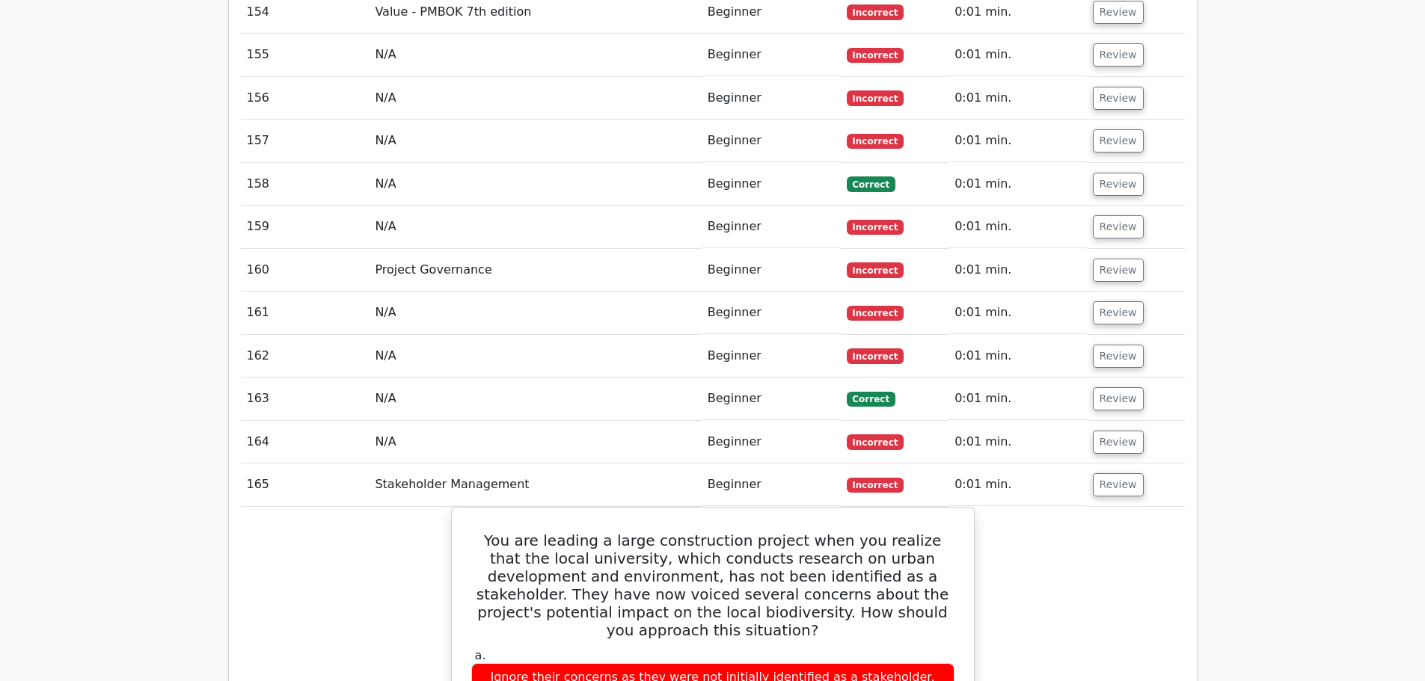
scroll to position [9220, 0]
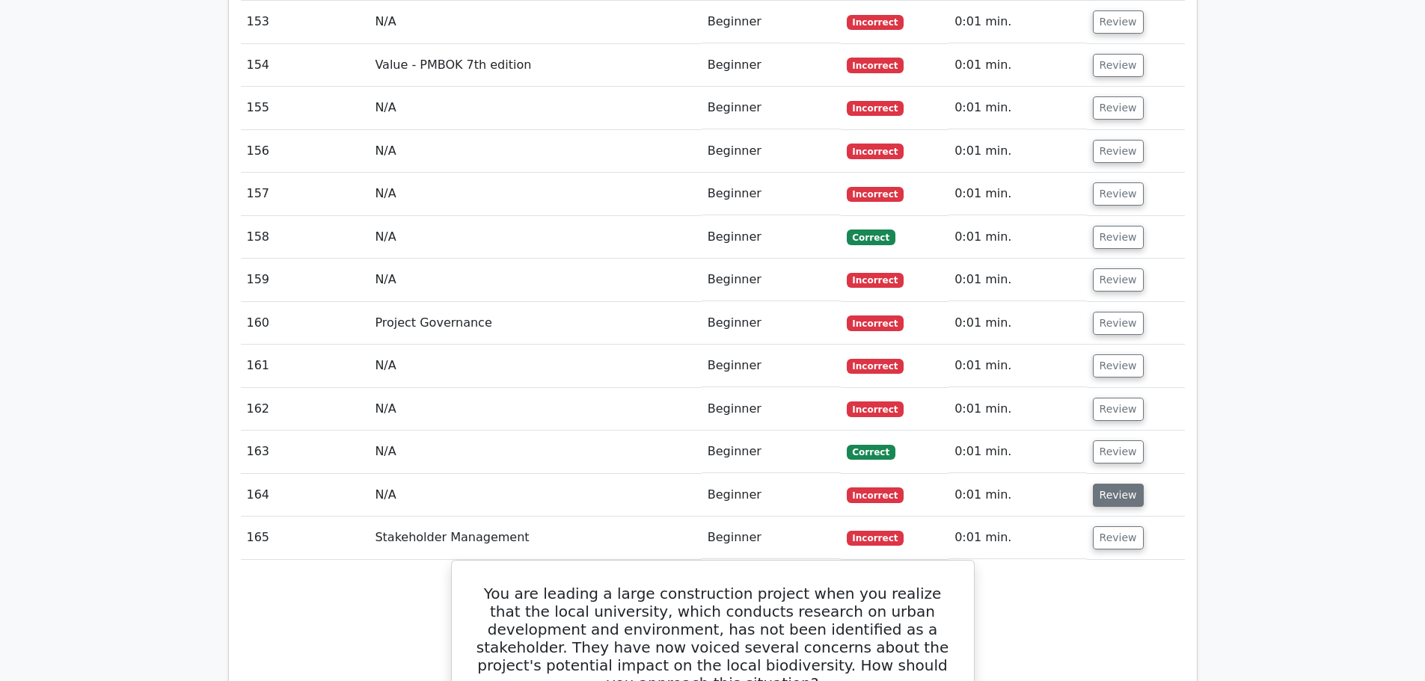
click at [1126, 484] on button "Review" at bounding box center [1118, 495] width 51 height 23
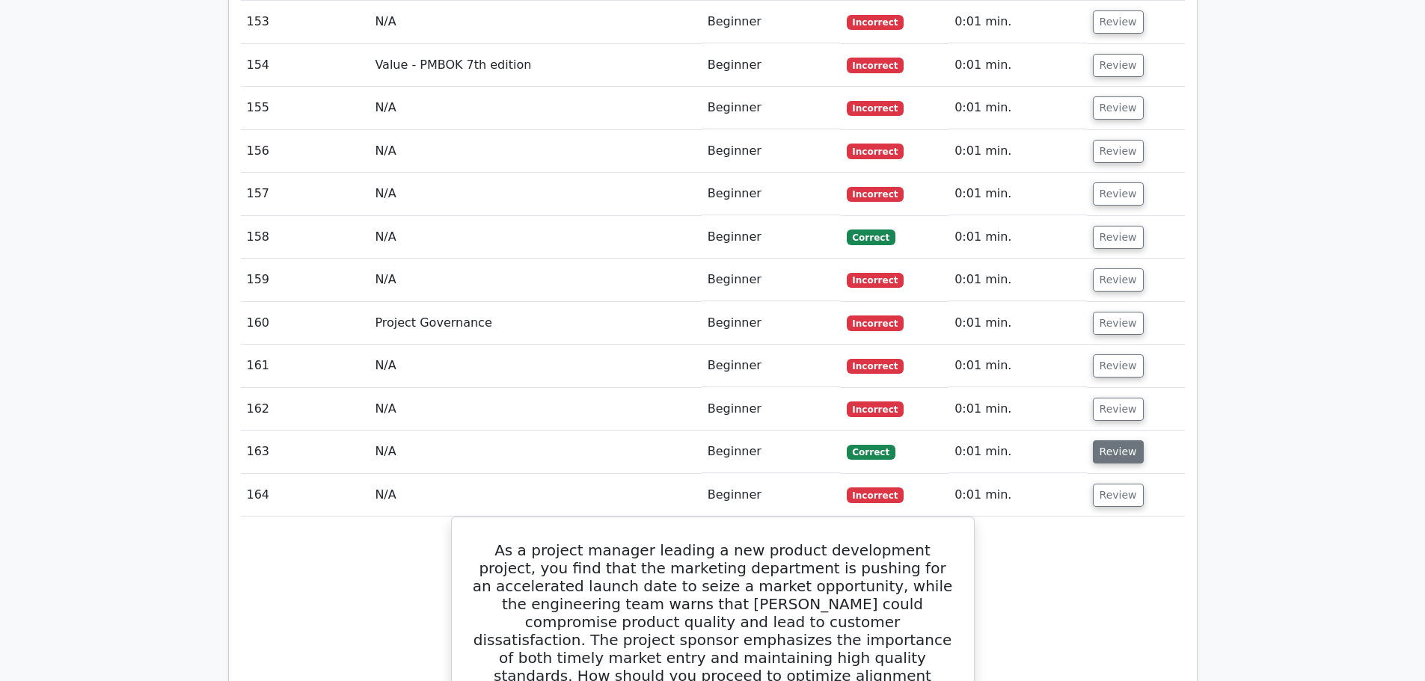
click at [1117, 441] on button "Review" at bounding box center [1118, 452] width 51 height 23
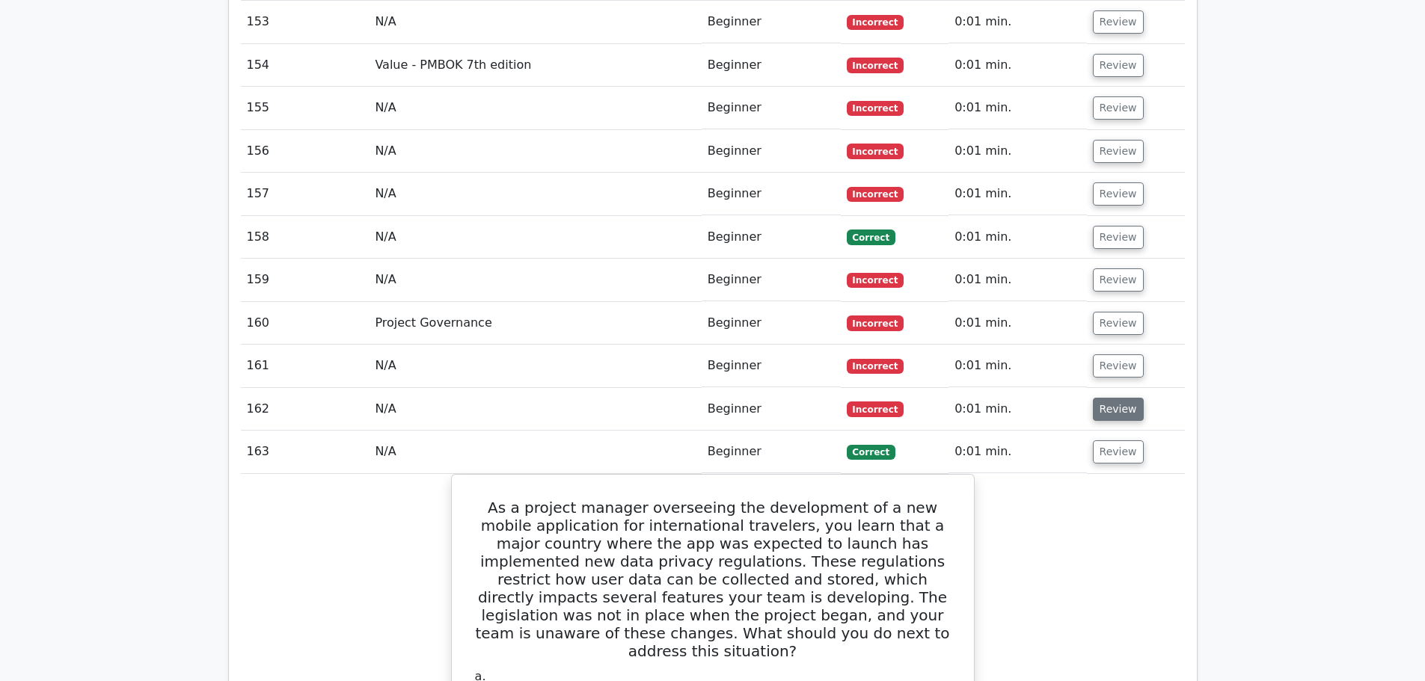
click at [1117, 398] on button "Review" at bounding box center [1118, 409] width 51 height 23
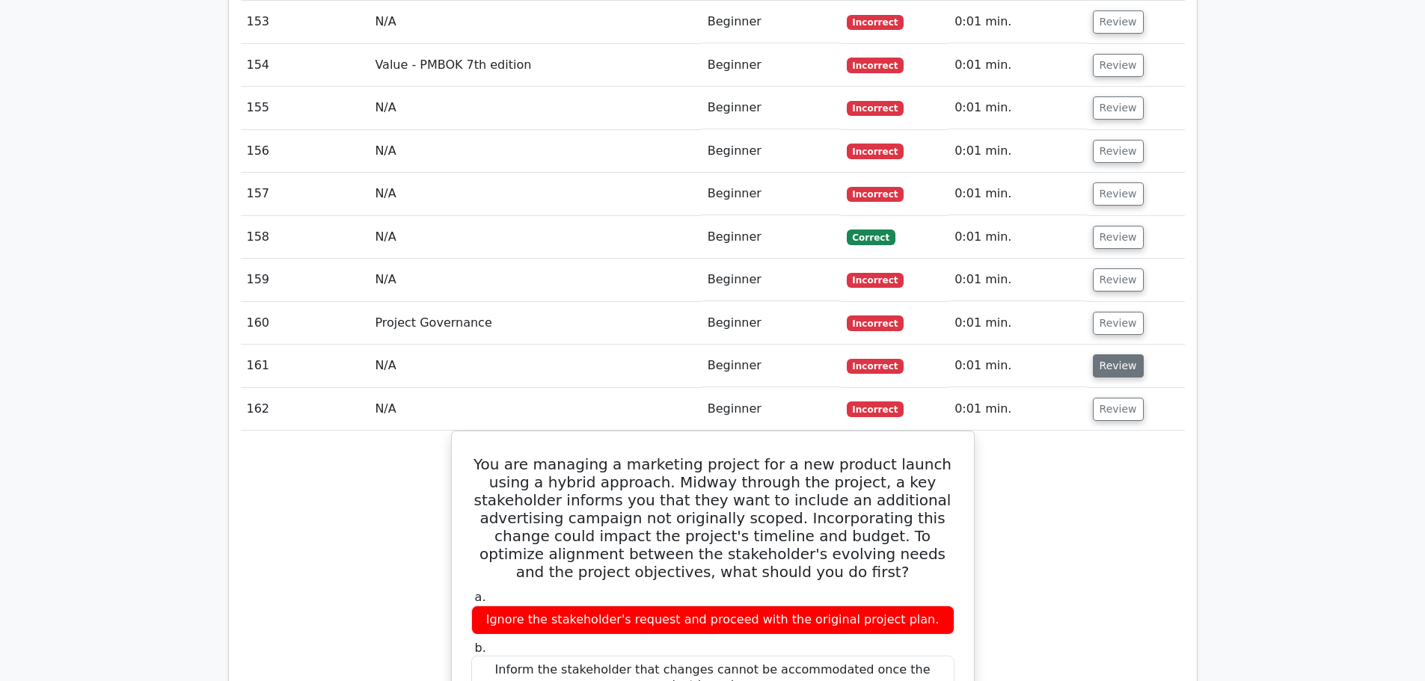
click at [1117, 355] on button "Review" at bounding box center [1118, 366] width 51 height 23
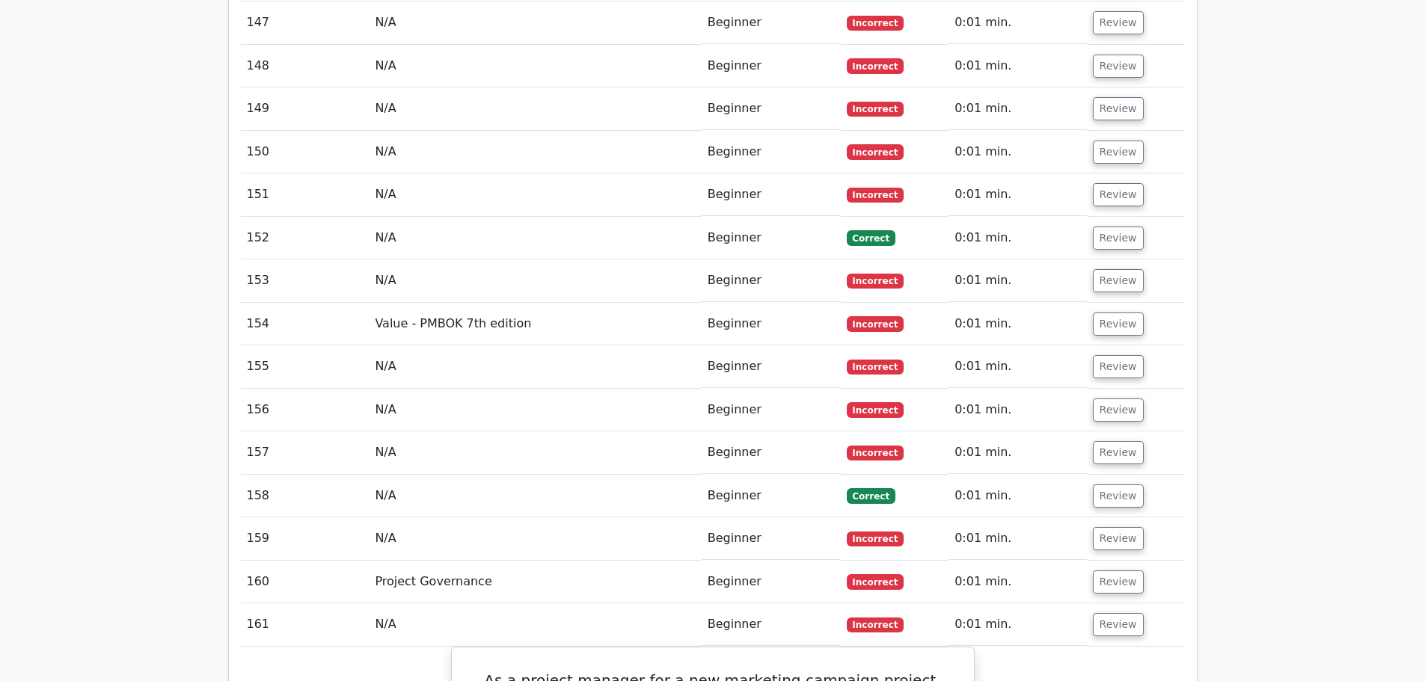
scroll to position [8921, 0]
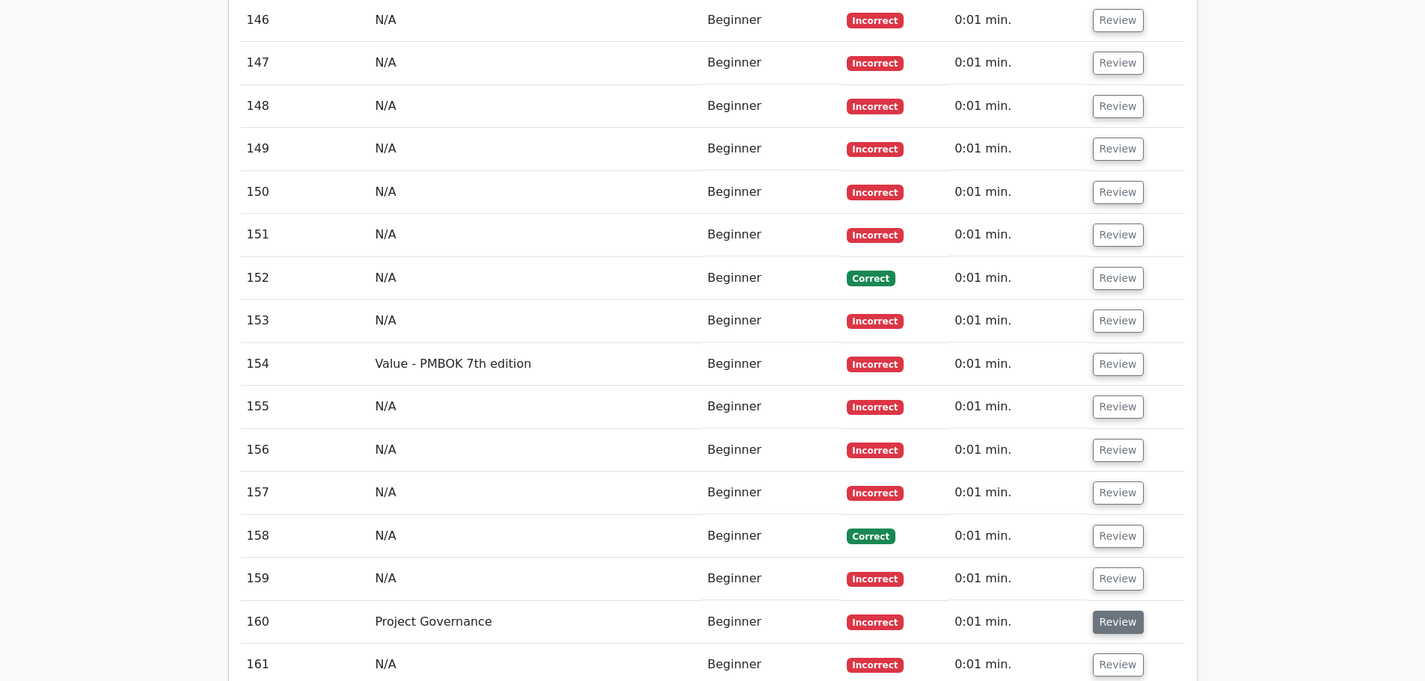
click at [1116, 611] on button "Review" at bounding box center [1118, 622] width 51 height 23
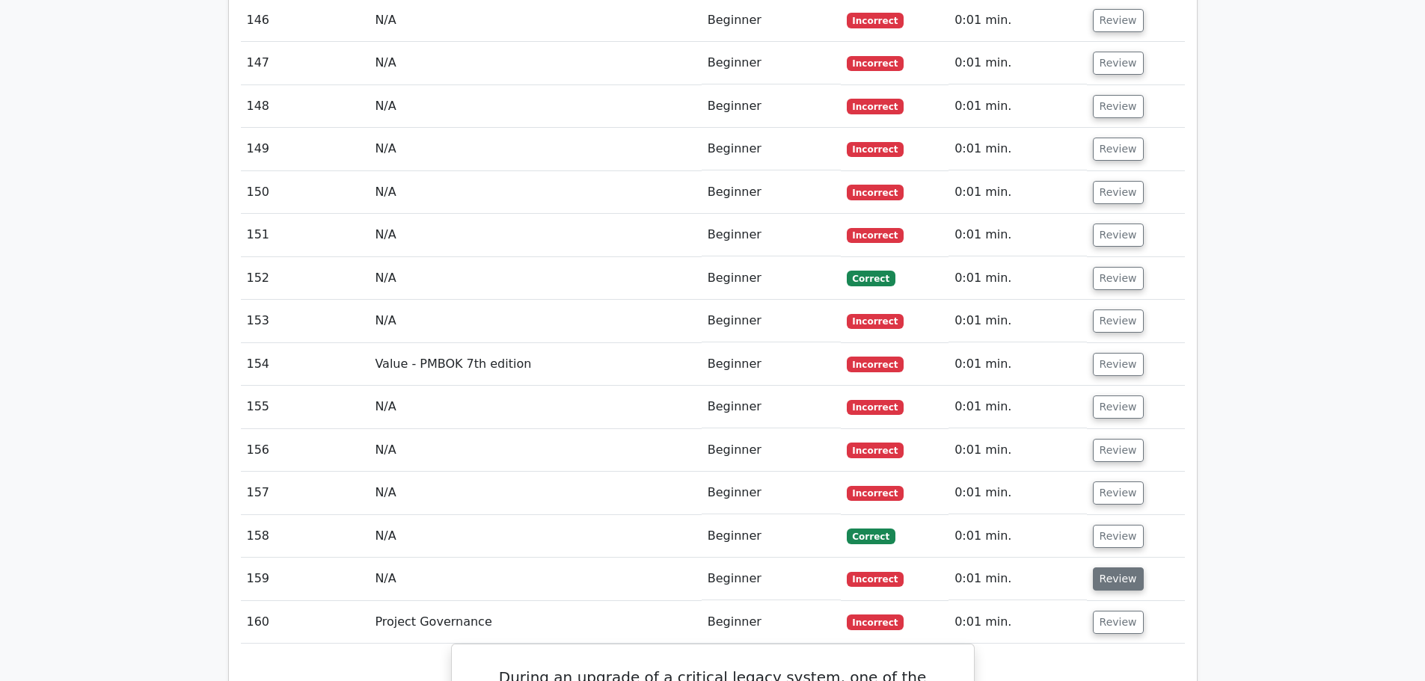
click at [1112, 568] on button "Review" at bounding box center [1118, 579] width 51 height 23
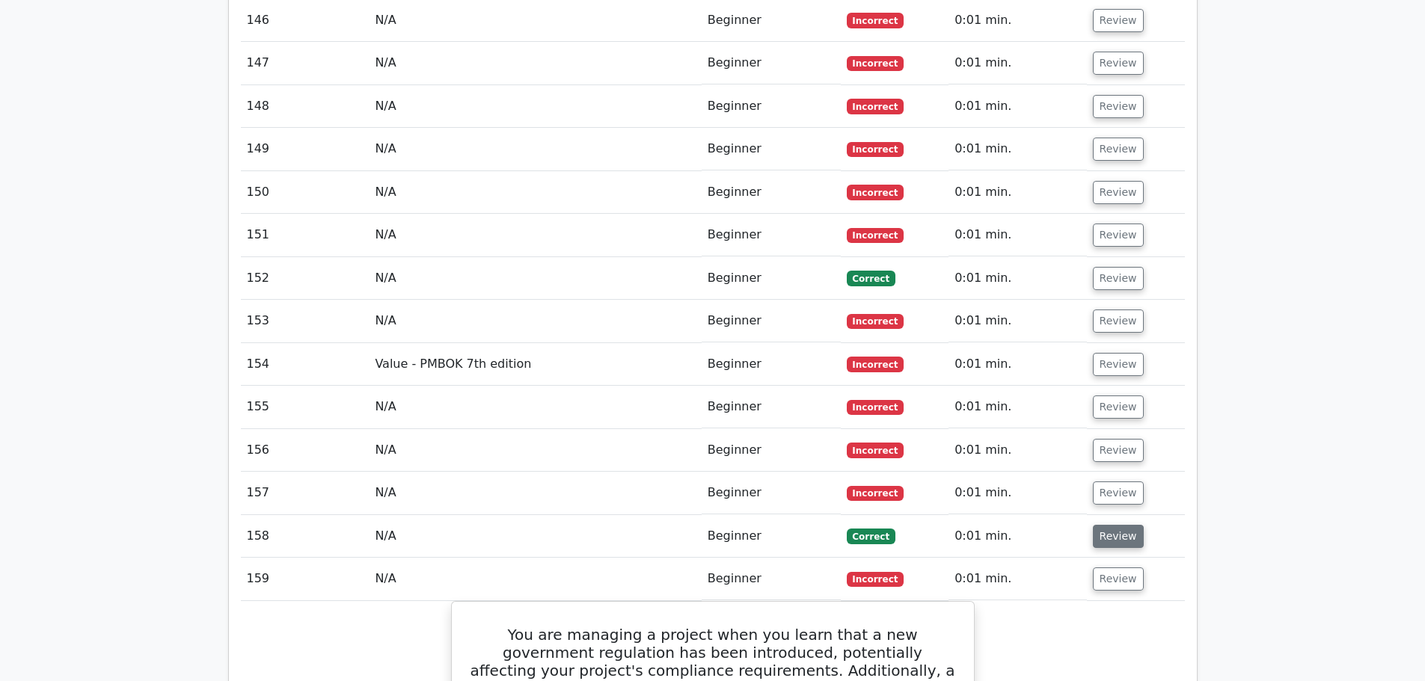
click at [1113, 525] on button "Review" at bounding box center [1118, 536] width 51 height 23
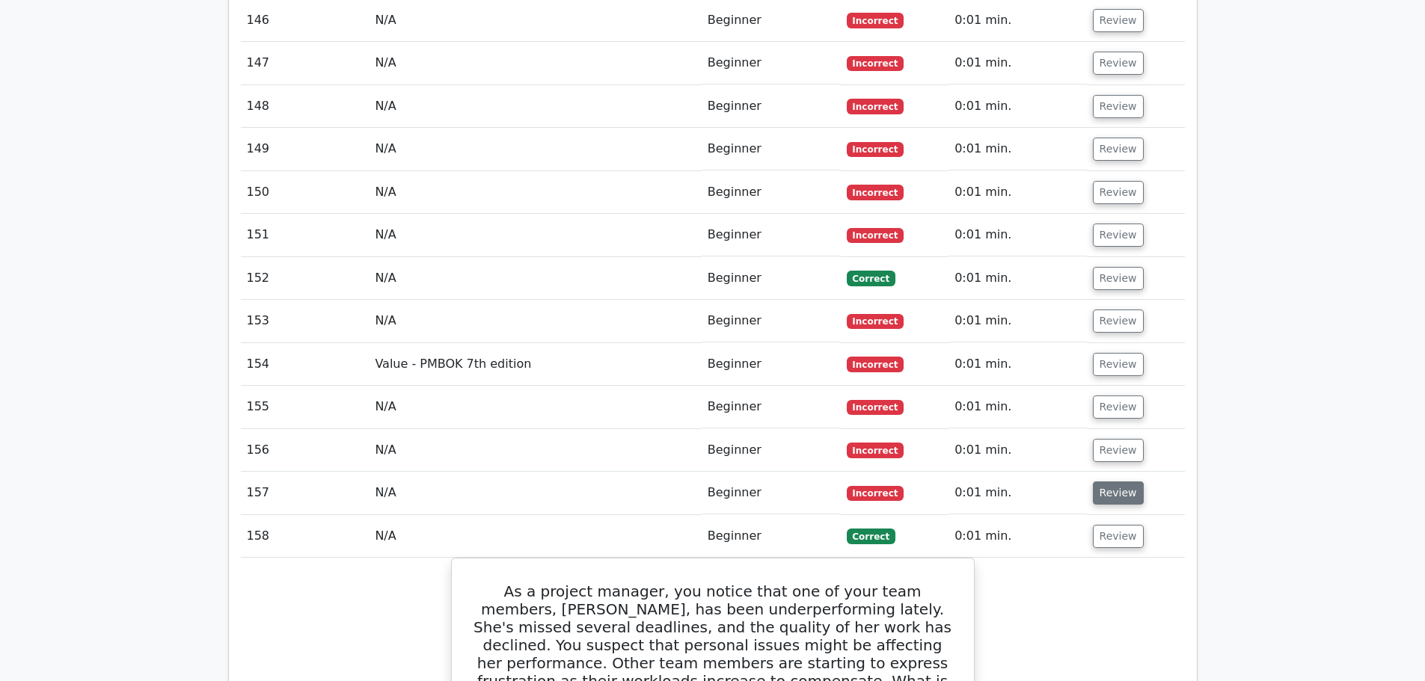
click at [1114, 482] on button "Review" at bounding box center [1118, 493] width 51 height 23
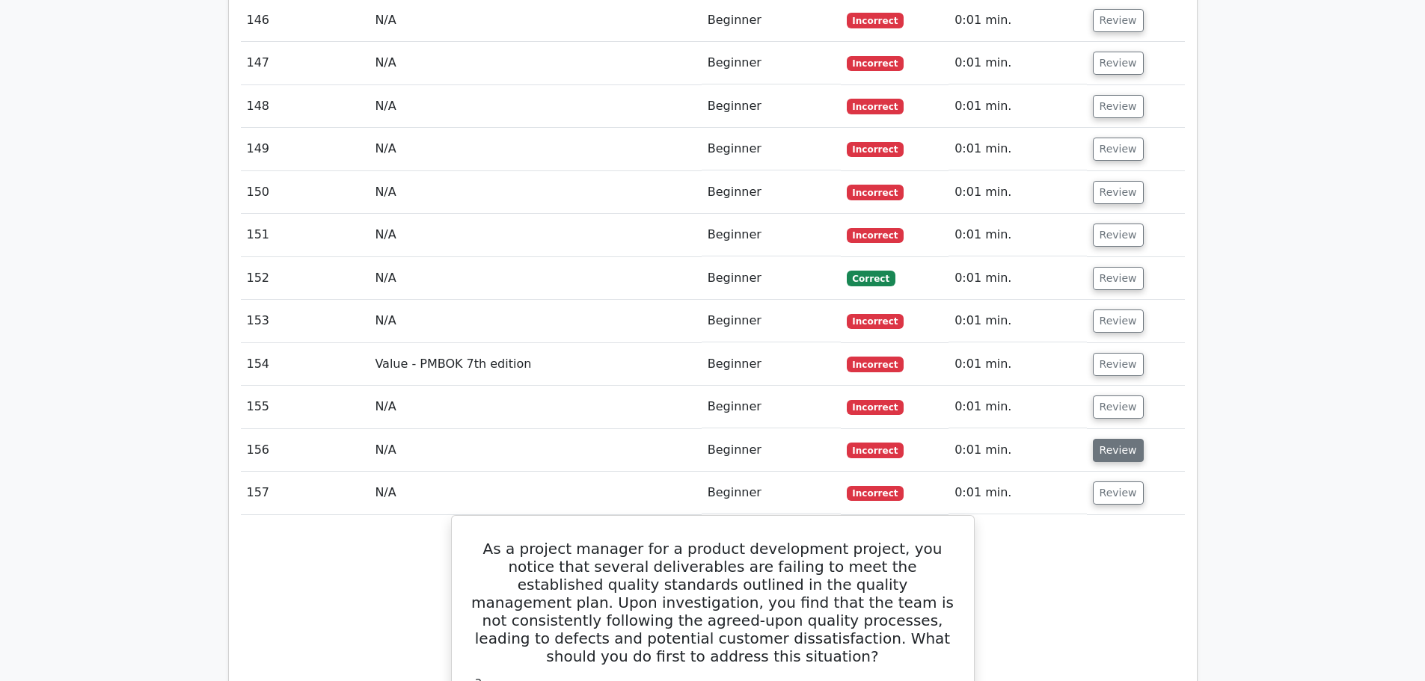
click at [1114, 439] on button "Review" at bounding box center [1118, 450] width 51 height 23
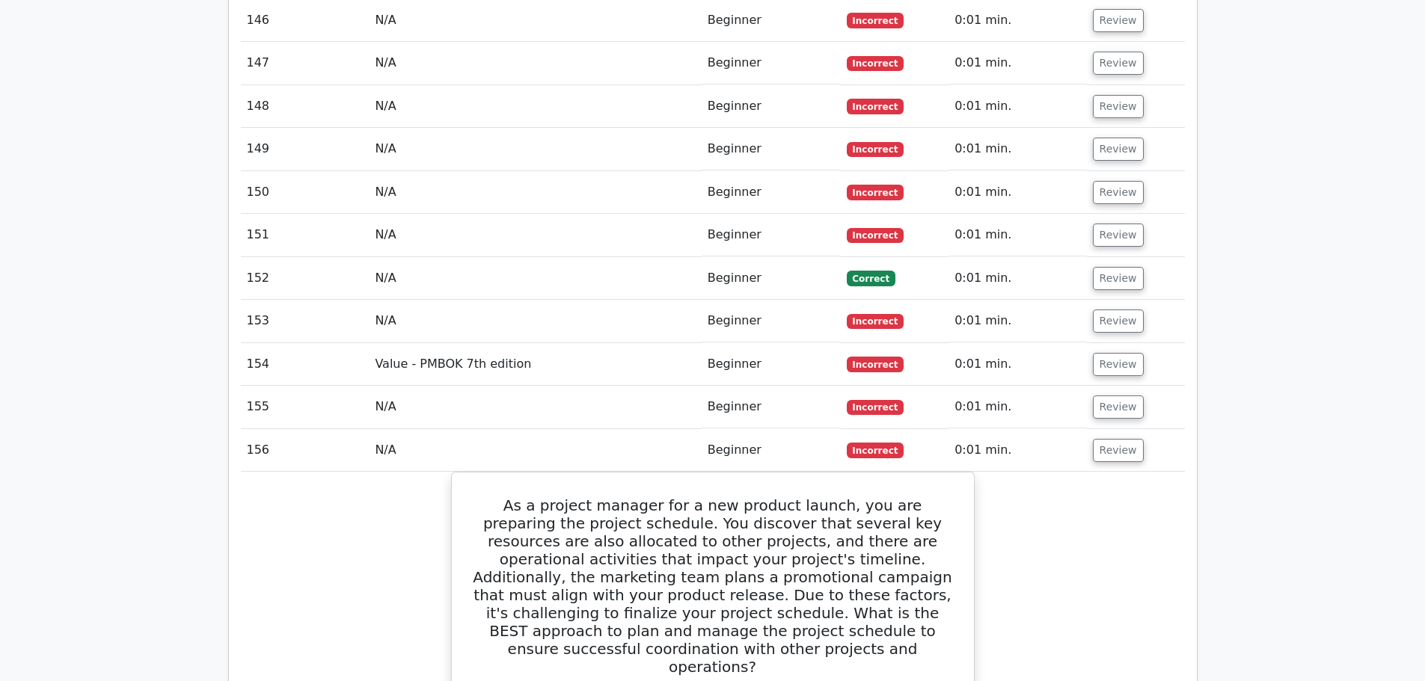
click at [1124, 386] on td "Review" at bounding box center [1136, 407] width 98 height 43
click at [1125, 396] on button "Review" at bounding box center [1118, 407] width 51 height 23
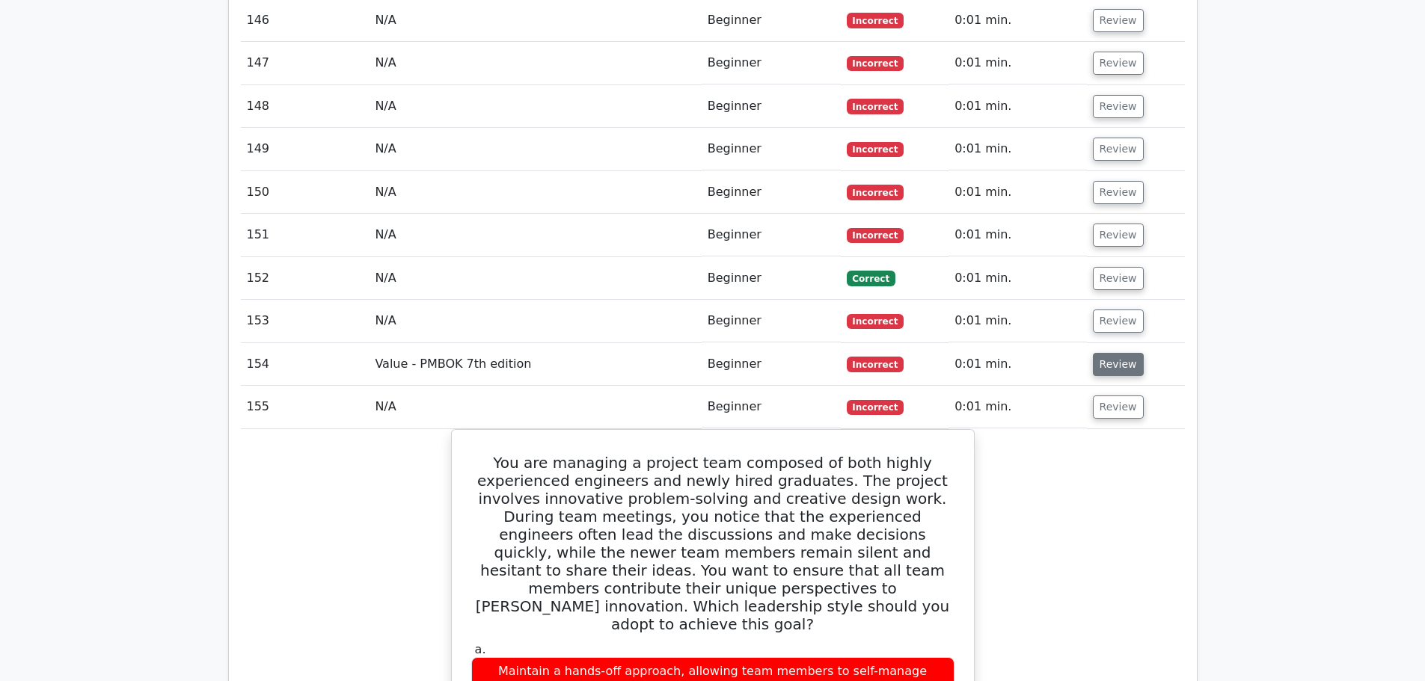
click at [1127, 353] on button "Review" at bounding box center [1118, 364] width 51 height 23
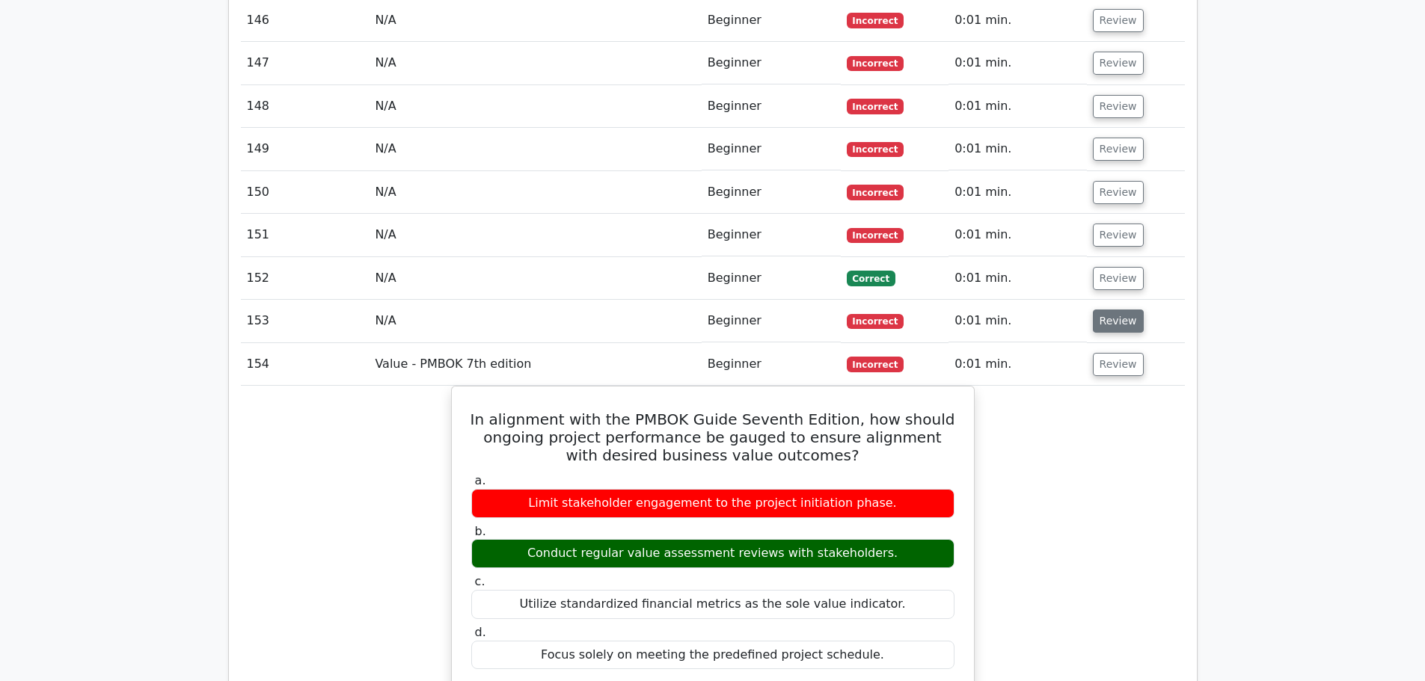
click at [1116, 310] on button "Review" at bounding box center [1118, 321] width 51 height 23
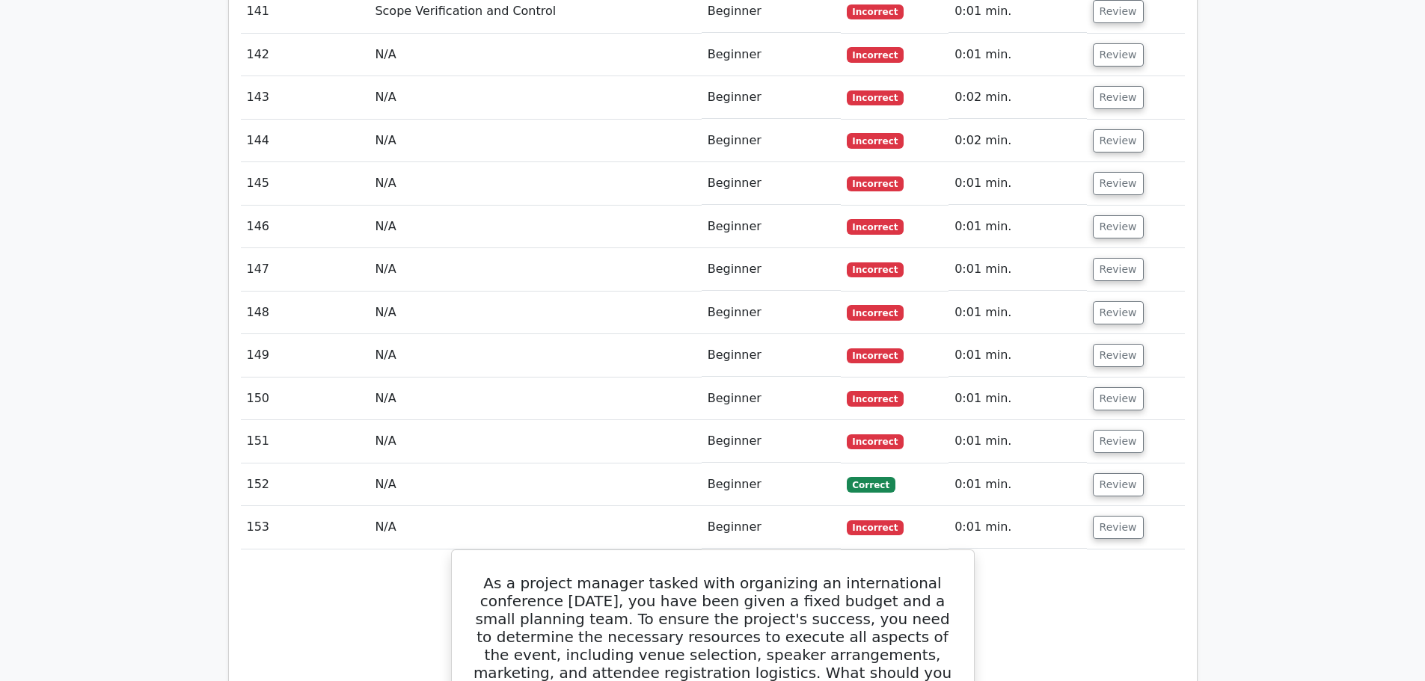
scroll to position [8697, 0]
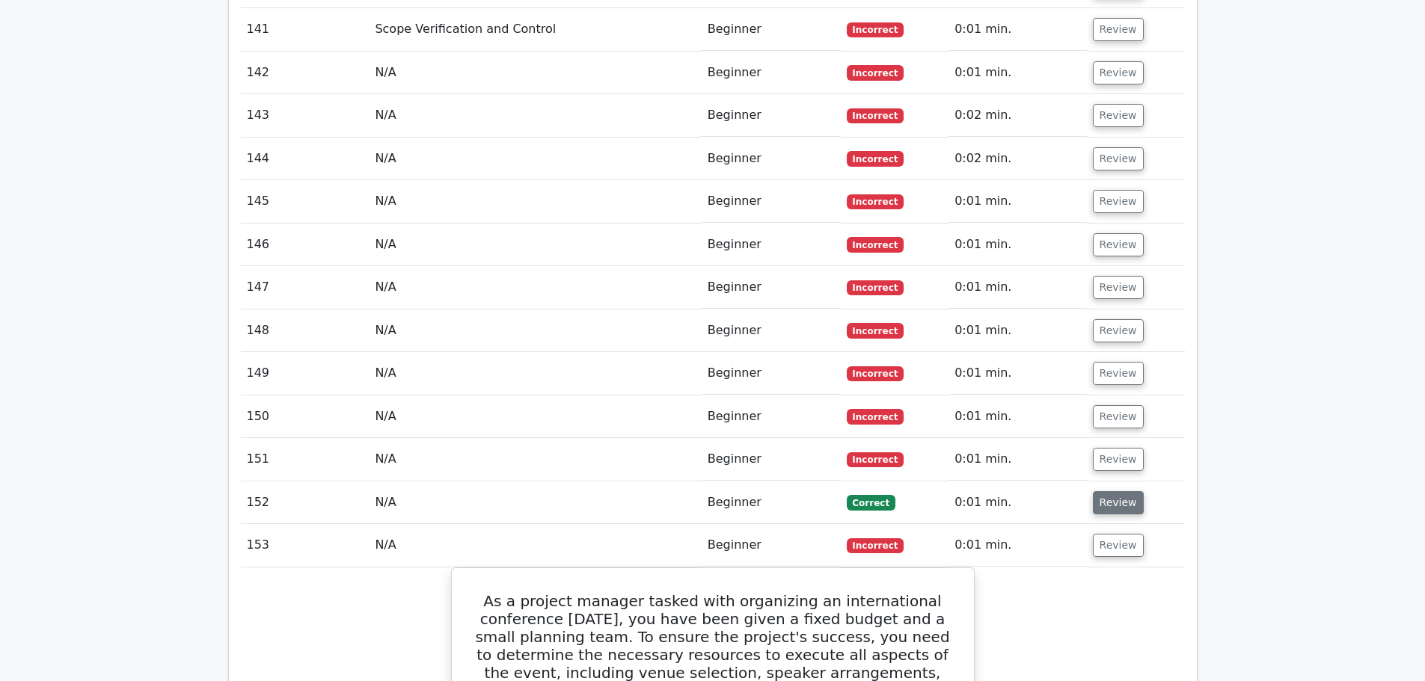
click at [1114, 491] on button "Review" at bounding box center [1118, 502] width 51 height 23
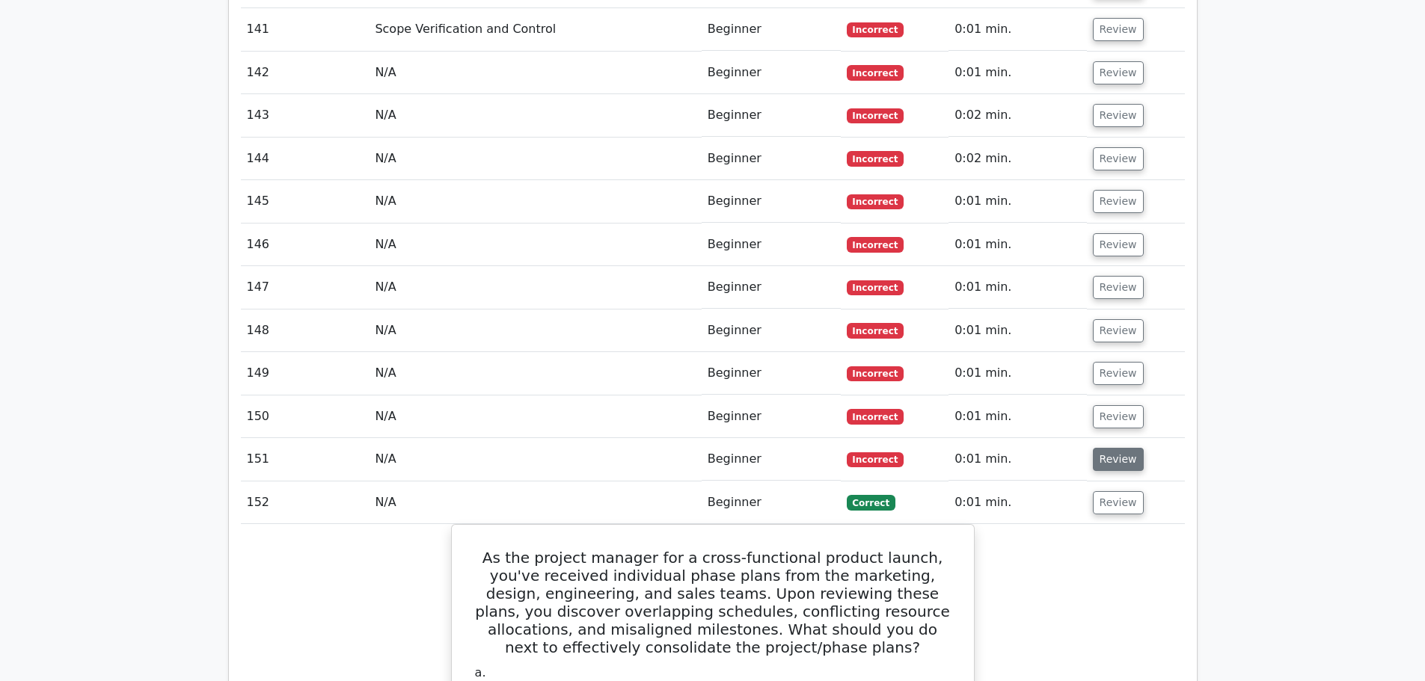
click at [1114, 448] on button "Review" at bounding box center [1118, 459] width 51 height 23
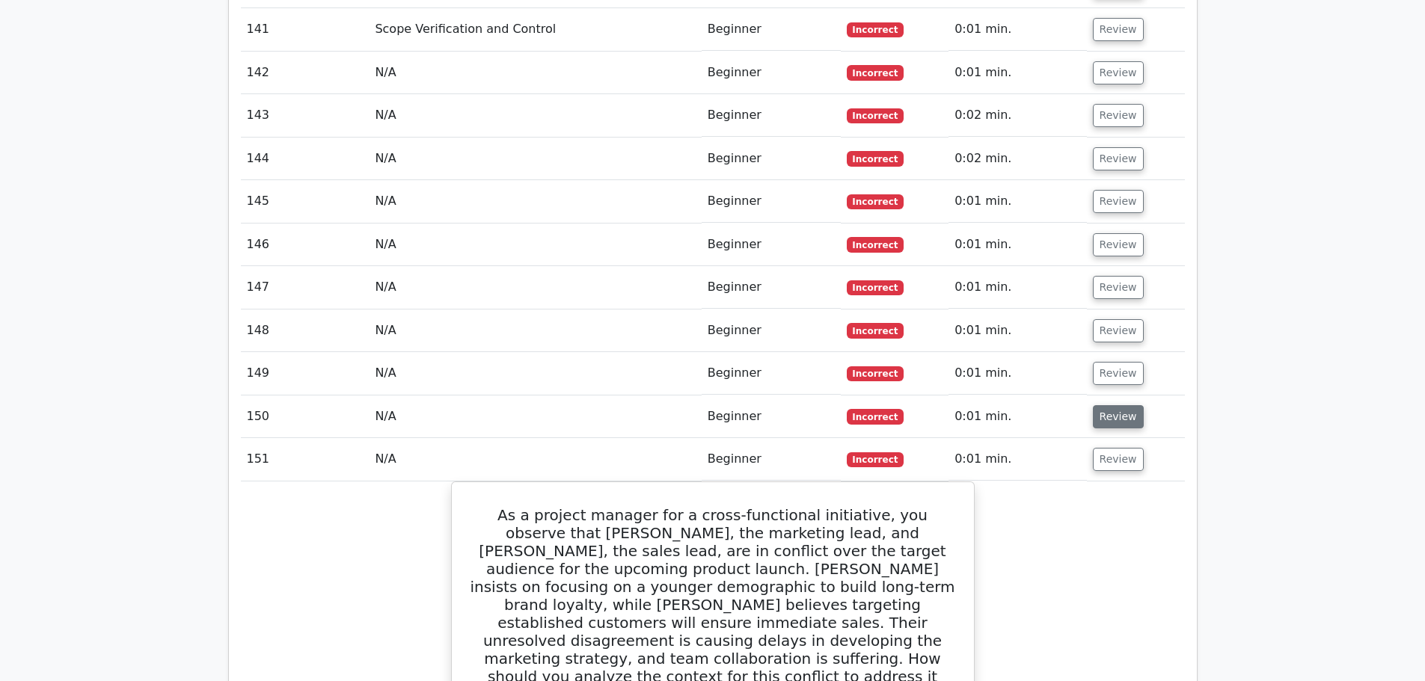
click at [1114, 405] on button "Review" at bounding box center [1118, 416] width 51 height 23
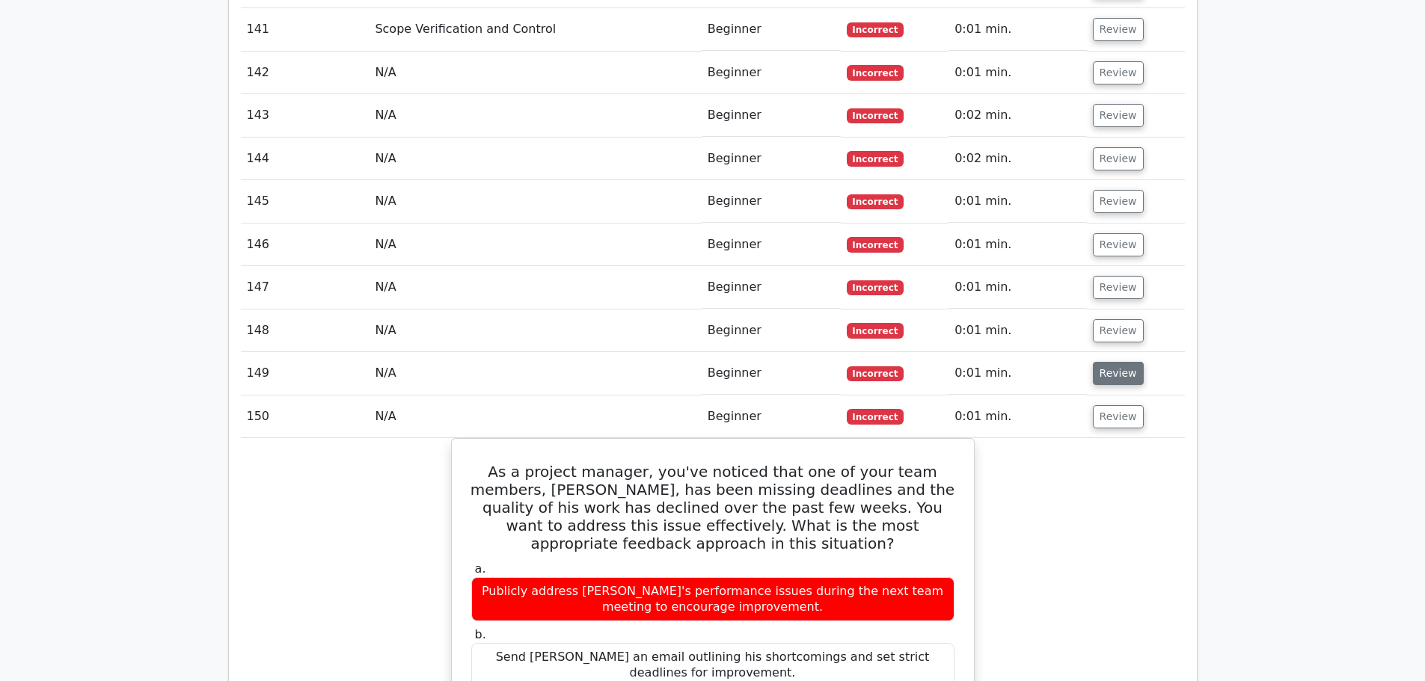
click at [1113, 362] on button "Review" at bounding box center [1118, 373] width 51 height 23
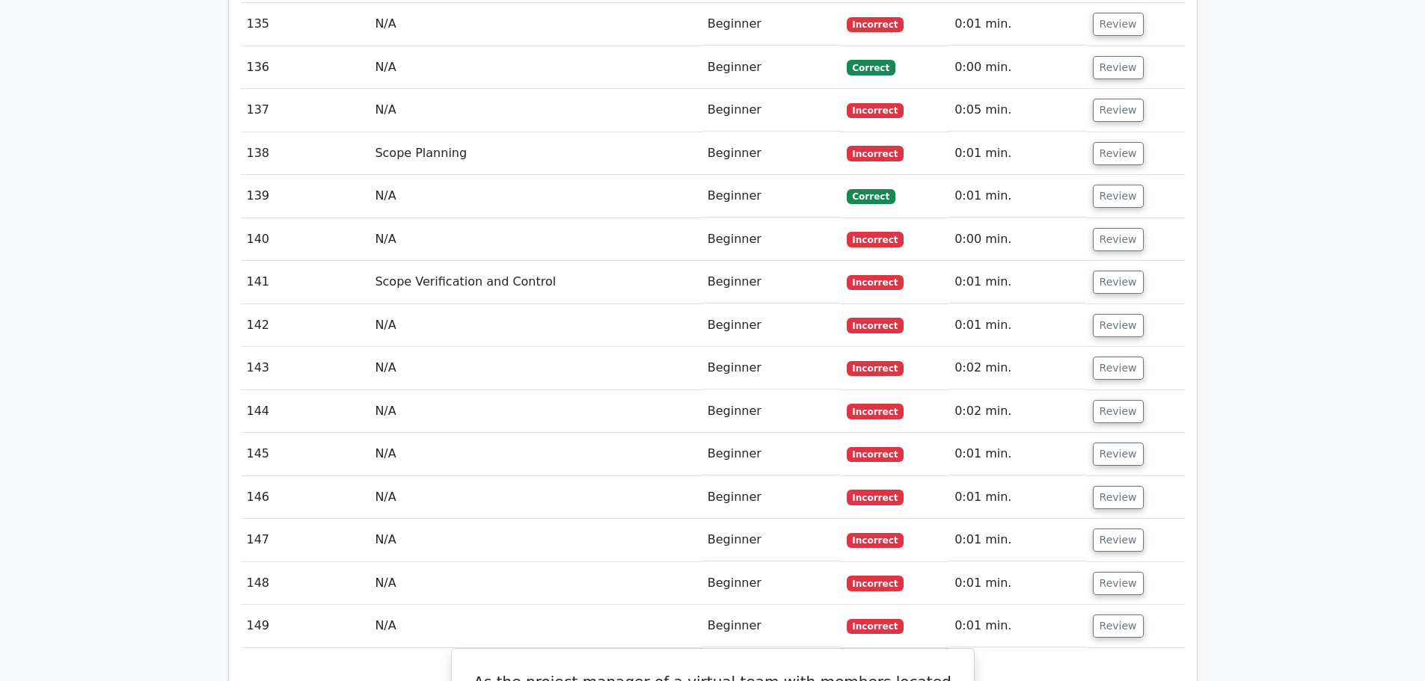
scroll to position [8397, 0]
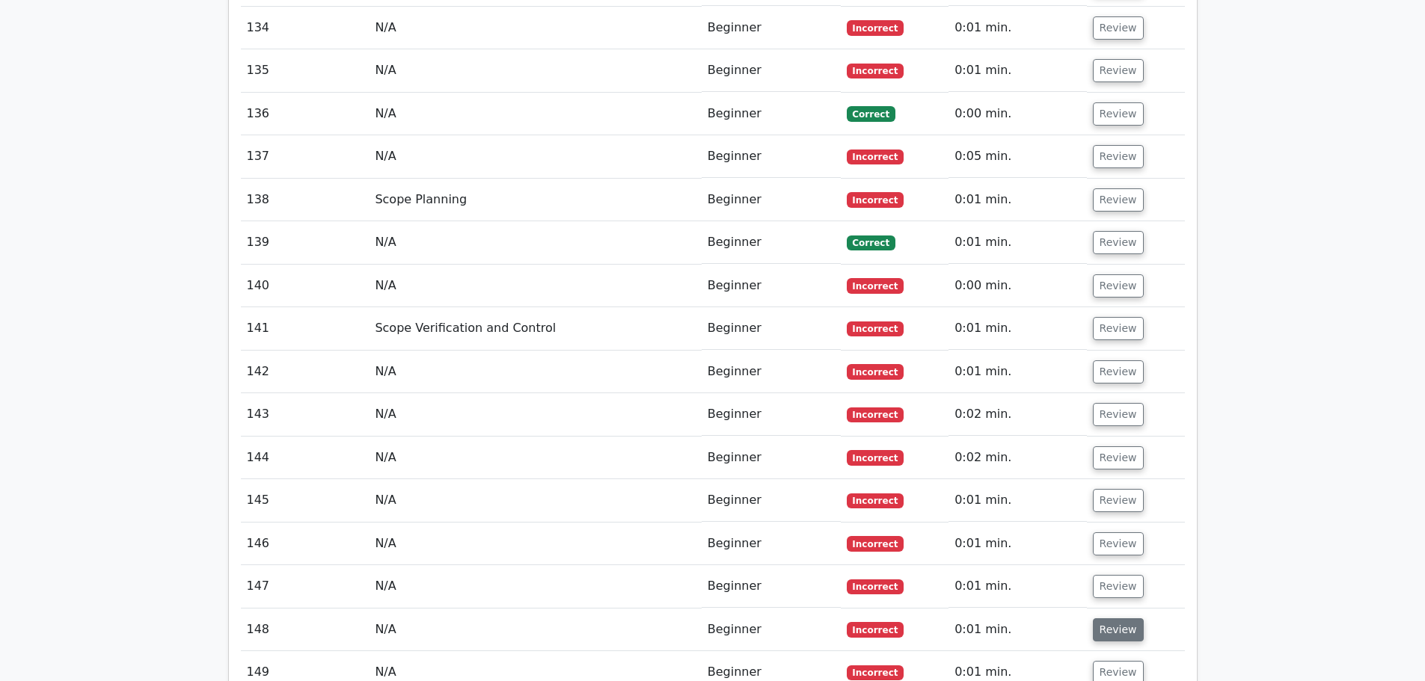
click at [1112, 619] on button "Review" at bounding box center [1118, 630] width 51 height 23
click at [1120, 575] on button "Review" at bounding box center [1118, 586] width 51 height 23
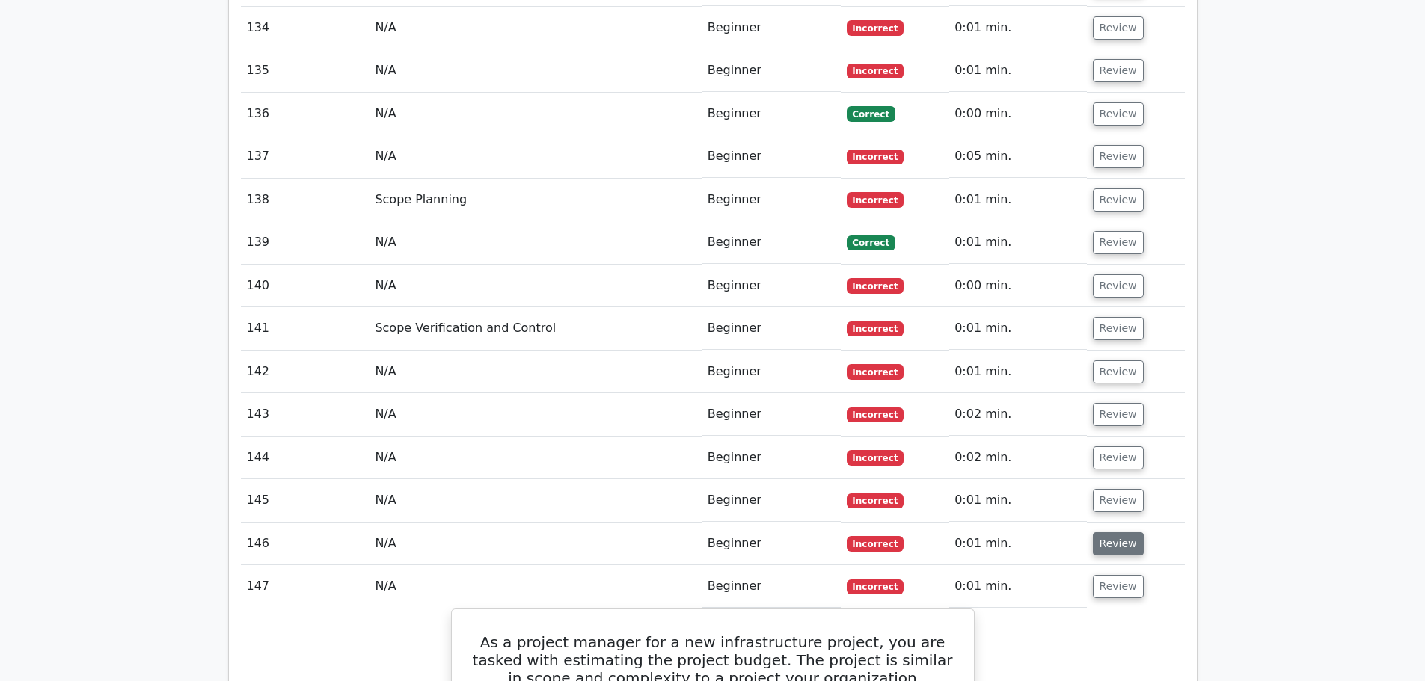
click at [1120, 533] on button "Review" at bounding box center [1118, 544] width 51 height 23
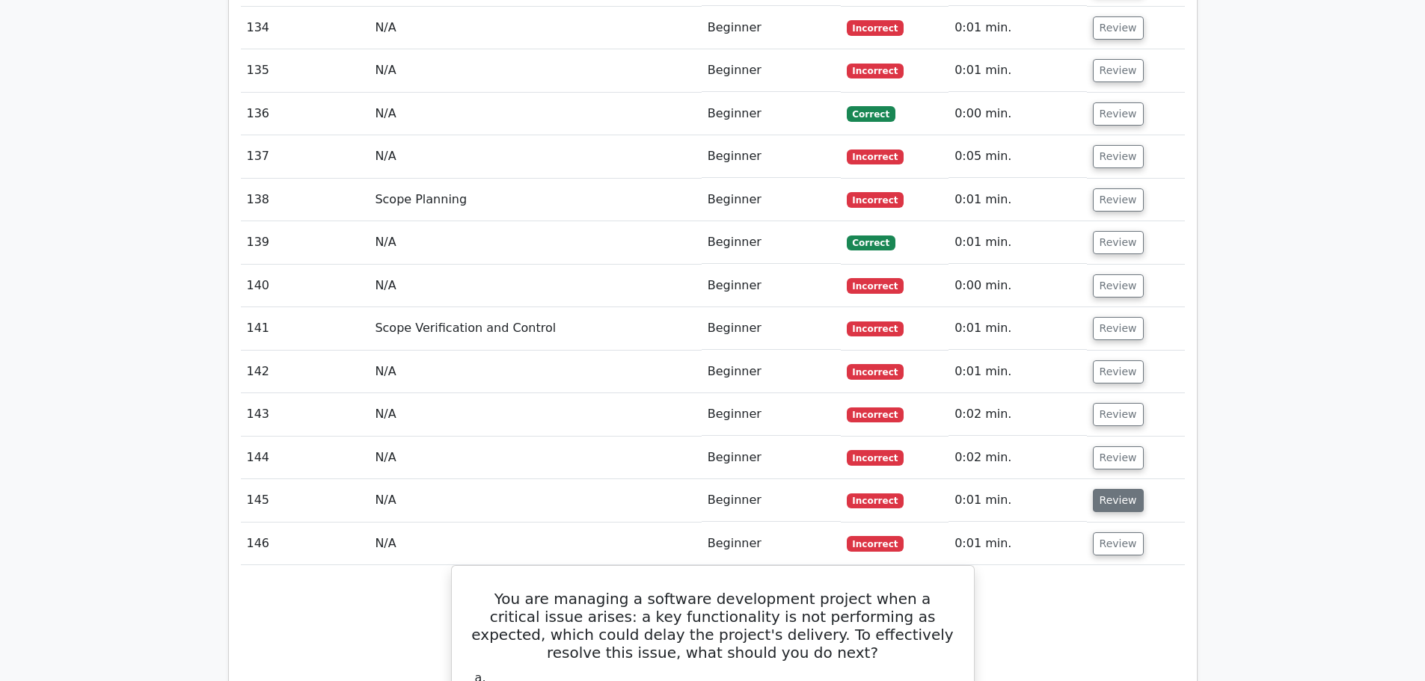
click at [1121, 489] on button "Review" at bounding box center [1118, 500] width 51 height 23
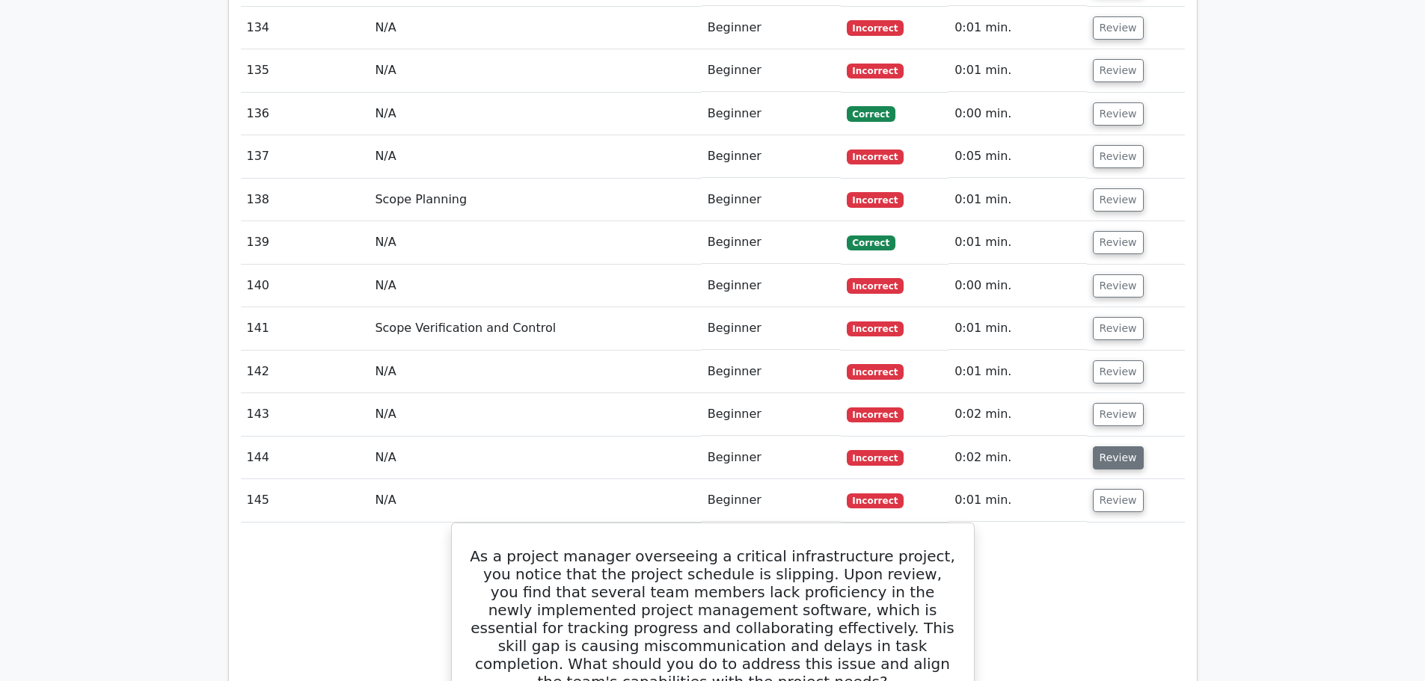
click at [1112, 447] on button "Review" at bounding box center [1118, 458] width 51 height 23
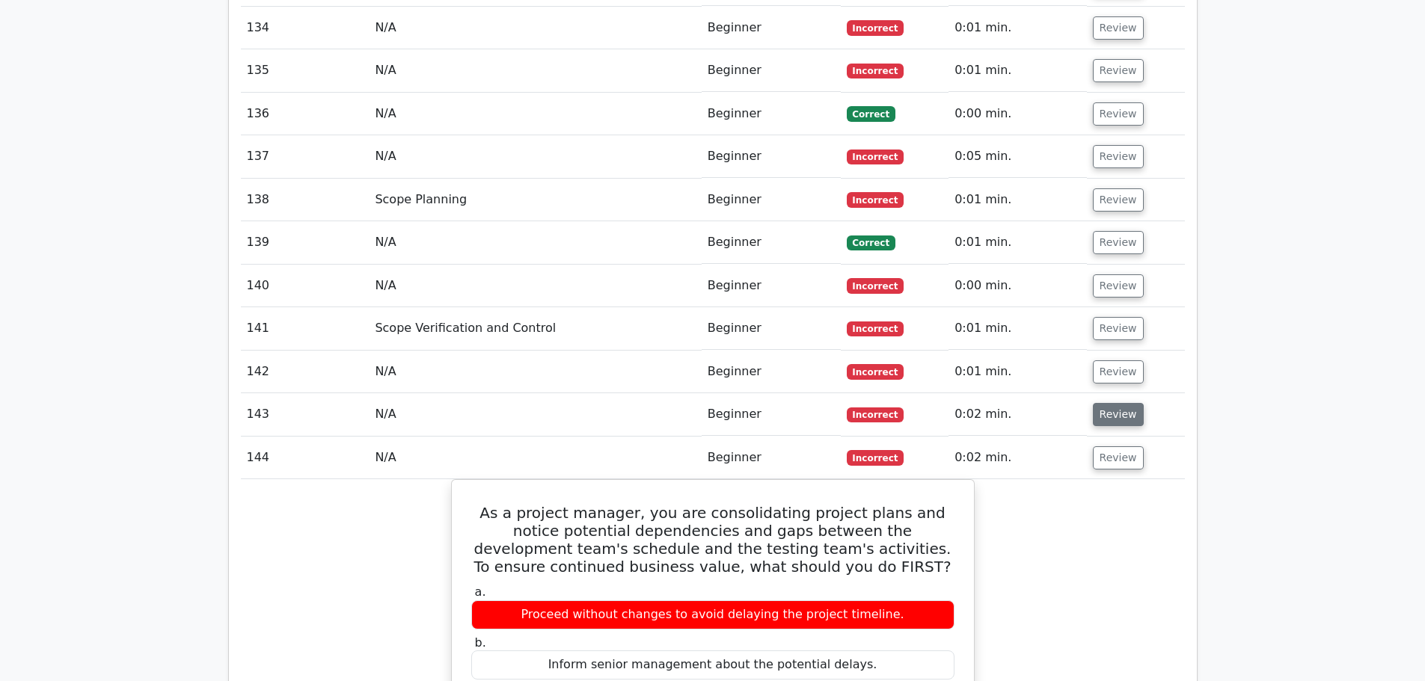
click at [1114, 403] on button "Review" at bounding box center [1118, 414] width 51 height 23
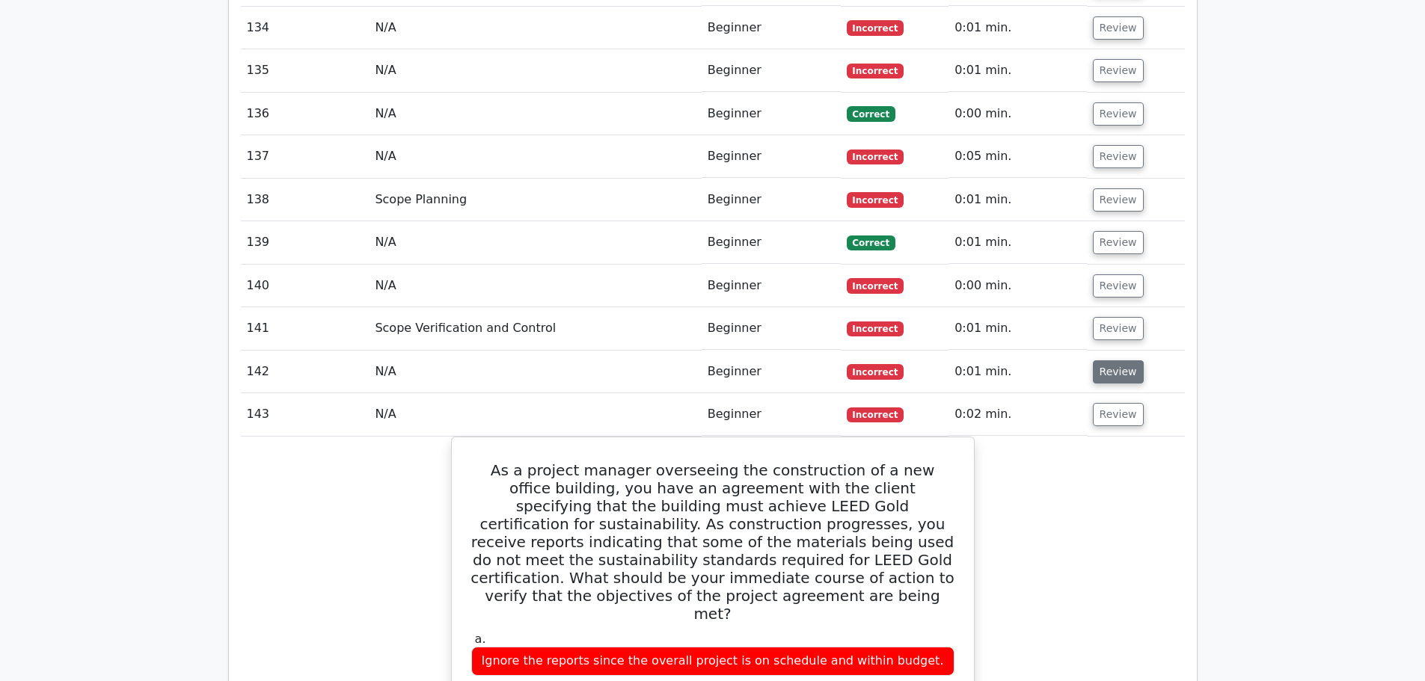
click at [1117, 361] on button "Review" at bounding box center [1118, 372] width 51 height 23
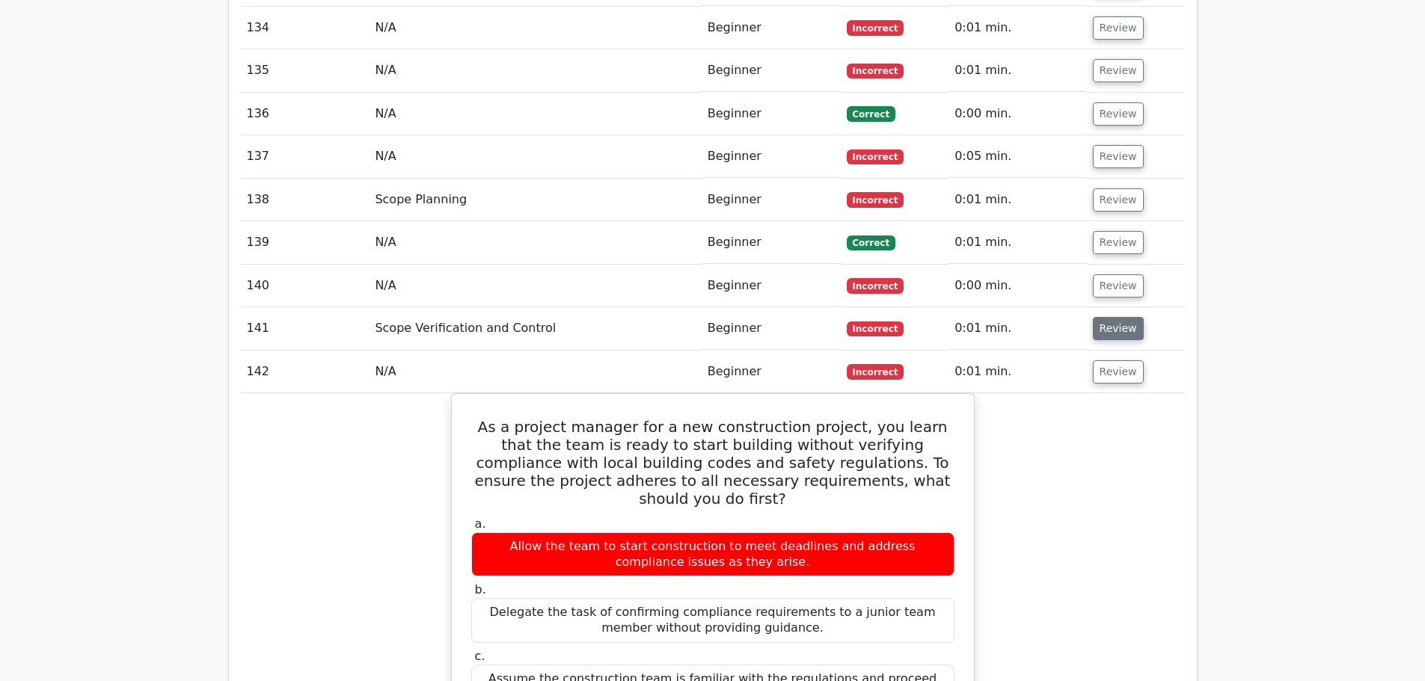
click at [1126, 317] on button "Review" at bounding box center [1118, 328] width 51 height 23
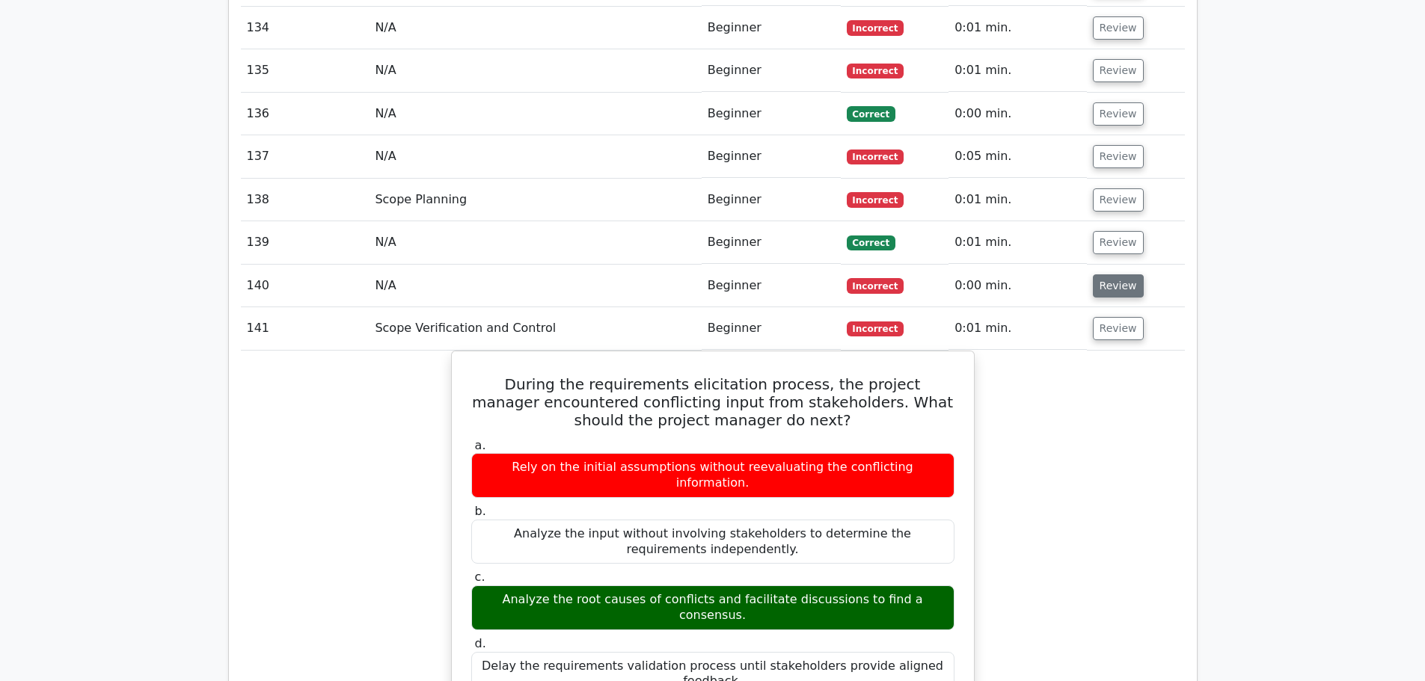
click at [1131, 275] on button "Review" at bounding box center [1118, 286] width 51 height 23
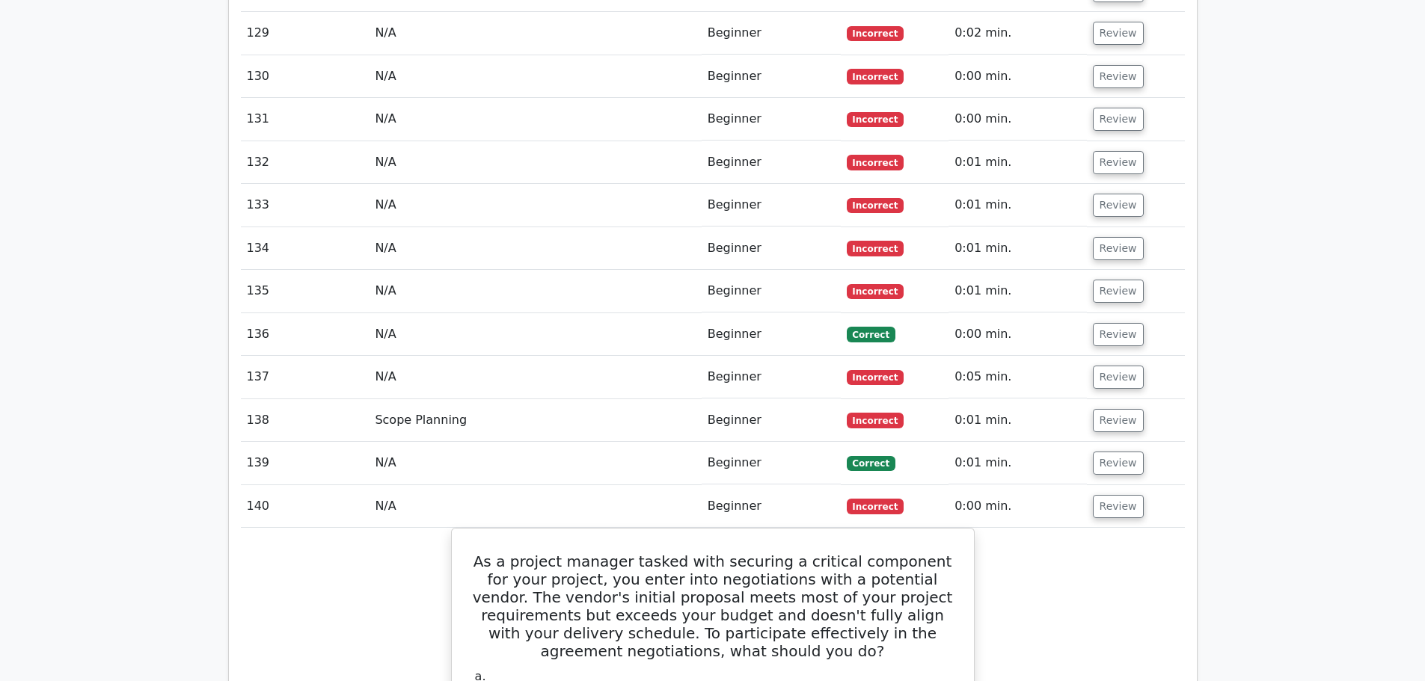
scroll to position [8173, 0]
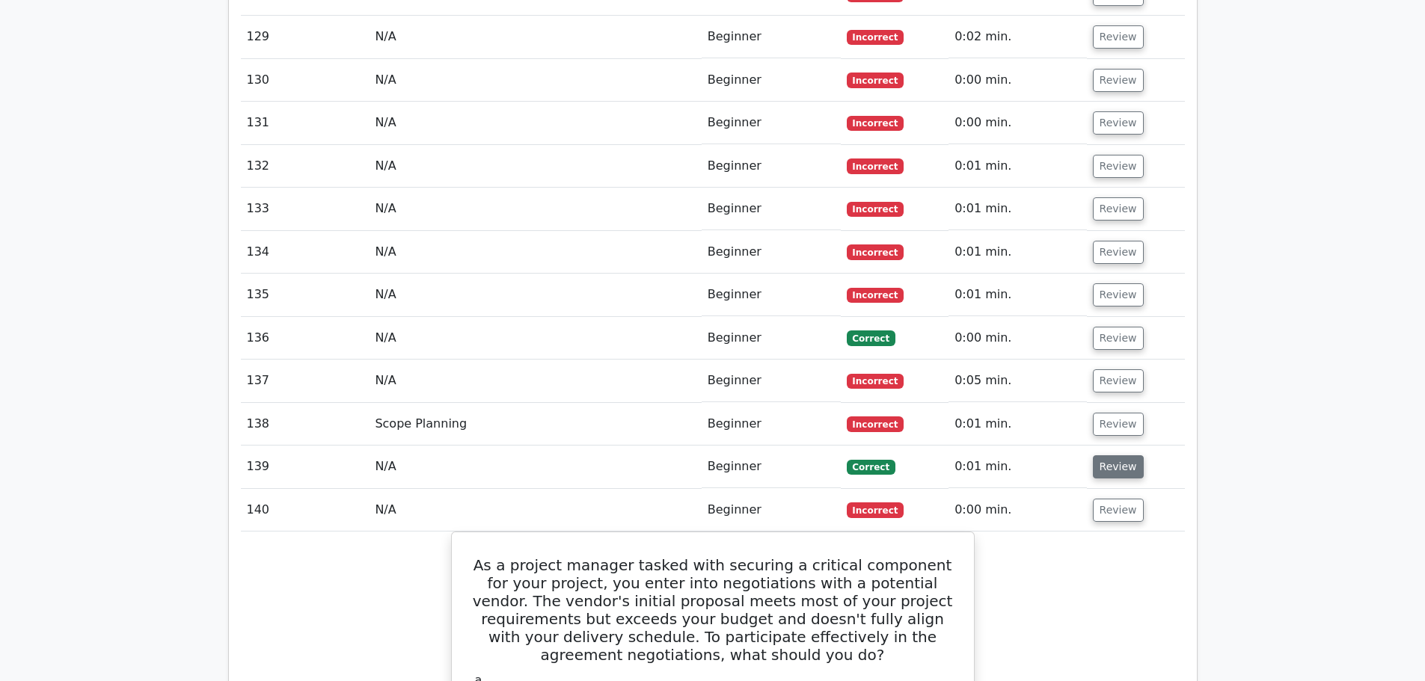
click at [1132, 456] on button "Review" at bounding box center [1118, 467] width 51 height 23
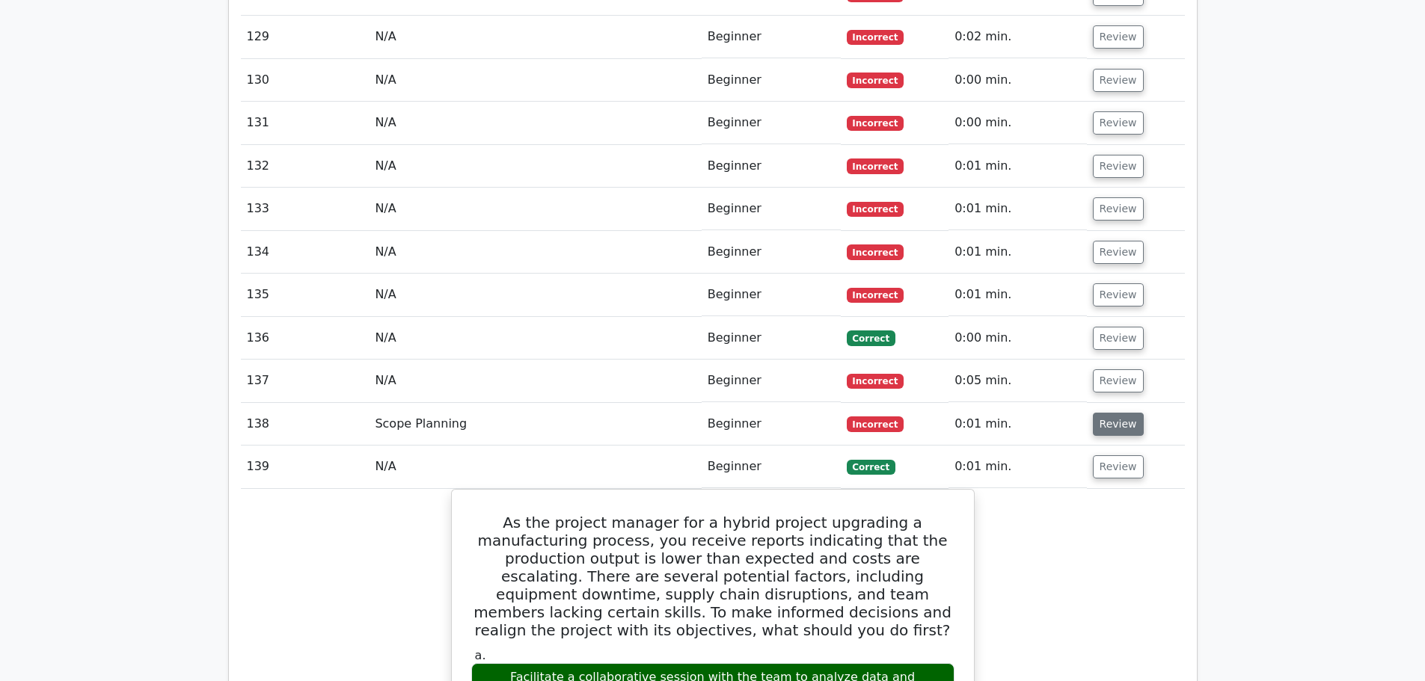
click at [1125, 413] on button "Review" at bounding box center [1118, 424] width 51 height 23
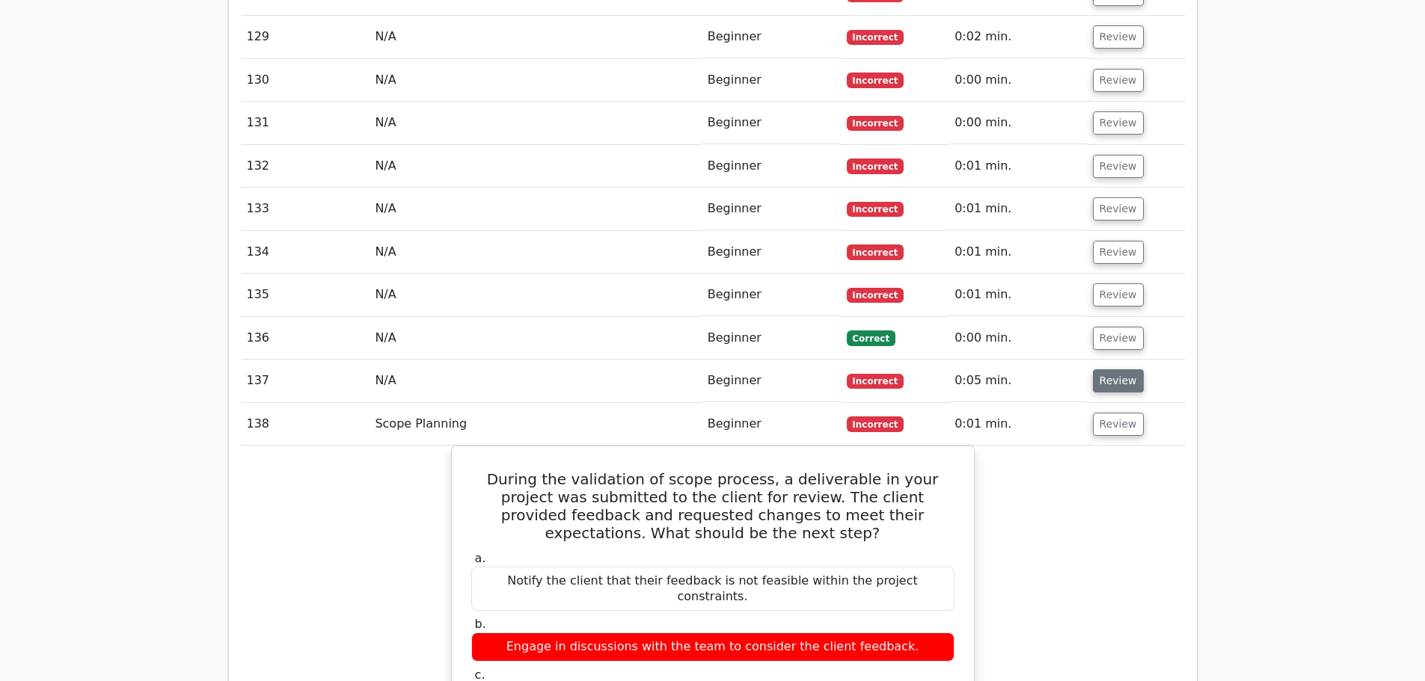
click at [1127, 369] on button "Review" at bounding box center [1118, 380] width 51 height 23
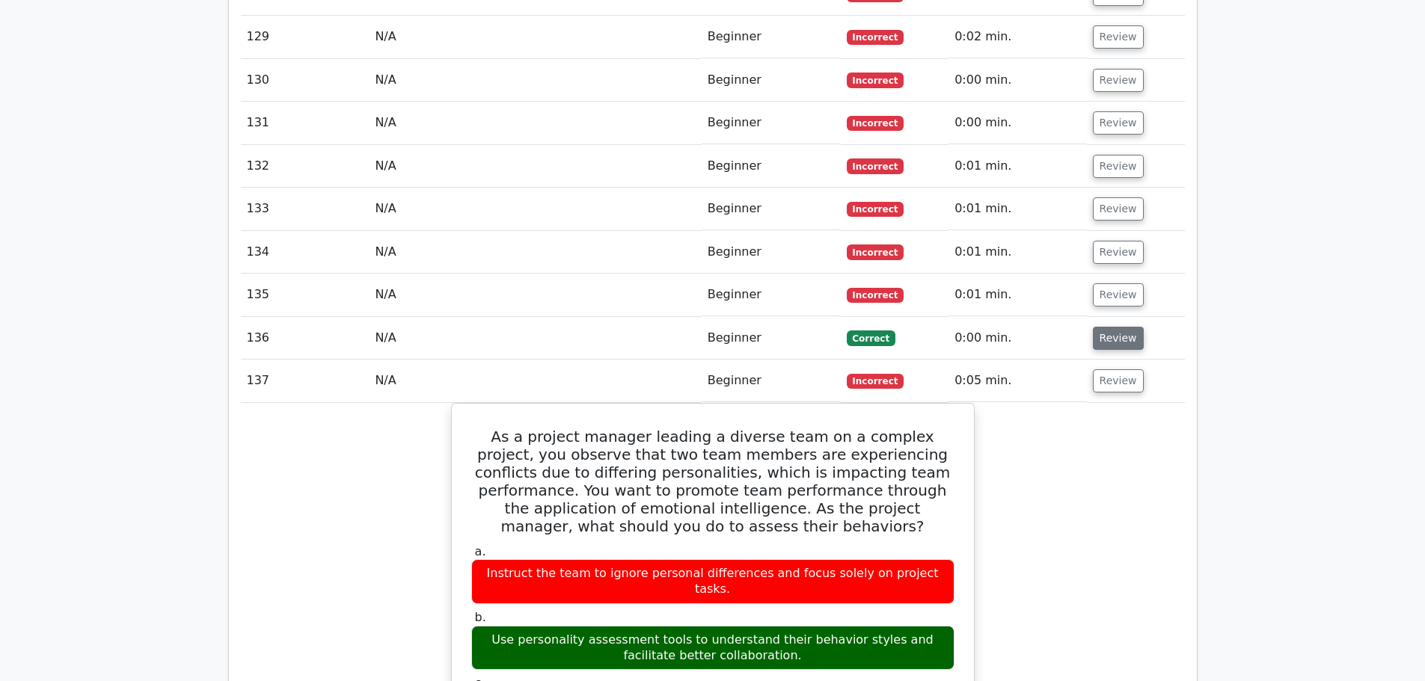
click at [1129, 327] on button "Review" at bounding box center [1118, 338] width 51 height 23
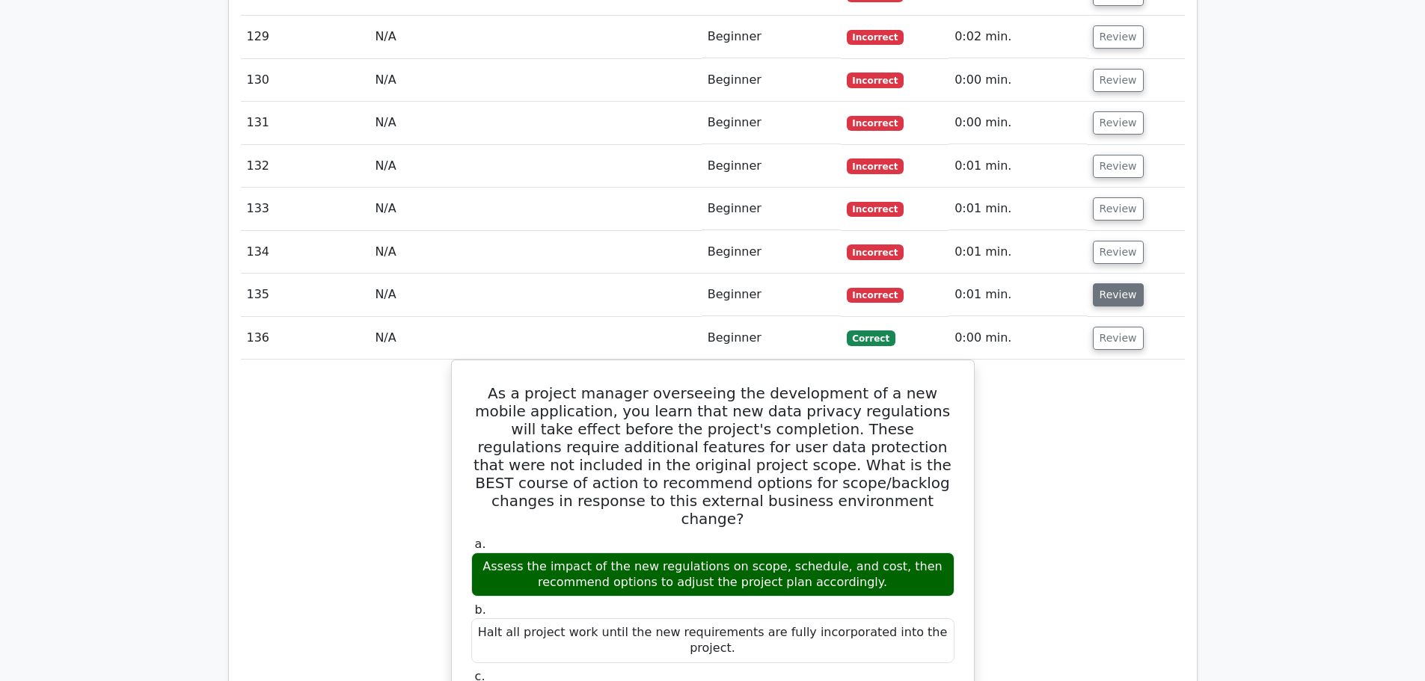
click at [1123, 283] on button "Review" at bounding box center [1118, 294] width 51 height 23
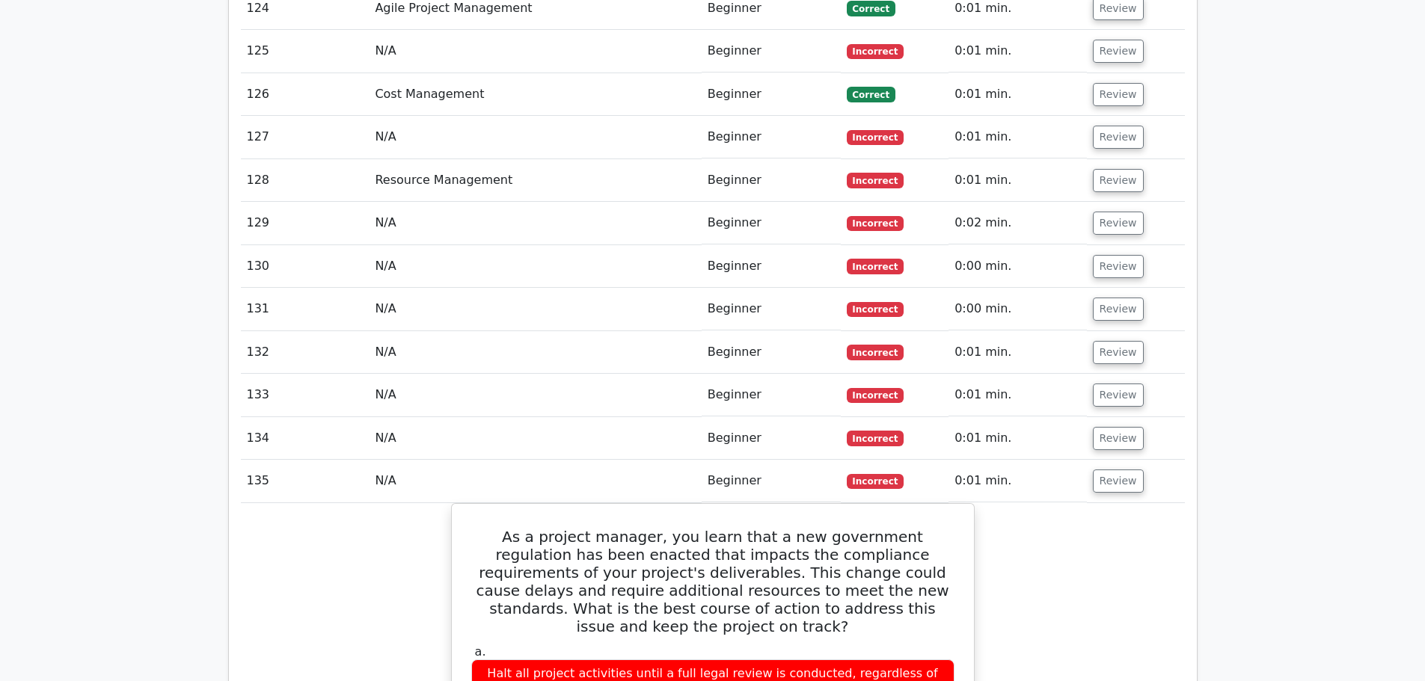
scroll to position [7949, 0]
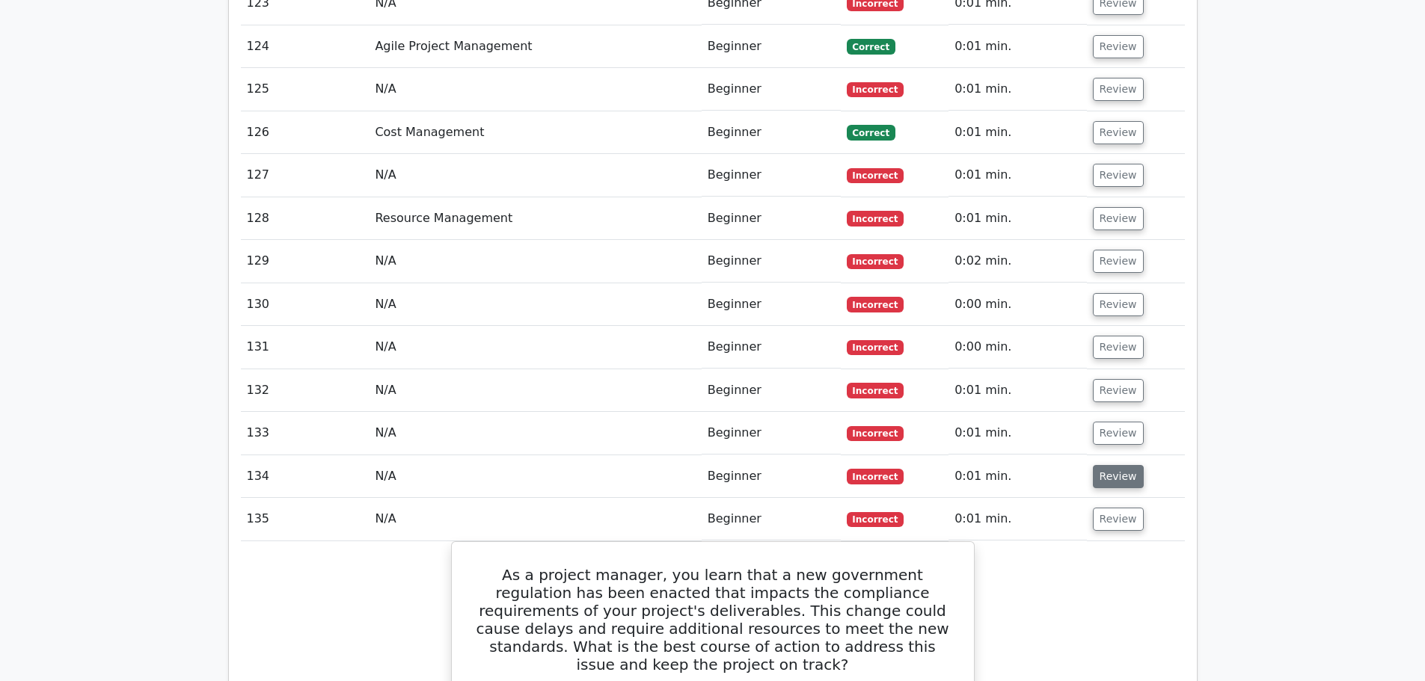
click at [1123, 465] on button "Review" at bounding box center [1118, 476] width 51 height 23
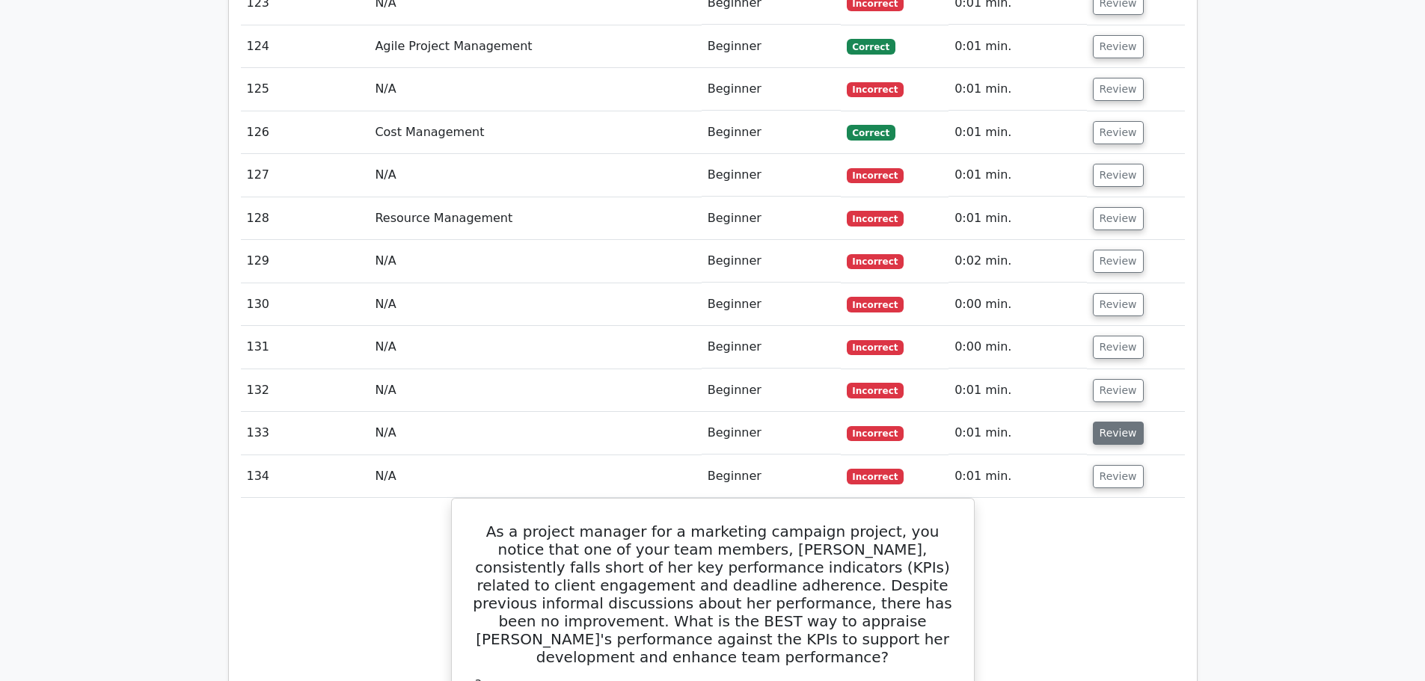
click at [1108, 422] on button "Review" at bounding box center [1118, 433] width 51 height 23
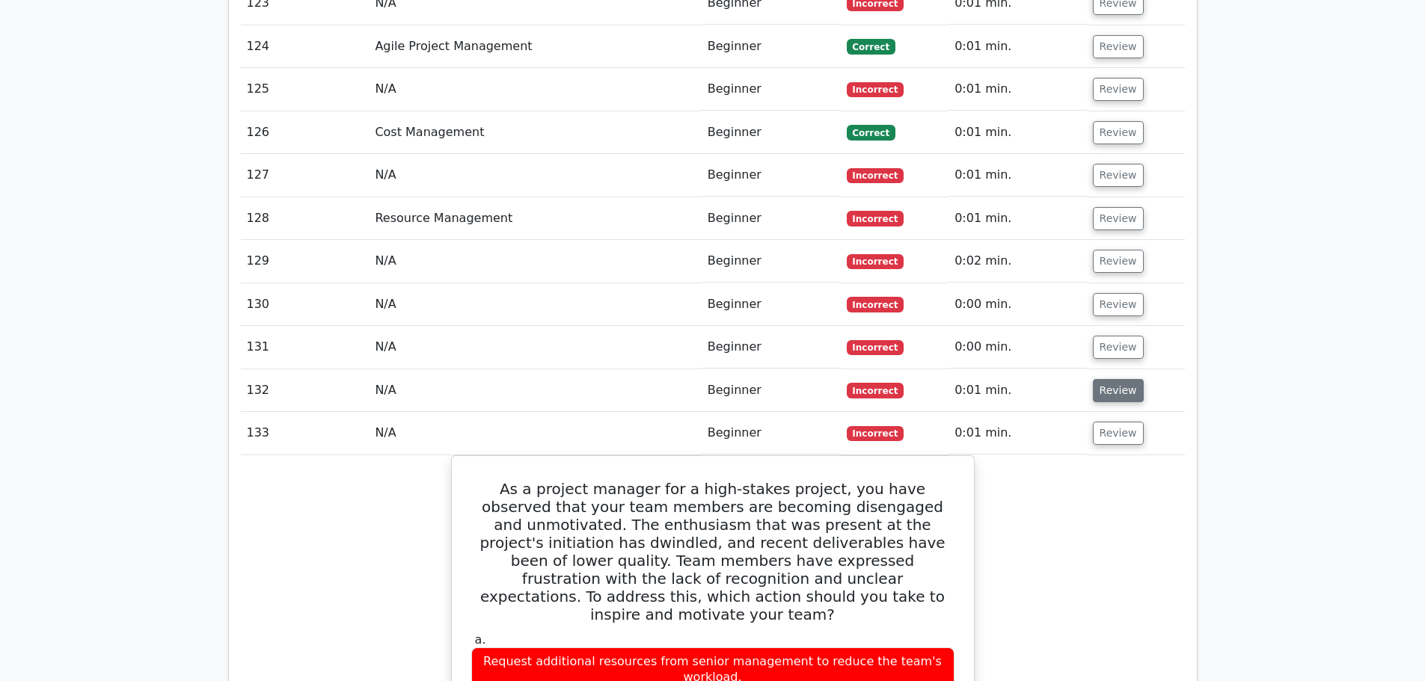
click at [1113, 379] on button "Review" at bounding box center [1118, 390] width 51 height 23
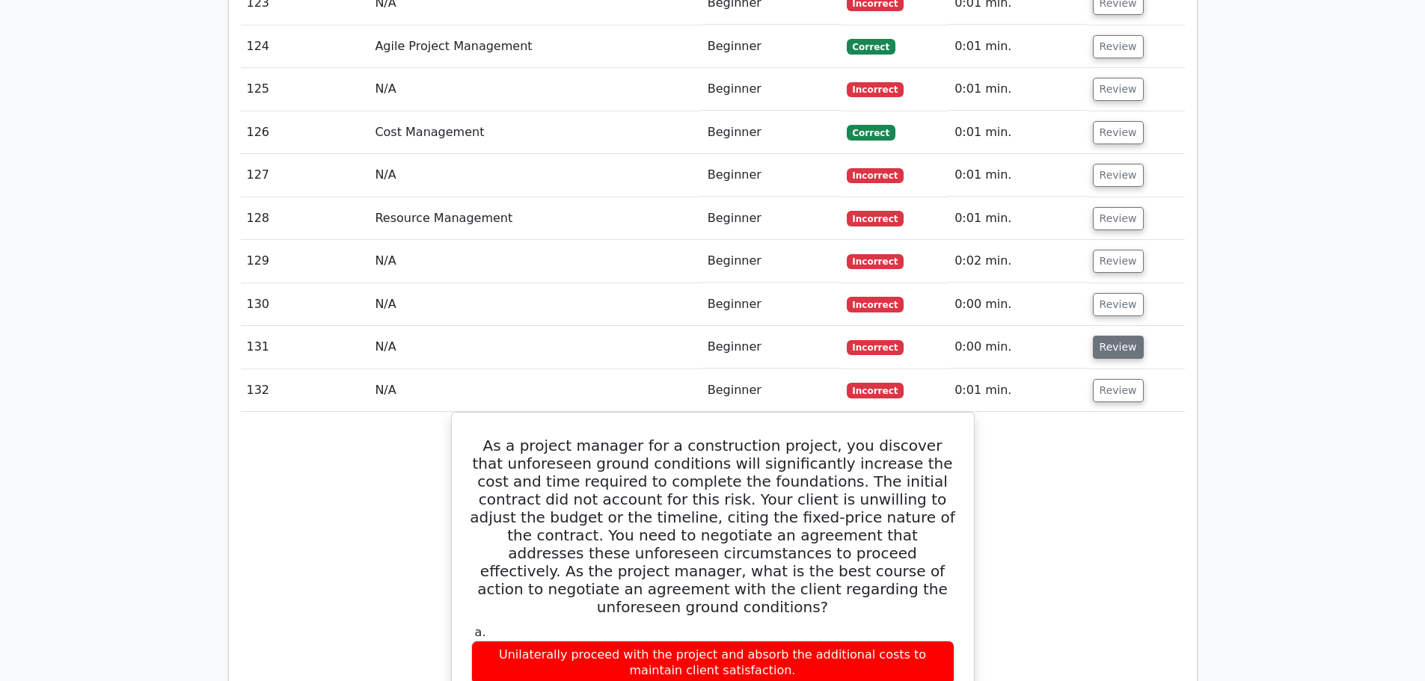
click at [1114, 336] on button "Review" at bounding box center [1118, 347] width 51 height 23
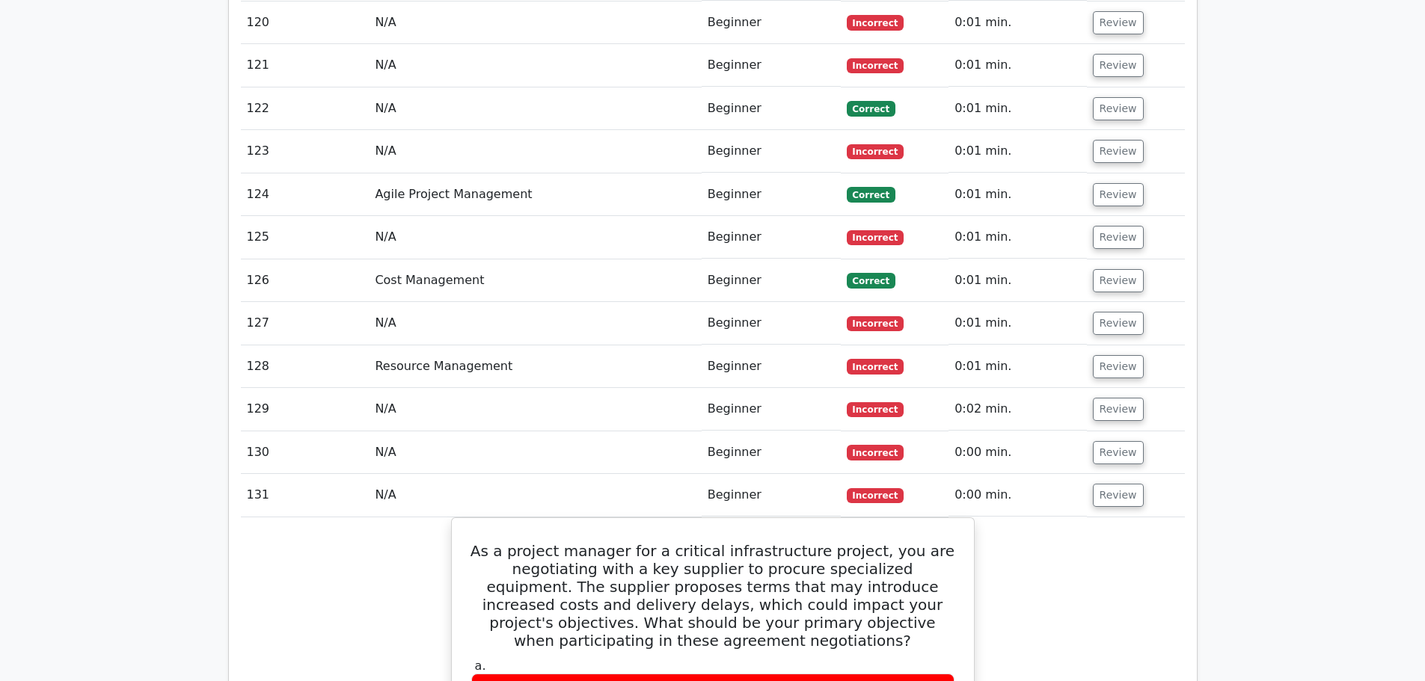
scroll to position [7799, 0]
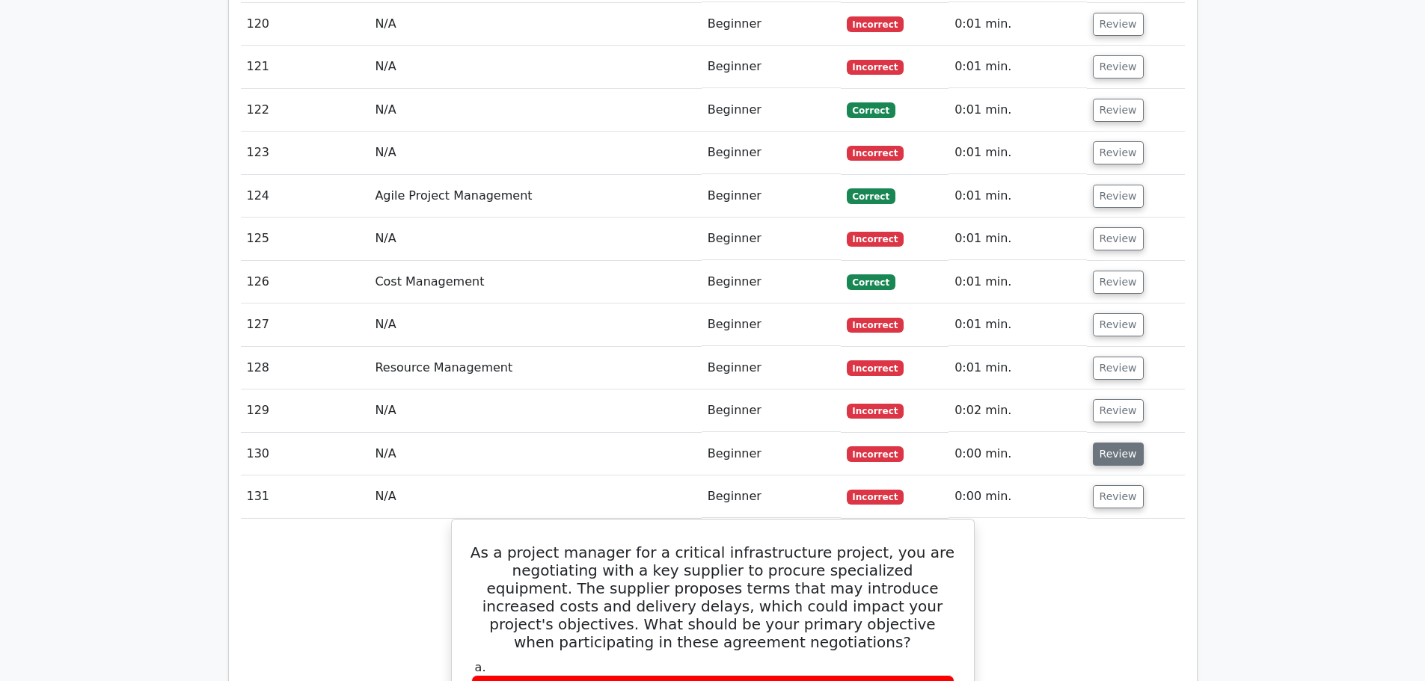
click at [1111, 443] on button "Review" at bounding box center [1118, 454] width 51 height 23
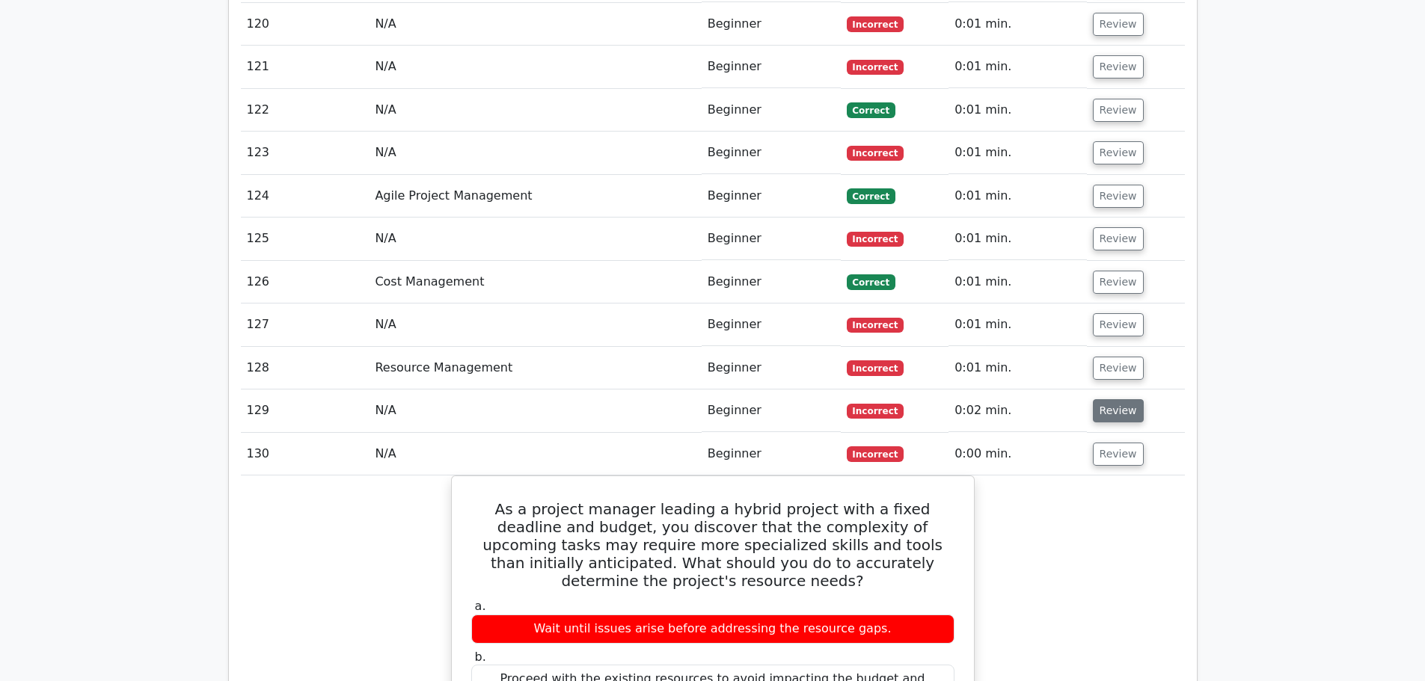
click at [1106, 399] on button "Review" at bounding box center [1118, 410] width 51 height 23
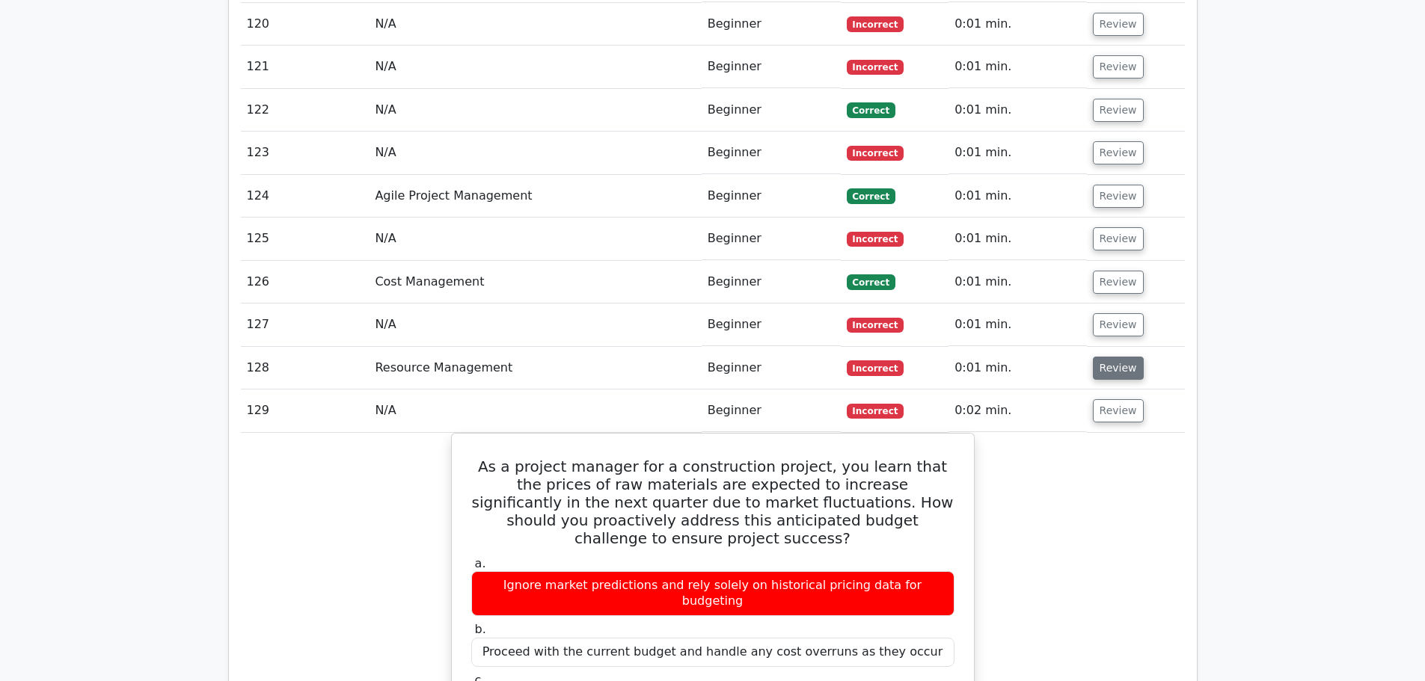
click at [1119, 357] on button "Review" at bounding box center [1118, 368] width 51 height 23
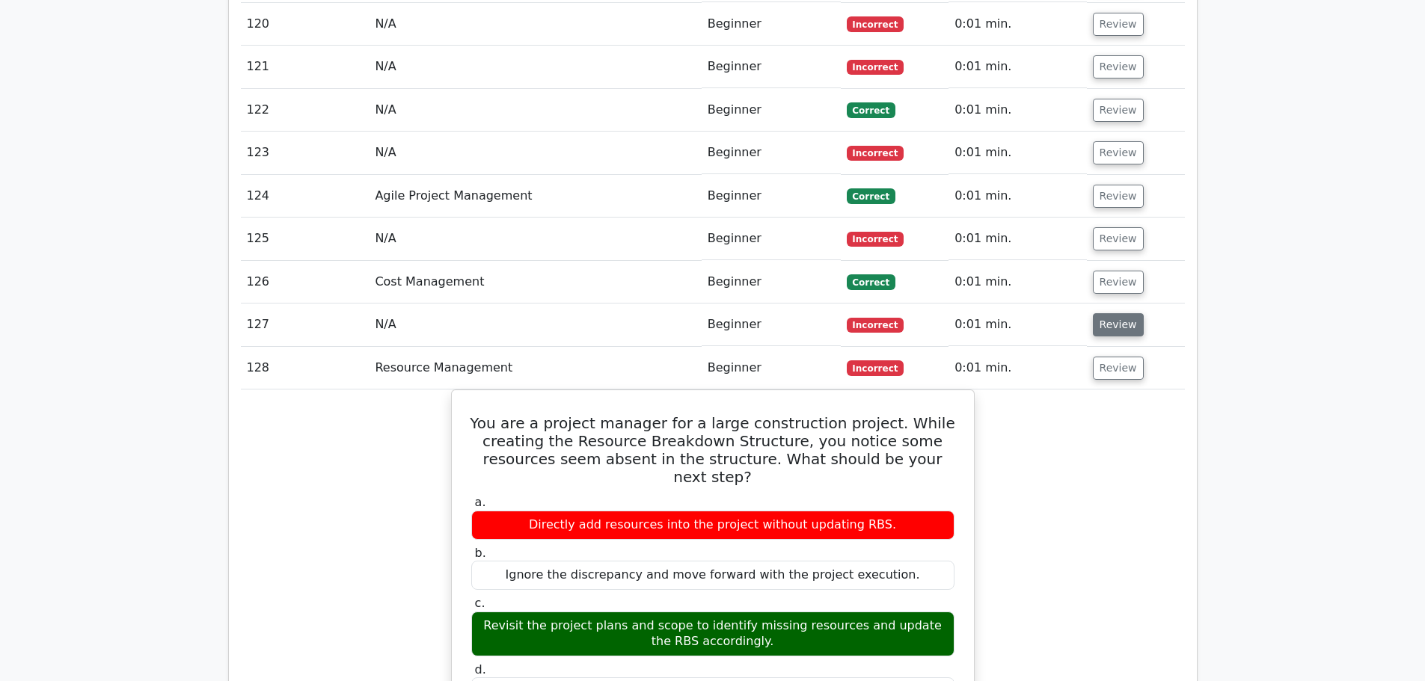
click at [1124, 313] on button "Review" at bounding box center [1118, 324] width 51 height 23
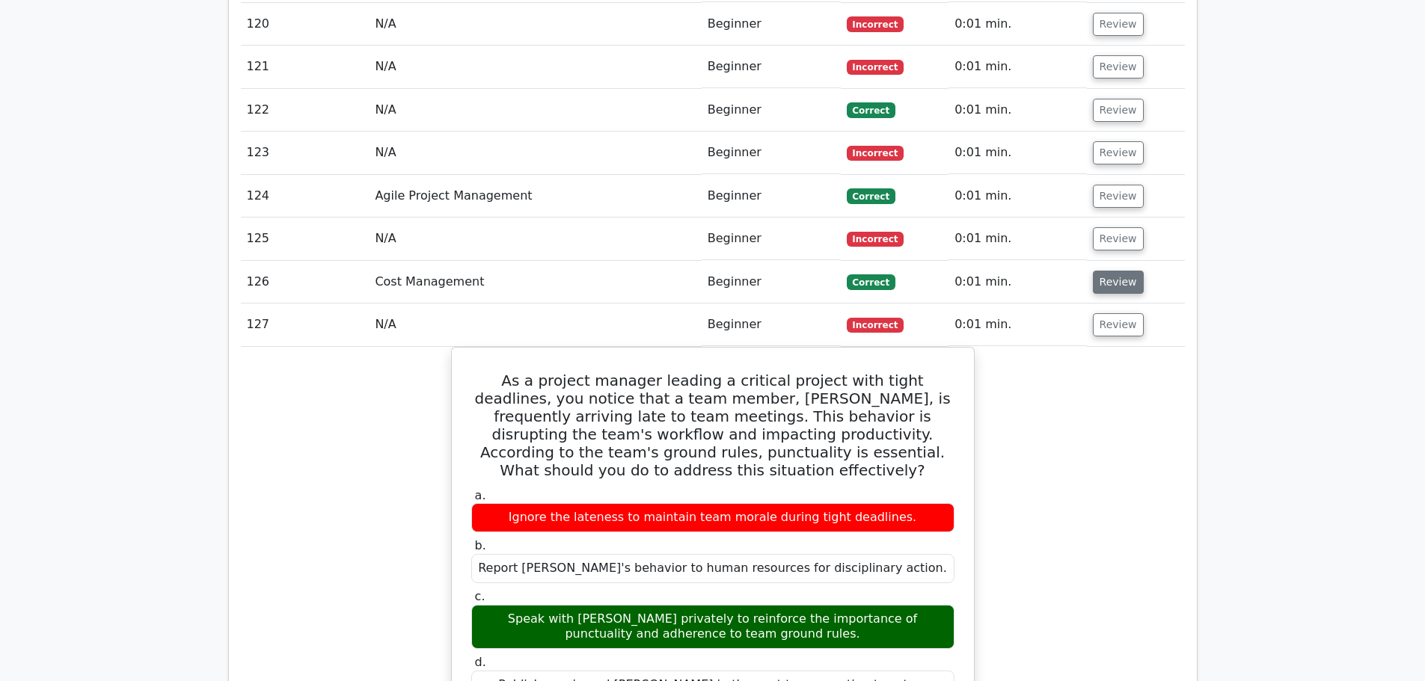
click at [1123, 271] on button "Review" at bounding box center [1118, 282] width 51 height 23
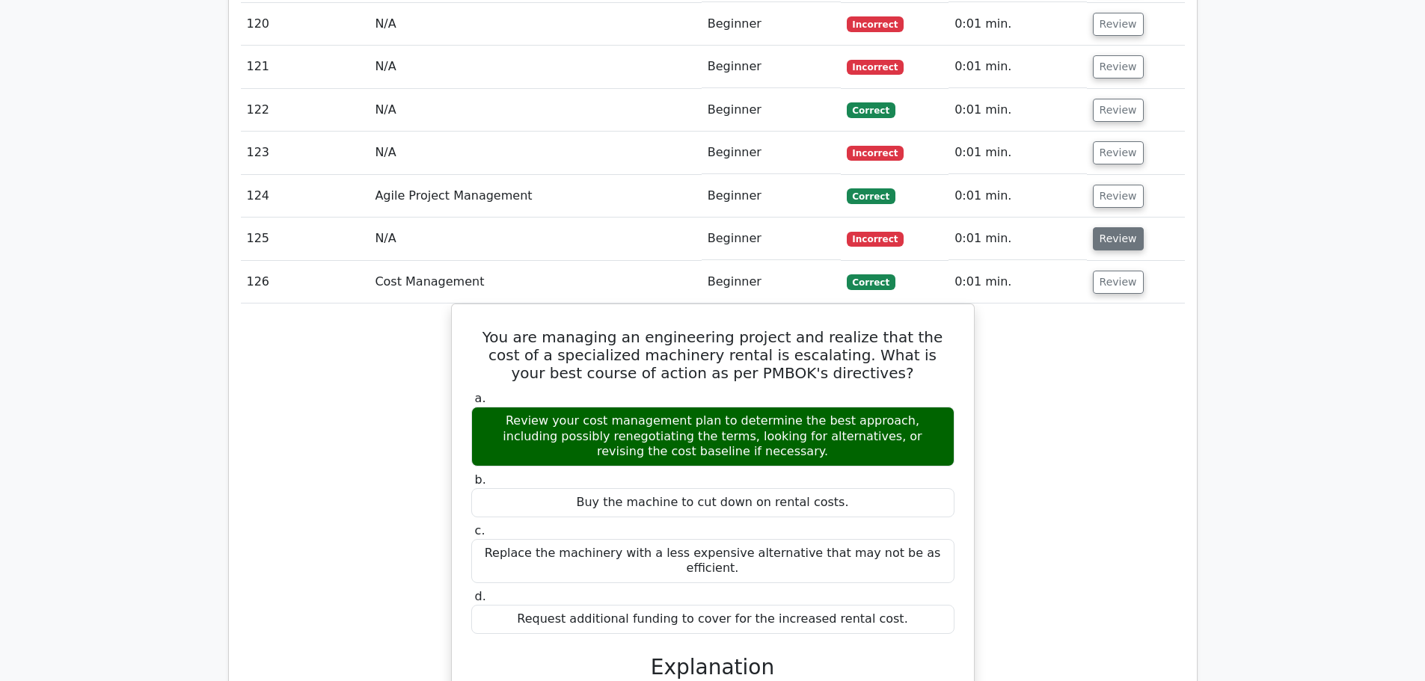
click at [1122, 227] on button "Review" at bounding box center [1118, 238] width 51 height 23
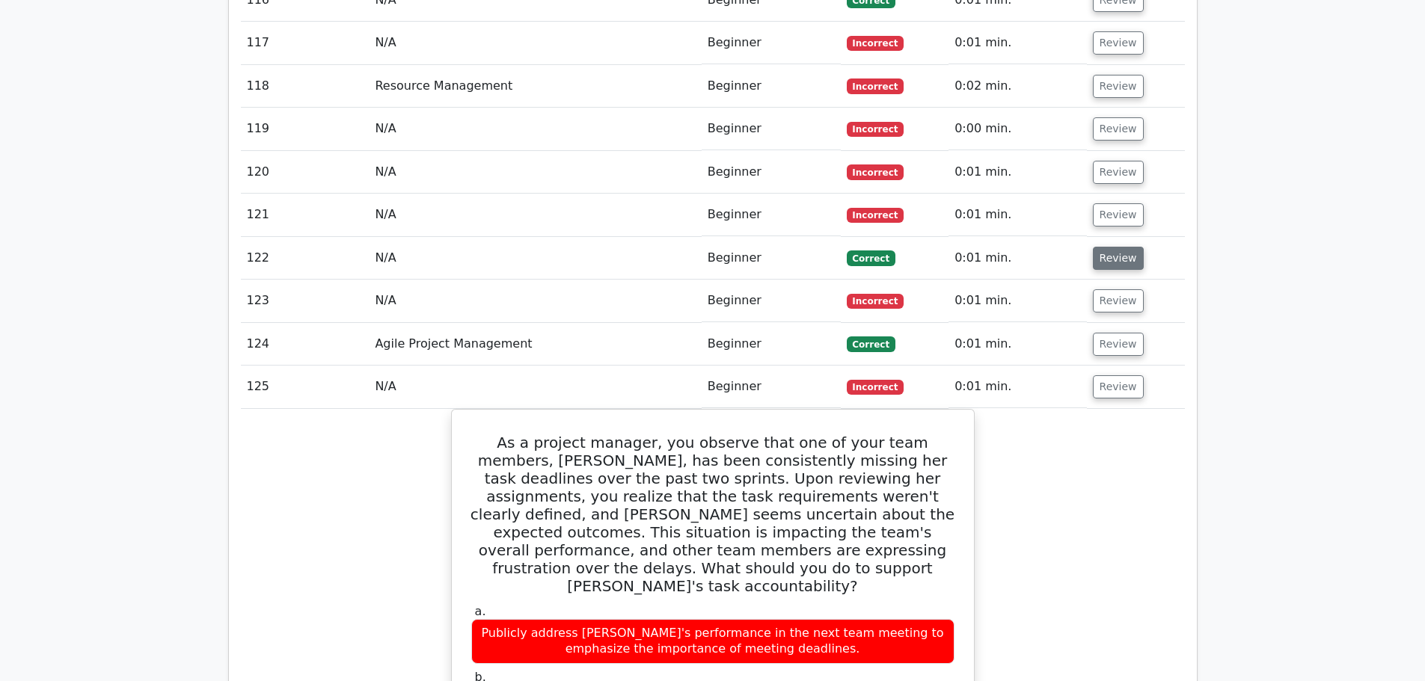
scroll to position [7649, 0]
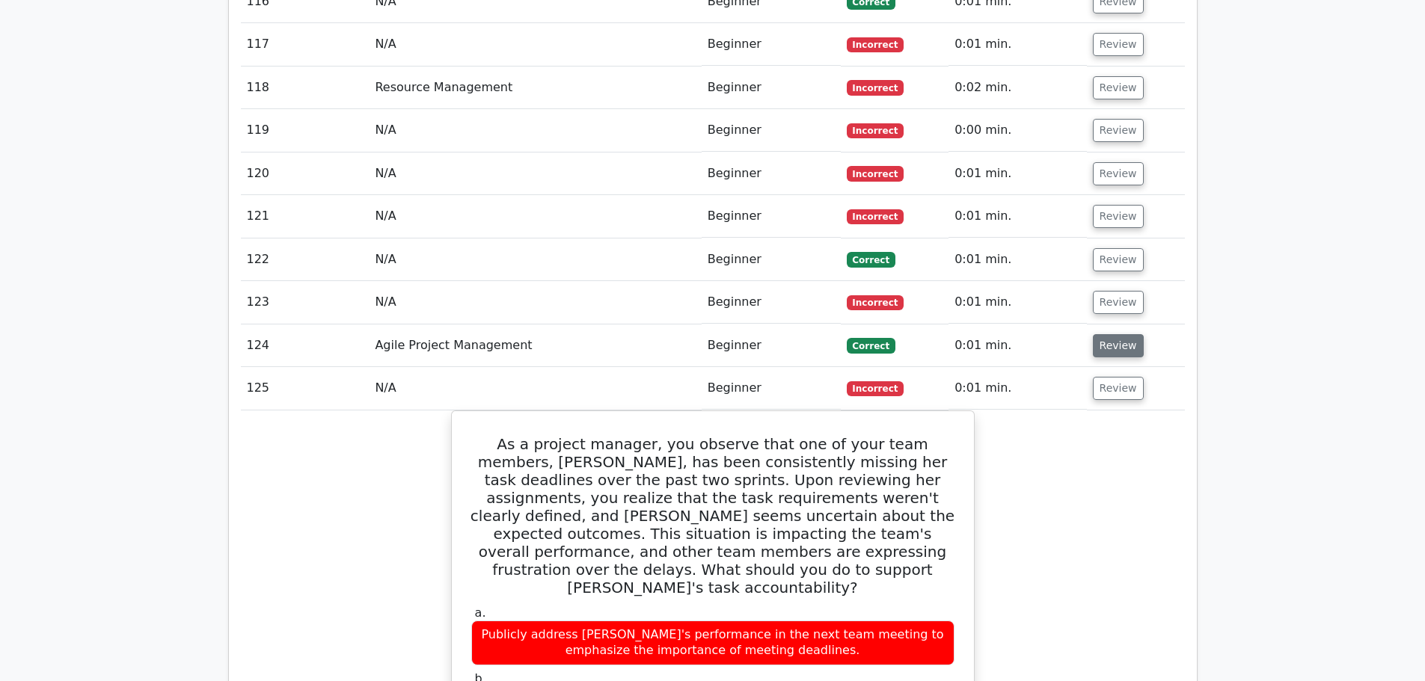
click at [1111, 334] on button "Review" at bounding box center [1118, 345] width 51 height 23
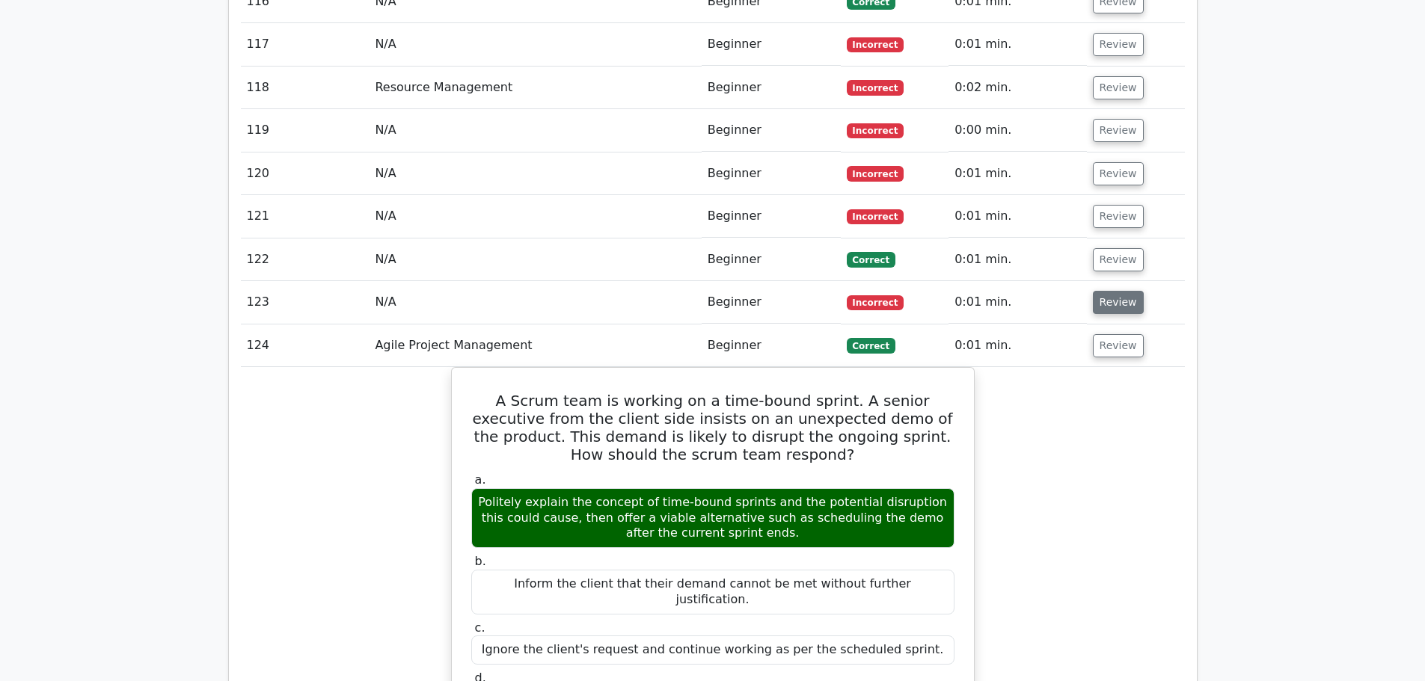
click at [1093, 291] on button "Review" at bounding box center [1118, 302] width 51 height 23
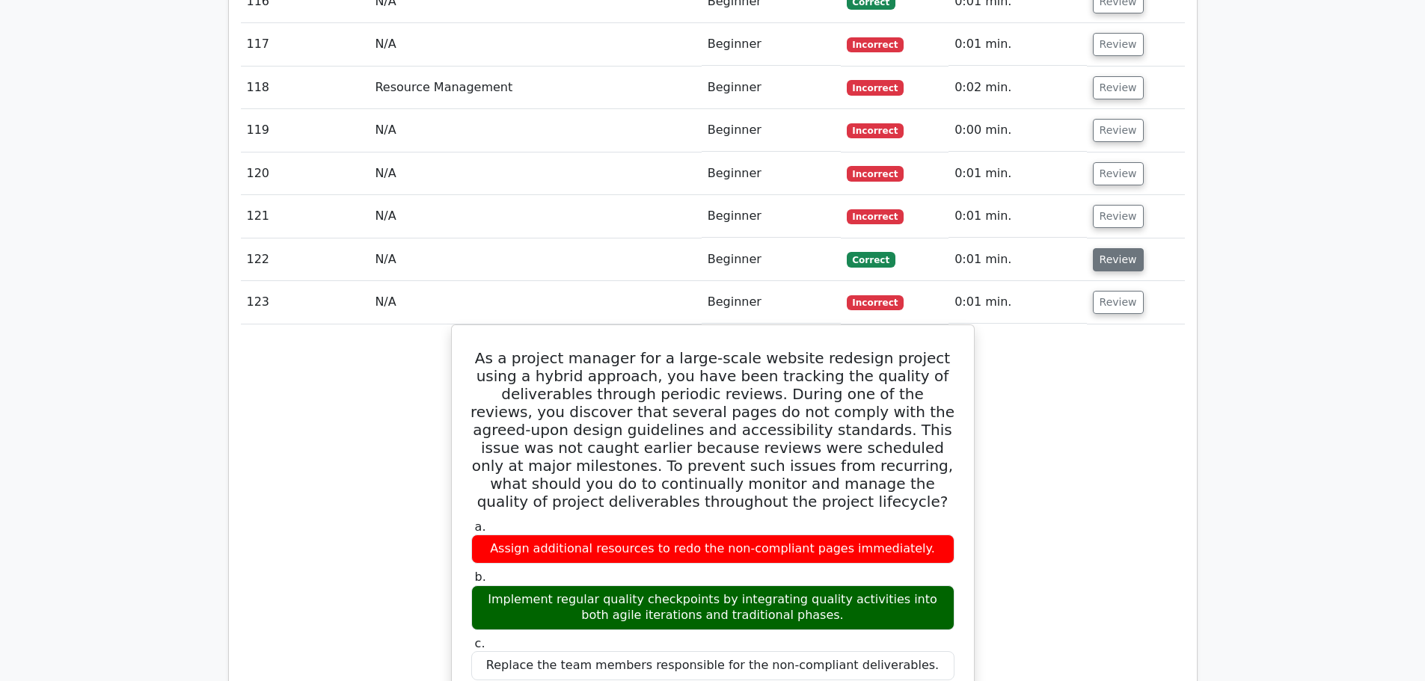
click at [1110, 248] on button "Review" at bounding box center [1118, 259] width 51 height 23
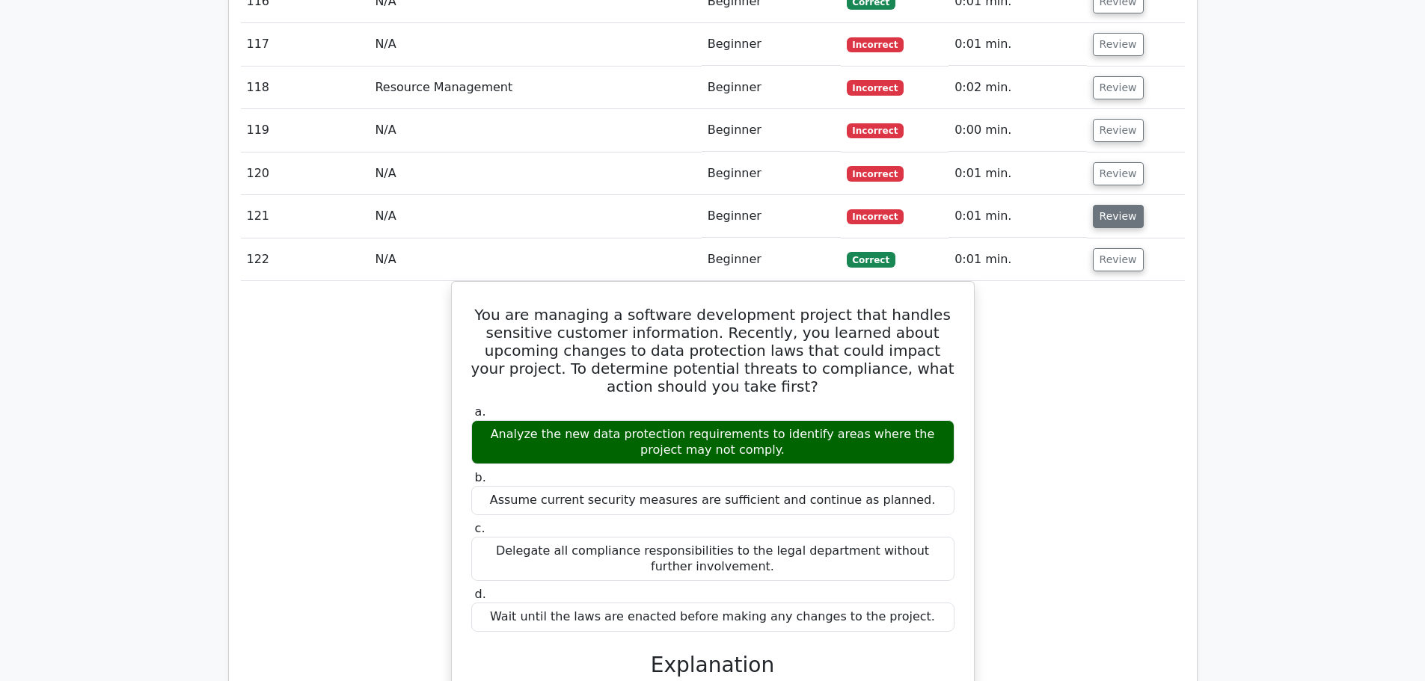
click at [1115, 205] on button "Review" at bounding box center [1118, 216] width 51 height 23
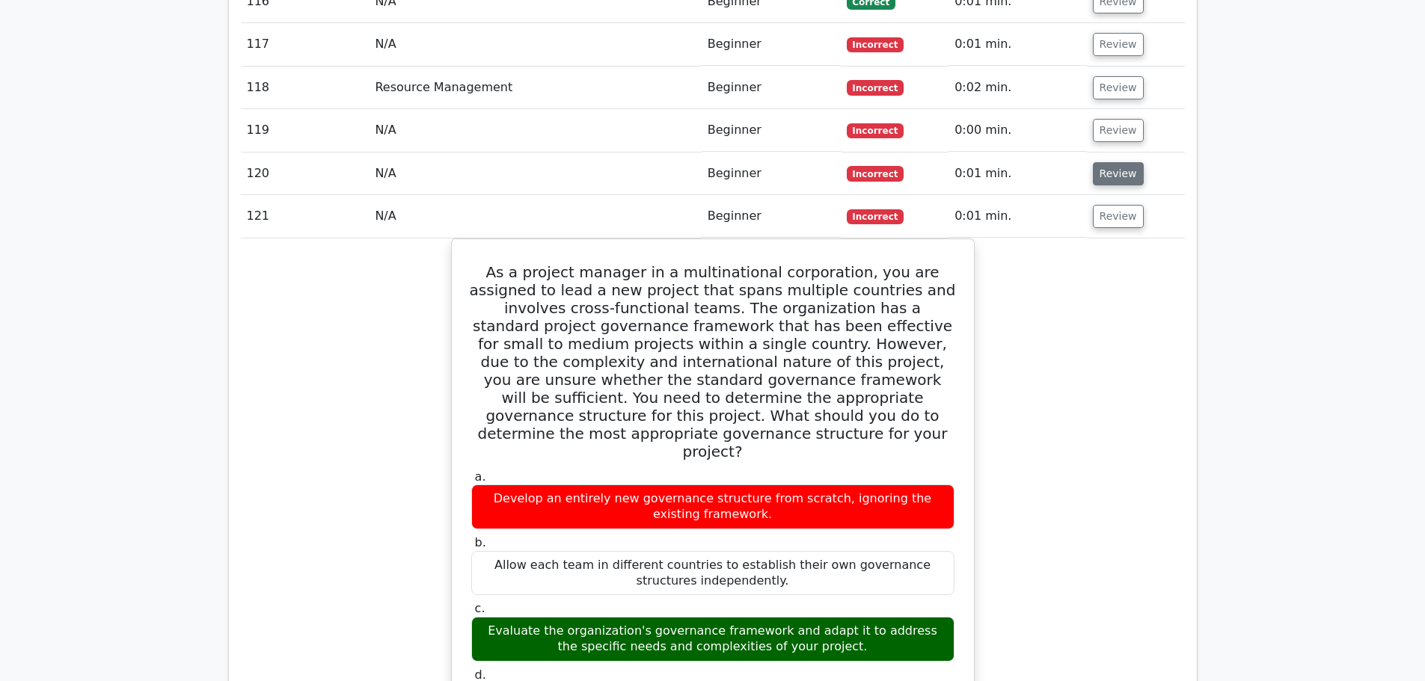
click at [1113, 162] on button "Review" at bounding box center [1118, 173] width 51 height 23
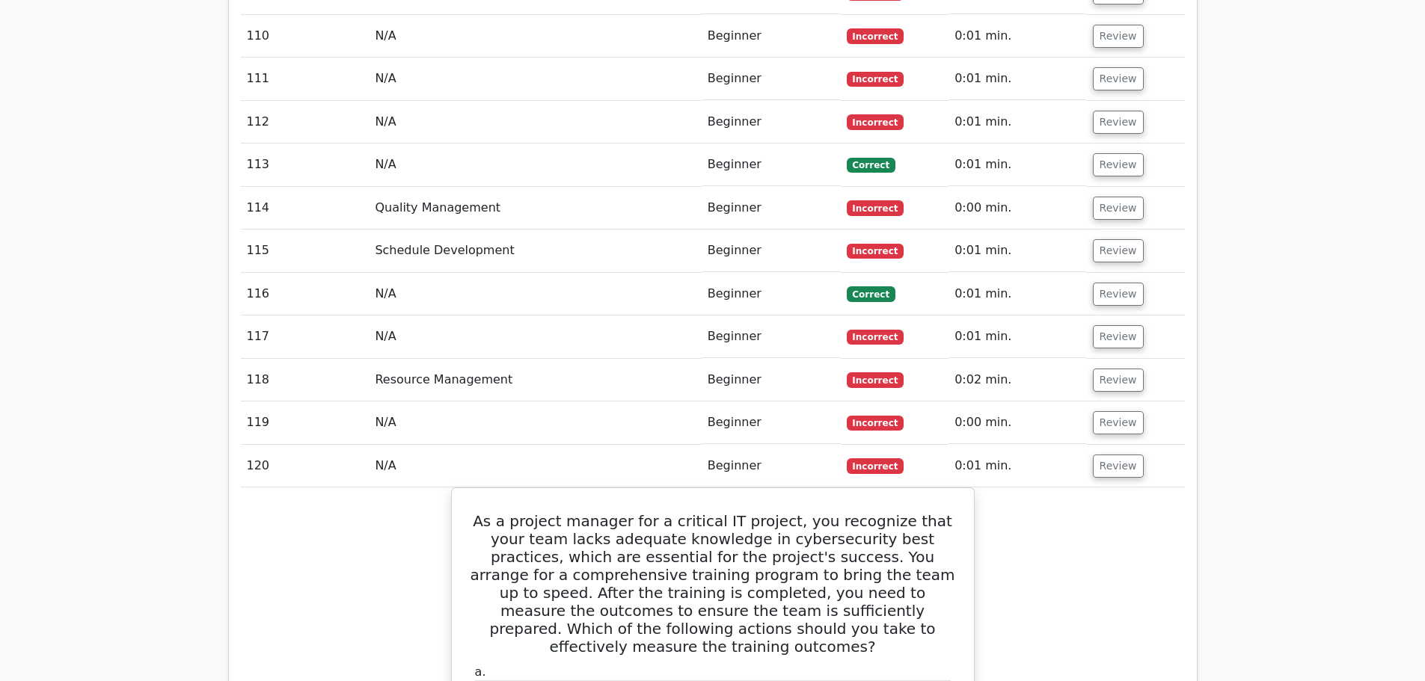
scroll to position [7201, 0]
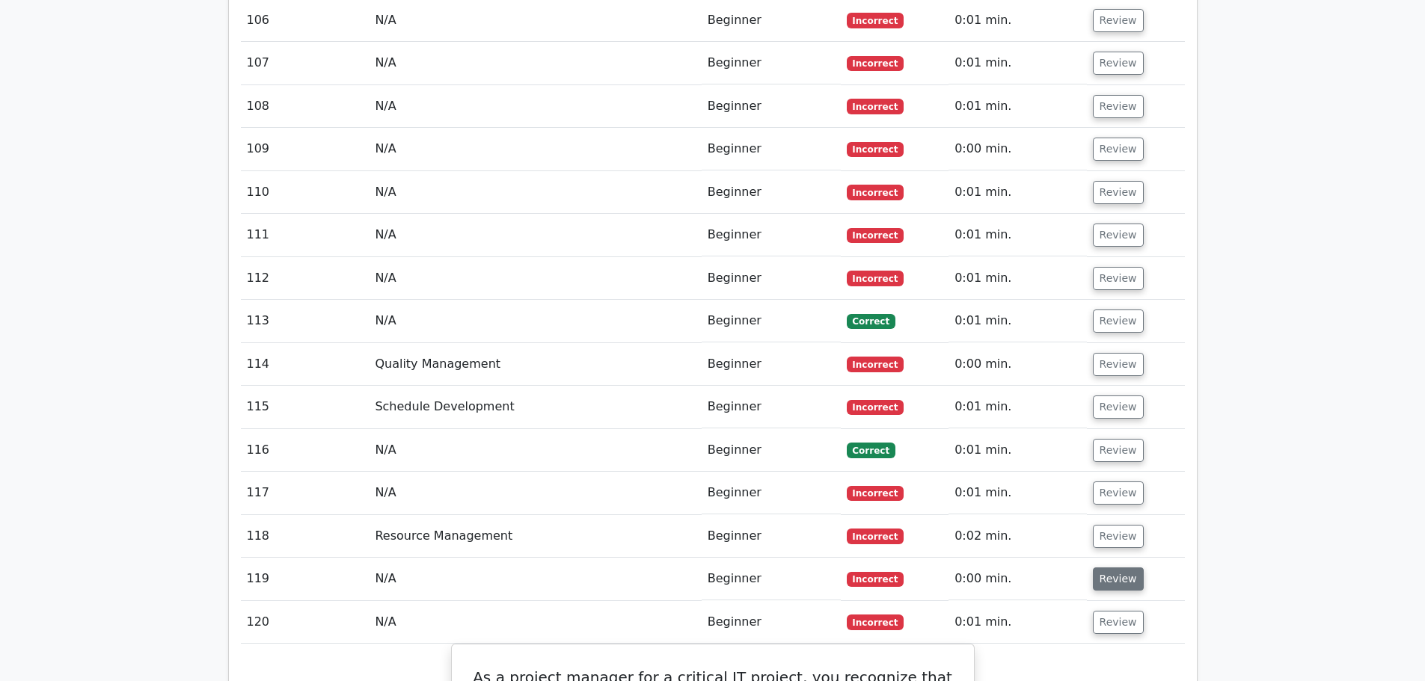
click at [1114, 568] on button "Review" at bounding box center [1118, 579] width 51 height 23
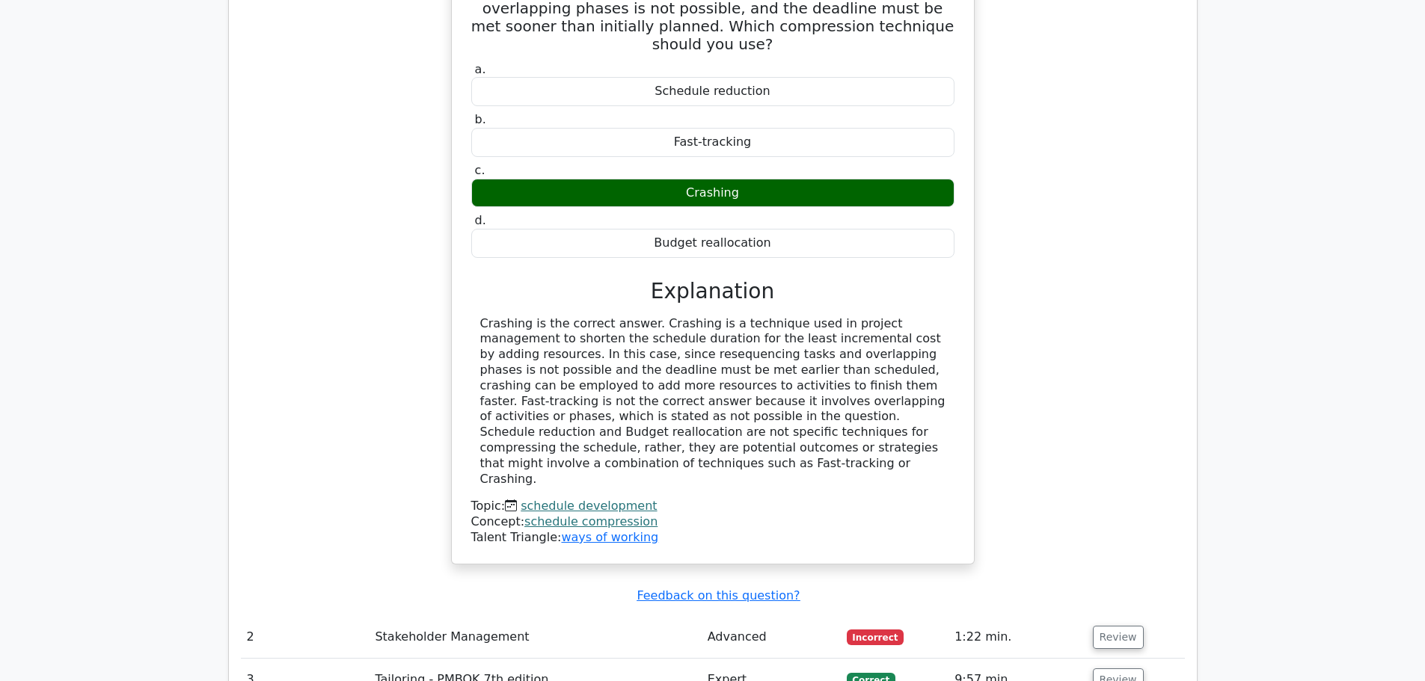
scroll to position [2488, 0]
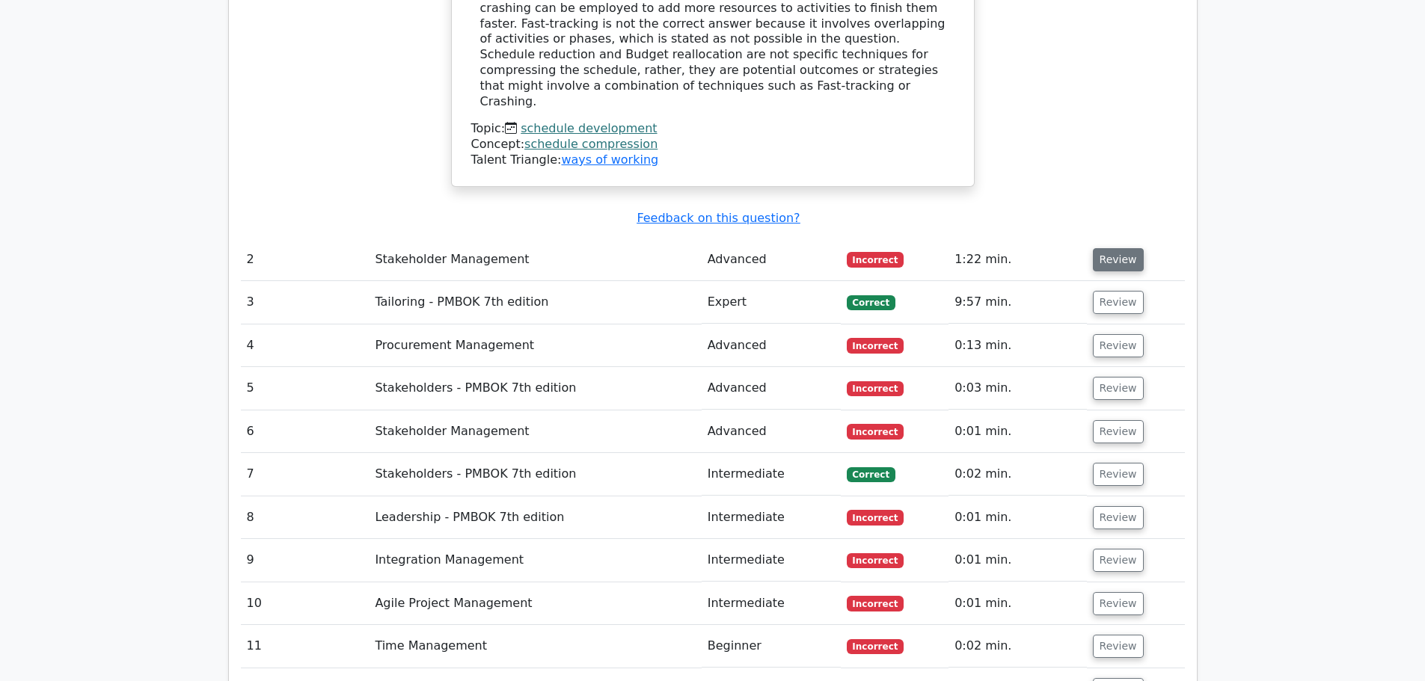
click at [1105, 248] on button "Review" at bounding box center [1118, 259] width 51 height 23
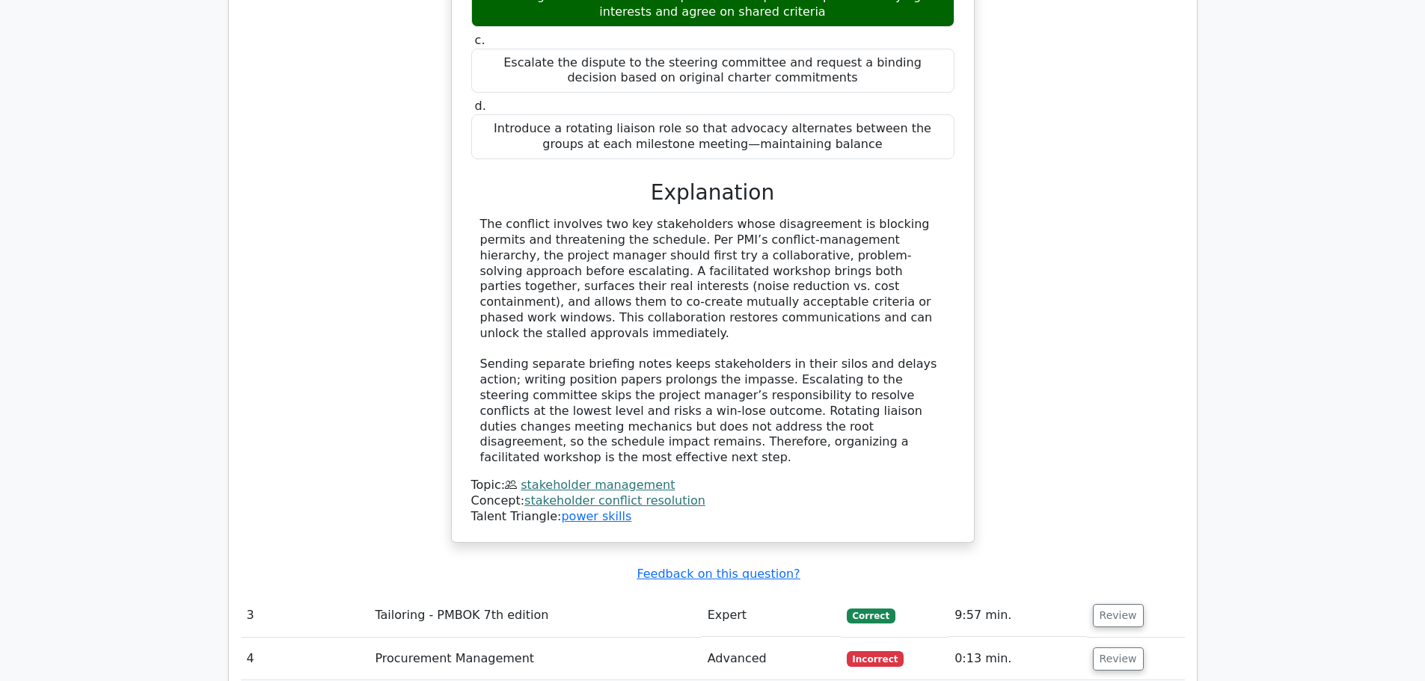
scroll to position [3162, 0]
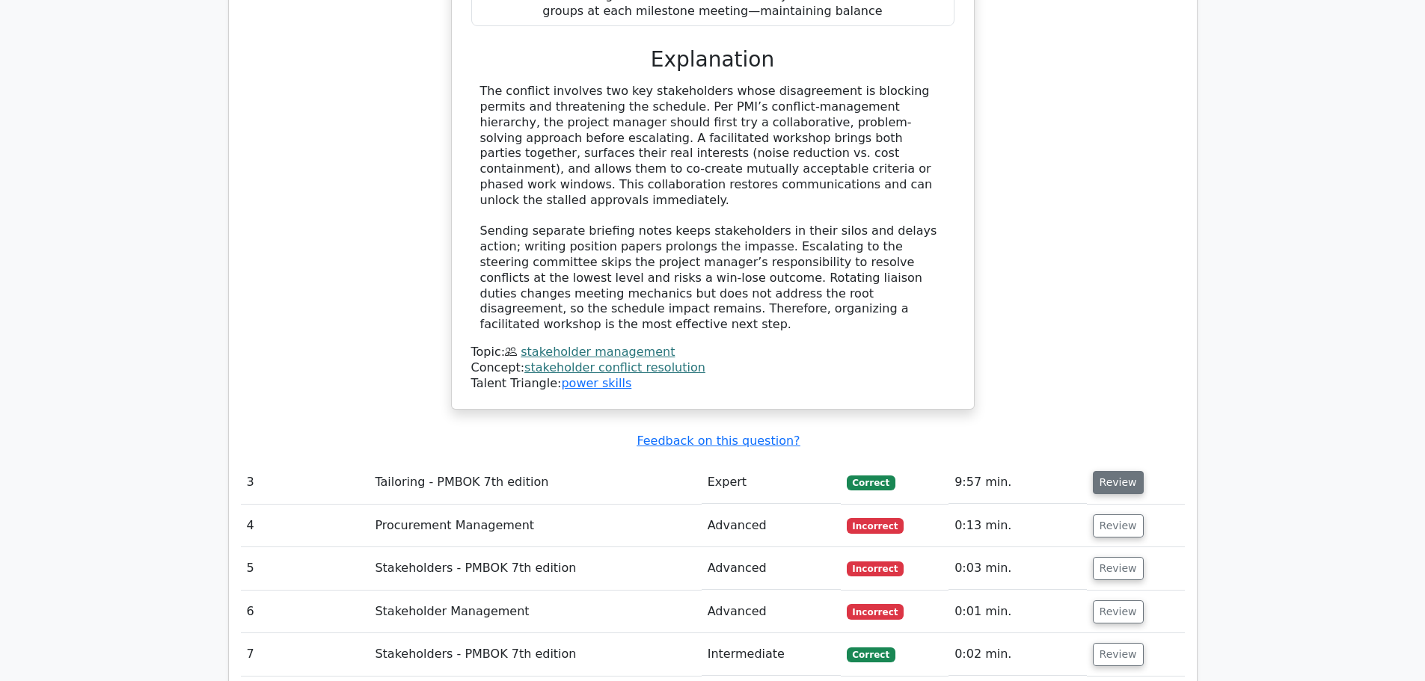
click at [1114, 471] on button "Review" at bounding box center [1118, 482] width 51 height 23
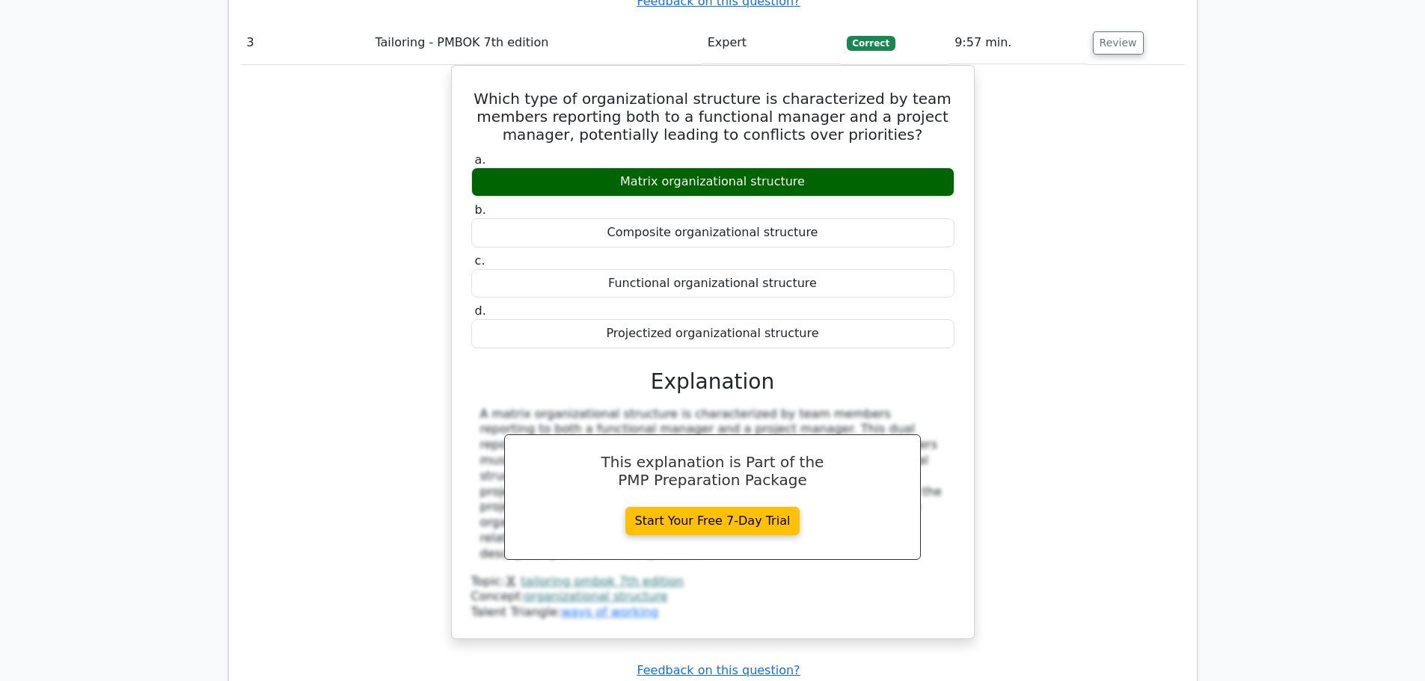
scroll to position [3760, 0]
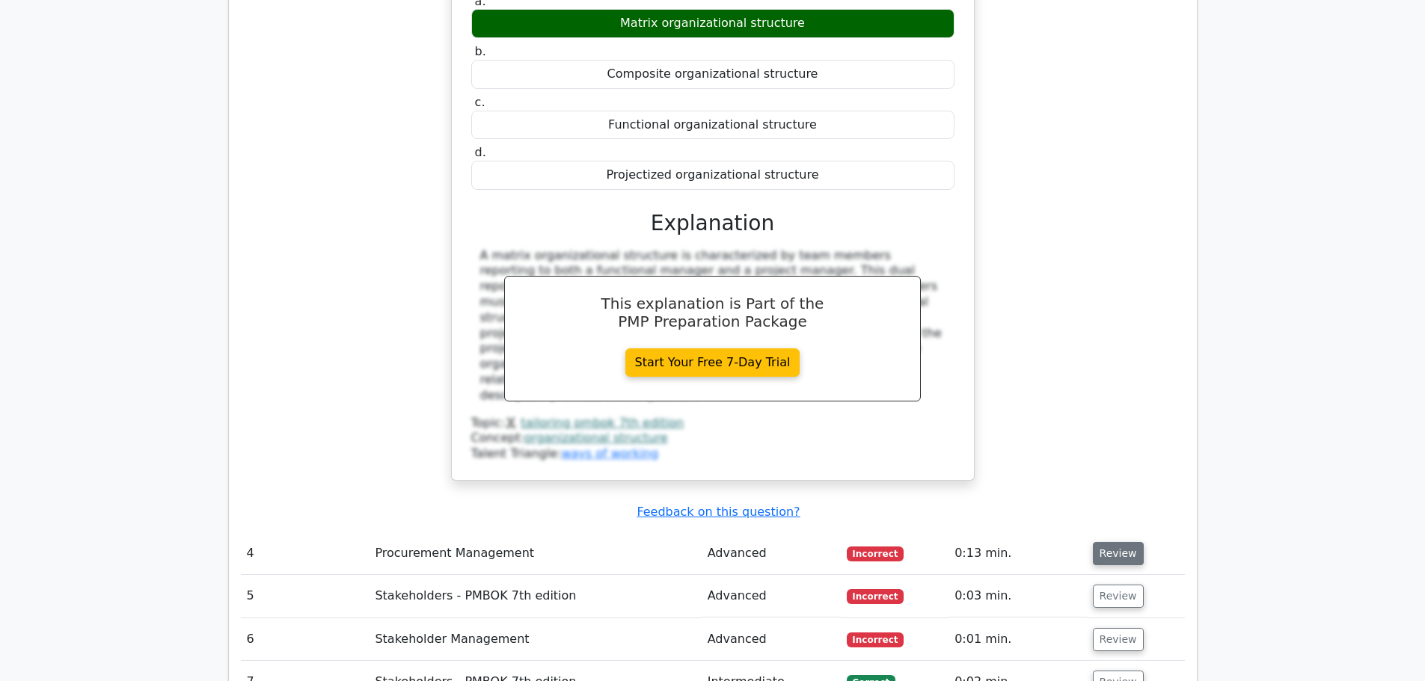
click at [1117, 542] on button "Review" at bounding box center [1118, 553] width 51 height 23
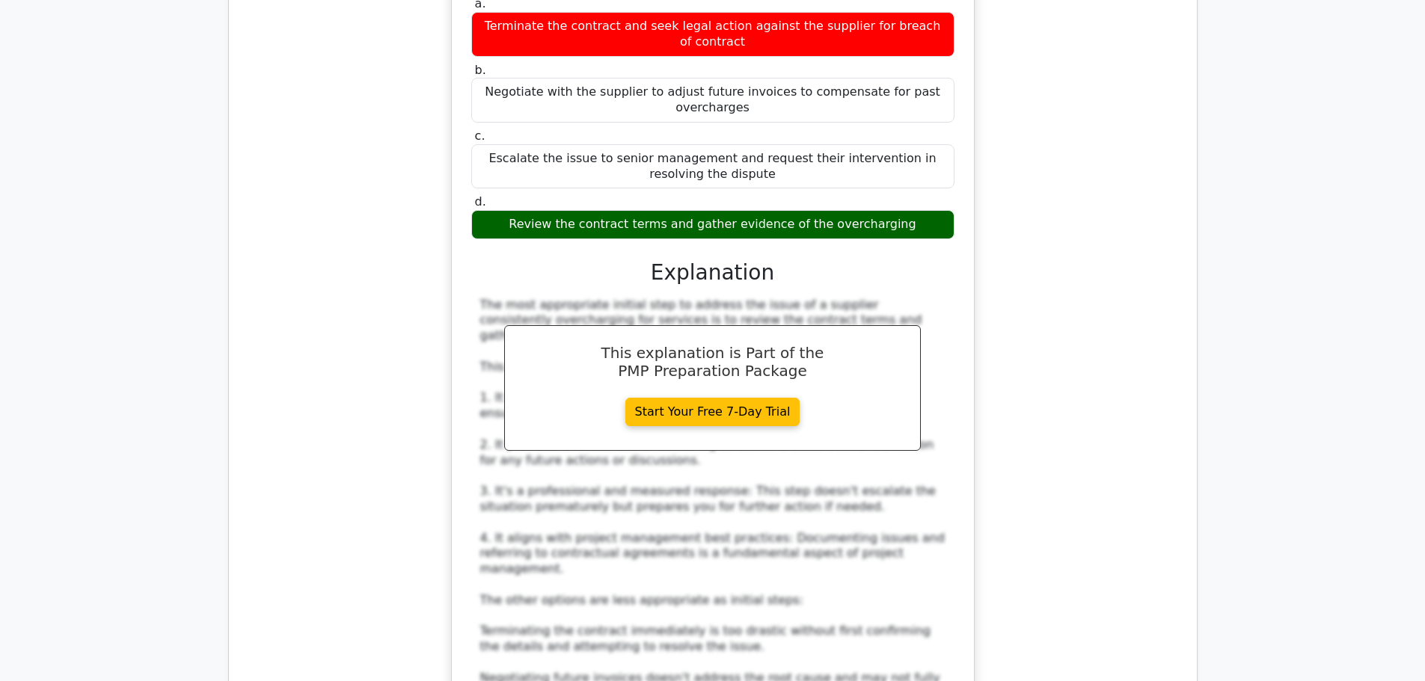
scroll to position [4807, 0]
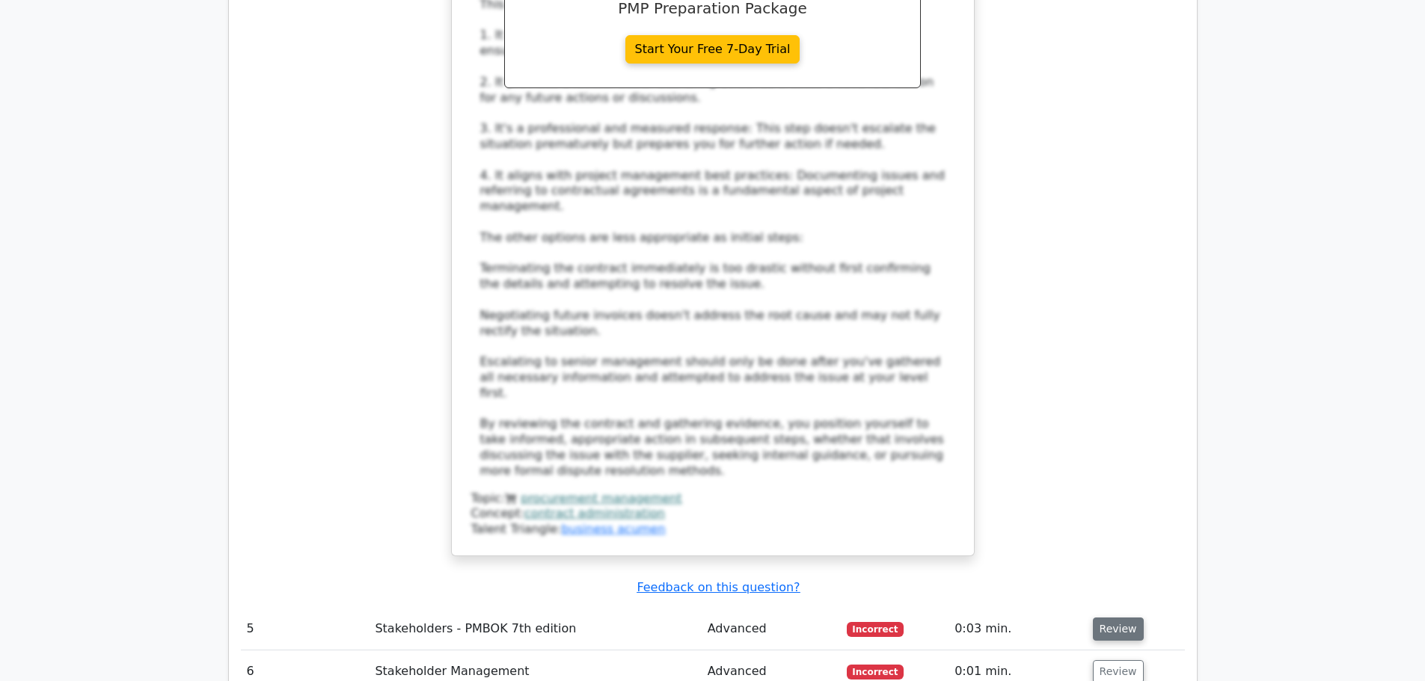
click at [1116, 618] on button "Review" at bounding box center [1118, 629] width 51 height 23
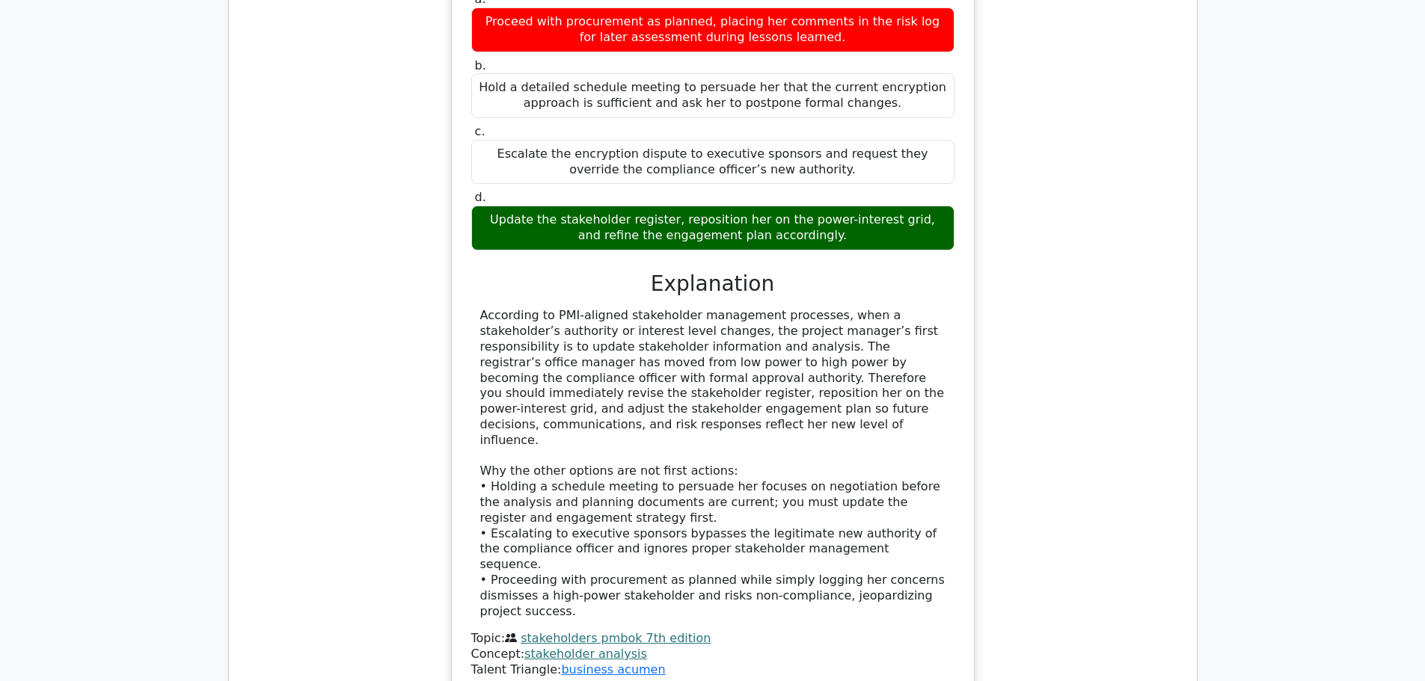
scroll to position [5630, 0]
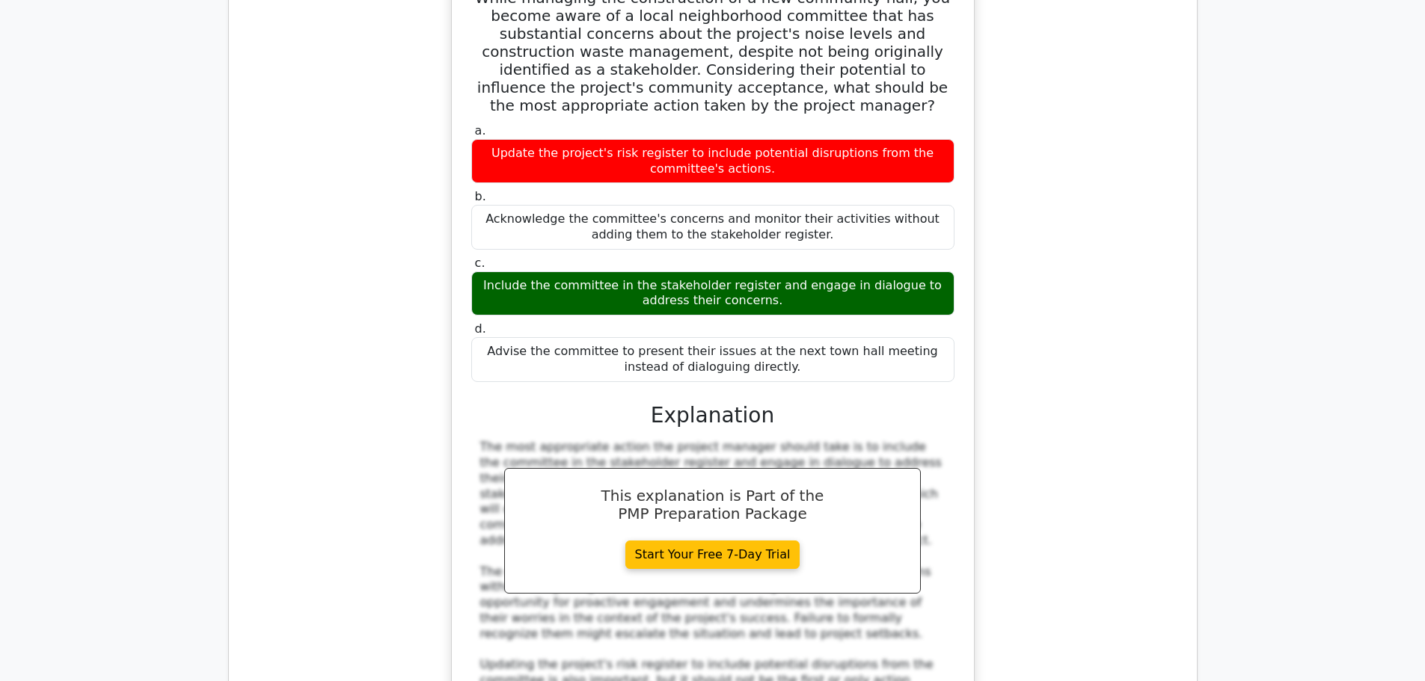
scroll to position [6827, 0]
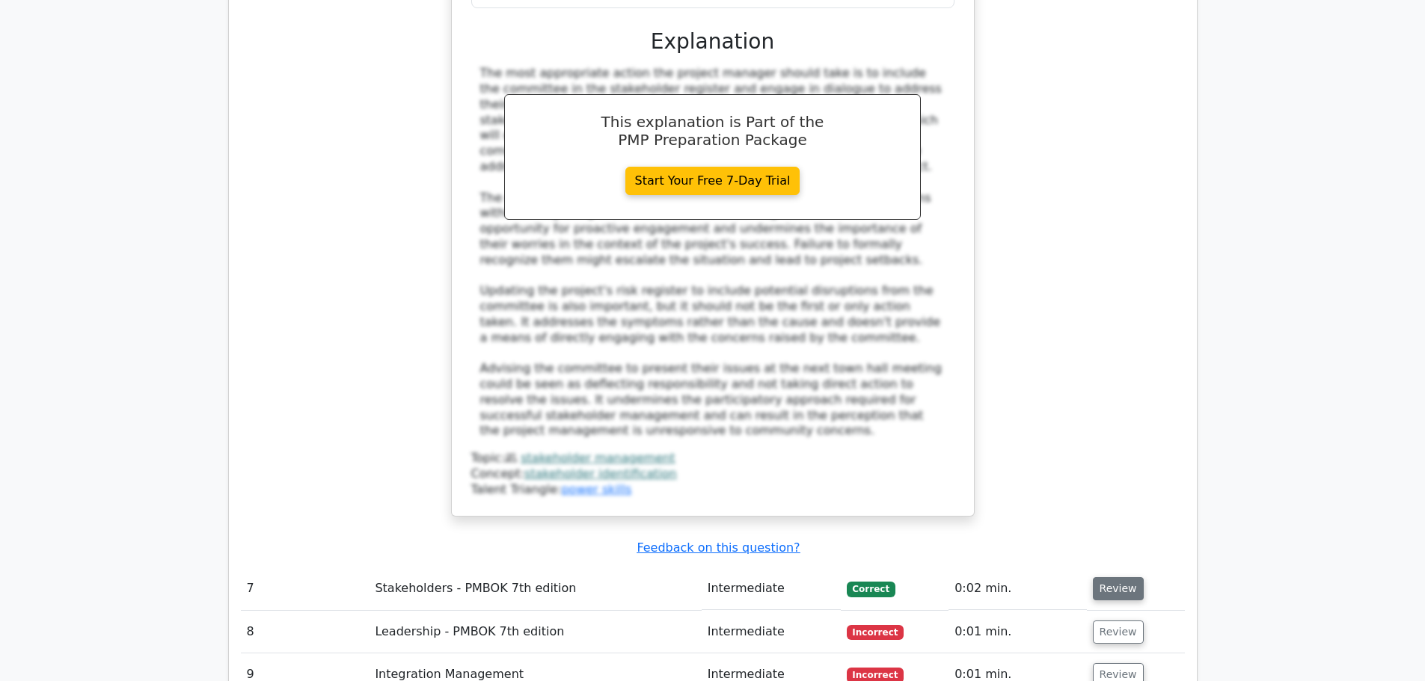
click at [1110, 577] on button "Review" at bounding box center [1118, 588] width 51 height 23
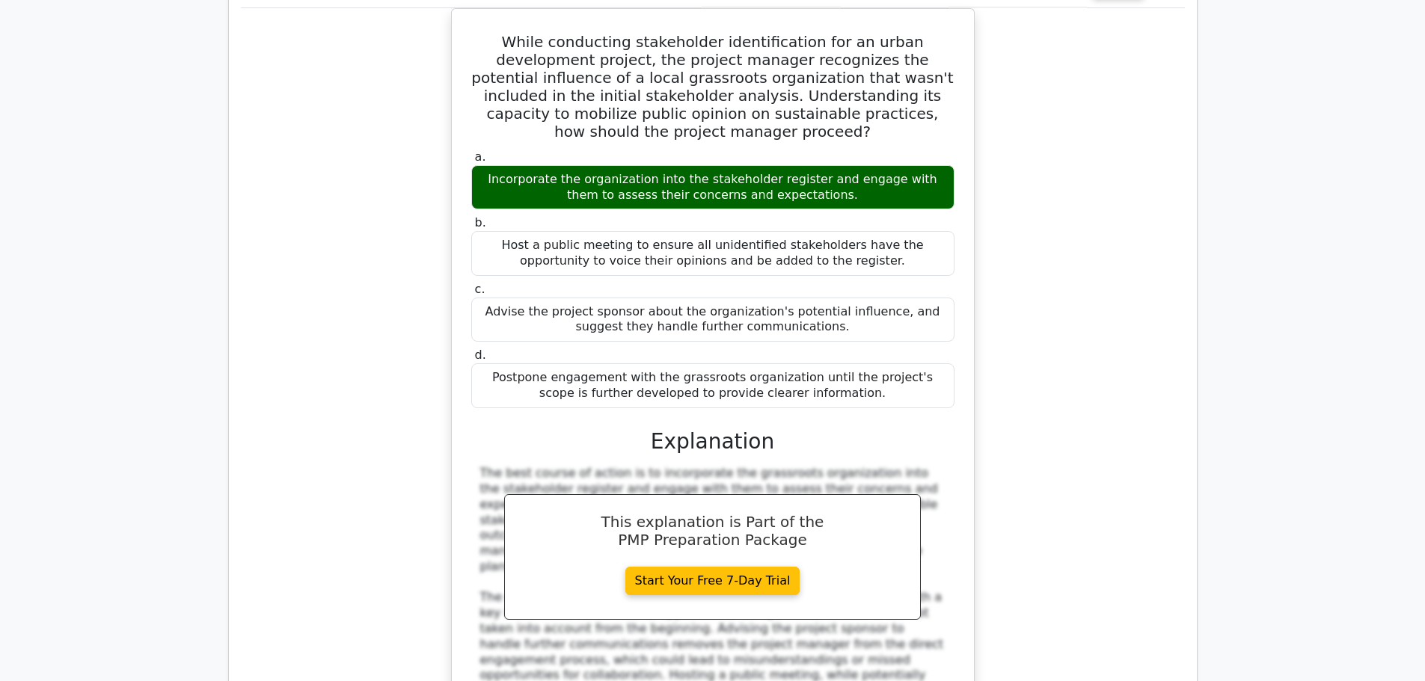
scroll to position [7724, 0]
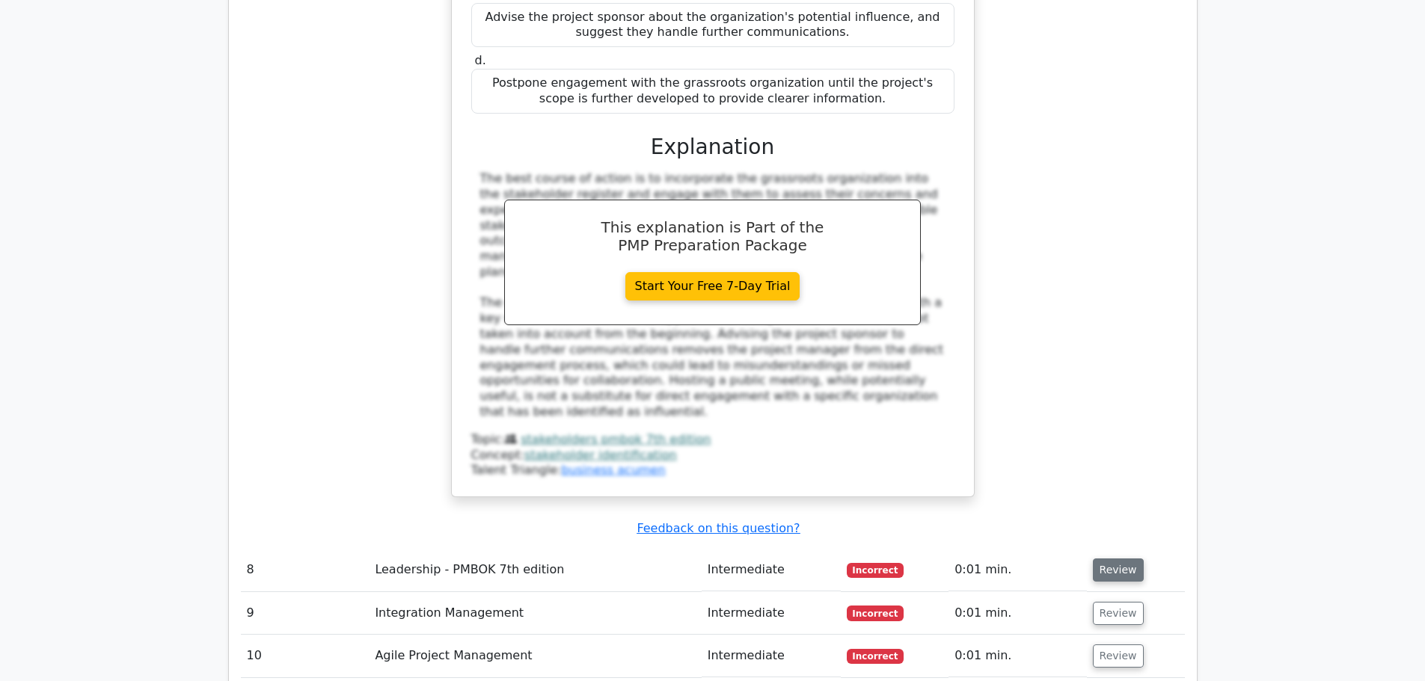
click at [1111, 559] on button "Review" at bounding box center [1118, 570] width 51 height 23
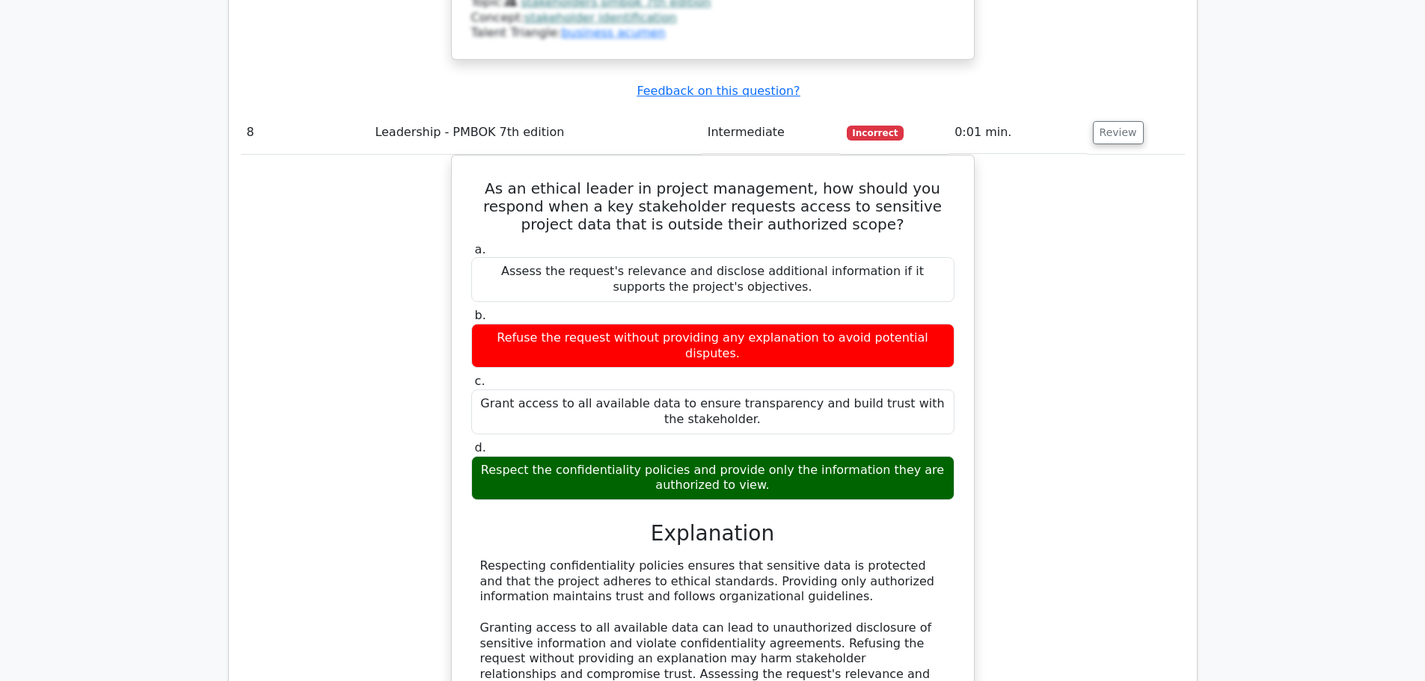
scroll to position [8397, 0]
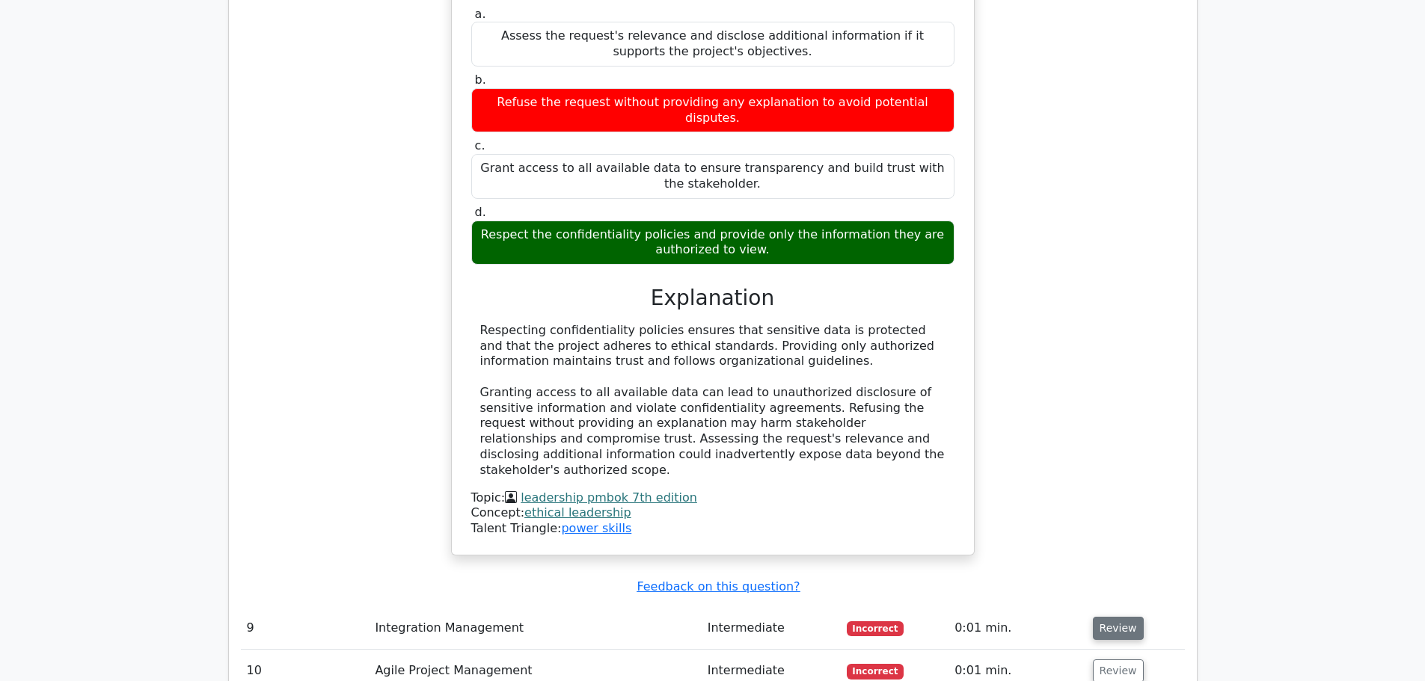
click at [1114, 617] on button "Review" at bounding box center [1118, 628] width 51 height 23
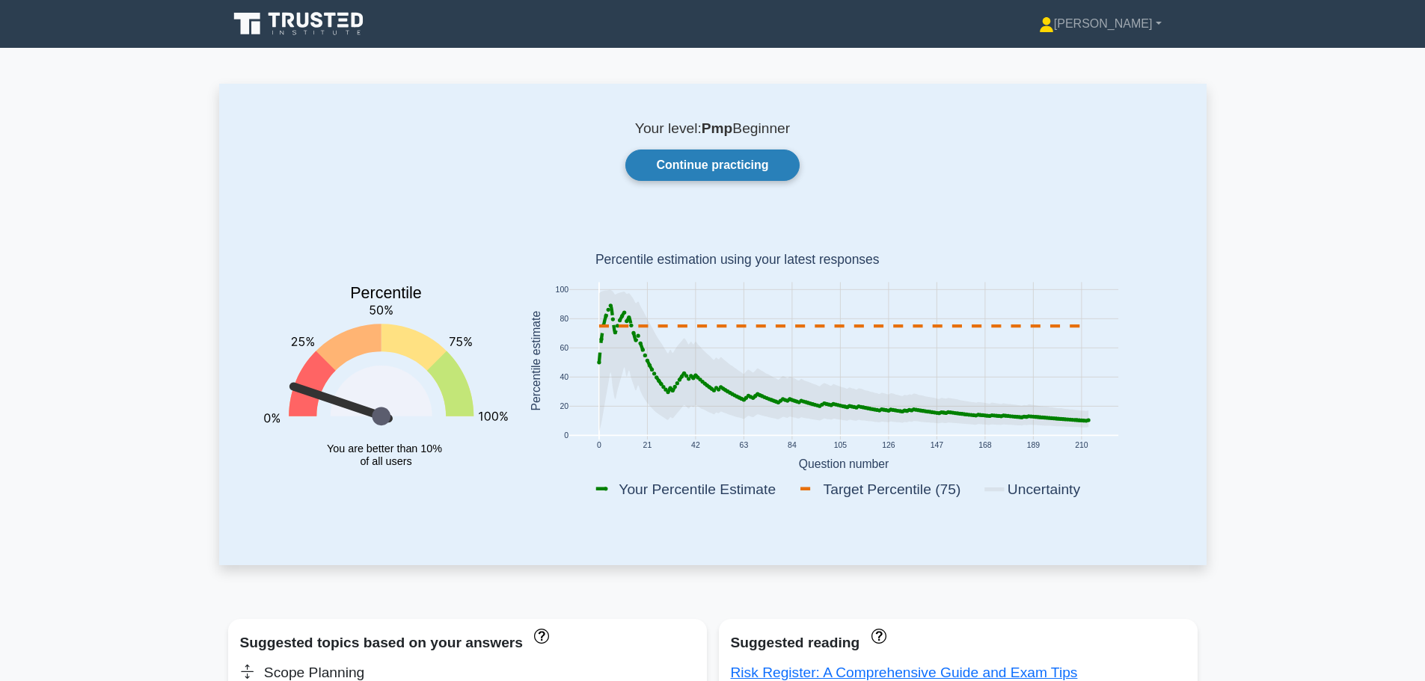
click at [740, 158] on link "Continue practicing" at bounding box center [712, 165] width 174 height 31
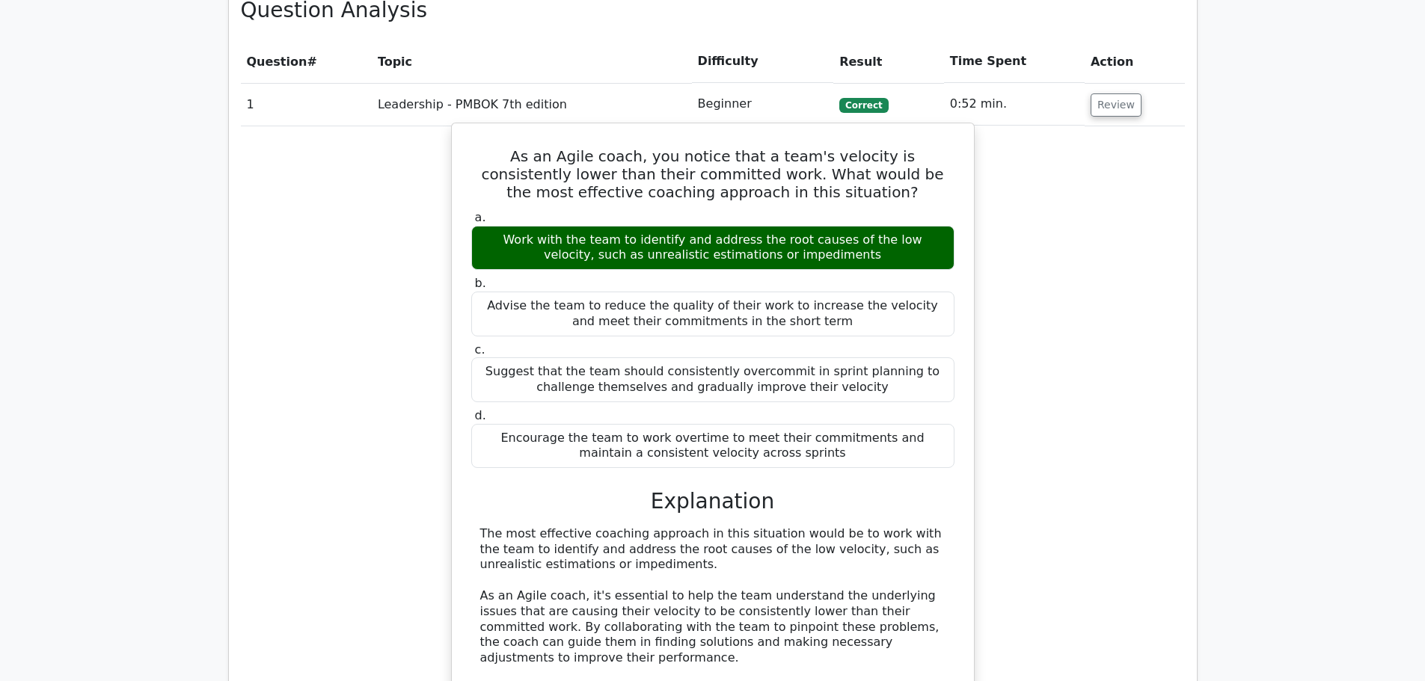
scroll to position [469, 0]
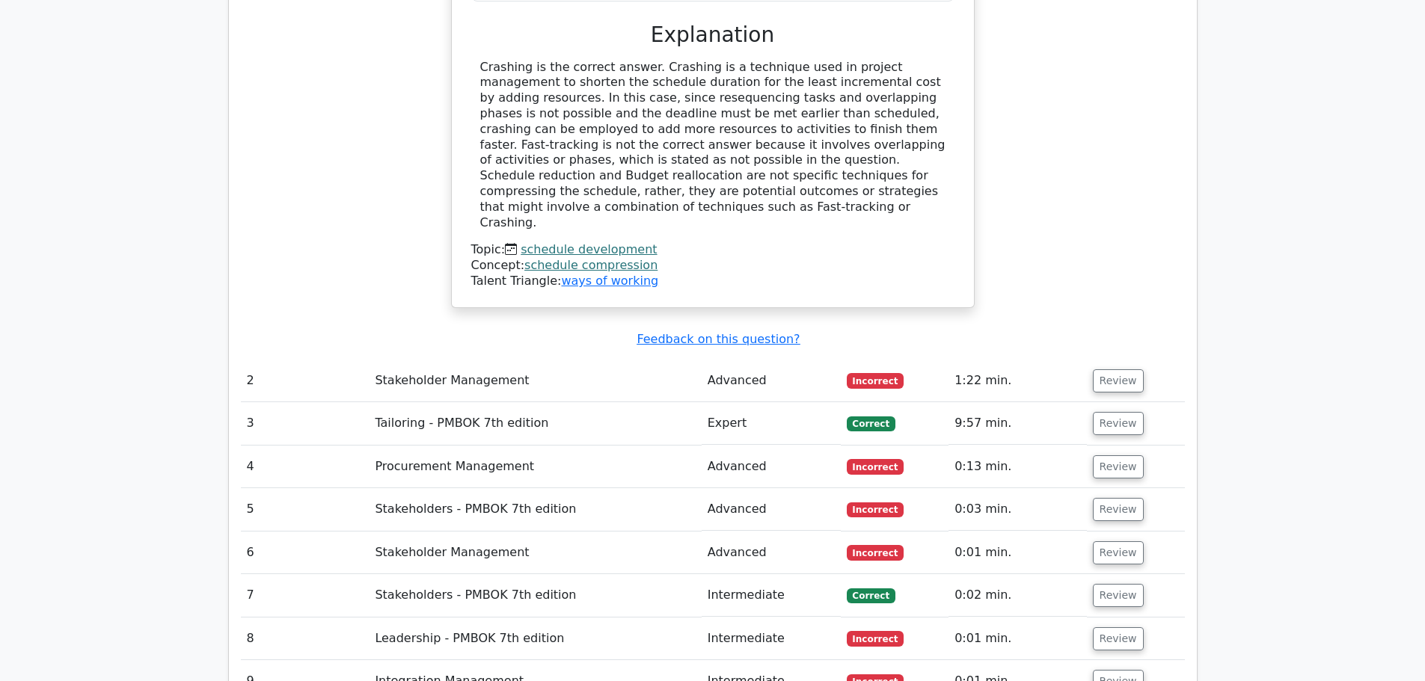
scroll to position [1904, 0]
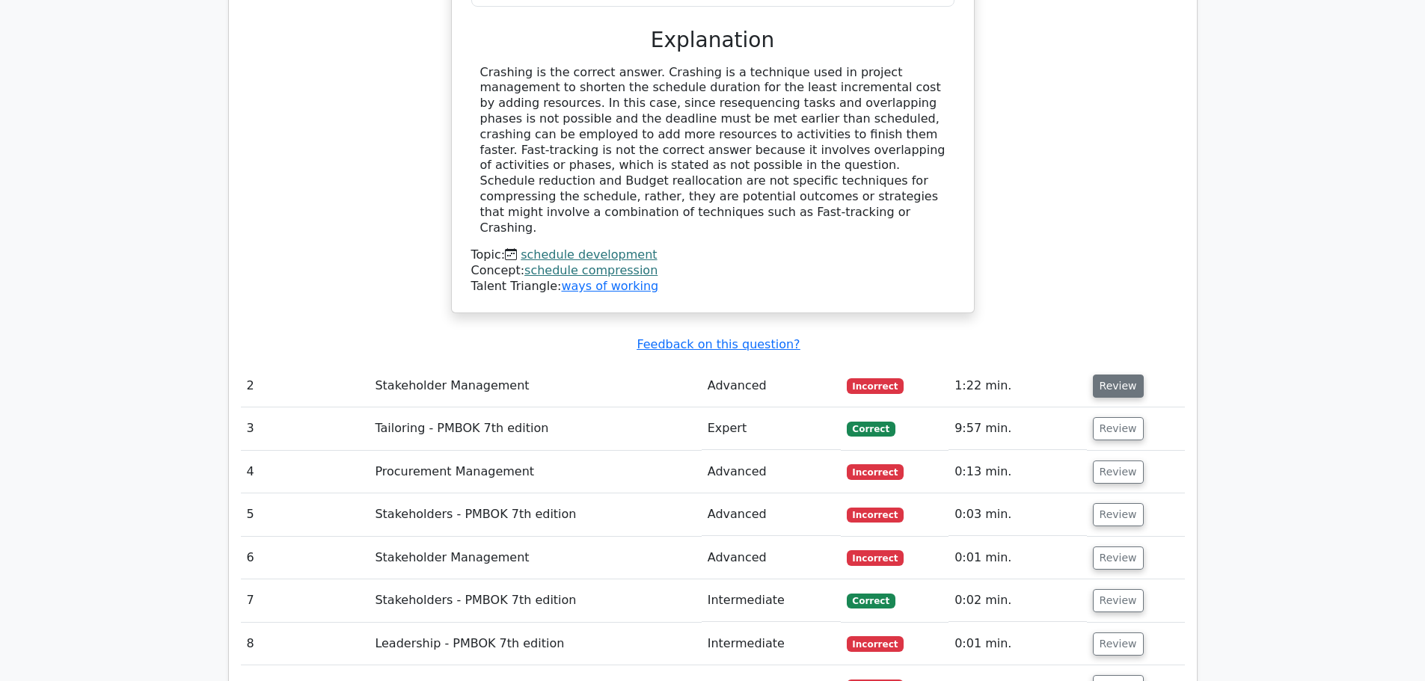
click at [1126, 375] on button "Review" at bounding box center [1118, 386] width 51 height 23
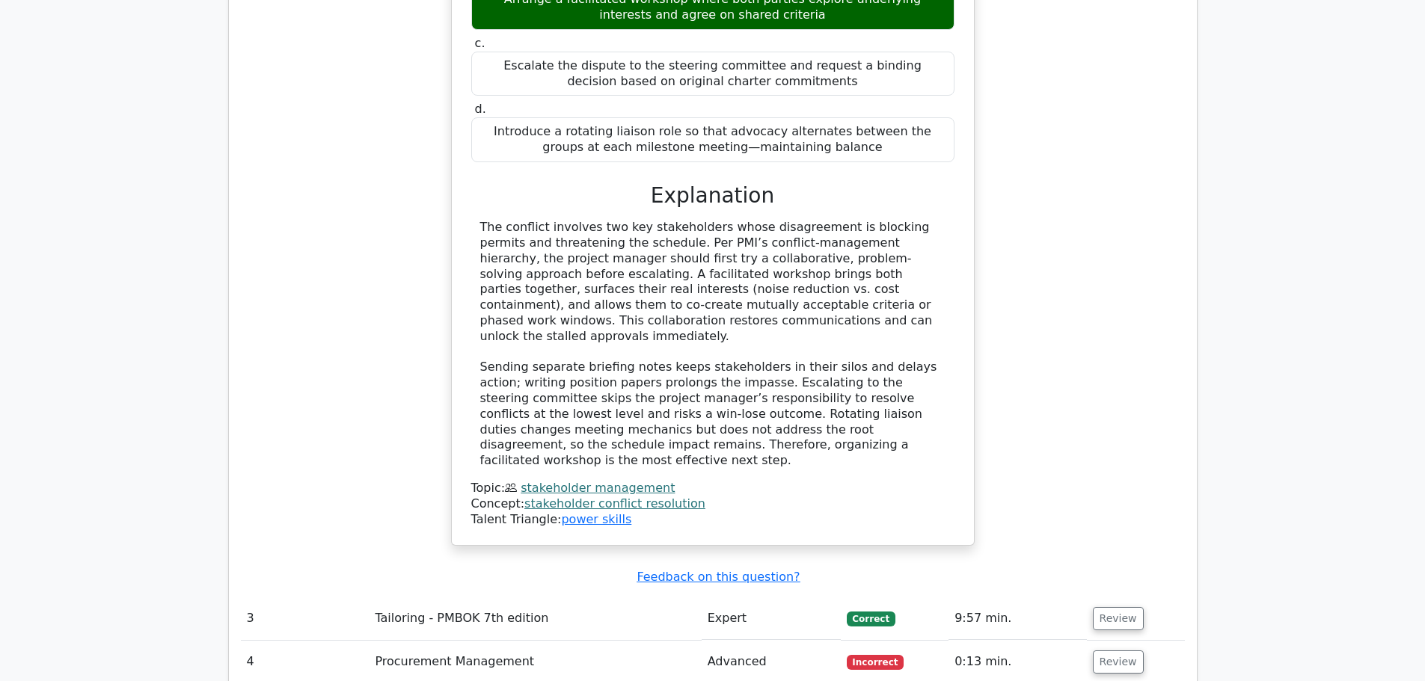
scroll to position [2577, 0]
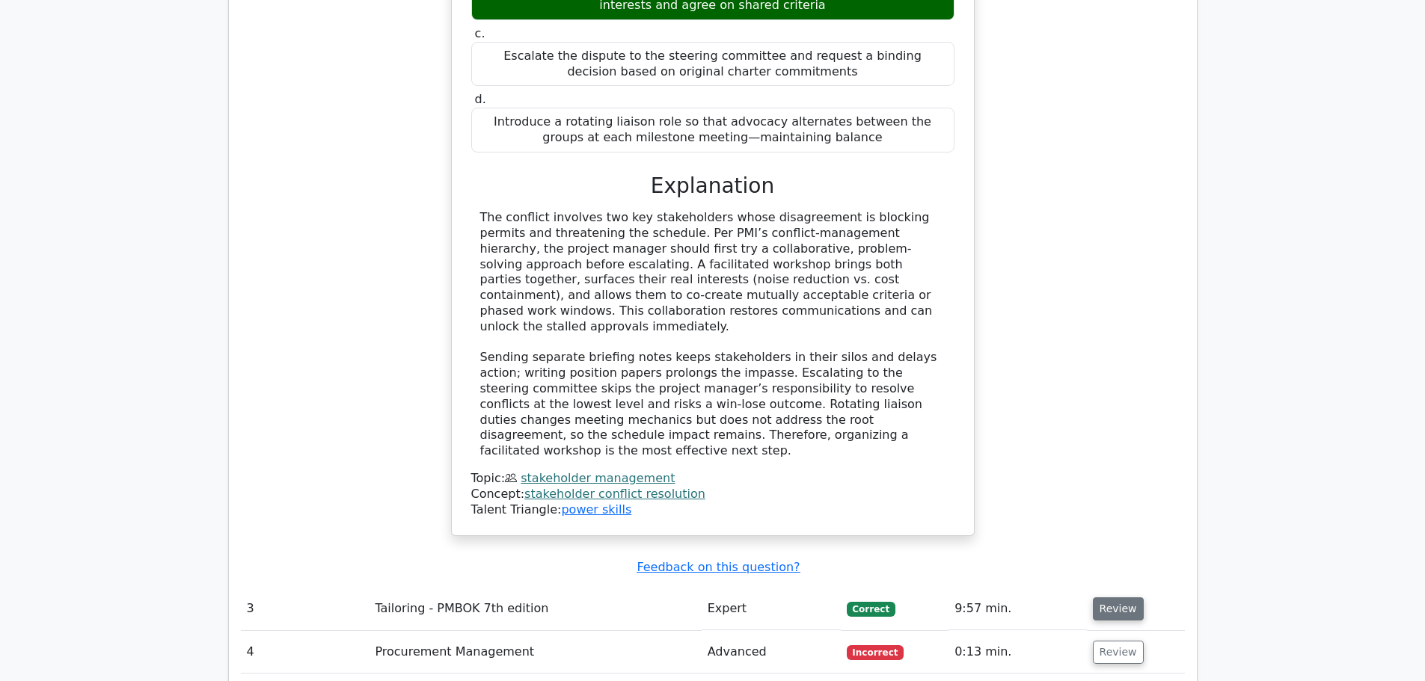
click at [1118, 598] on button "Review" at bounding box center [1118, 609] width 51 height 23
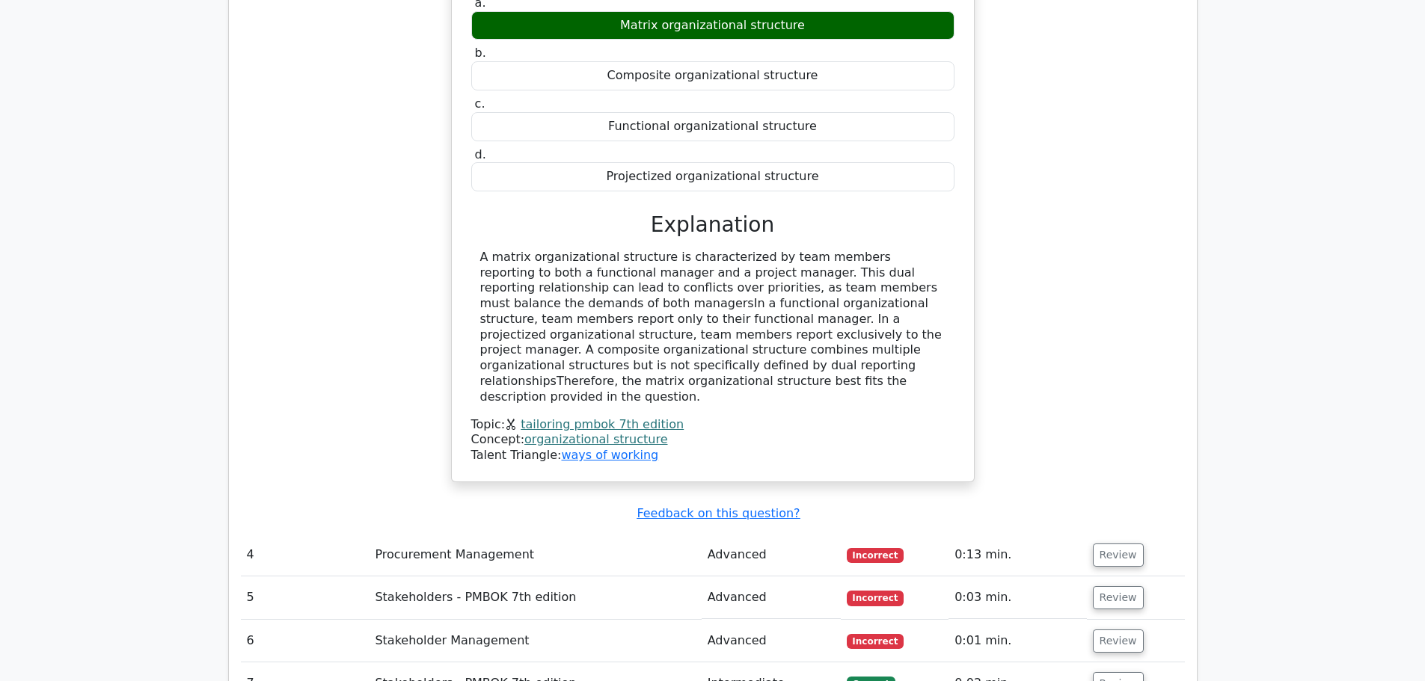
scroll to position [3325, 0]
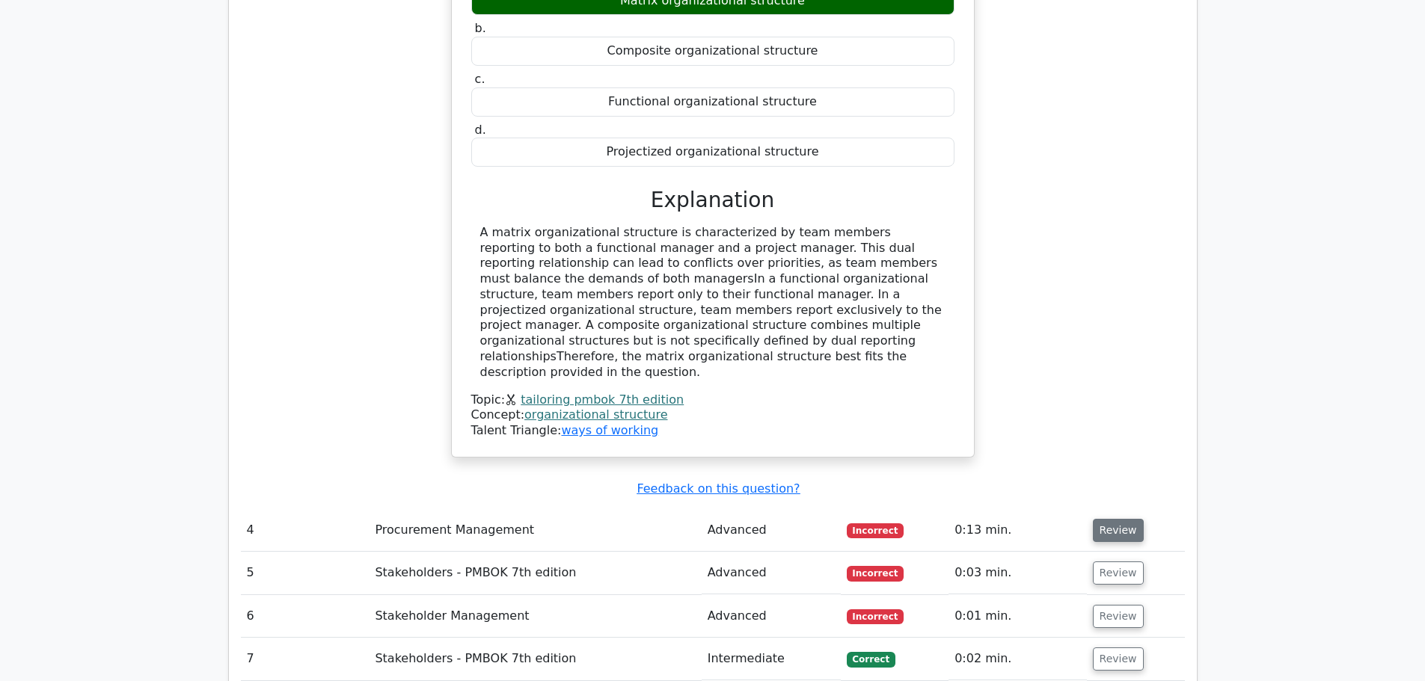
click at [1099, 519] on button "Review" at bounding box center [1118, 530] width 51 height 23
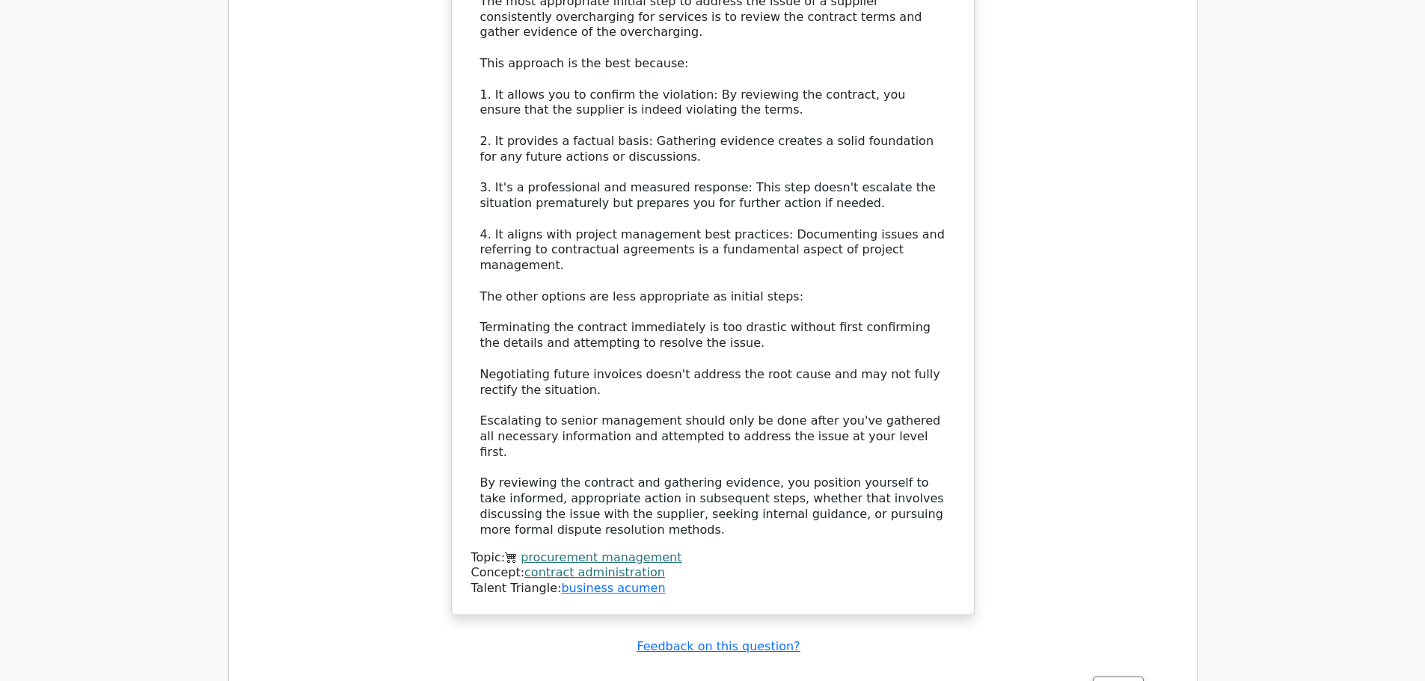
scroll to position [4373, 0]
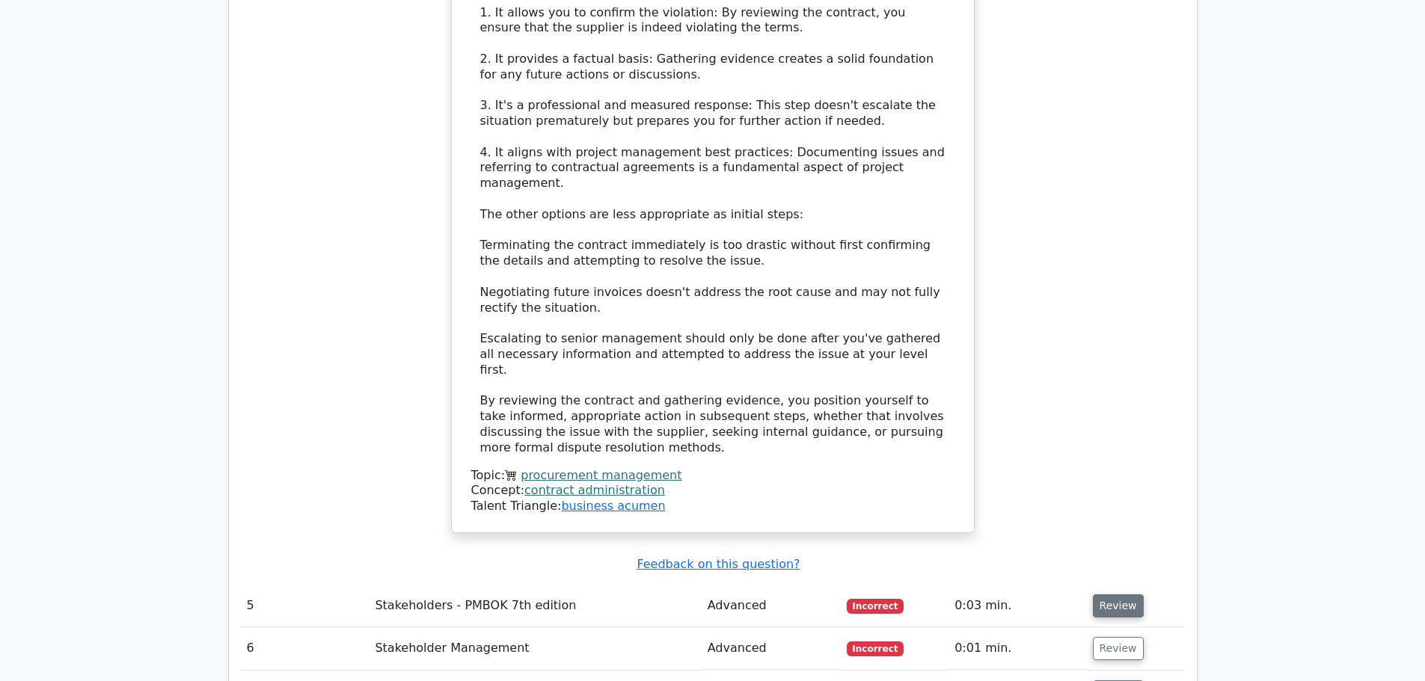
click at [1103, 595] on button "Review" at bounding box center [1118, 606] width 51 height 23
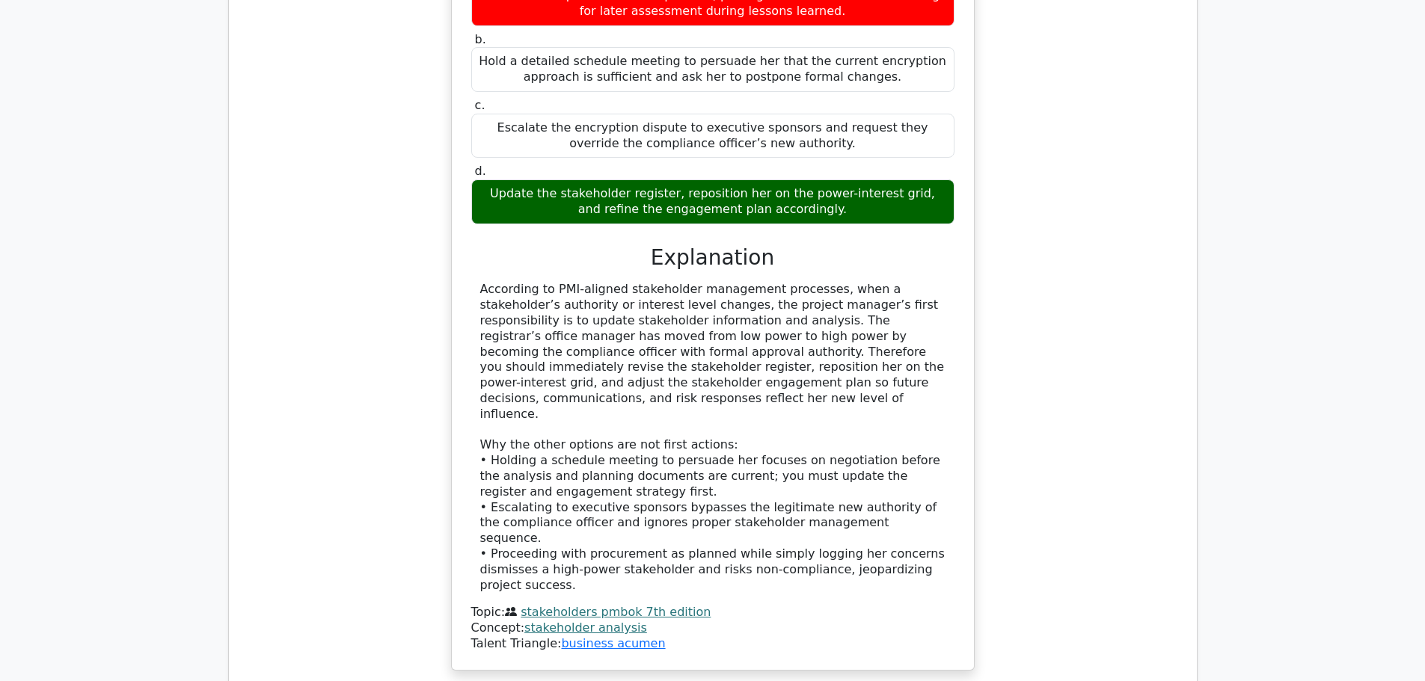
scroll to position [5195, 0]
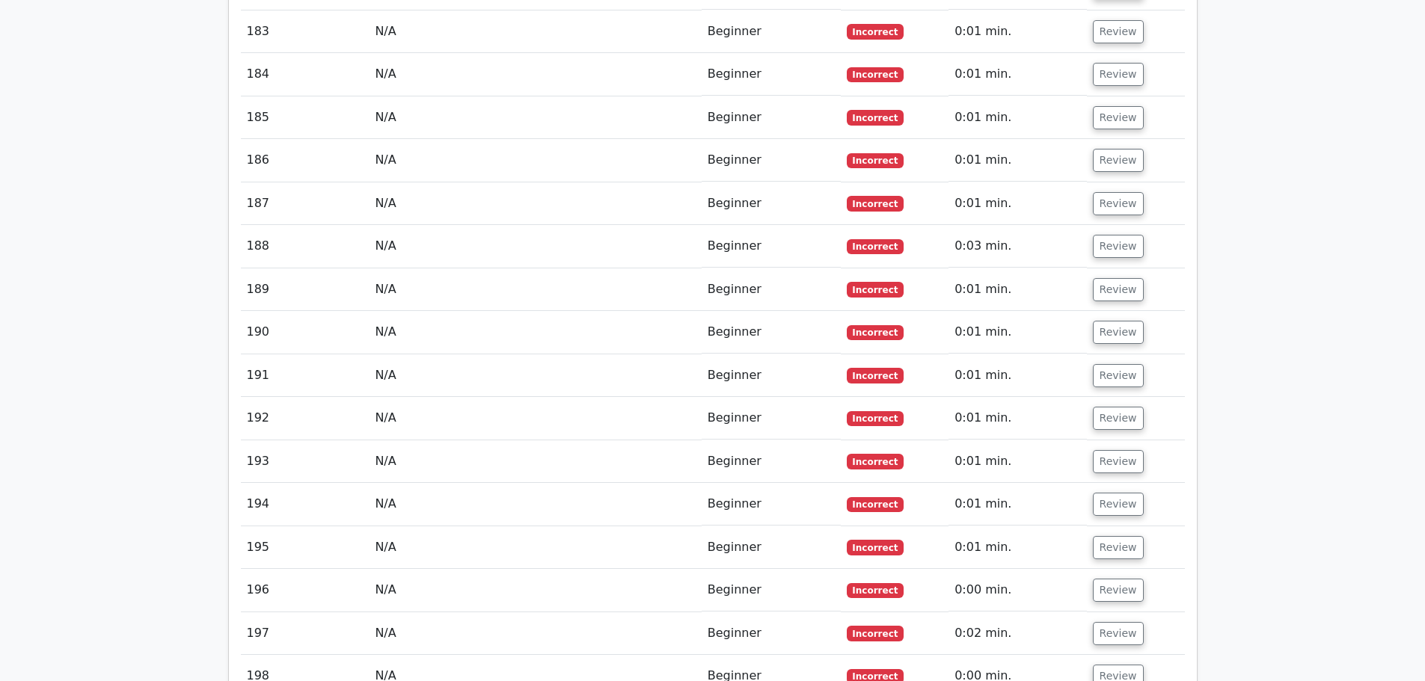
scroll to position [14712, 0]
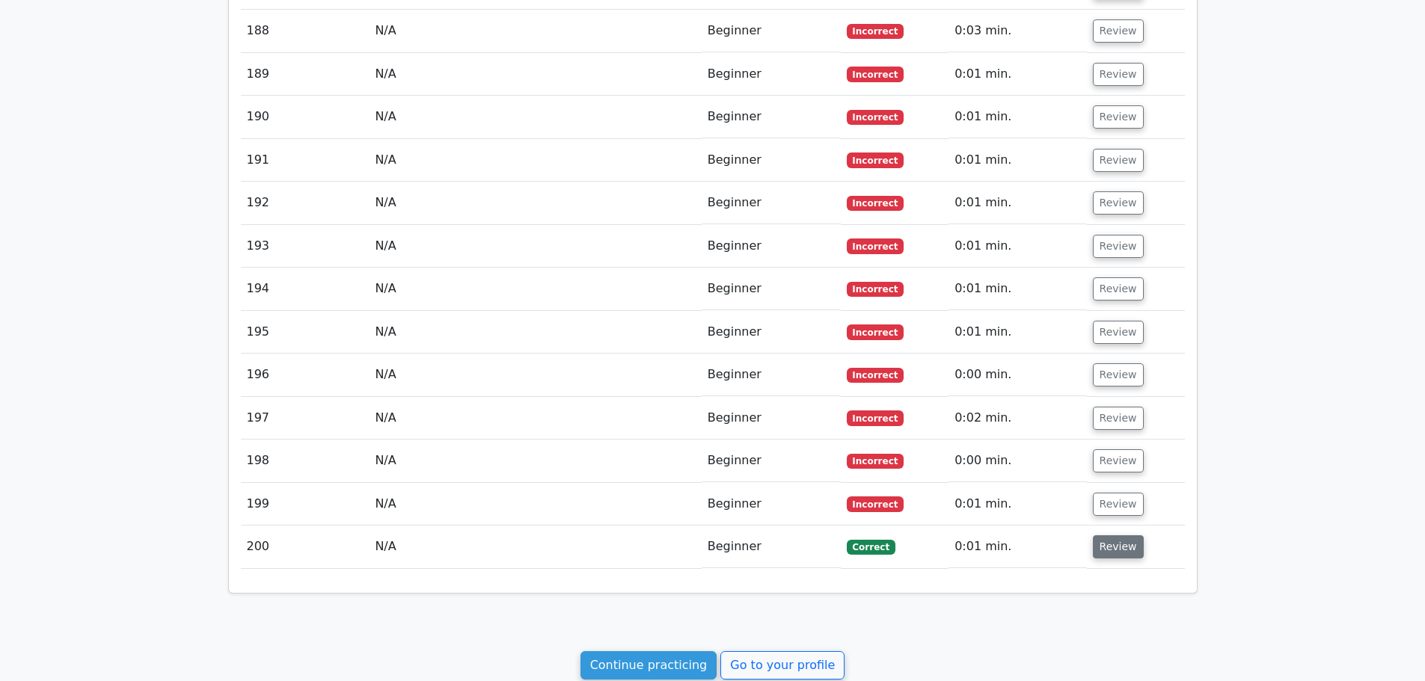
click at [1120, 536] on button "Review" at bounding box center [1118, 547] width 51 height 23
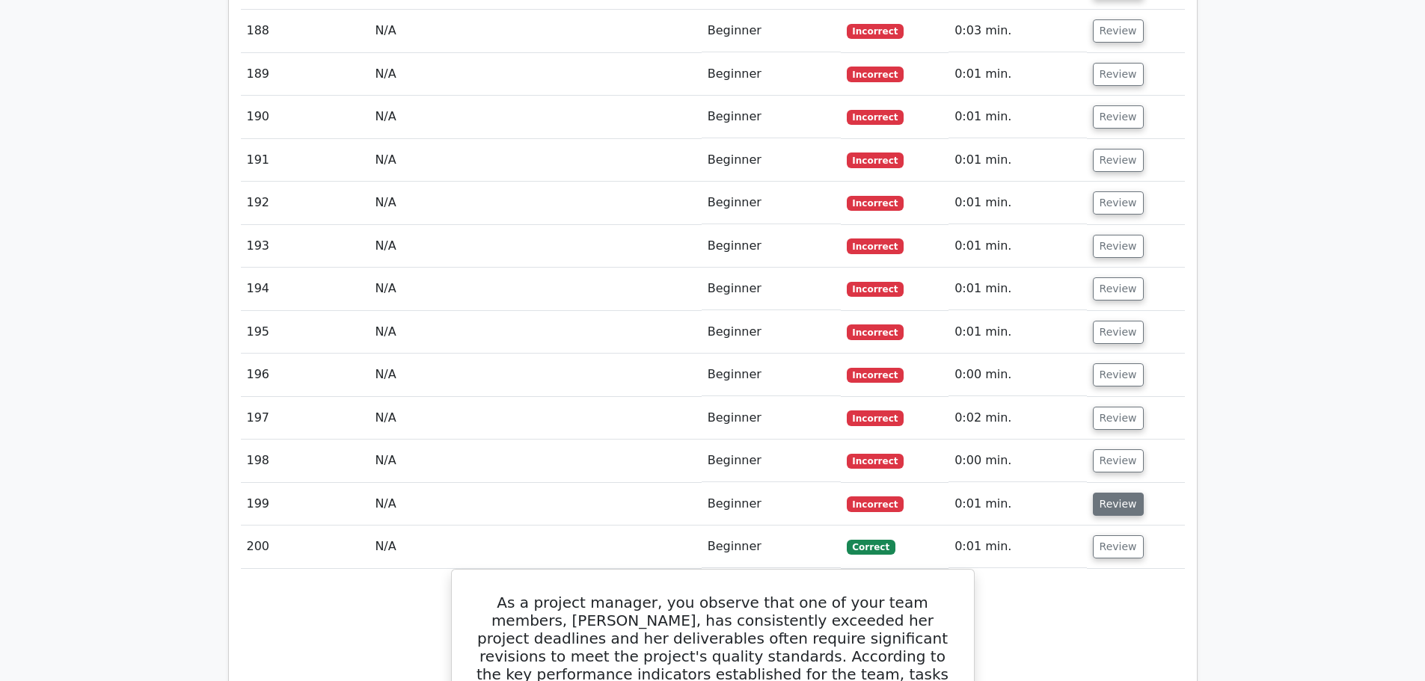
click at [1120, 493] on button "Review" at bounding box center [1118, 504] width 51 height 23
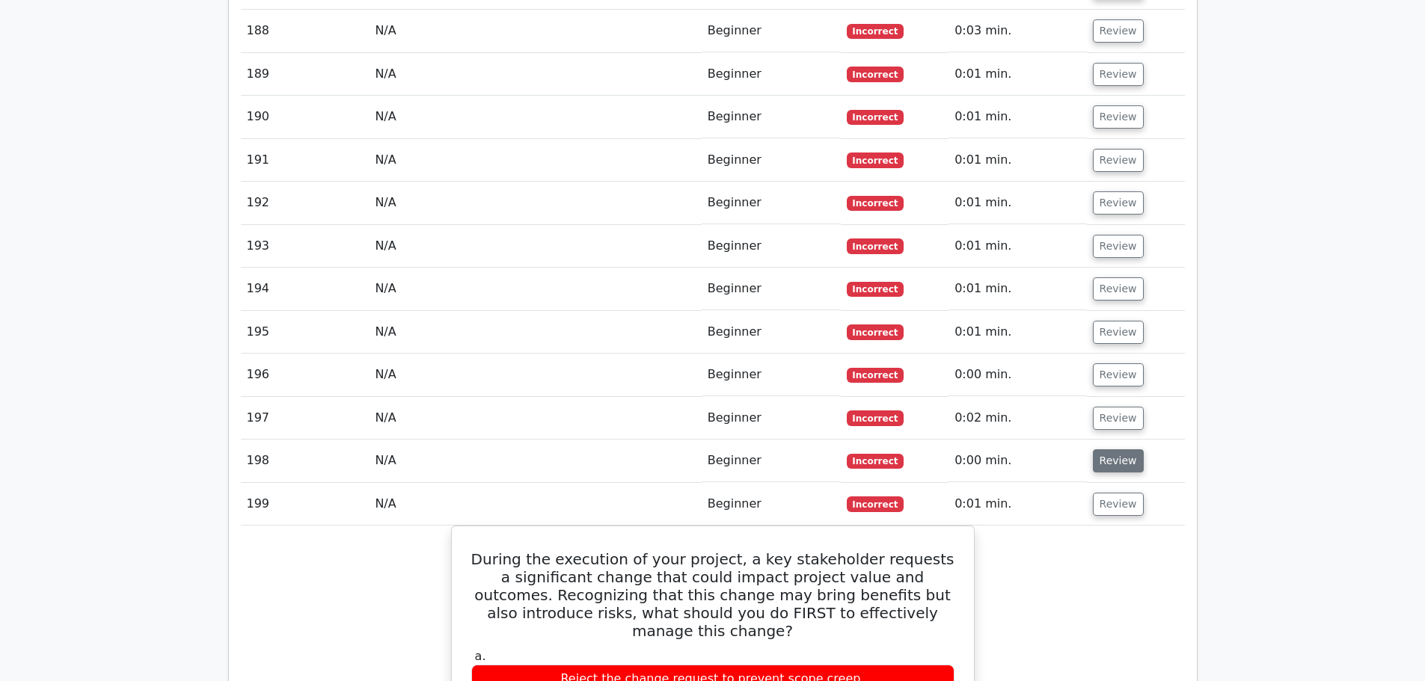
click at [1118, 450] on button "Review" at bounding box center [1118, 461] width 51 height 23
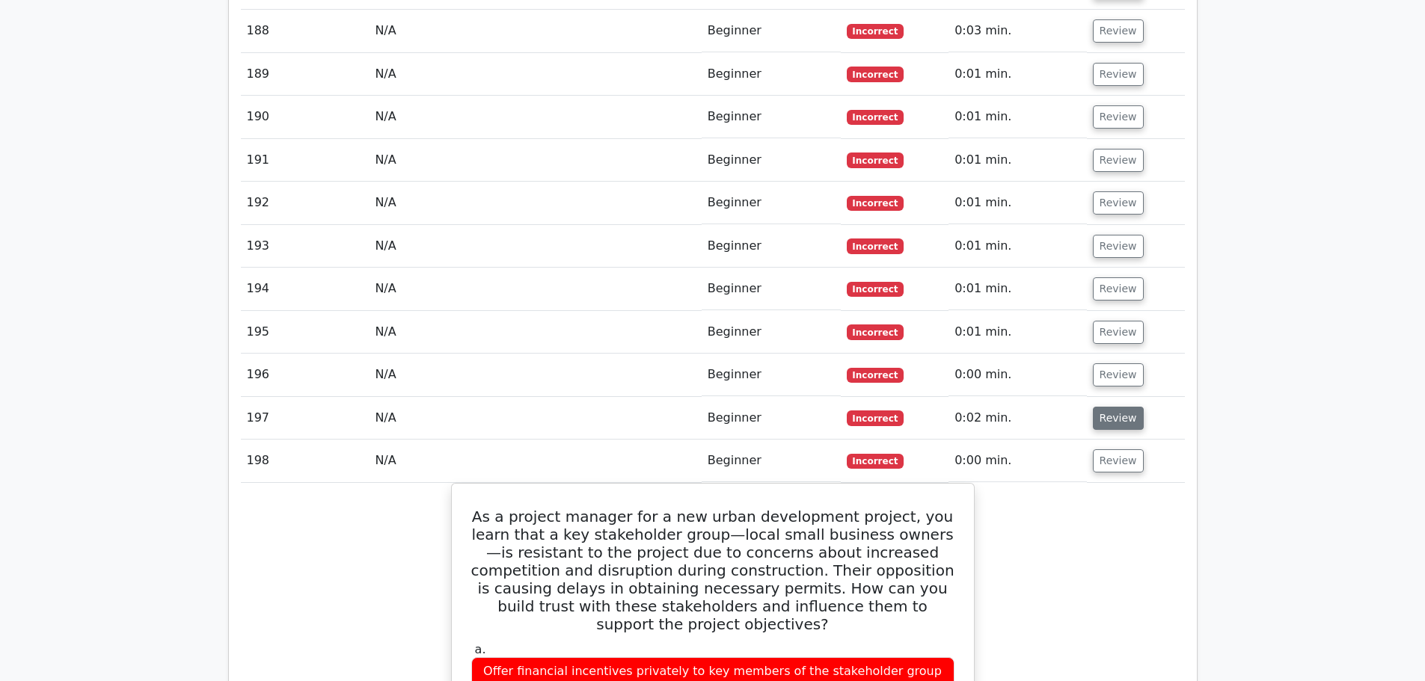
click at [1114, 407] on button "Review" at bounding box center [1118, 418] width 51 height 23
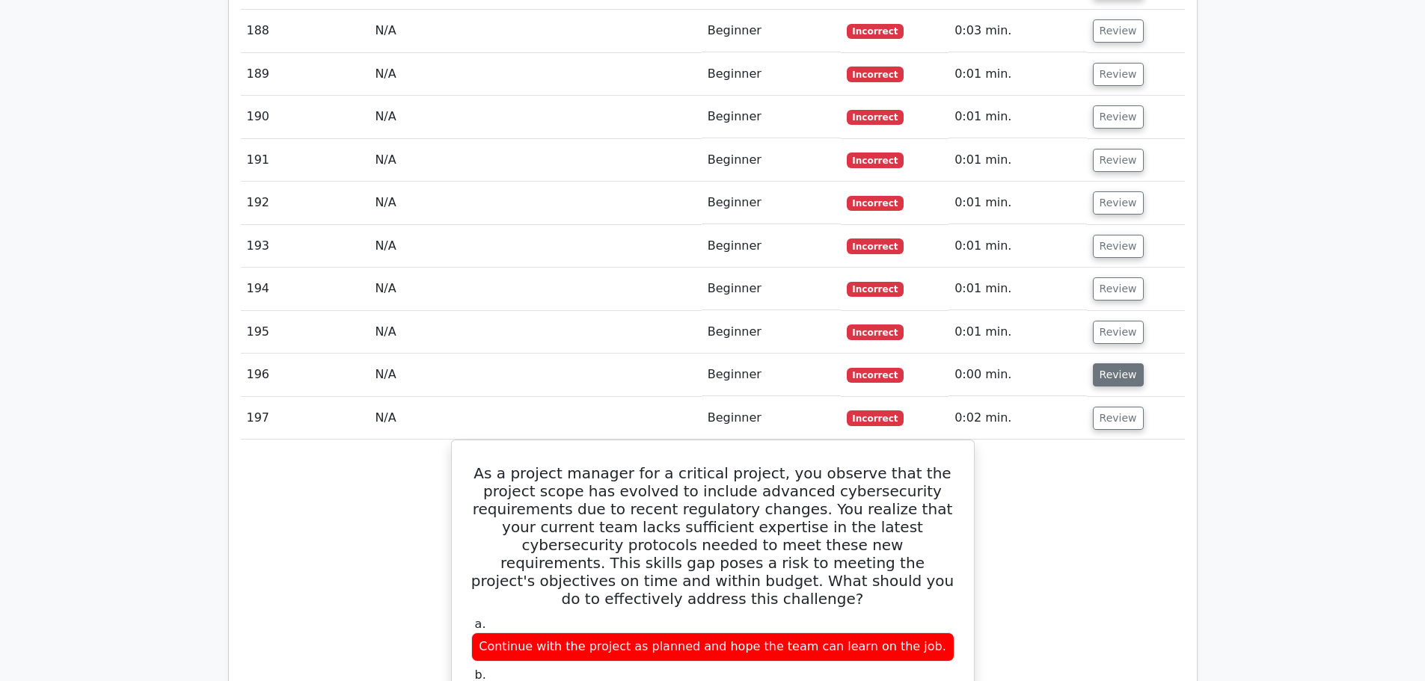
click at [1114, 364] on button "Review" at bounding box center [1118, 375] width 51 height 23
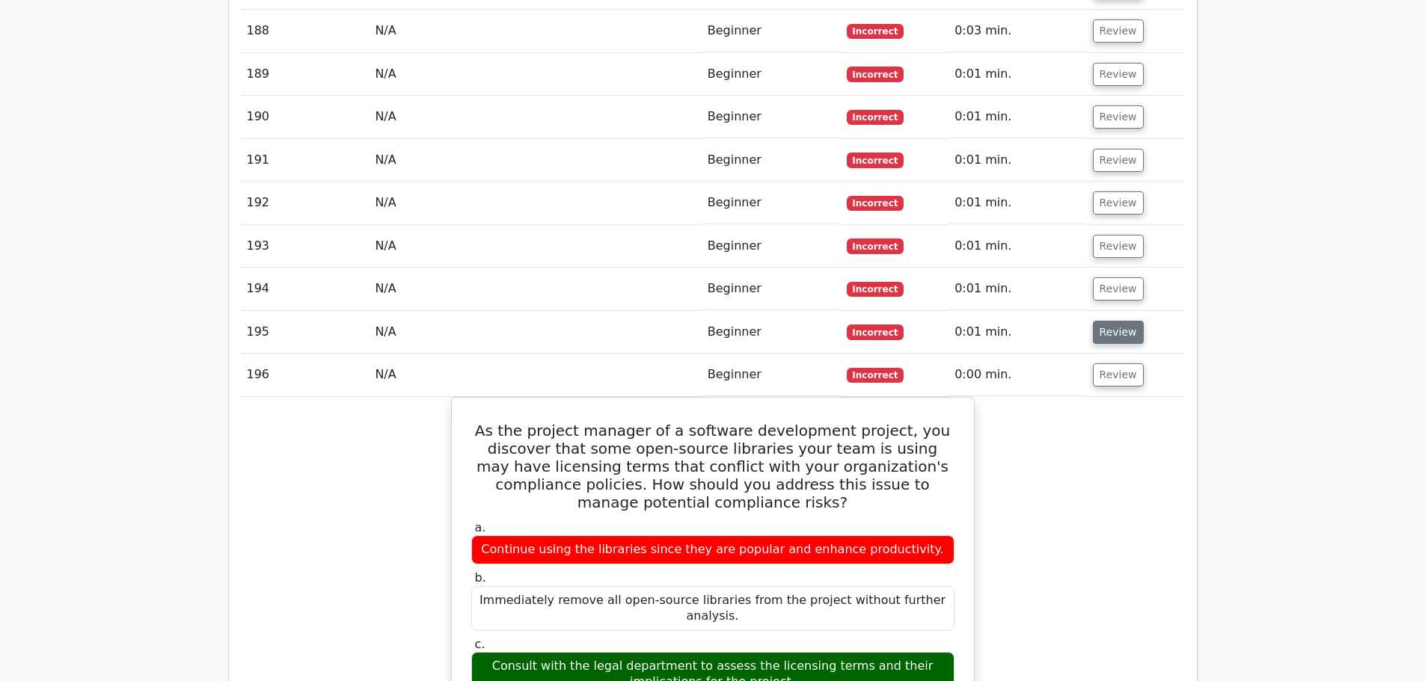
click at [1115, 321] on button "Review" at bounding box center [1118, 332] width 51 height 23
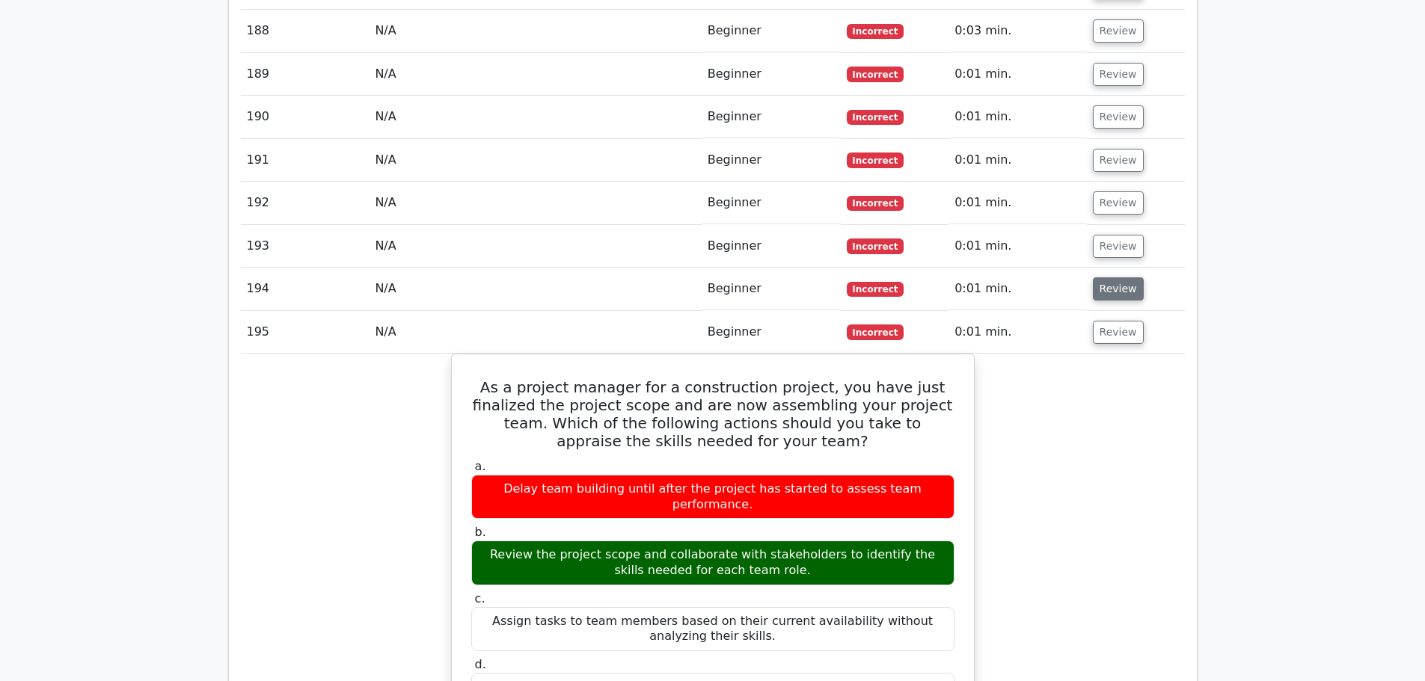
click at [1115, 277] on button "Review" at bounding box center [1118, 288] width 51 height 23
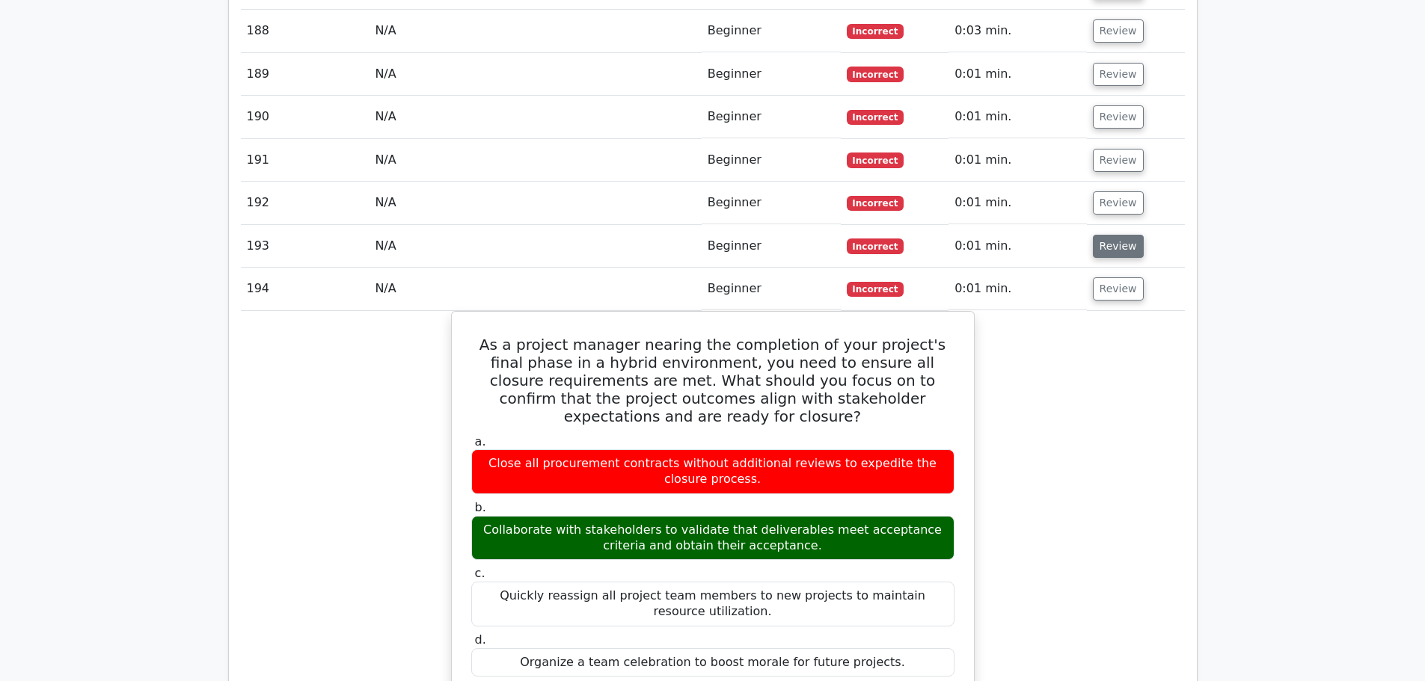
click at [1111, 235] on button "Review" at bounding box center [1118, 246] width 51 height 23
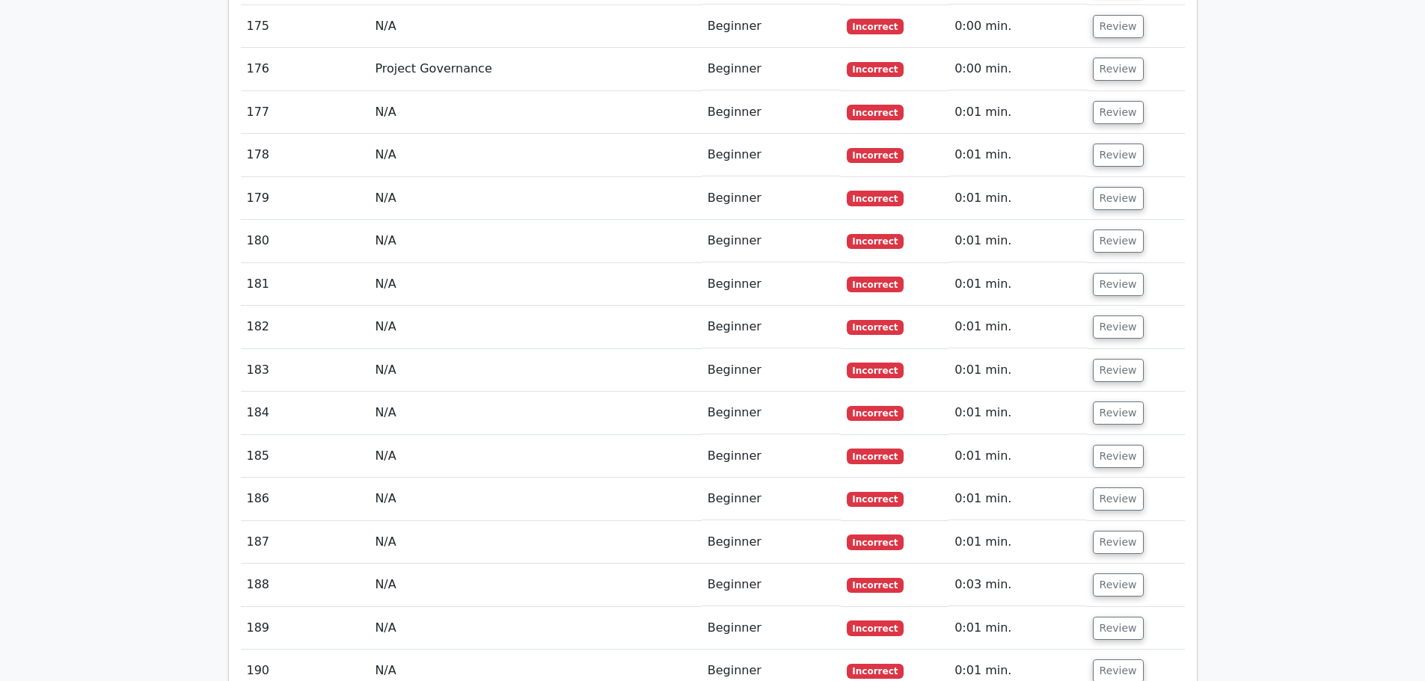
scroll to position [14113, 0]
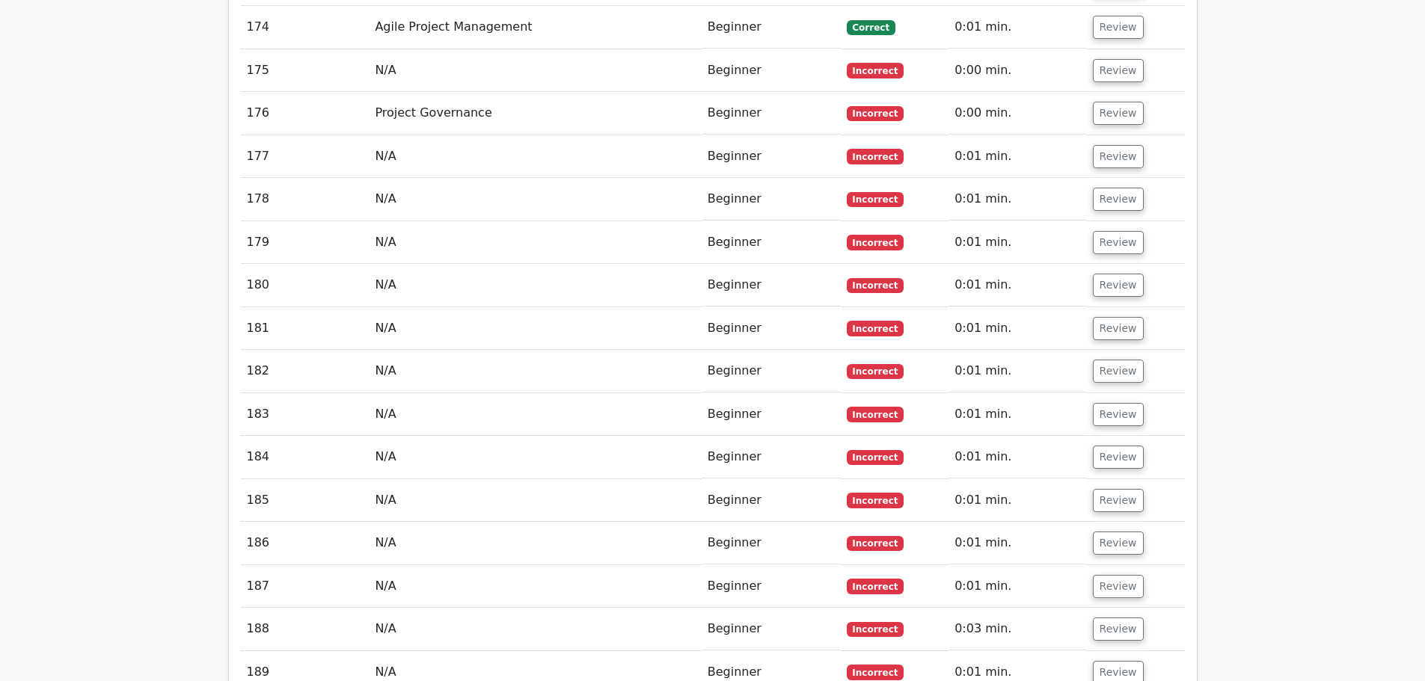
click at [1111, 661] on button "Review" at bounding box center [1118, 672] width 51 height 23
click at [1109, 618] on button "Review" at bounding box center [1118, 629] width 51 height 23
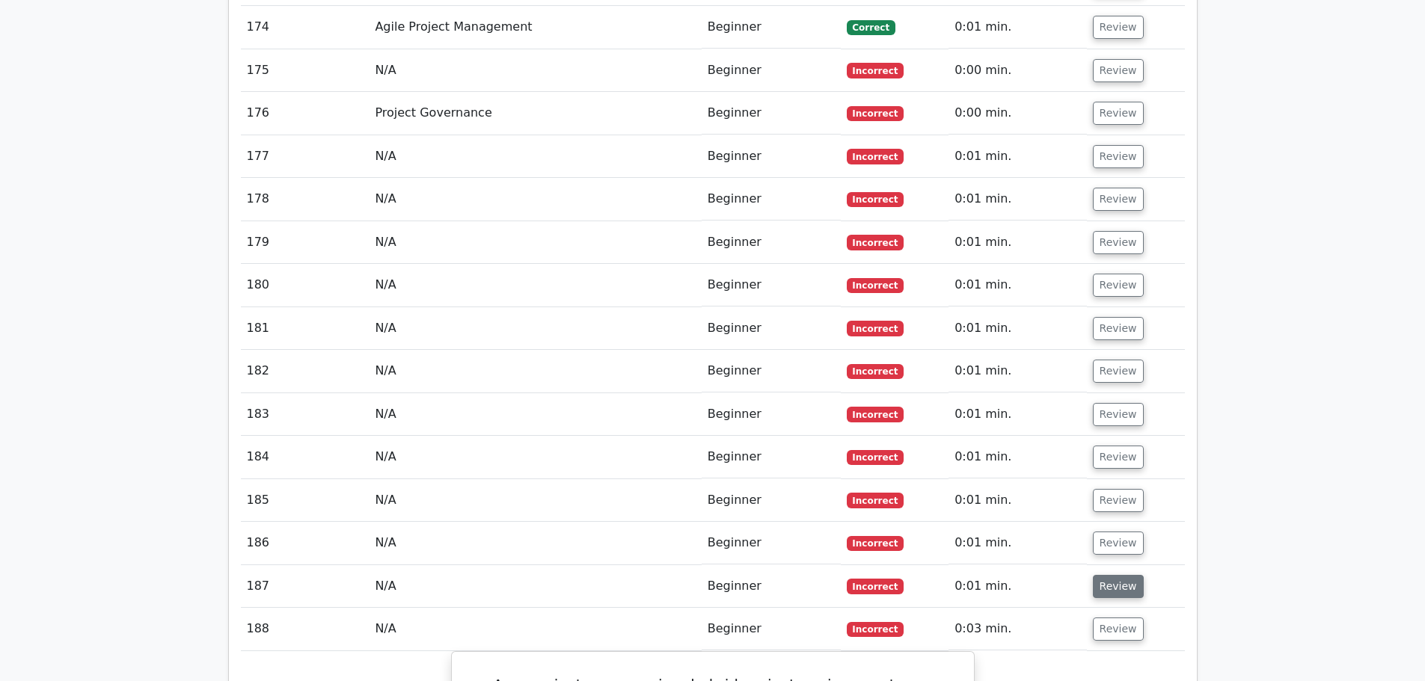
click at [1111, 575] on button "Review" at bounding box center [1118, 586] width 51 height 23
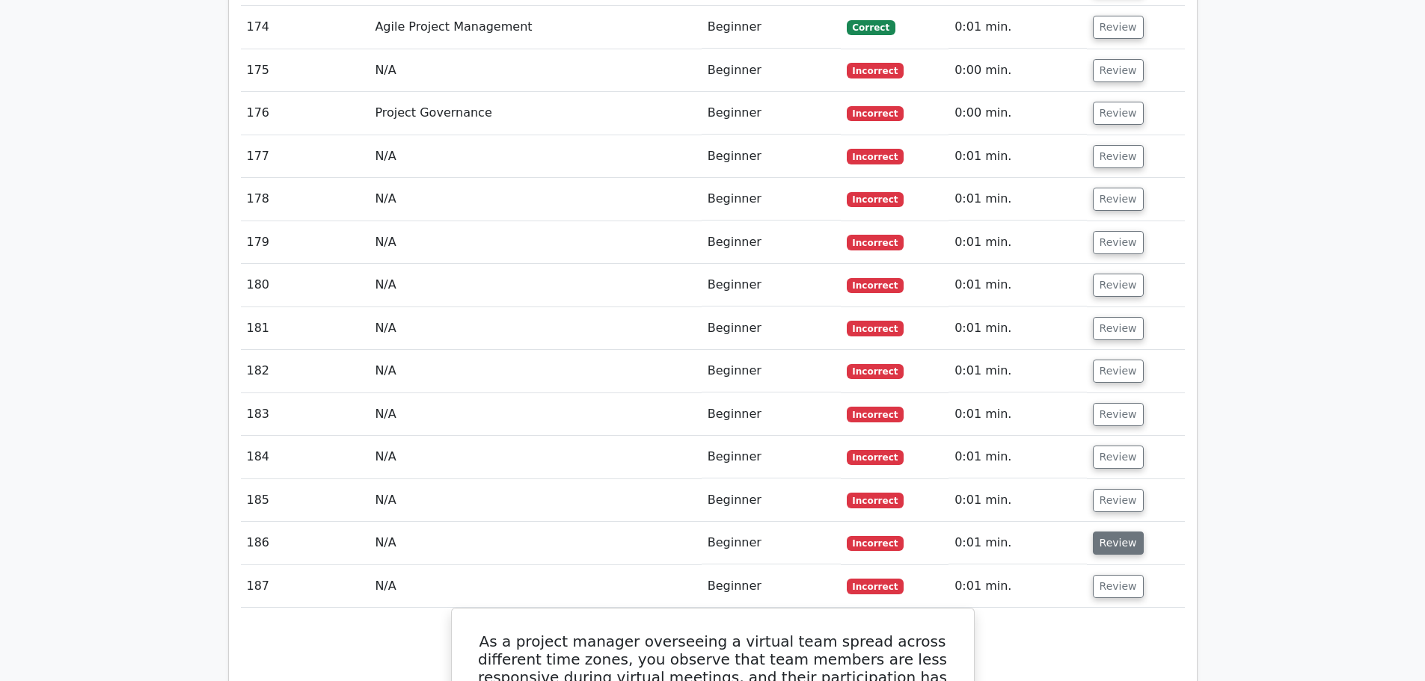
click at [1112, 532] on button "Review" at bounding box center [1118, 543] width 51 height 23
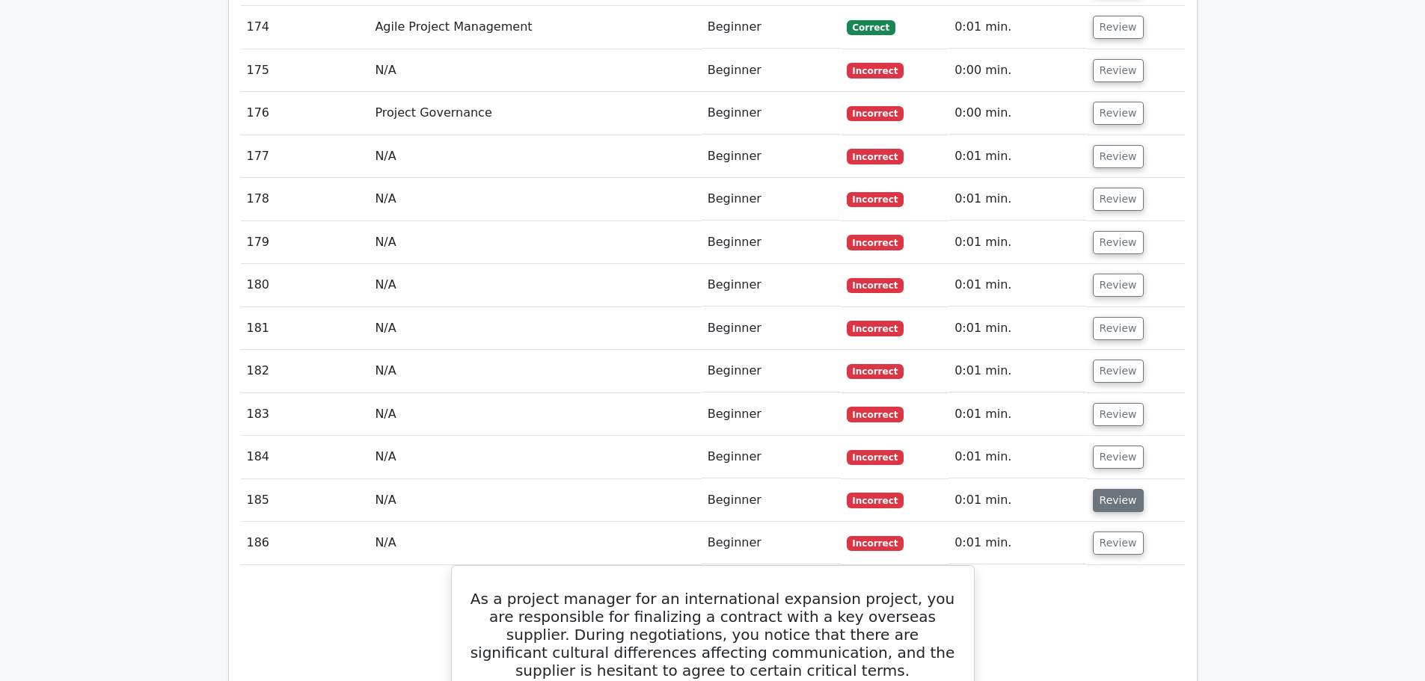
click at [1112, 489] on button "Review" at bounding box center [1118, 500] width 51 height 23
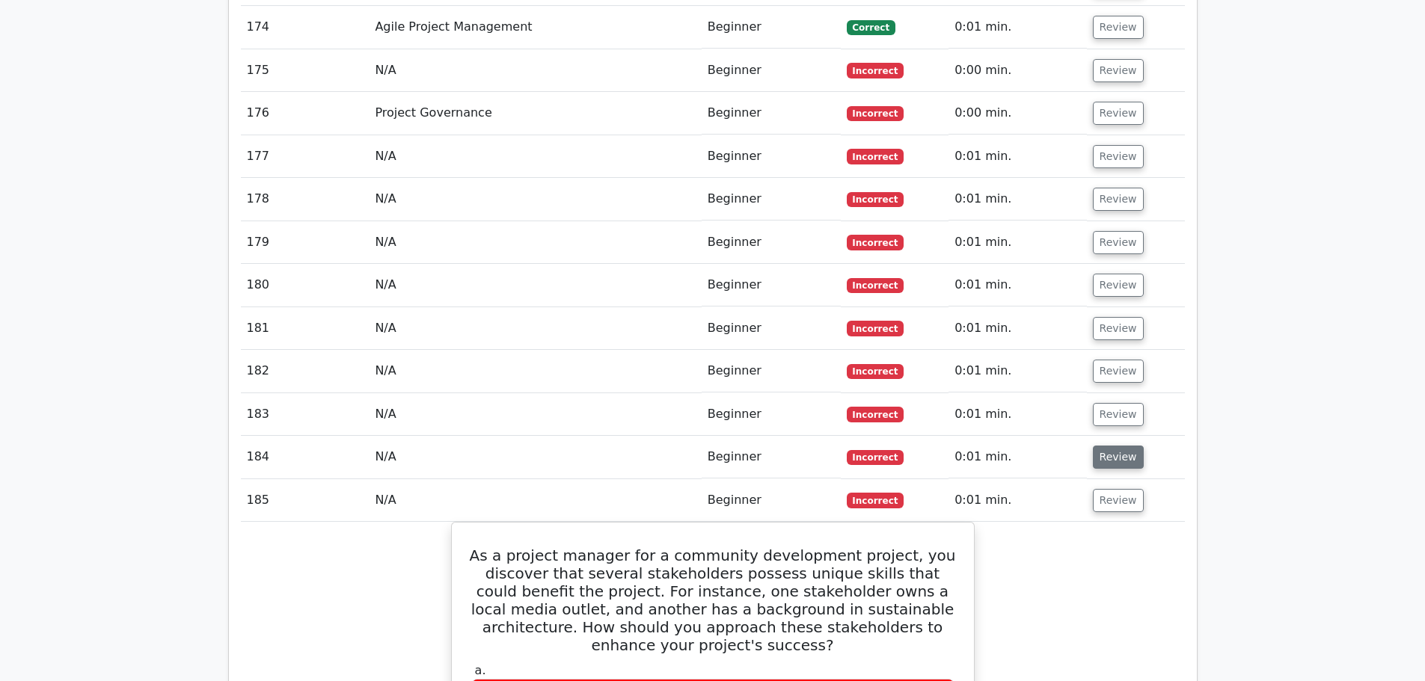
click at [1114, 446] on button "Review" at bounding box center [1118, 457] width 51 height 23
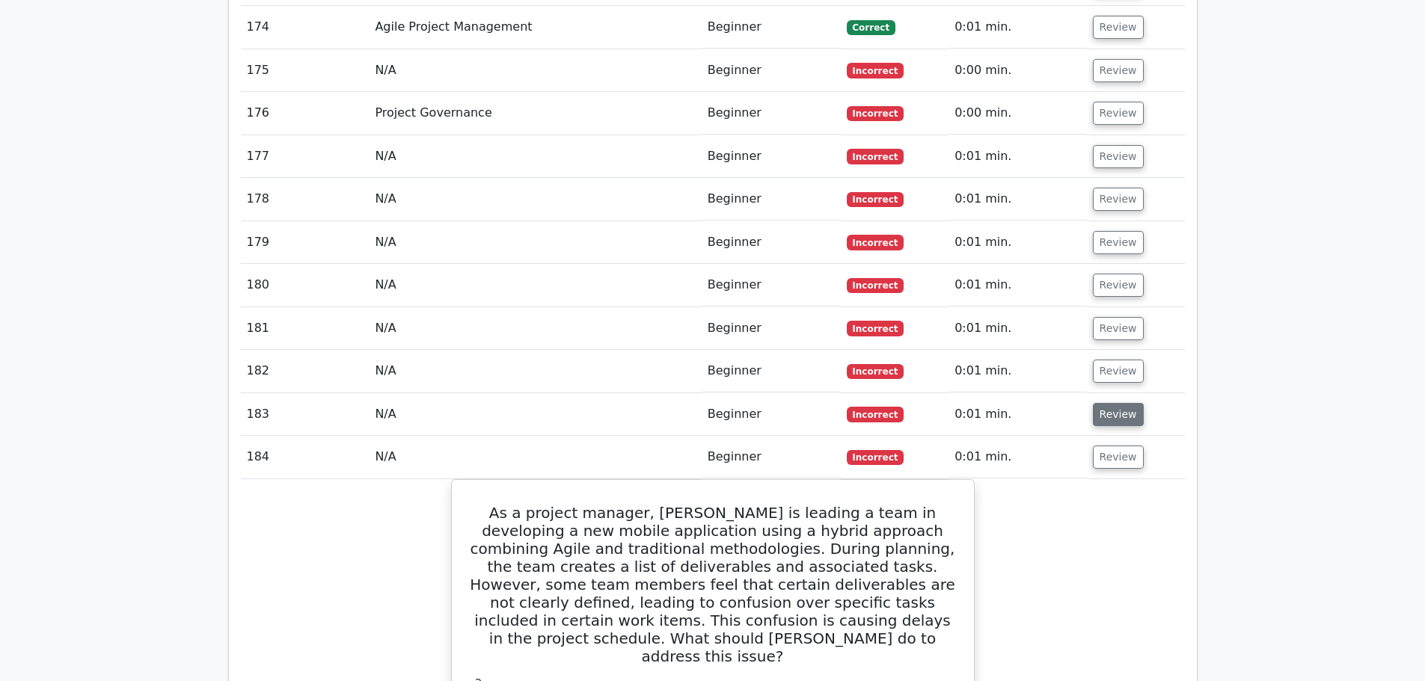
click at [1115, 403] on button "Review" at bounding box center [1118, 414] width 51 height 23
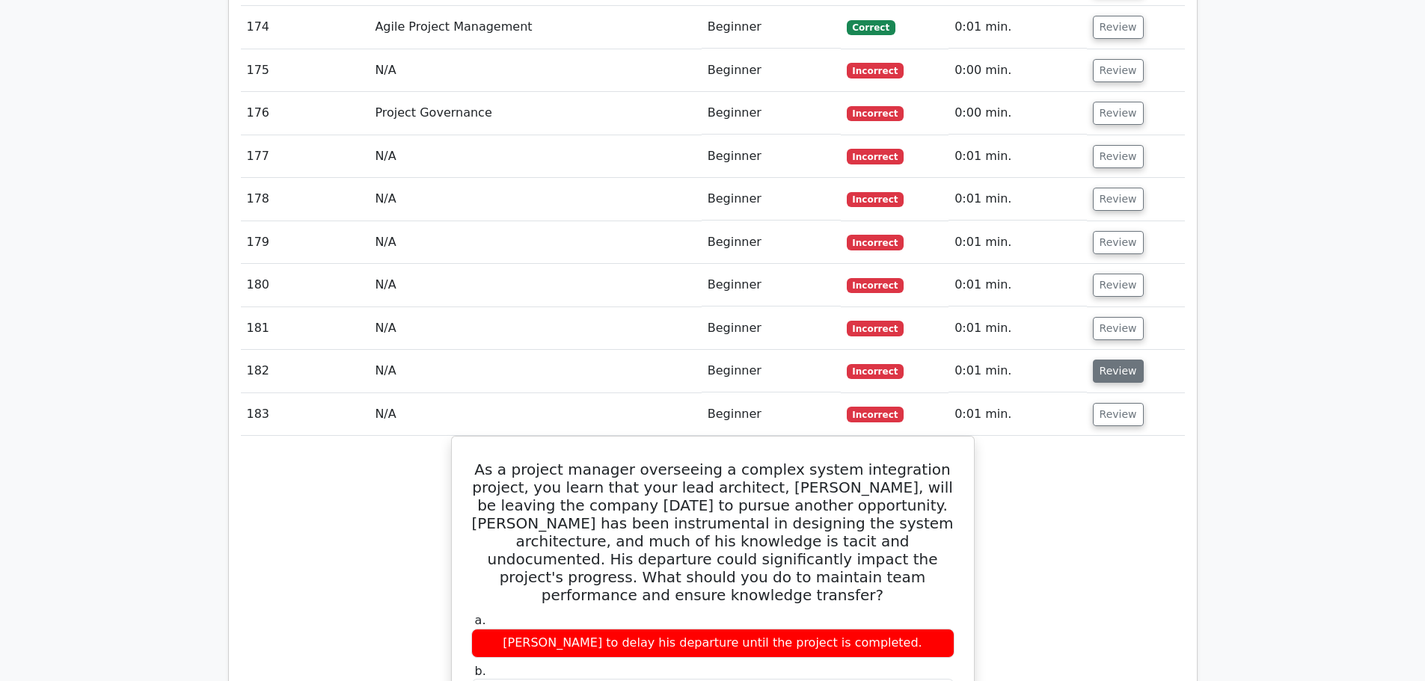
click at [1114, 360] on button "Review" at bounding box center [1118, 371] width 51 height 23
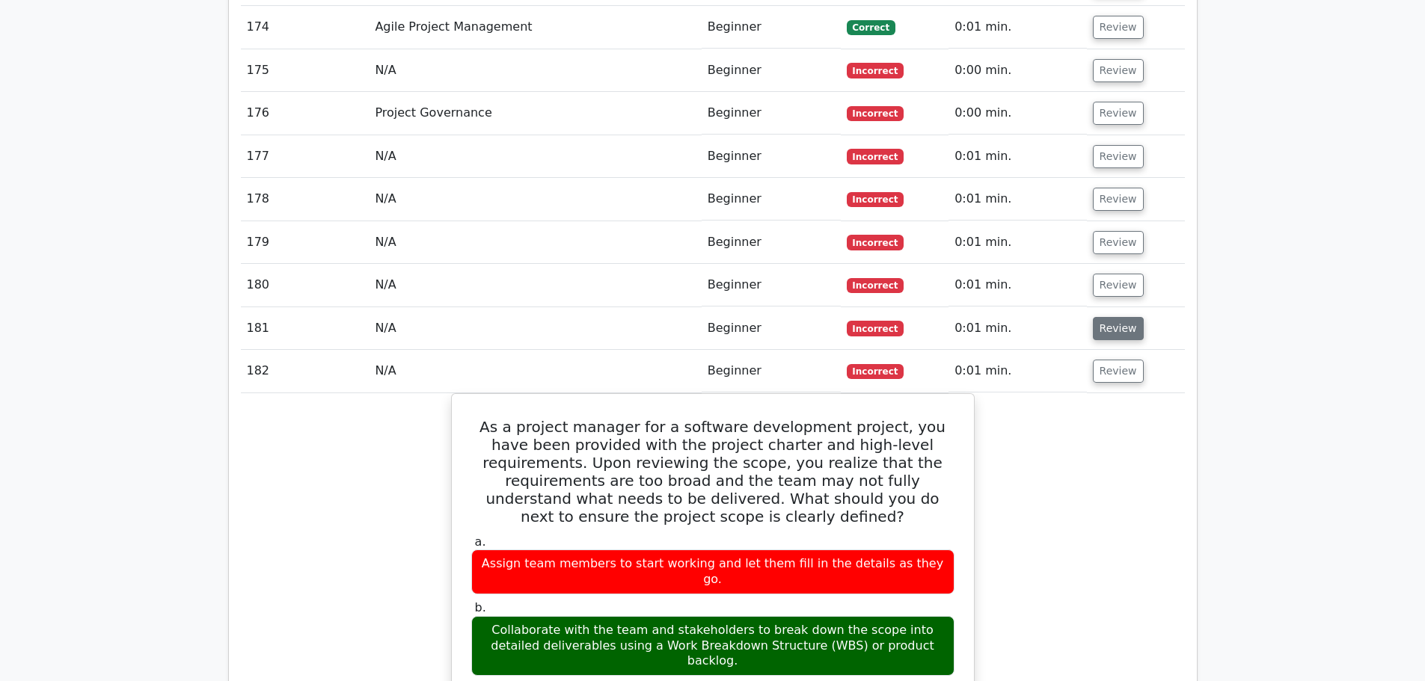
click at [1110, 317] on button "Review" at bounding box center [1118, 328] width 51 height 23
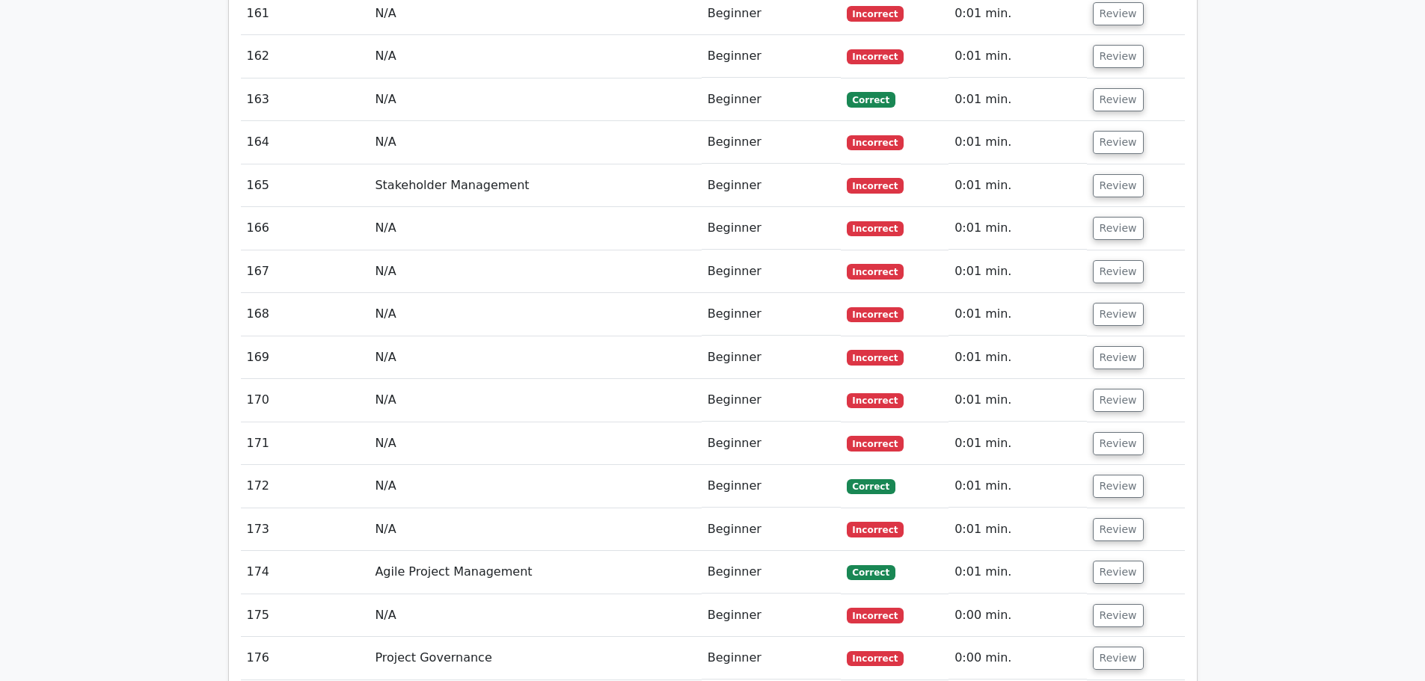
scroll to position [13664, 0]
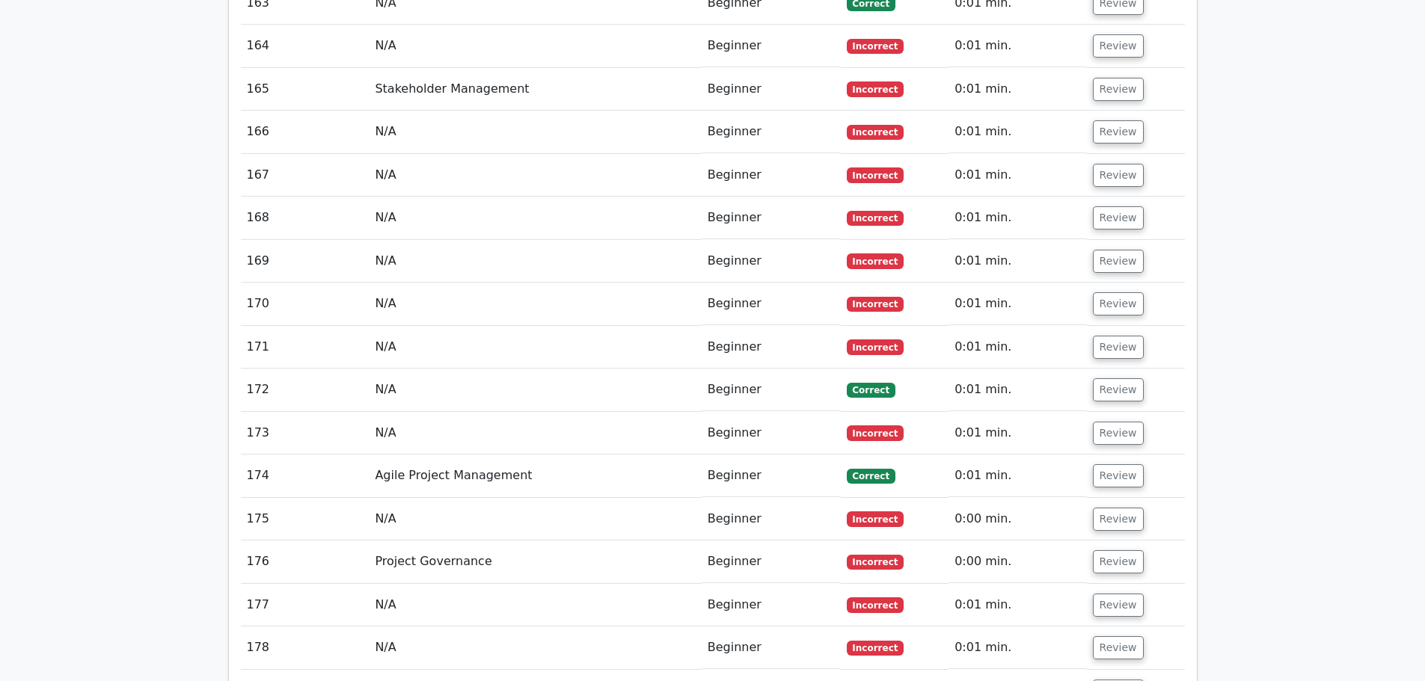
click at [1123, 680] on button "Review" at bounding box center [1118, 691] width 51 height 23
click at [1132, 637] on button "Review" at bounding box center [1118, 648] width 51 height 23
click at [1125, 594] on button "Review" at bounding box center [1118, 605] width 51 height 23
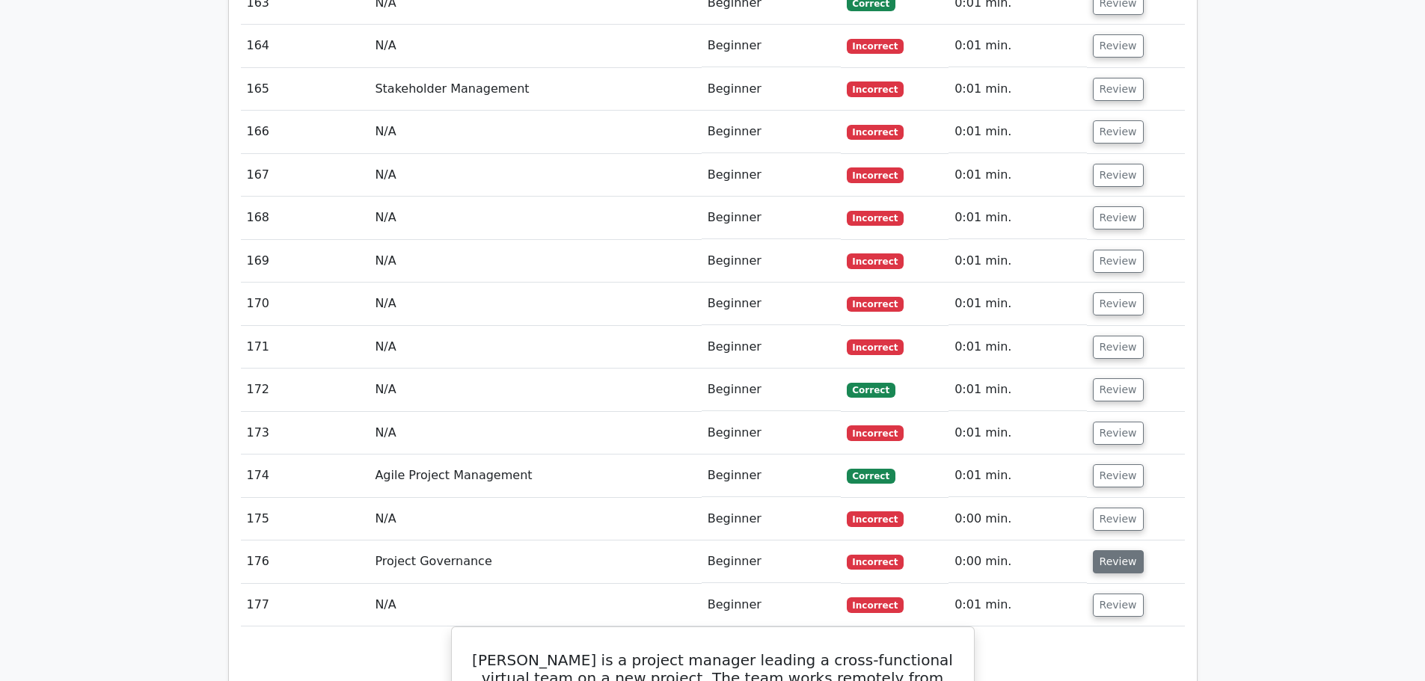
click at [1121, 550] on button "Review" at bounding box center [1118, 561] width 51 height 23
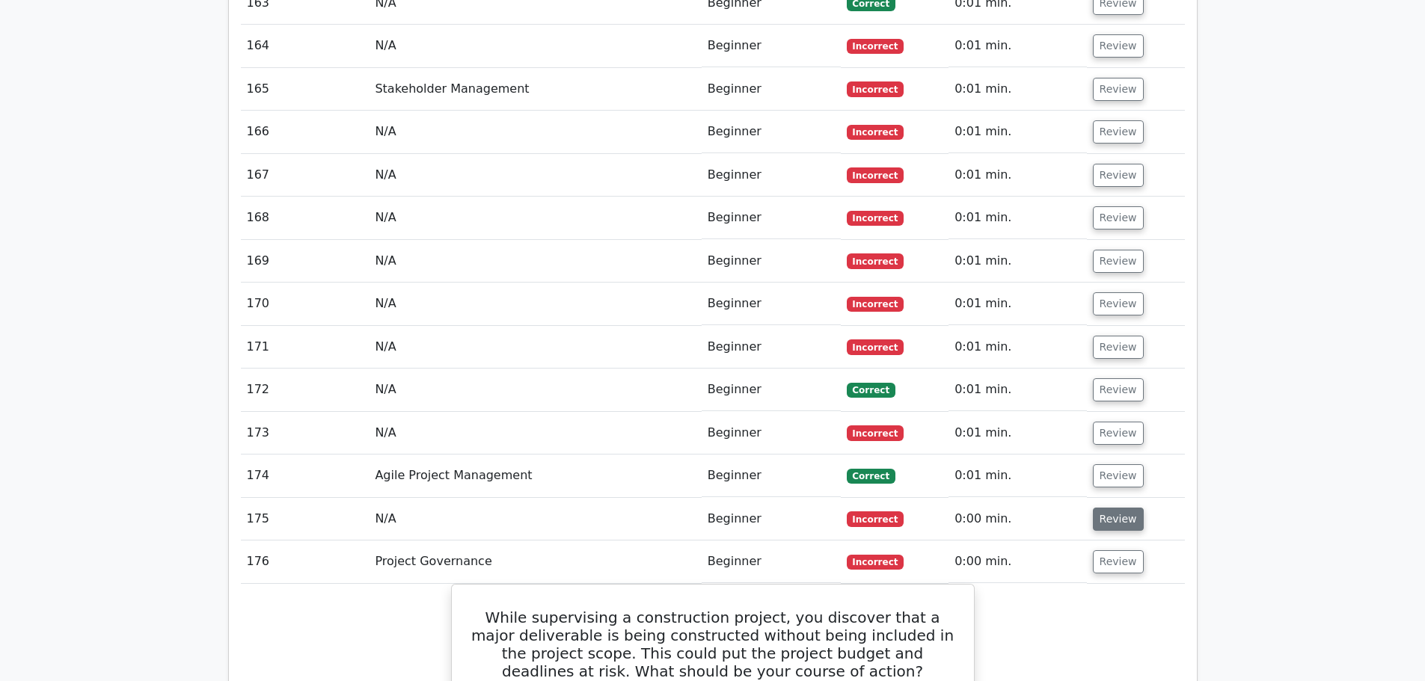
click at [1112, 508] on button "Review" at bounding box center [1118, 519] width 51 height 23
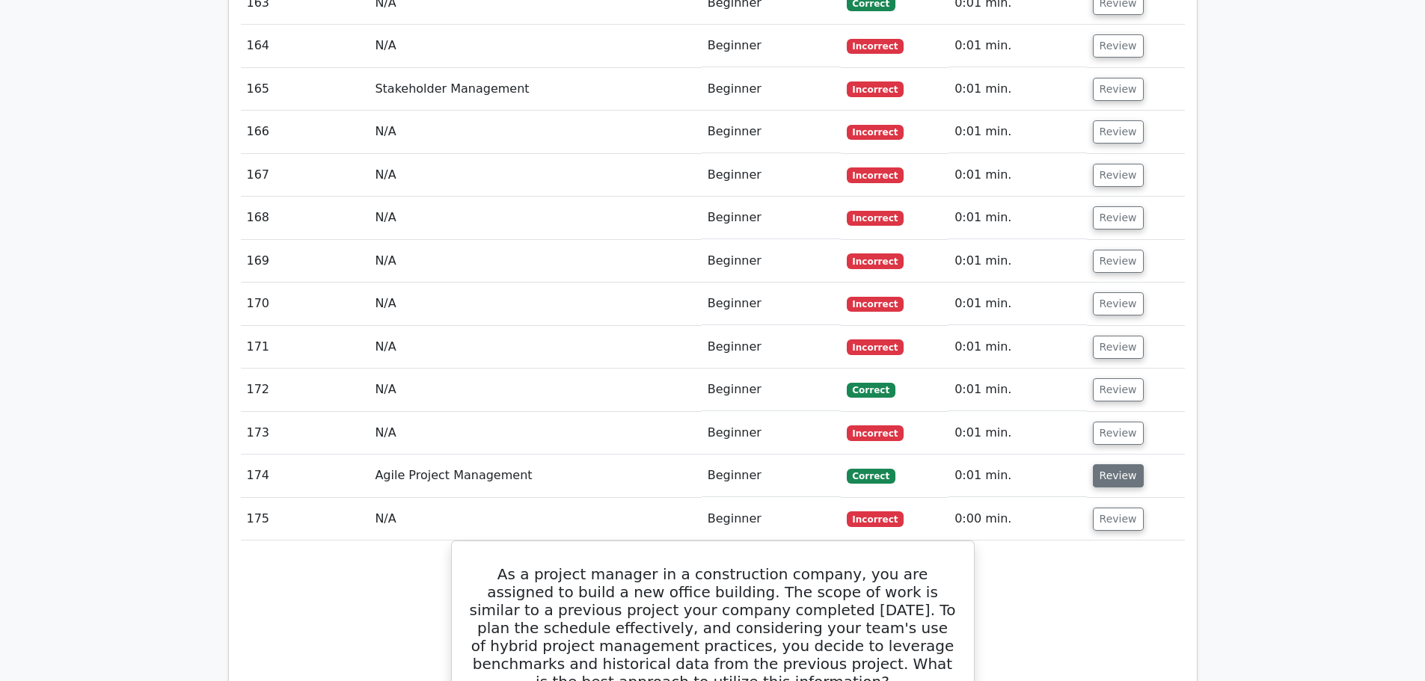
click at [1113, 464] on button "Review" at bounding box center [1118, 475] width 51 height 23
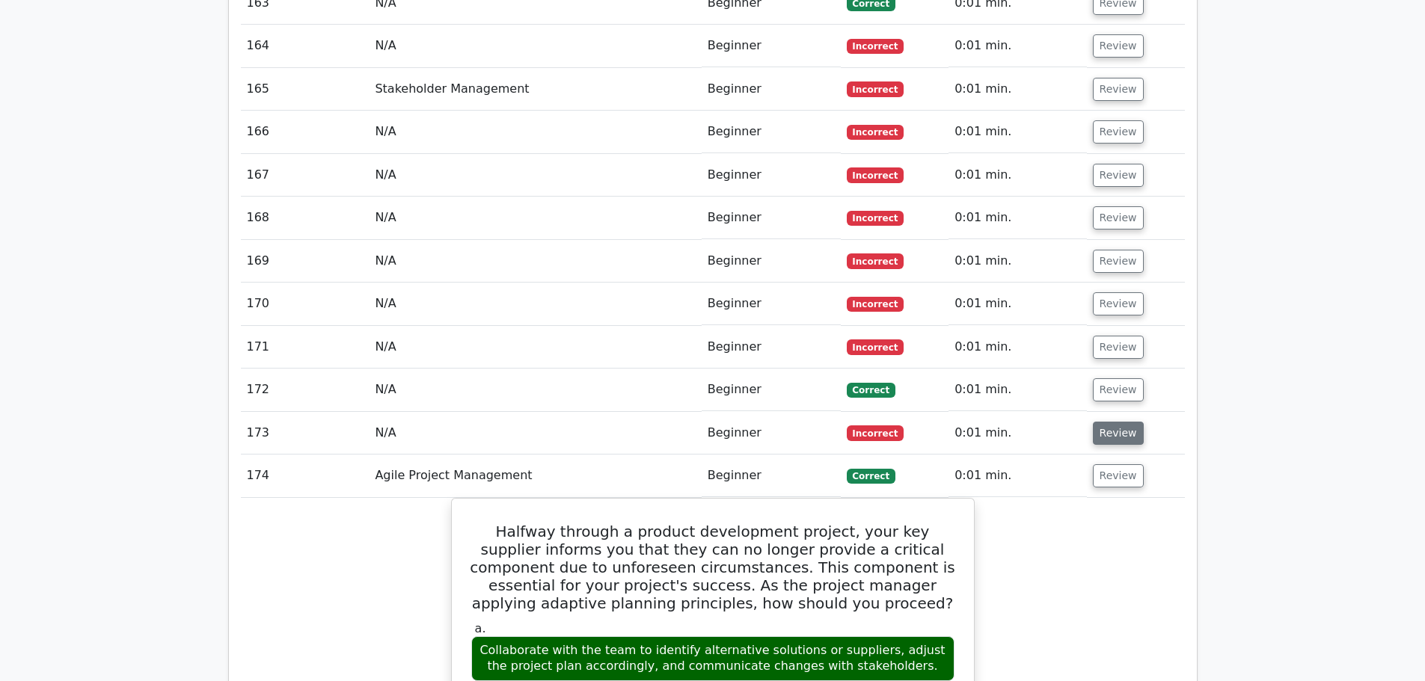
click at [1109, 422] on button "Review" at bounding box center [1118, 433] width 51 height 23
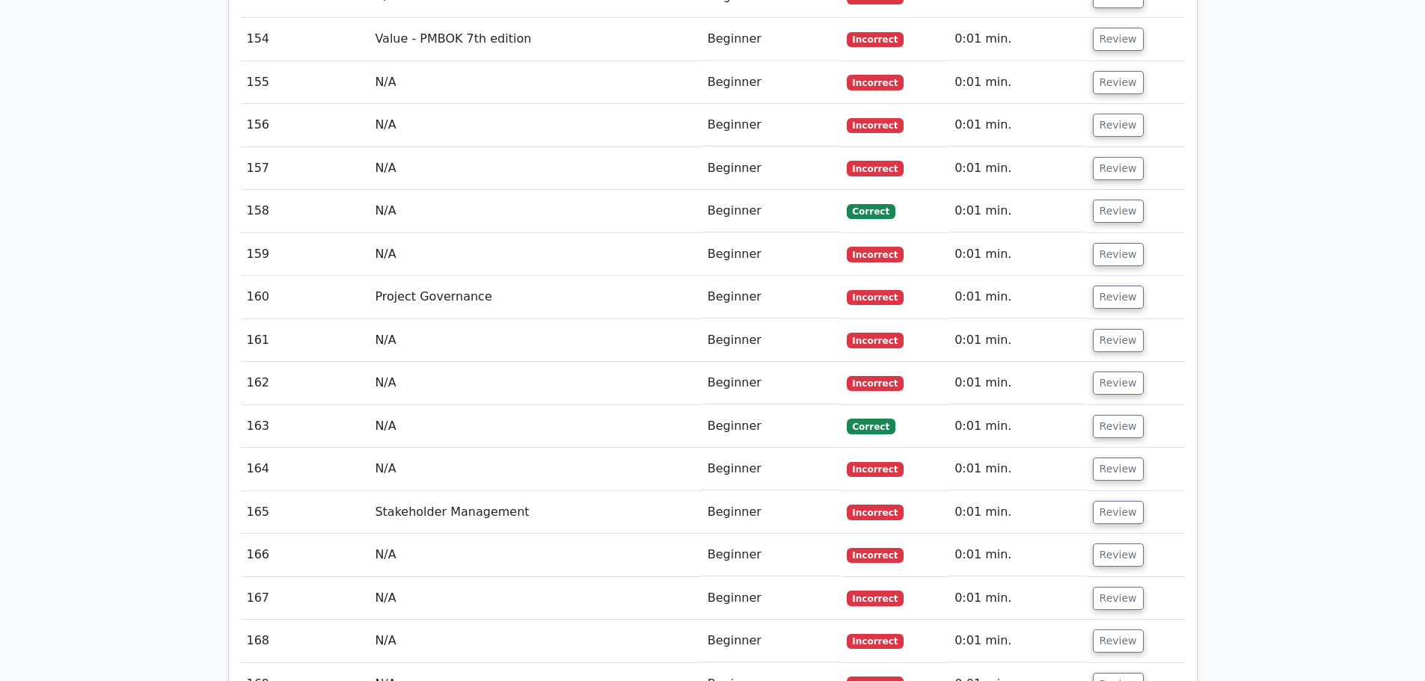
scroll to position [13216, 0]
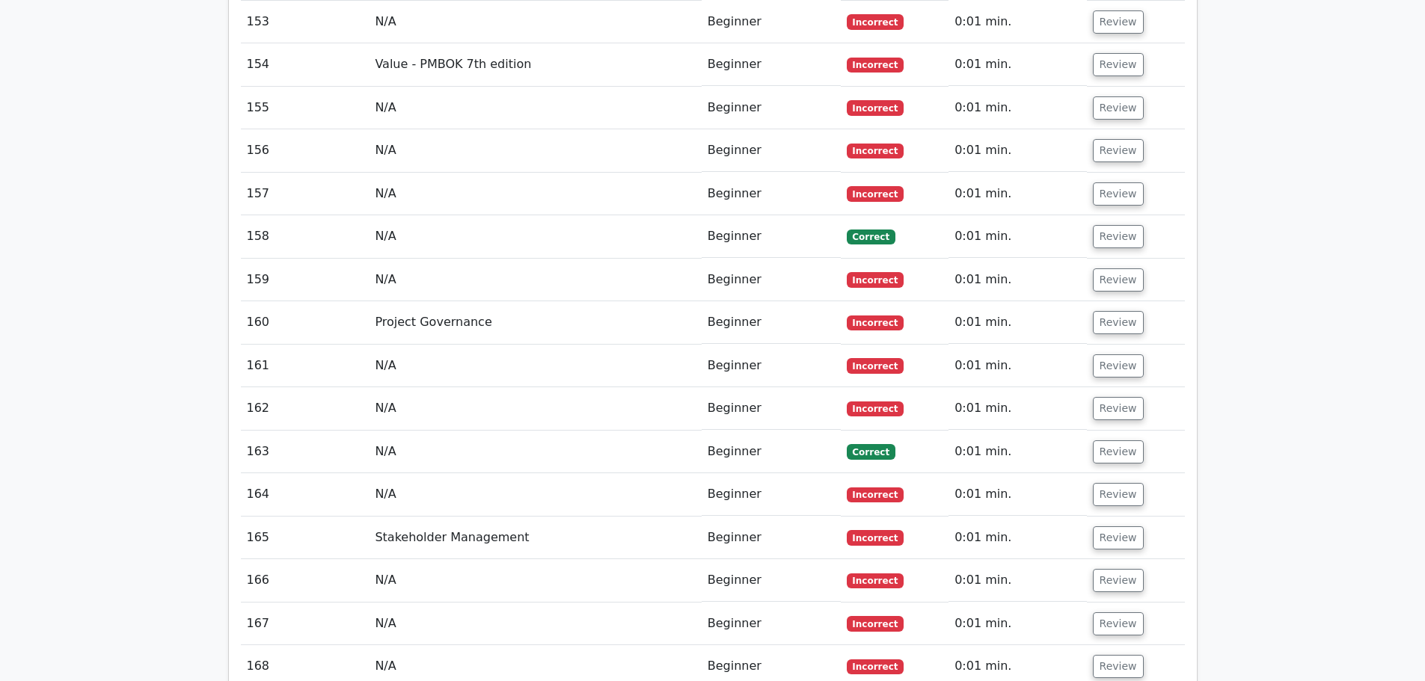
click at [1121, 655] on button "Review" at bounding box center [1118, 666] width 51 height 23
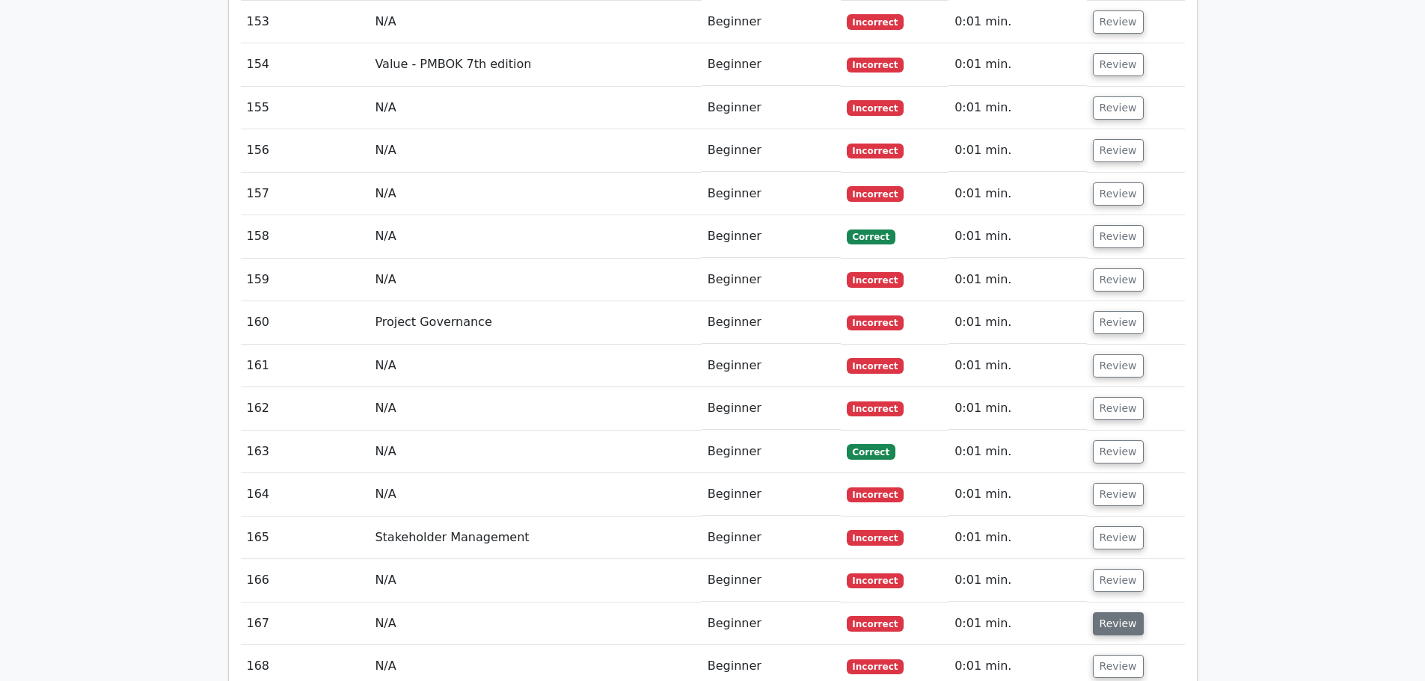
click at [1118, 613] on button "Review" at bounding box center [1118, 624] width 51 height 23
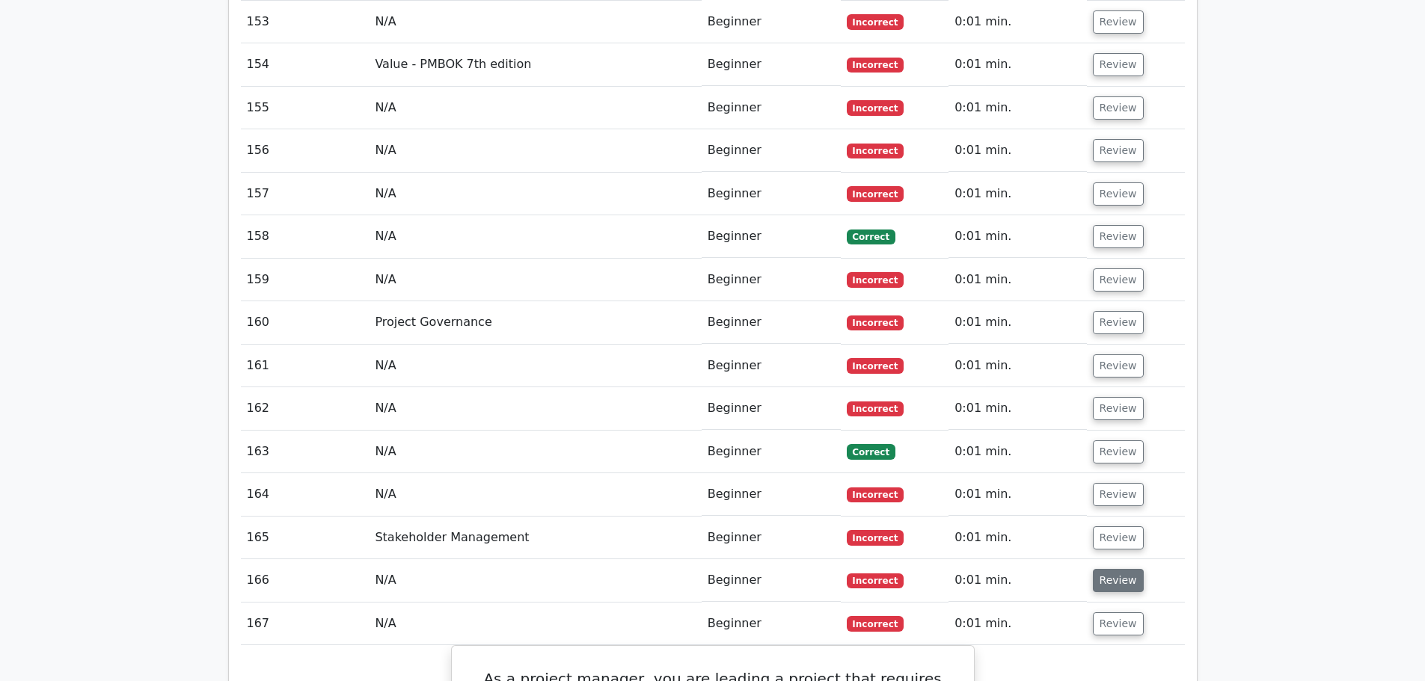
click at [1120, 569] on button "Review" at bounding box center [1118, 580] width 51 height 23
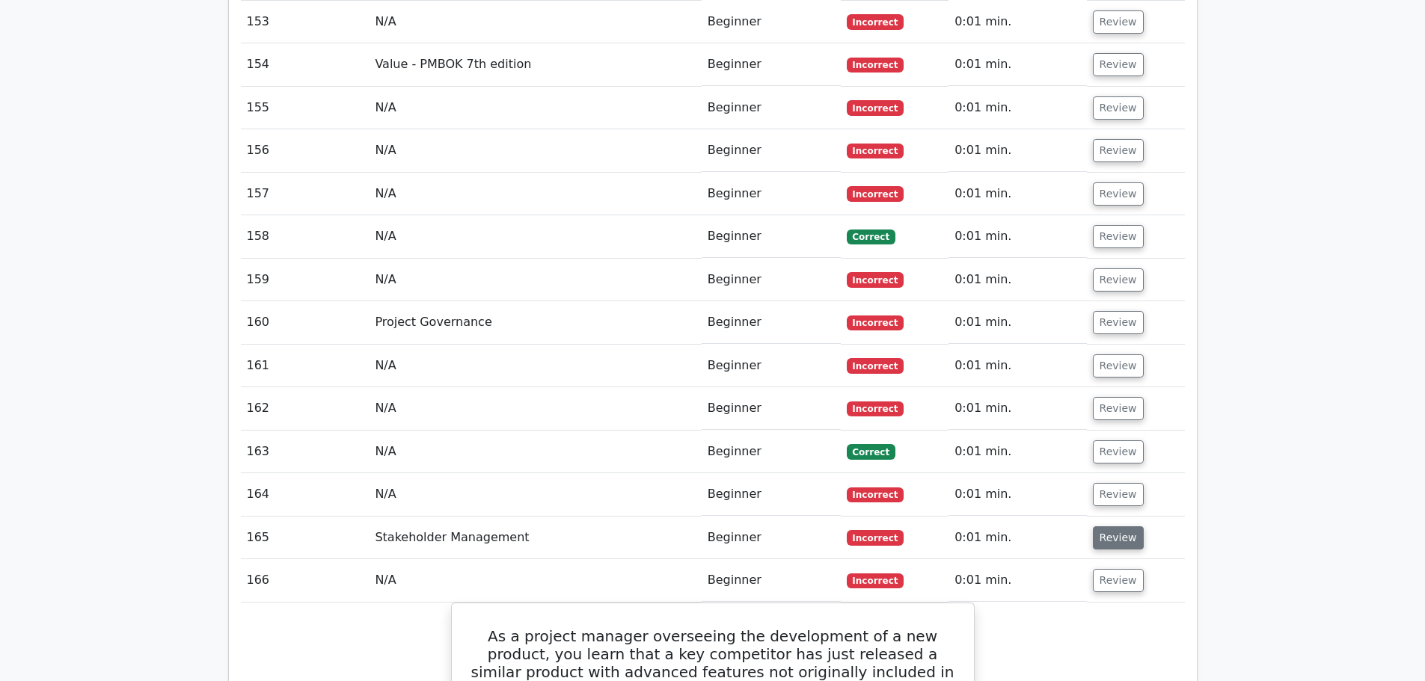
click at [1120, 527] on button "Review" at bounding box center [1118, 538] width 51 height 23
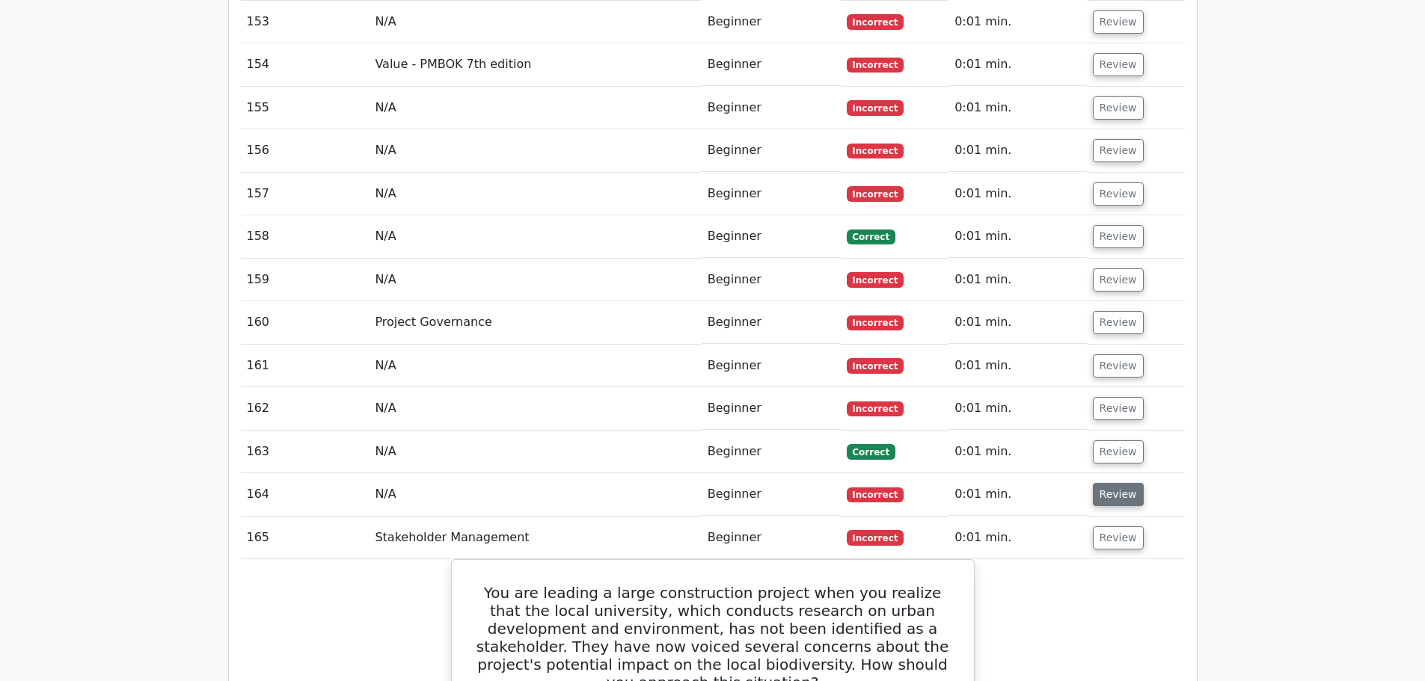
click at [1112, 483] on button "Review" at bounding box center [1118, 494] width 51 height 23
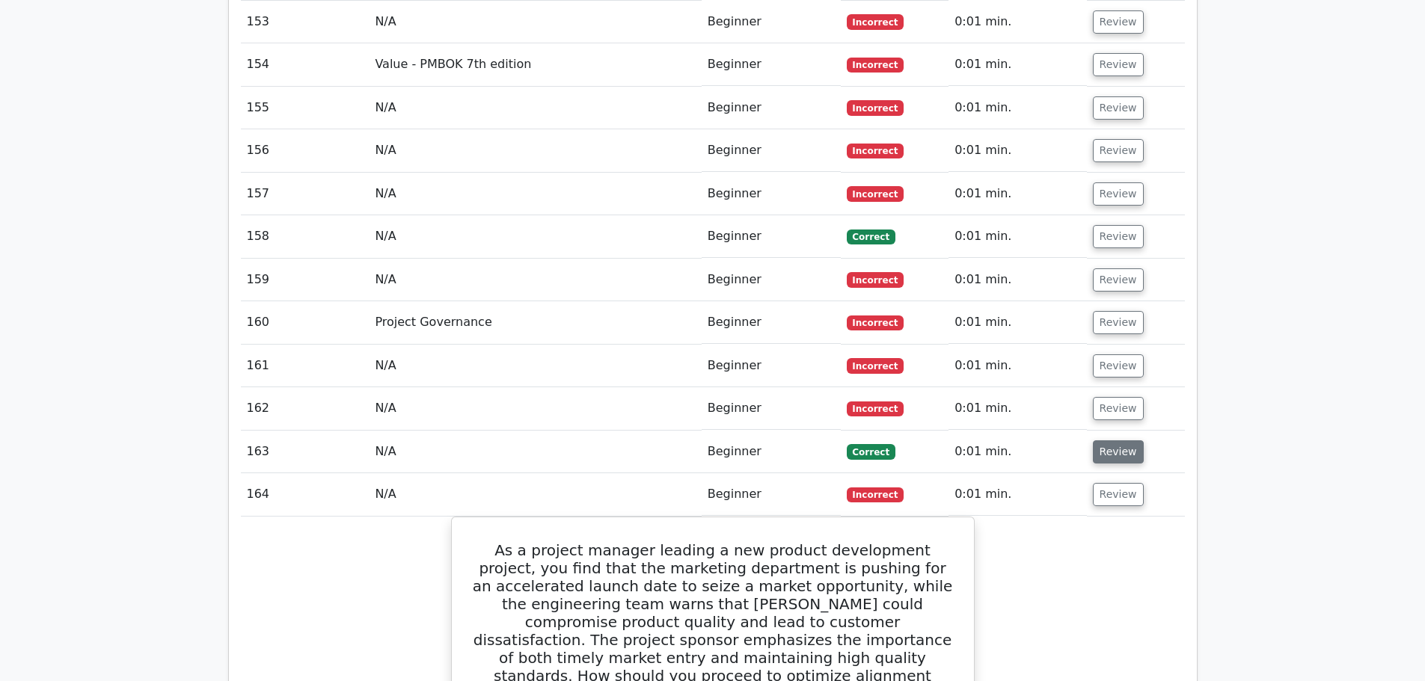
click at [1111, 441] on button "Review" at bounding box center [1118, 452] width 51 height 23
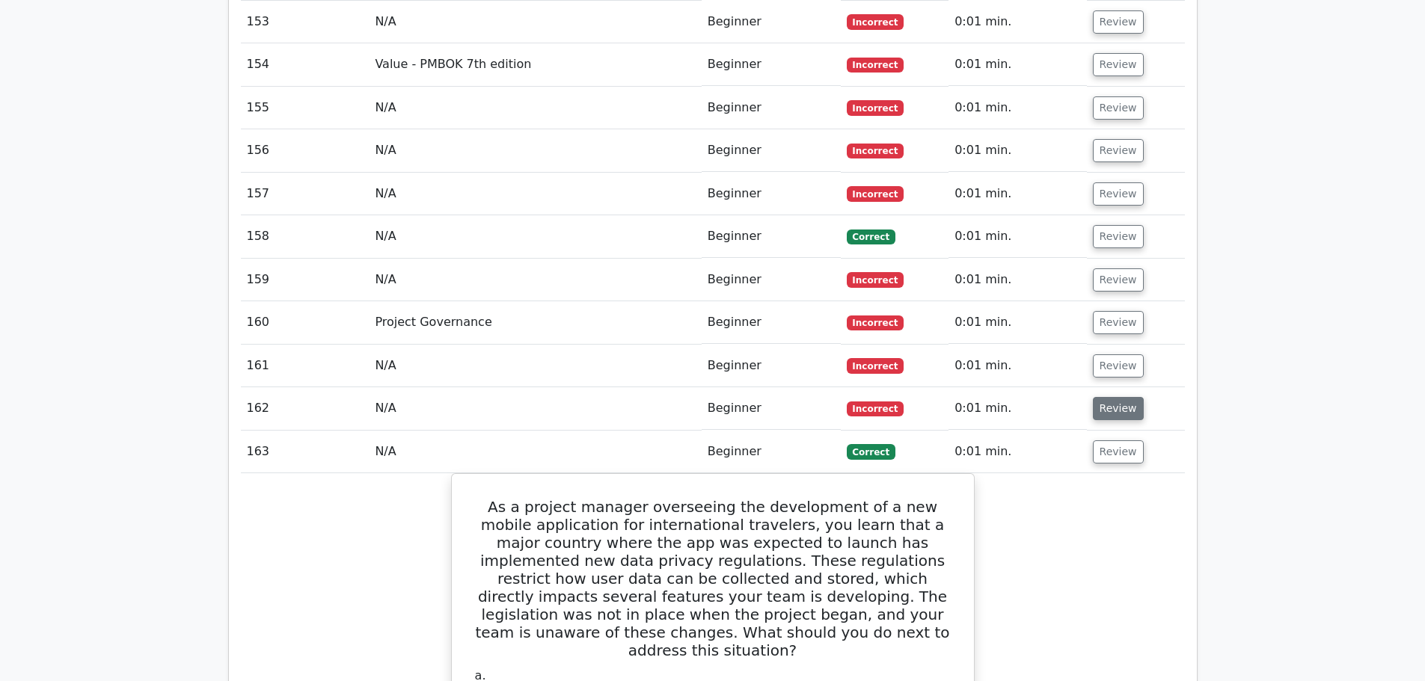
click at [1110, 397] on button "Review" at bounding box center [1118, 408] width 51 height 23
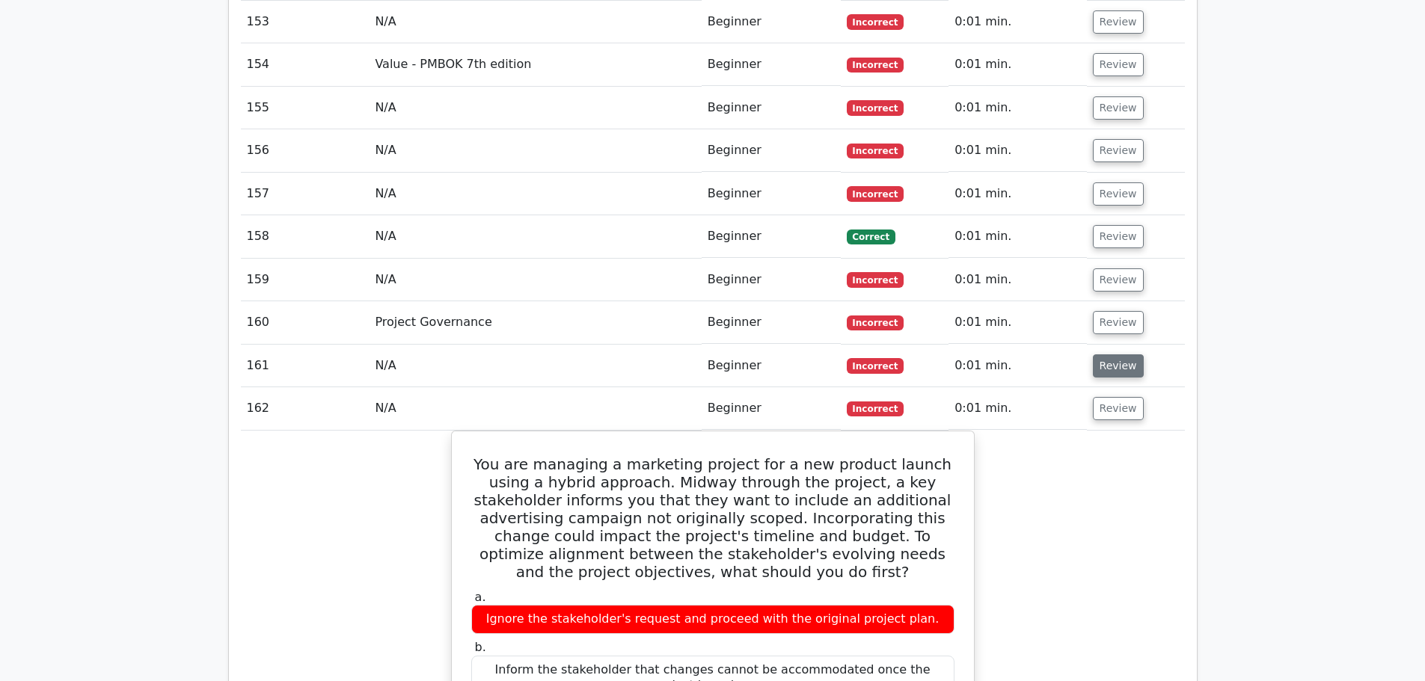
click at [1110, 355] on button "Review" at bounding box center [1118, 366] width 51 height 23
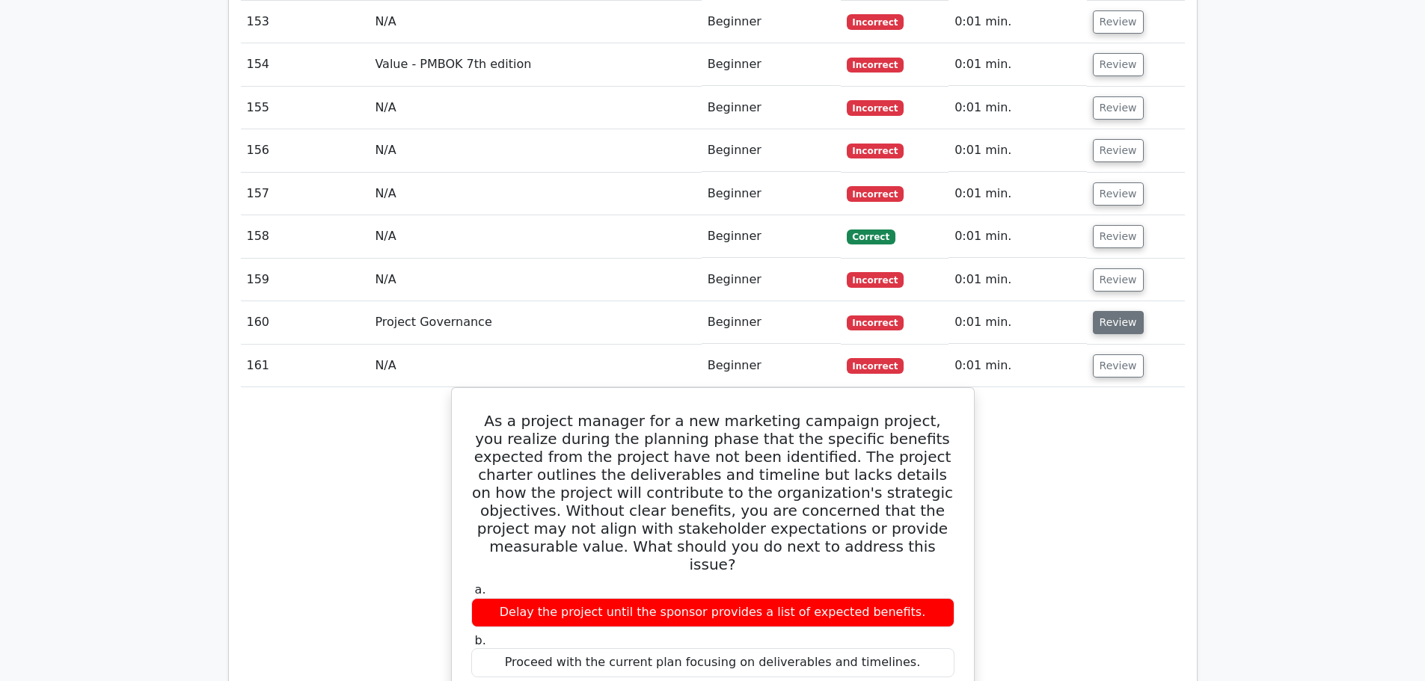
click at [1110, 311] on button "Review" at bounding box center [1118, 322] width 51 height 23
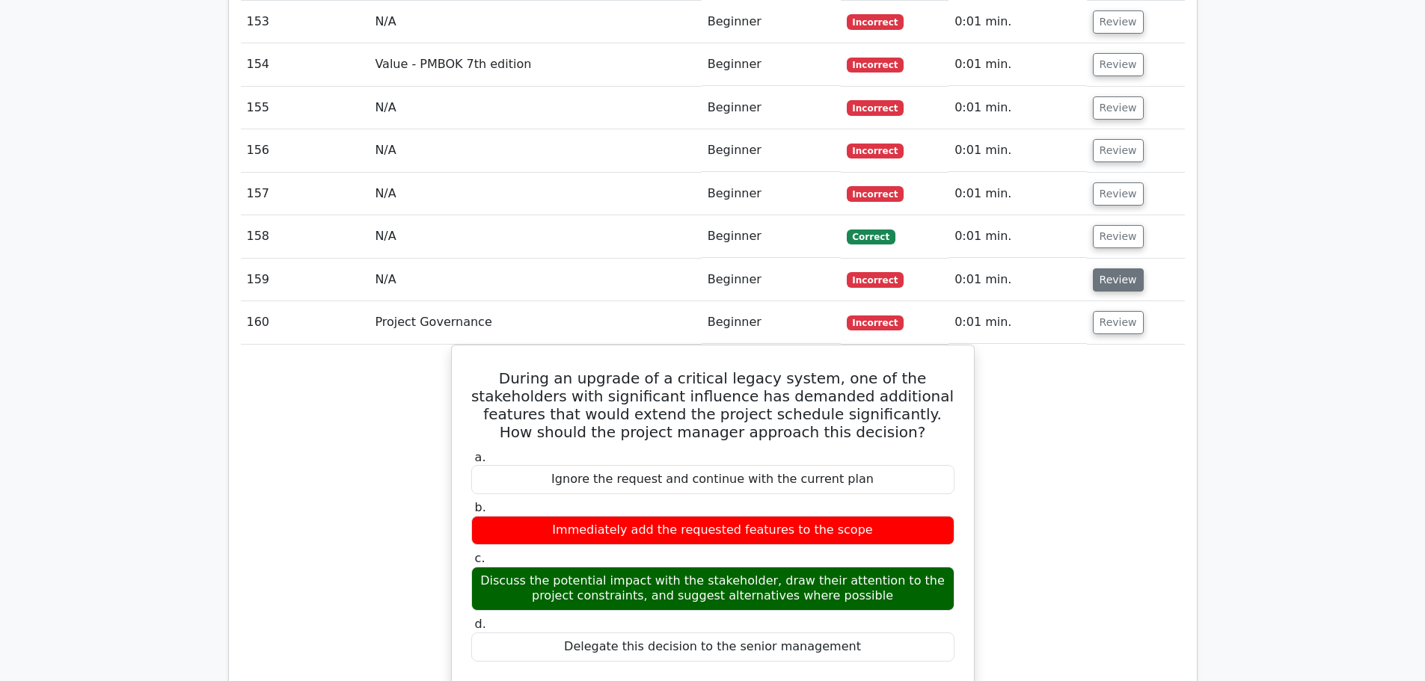
click at [1110, 269] on button "Review" at bounding box center [1118, 280] width 51 height 23
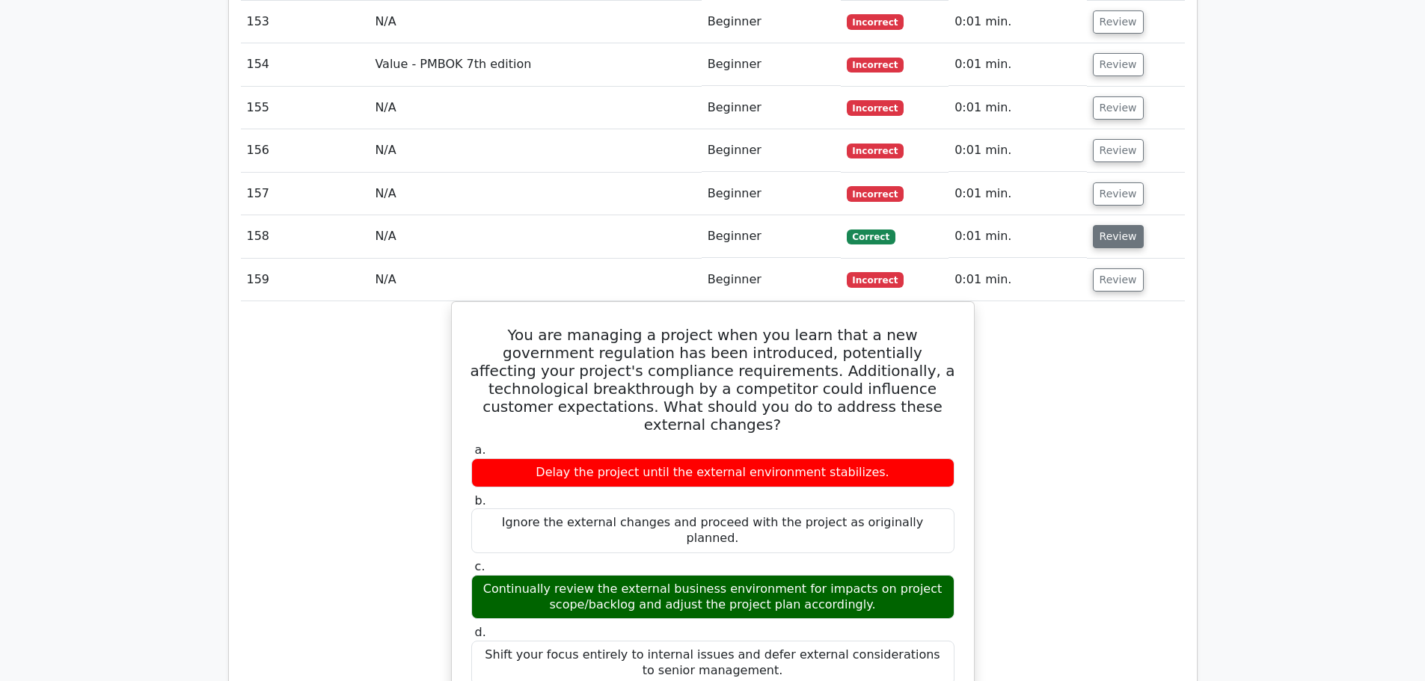
click at [1114, 225] on button "Review" at bounding box center [1118, 236] width 51 height 23
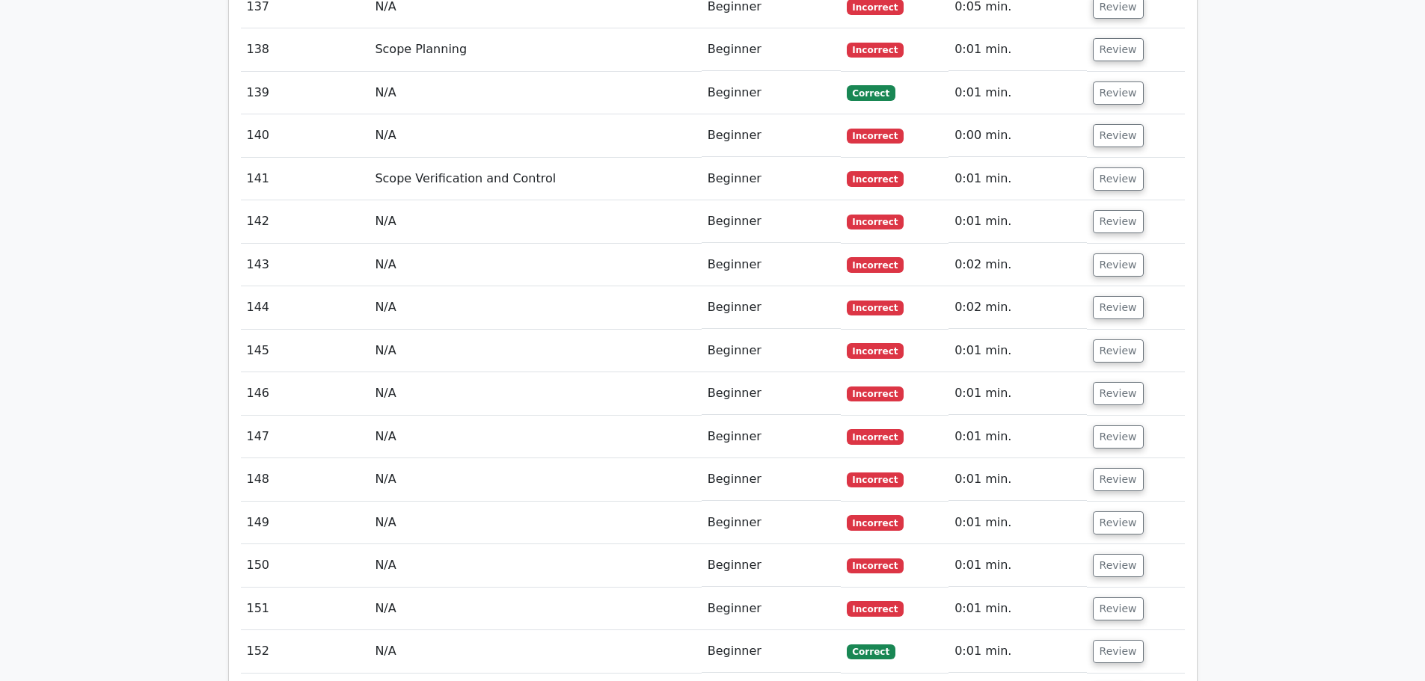
scroll to position [12617, 0]
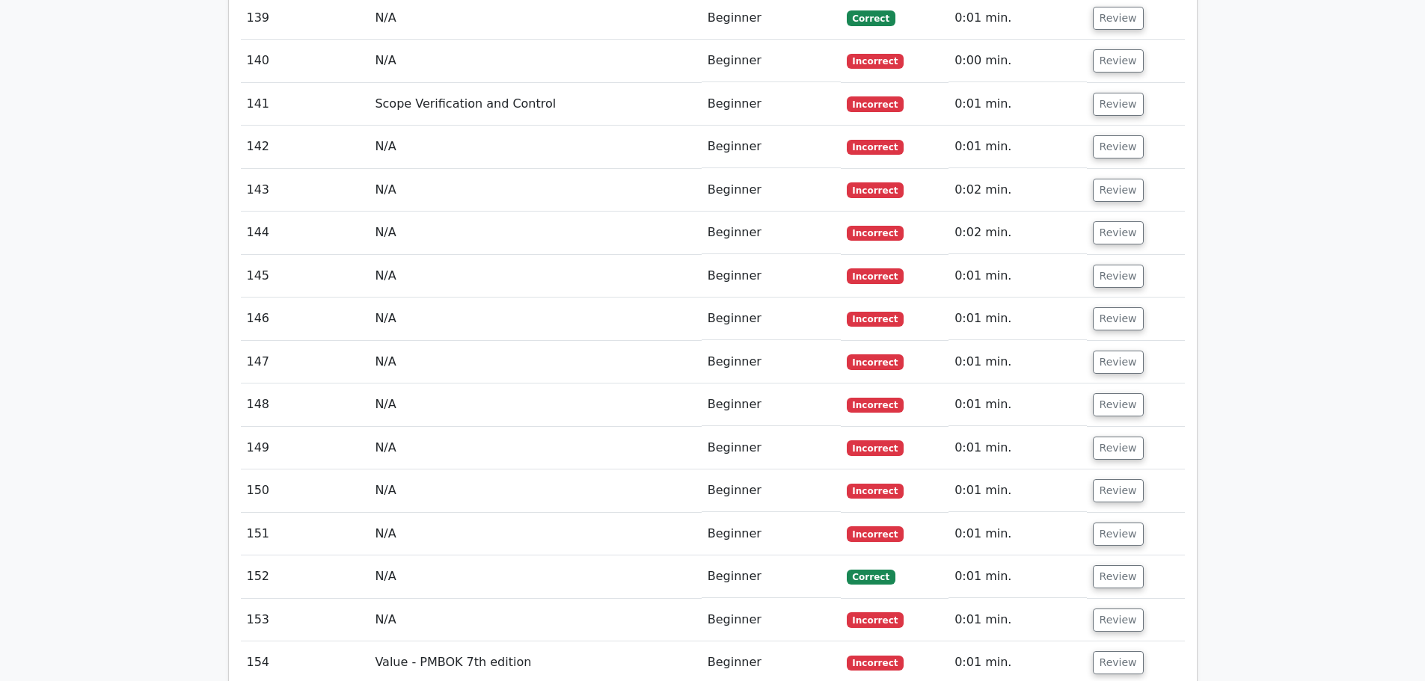
click at [1109, 651] on button "Review" at bounding box center [1118, 662] width 51 height 23
click at [1108, 609] on button "Review" at bounding box center [1118, 620] width 51 height 23
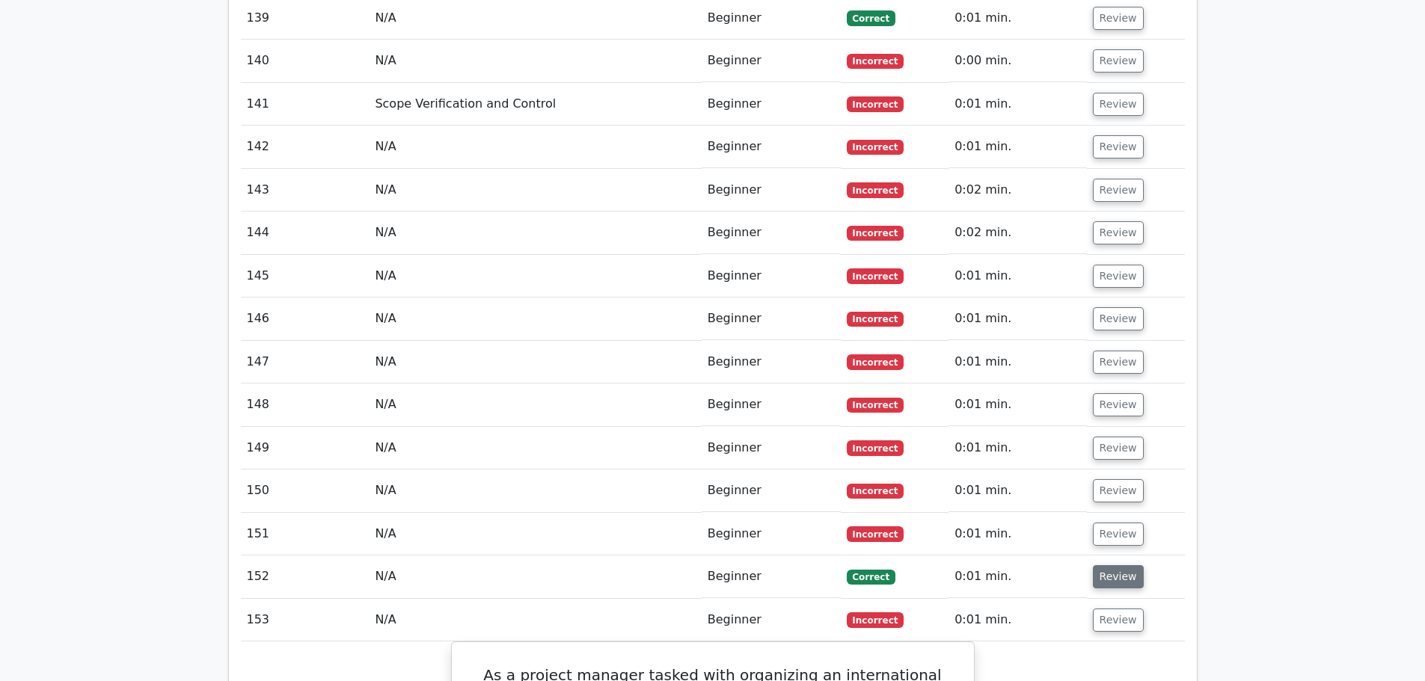
click at [1111, 565] on button "Review" at bounding box center [1118, 576] width 51 height 23
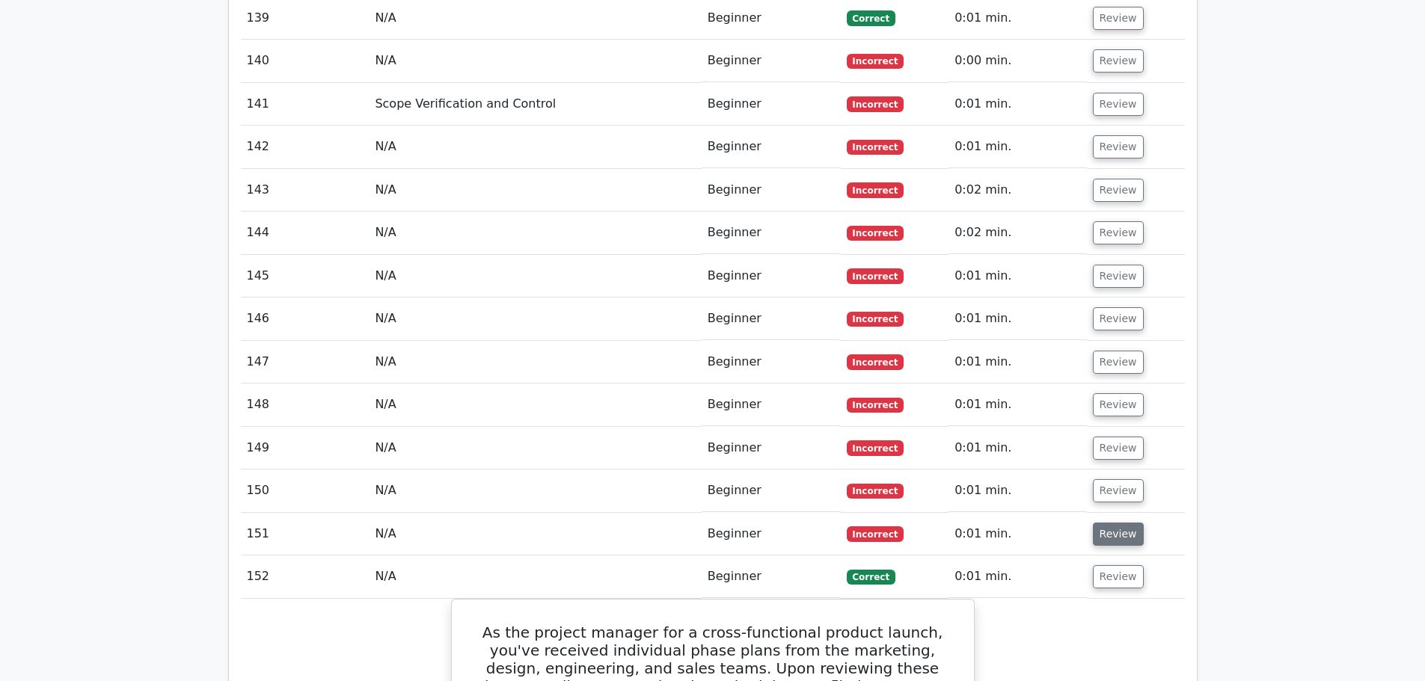
click at [1114, 523] on button "Review" at bounding box center [1118, 534] width 51 height 23
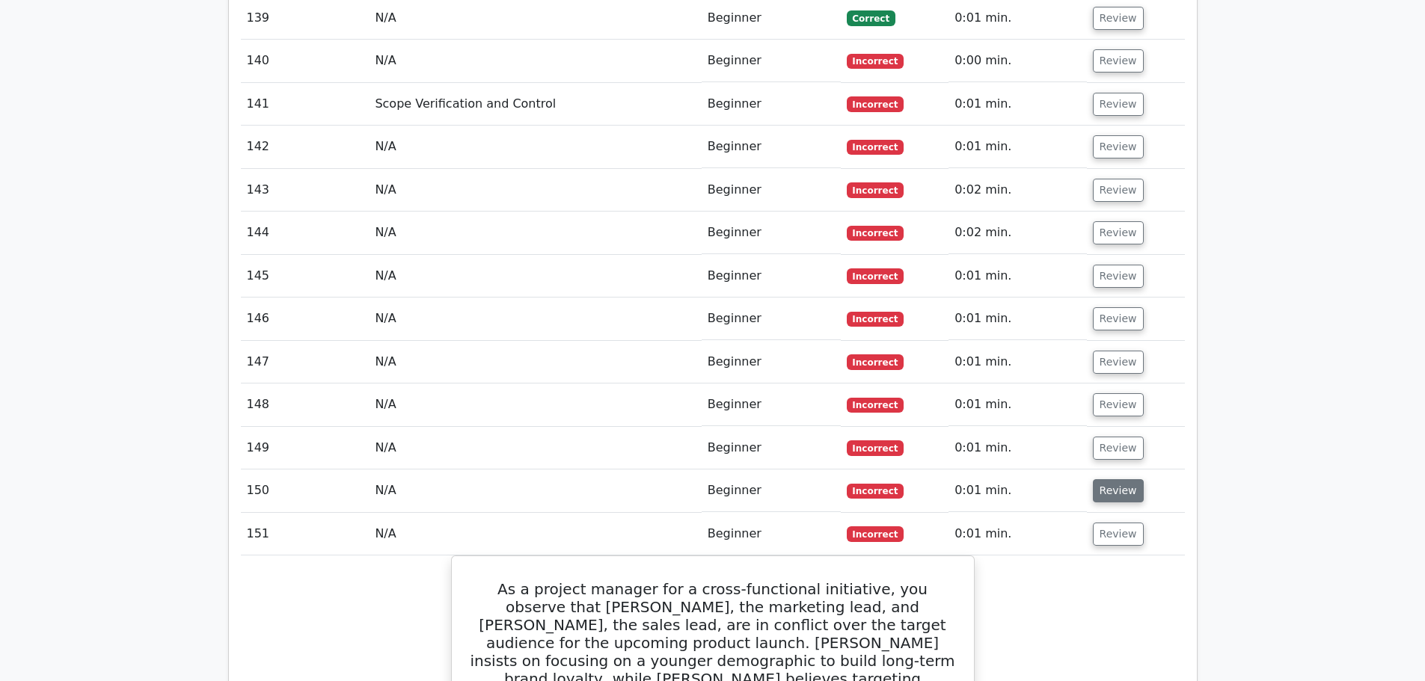
click at [1114, 479] on button "Review" at bounding box center [1118, 490] width 51 height 23
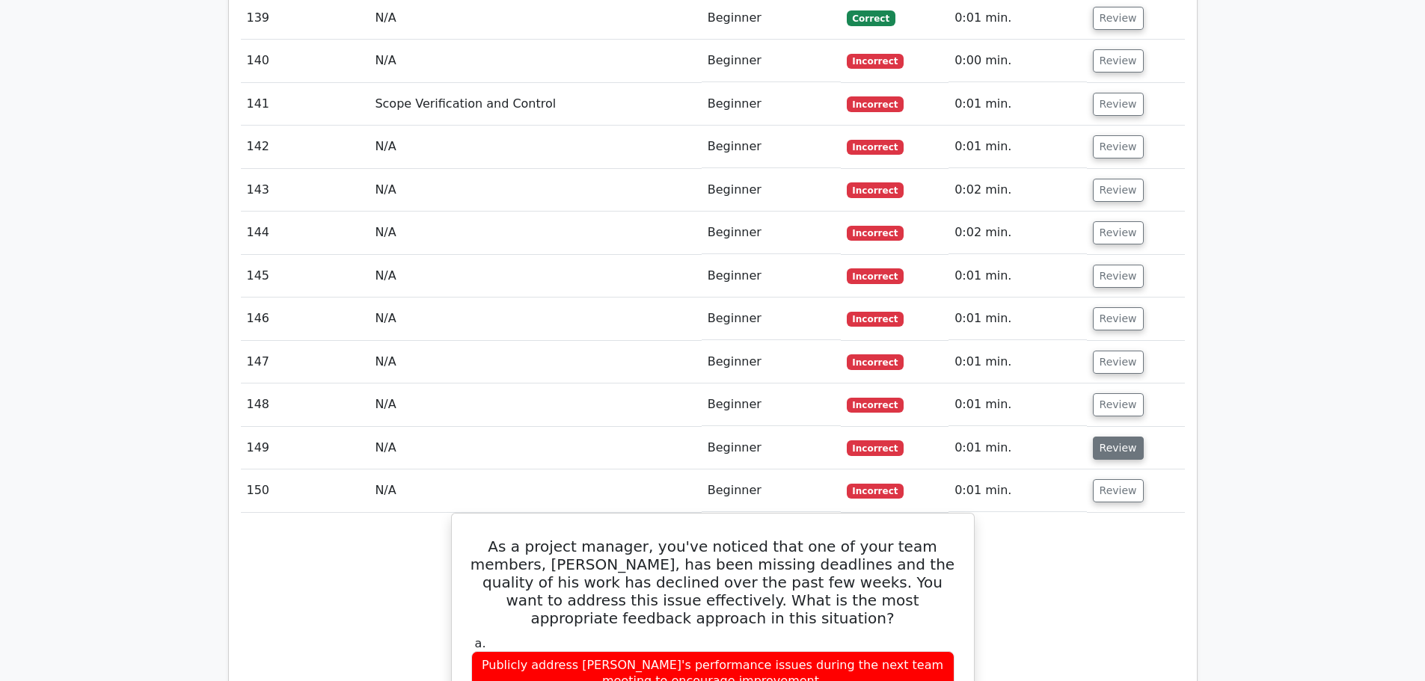
click at [1104, 437] on button "Review" at bounding box center [1118, 448] width 51 height 23
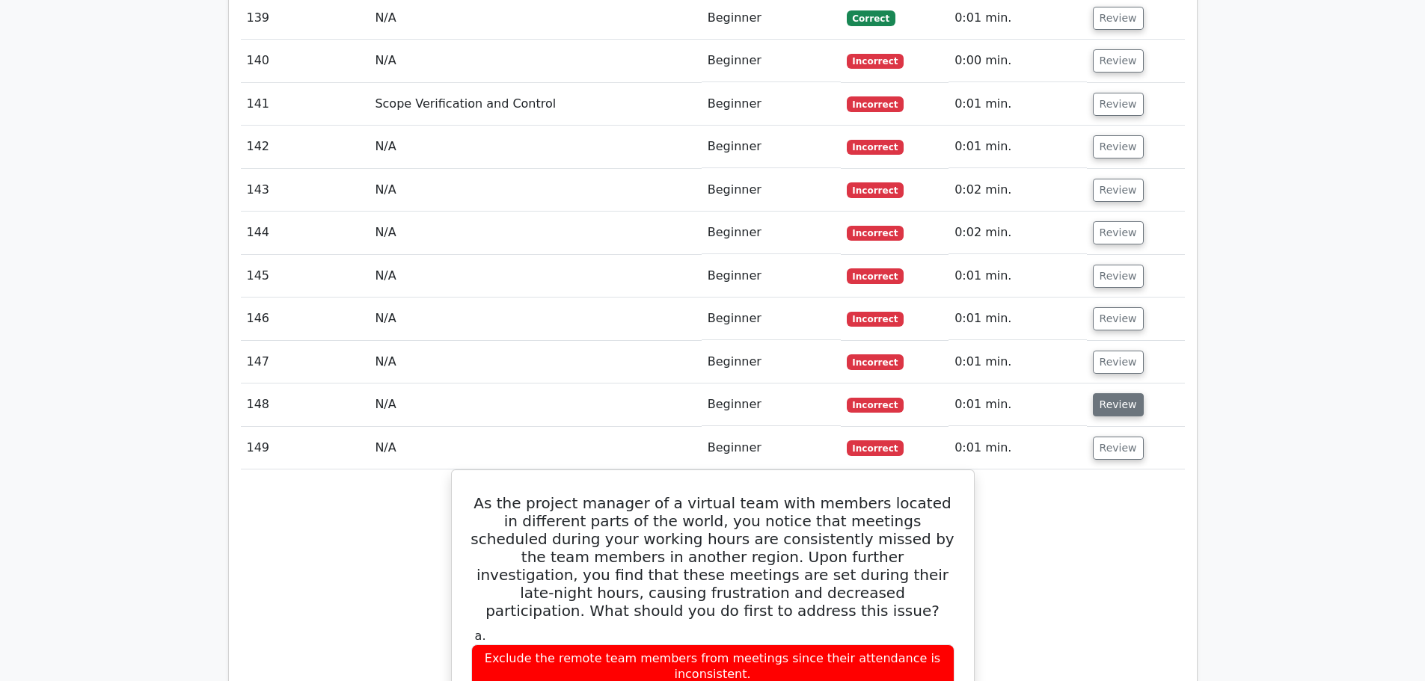
click at [1104, 393] on button "Review" at bounding box center [1118, 404] width 51 height 23
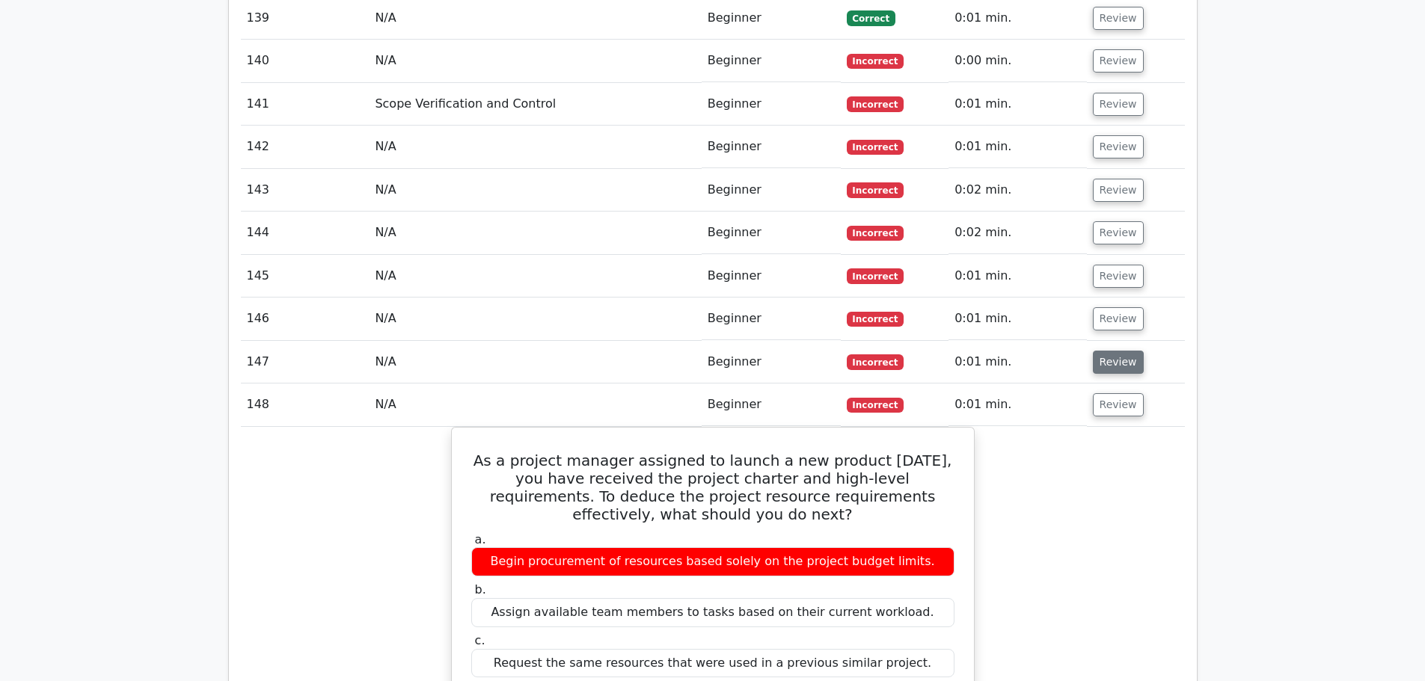
click at [1104, 351] on button "Review" at bounding box center [1118, 362] width 51 height 23
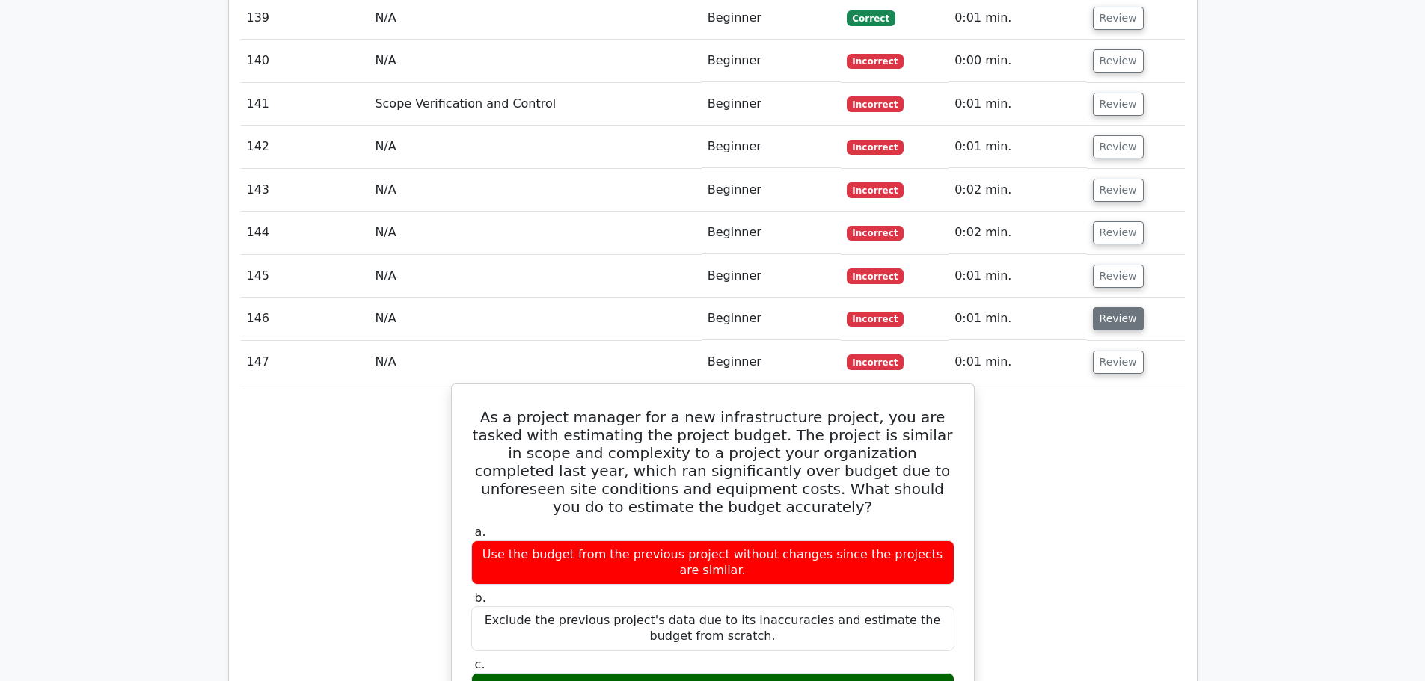
click at [1115, 307] on button "Review" at bounding box center [1118, 318] width 51 height 23
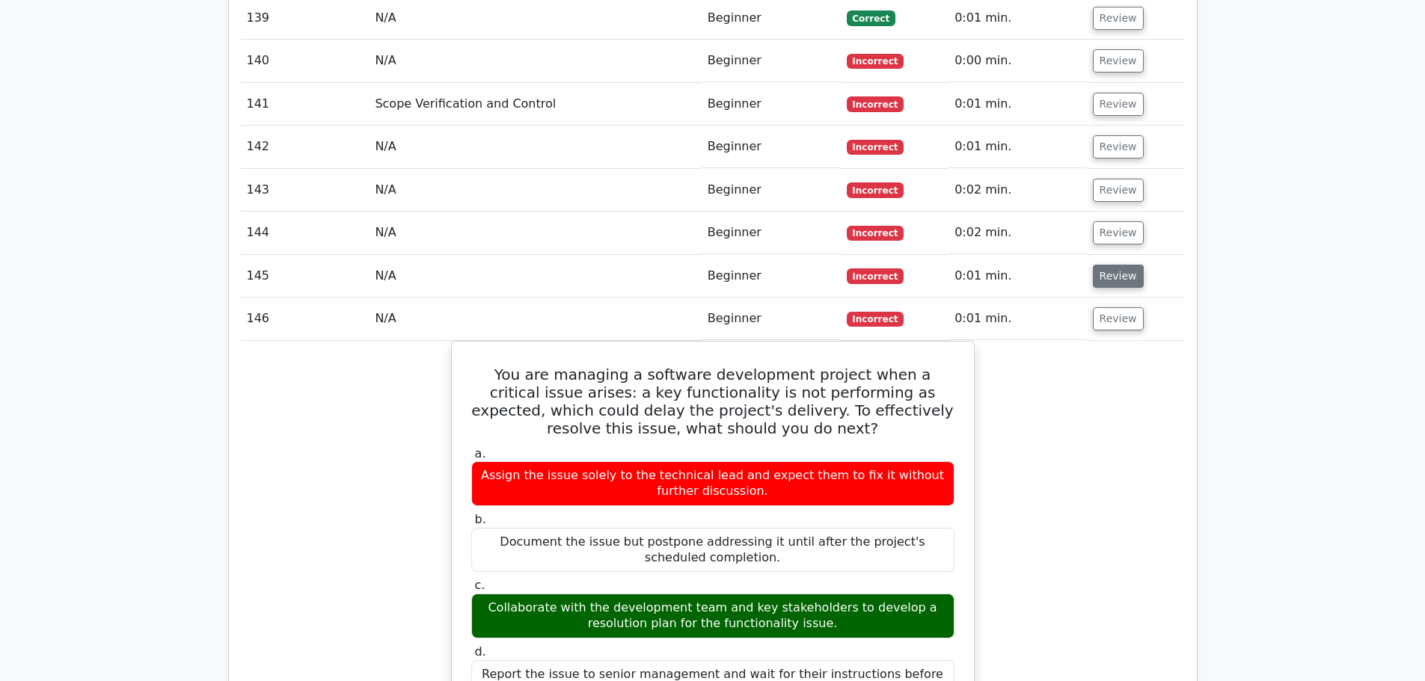
click at [1116, 265] on button "Review" at bounding box center [1118, 276] width 51 height 23
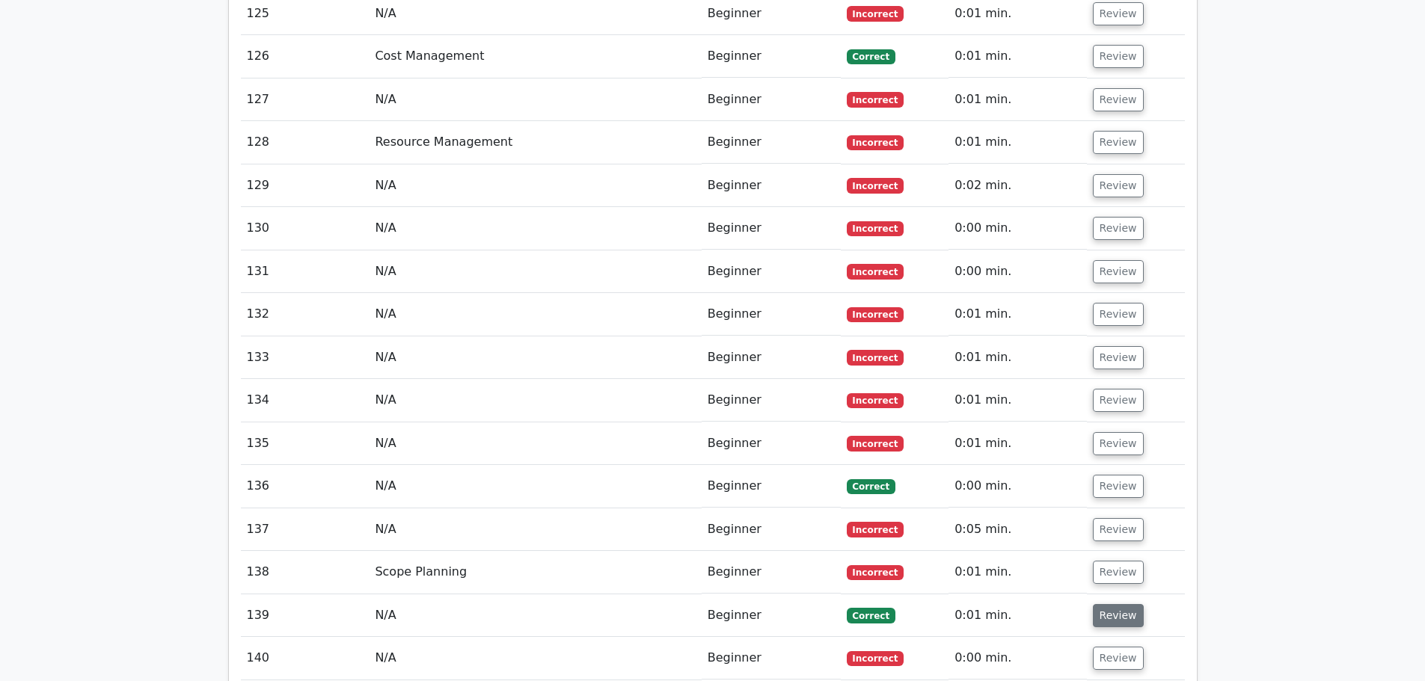
scroll to position [12019, 0]
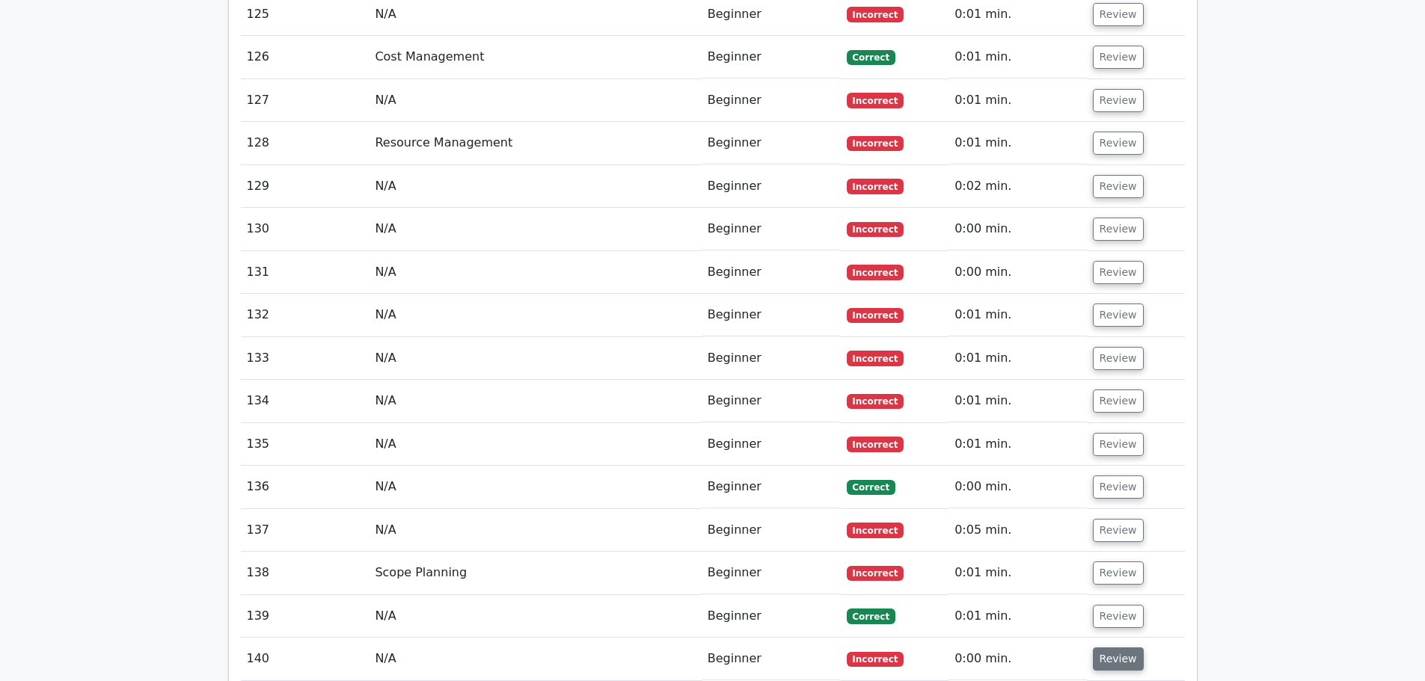
click at [1106, 648] on button "Review" at bounding box center [1118, 659] width 51 height 23
click at [1107, 605] on button "Review" at bounding box center [1118, 616] width 51 height 23
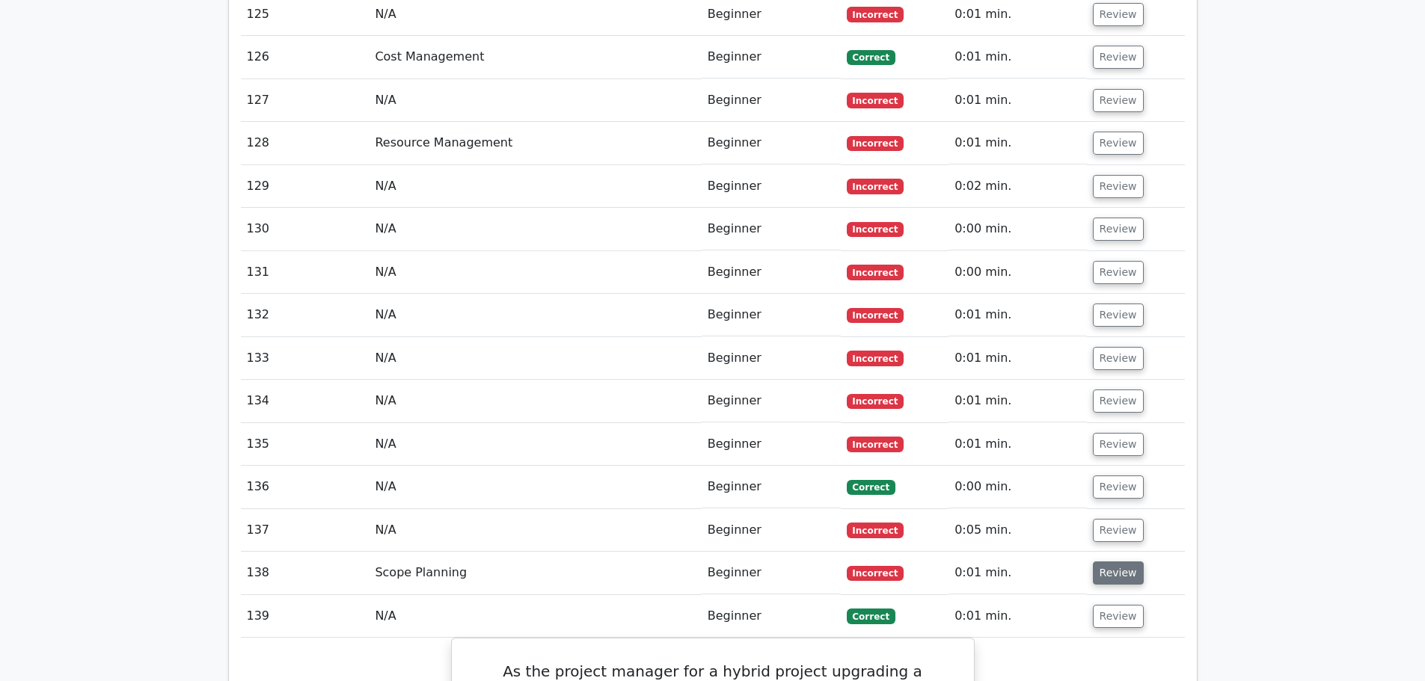
click at [1108, 562] on button "Review" at bounding box center [1118, 573] width 51 height 23
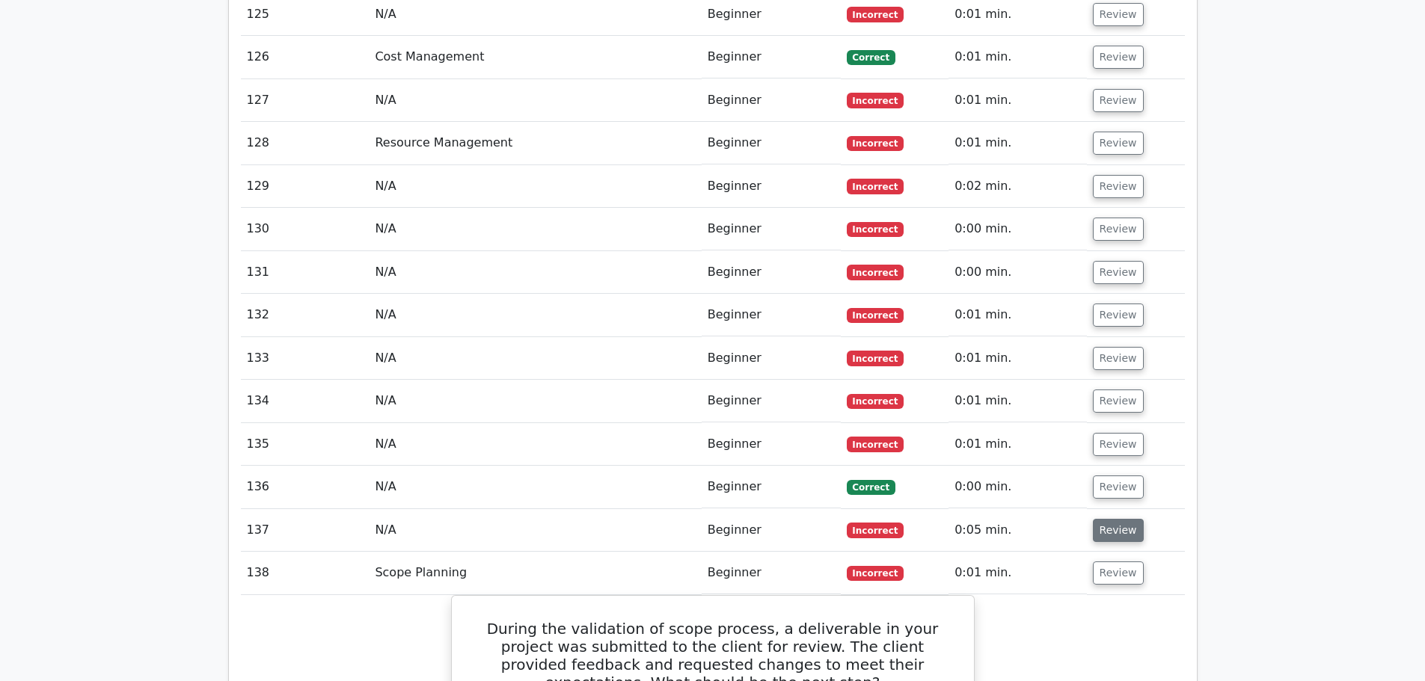
click at [1108, 519] on button "Review" at bounding box center [1118, 530] width 51 height 23
click at [1114, 476] on button "Review" at bounding box center [1118, 487] width 51 height 23
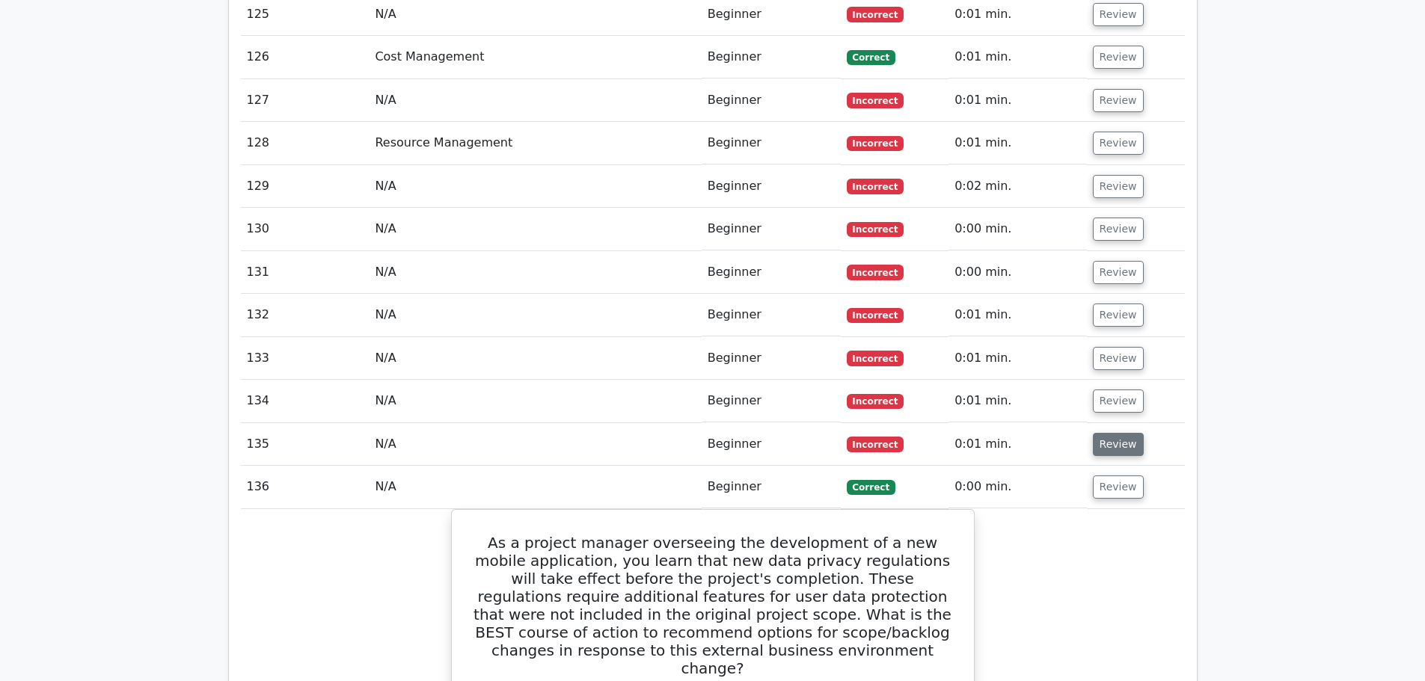
click at [1117, 433] on button "Review" at bounding box center [1118, 444] width 51 height 23
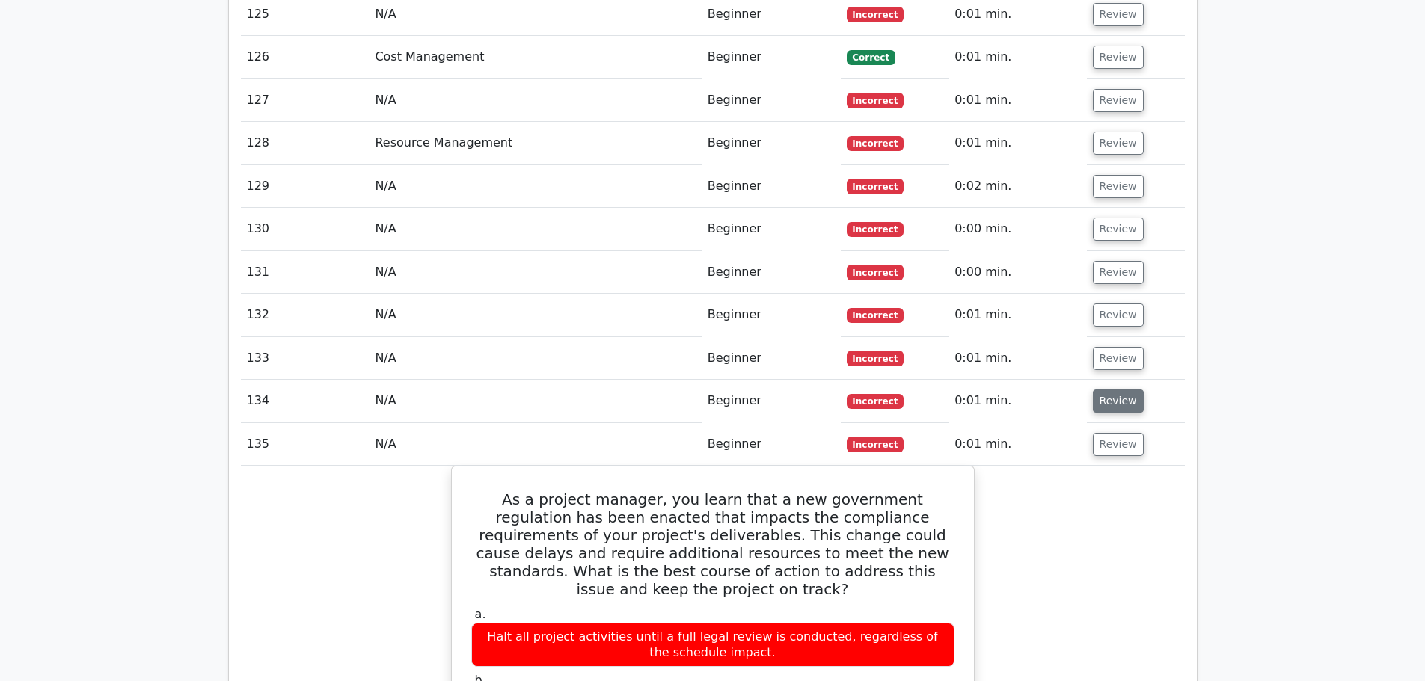
click at [1117, 390] on button "Review" at bounding box center [1118, 401] width 51 height 23
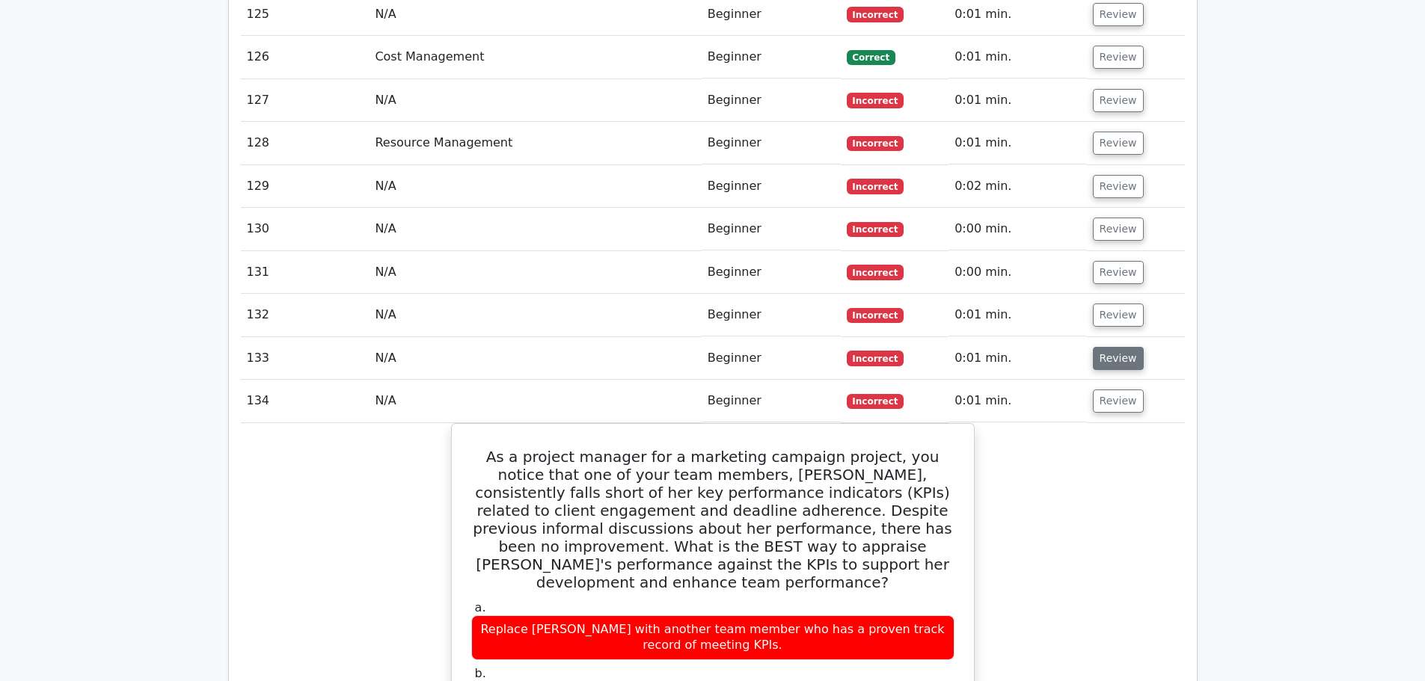
click at [1117, 347] on button "Review" at bounding box center [1118, 358] width 51 height 23
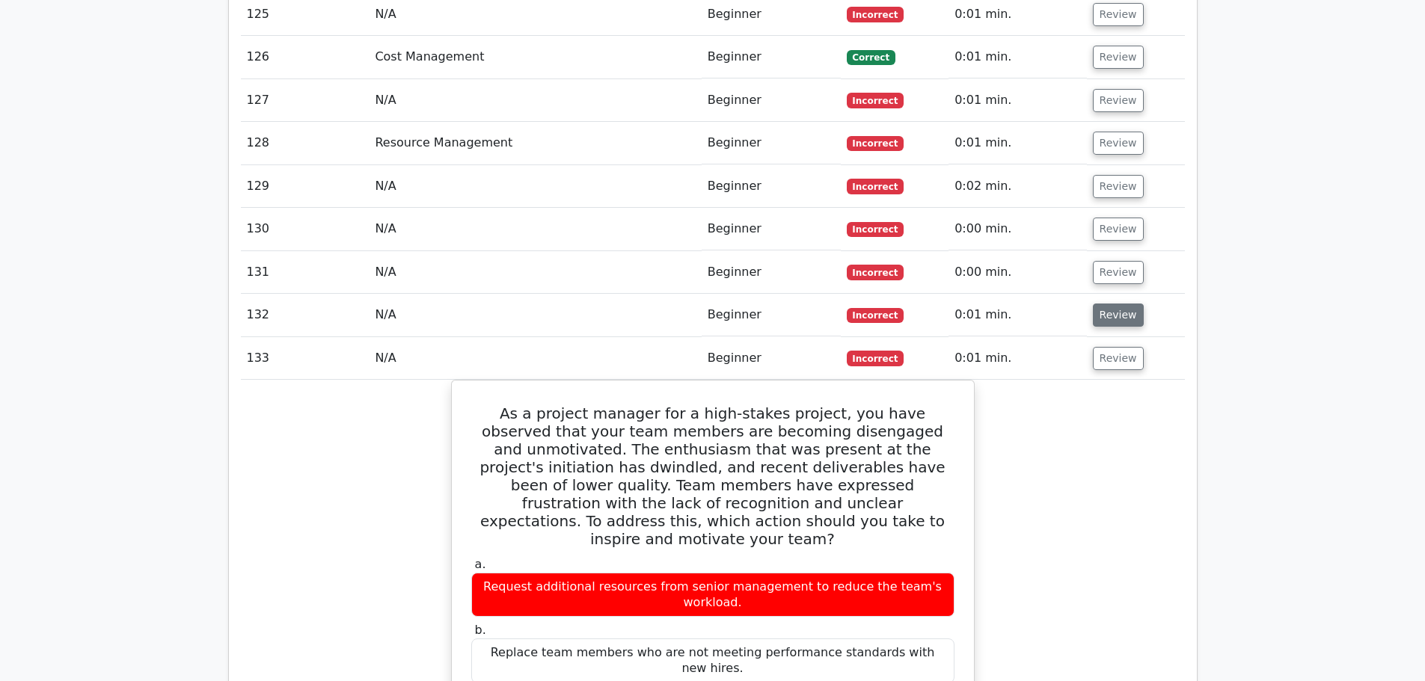
click at [1117, 304] on button "Review" at bounding box center [1118, 315] width 51 height 23
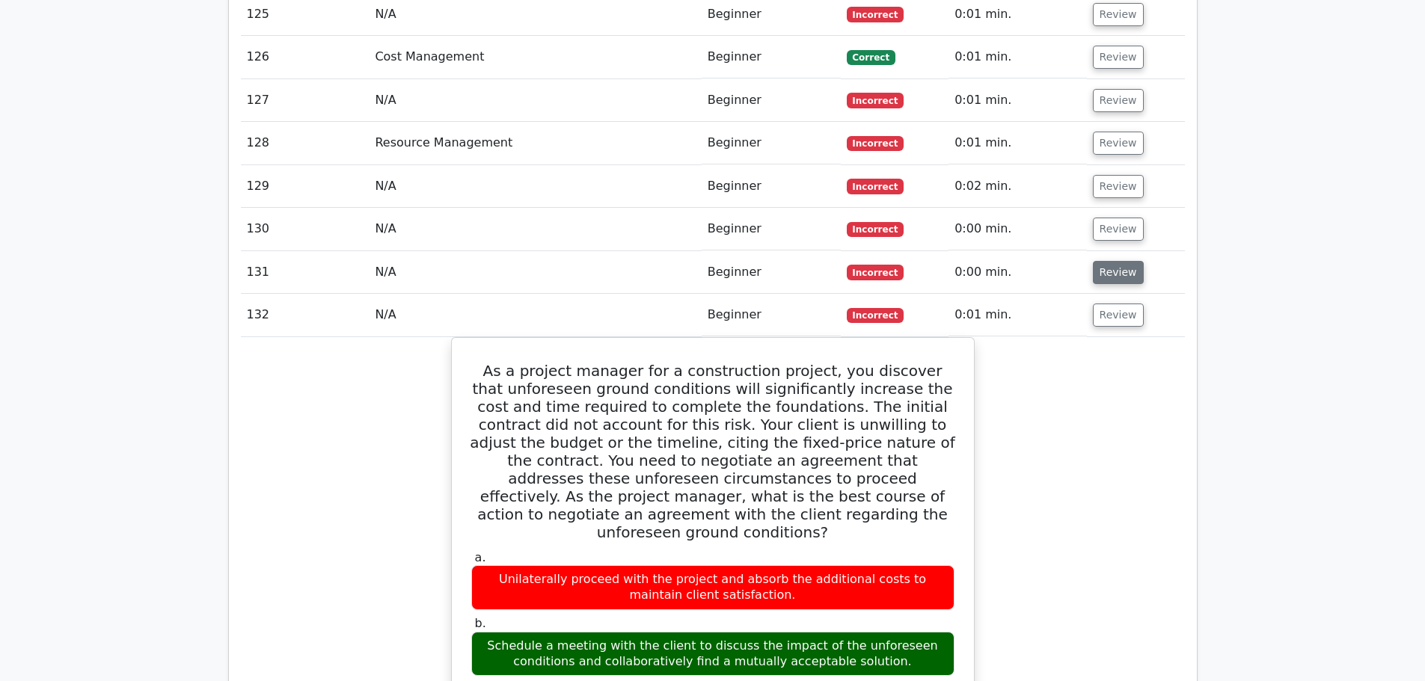
click at [1113, 261] on button "Review" at bounding box center [1118, 272] width 51 height 23
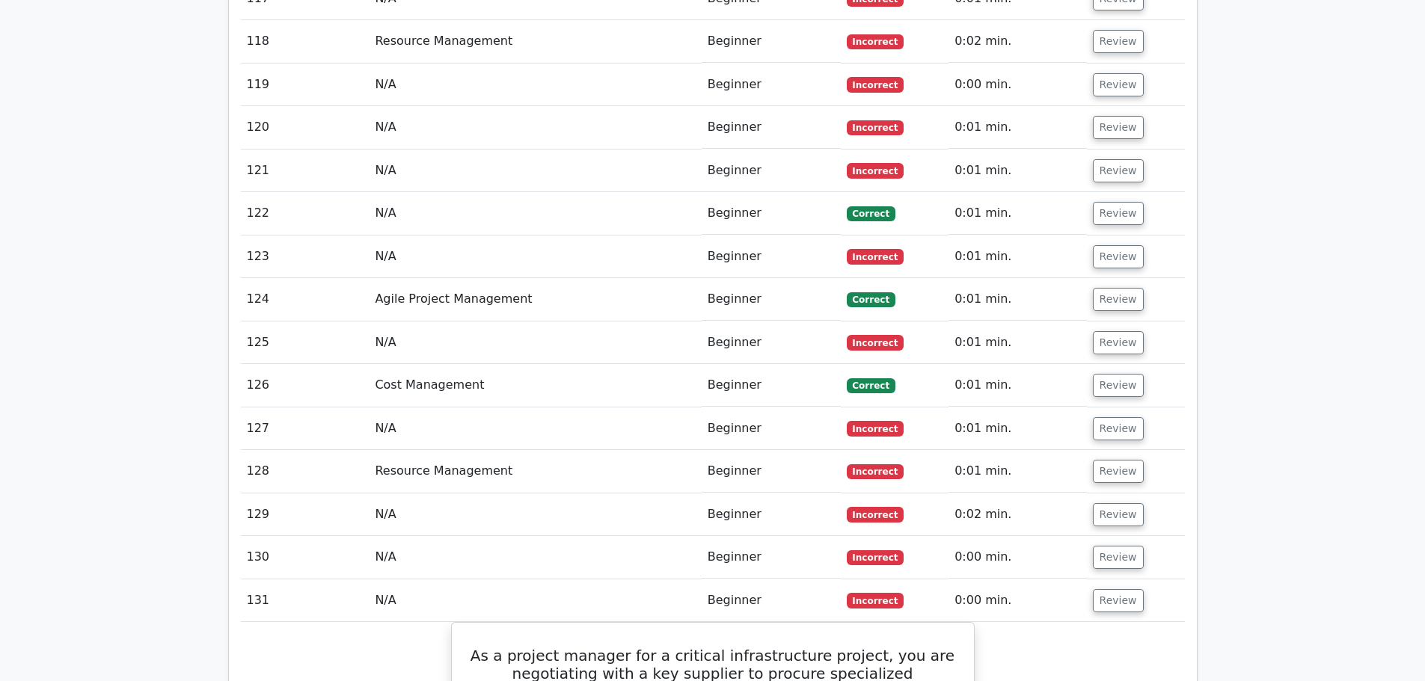
scroll to position [11645, 0]
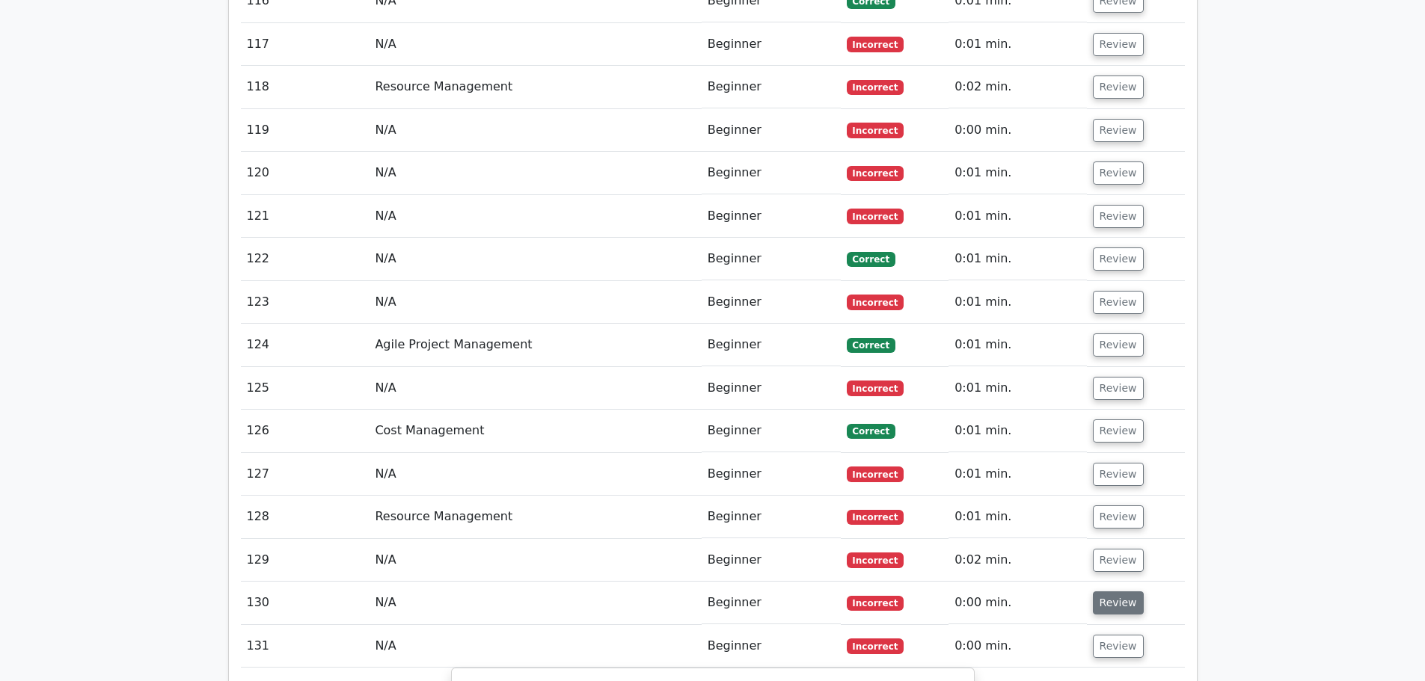
click at [1123, 592] on button "Review" at bounding box center [1118, 603] width 51 height 23
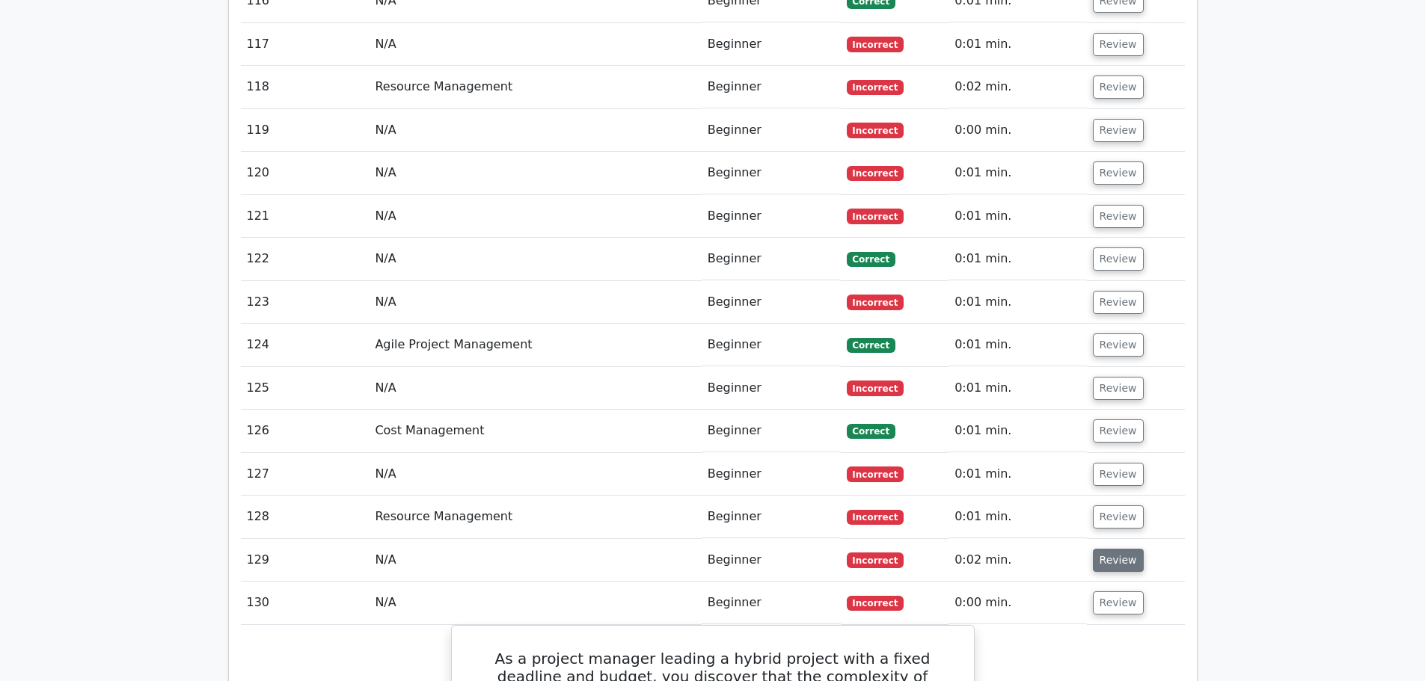
click at [1123, 549] on button "Review" at bounding box center [1118, 560] width 51 height 23
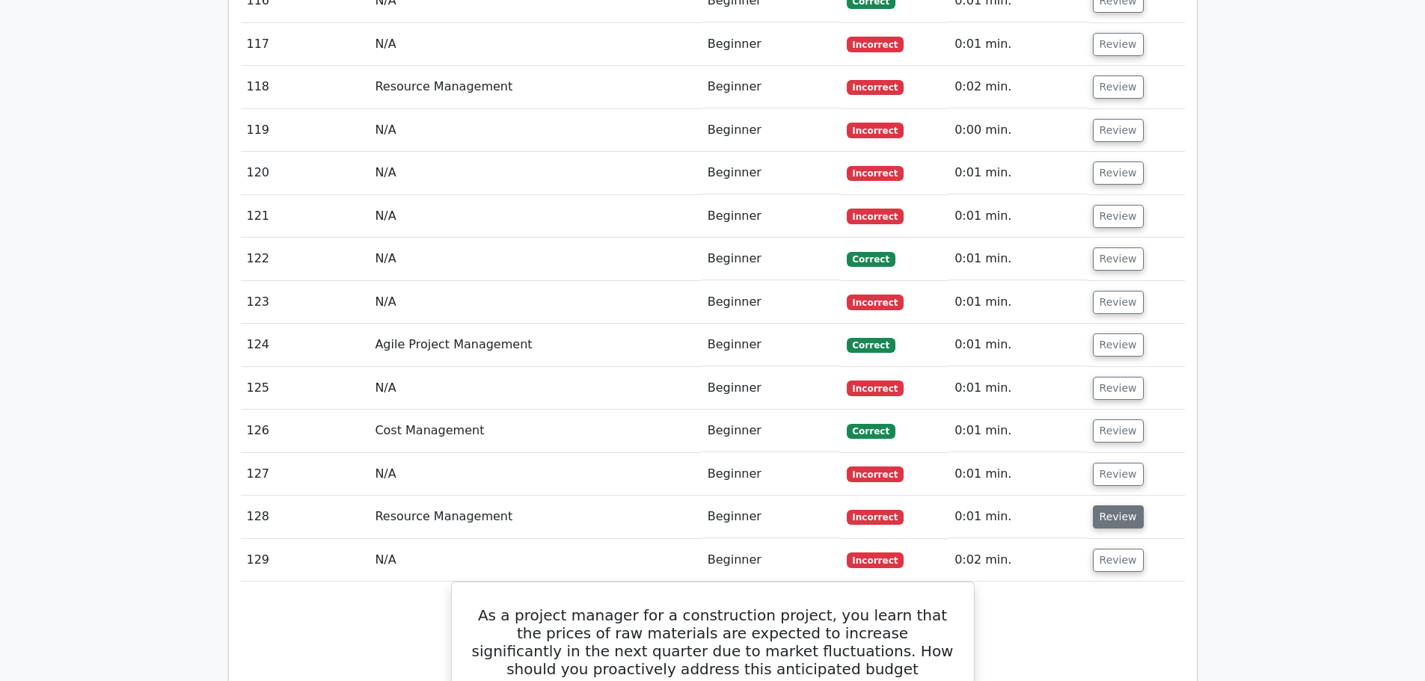
click at [1123, 506] on button "Review" at bounding box center [1118, 517] width 51 height 23
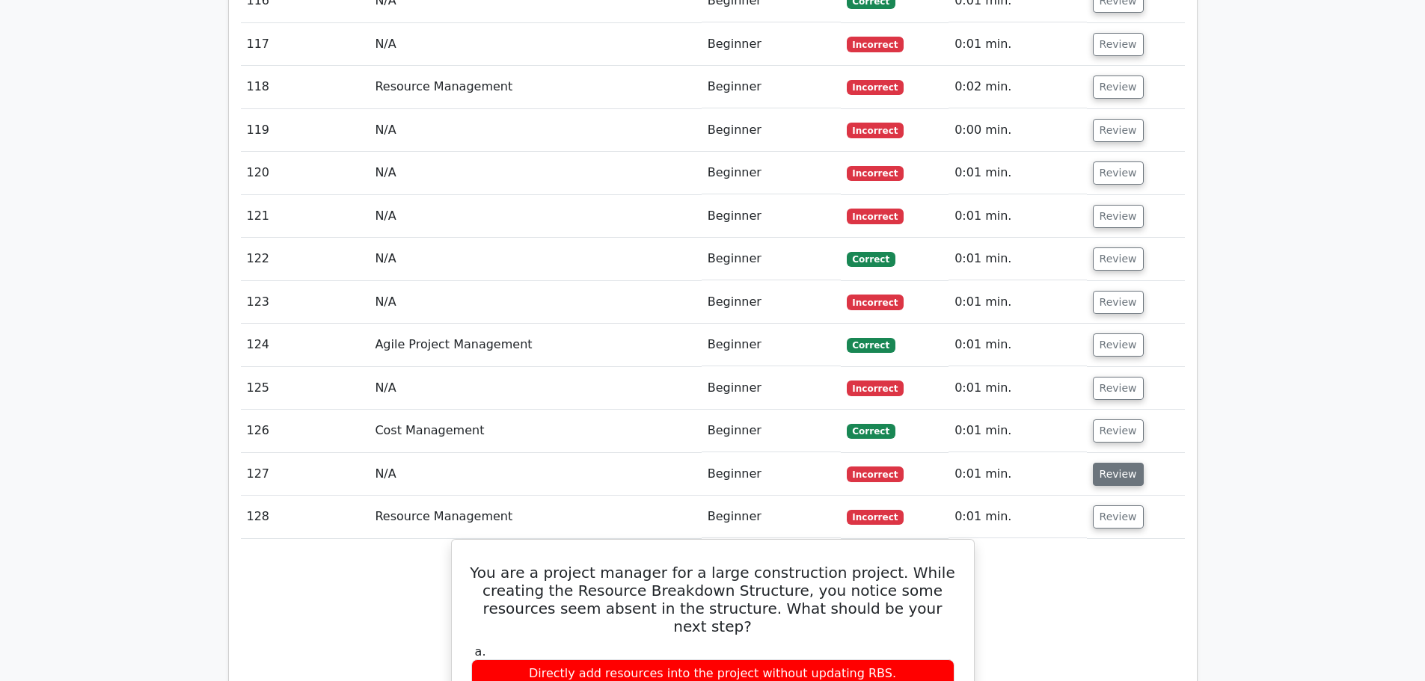
click at [1120, 463] on button "Review" at bounding box center [1118, 474] width 51 height 23
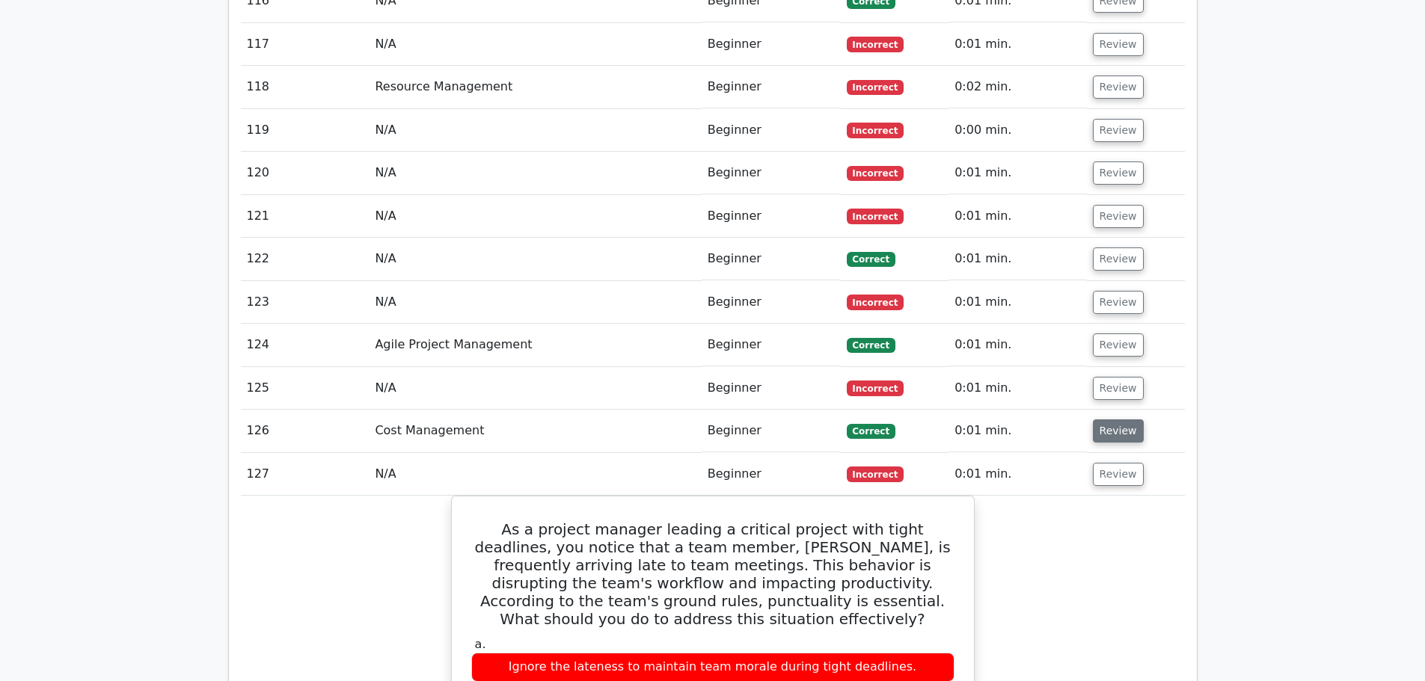
click at [1119, 420] on button "Review" at bounding box center [1118, 431] width 51 height 23
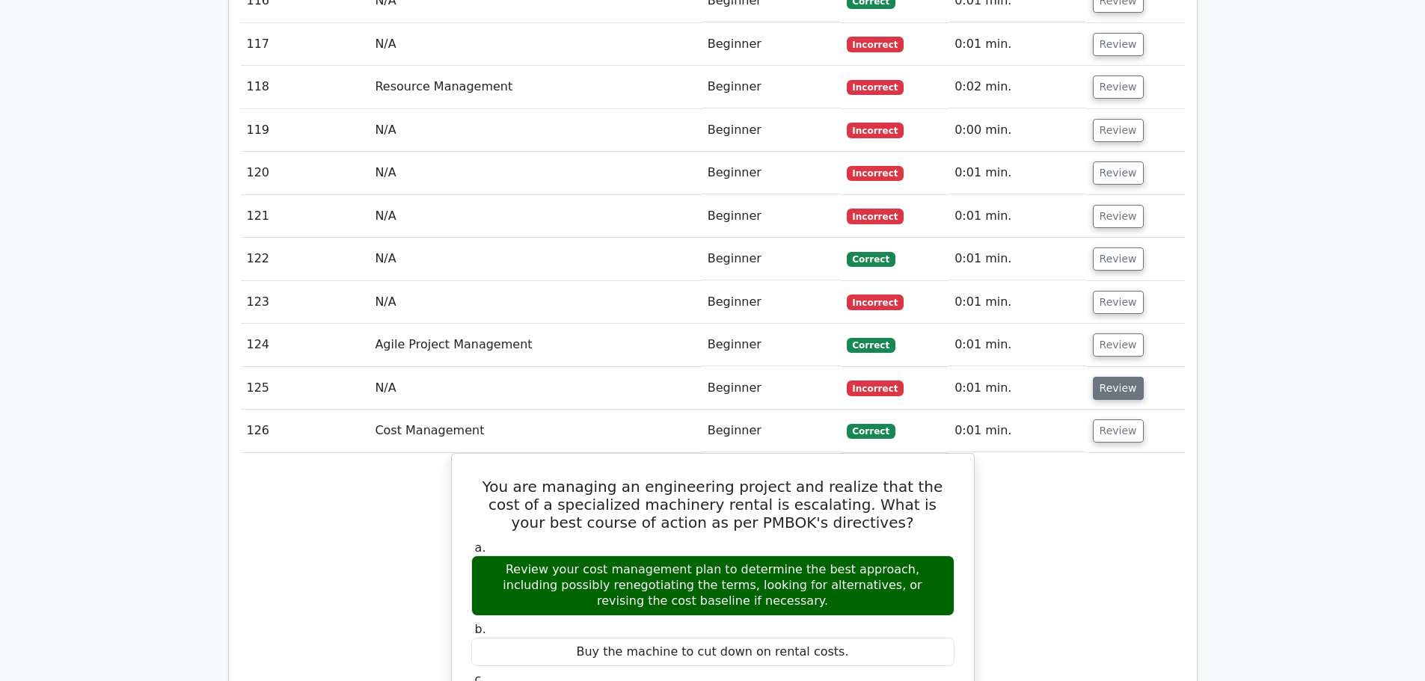
click at [1116, 377] on button "Review" at bounding box center [1118, 388] width 51 height 23
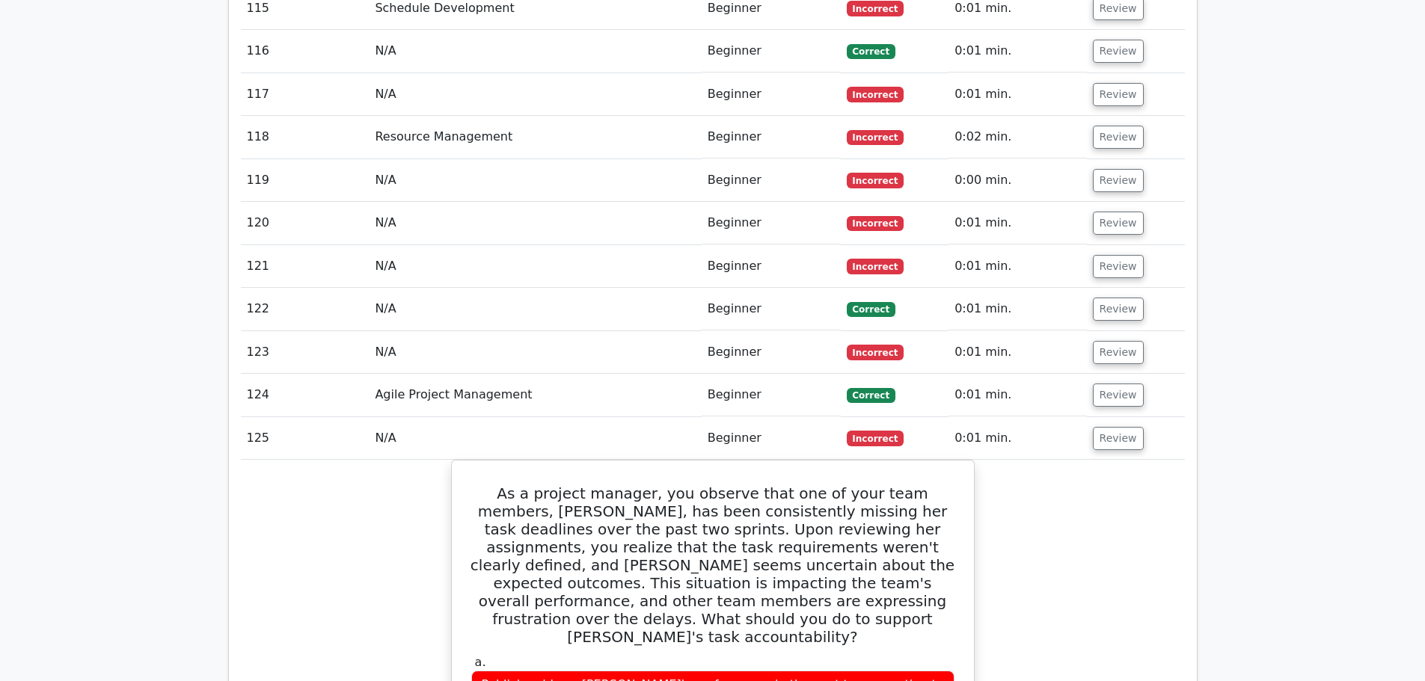
scroll to position [11570, 0]
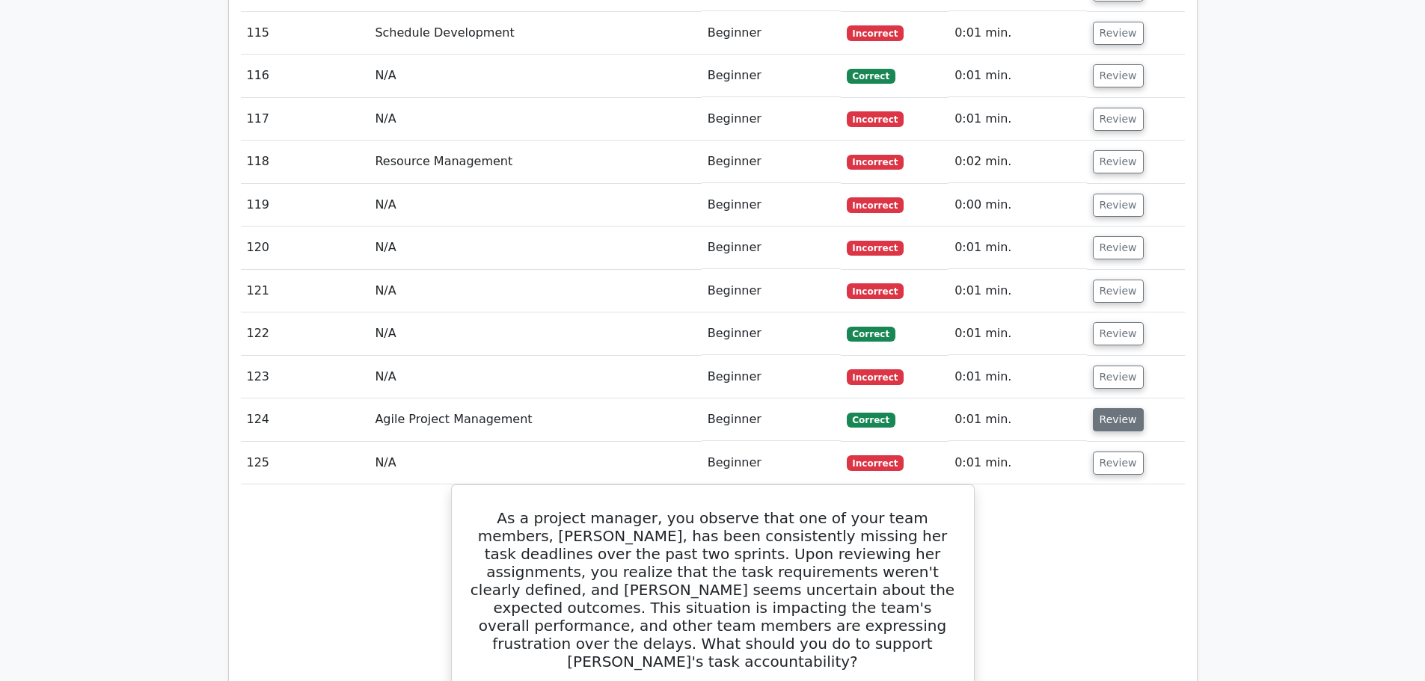
click at [1120, 408] on button "Review" at bounding box center [1118, 419] width 51 height 23
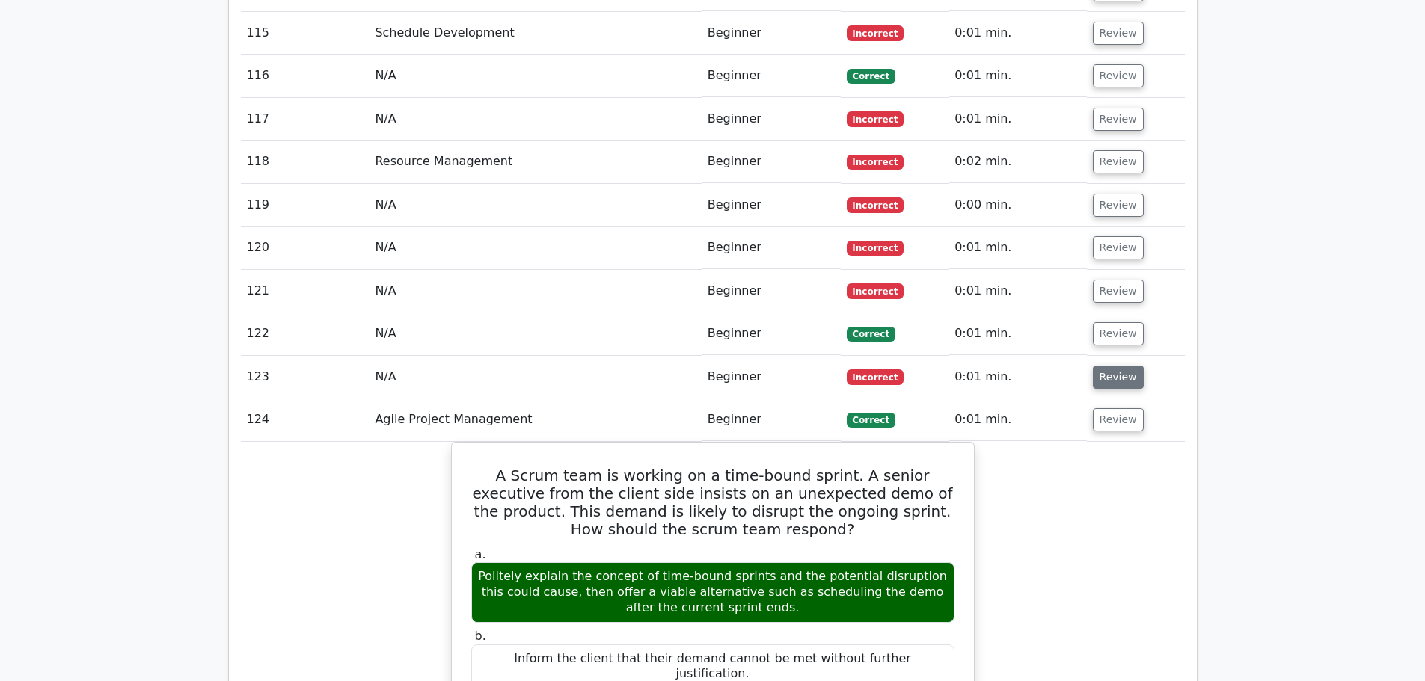
click at [1118, 366] on button "Review" at bounding box center [1118, 377] width 51 height 23
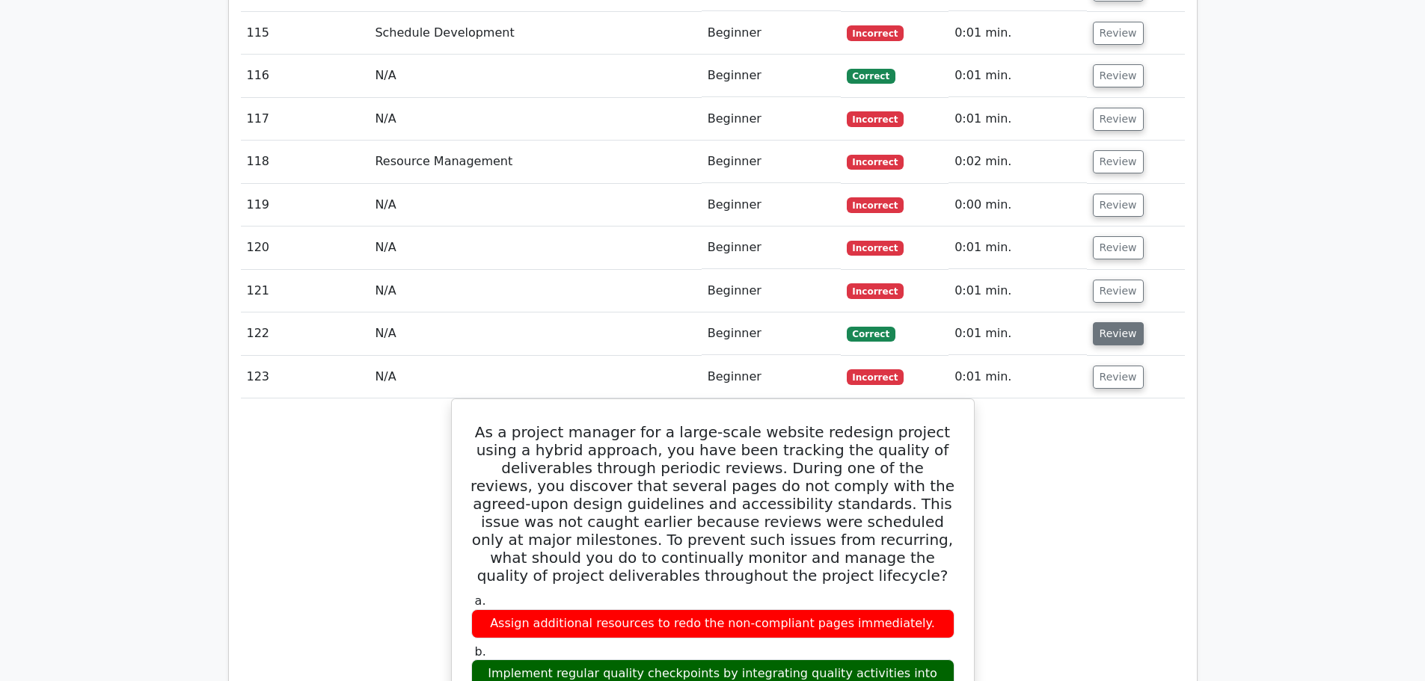
click at [1109, 322] on button "Review" at bounding box center [1118, 333] width 51 height 23
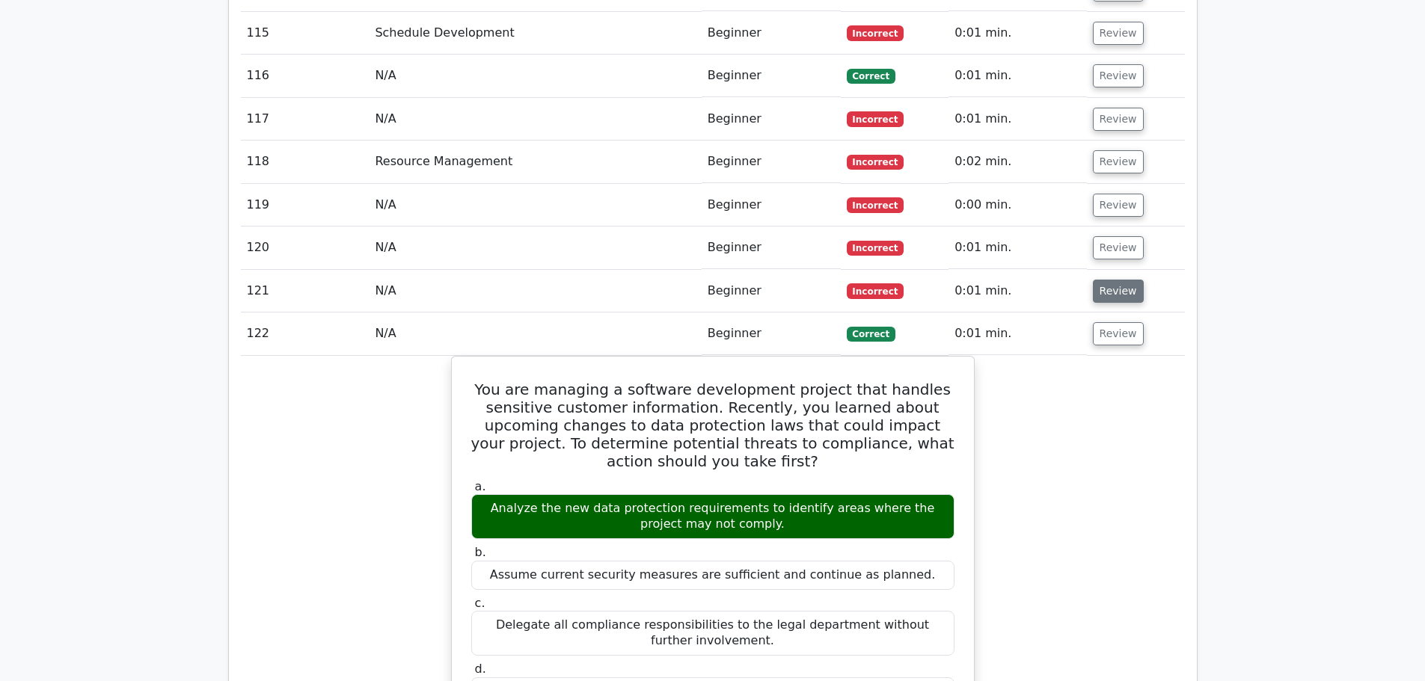
click at [1121, 280] on button "Review" at bounding box center [1118, 291] width 51 height 23
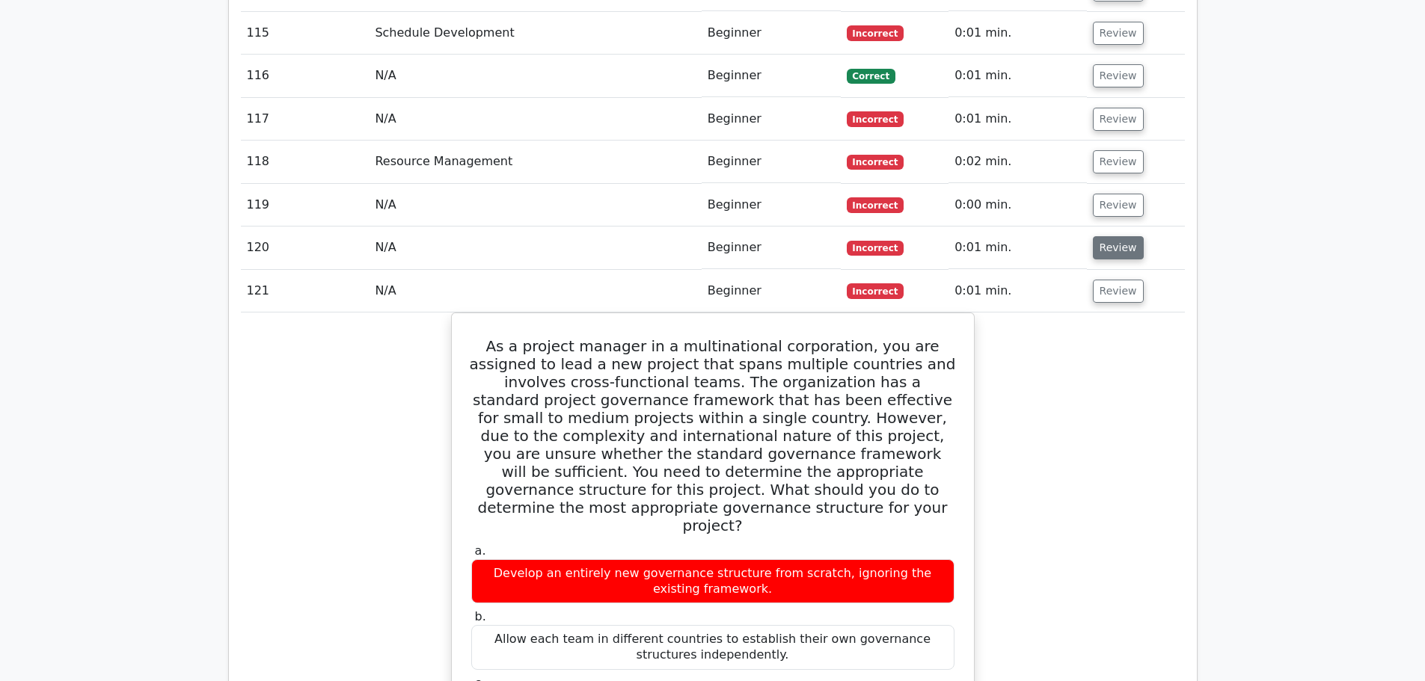
click at [1102, 236] on button "Review" at bounding box center [1118, 247] width 51 height 23
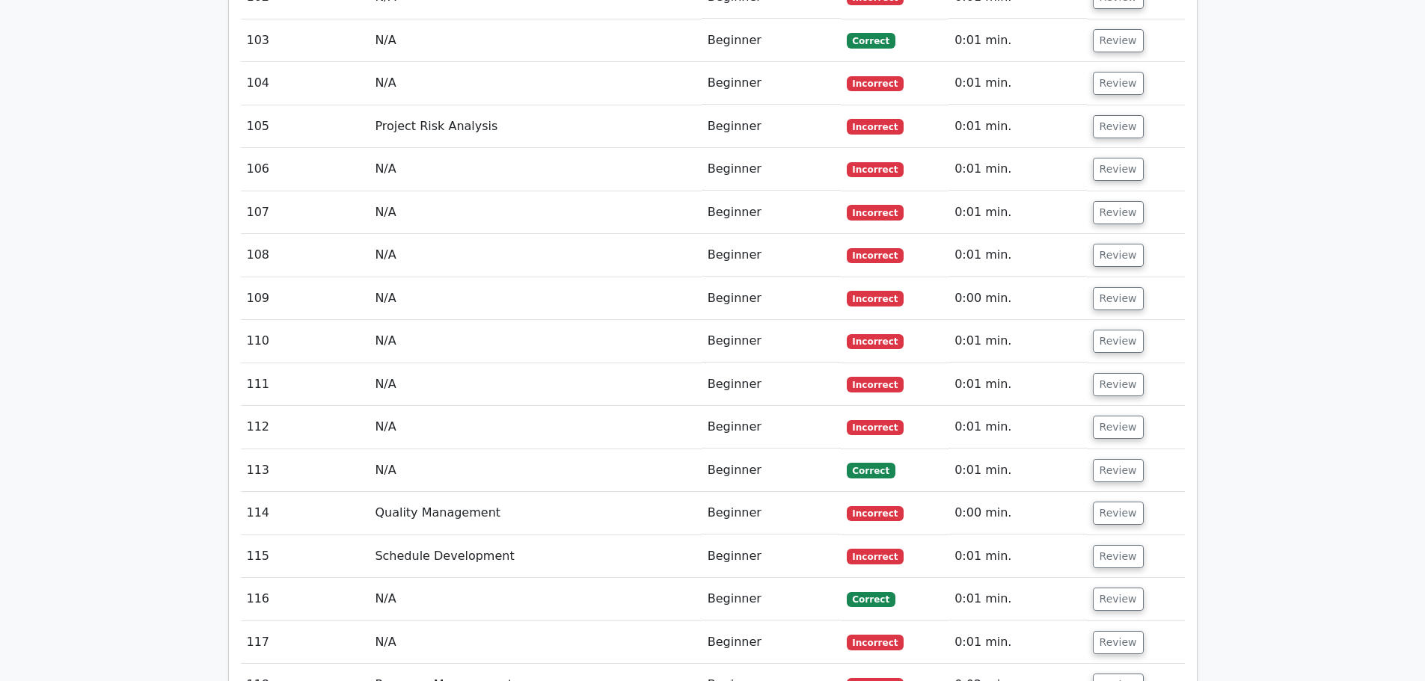
scroll to position [10972, 0]
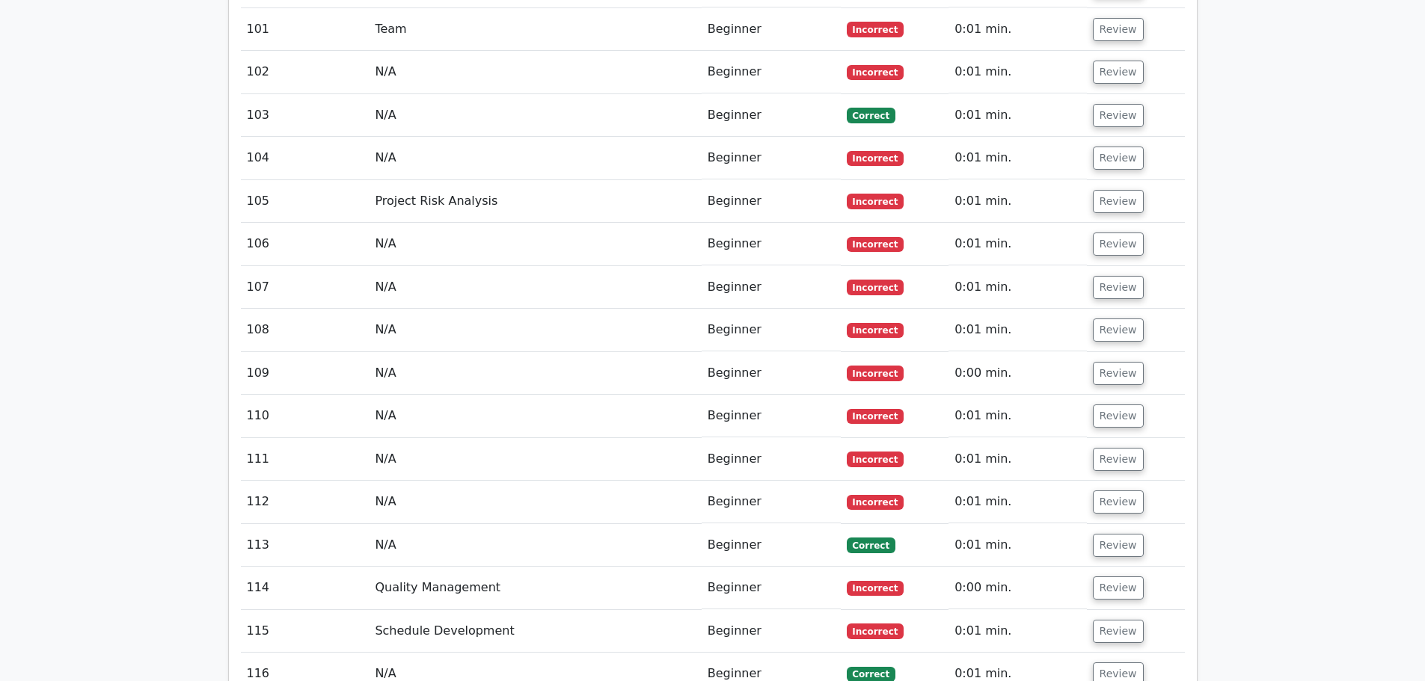
click at [1115, 653] on td "Review" at bounding box center [1136, 674] width 98 height 43
click at [1114, 663] on button "Review" at bounding box center [1118, 674] width 51 height 23
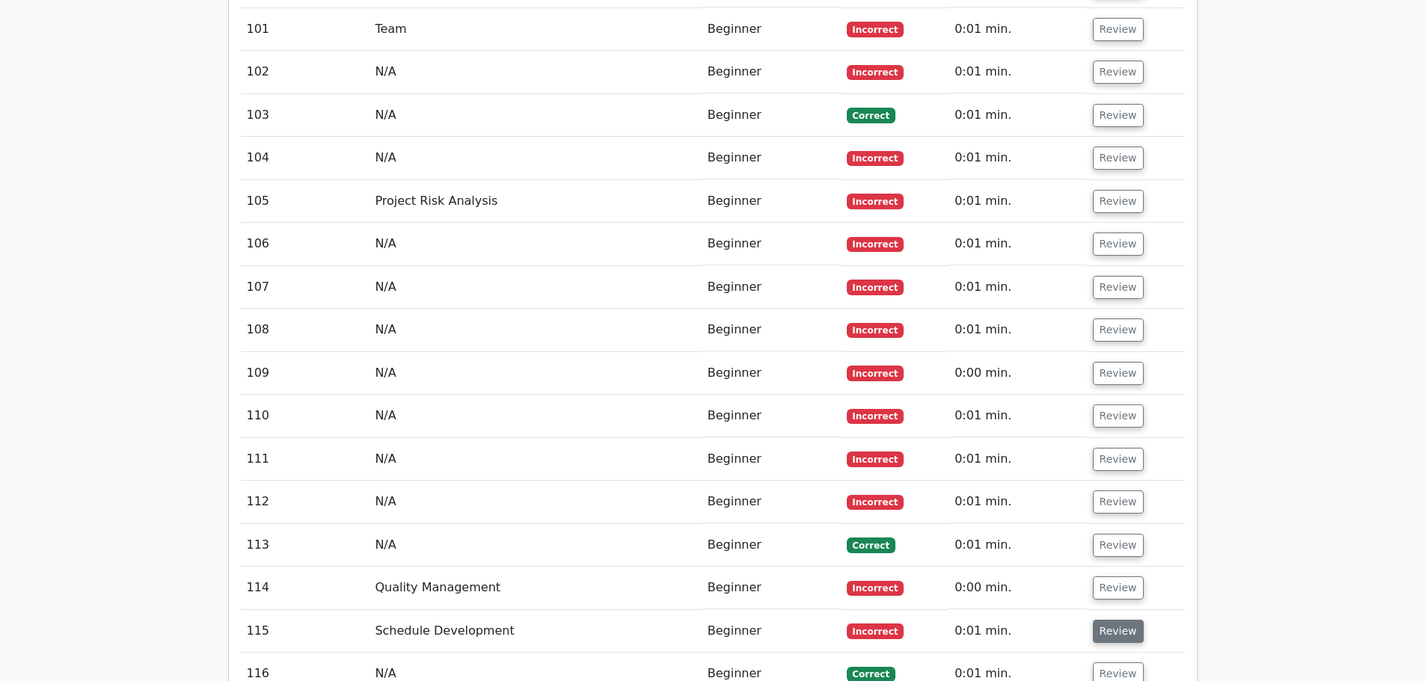
click at [1110, 620] on button "Review" at bounding box center [1118, 631] width 51 height 23
click at [1104, 577] on button "Review" at bounding box center [1118, 588] width 51 height 23
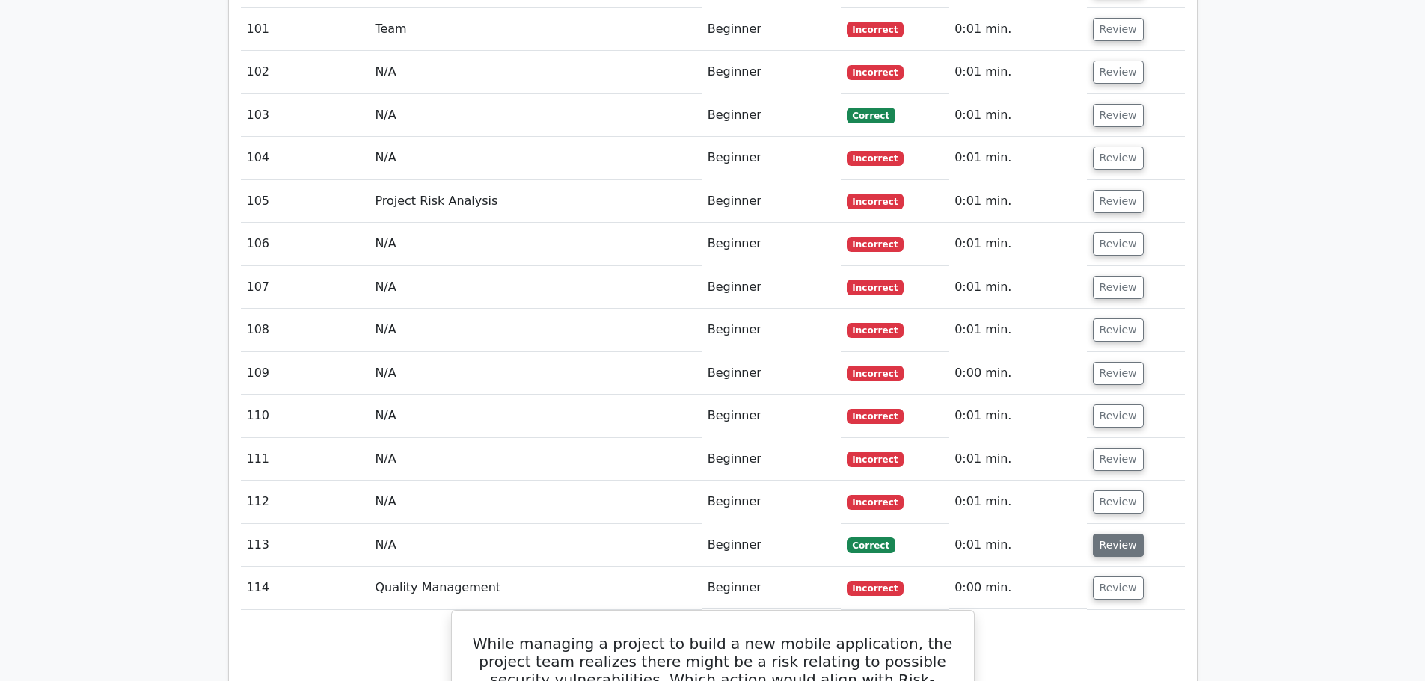
click at [1104, 534] on button "Review" at bounding box center [1118, 545] width 51 height 23
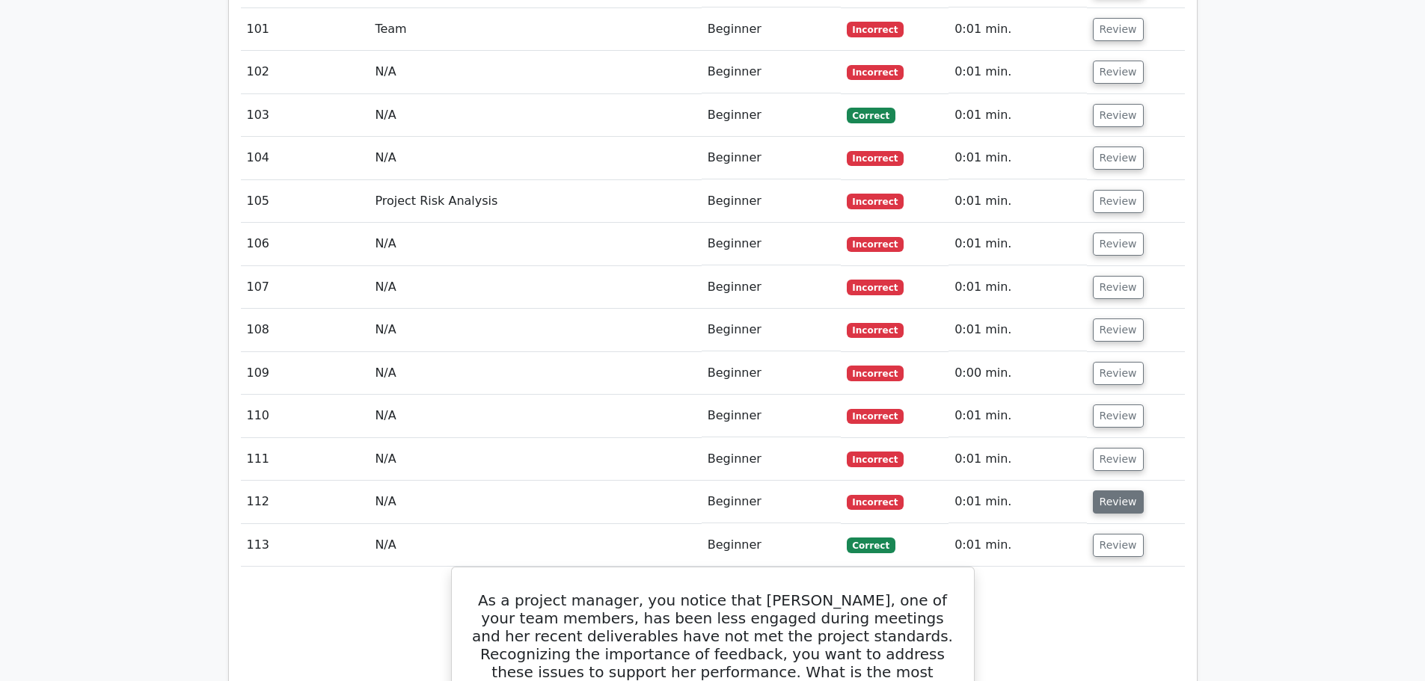
click at [1114, 491] on button "Review" at bounding box center [1118, 502] width 51 height 23
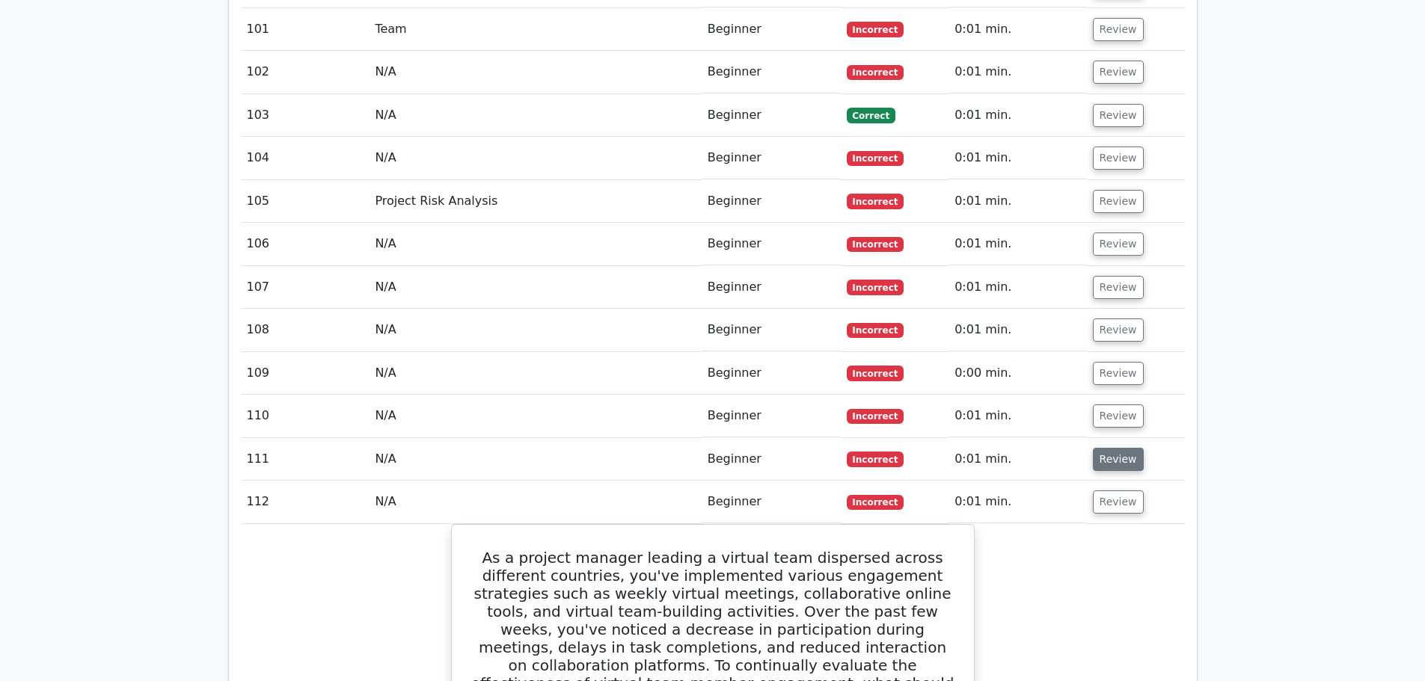
click at [1113, 448] on button "Review" at bounding box center [1118, 459] width 51 height 23
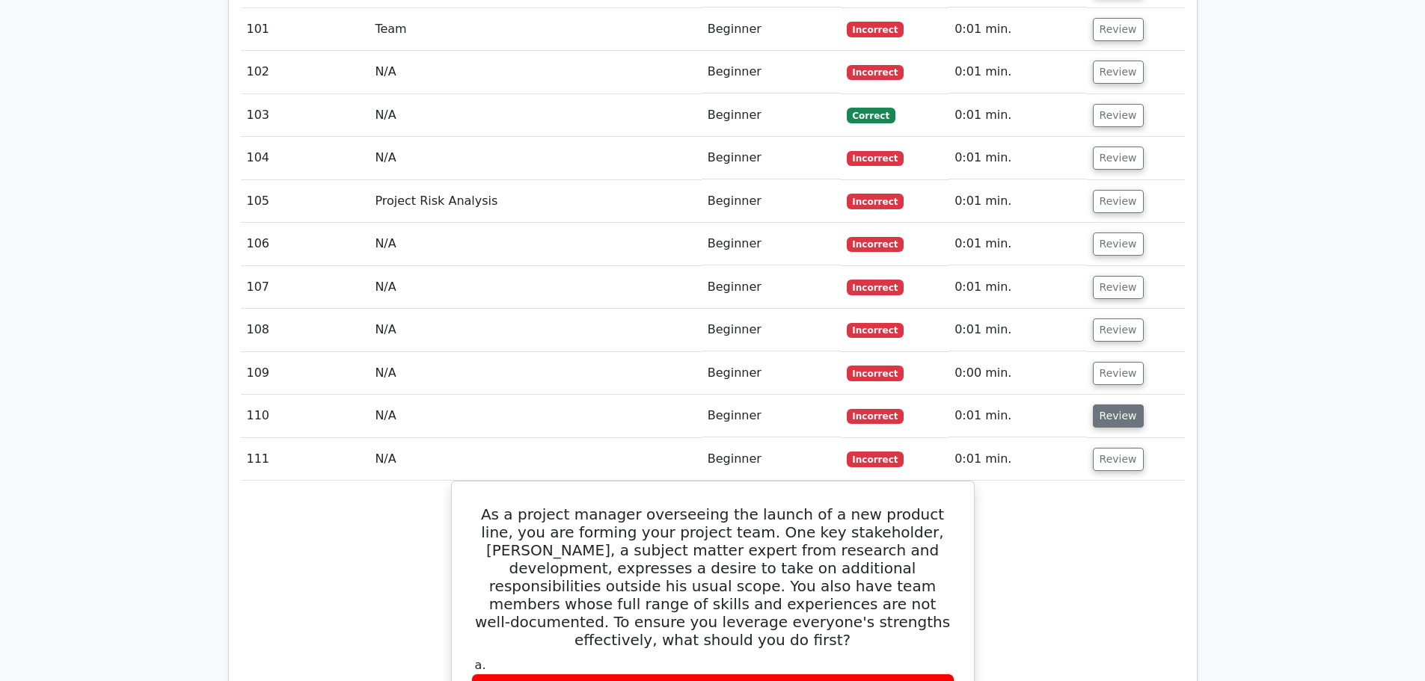
click at [1114, 405] on button "Review" at bounding box center [1118, 416] width 51 height 23
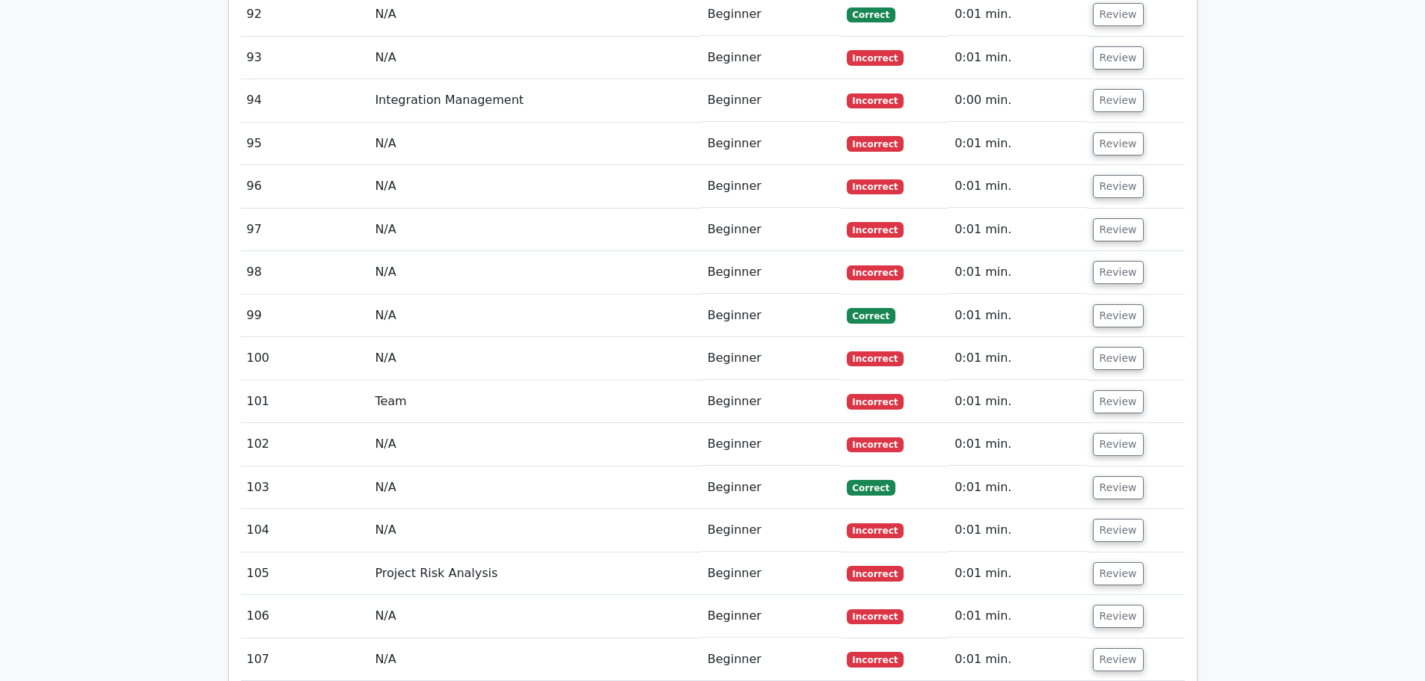
scroll to position [10598, 0]
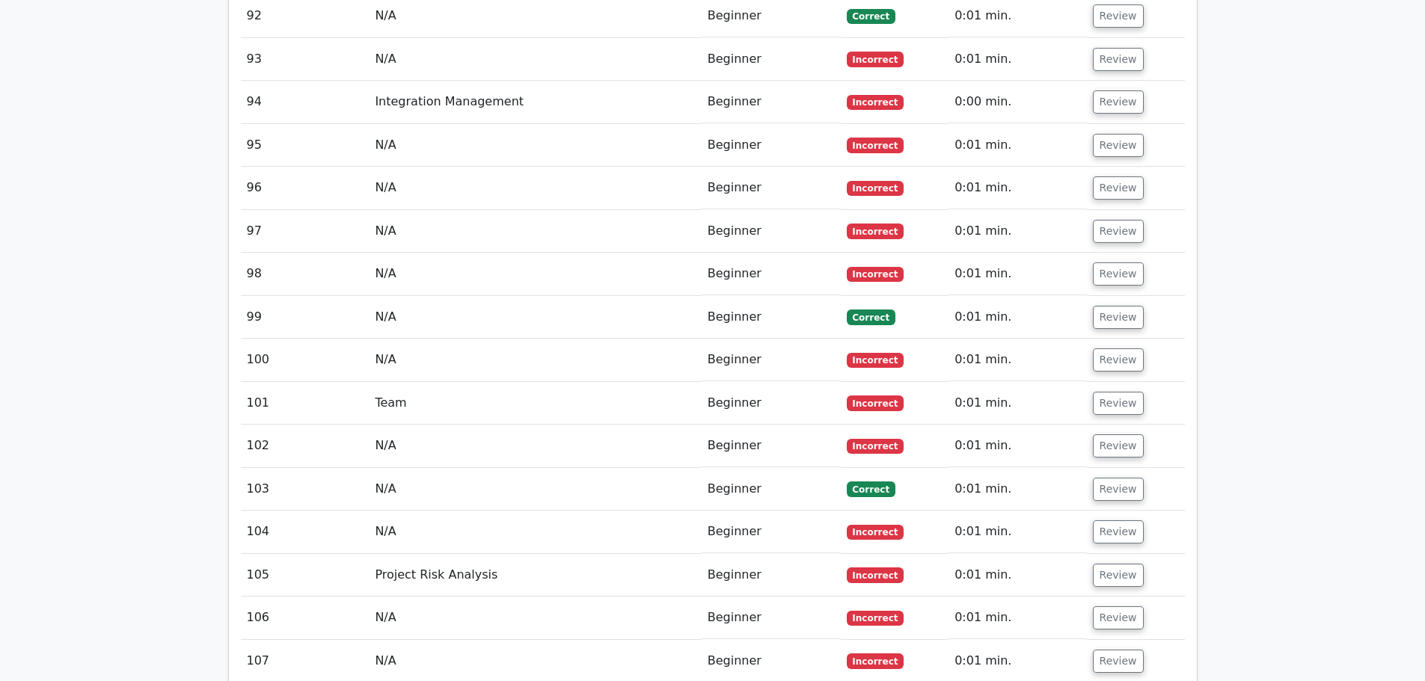
click at [1110, 650] on button "Review" at bounding box center [1118, 661] width 51 height 23
click at [1111, 607] on button "Review" at bounding box center [1118, 618] width 51 height 23
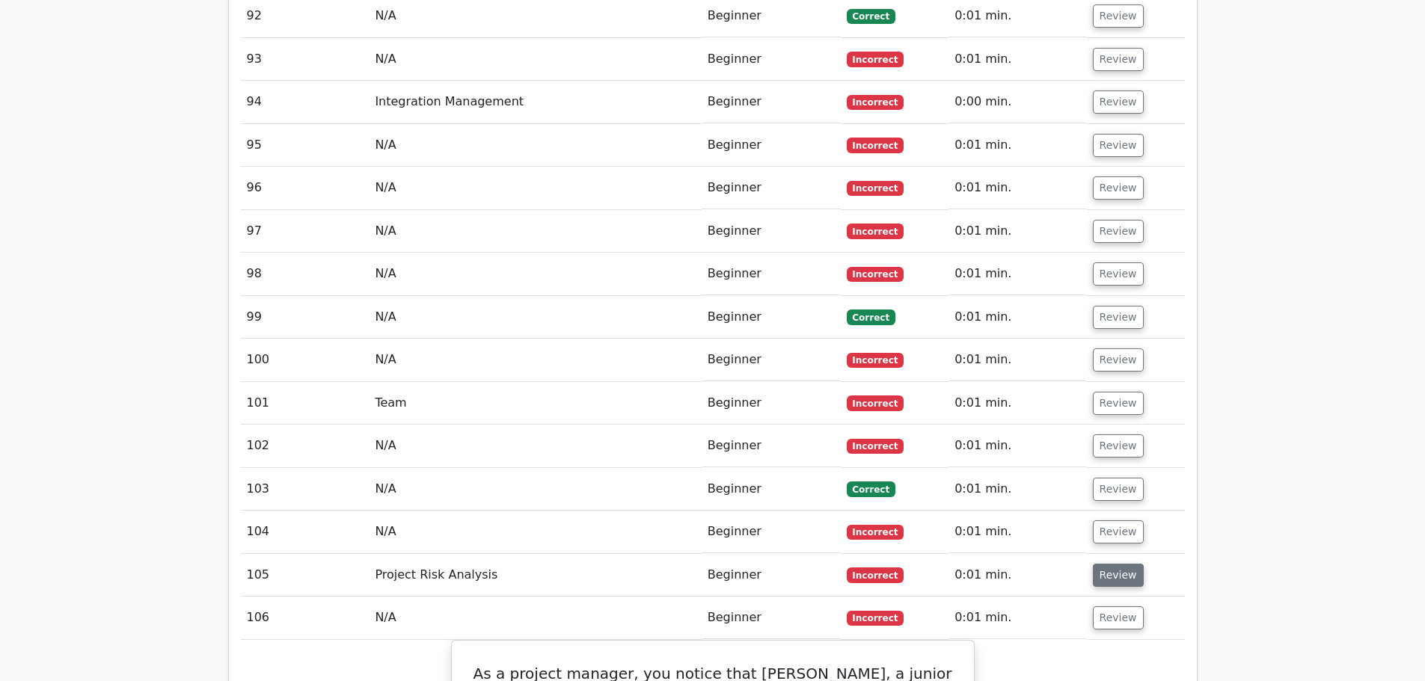
click at [1111, 564] on button "Review" at bounding box center [1118, 575] width 51 height 23
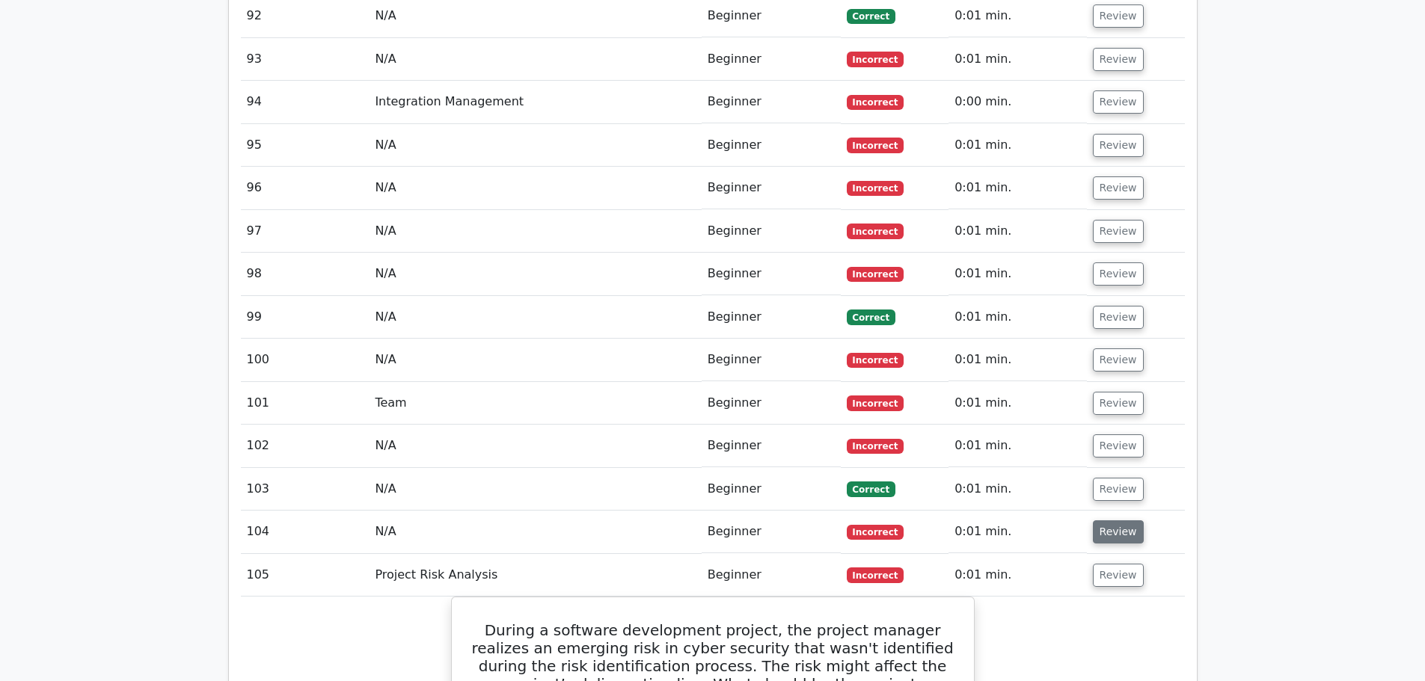
click at [1112, 521] on button "Review" at bounding box center [1118, 532] width 51 height 23
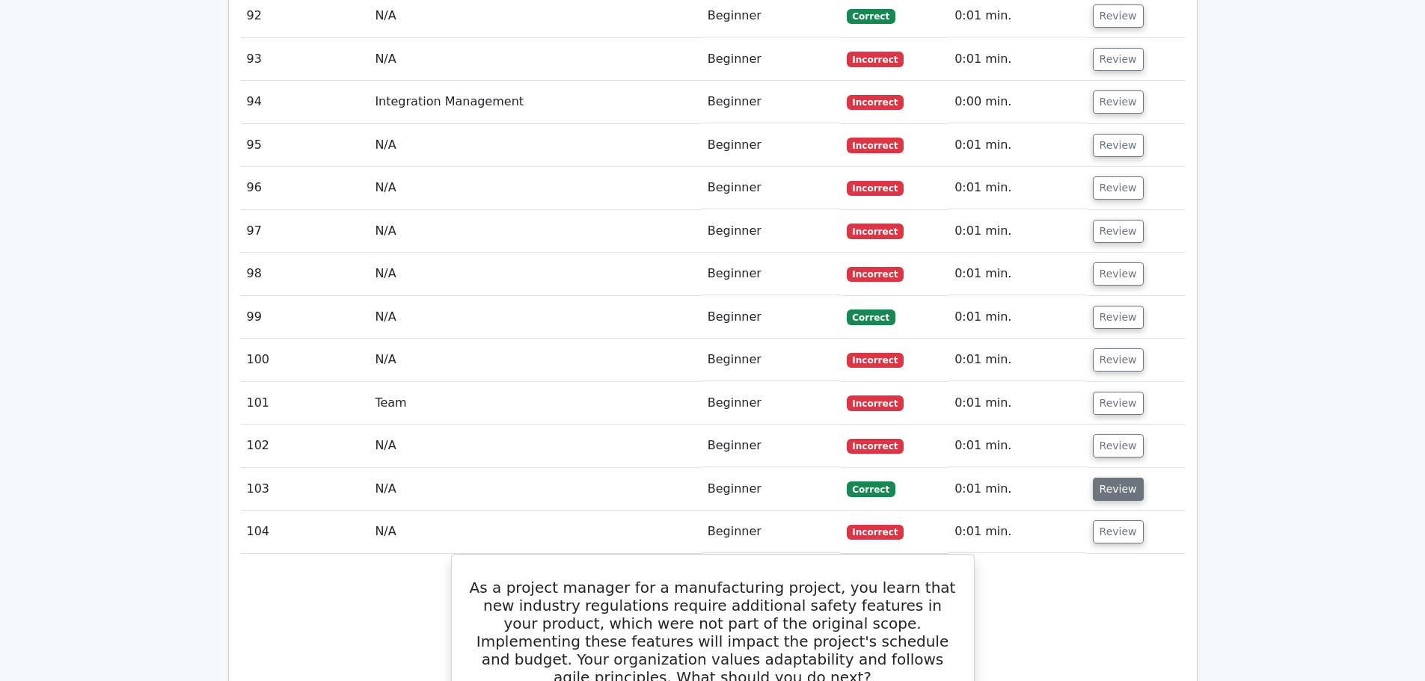
click at [1111, 478] on button "Review" at bounding box center [1118, 489] width 51 height 23
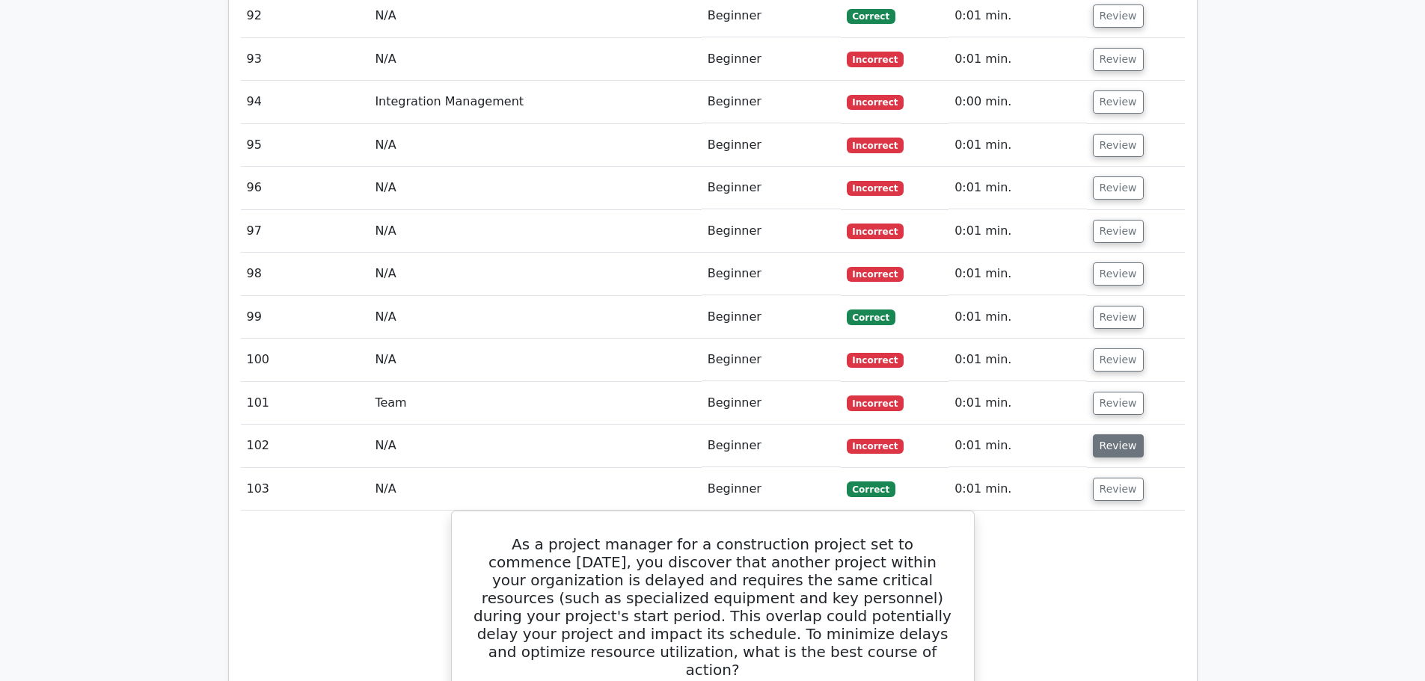
click at [1107, 435] on button "Review" at bounding box center [1118, 446] width 51 height 23
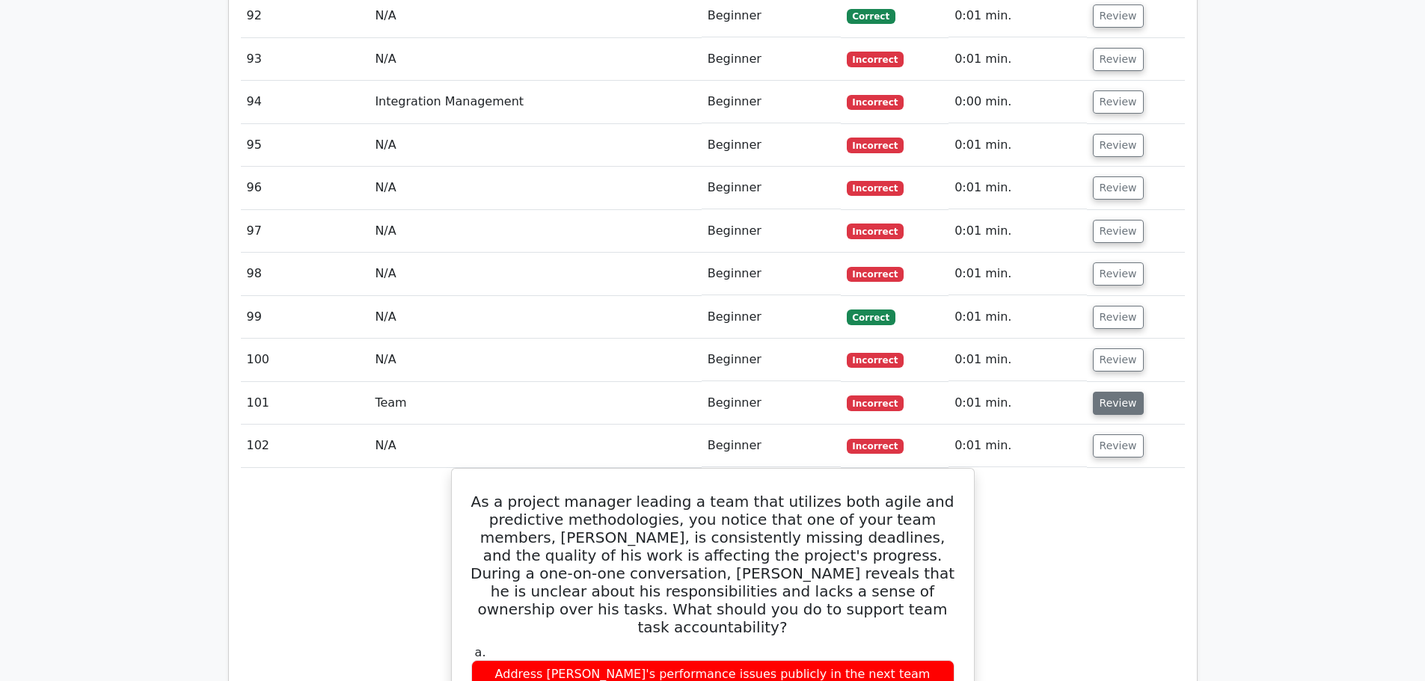
click at [1114, 392] on button "Review" at bounding box center [1118, 403] width 51 height 23
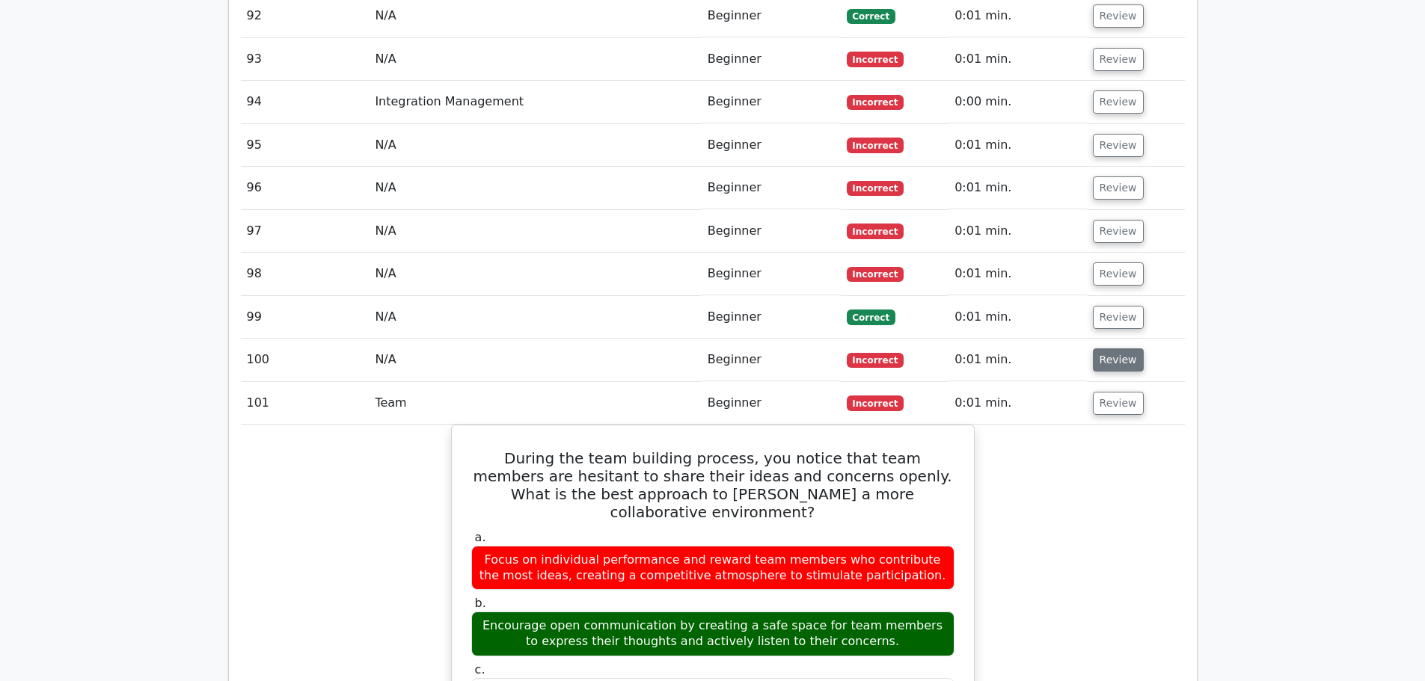
click at [1123, 349] on button "Review" at bounding box center [1118, 360] width 51 height 23
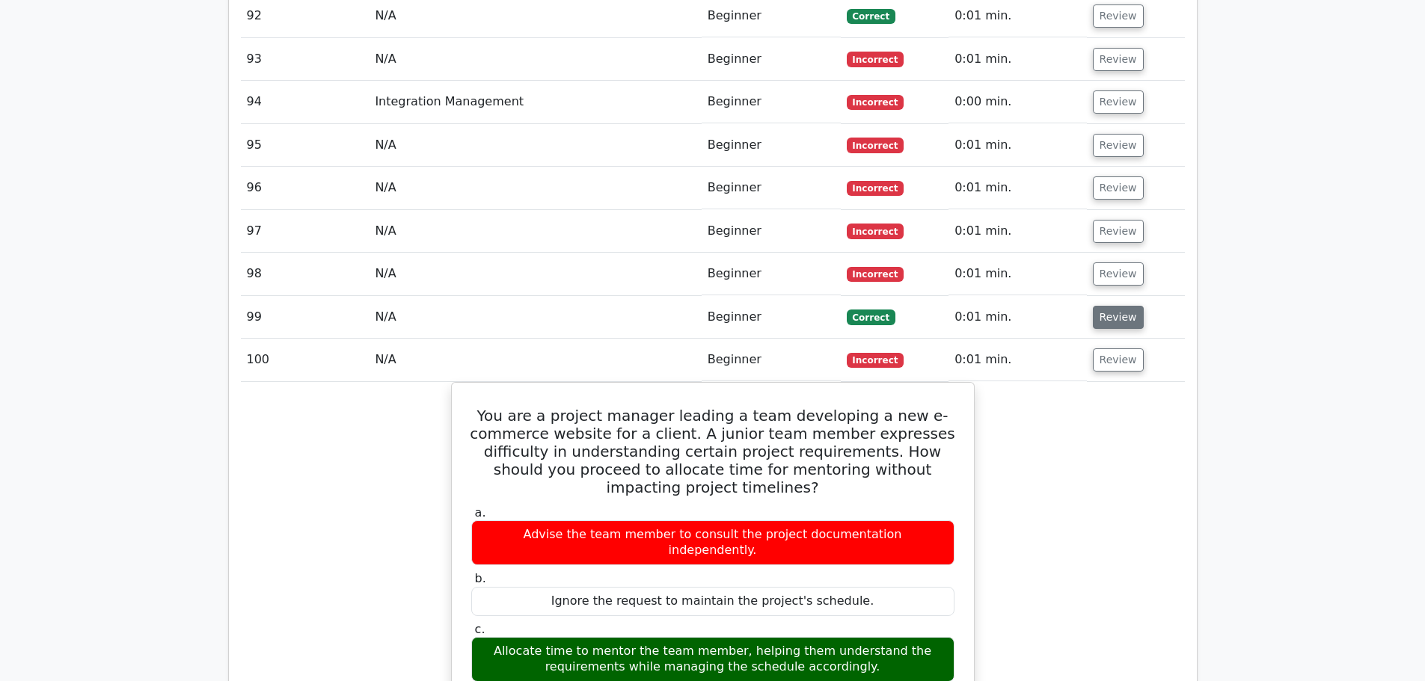
click at [1122, 306] on button "Review" at bounding box center [1118, 317] width 51 height 23
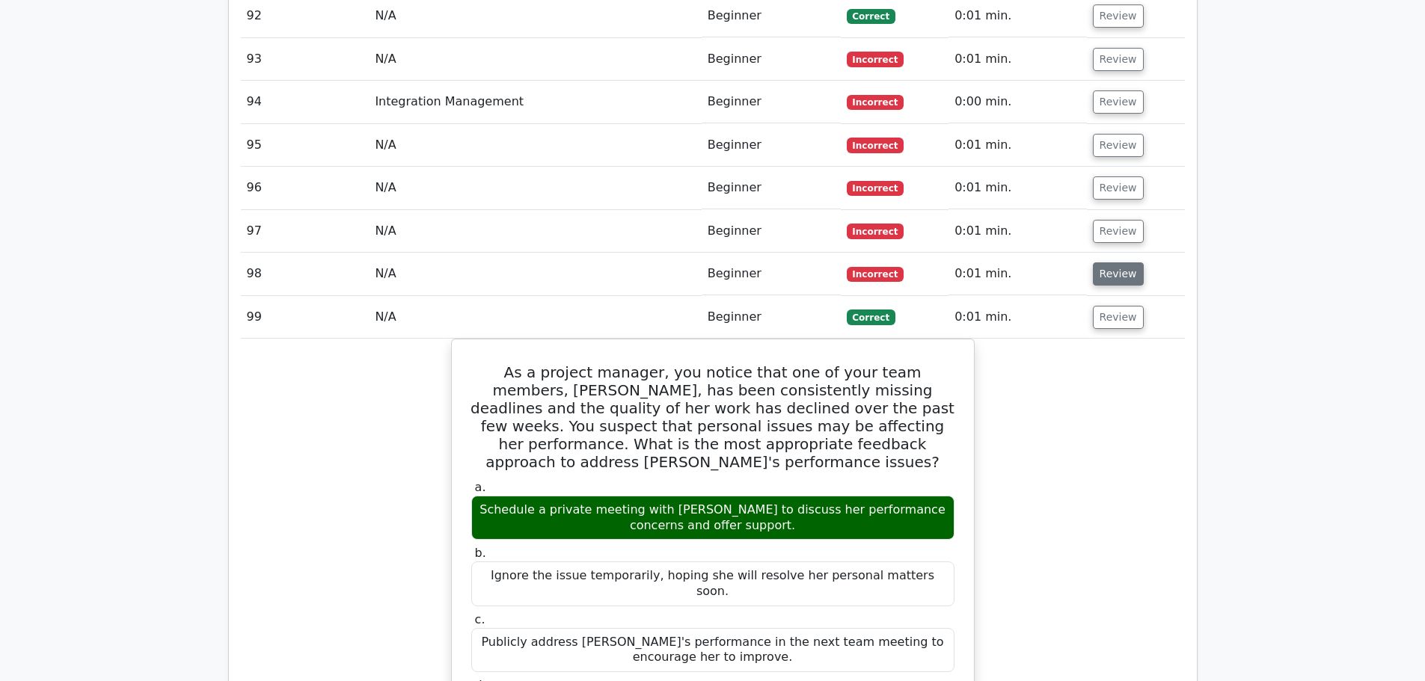
click at [1119, 263] on button "Review" at bounding box center [1118, 274] width 51 height 23
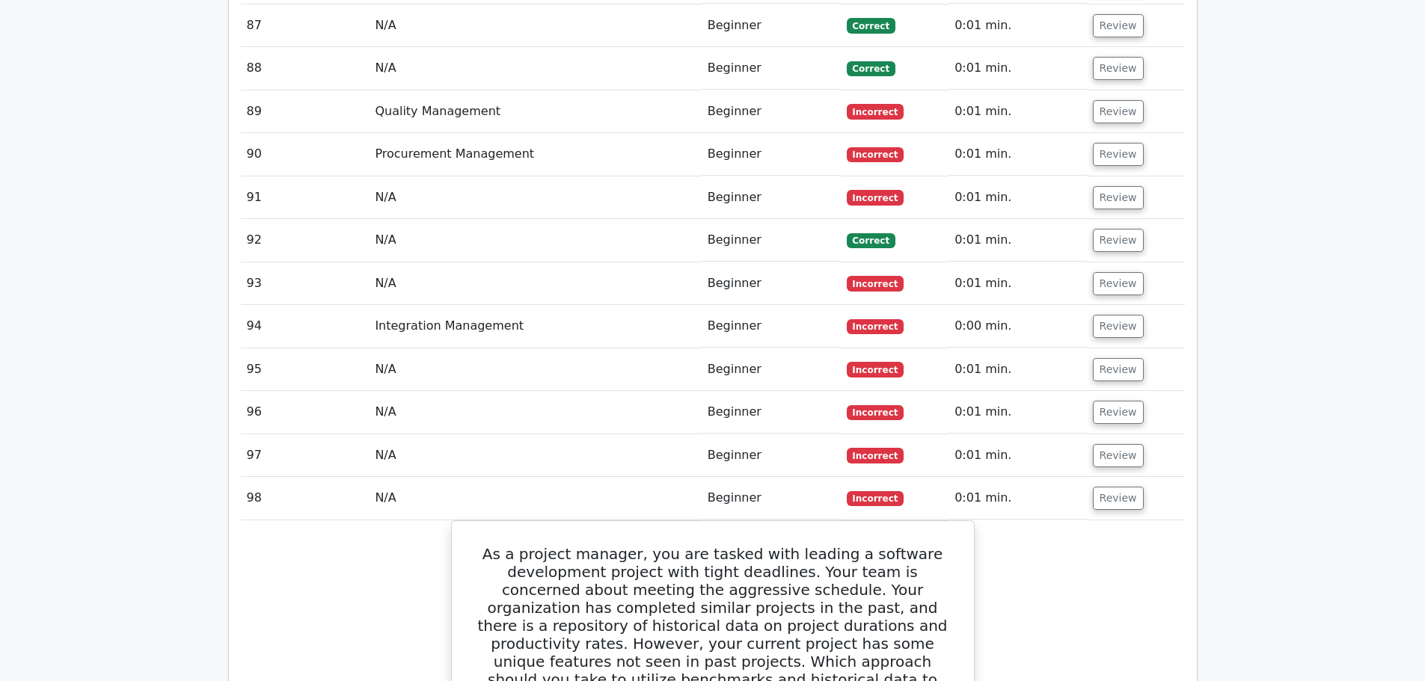
scroll to position [10224, 0]
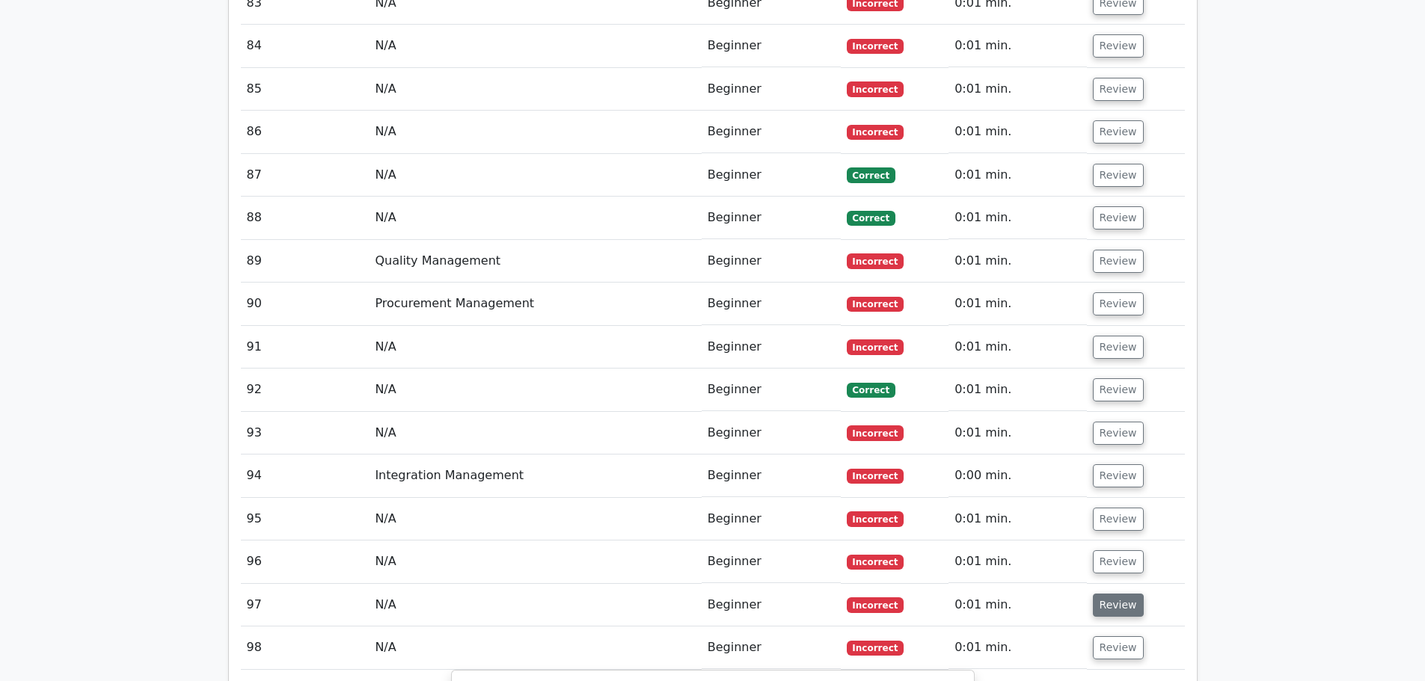
click at [1113, 594] on button "Review" at bounding box center [1118, 605] width 51 height 23
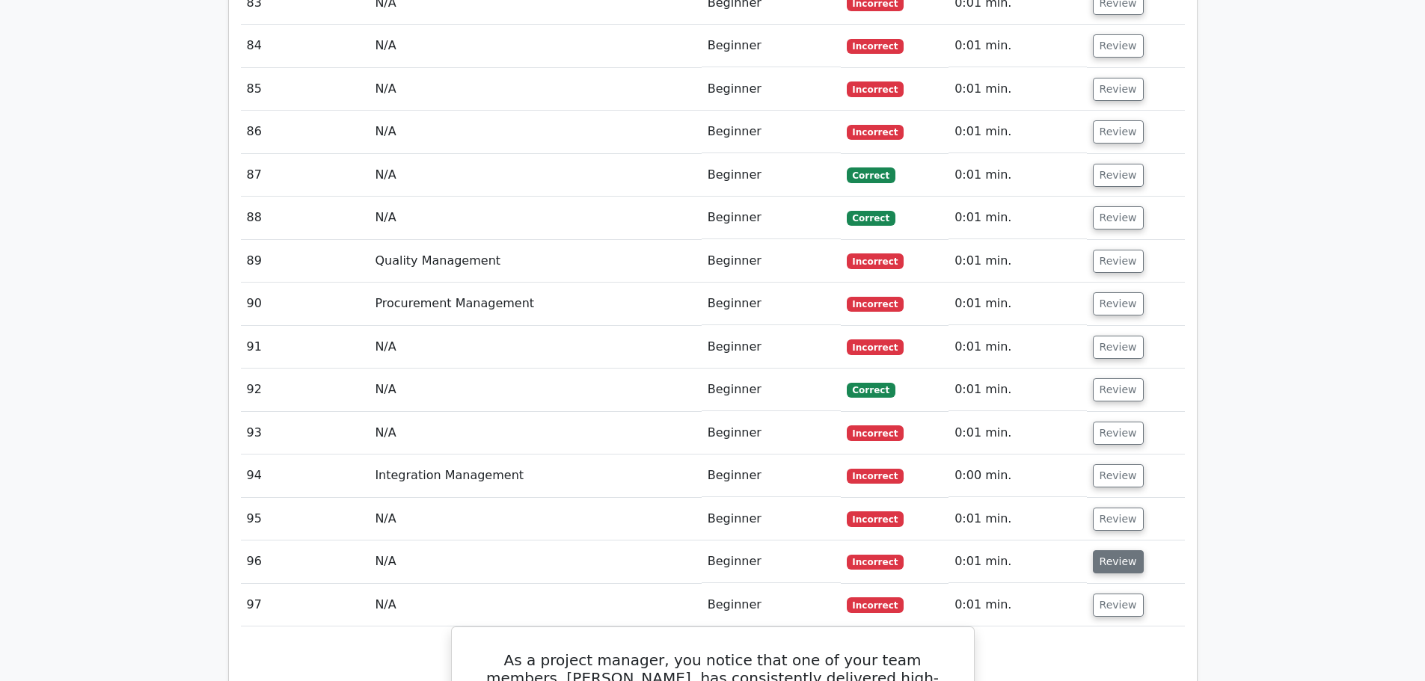
click at [1118, 550] on button "Review" at bounding box center [1118, 561] width 51 height 23
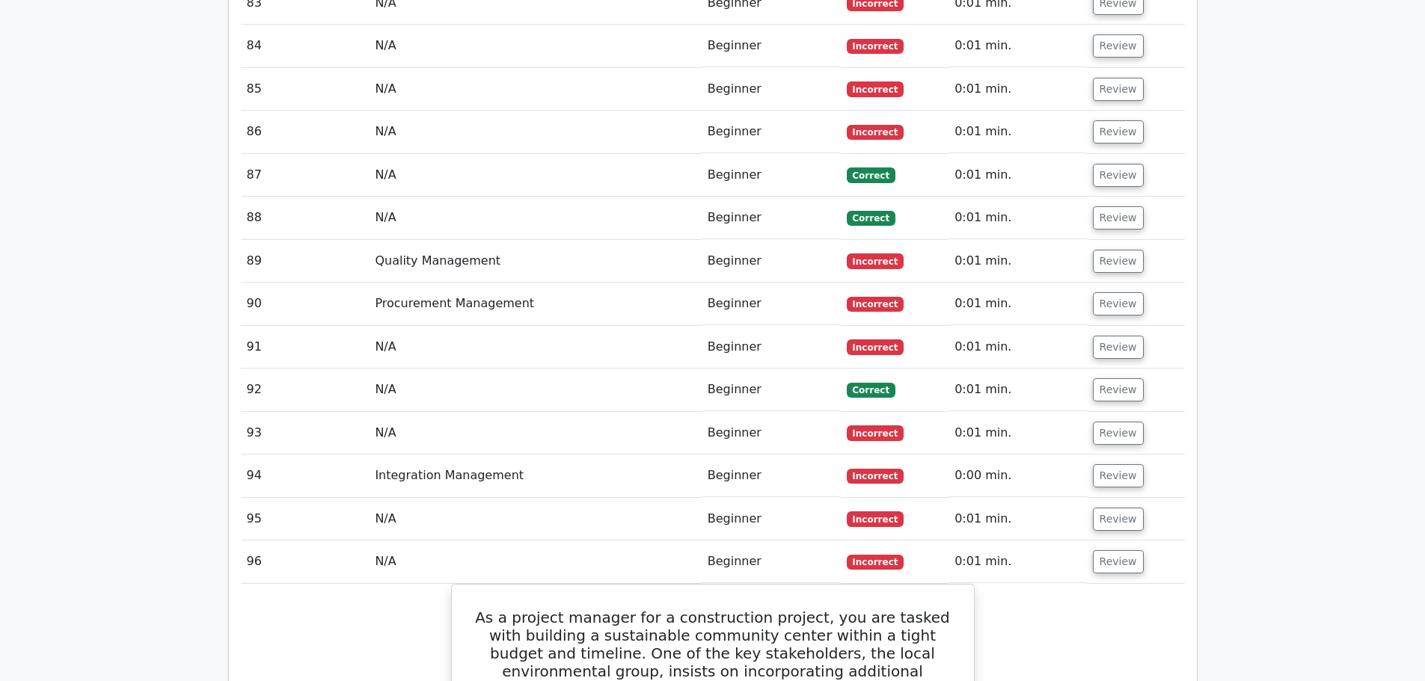
click at [1118, 498] on td "Review" at bounding box center [1136, 519] width 98 height 43
click at [1118, 508] on button "Review" at bounding box center [1118, 519] width 51 height 23
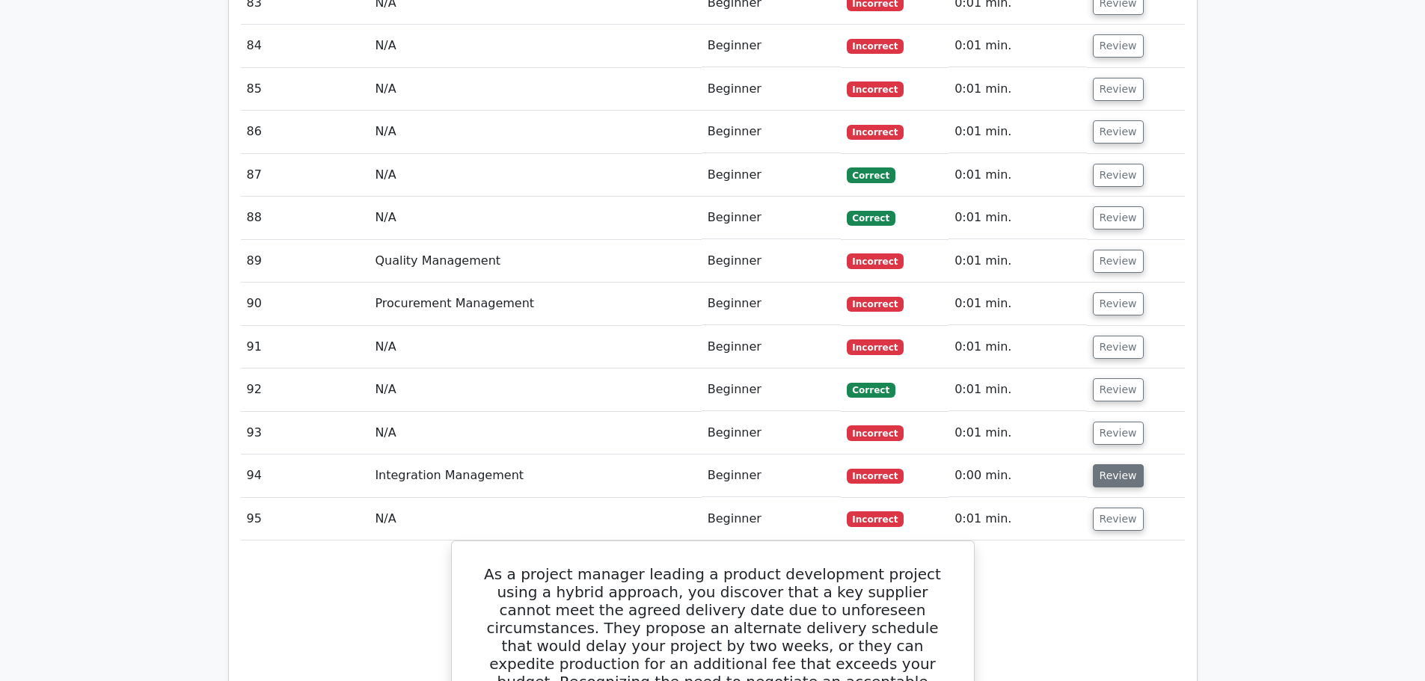
click at [1114, 464] on button "Review" at bounding box center [1118, 475] width 51 height 23
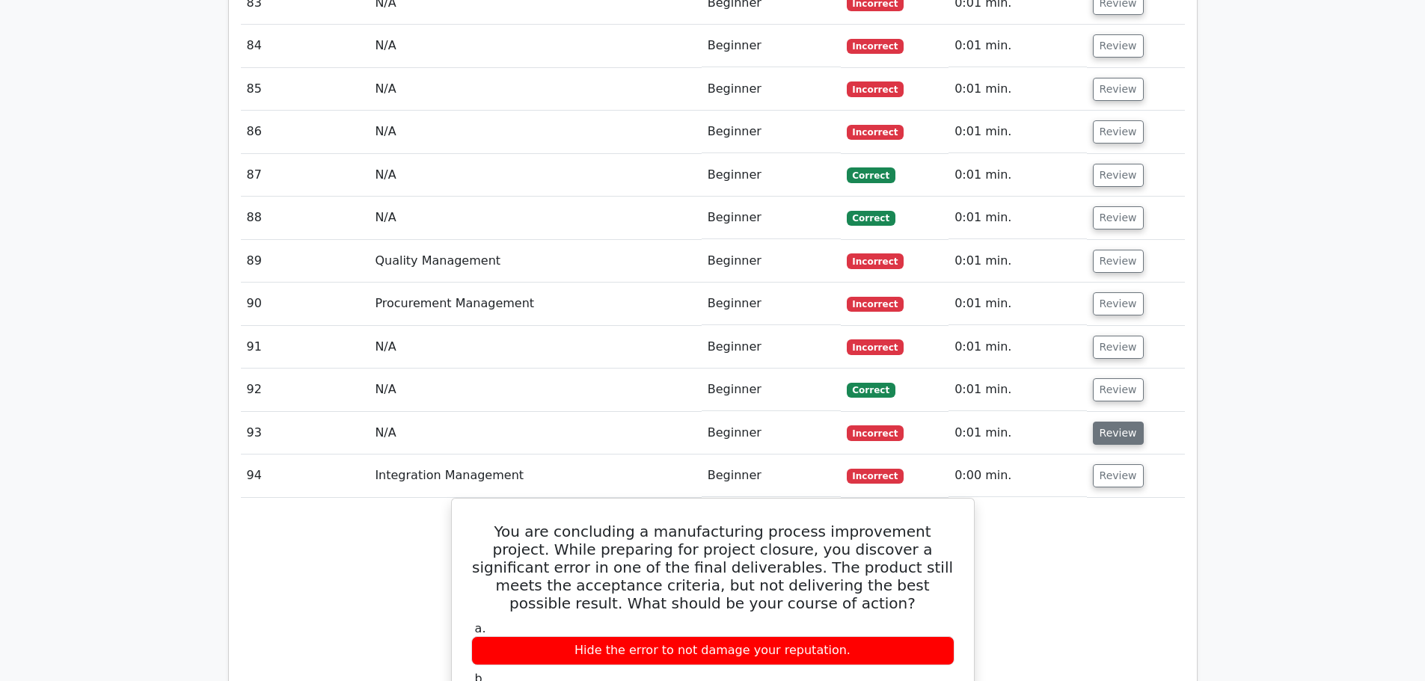
click at [1105, 422] on button "Review" at bounding box center [1118, 433] width 51 height 23
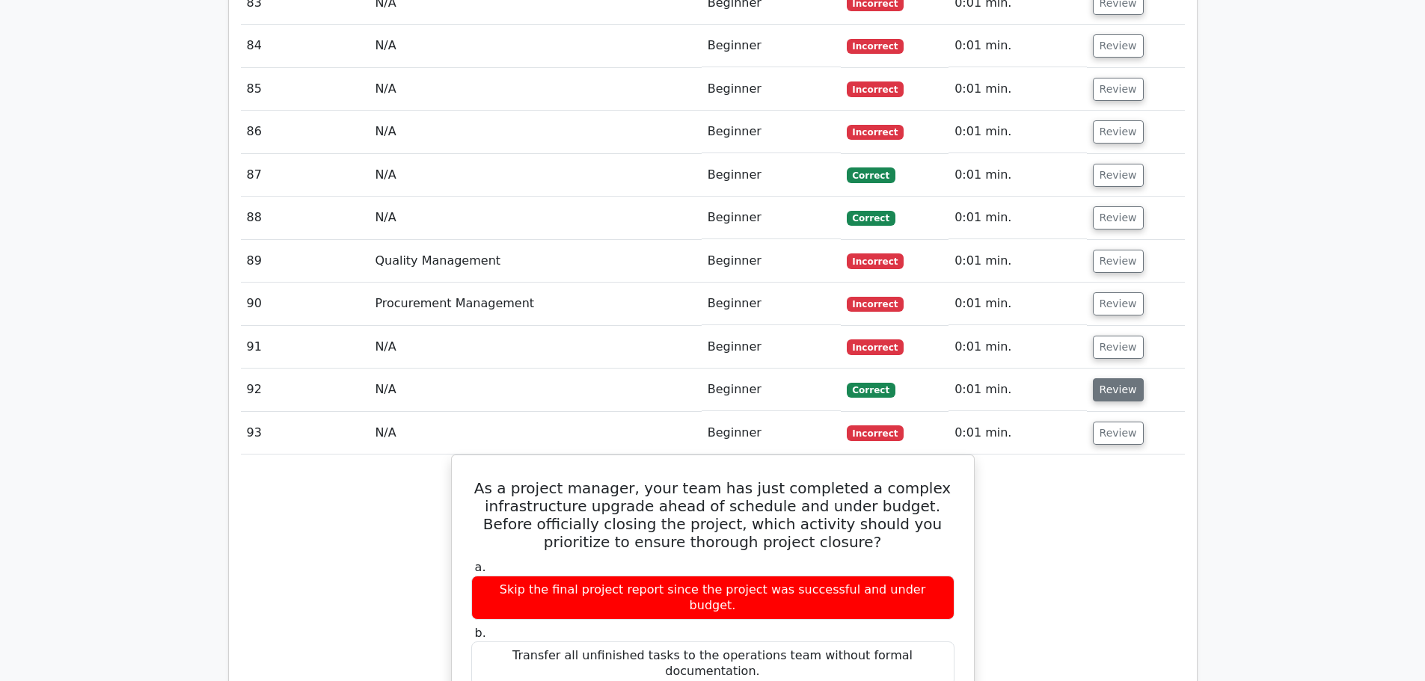
click at [1107, 378] on button "Review" at bounding box center [1118, 389] width 51 height 23
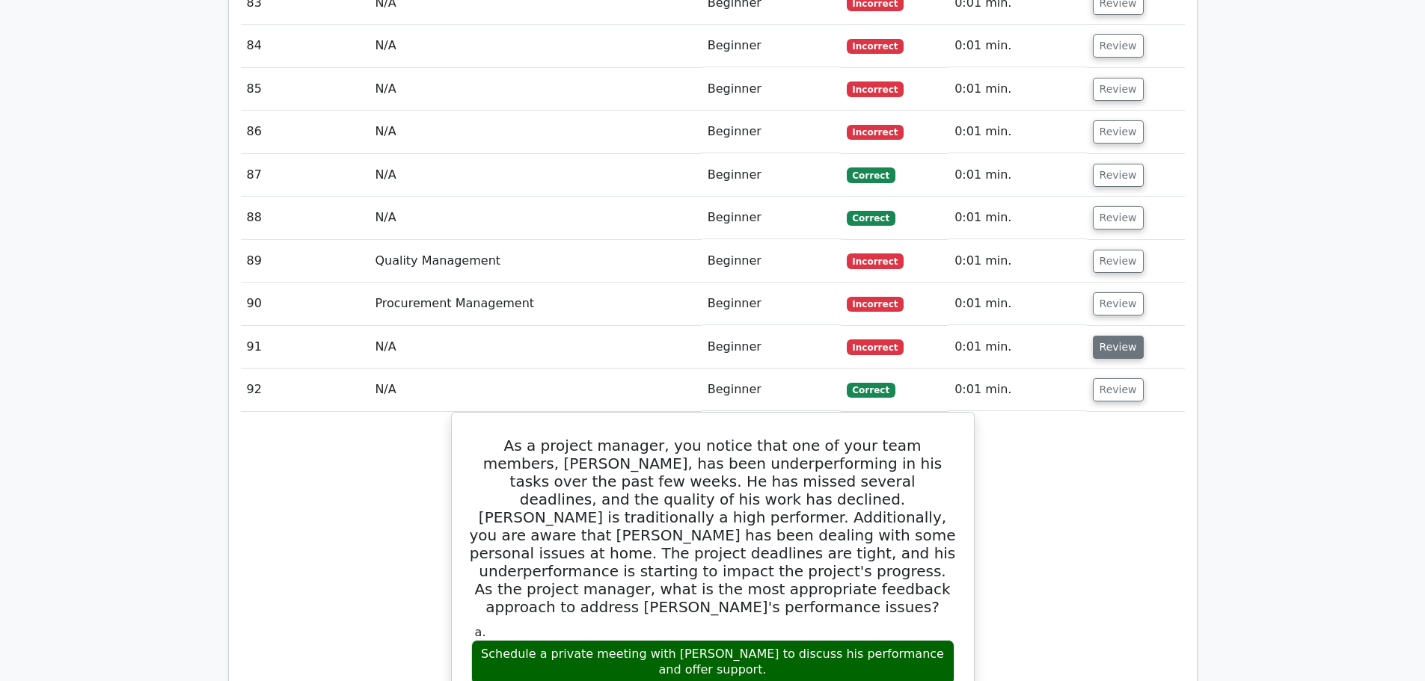
click at [1107, 336] on button "Review" at bounding box center [1118, 347] width 51 height 23
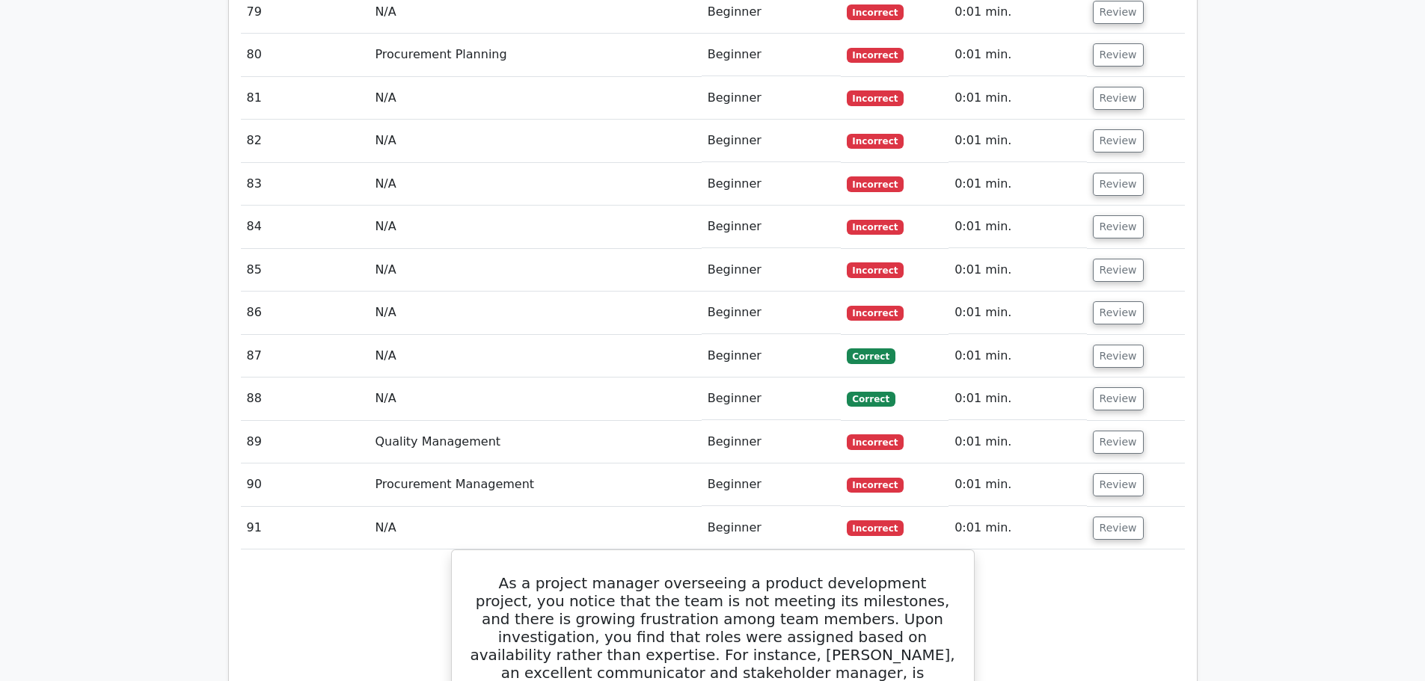
scroll to position [9999, 0]
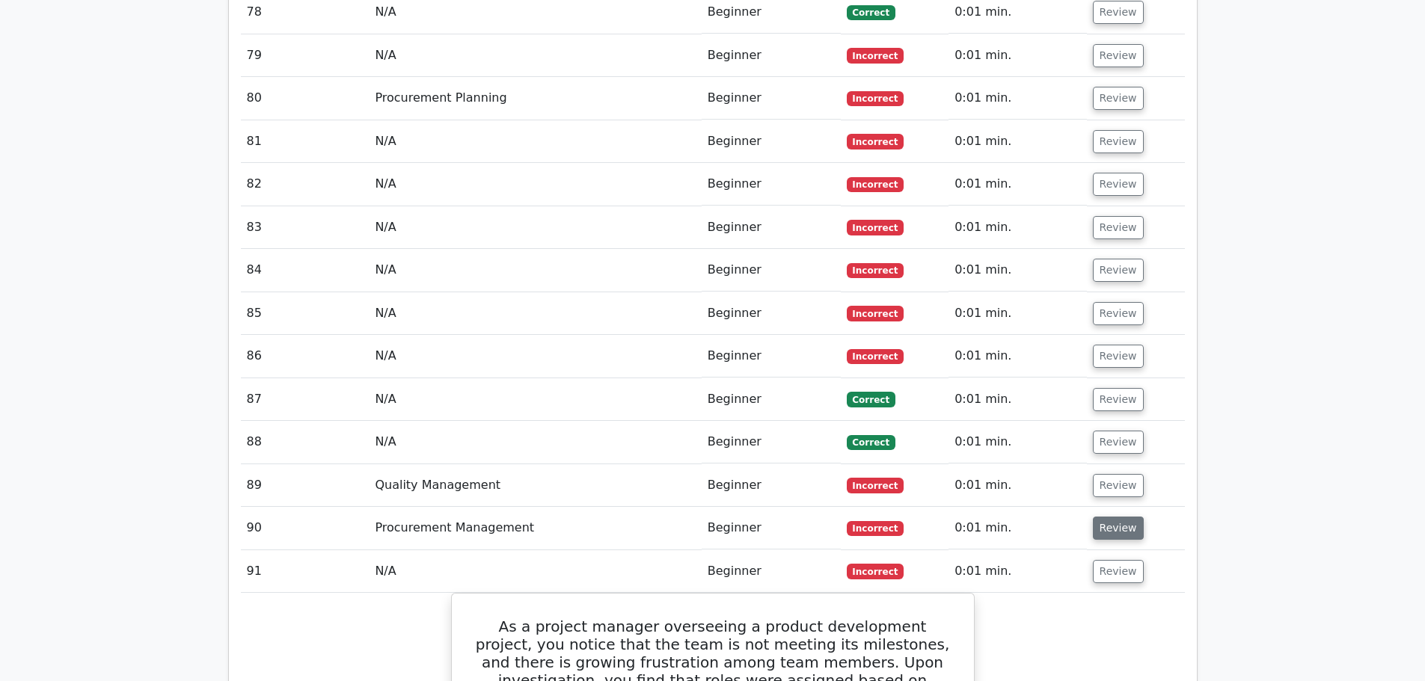
click at [1105, 517] on button "Review" at bounding box center [1118, 528] width 51 height 23
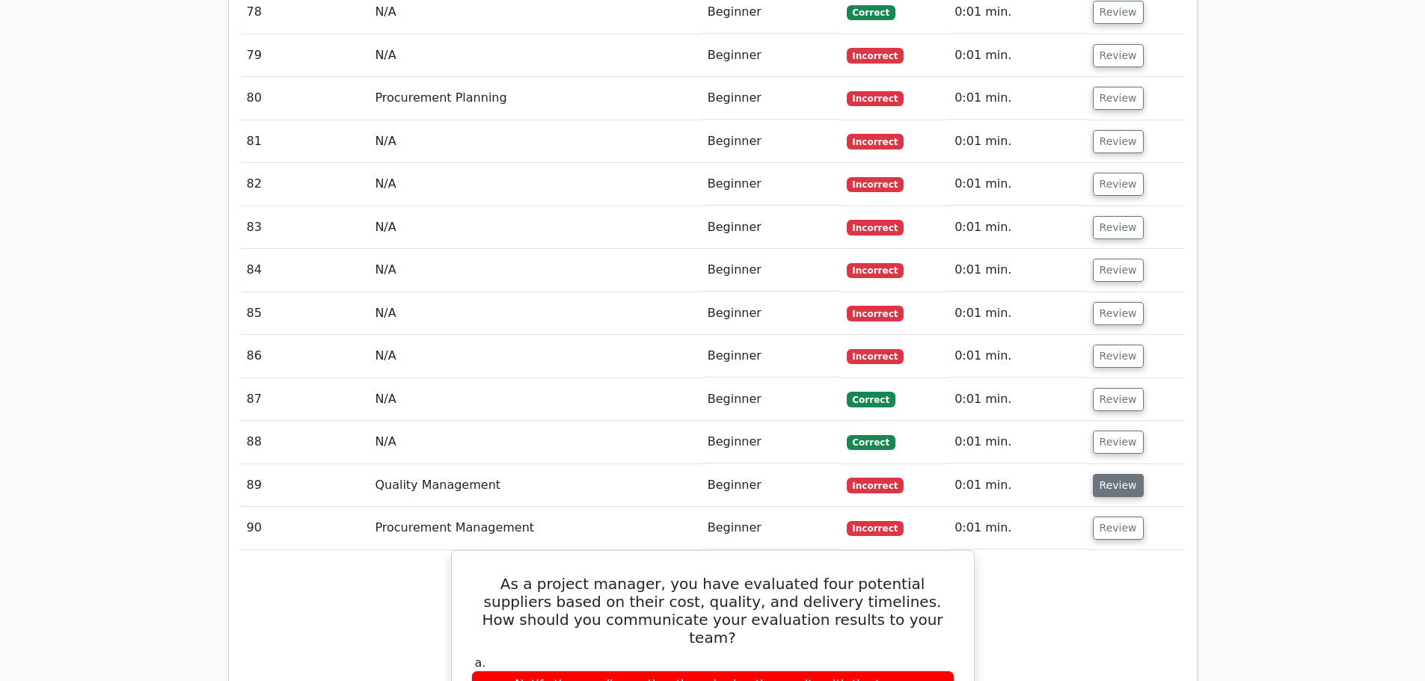
click at [1110, 474] on button "Review" at bounding box center [1118, 485] width 51 height 23
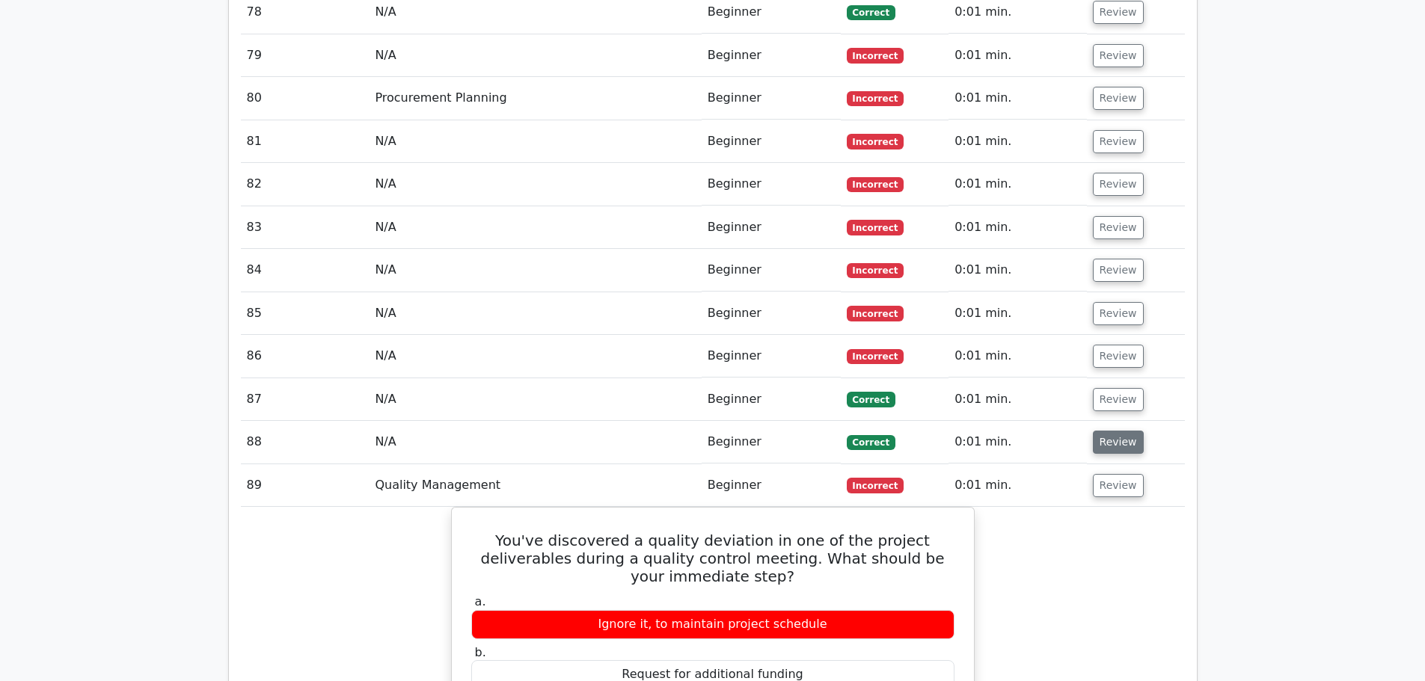
click at [1111, 431] on button "Review" at bounding box center [1118, 442] width 51 height 23
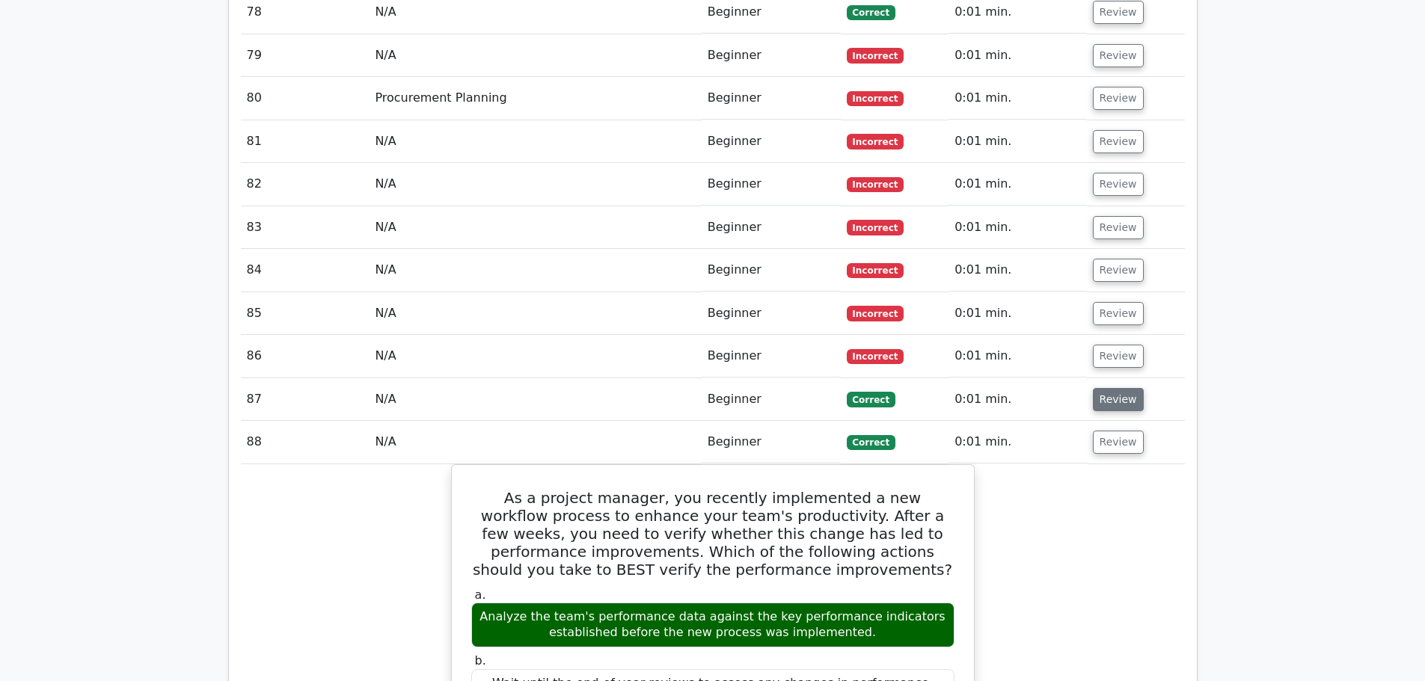
click at [1109, 388] on button "Review" at bounding box center [1118, 399] width 51 height 23
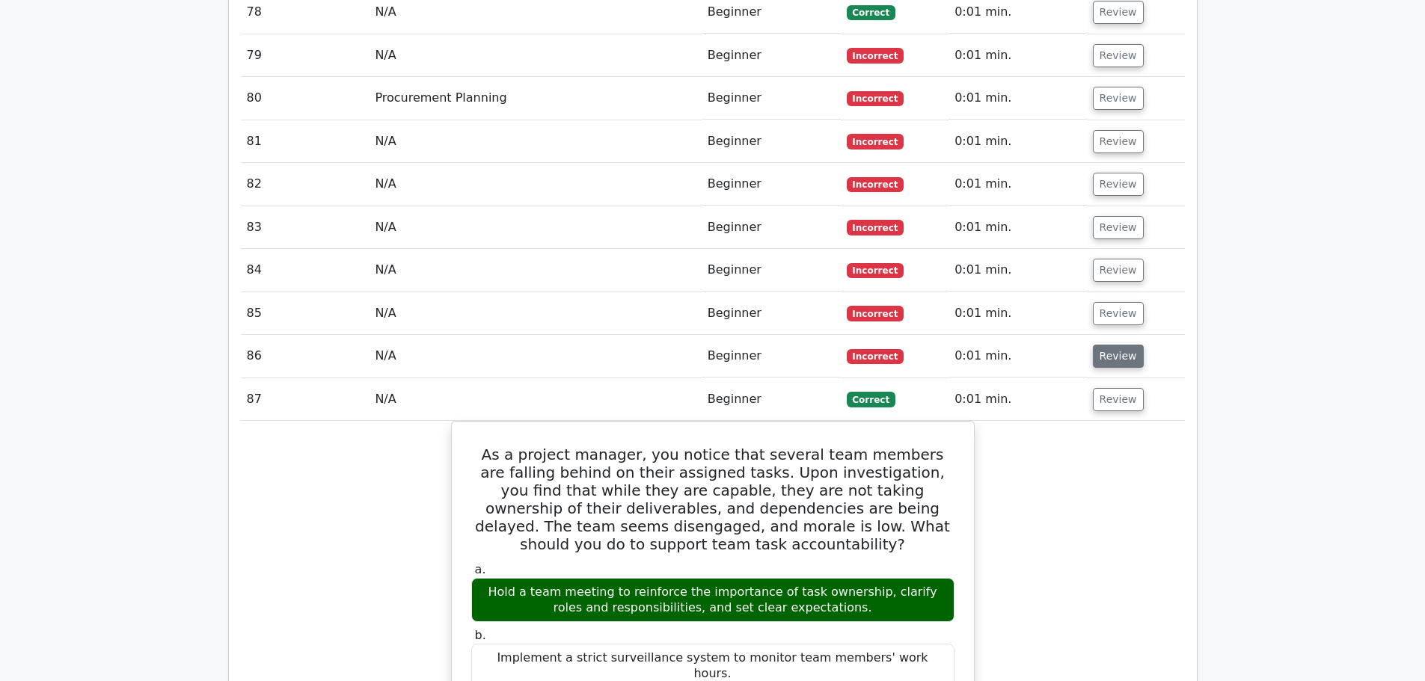
click at [1105, 345] on button "Review" at bounding box center [1118, 356] width 51 height 23
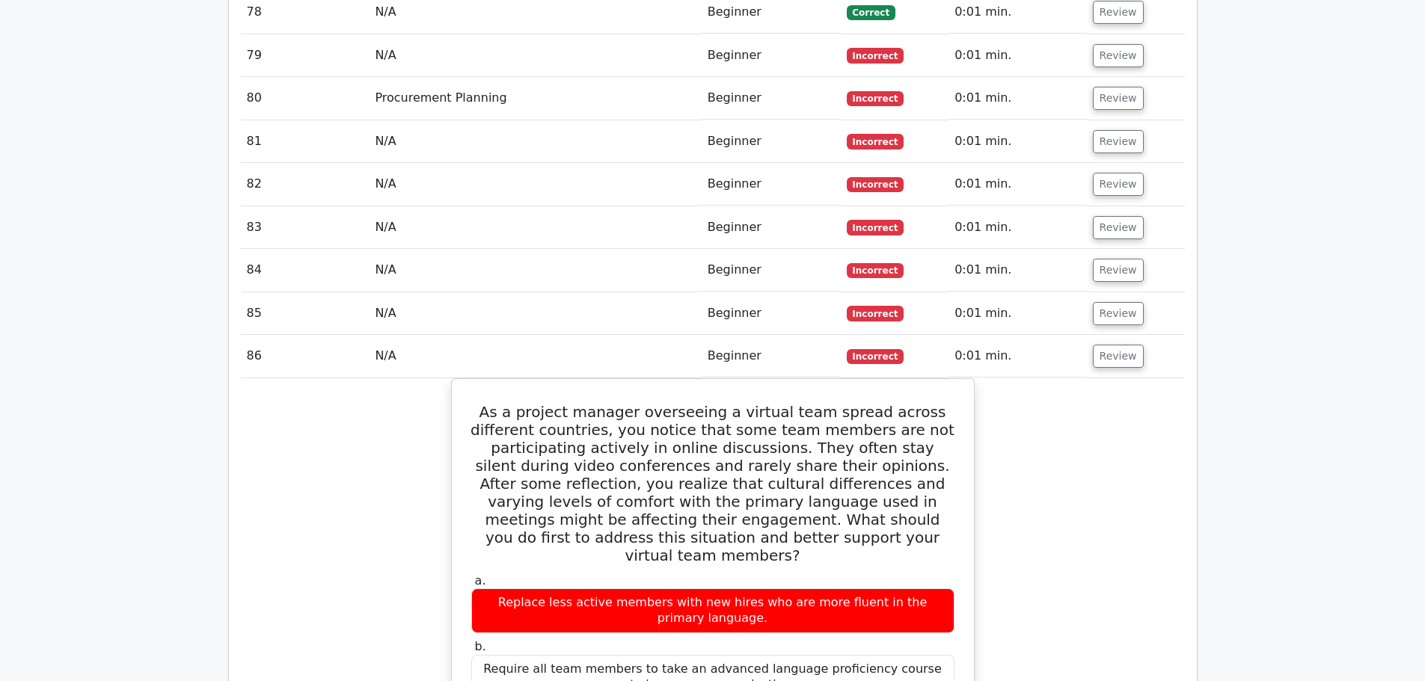
click at [1110, 292] on td "Review" at bounding box center [1136, 313] width 98 height 43
click at [1110, 302] on button "Review" at bounding box center [1118, 313] width 51 height 23
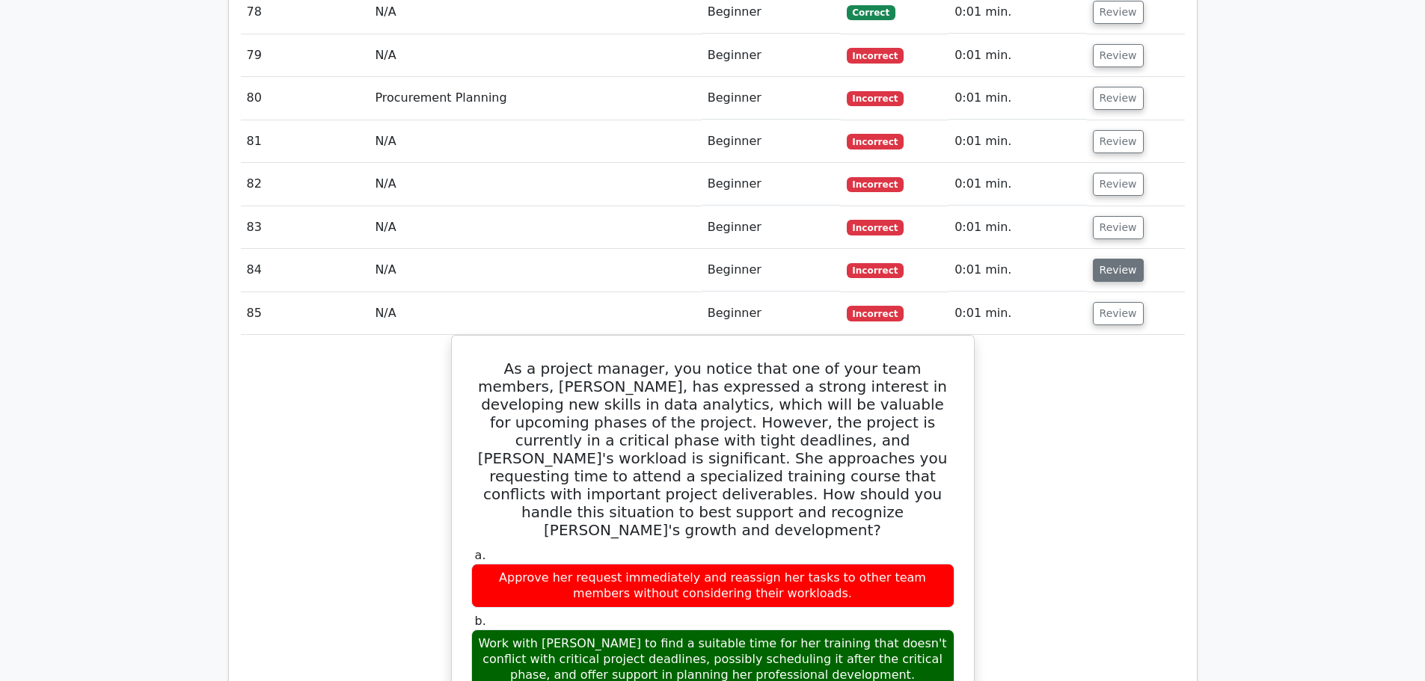
click at [1113, 259] on button "Review" at bounding box center [1118, 270] width 51 height 23
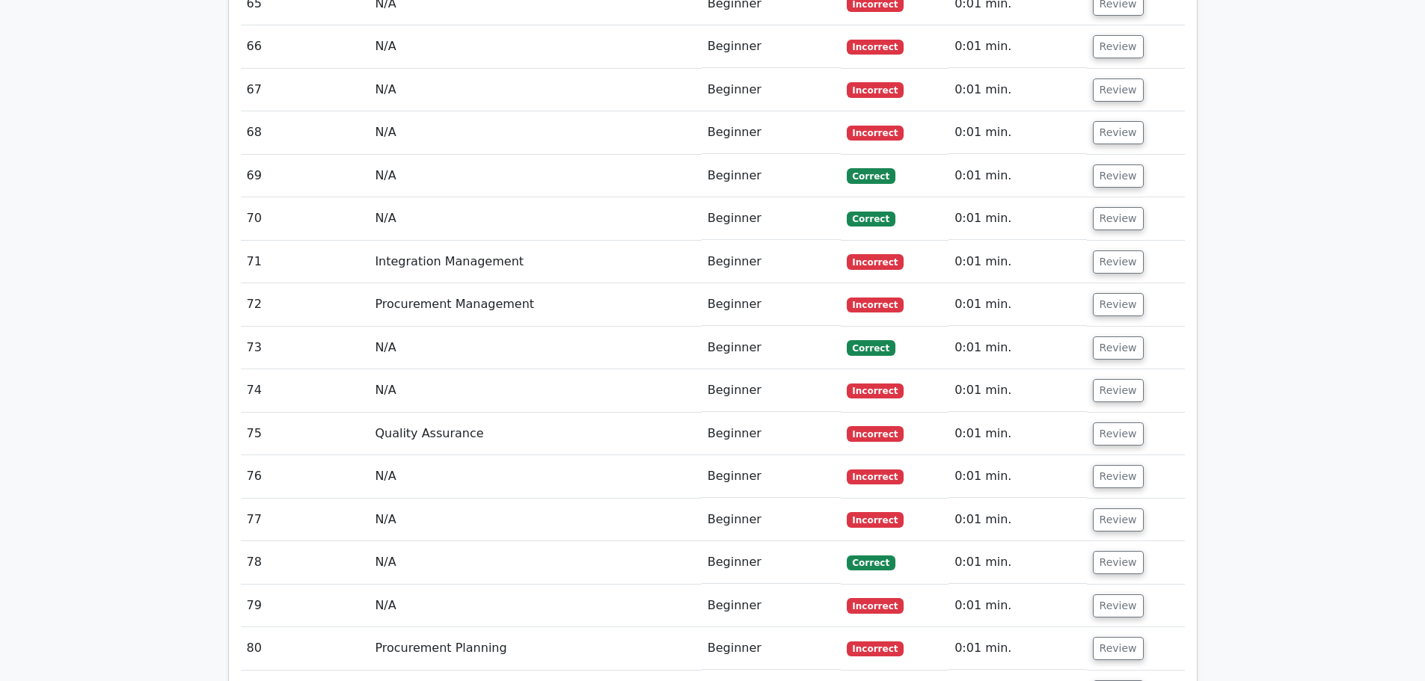
scroll to position [9476, 0]
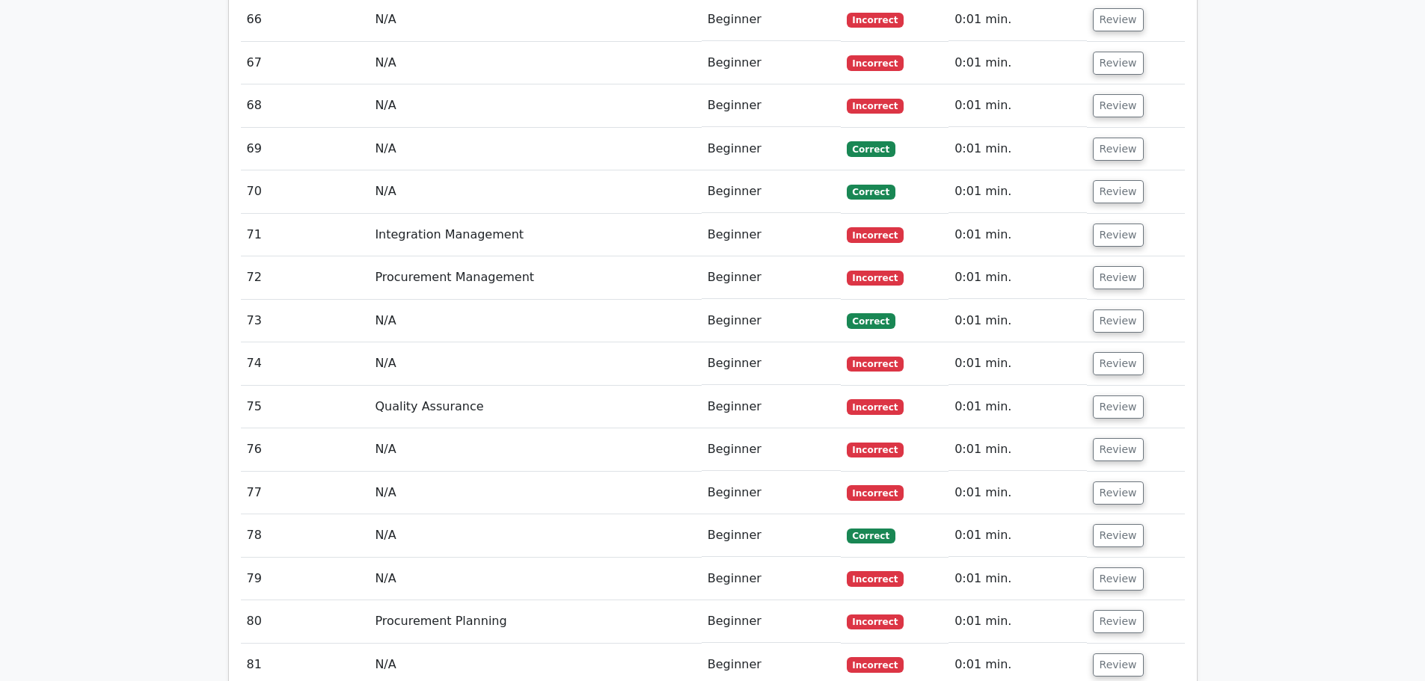
click at [1111, 654] on button "Review" at bounding box center [1118, 665] width 51 height 23
click at [1111, 610] on button "Review" at bounding box center [1118, 621] width 51 height 23
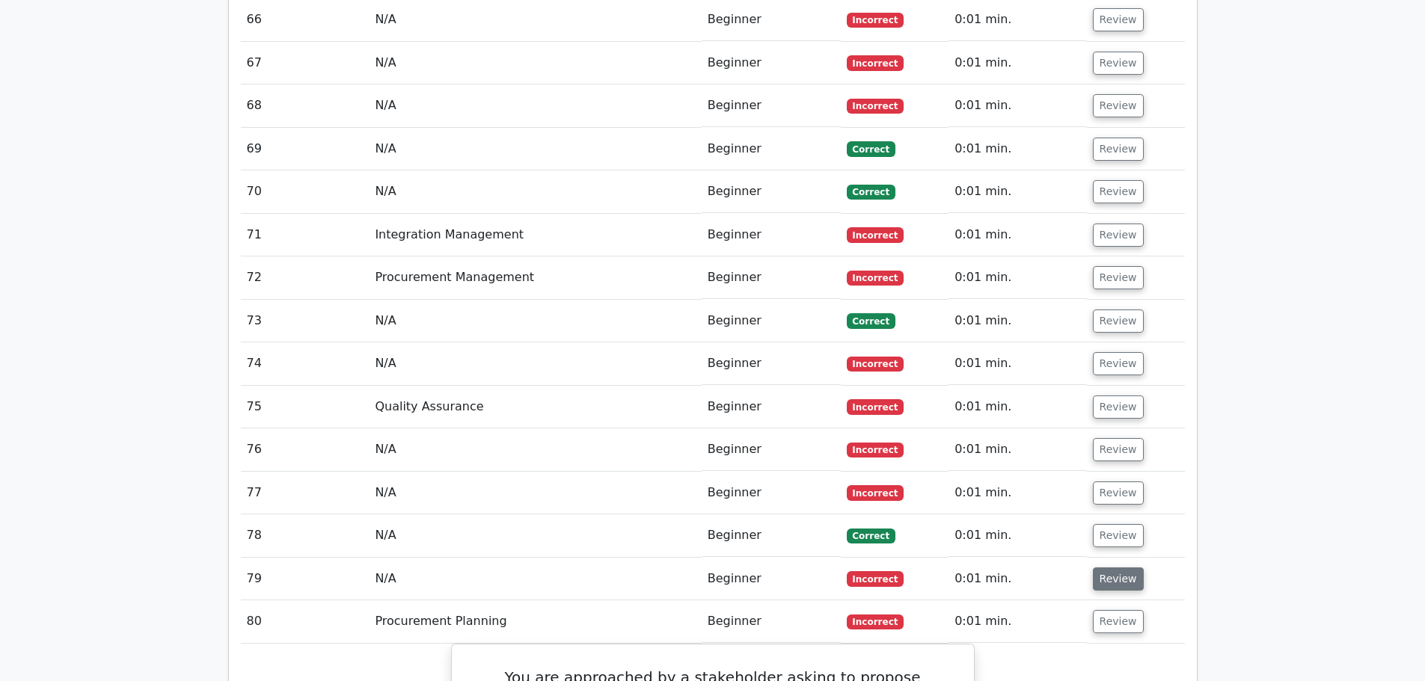
click at [1110, 568] on button "Review" at bounding box center [1118, 579] width 51 height 23
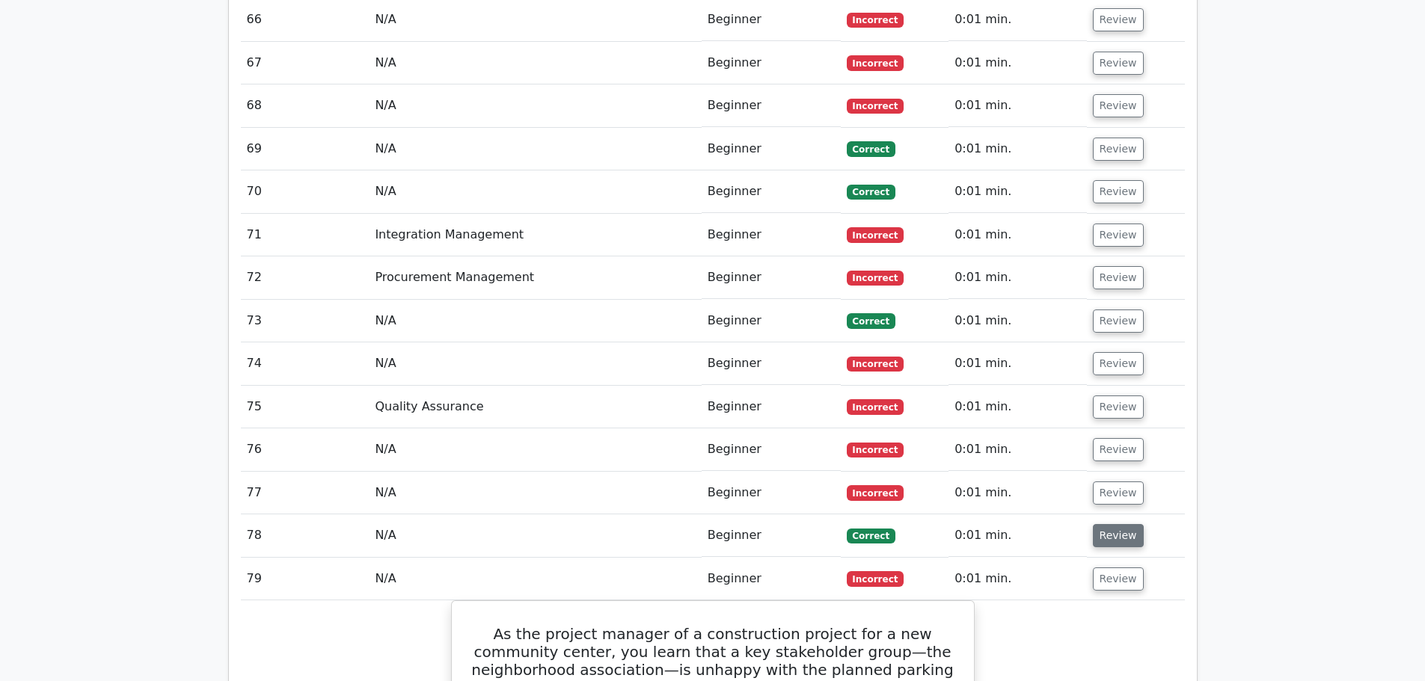
click at [1113, 524] on button "Review" at bounding box center [1118, 535] width 51 height 23
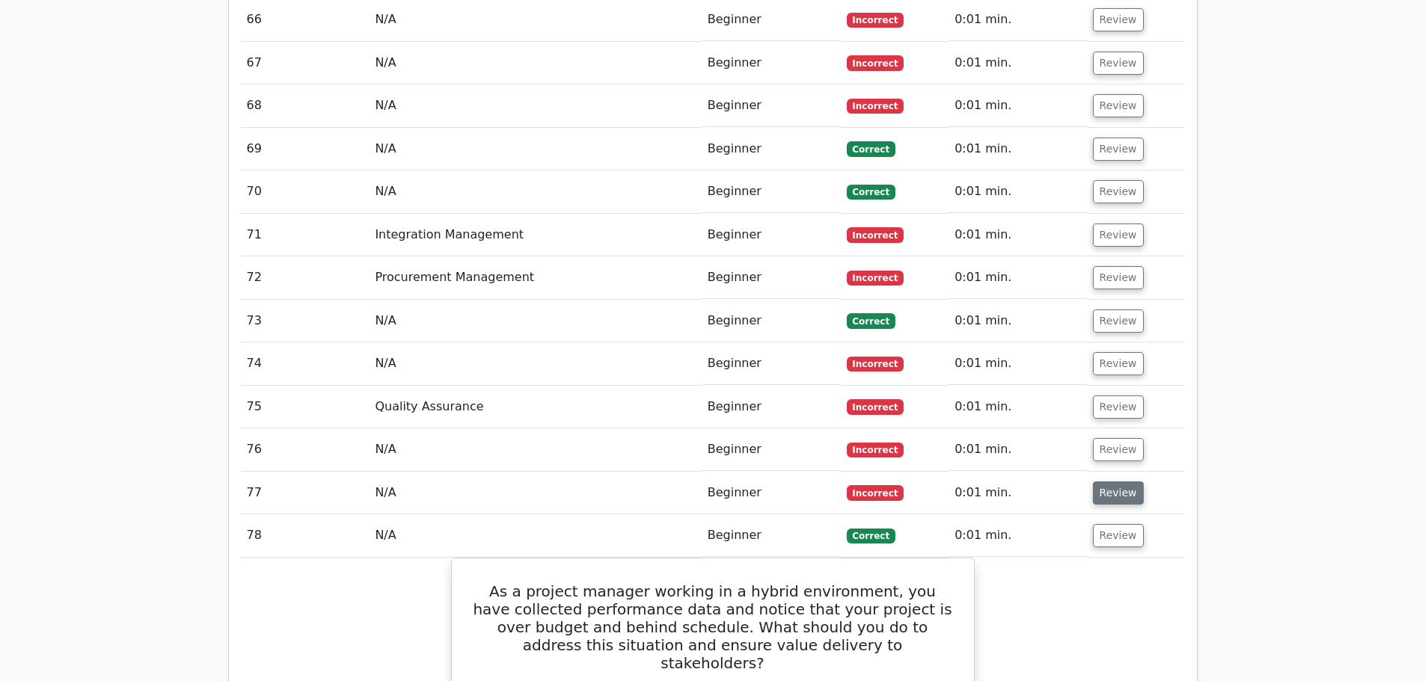
click at [1110, 482] on button "Review" at bounding box center [1118, 493] width 51 height 23
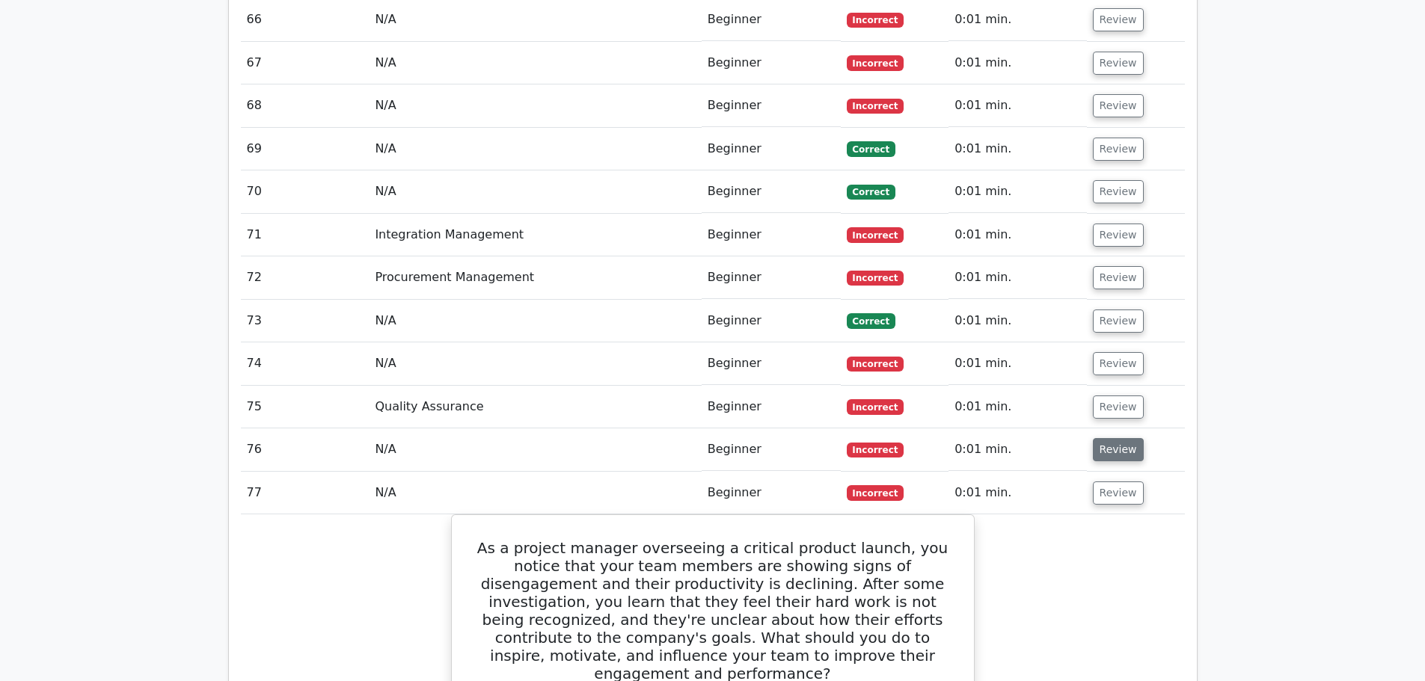
click at [1109, 438] on button "Review" at bounding box center [1118, 449] width 51 height 23
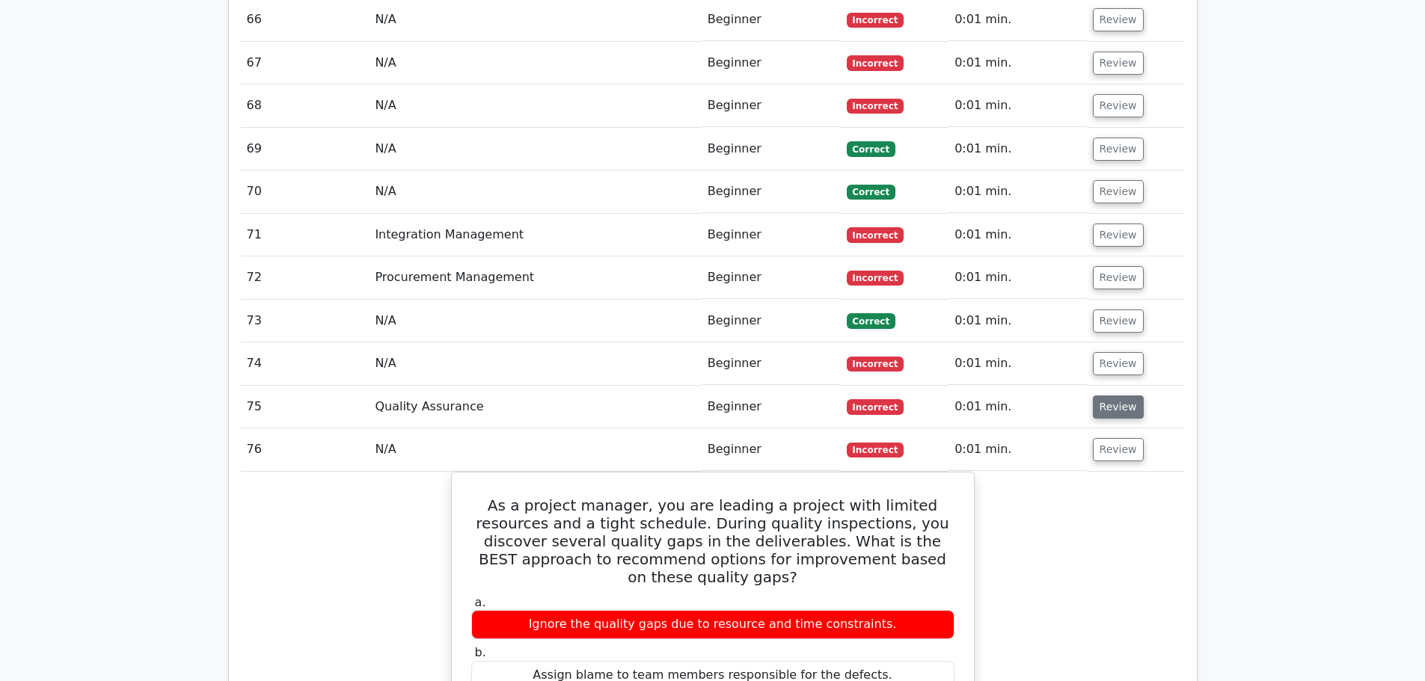
click at [1111, 396] on button "Review" at bounding box center [1118, 407] width 51 height 23
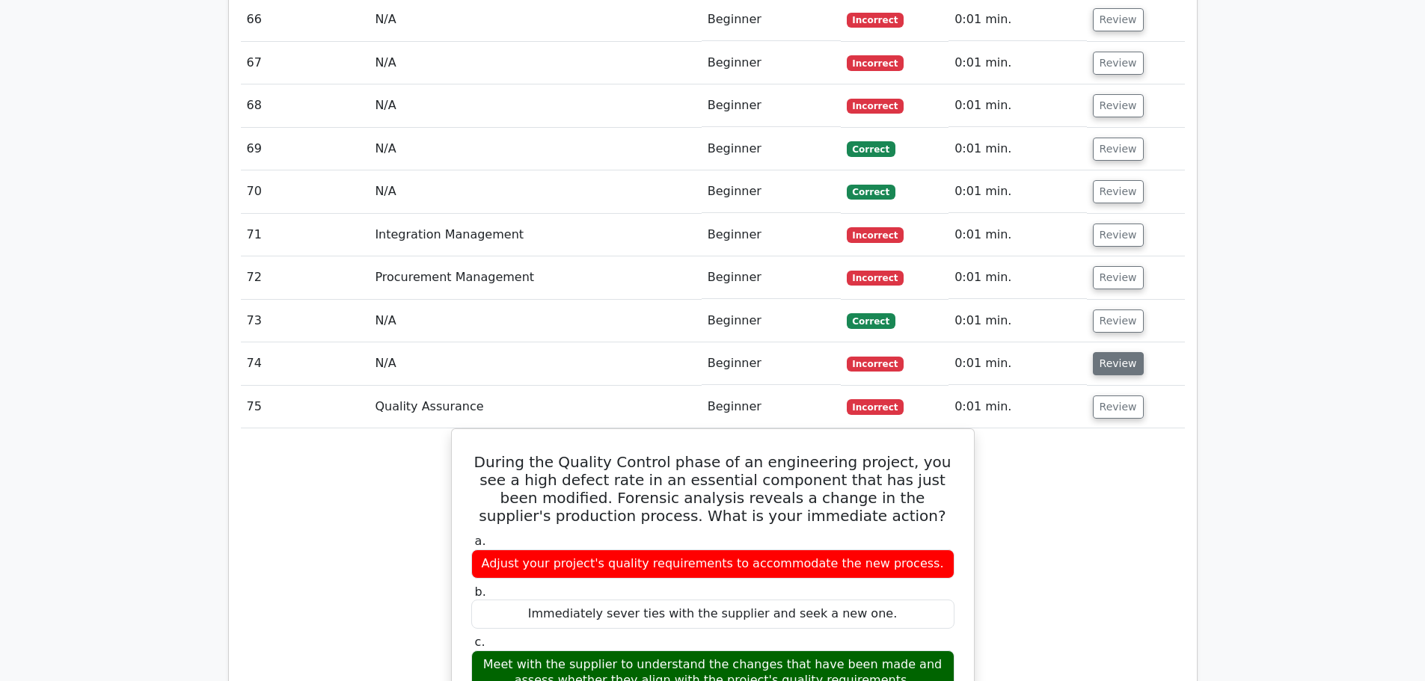
click at [1118, 352] on button "Review" at bounding box center [1118, 363] width 51 height 23
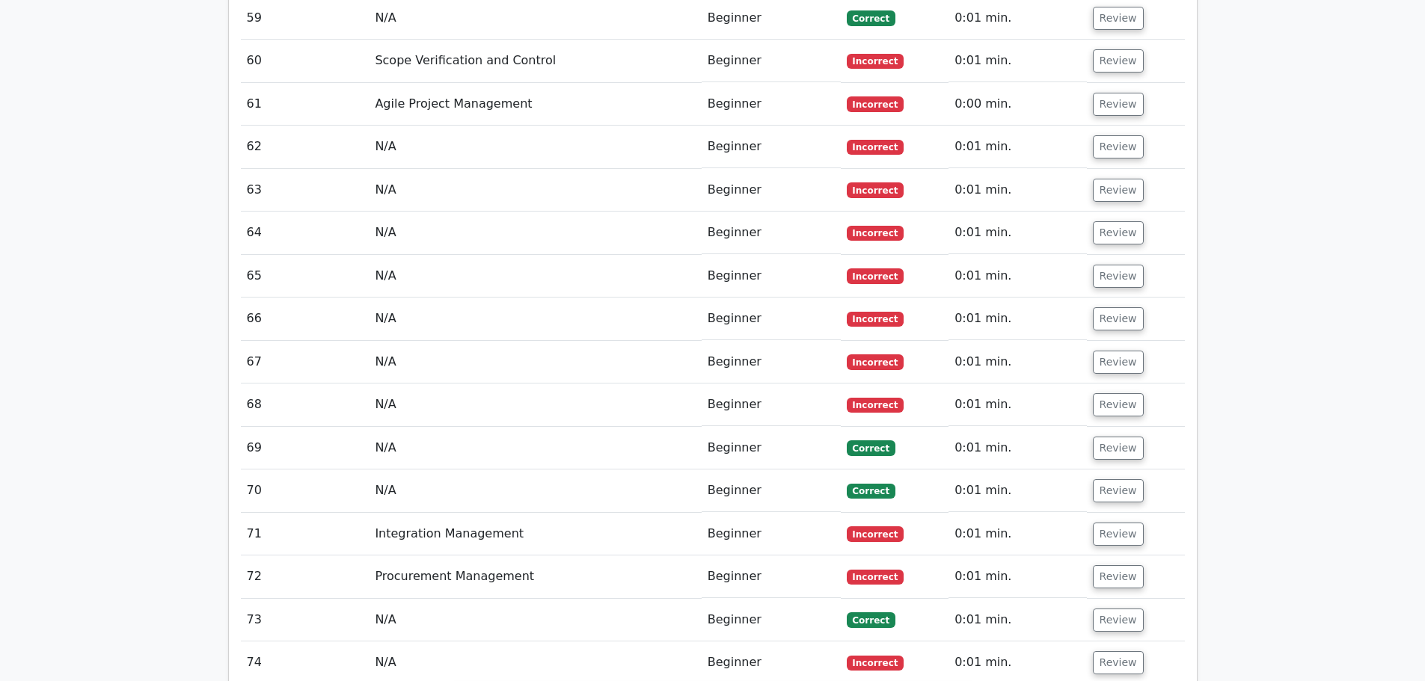
scroll to position [9102, 0]
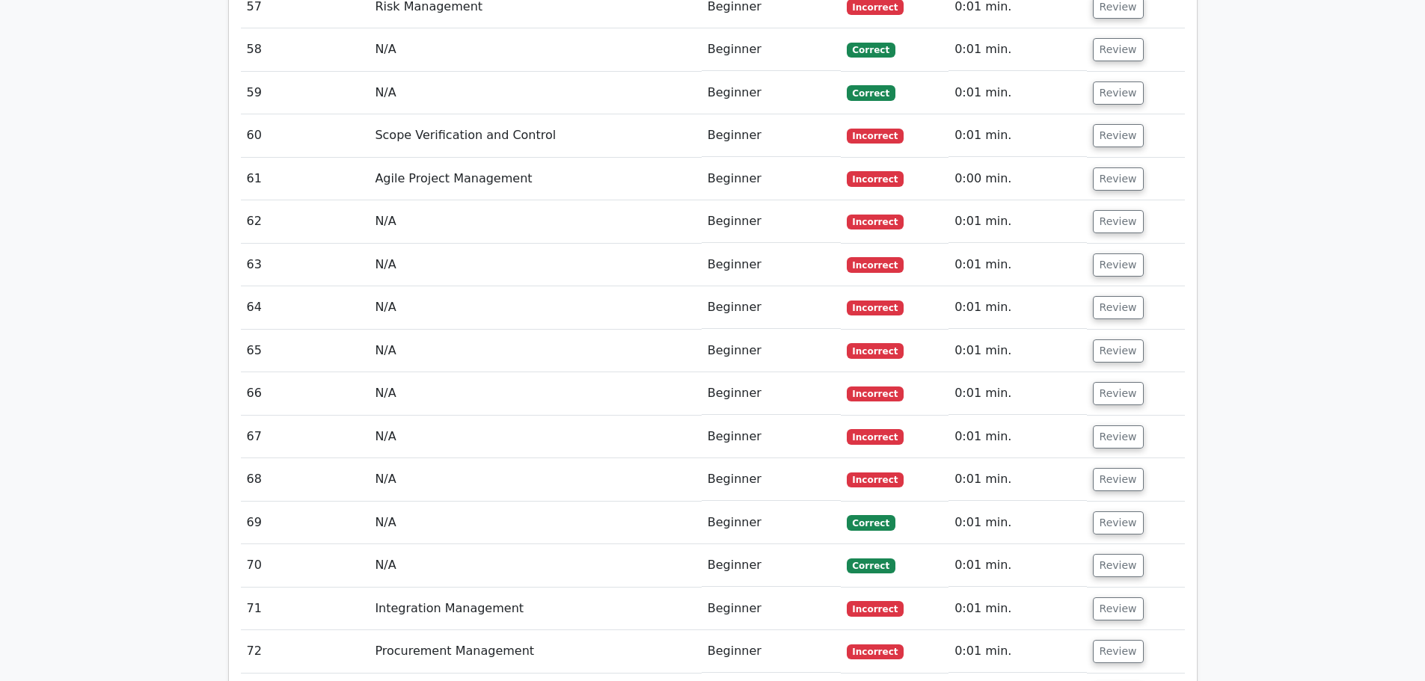
click at [1116, 640] on button "Review" at bounding box center [1118, 651] width 51 height 23
click at [1114, 598] on button "Review" at bounding box center [1118, 609] width 51 height 23
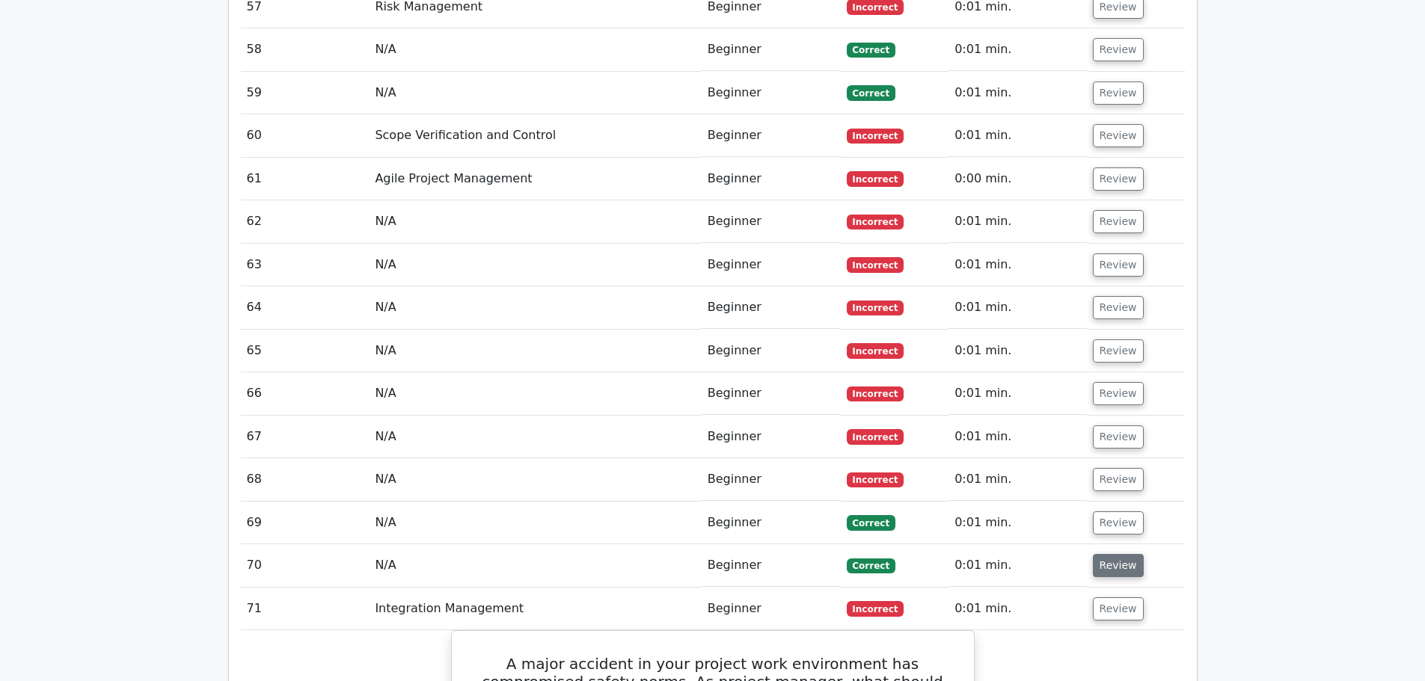
click at [1114, 554] on button "Review" at bounding box center [1118, 565] width 51 height 23
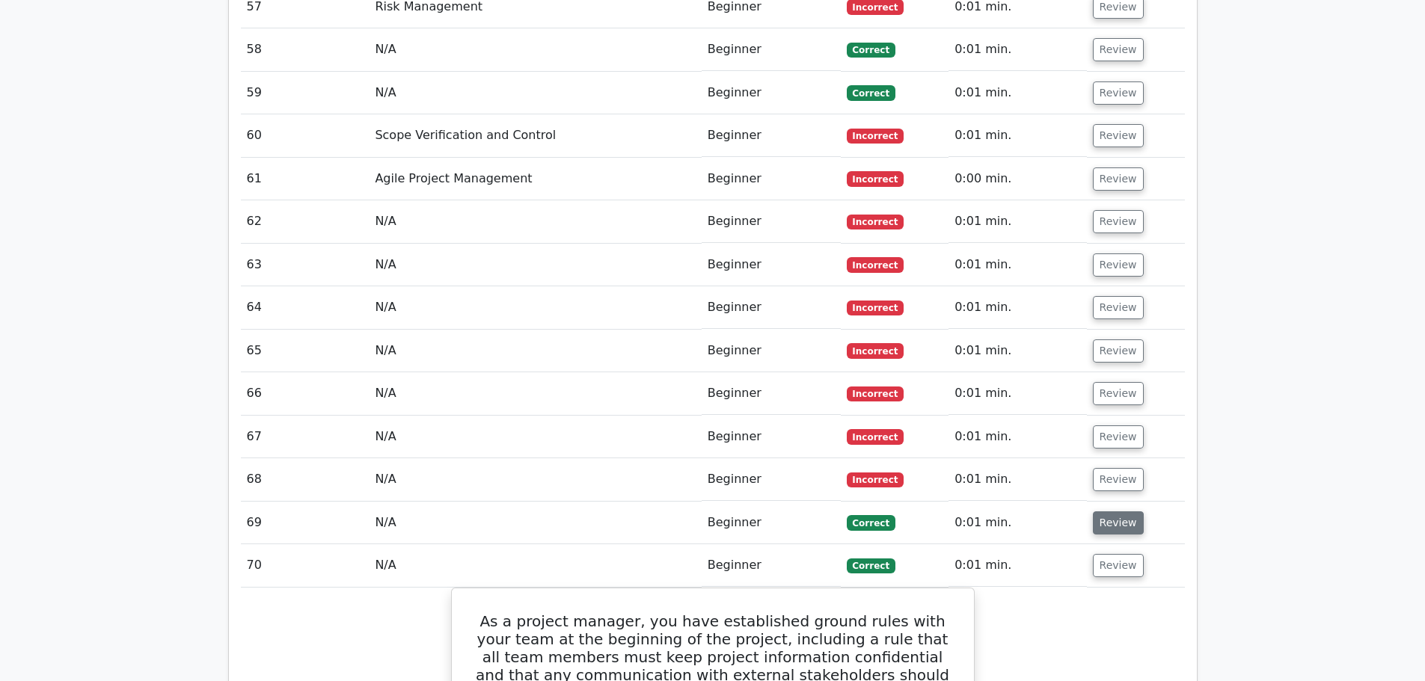
click at [1111, 512] on button "Review" at bounding box center [1118, 523] width 51 height 23
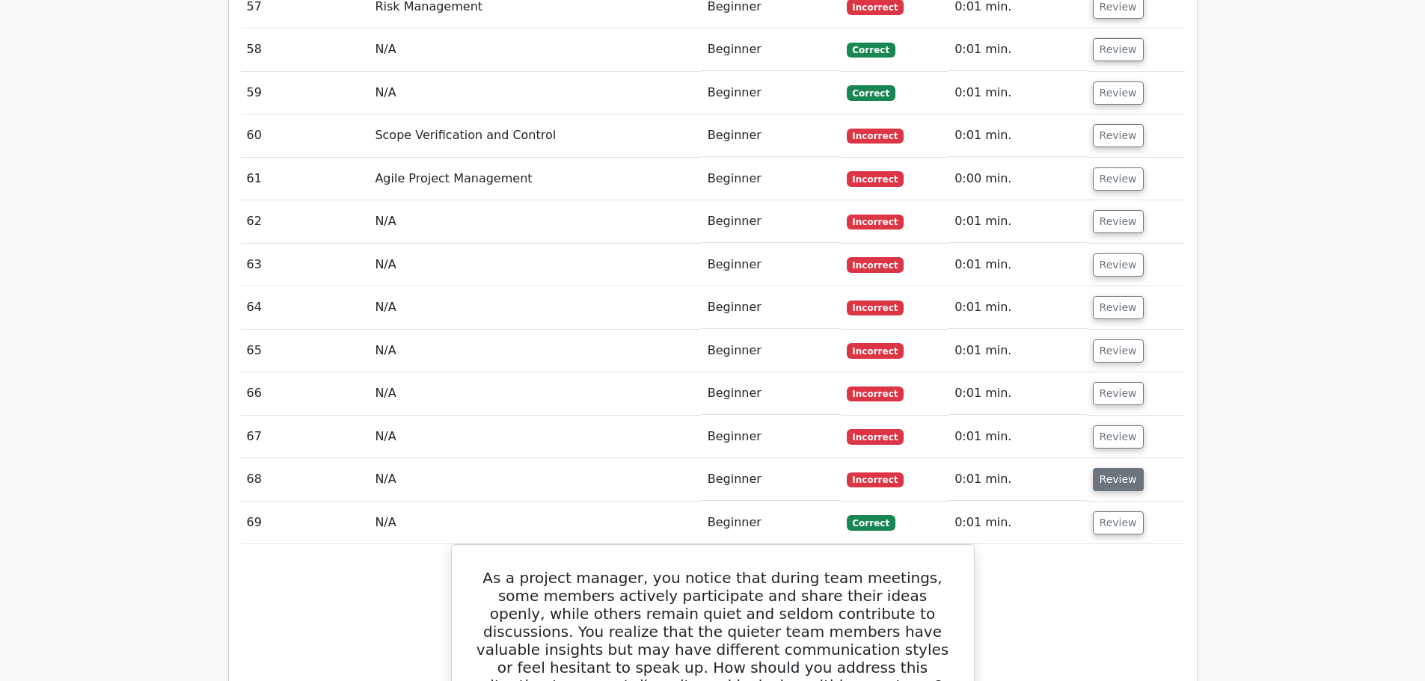
click at [1111, 468] on button "Review" at bounding box center [1118, 479] width 51 height 23
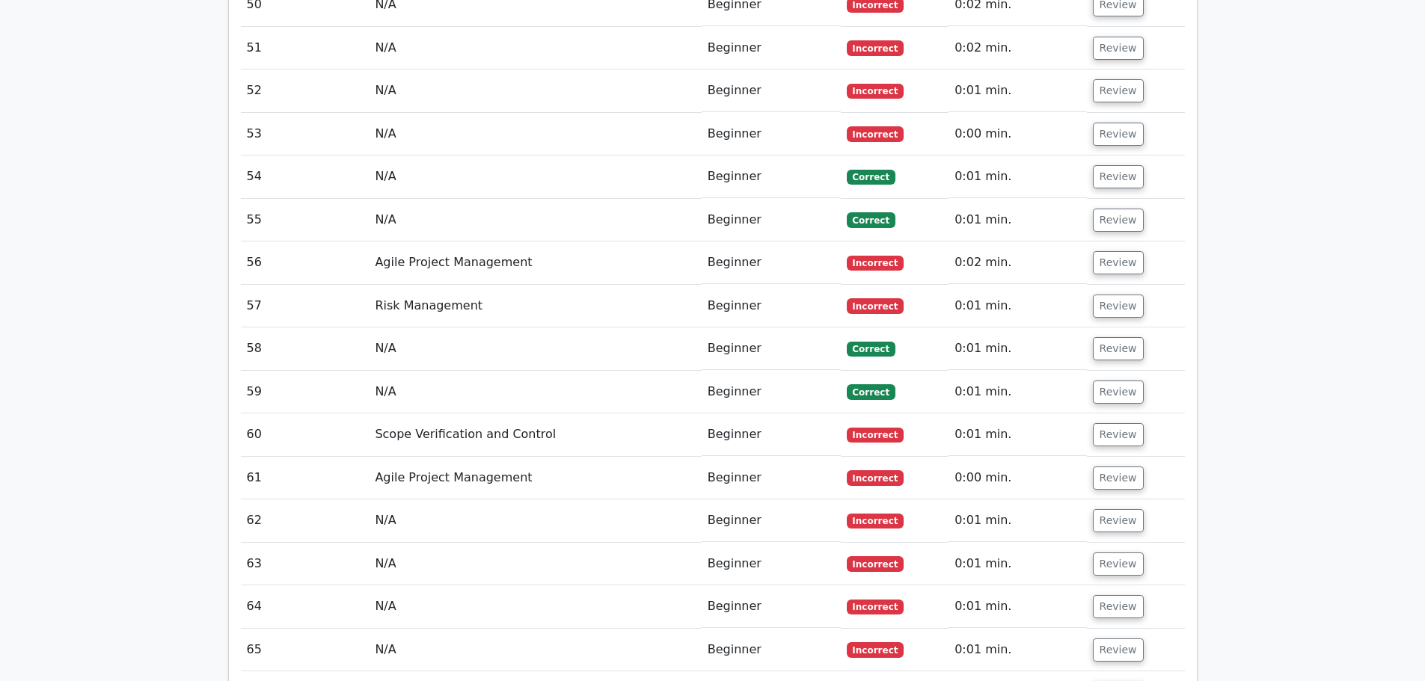
scroll to position [8728, 0]
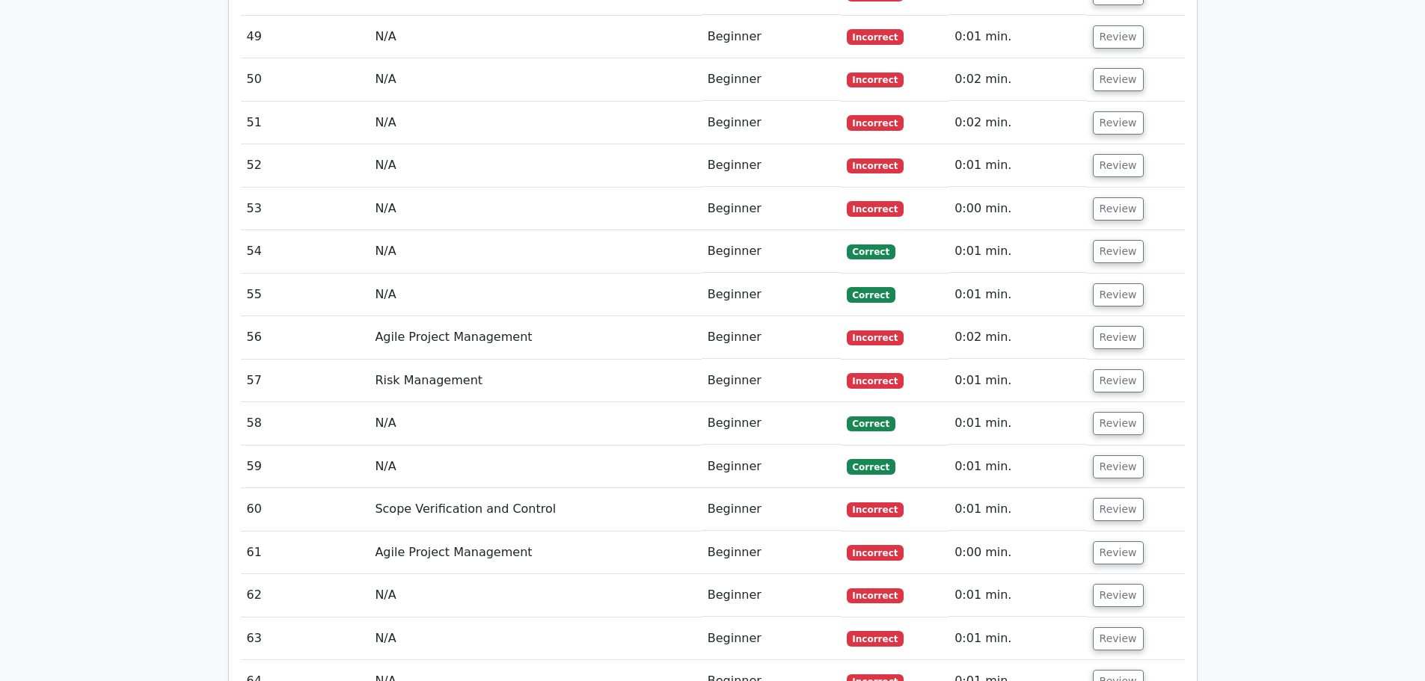
click at [1117, 670] on button "Review" at bounding box center [1118, 681] width 51 height 23
click at [1106, 628] on button "Review" at bounding box center [1118, 639] width 51 height 23
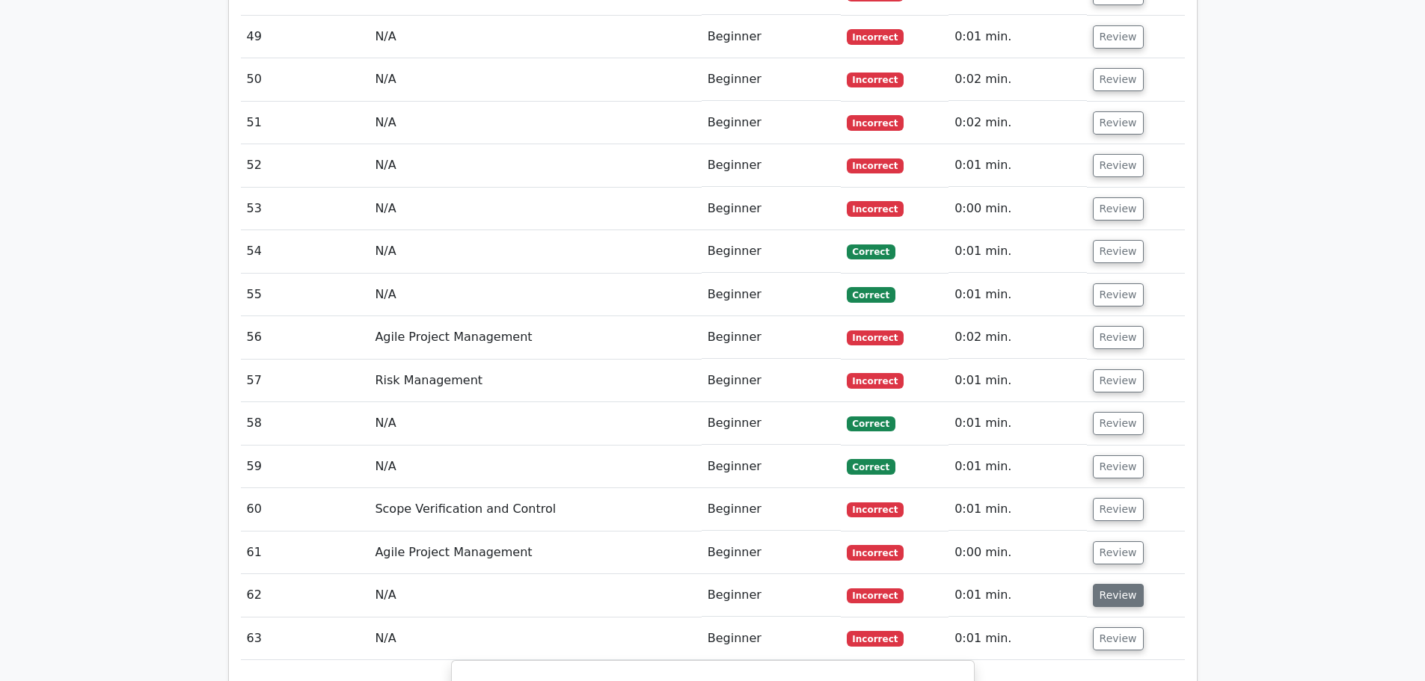
click at [1106, 584] on button "Review" at bounding box center [1118, 595] width 51 height 23
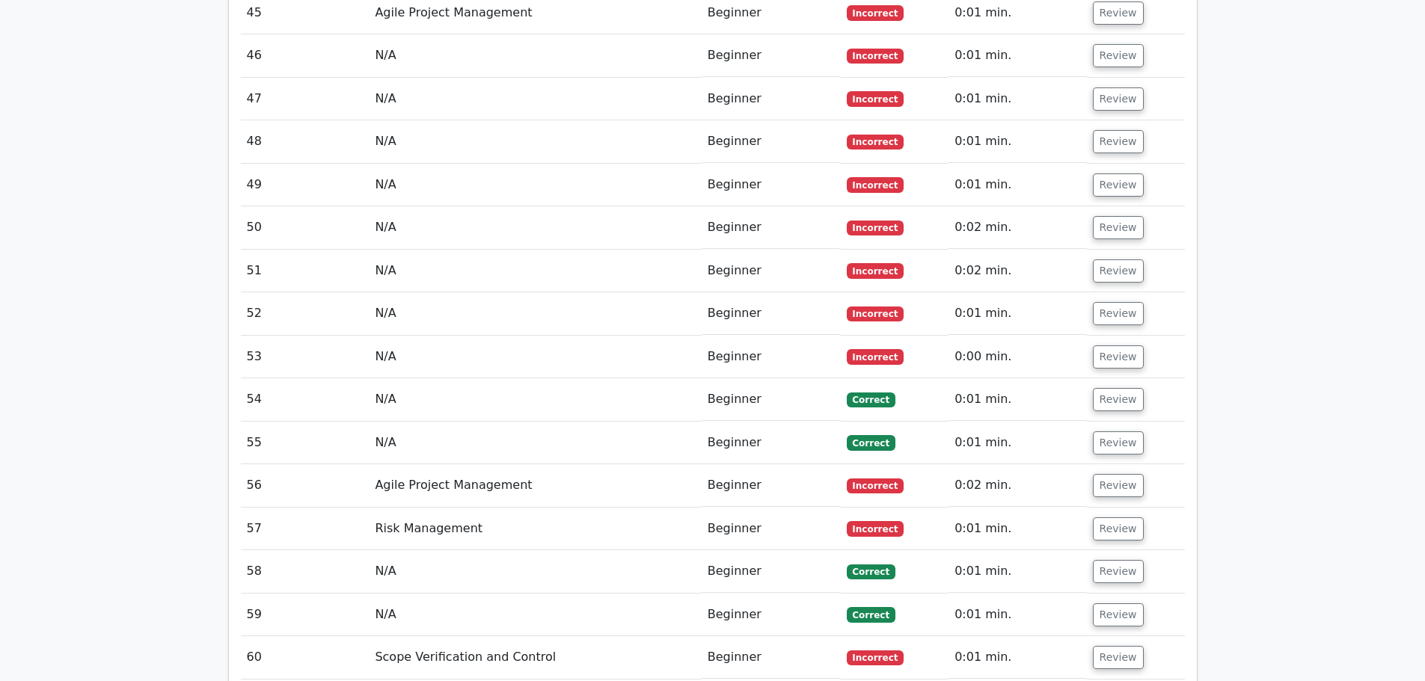
scroll to position [8578, 0]
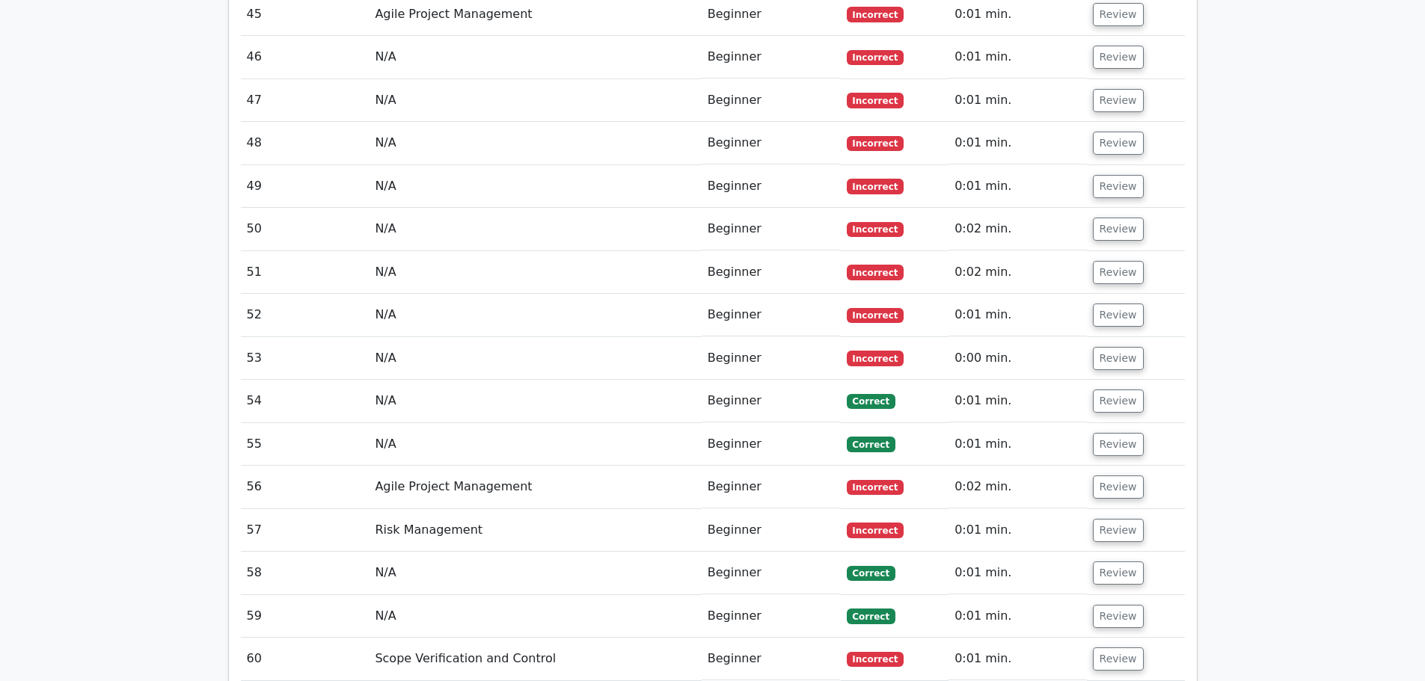
click at [1120, 648] on button "Review" at bounding box center [1118, 659] width 51 height 23
click at [1126, 605] on button "Review" at bounding box center [1118, 616] width 51 height 23
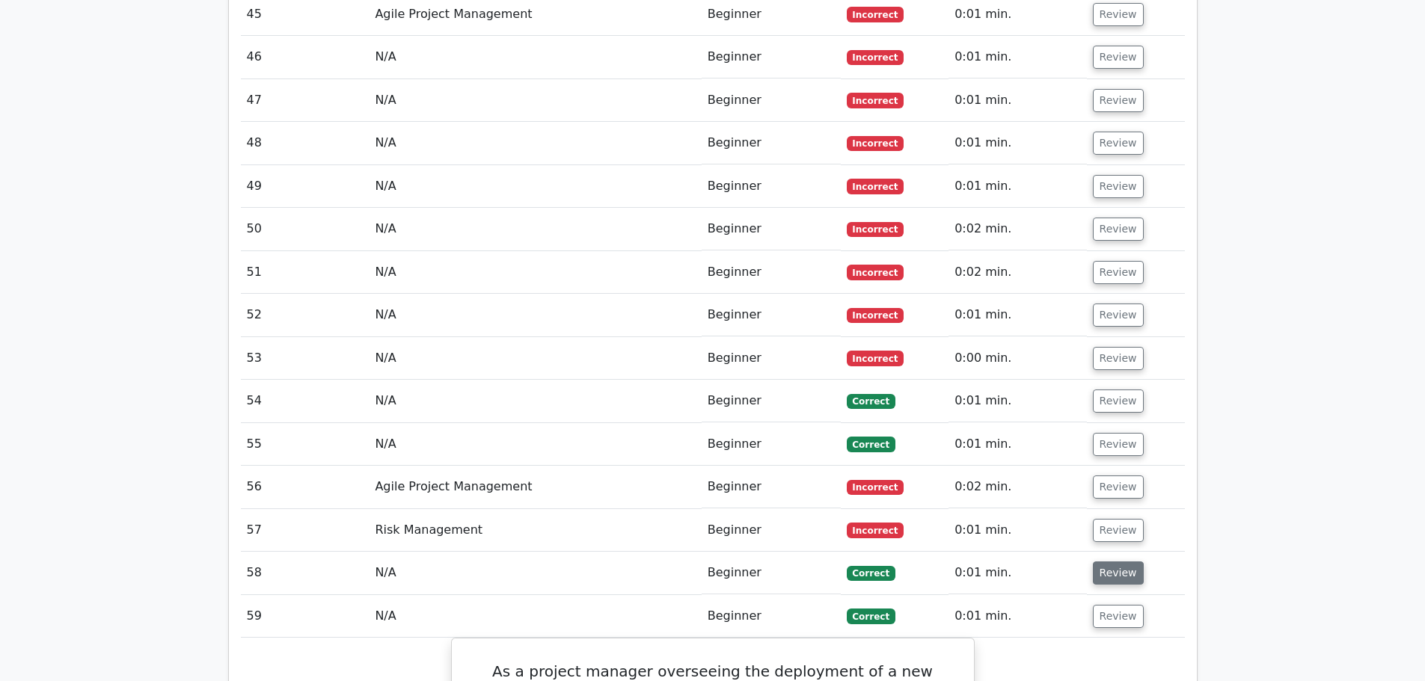
click at [1121, 562] on button "Review" at bounding box center [1118, 573] width 51 height 23
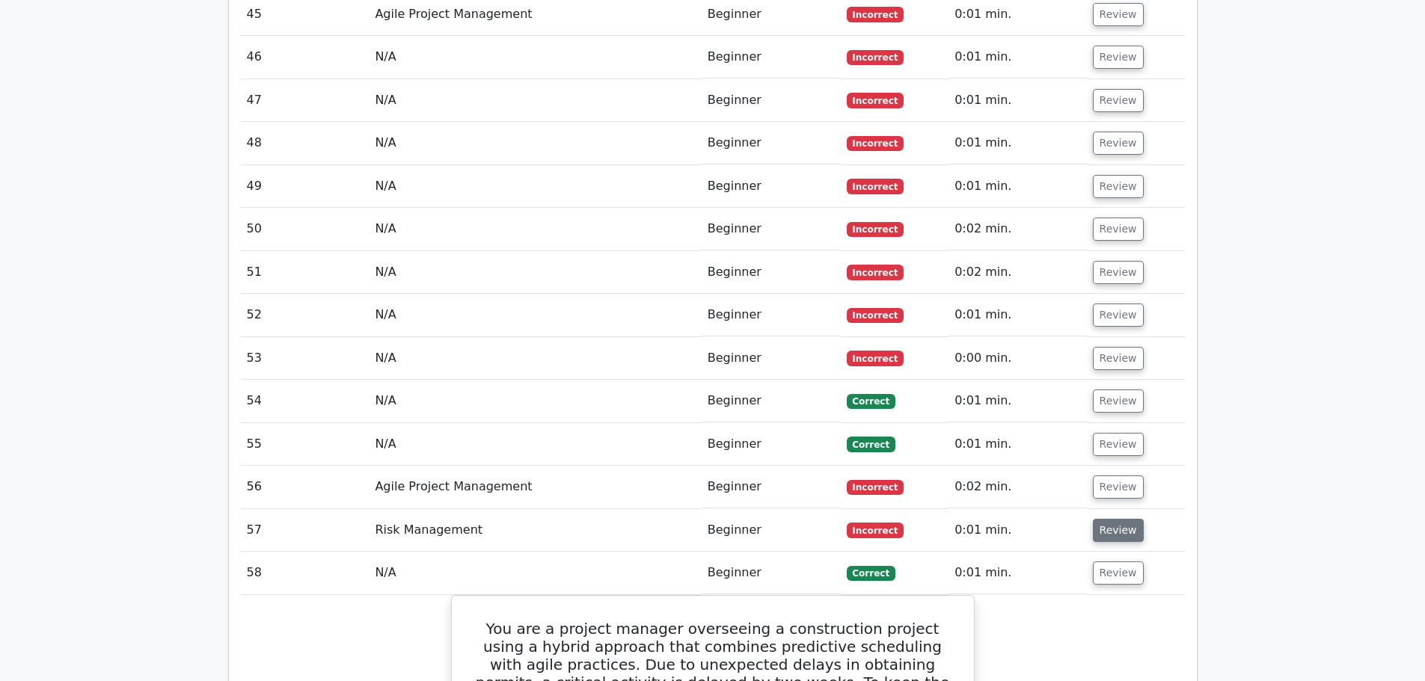
click at [1115, 519] on button "Review" at bounding box center [1118, 530] width 51 height 23
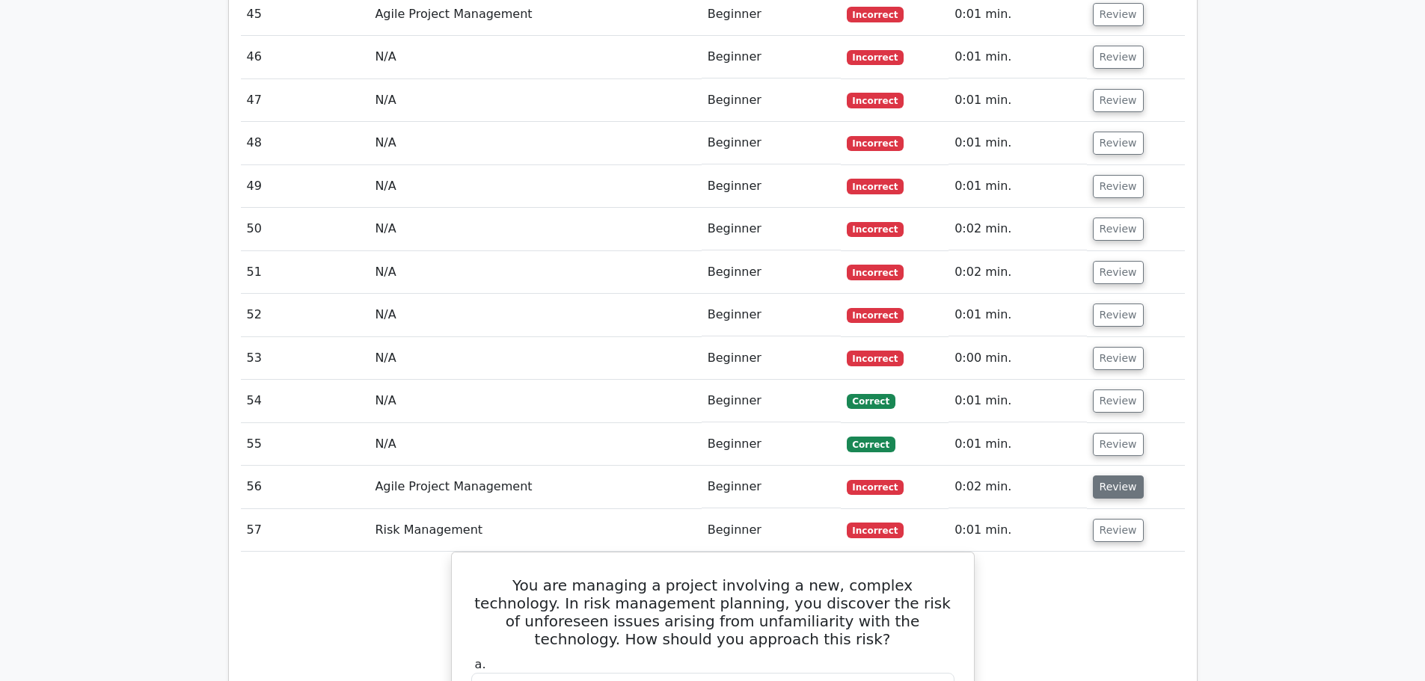
click at [1117, 476] on button "Review" at bounding box center [1118, 487] width 51 height 23
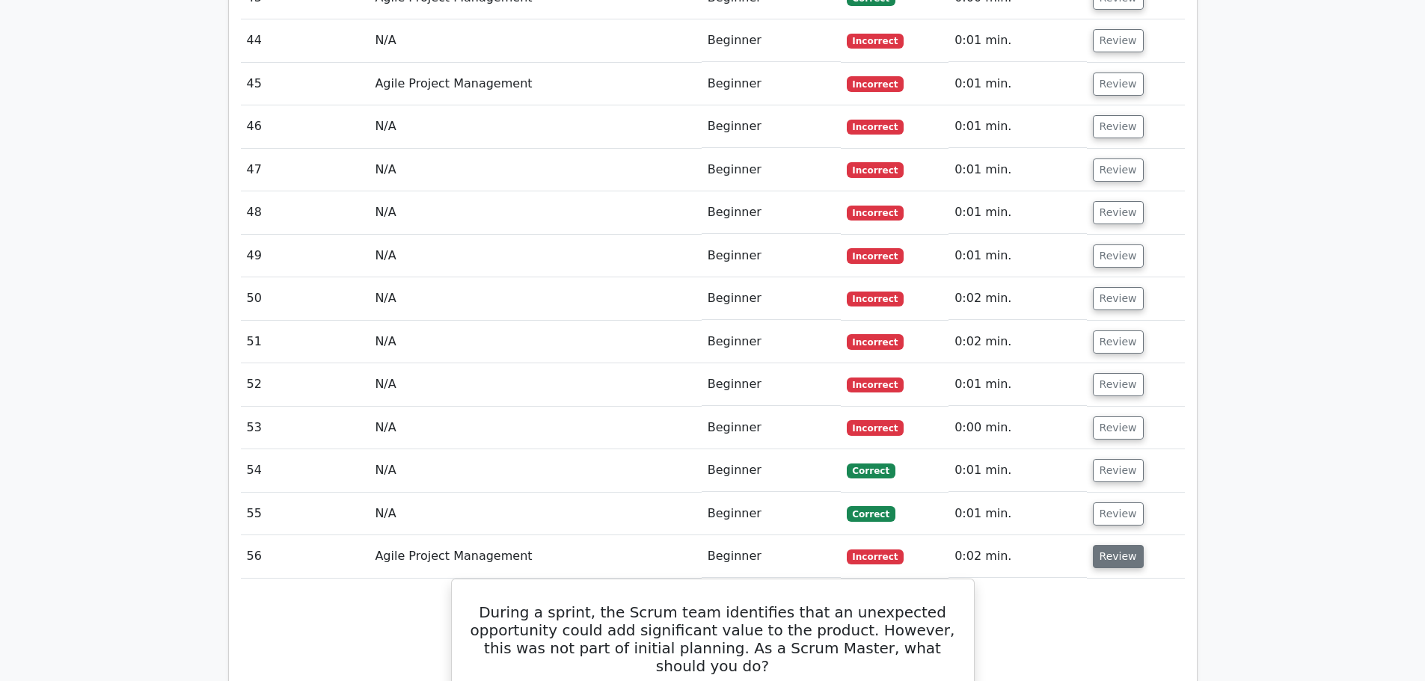
scroll to position [8354, 0]
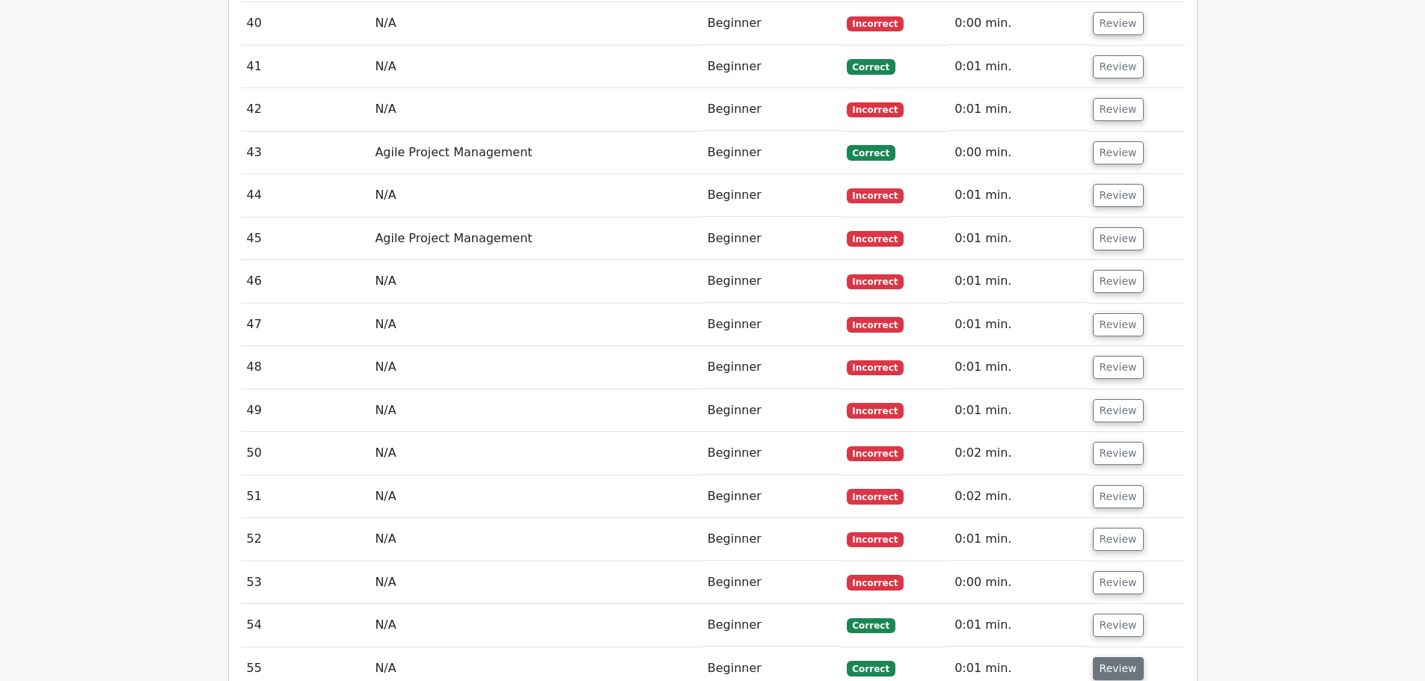
click at [1112, 657] on button "Review" at bounding box center [1118, 668] width 51 height 23
click at [1112, 614] on button "Review" at bounding box center [1118, 625] width 51 height 23
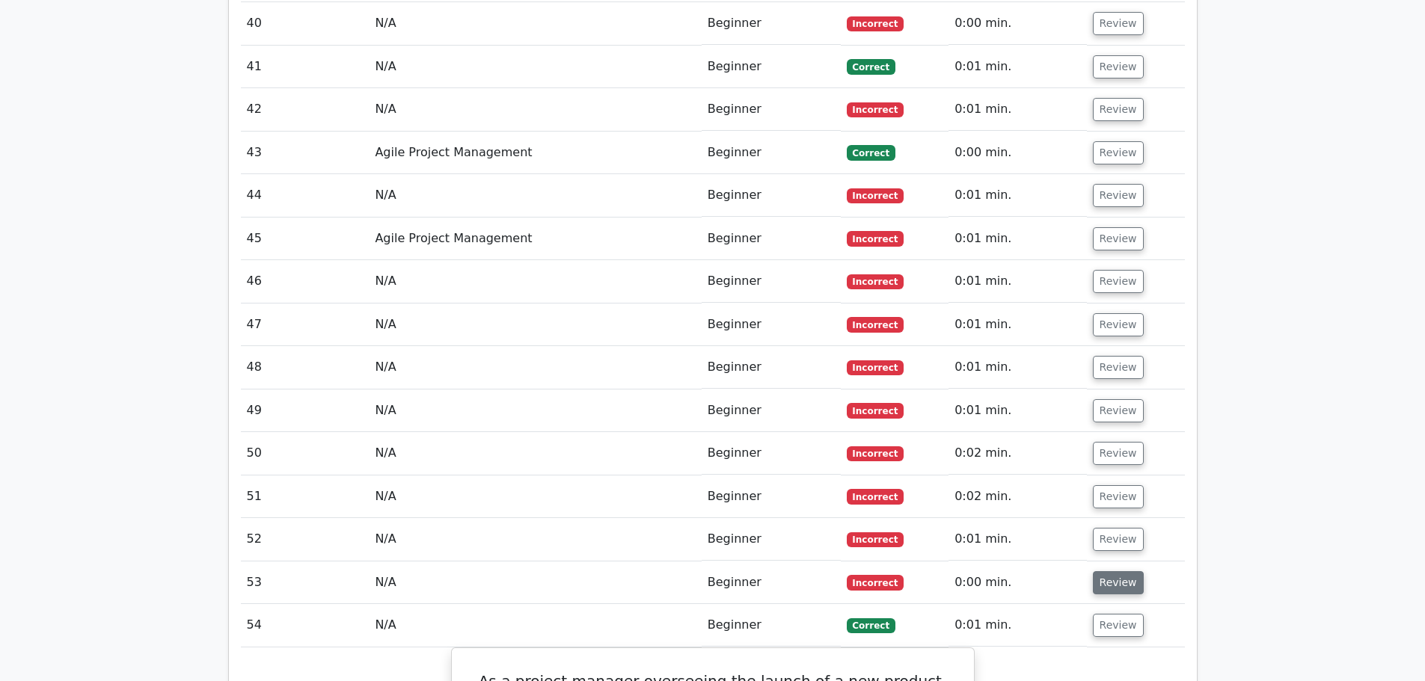
click at [1112, 571] on button "Review" at bounding box center [1118, 582] width 51 height 23
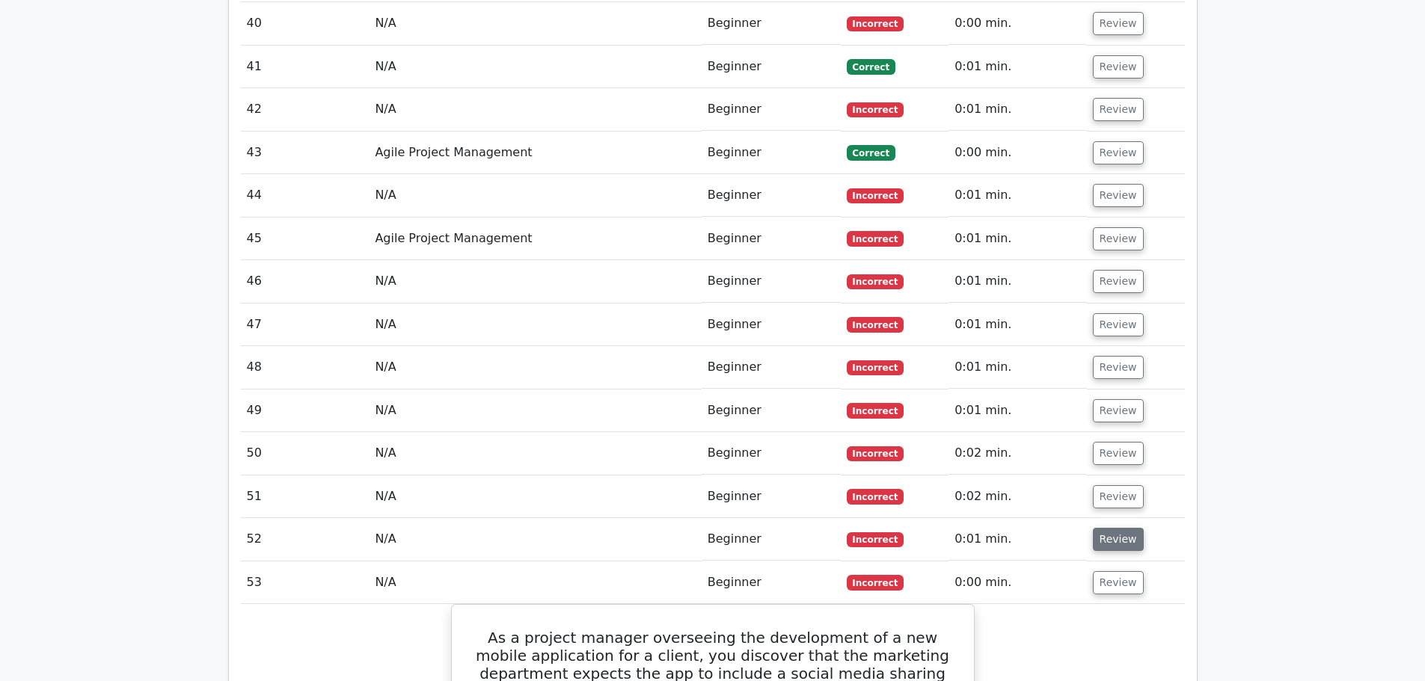
click at [1107, 528] on button "Review" at bounding box center [1118, 539] width 51 height 23
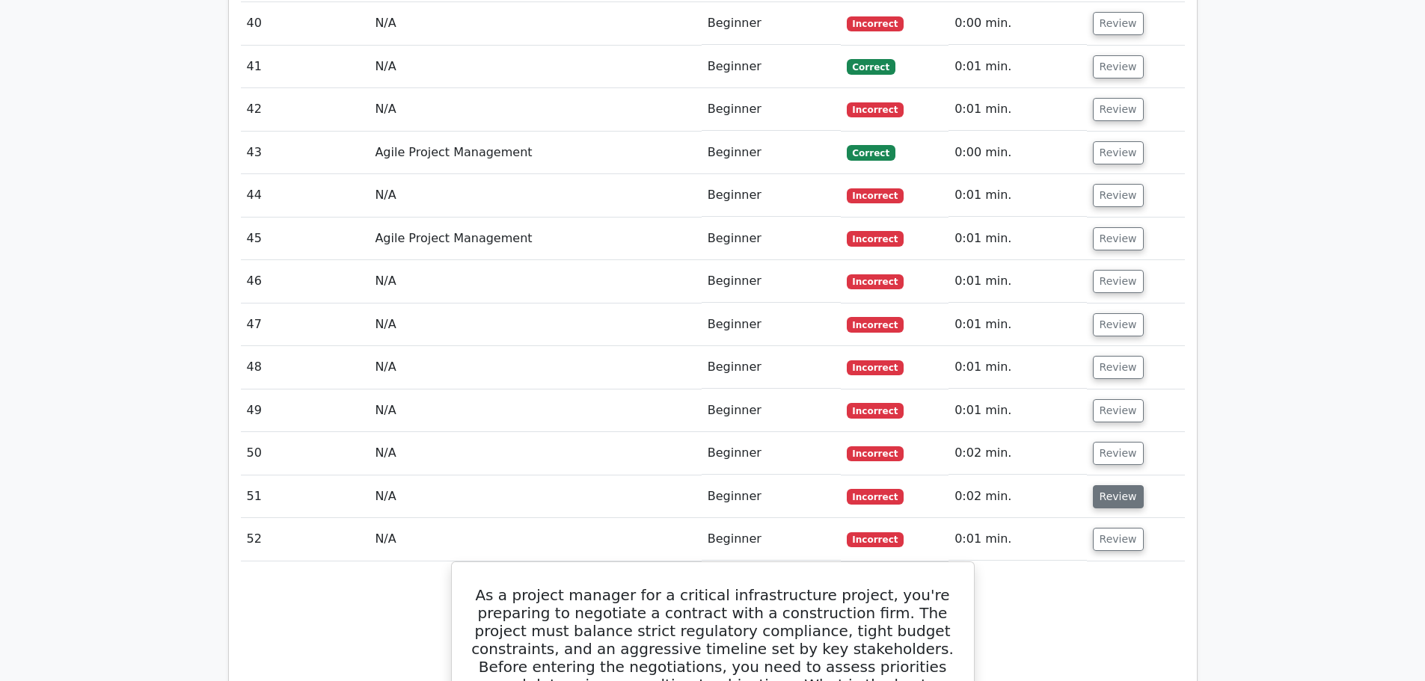
click at [1101, 485] on button "Review" at bounding box center [1118, 496] width 51 height 23
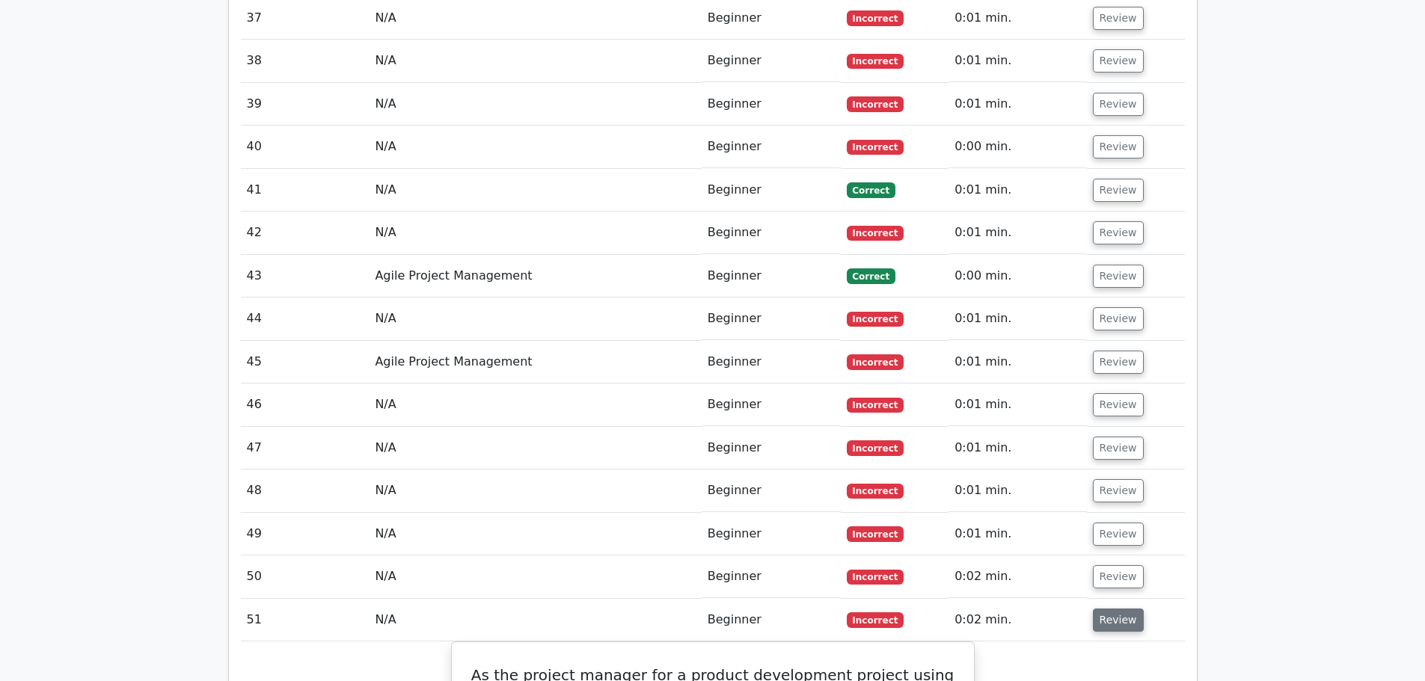
scroll to position [8204, 0]
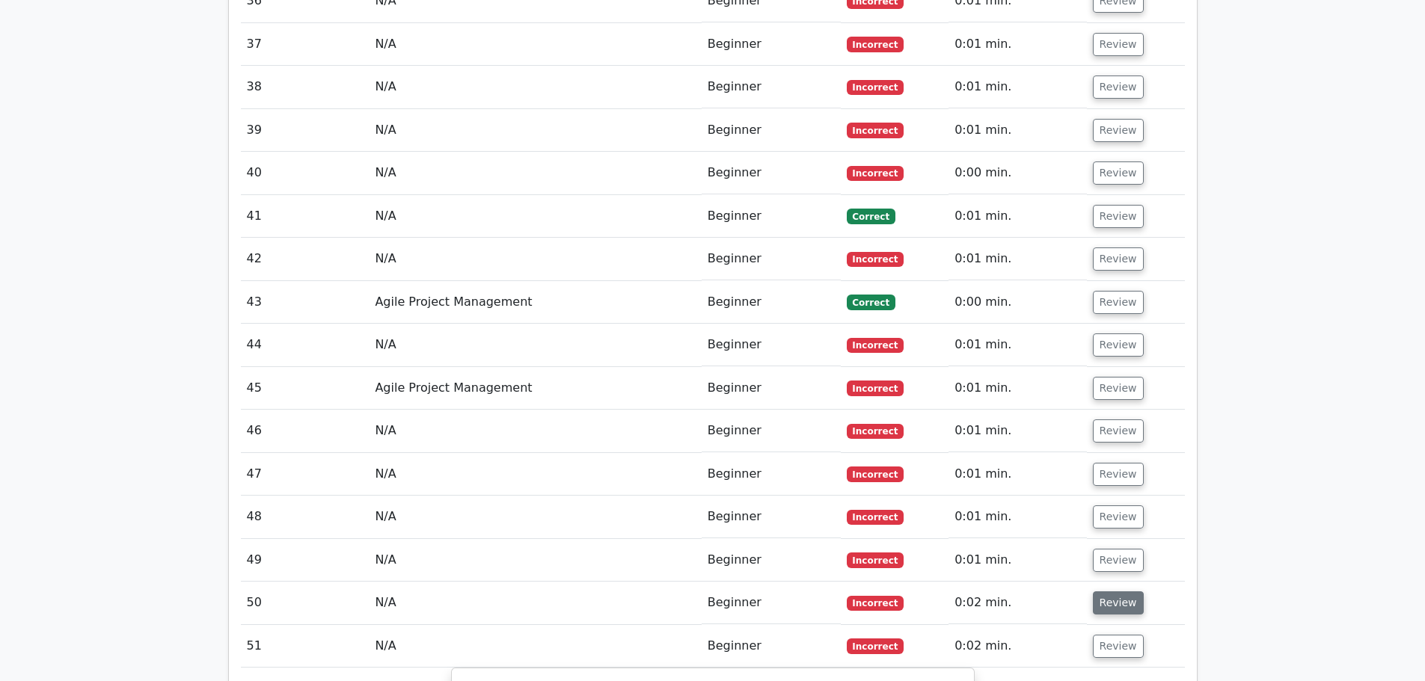
click at [1121, 592] on button "Review" at bounding box center [1118, 603] width 51 height 23
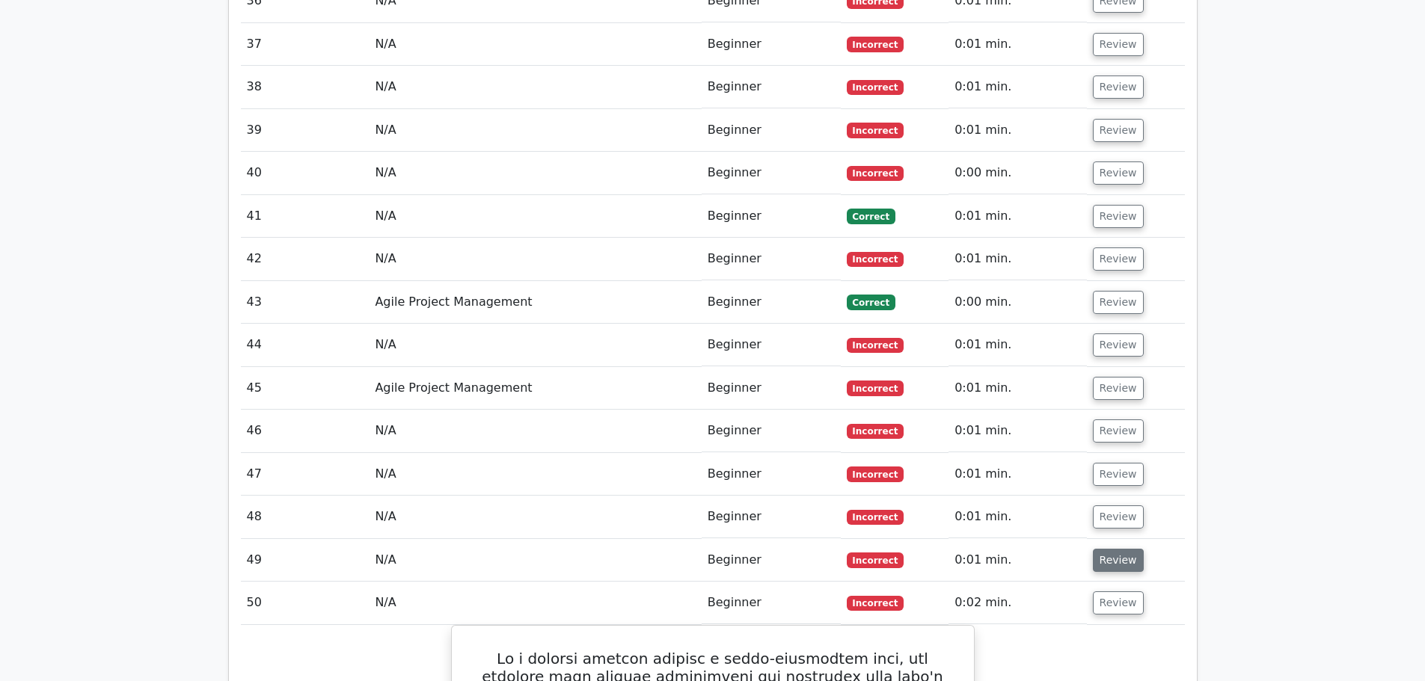
click at [1124, 549] on button "Review" at bounding box center [1118, 560] width 51 height 23
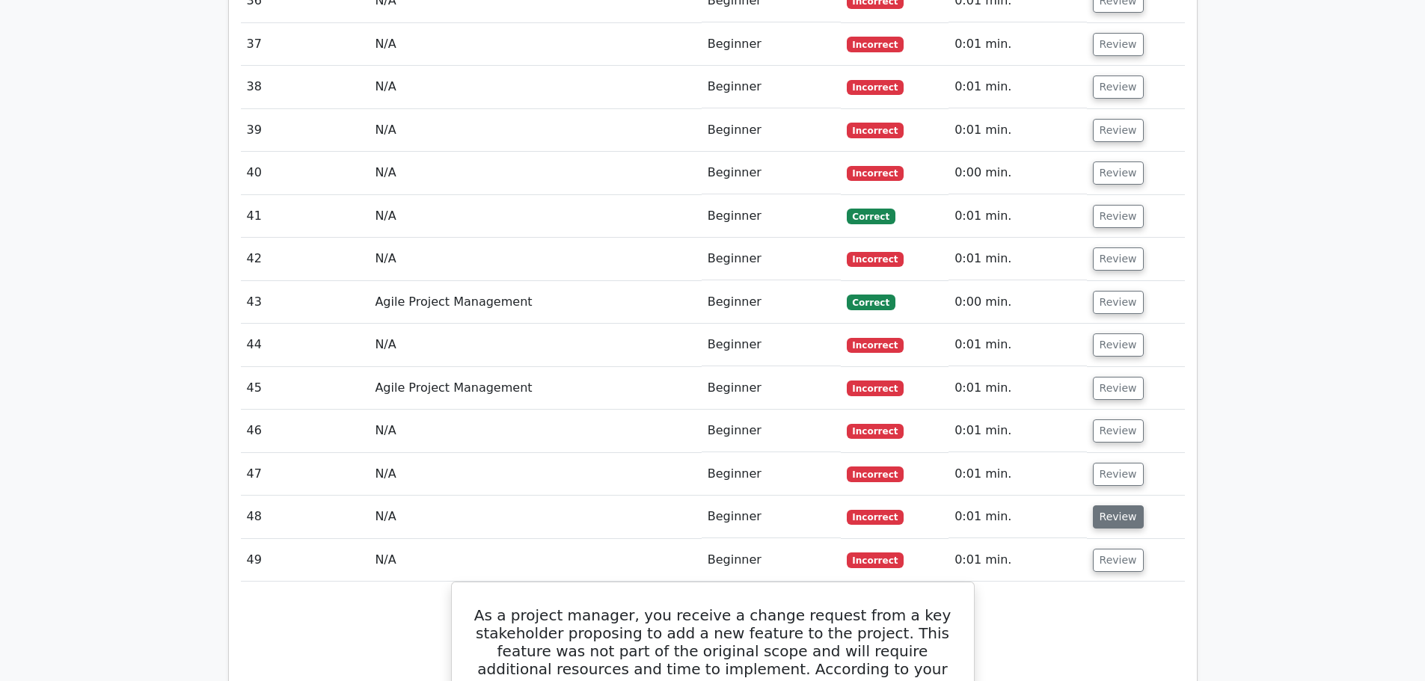
click at [1121, 506] on button "Review" at bounding box center [1118, 517] width 51 height 23
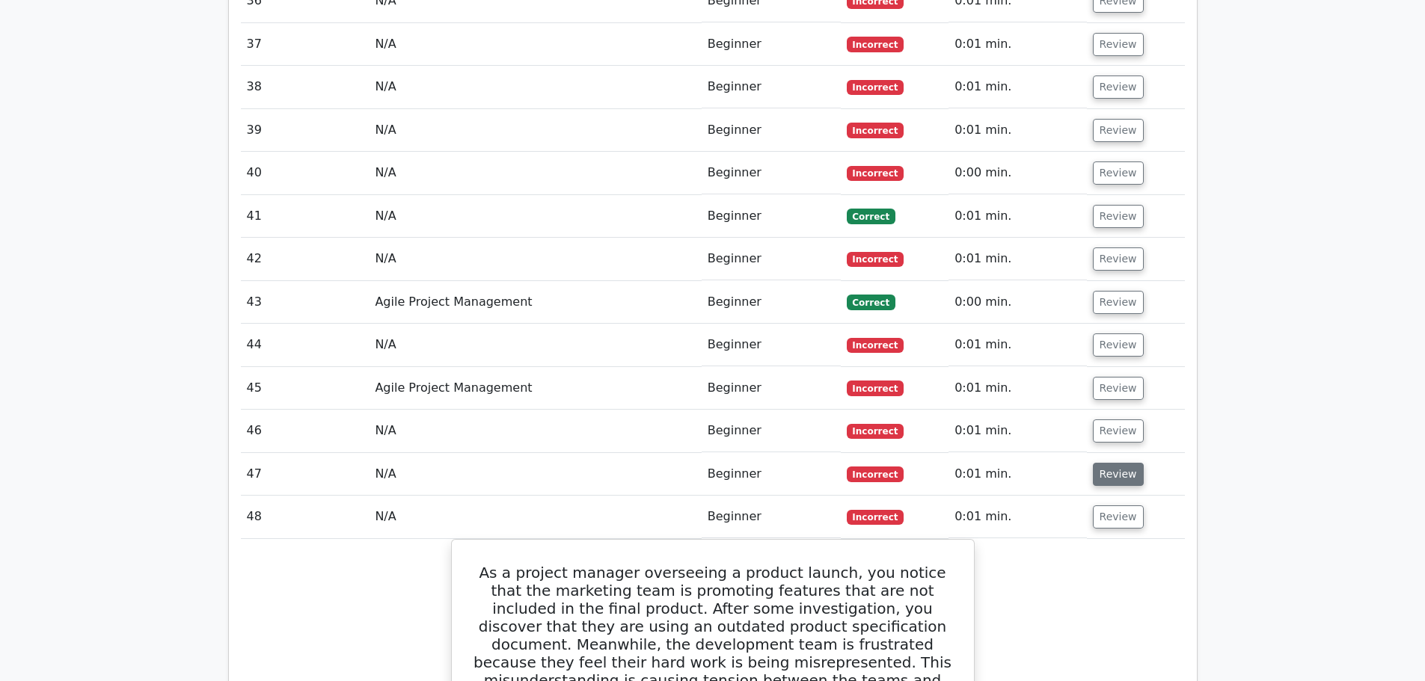
click at [1114, 463] on button "Review" at bounding box center [1118, 474] width 51 height 23
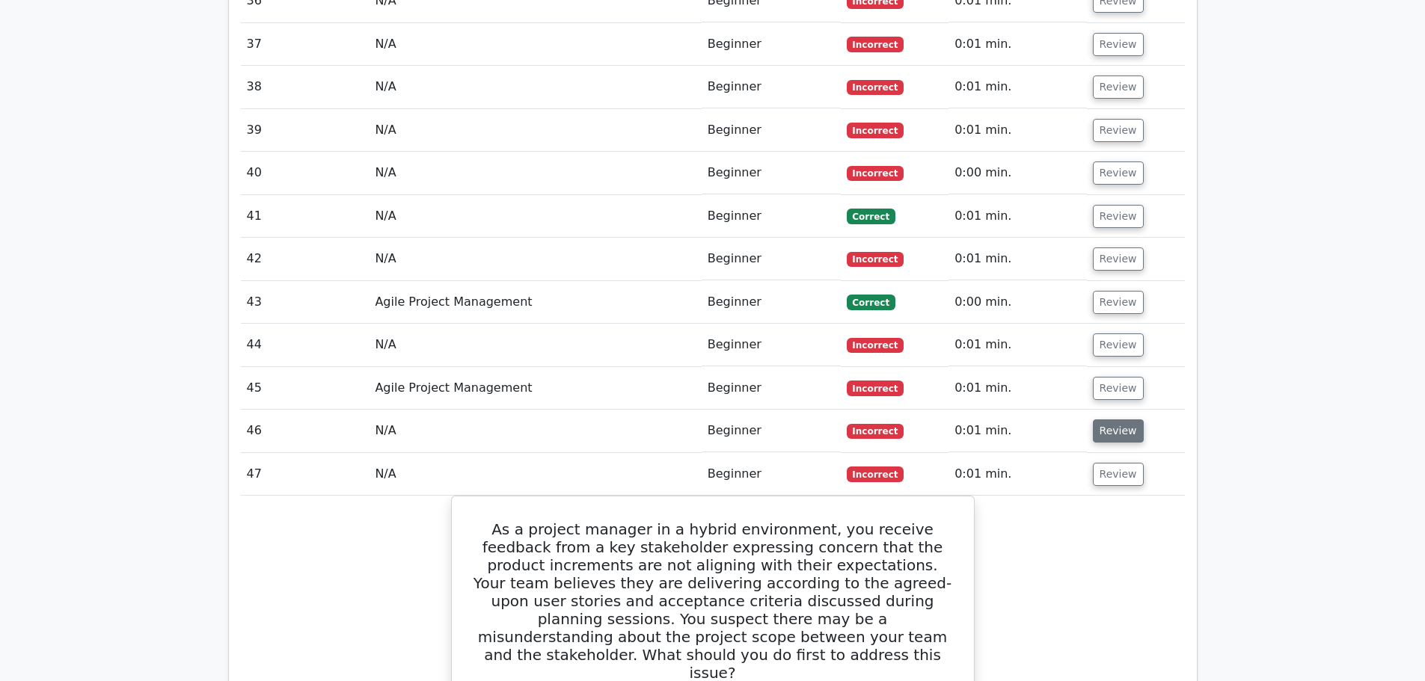
click at [1114, 420] on button "Review" at bounding box center [1118, 431] width 51 height 23
click at [1117, 377] on button "Review" at bounding box center [1118, 388] width 51 height 23
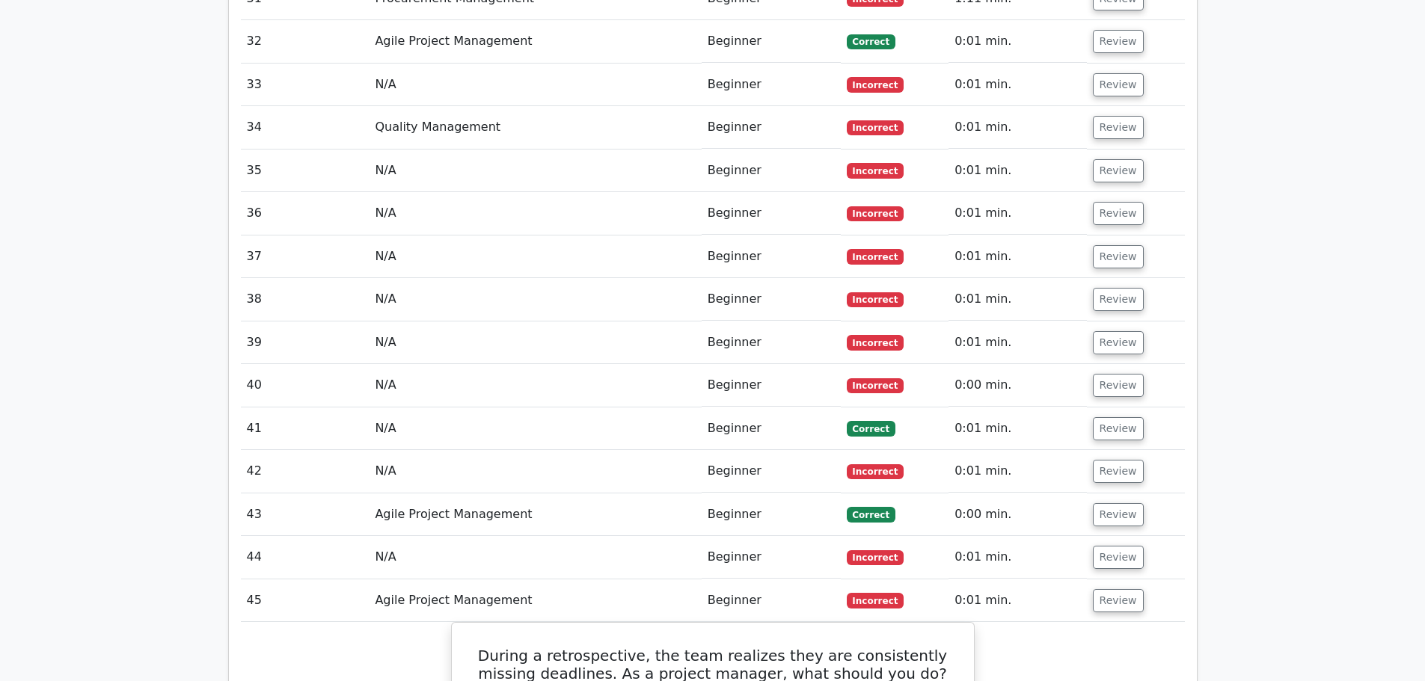
scroll to position [7980, 0]
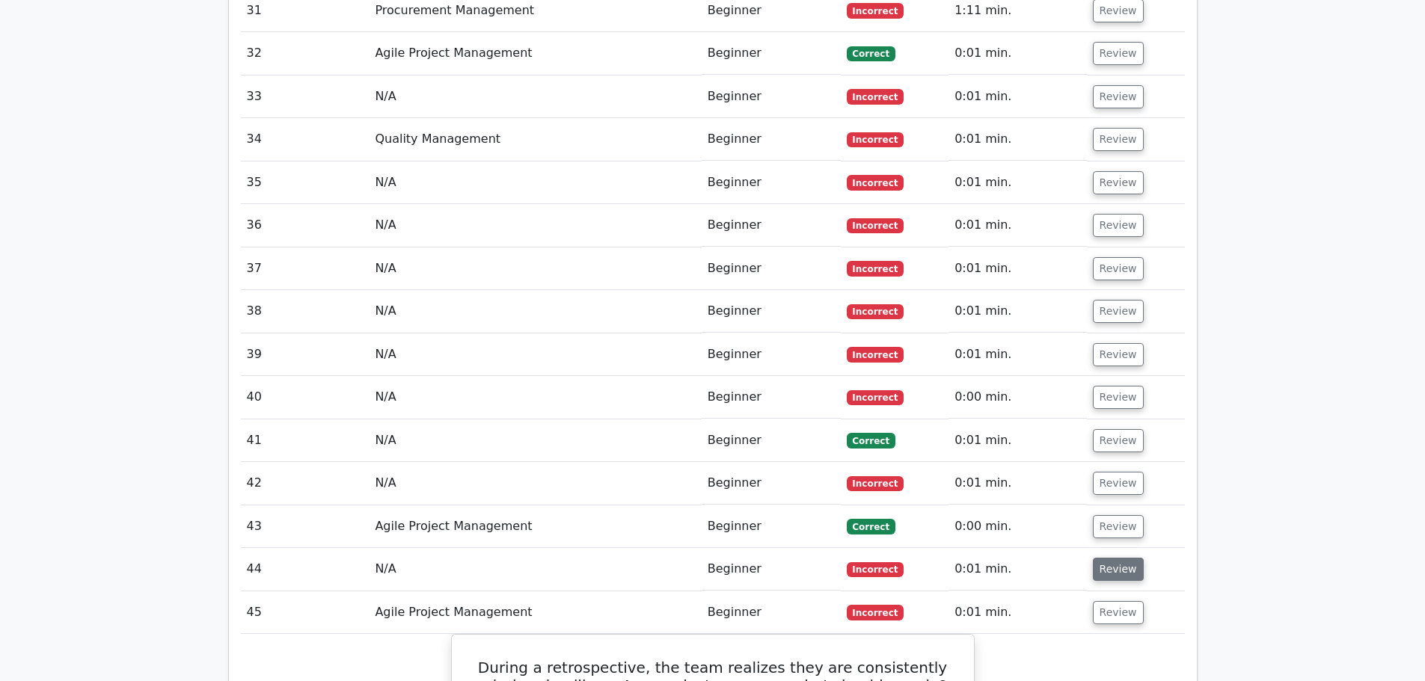
click at [1126, 558] on button "Review" at bounding box center [1118, 569] width 51 height 23
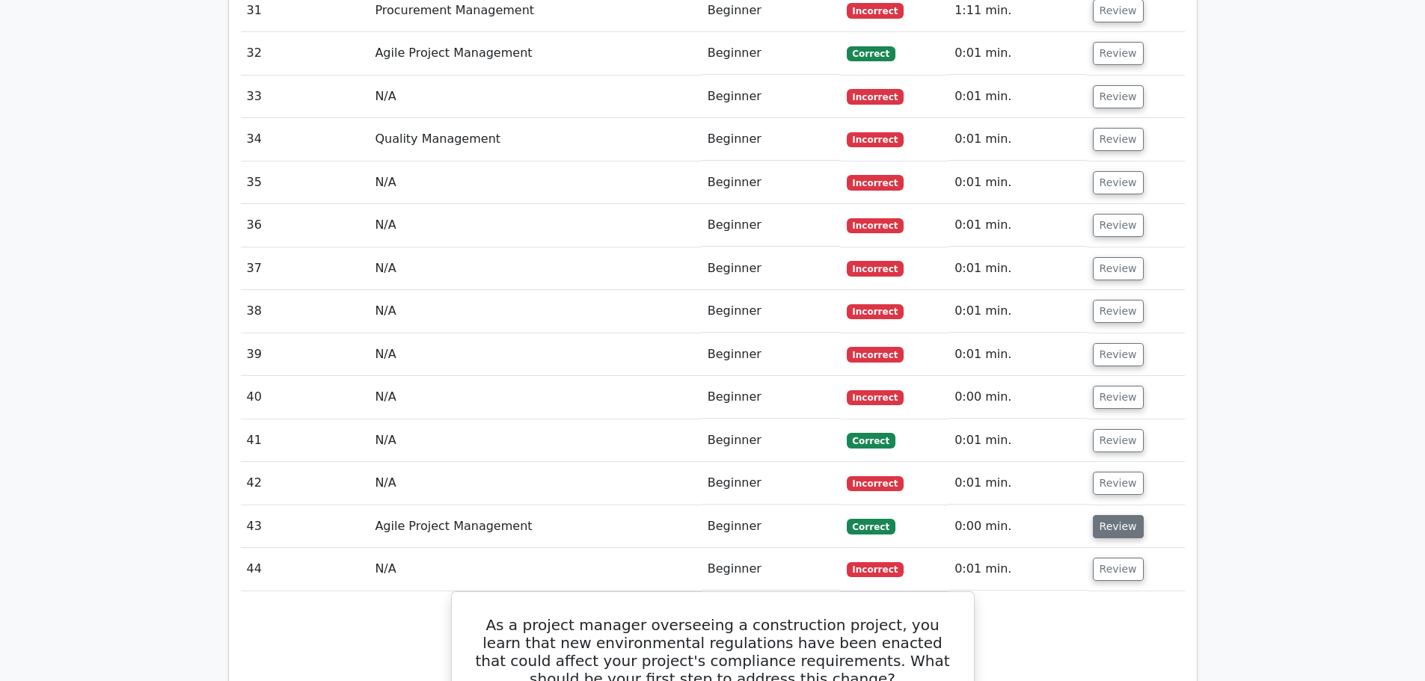
click at [1128, 515] on button "Review" at bounding box center [1118, 526] width 51 height 23
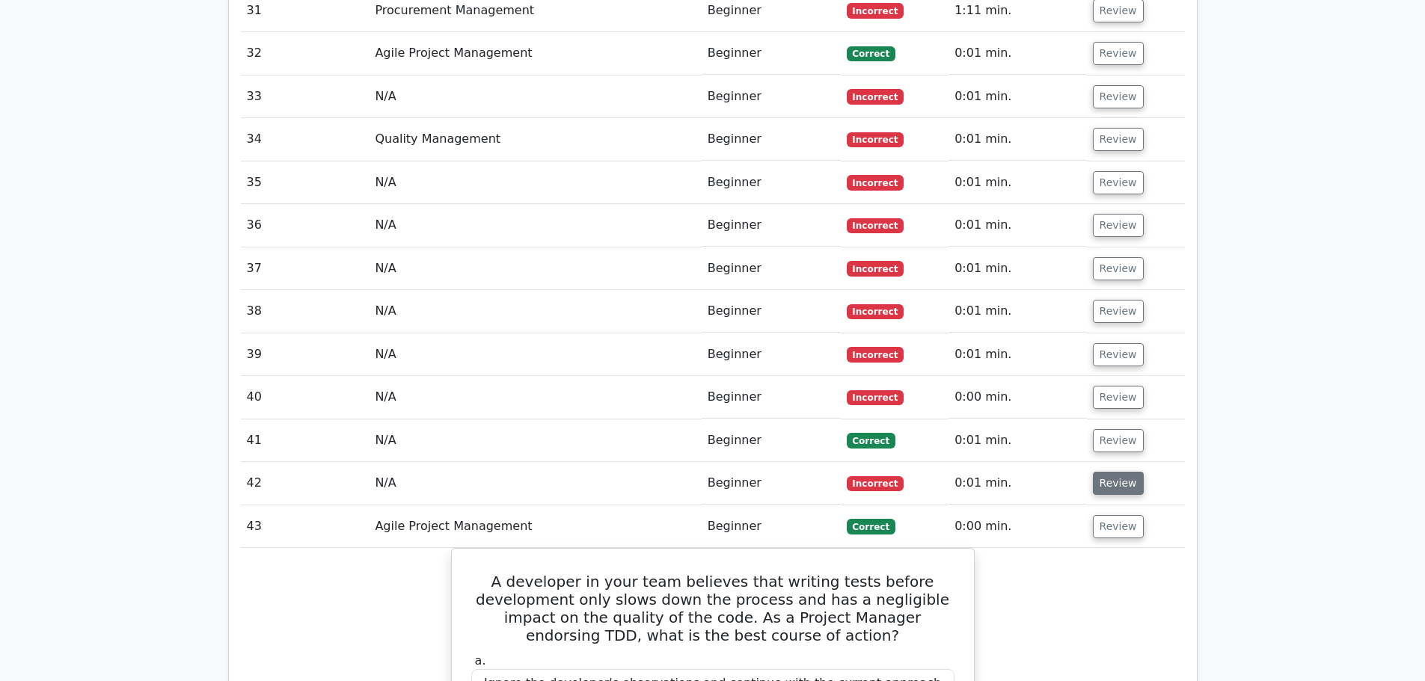
click at [1120, 472] on button "Review" at bounding box center [1118, 483] width 51 height 23
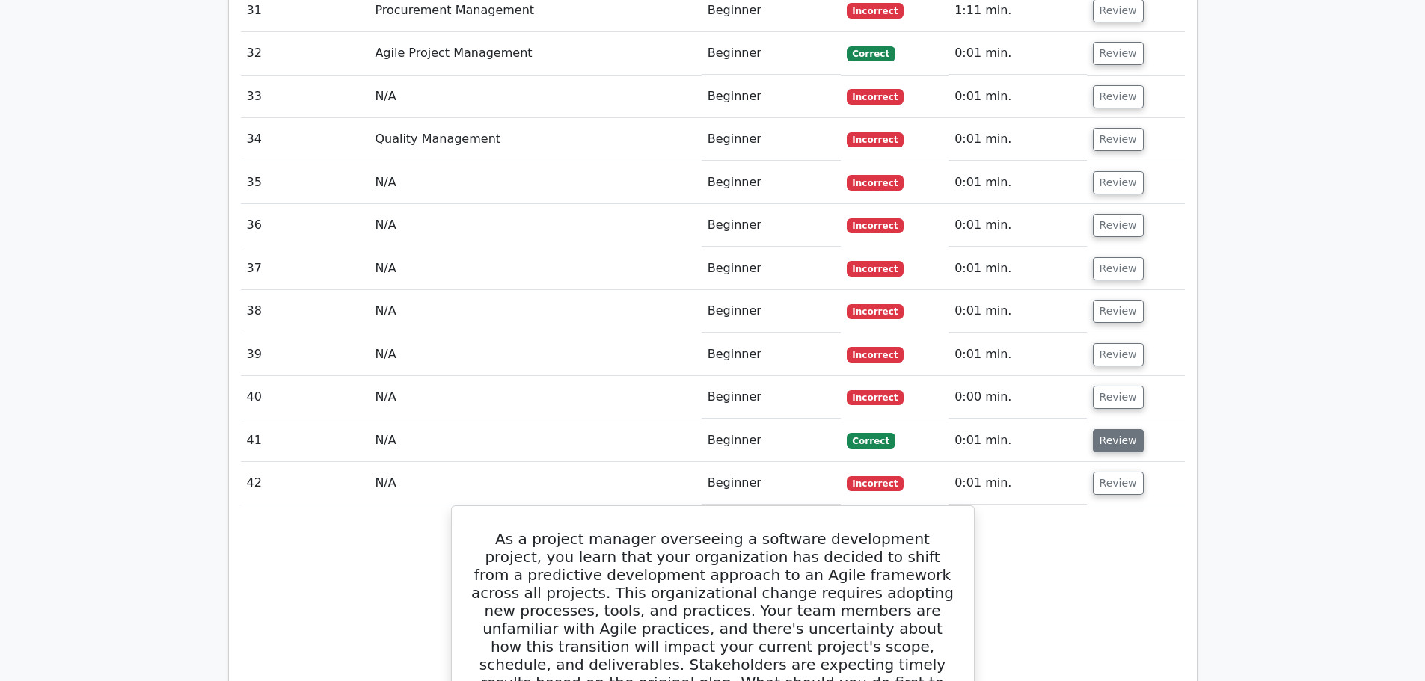
click at [1125, 429] on button "Review" at bounding box center [1118, 440] width 51 height 23
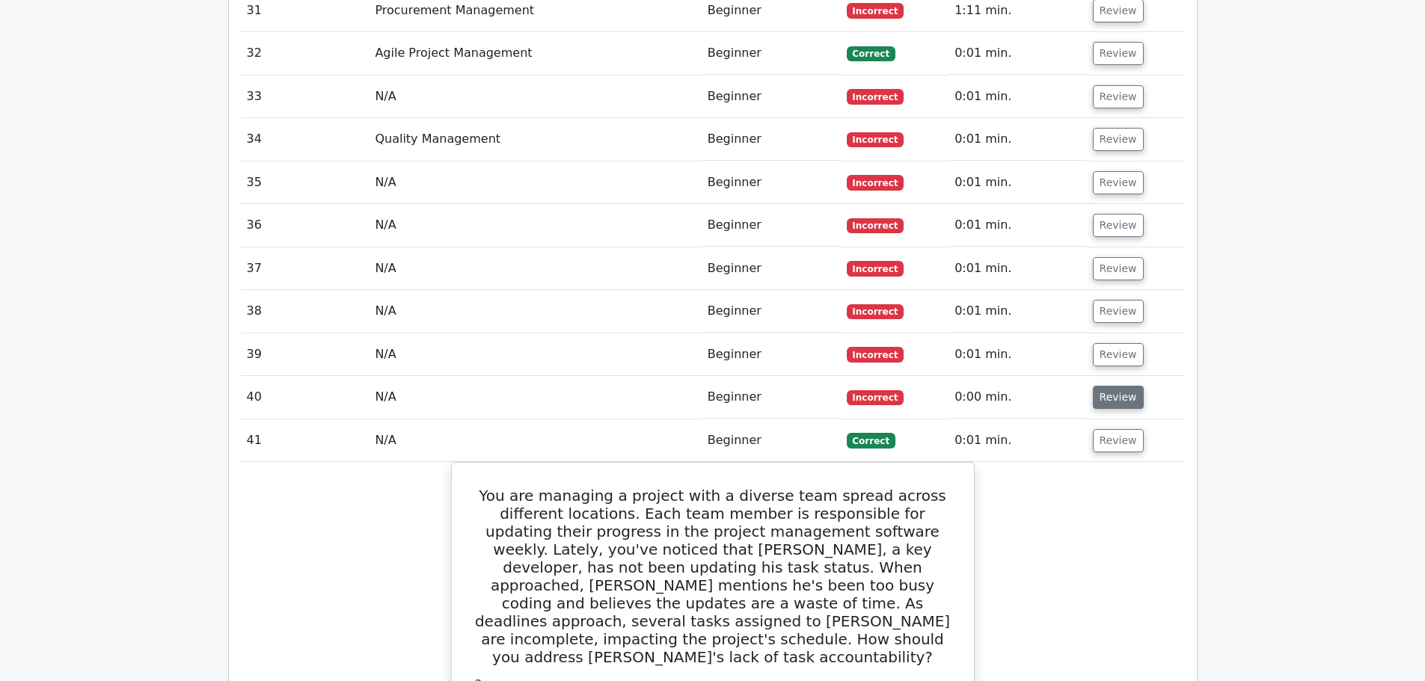
click at [1120, 386] on button "Review" at bounding box center [1118, 397] width 51 height 23
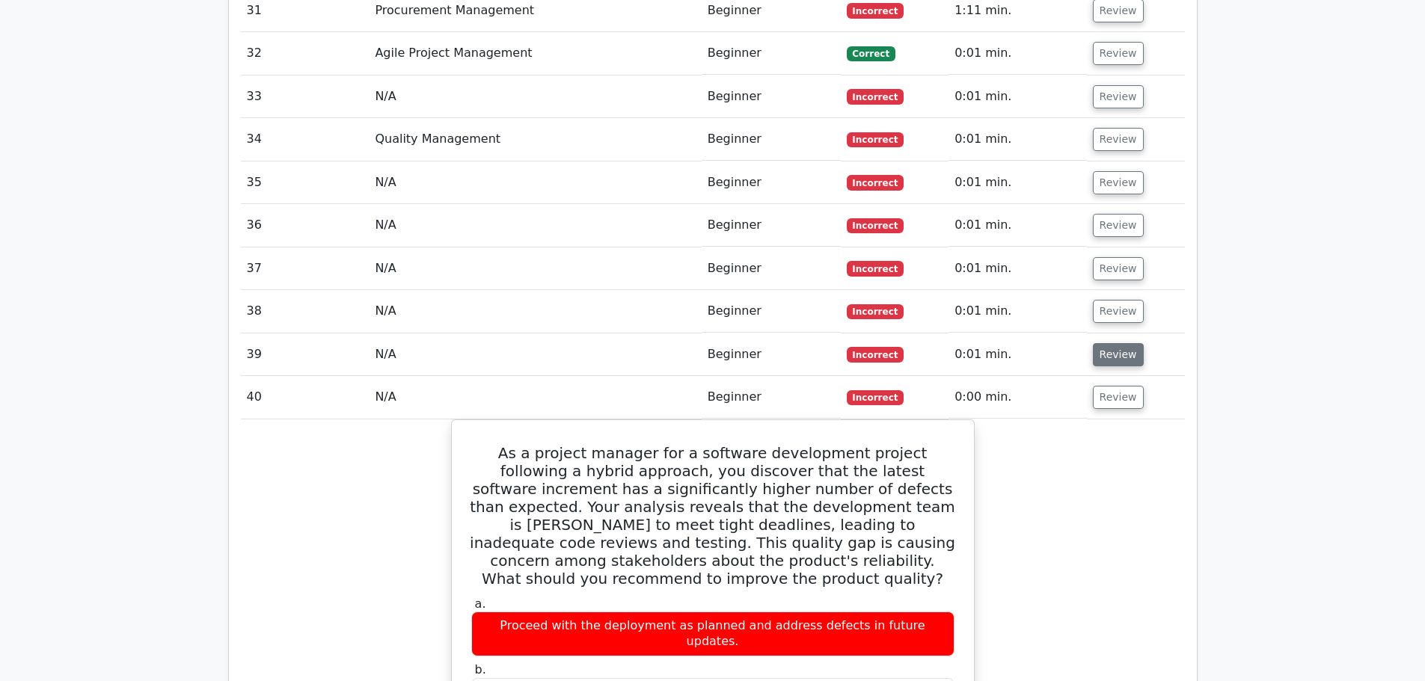
click at [1120, 343] on button "Review" at bounding box center [1118, 354] width 51 height 23
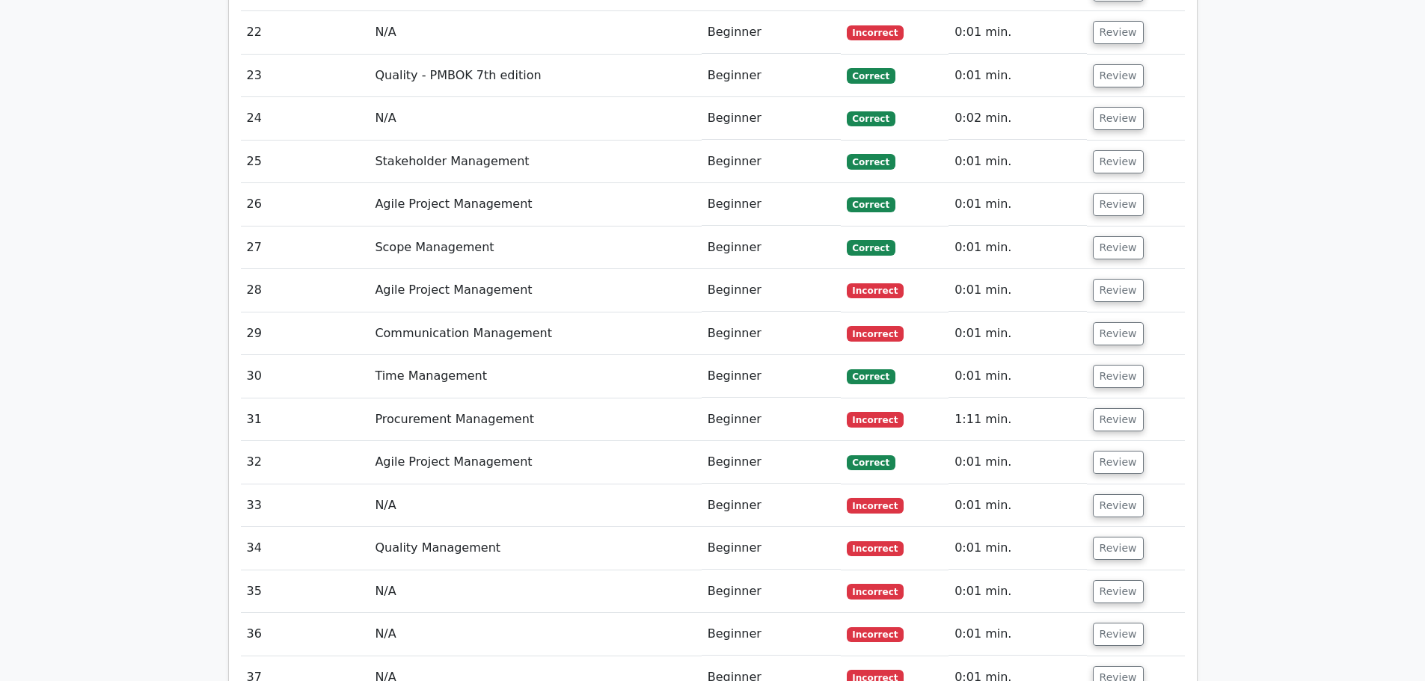
scroll to position [7531, 0]
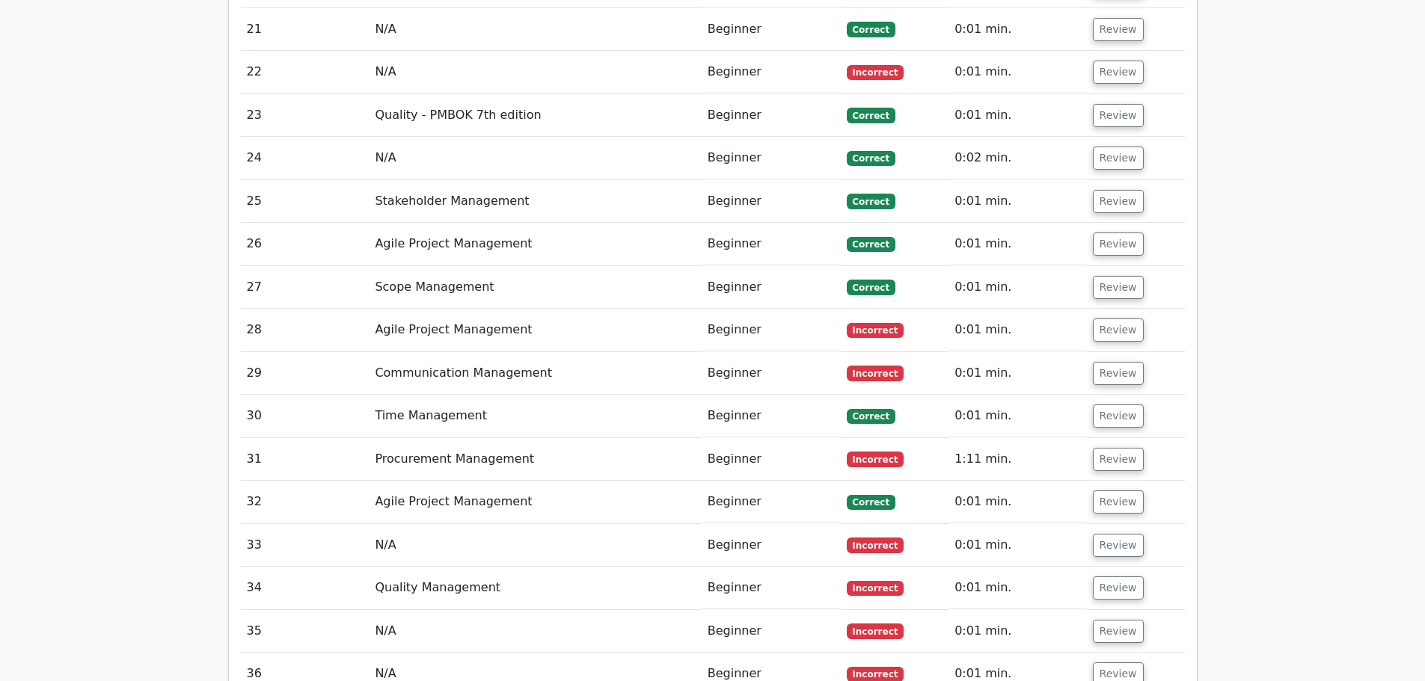
click at [1119, 663] on button "Review" at bounding box center [1118, 674] width 51 height 23
click at [1119, 620] on button "Review" at bounding box center [1118, 631] width 51 height 23
click at [1119, 577] on button "Review" at bounding box center [1118, 588] width 51 height 23
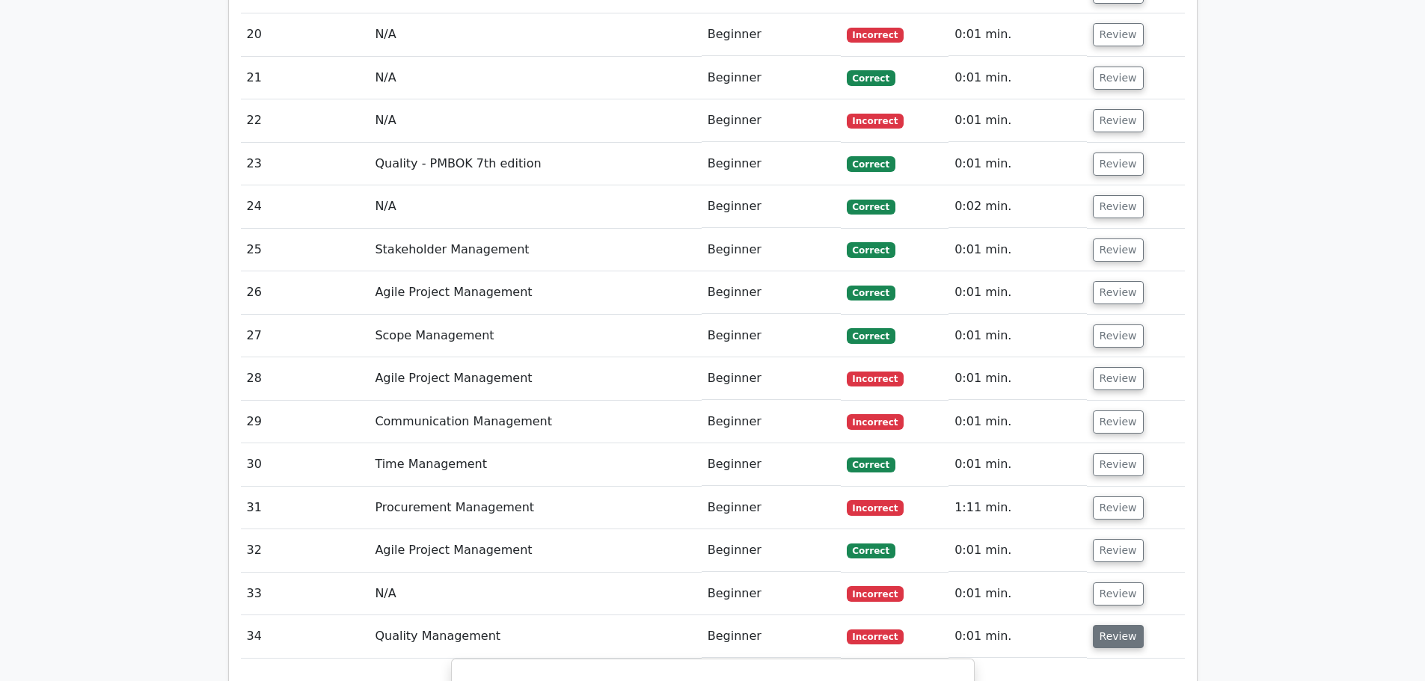
scroll to position [7456, 0]
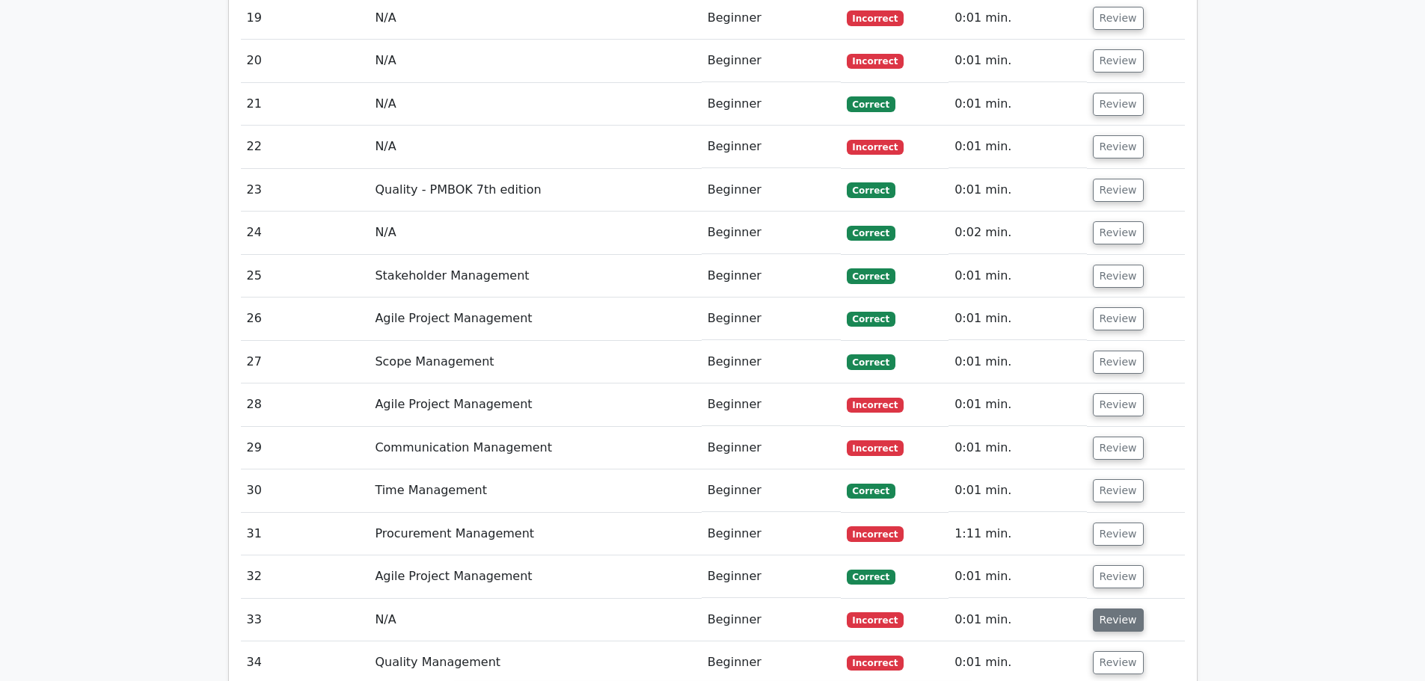
click at [1121, 609] on button "Review" at bounding box center [1118, 620] width 51 height 23
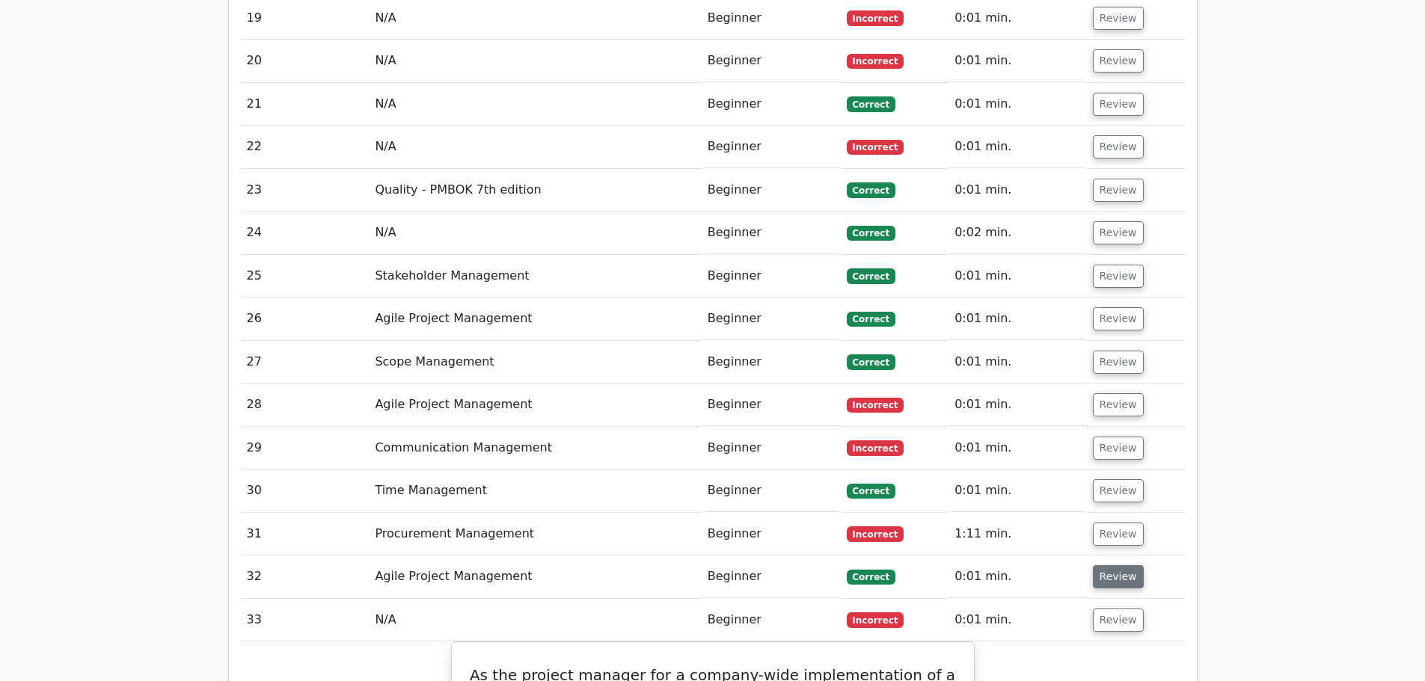
click at [1124, 565] on button "Review" at bounding box center [1118, 576] width 51 height 23
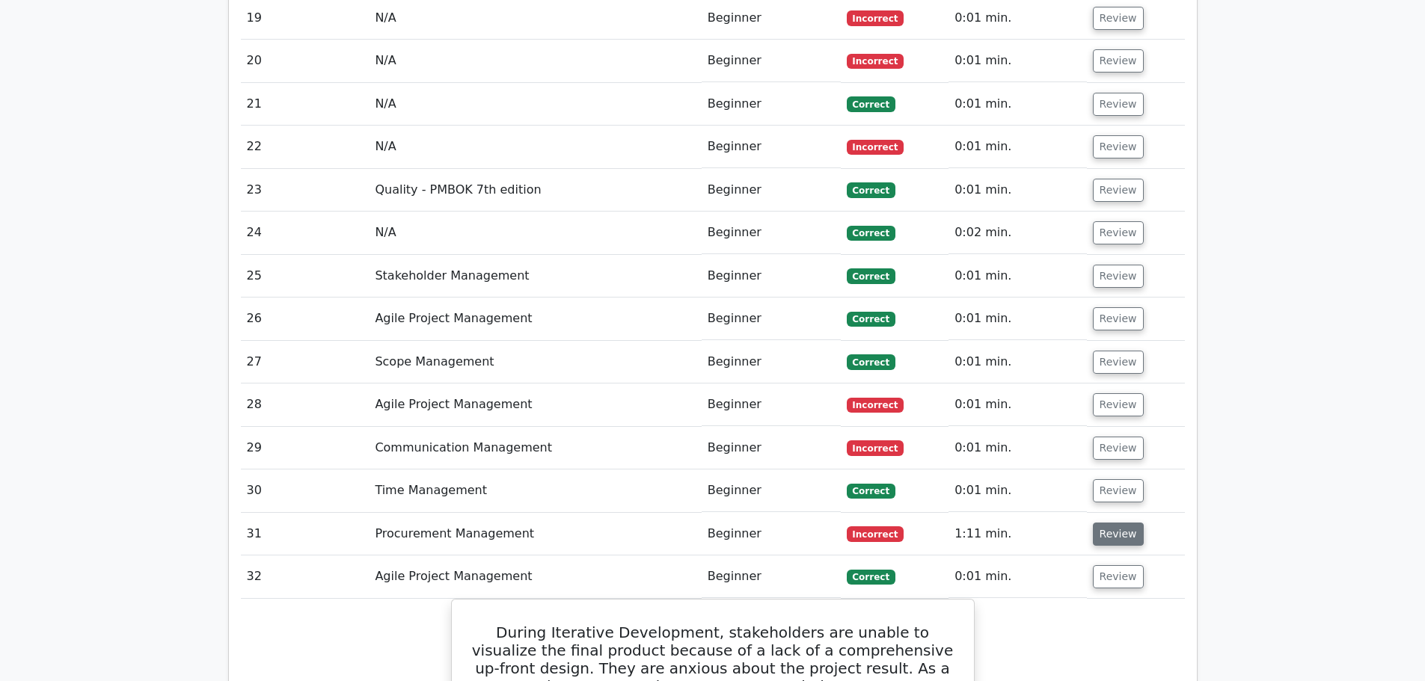
click at [1101, 523] on button "Review" at bounding box center [1118, 534] width 51 height 23
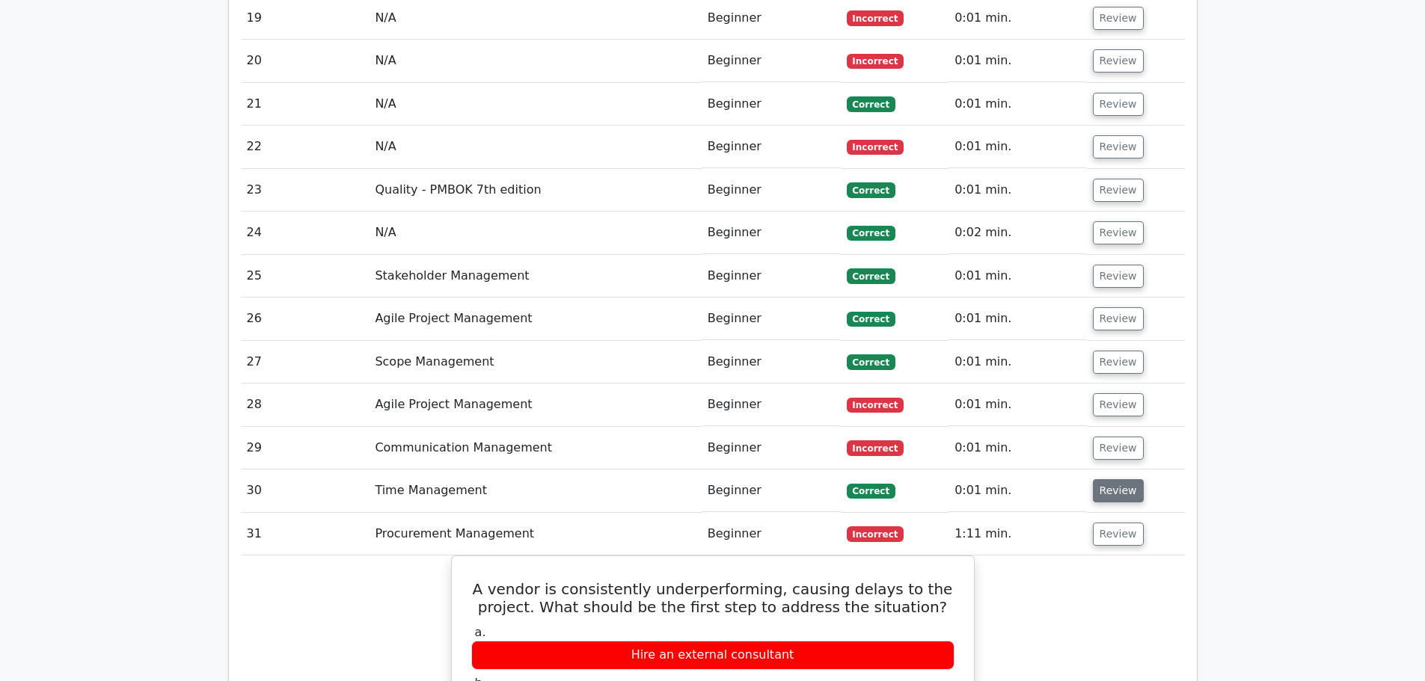
click at [1100, 479] on button "Review" at bounding box center [1118, 490] width 51 height 23
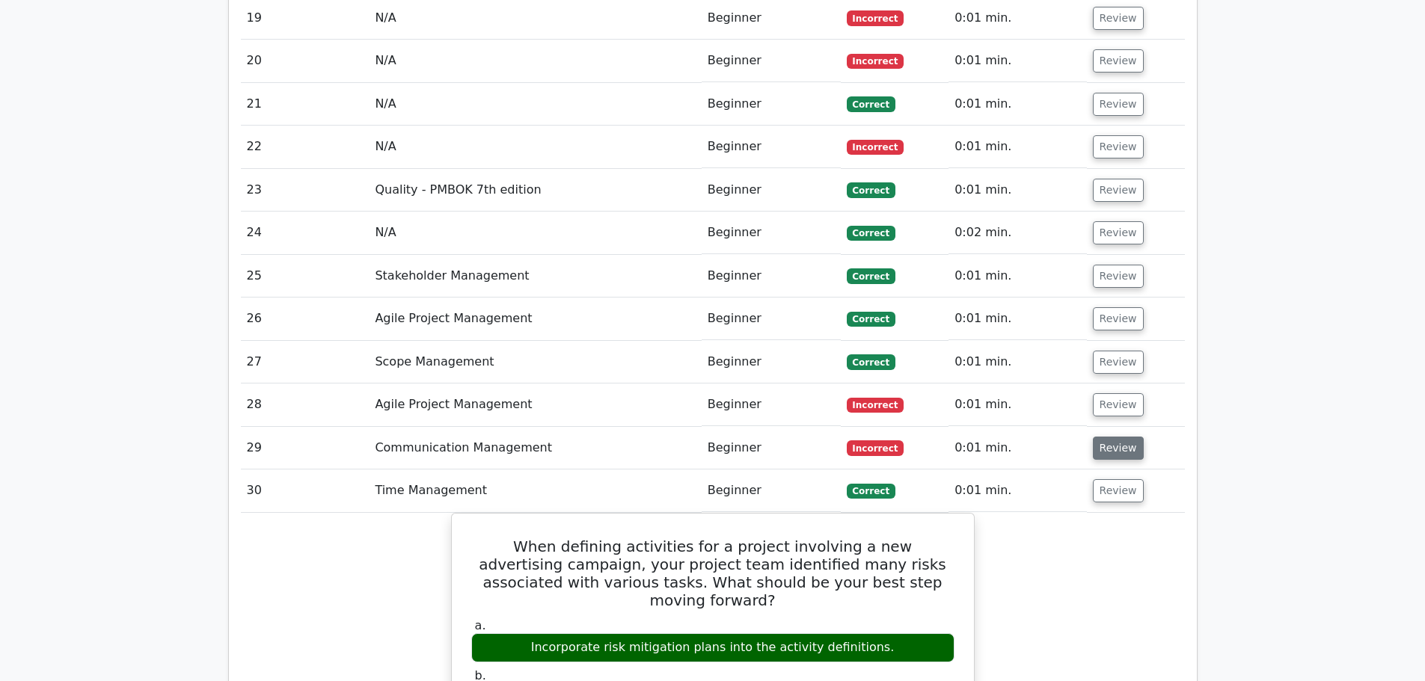
click at [1101, 437] on button "Review" at bounding box center [1118, 448] width 51 height 23
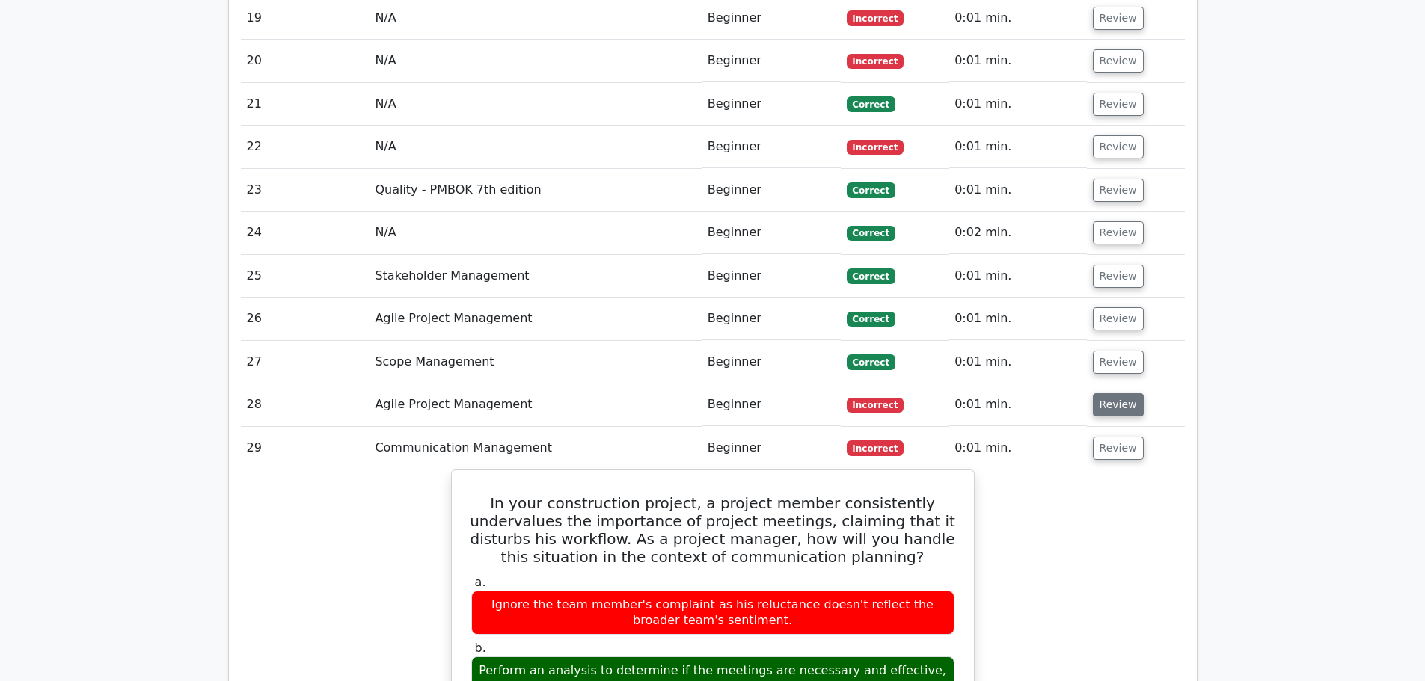
click at [1105, 393] on button "Review" at bounding box center [1118, 404] width 51 height 23
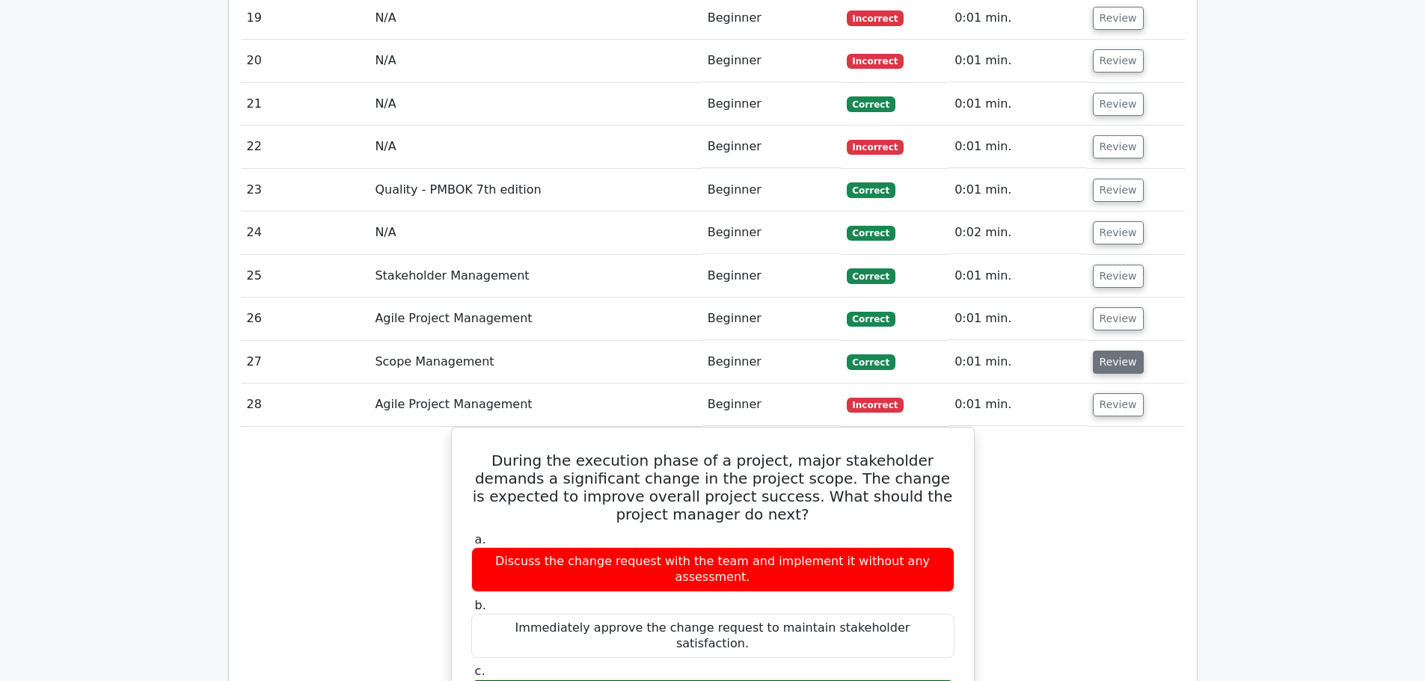
click at [1104, 351] on button "Review" at bounding box center [1118, 362] width 51 height 23
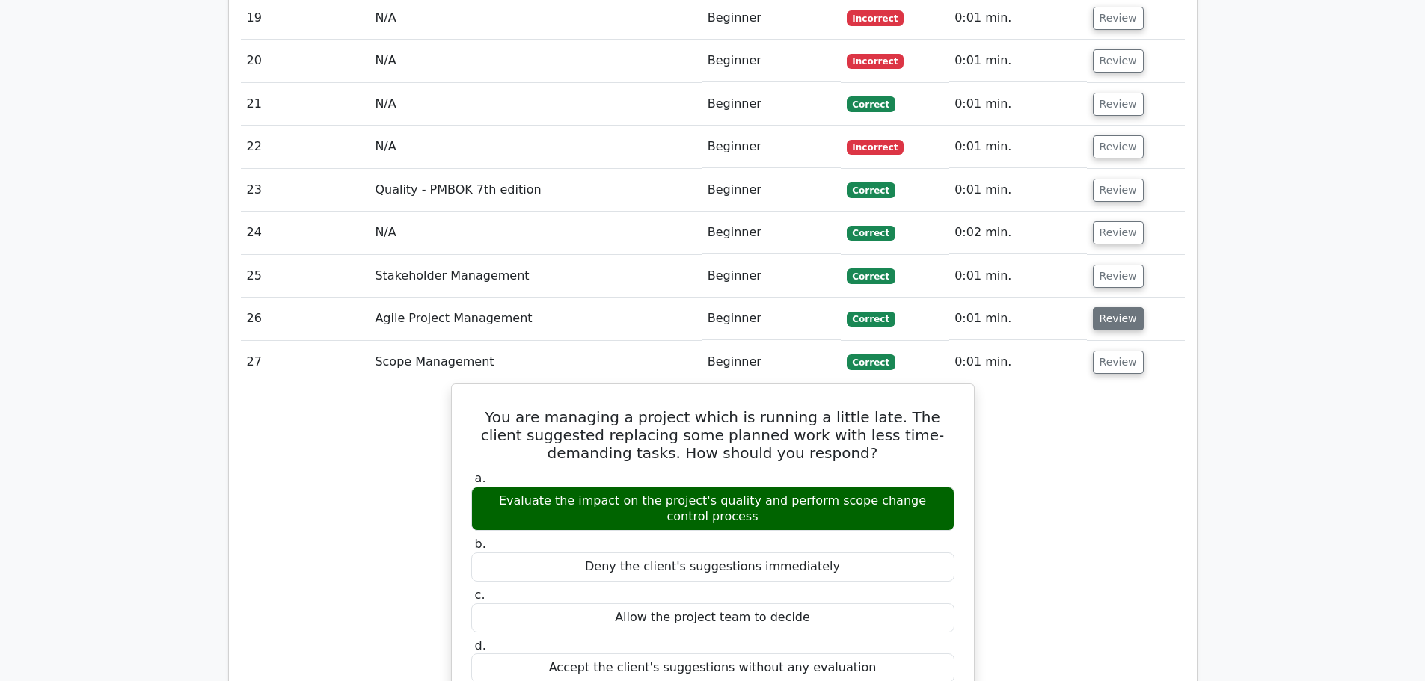
click at [1113, 307] on button "Review" at bounding box center [1118, 318] width 51 height 23
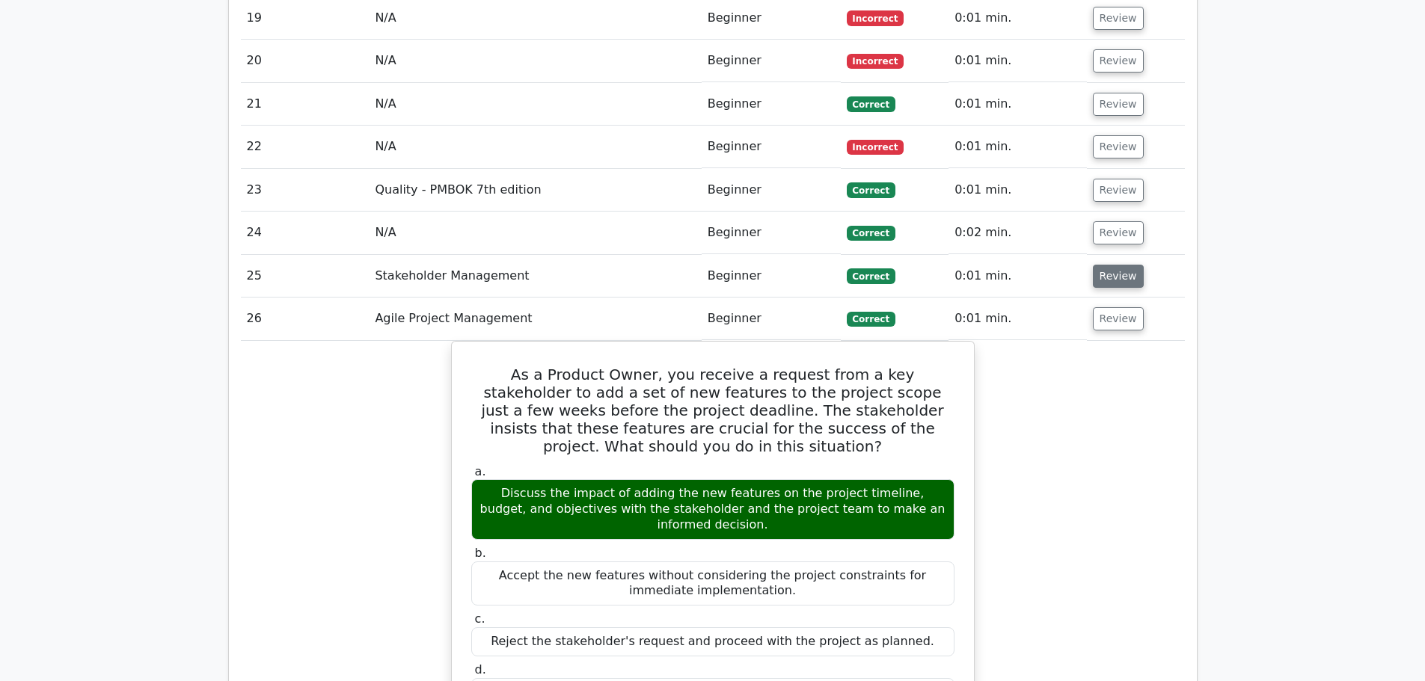
click at [1107, 265] on button "Review" at bounding box center [1118, 276] width 51 height 23
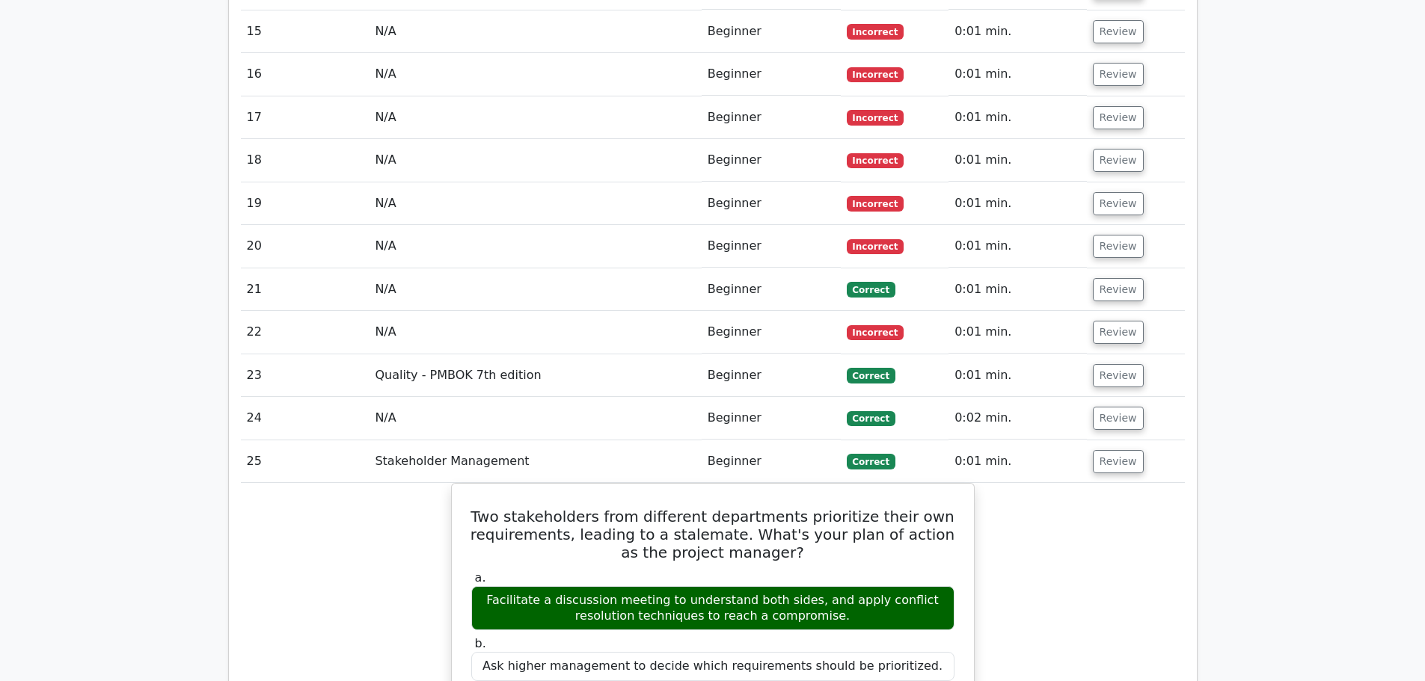
scroll to position [7157, 0]
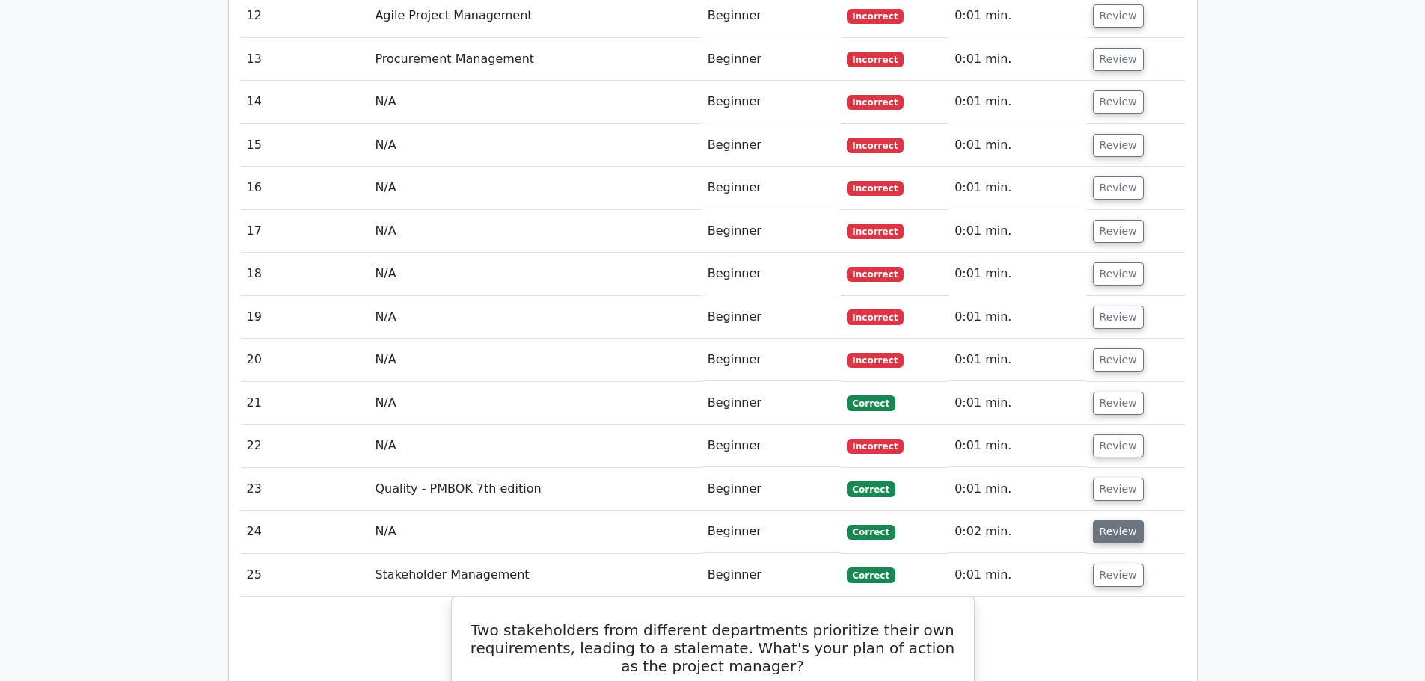
click at [1110, 521] on button "Review" at bounding box center [1118, 532] width 51 height 23
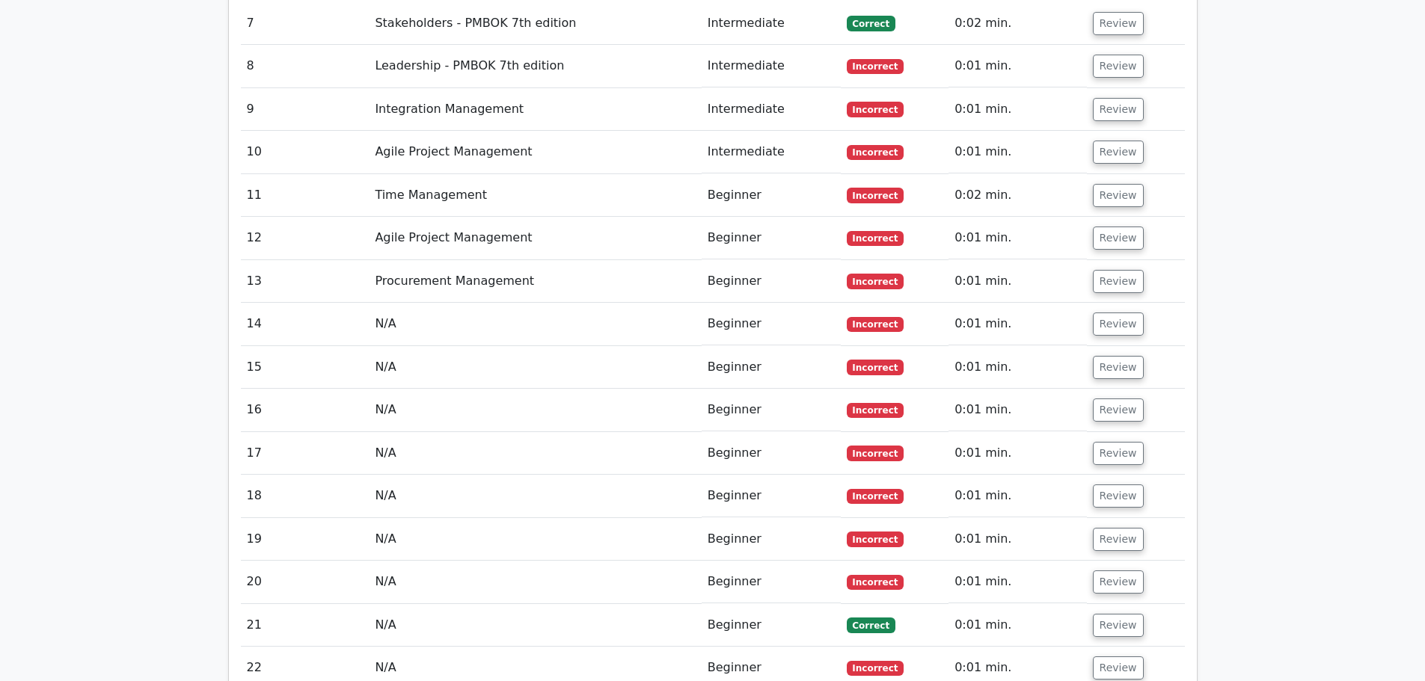
scroll to position [7082, 0]
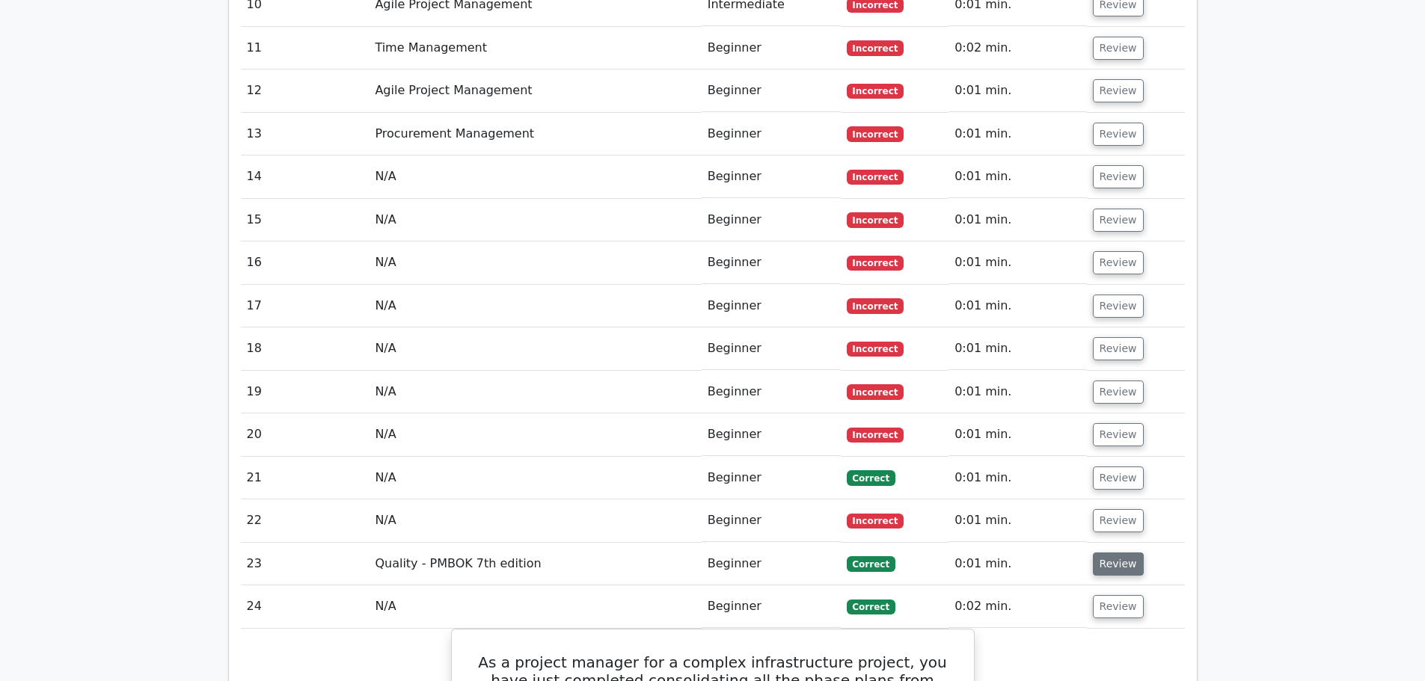
click at [1106, 553] on button "Review" at bounding box center [1118, 564] width 51 height 23
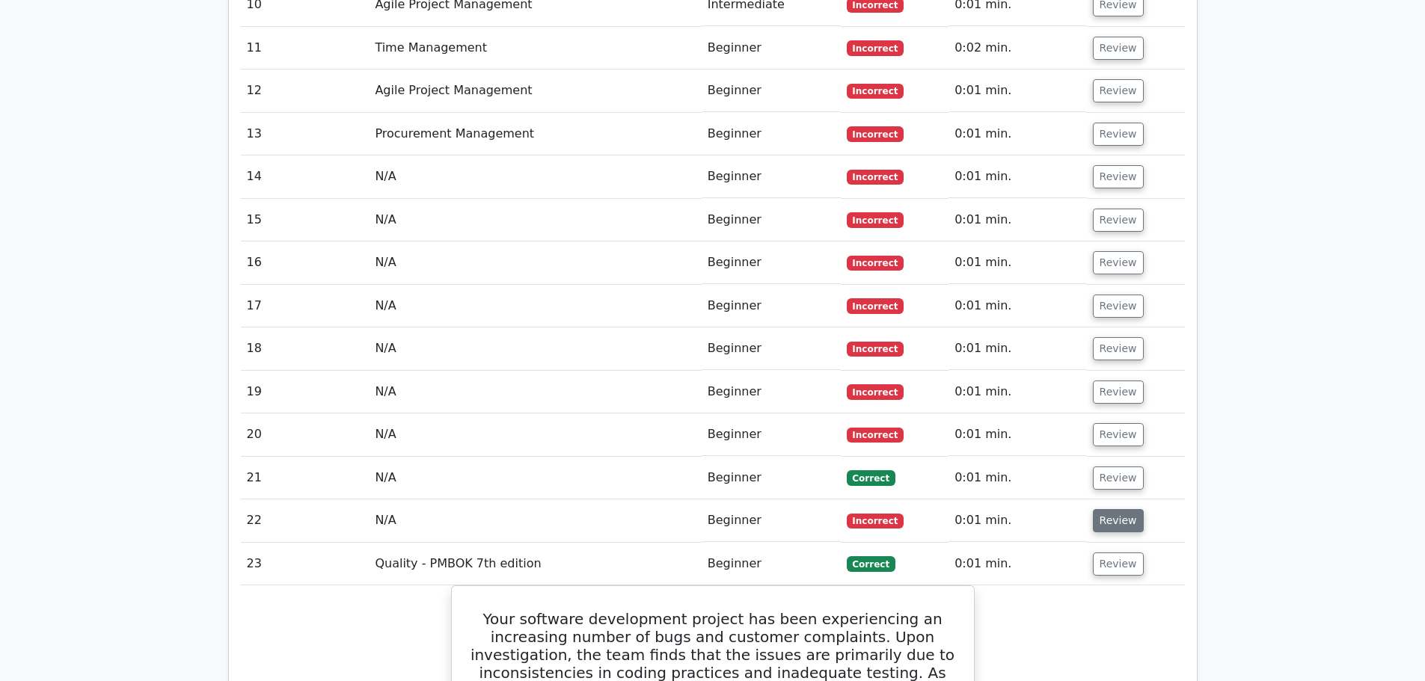
click at [1117, 509] on button "Review" at bounding box center [1118, 520] width 51 height 23
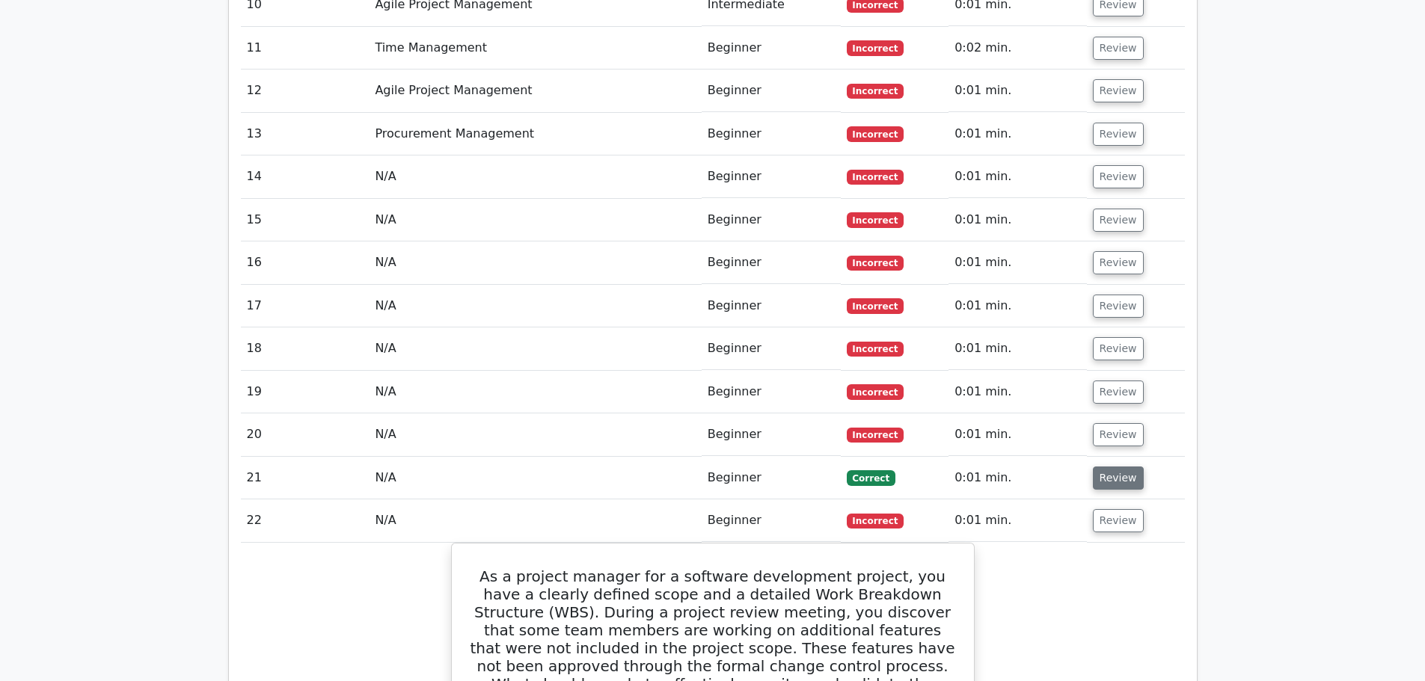
click at [1116, 467] on button "Review" at bounding box center [1118, 478] width 51 height 23
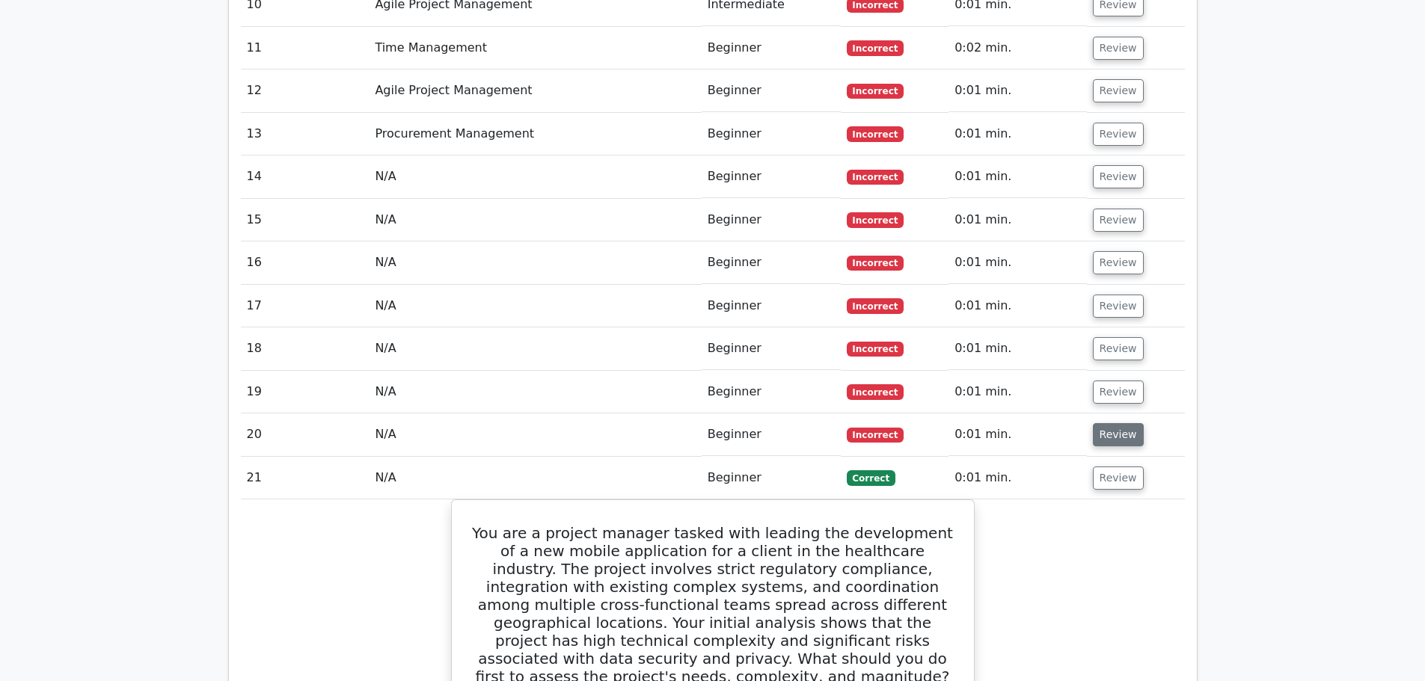
click at [1117, 423] on button "Review" at bounding box center [1118, 434] width 51 height 23
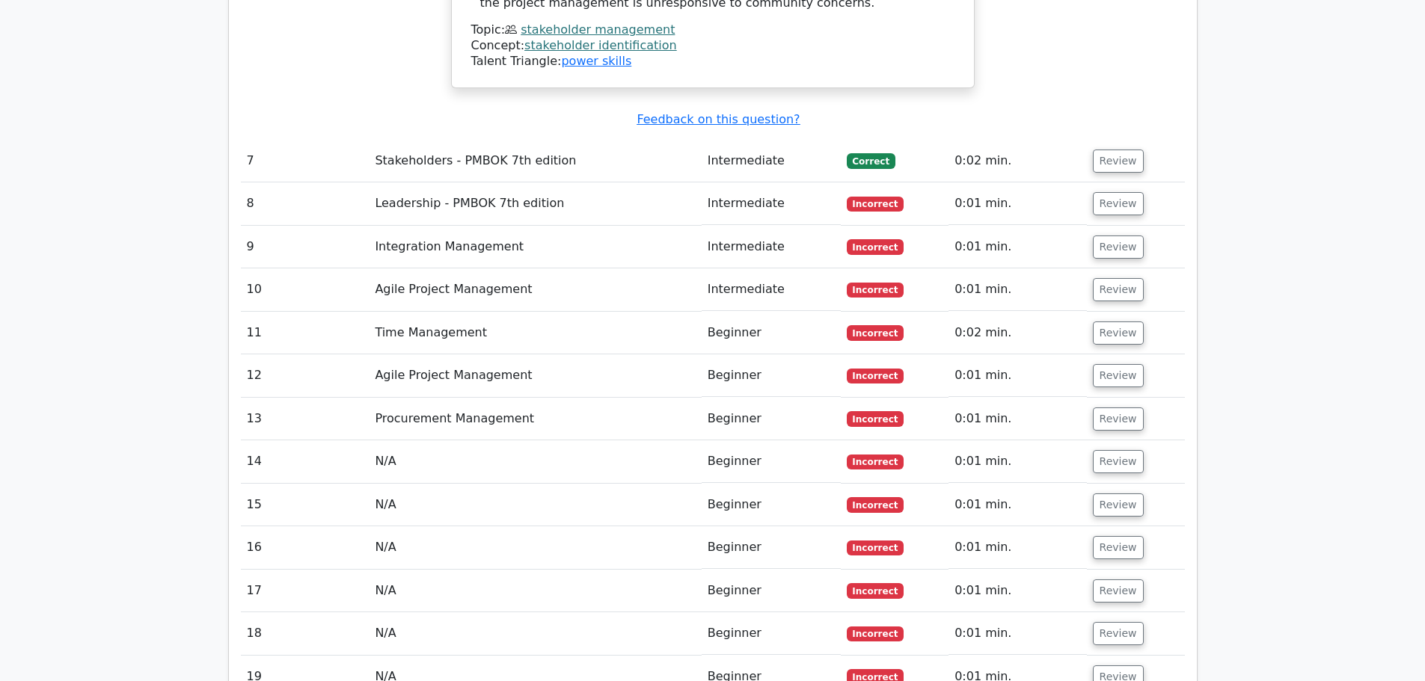
scroll to position [6783, 0]
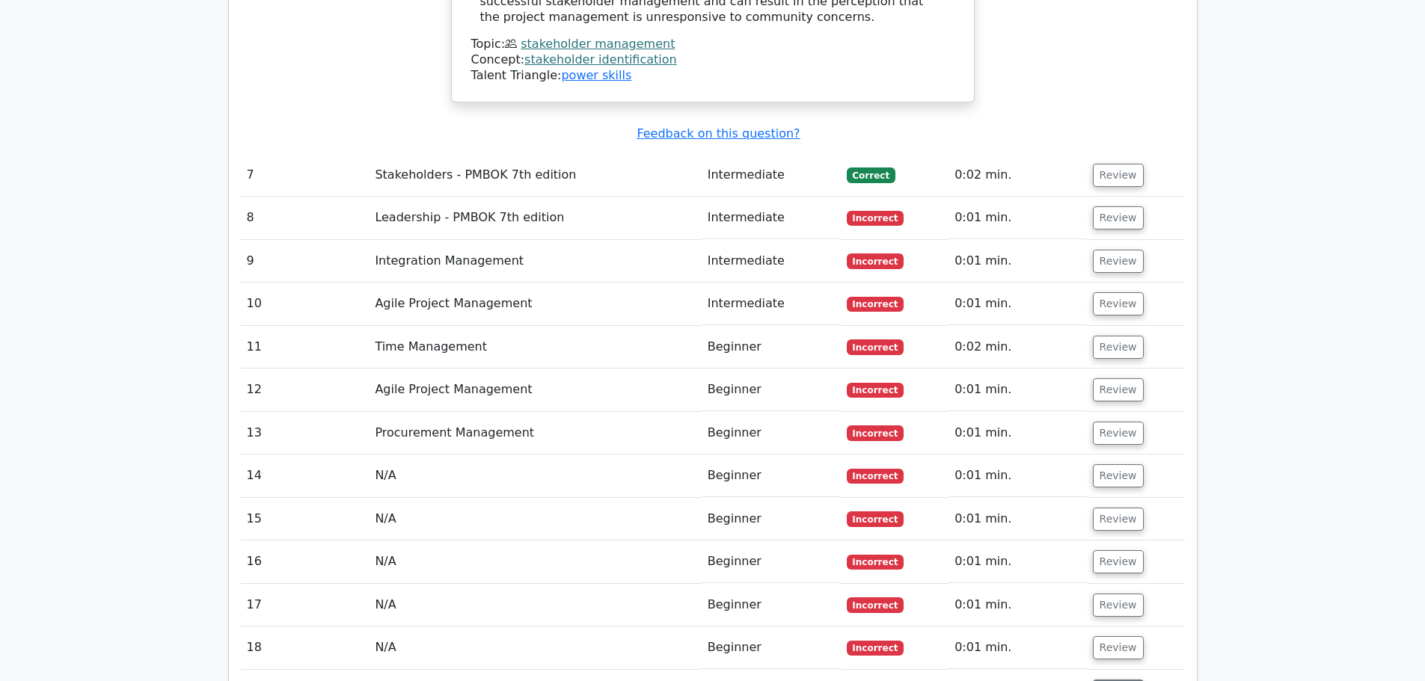
click at [1109, 680] on button "Review" at bounding box center [1118, 691] width 51 height 23
click at [1102, 637] on button "Review" at bounding box center [1118, 648] width 51 height 23
click at [1102, 594] on button "Review" at bounding box center [1118, 605] width 51 height 23
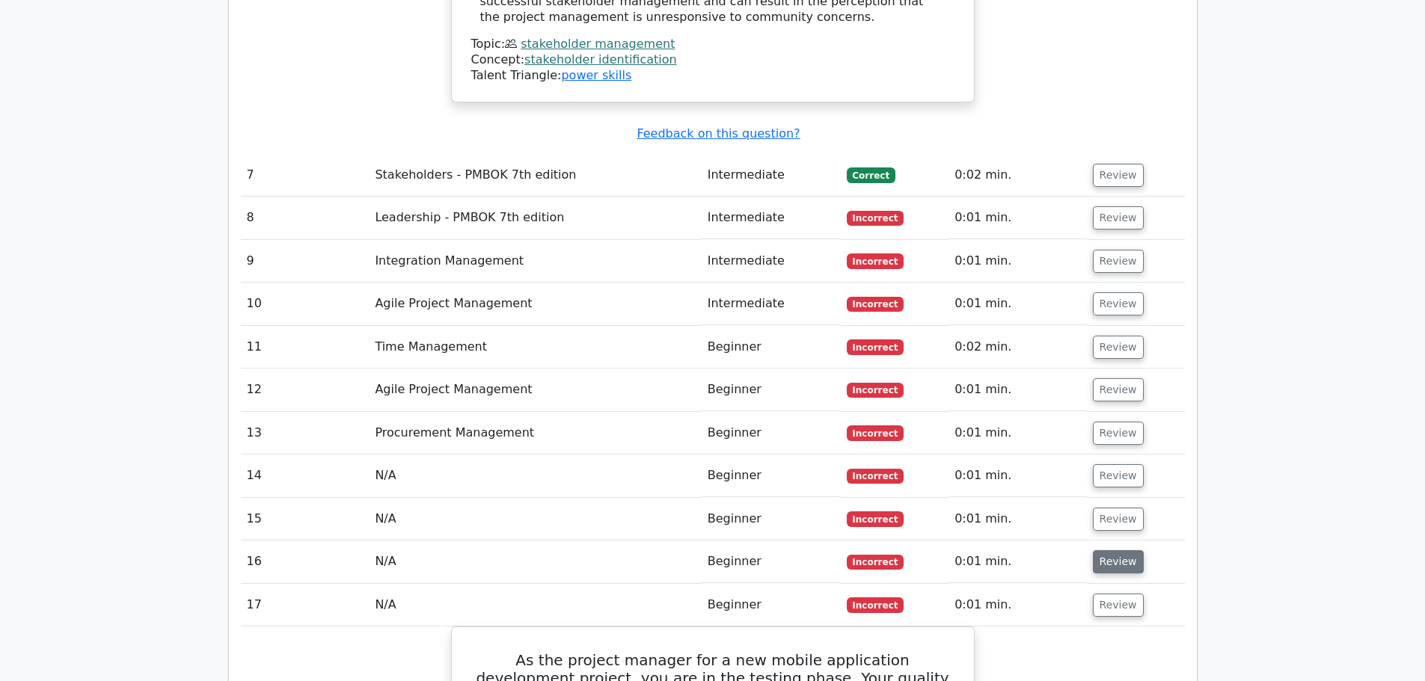
click at [1107, 550] on button "Review" at bounding box center [1118, 561] width 51 height 23
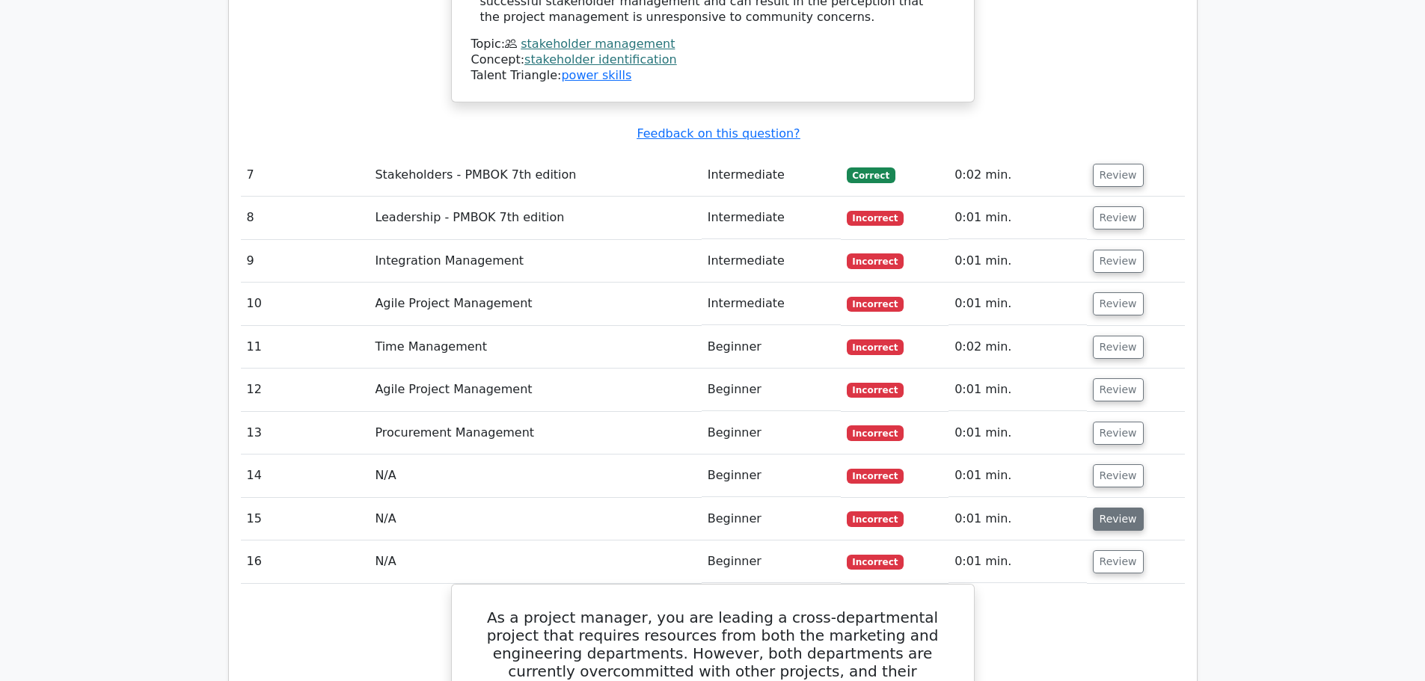
click at [1107, 508] on button "Review" at bounding box center [1118, 519] width 51 height 23
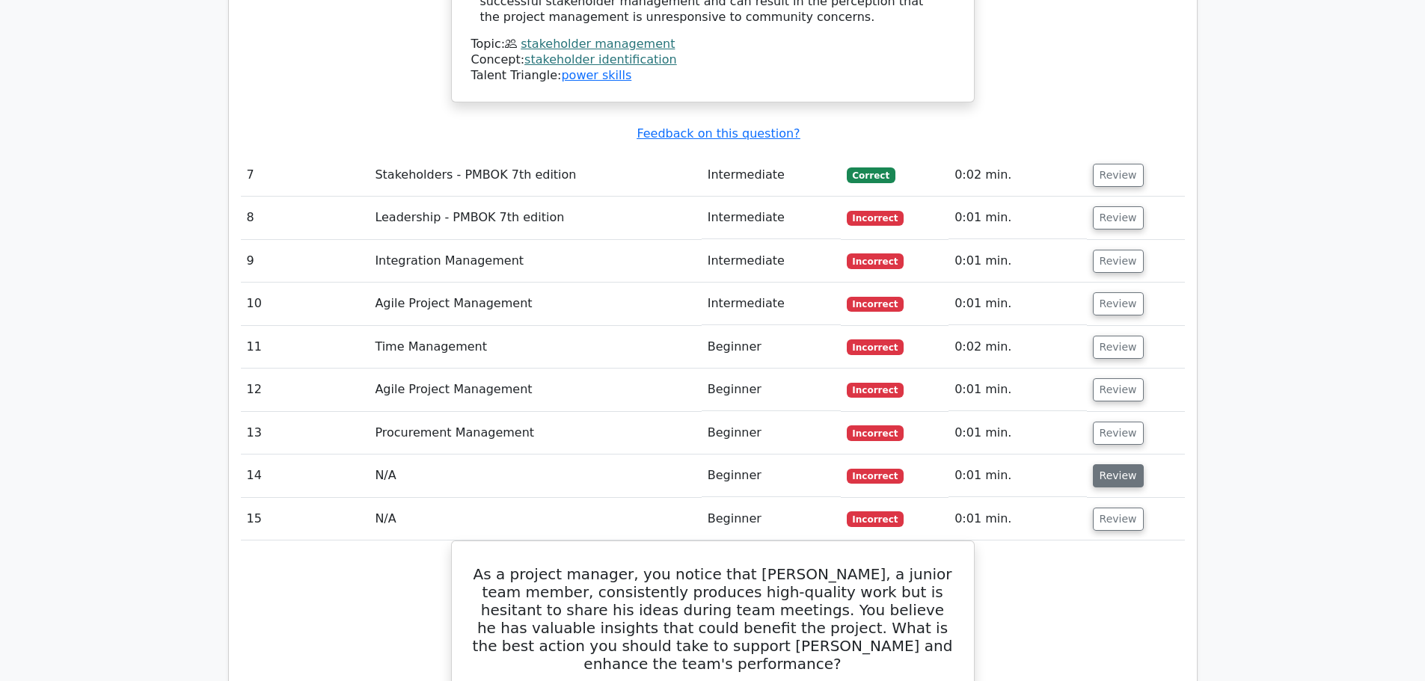
click at [1107, 464] on button "Review" at bounding box center [1118, 475] width 51 height 23
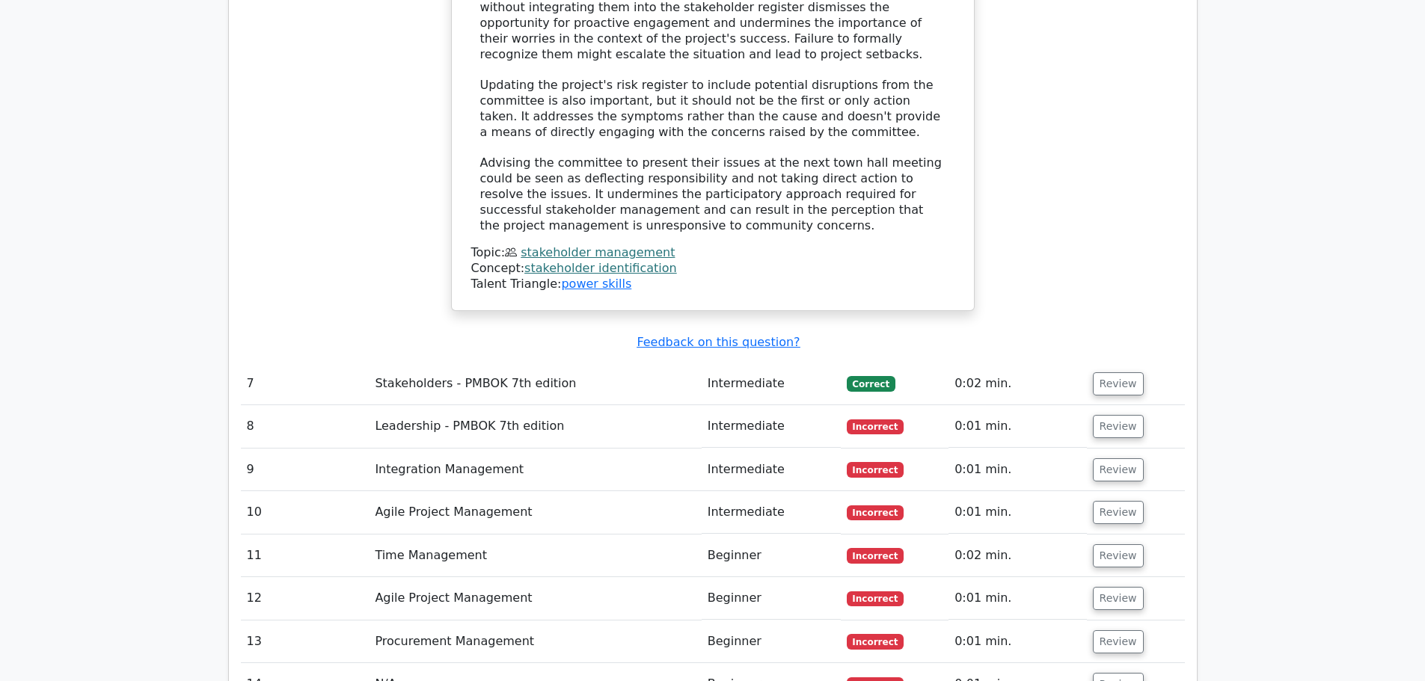
scroll to position [6559, 0]
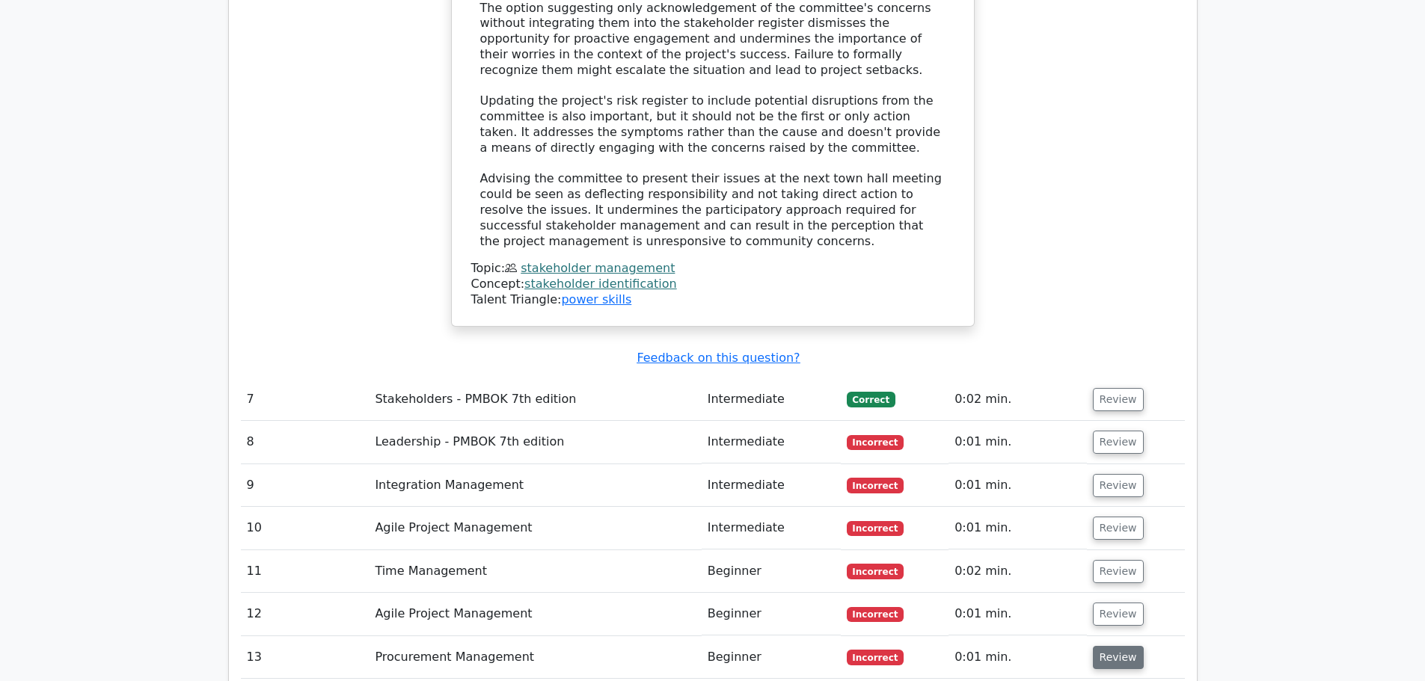
click at [1115, 646] on button "Review" at bounding box center [1118, 657] width 51 height 23
click at [1112, 603] on button "Review" at bounding box center [1118, 614] width 51 height 23
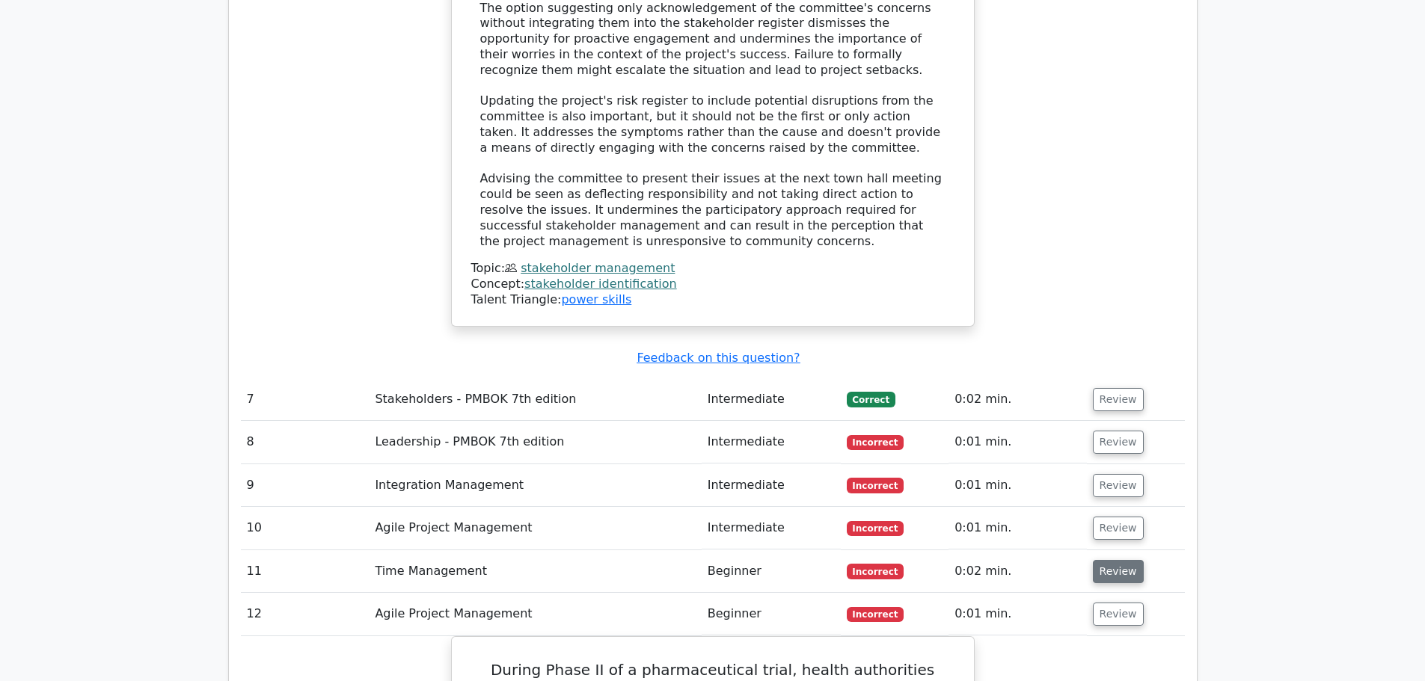
click at [1117, 560] on button "Review" at bounding box center [1118, 571] width 51 height 23
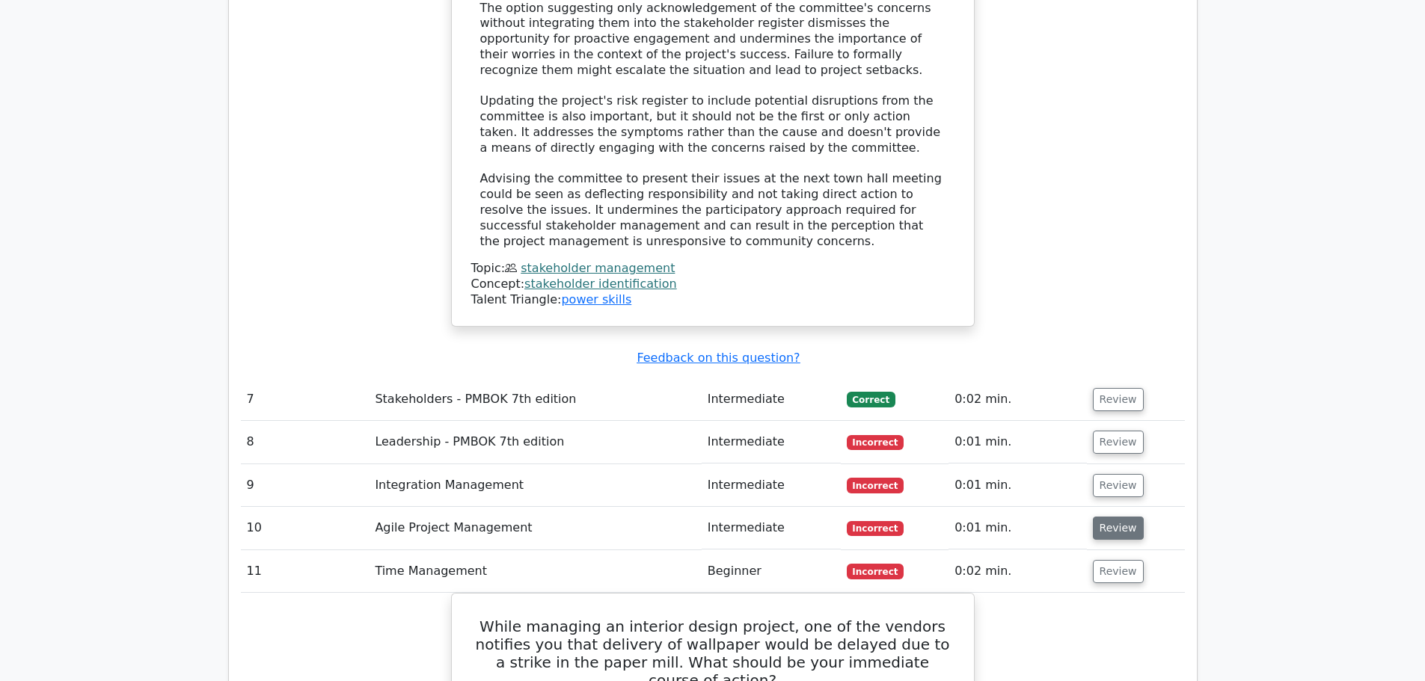
click at [1116, 517] on button "Review" at bounding box center [1118, 528] width 51 height 23
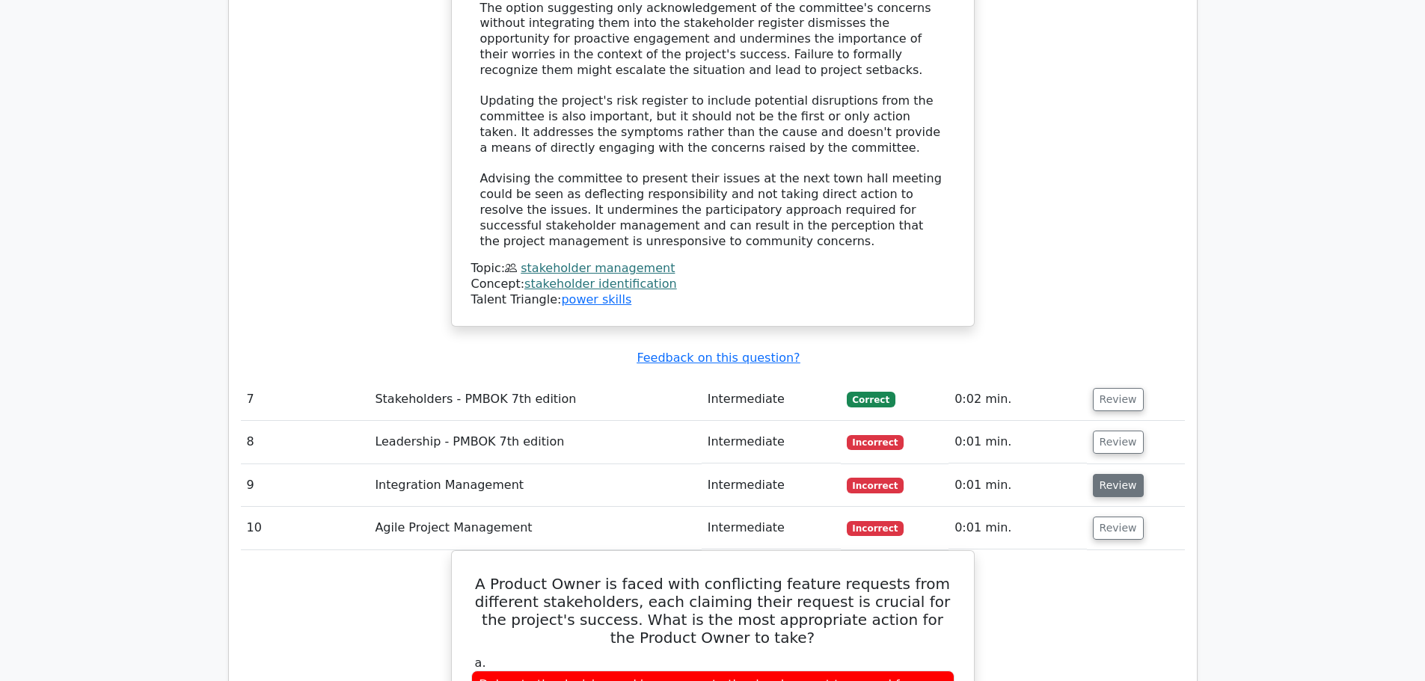
click at [1114, 474] on button "Review" at bounding box center [1118, 485] width 51 height 23
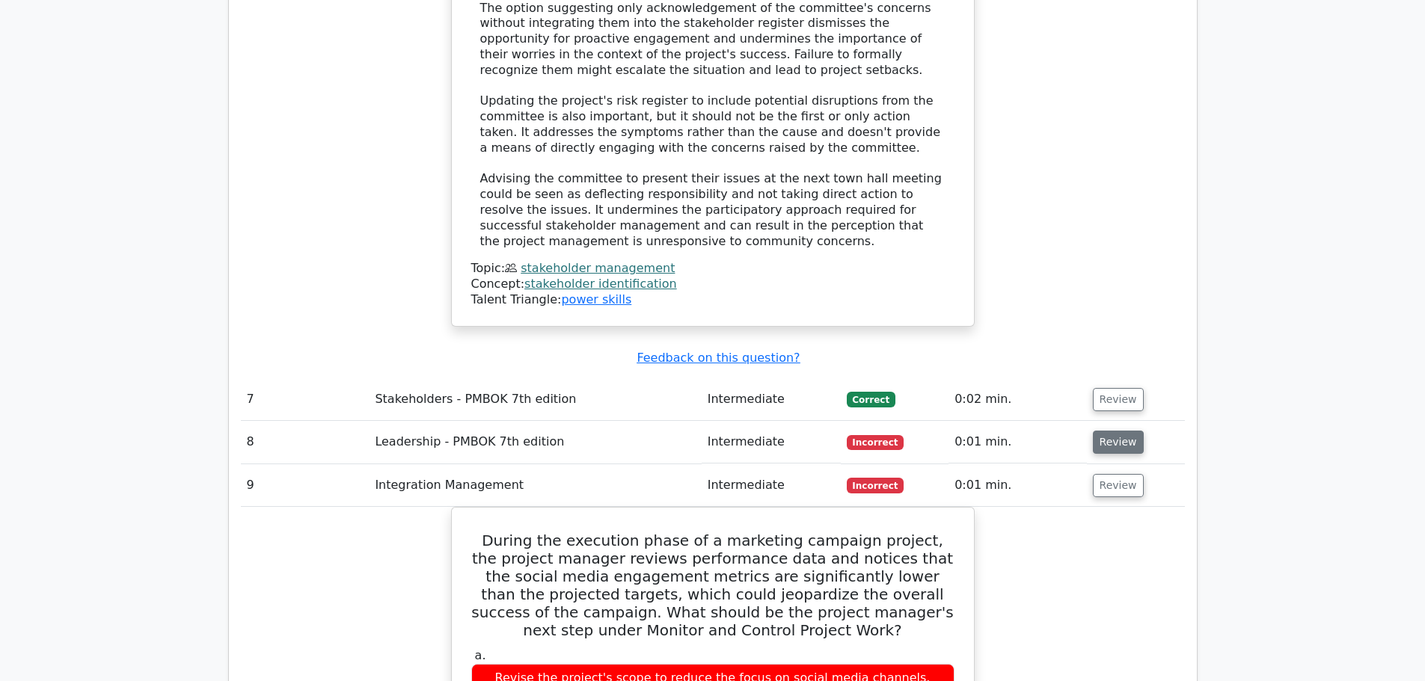
click at [1114, 431] on button "Review" at bounding box center [1118, 442] width 51 height 23
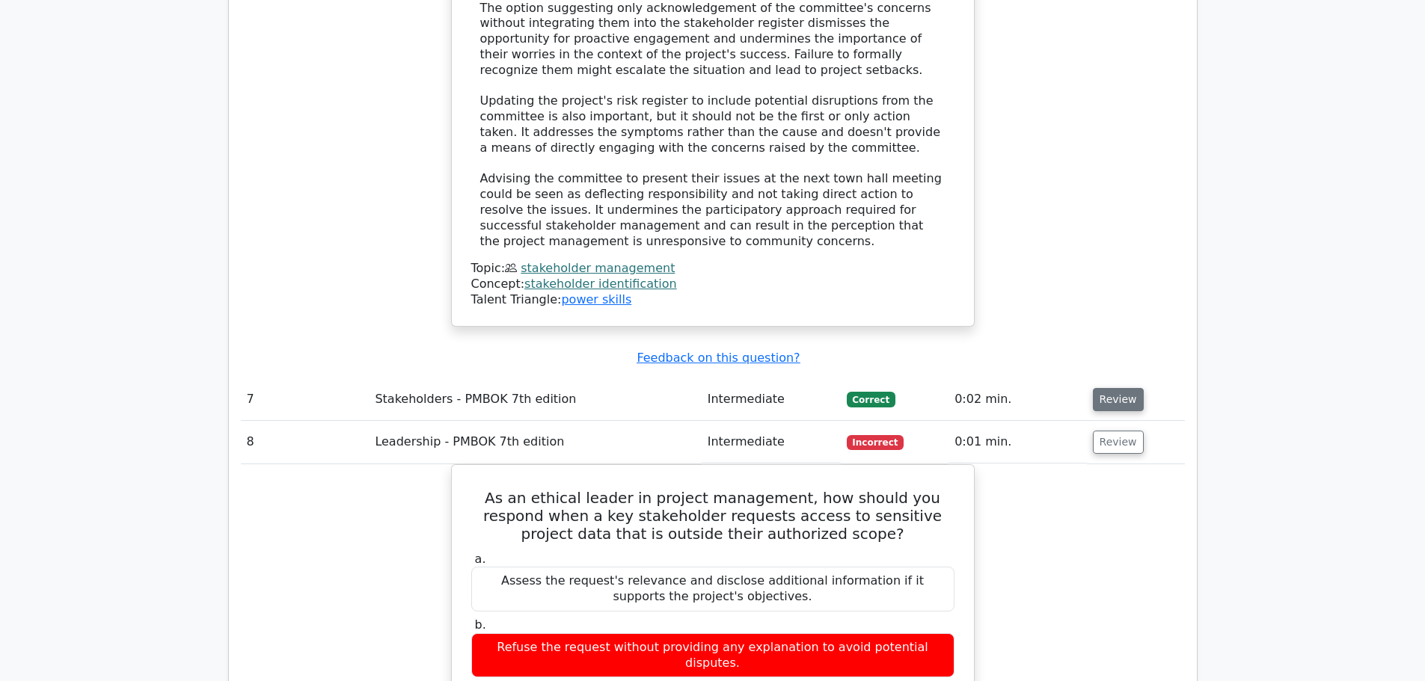
click at [1114, 388] on button "Review" at bounding box center [1118, 399] width 51 height 23
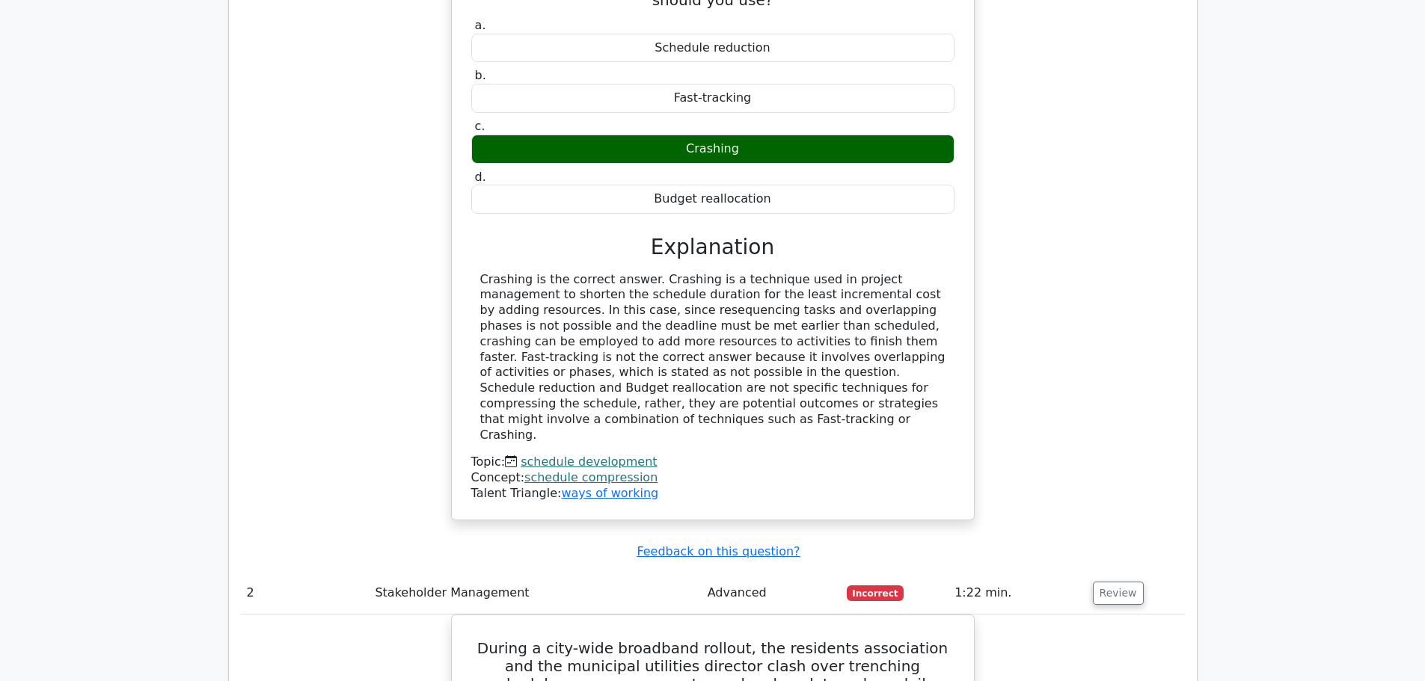
scroll to position [1996, 0]
